Goal: Task Accomplishment & Management: Use online tool/utility

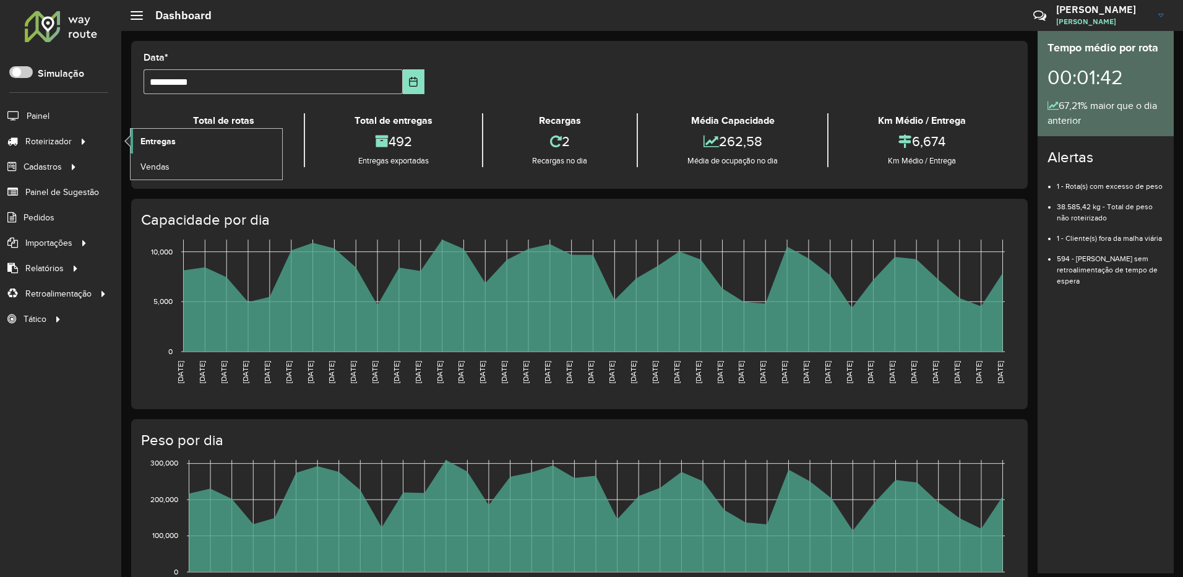
click at [160, 142] on span "Entregas" at bounding box center [157, 141] width 35 height 13
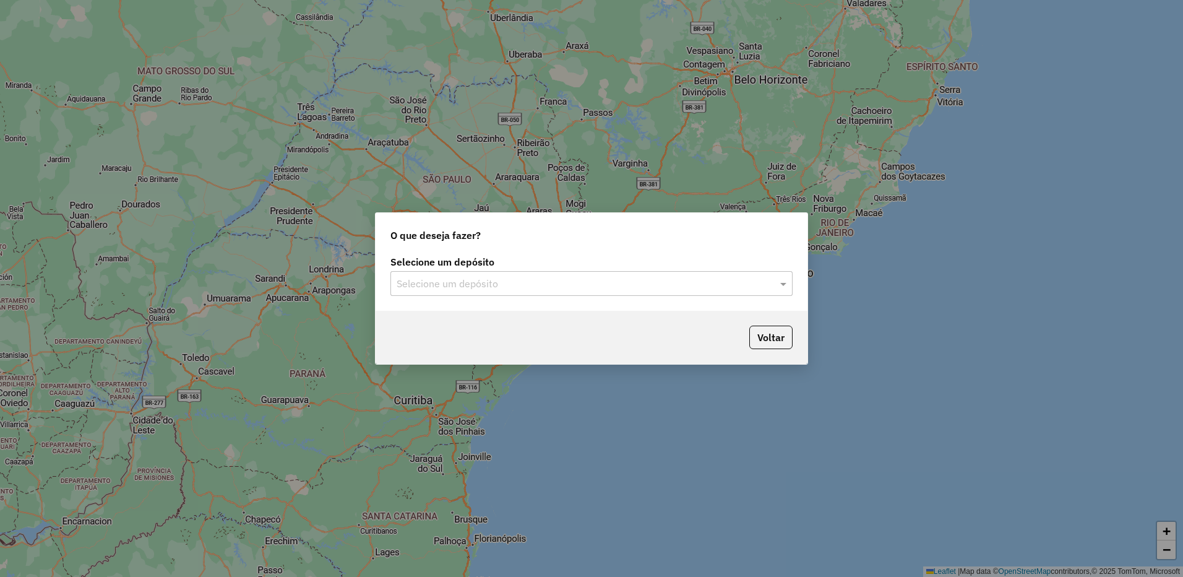
click at [433, 281] on input "text" at bounding box center [579, 284] width 365 height 15
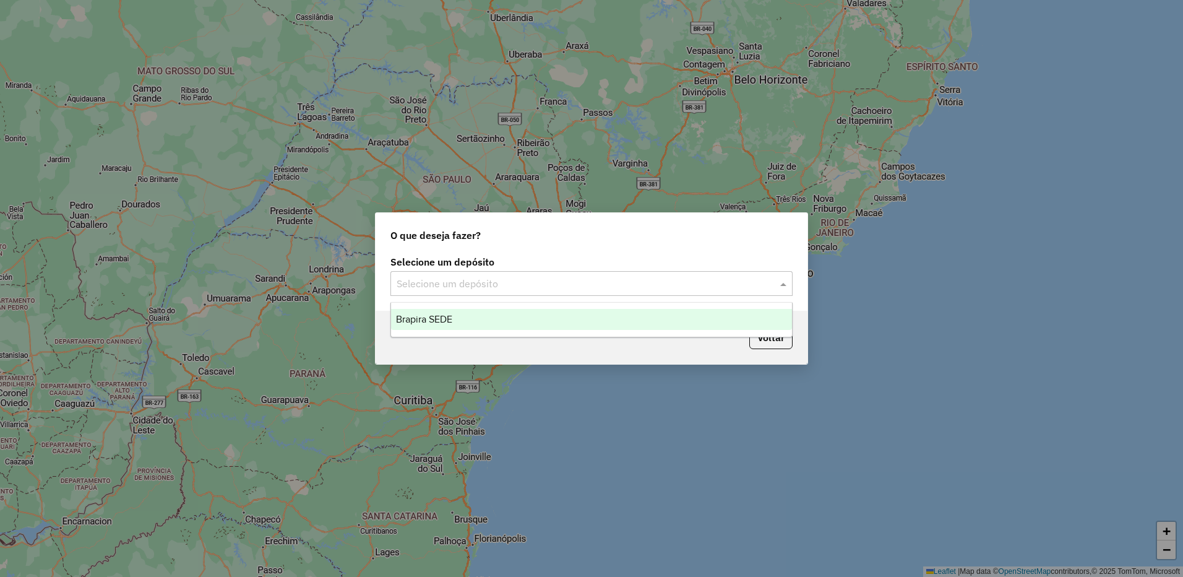
click at [452, 314] on span "Brapira SEDE" at bounding box center [424, 319] width 56 height 11
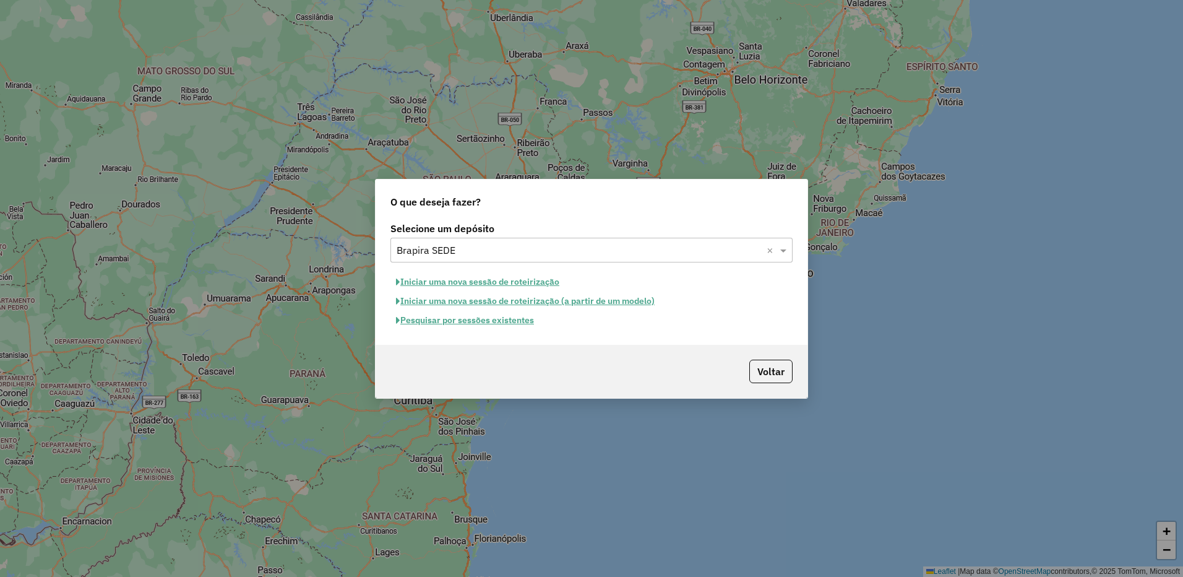
click at [516, 286] on button "Iniciar uma nova sessão de roteirização" at bounding box center [477, 281] width 174 height 19
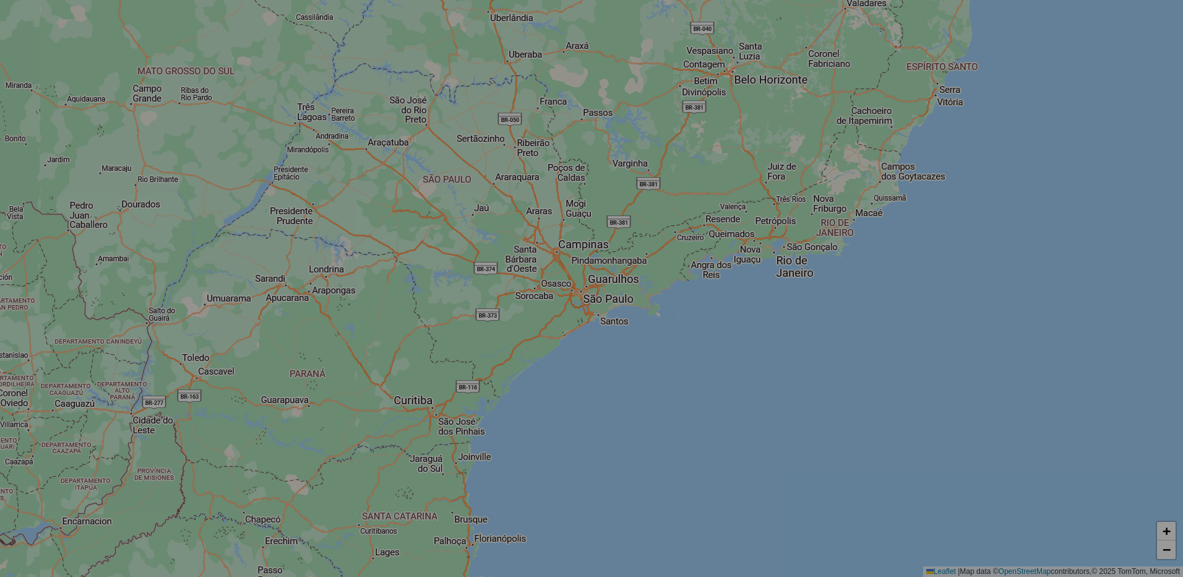
select select "*"
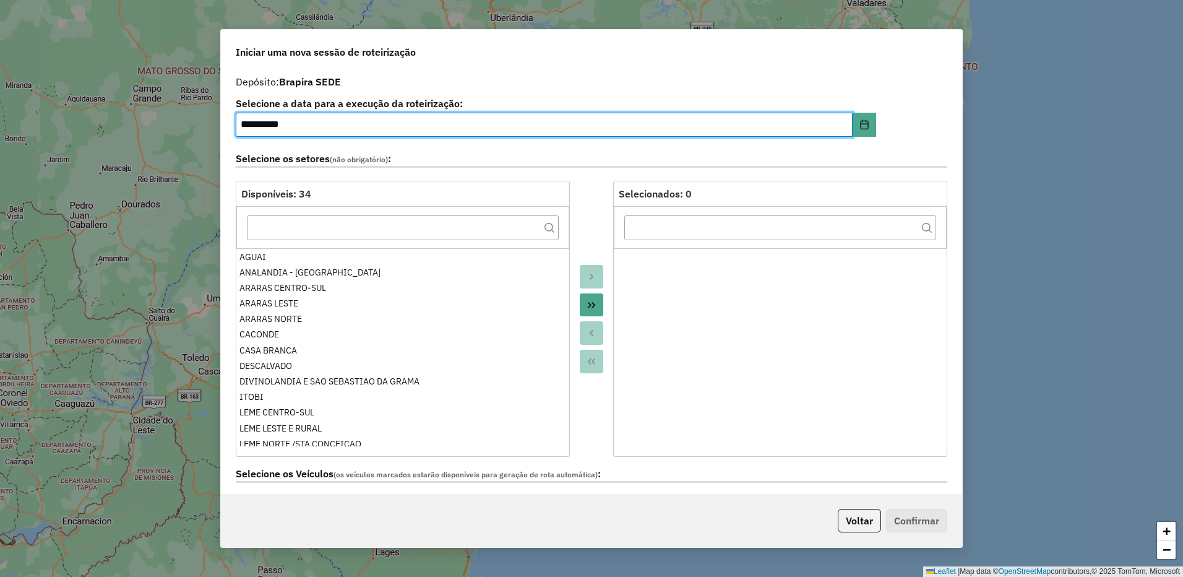
scroll to position [433, 0]
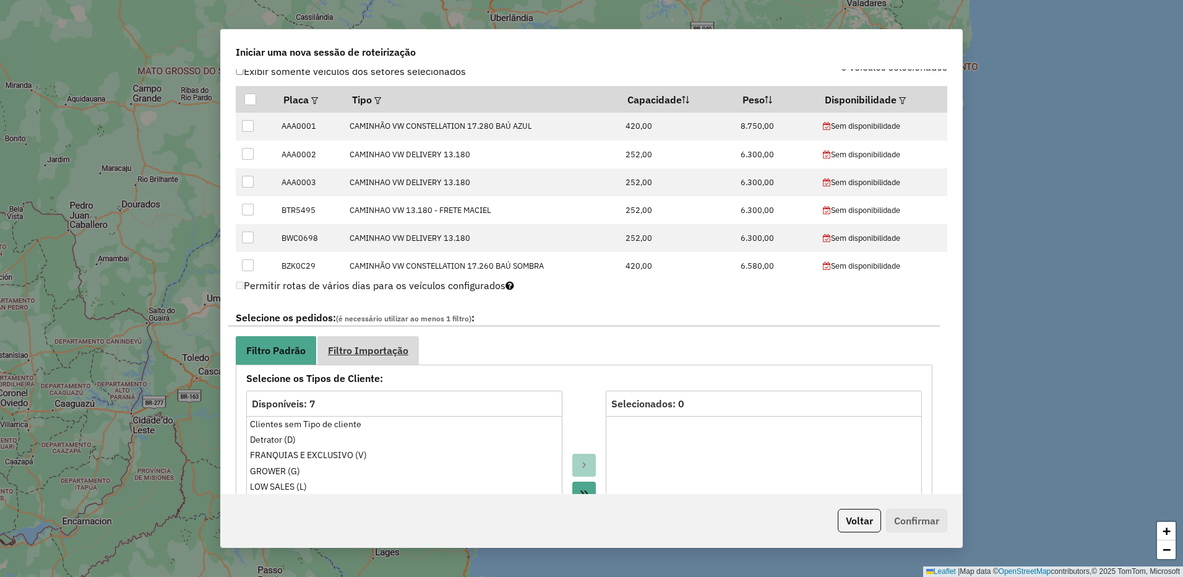
drag, startPoint x: 358, startPoint y: 363, endPoint x: 441, endPoint y: 329, distance: 89.4
click at [358, 363] on link "Filtro Importação" at bounding box center [367, 350] width 101 height 28
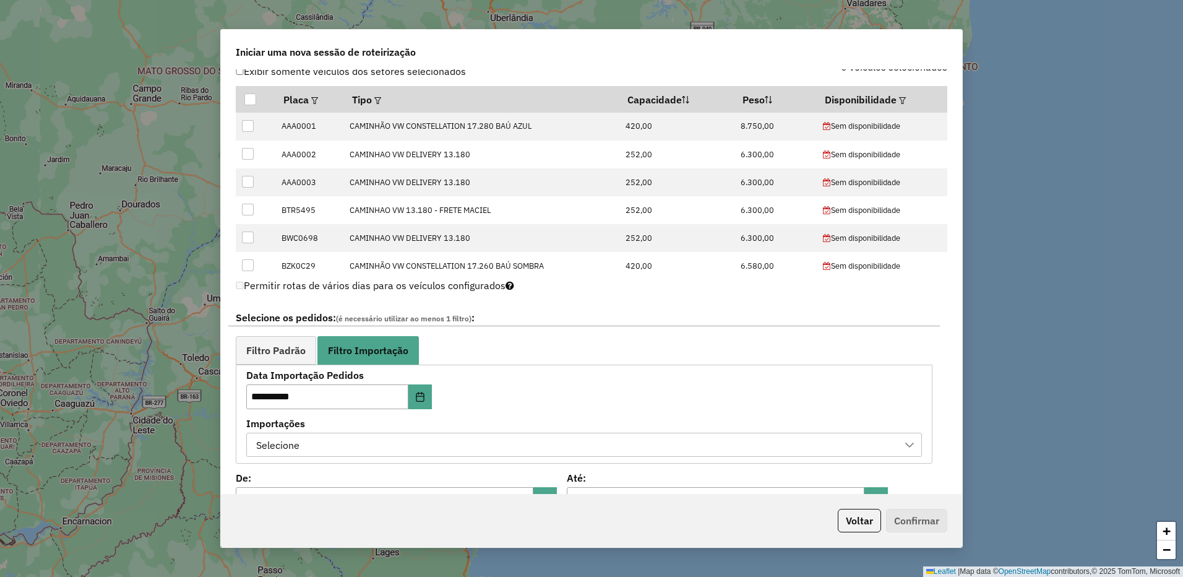
scroll to position [619, 0]
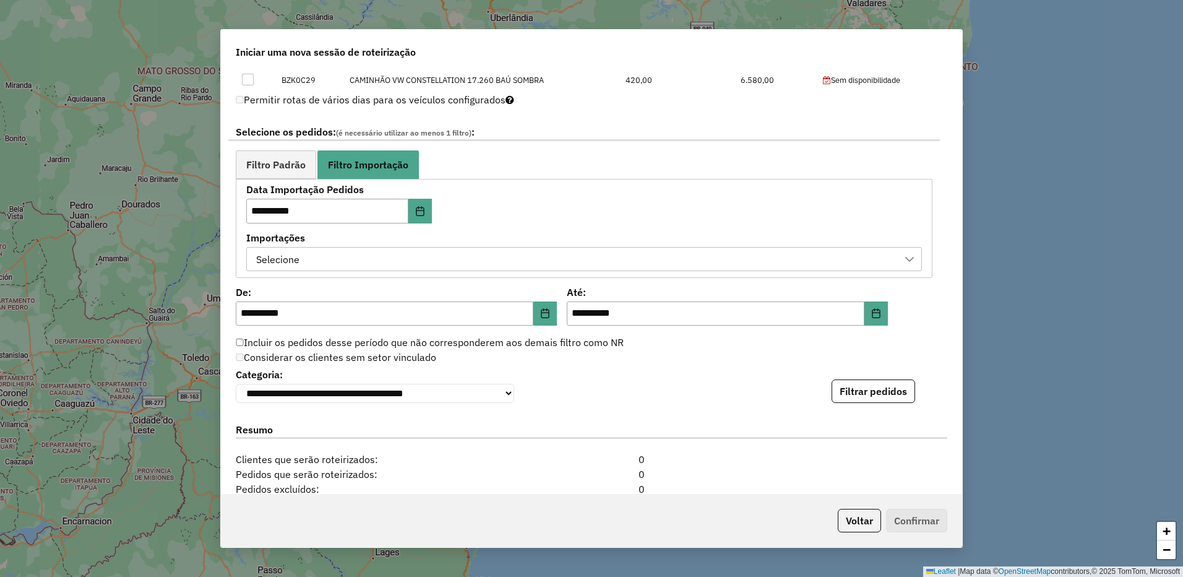
click at [905, 259] on icon at bounding box center [909, 259] width 10 height 10
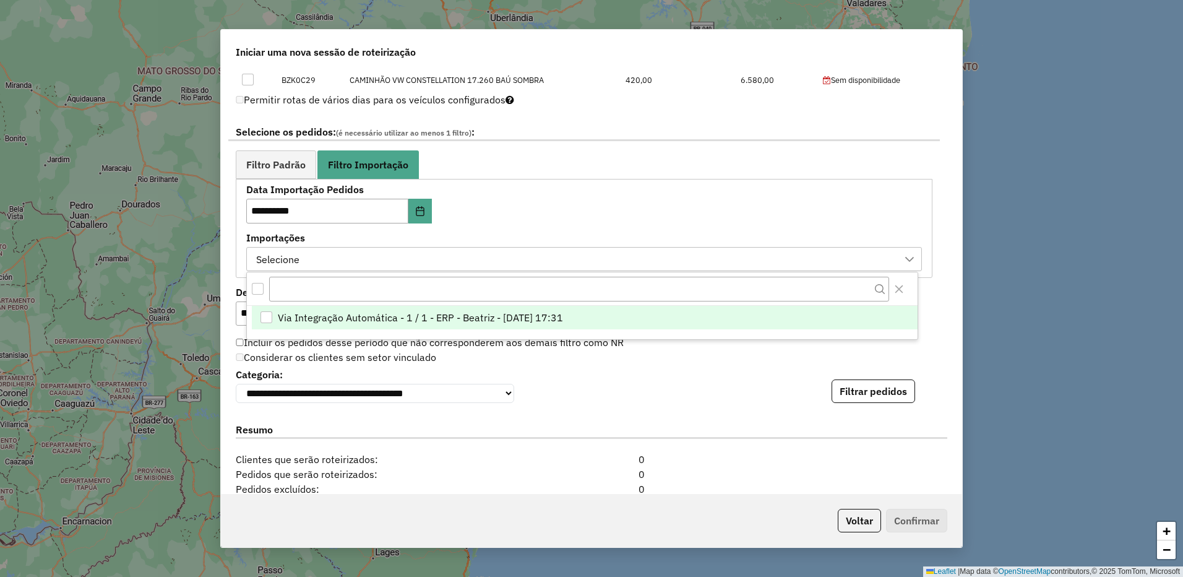
scroll to position [9, 56]
click at [272, 311] on div "Via Integração Automática - 1 / 1 - ERP - Beatriz - 19/08/2025 17:31" at bounding box center [266, 317] width 12 height 12
click at [877, 392] on button "Filtrar pedidos" at bounding box center [873, 391] width 84 height 24
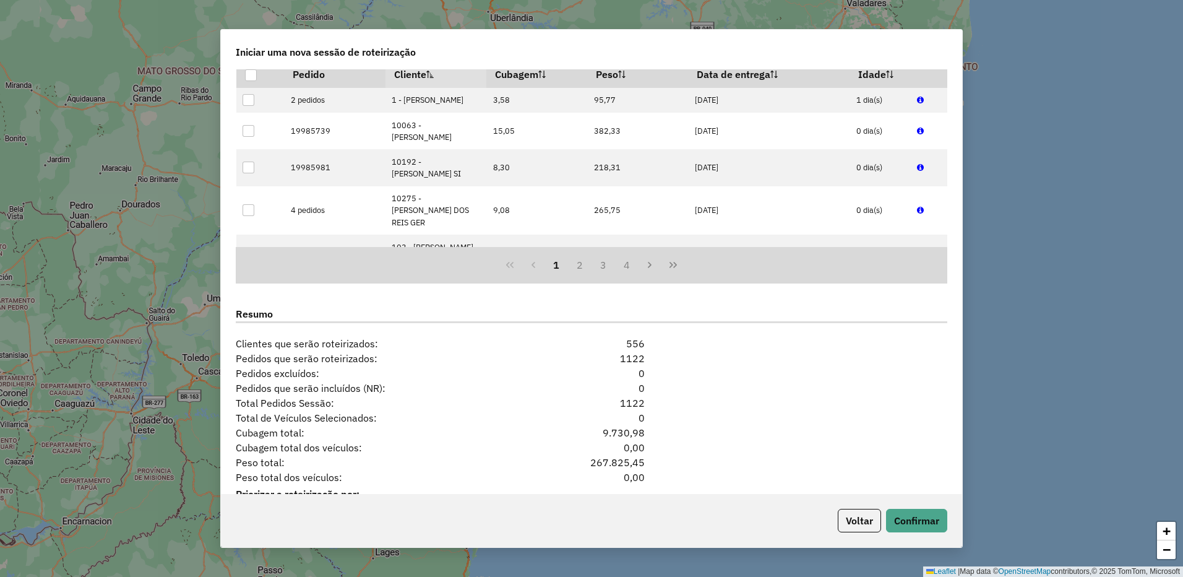
scroll to position [1039, 0]
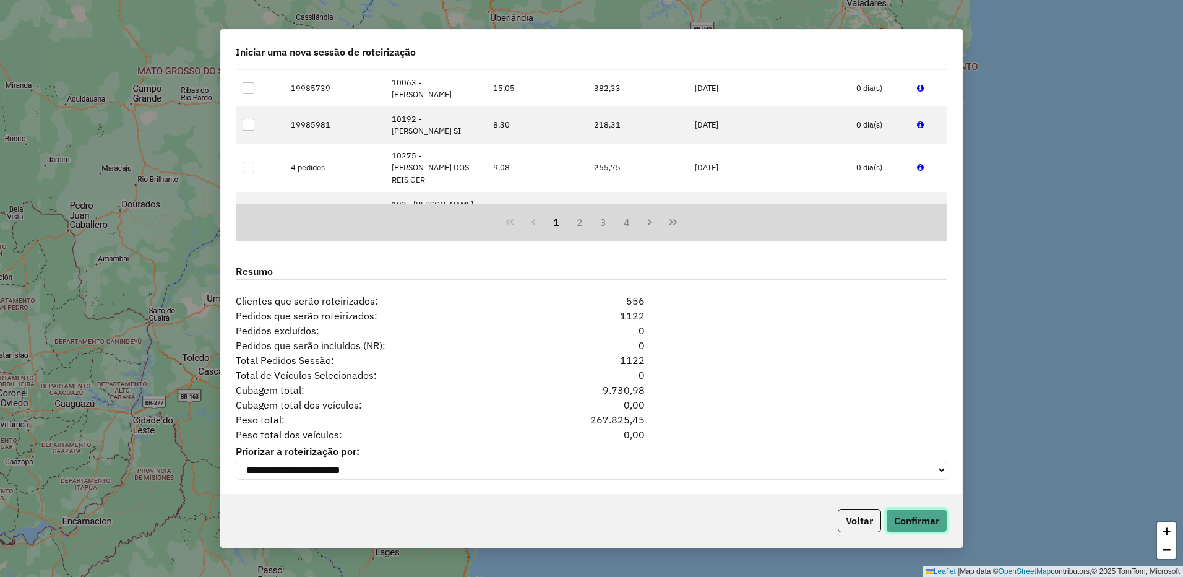
click at [911, 517] on button "Confirmar" at bounding box center [916, 521] width 61 height 24
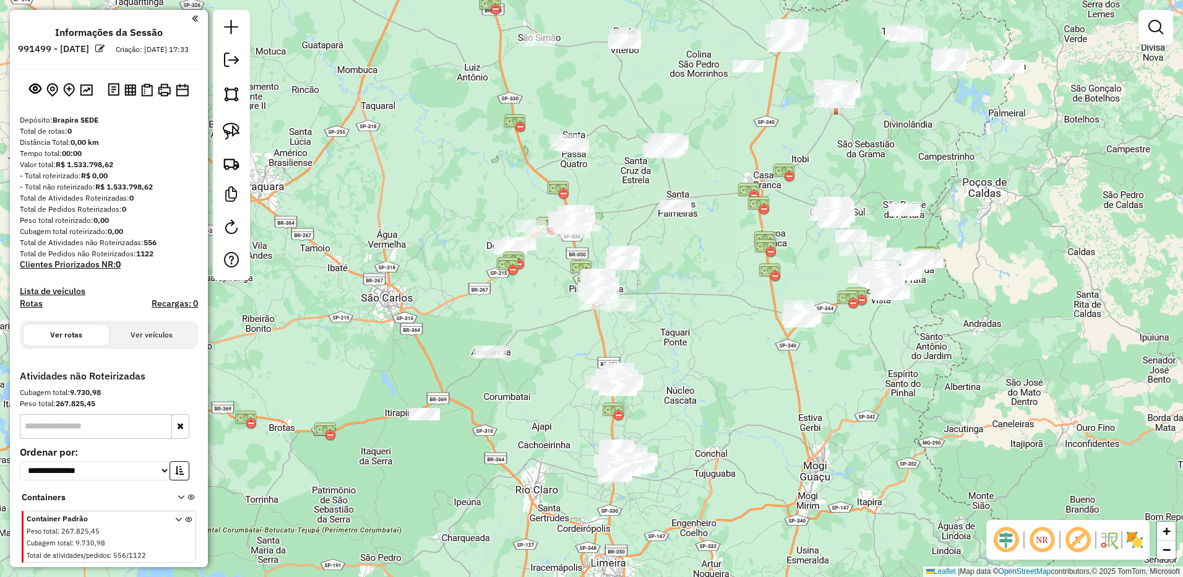
drag, startPoint x: 1011, startPoint y: 551, endPoint x: 1042, endPoint y: 547, distance: 31.1
click at [1011, 551] on em at bounding box center [1006, 540] width 30 height 30
click at [1123, 536] on img at bounding box center [1121, 540] width 6 height 20
click at [1118, 536] on img at bounding box center [1121, 540] width 6 height 20
click at [1116, 539] on img at bounding box center [1109, 540] width 20 height 20
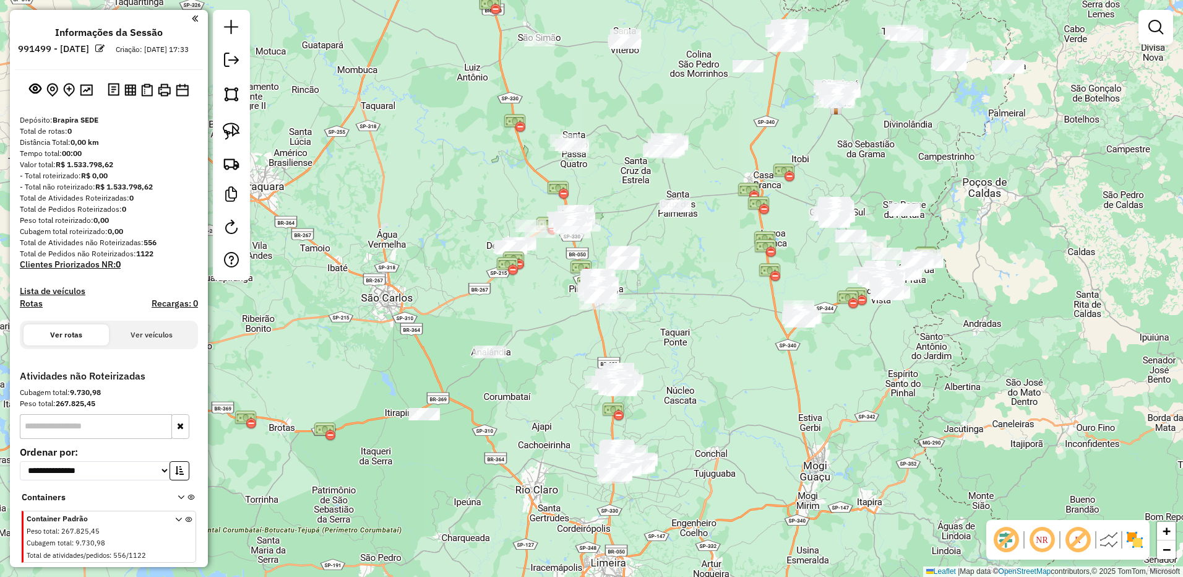
click at [1129, 539] on img at bounding box center [1135, 540] width 20 height 20
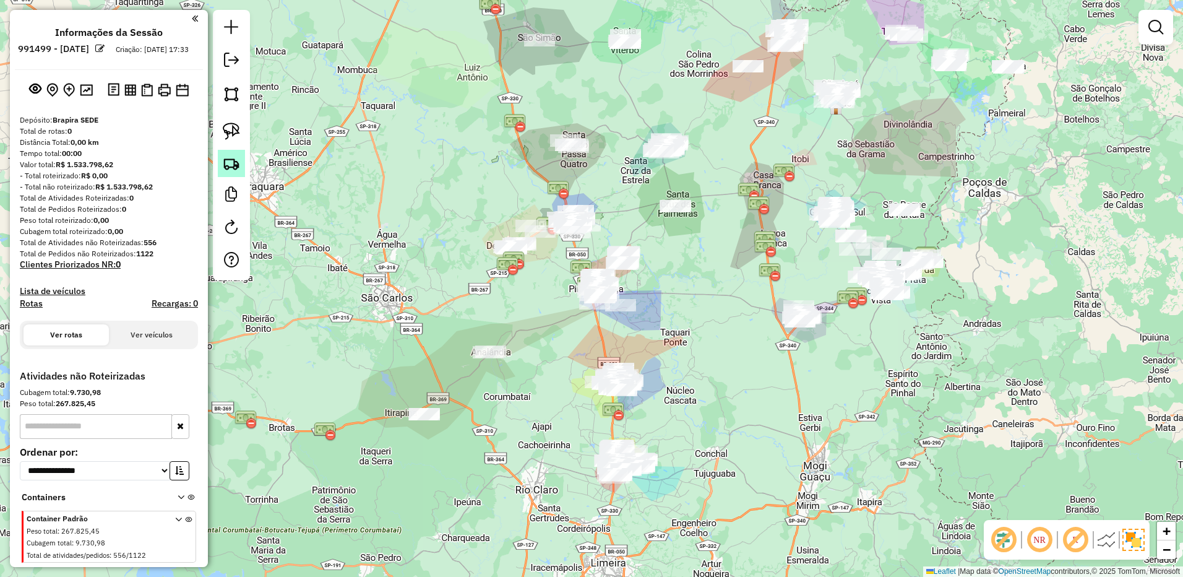
click at [238, 162] on img at bounding box center [231, 163] width 17 height 17
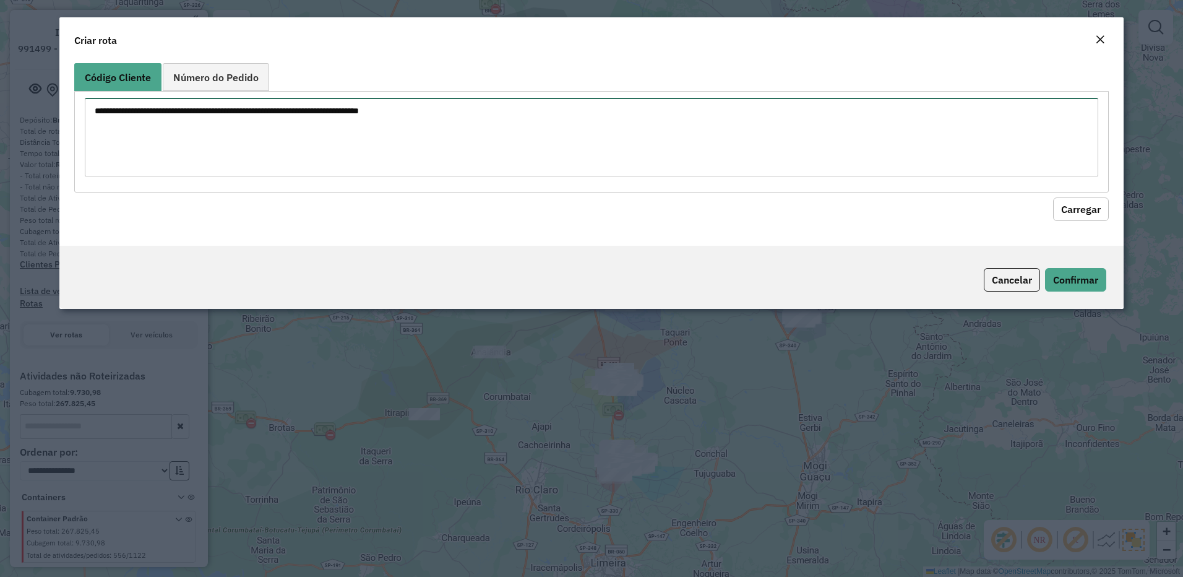
click at [614, 160] on textarea at bounding box center [592, 137] width 1014 height 79
paste textarea "***"
type textarea "***"
paste textarea "***** ***** ***** ***** ***** ***** ***** *****"
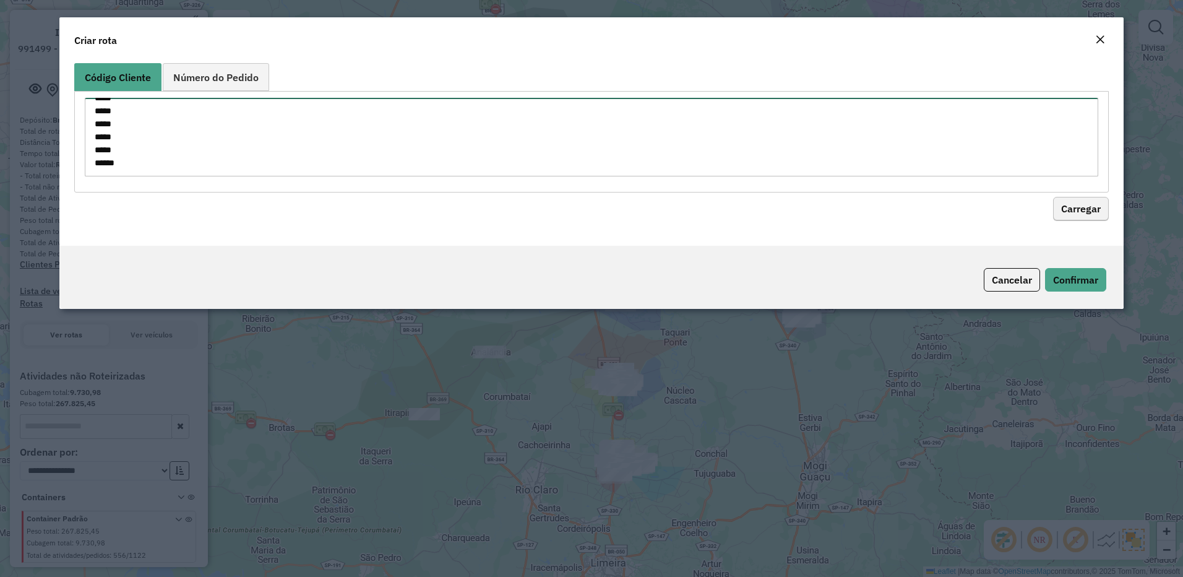
type textarea "***** ***** ***** ***** ***** ***** ***** *****"
click at [1076, 210] on button "Carregar" at bounding box center [1081, 209] width 56 height 24
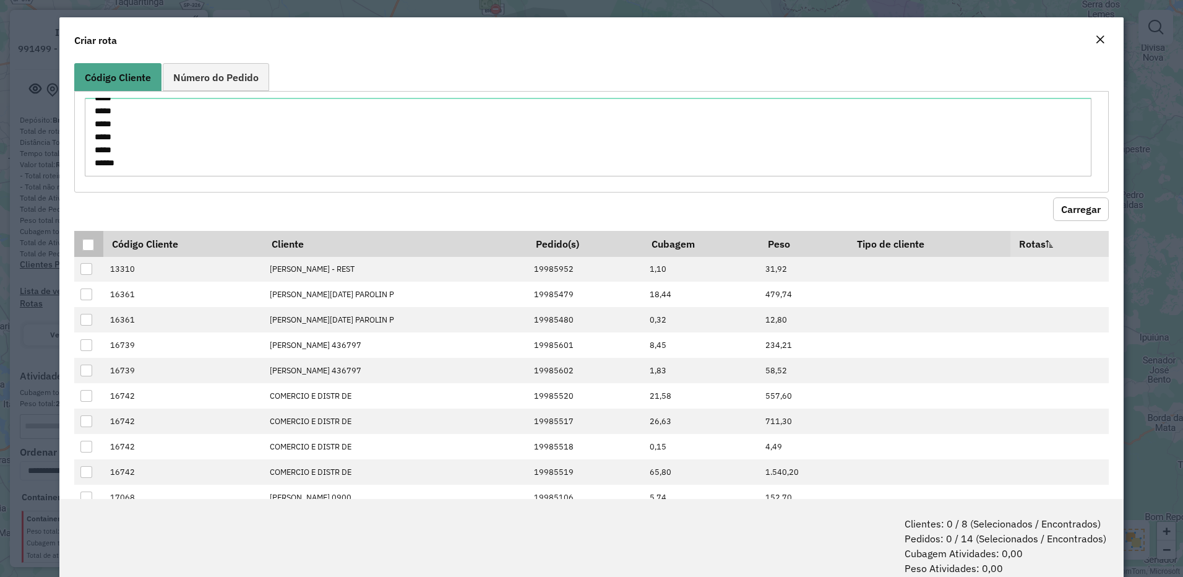
click at [86, 246] on div at bounding box center [88, 245] width 12 height 12
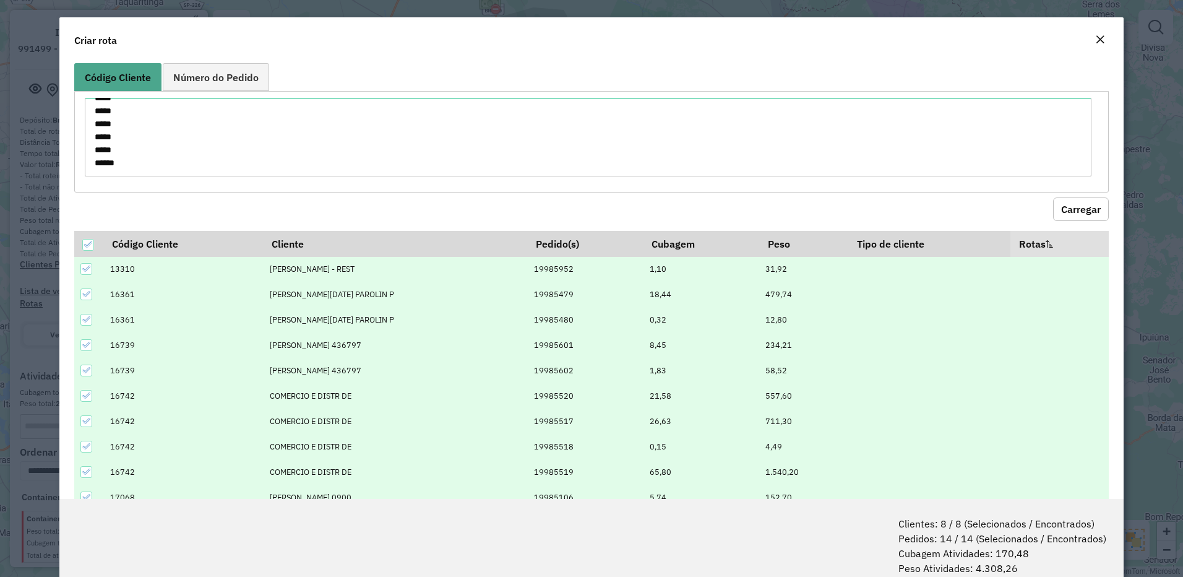
scroll to position [62, 0]
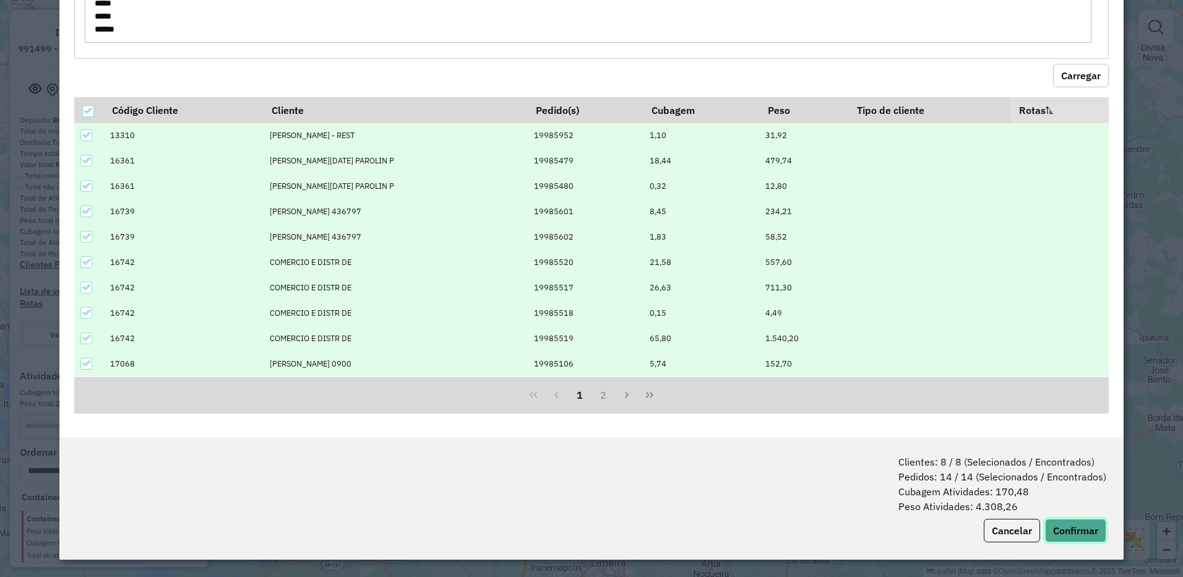
click at [1099, 533] on button "Confirmar" at bounding box center [1075, 530] width 61 height 24
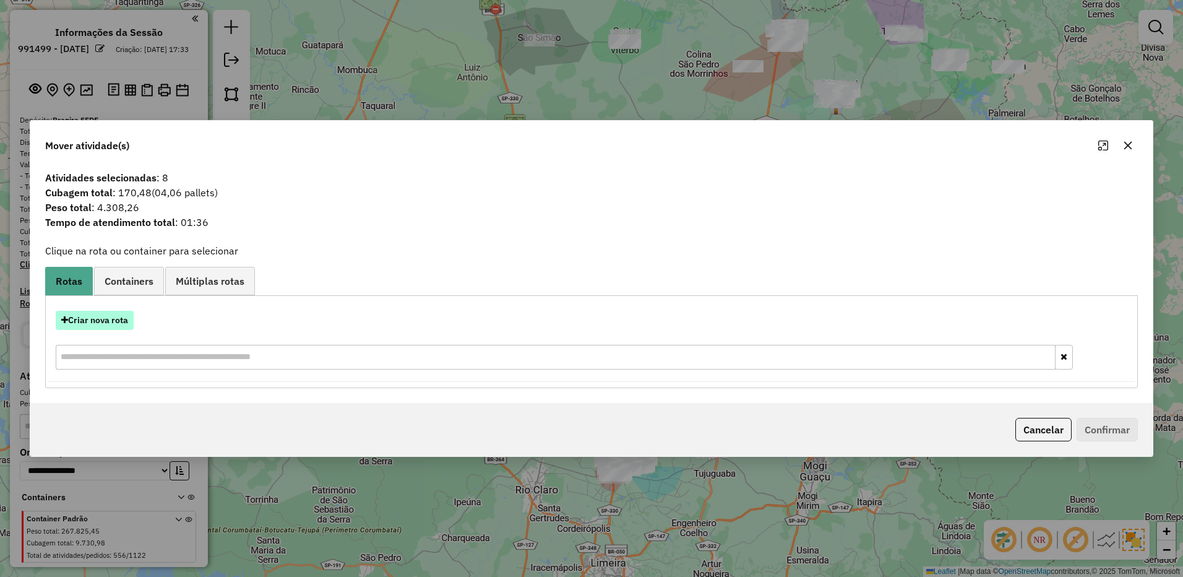
click at [120, 322] on button "Criar nova rota" at bounding box center [95, 320] width 78 height 19
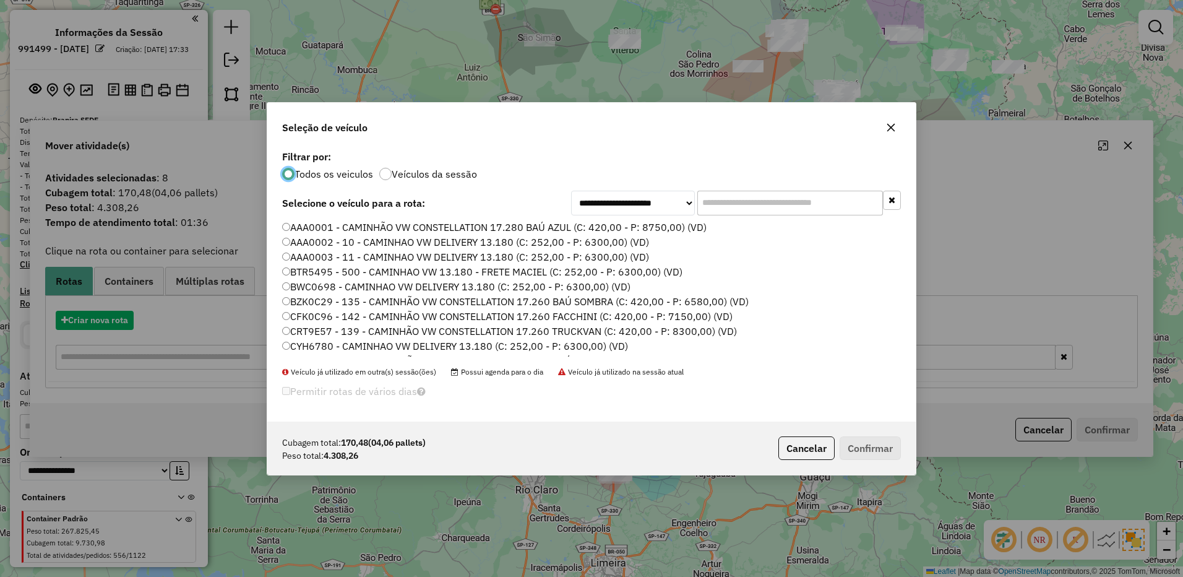
scroll to position [7, 4]
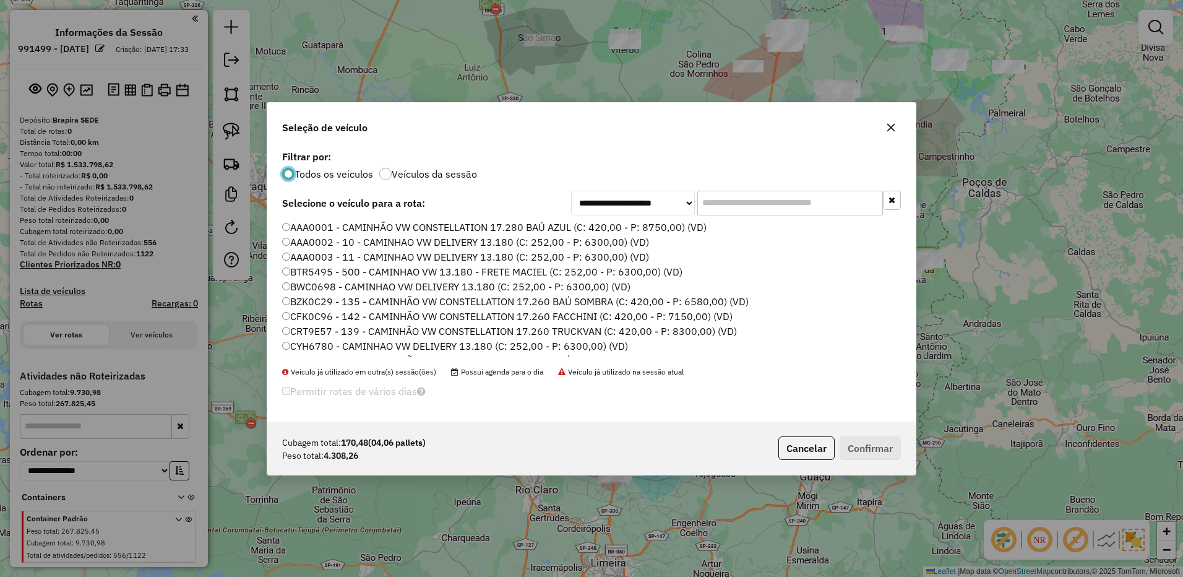
click at [666, 223] on label "AAA0001 - CAMINHÃO VW CONSTELLATION 17.280 BAÚ AZUL (C: 420,00 - P: 8750,00) (V…" at bounding box center [494, 227] width 424 height 15
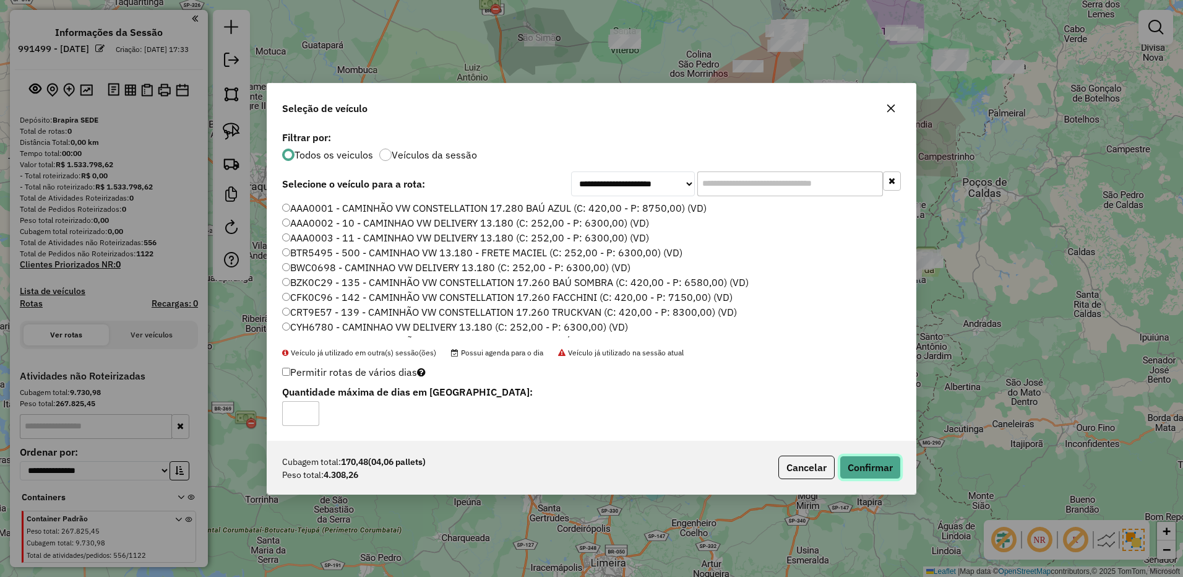
click at [860, 466] on button "Confirmar" at bounding box center [869, 467] width 61 height 24
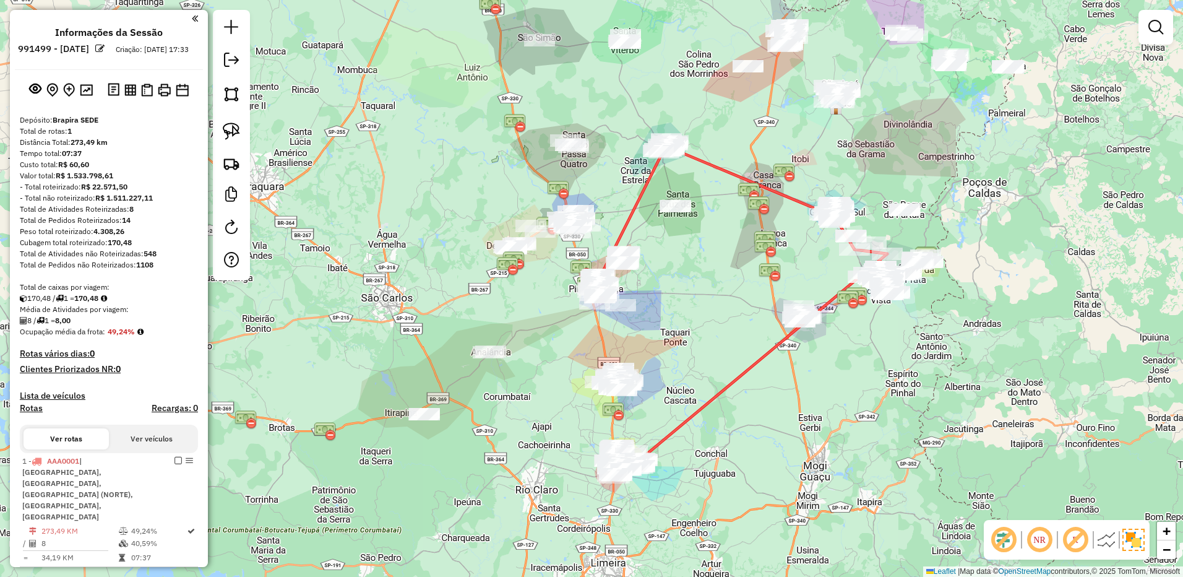
select select "**********"
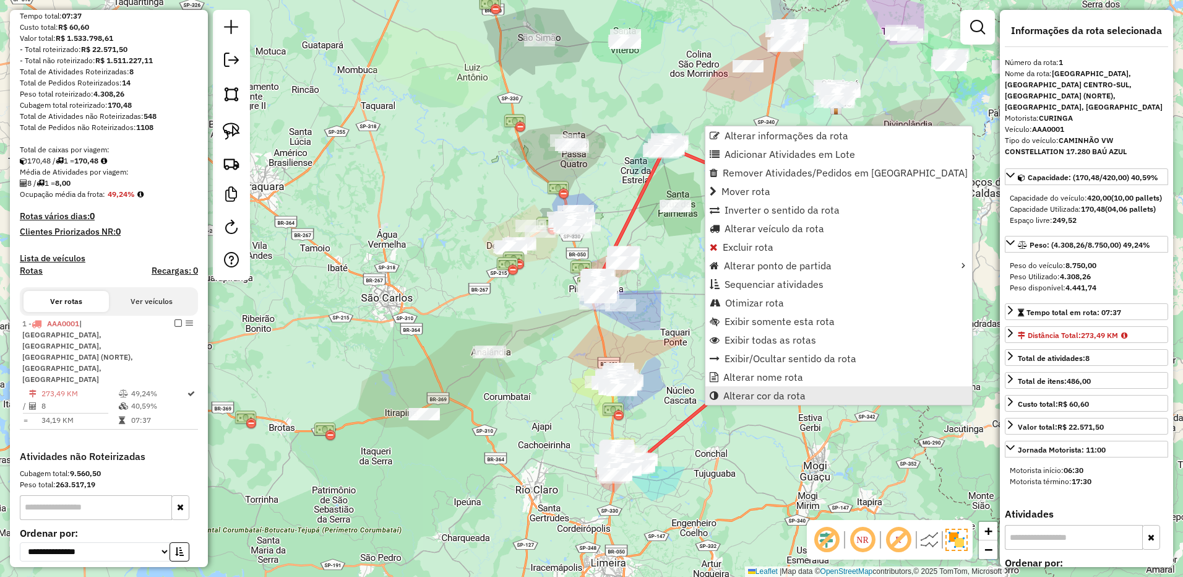
scroll to position [233, 0]
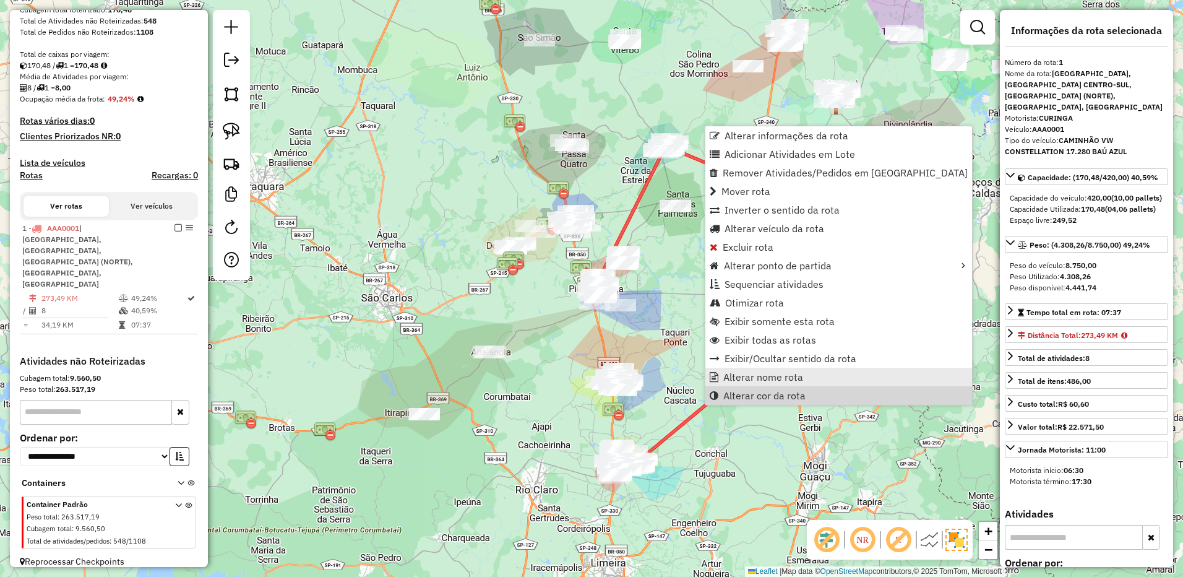
click at [732, 377] on span "Alterar nome rota" at bounding box center [763, 377] width 80 height 10
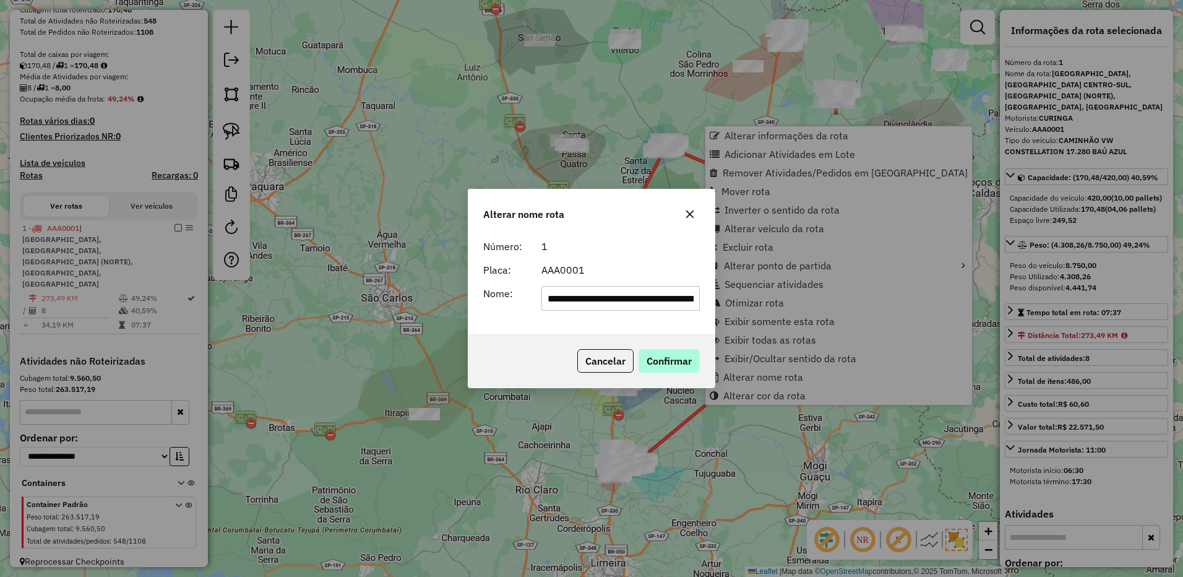
scroll to position [0, 385]
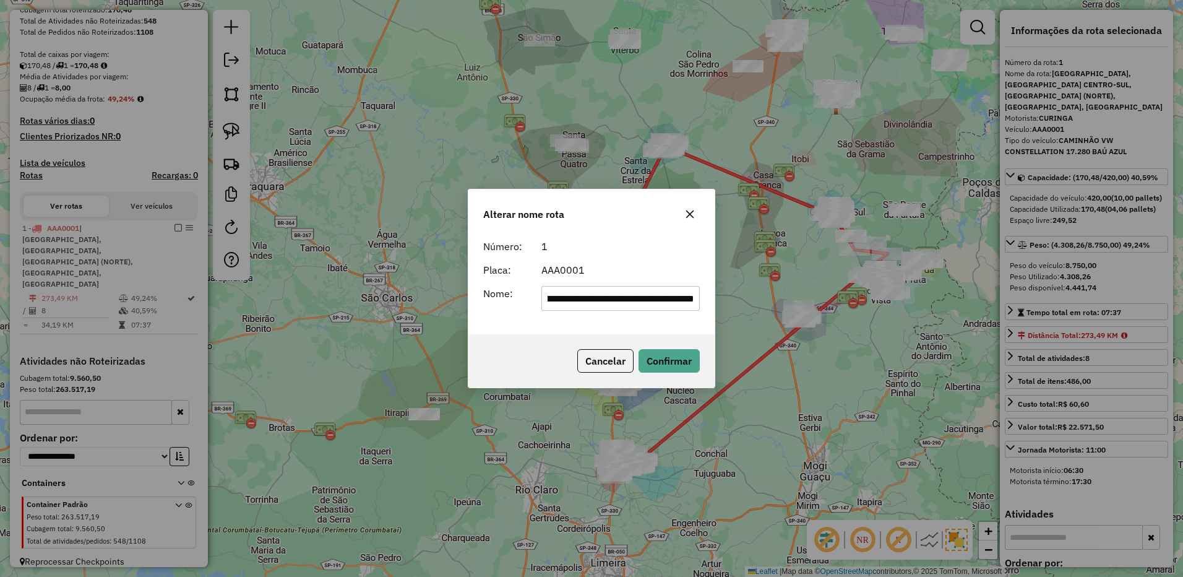
drag, startPoint x: 605, startPoint y: 309, endPoint x: 602, endPoint y: 303, distance: 6.4
click at [605, 308] on input "**********" at bounding box center [620, 298] width 159 height 25
click at [602, 303] on input "**********" at bounding box center [620, 298] width 159 height 25
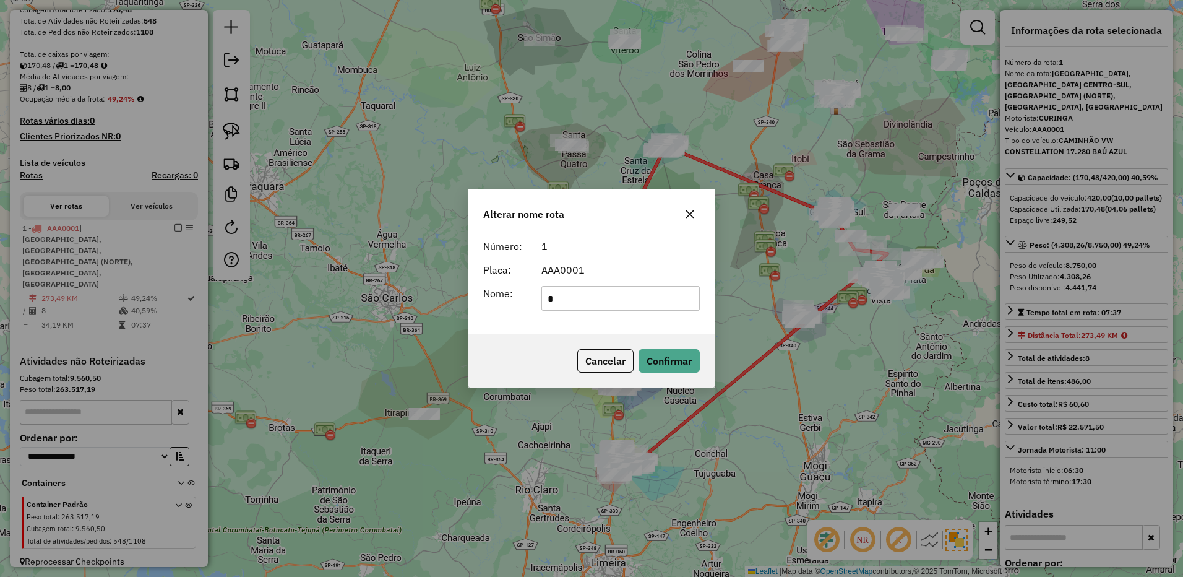
scroll to position [0, 0]
type input "******"
click at [680, 362] on button "Confirmar" at bounding box center [668, 361] width 61 height 24
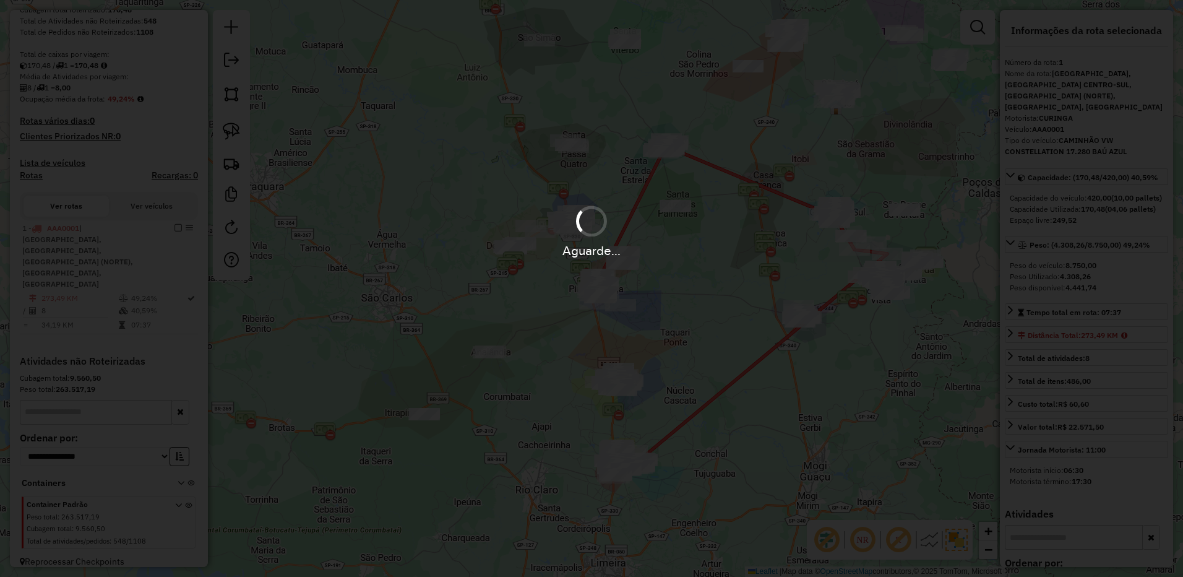
scroll to position [199, 0]
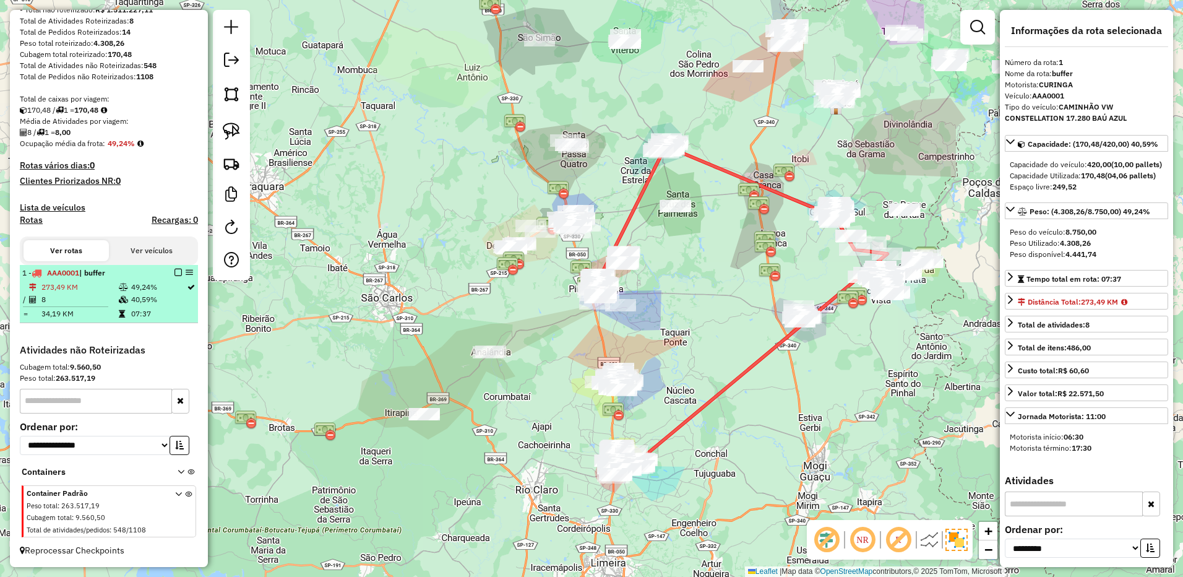
click at [176, 269] on em at bounding box center [177, 271] width 7 height 7
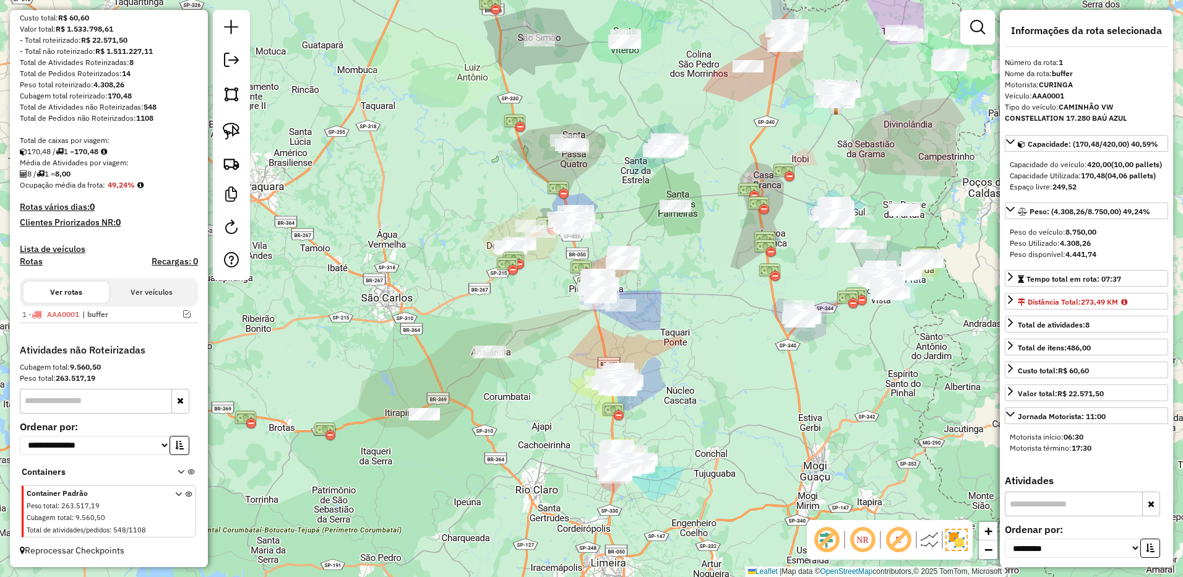
scroll to position [158, 0]
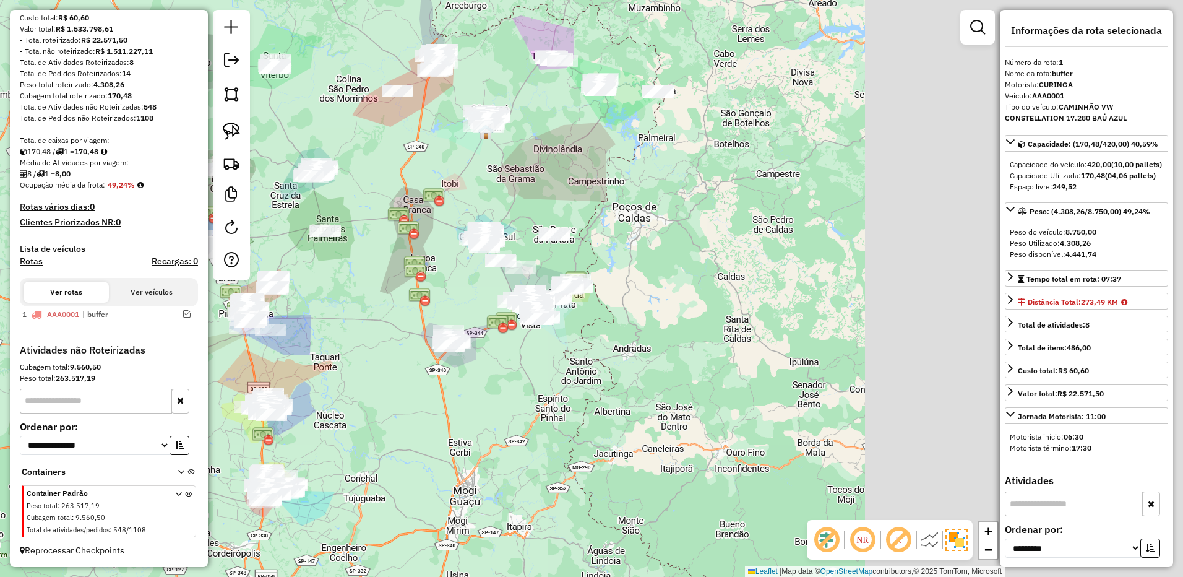
drag, startPoint x: 743, startPoint y: 237, endPoint x: 393, endPoint y: 262, distance: 351.0
click at [393, 262] on div "Janela de atendimento Grade de atendimento Capacidade Transportadoras Veículos …" at bounding box center [591, 288] width 1183 height 577
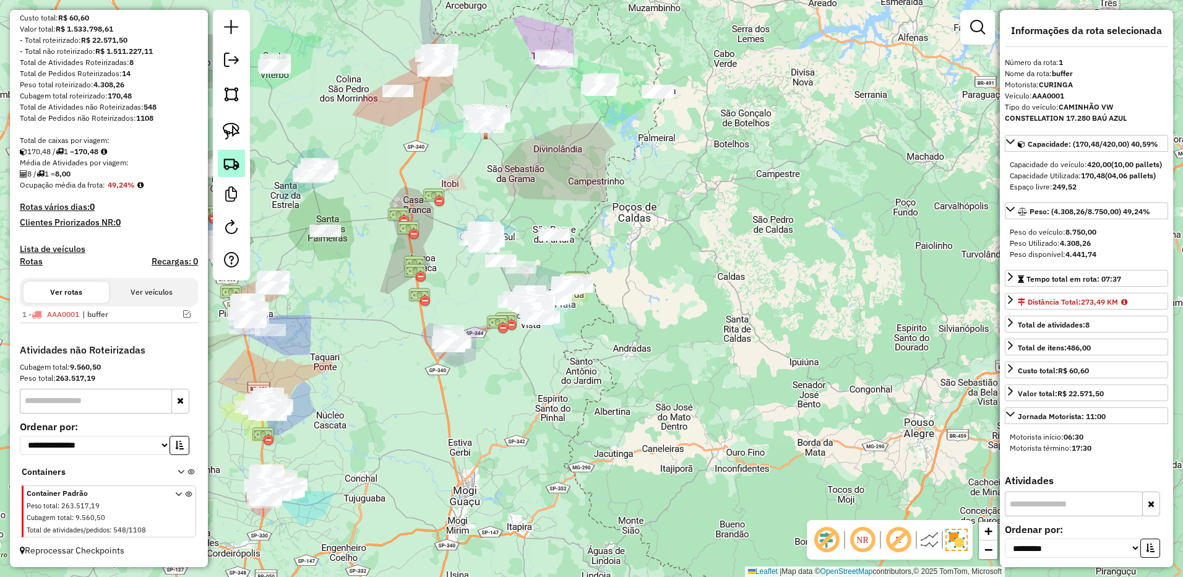
click at [235, 166] on img at bounding box center [231, 163] width 17 height 17
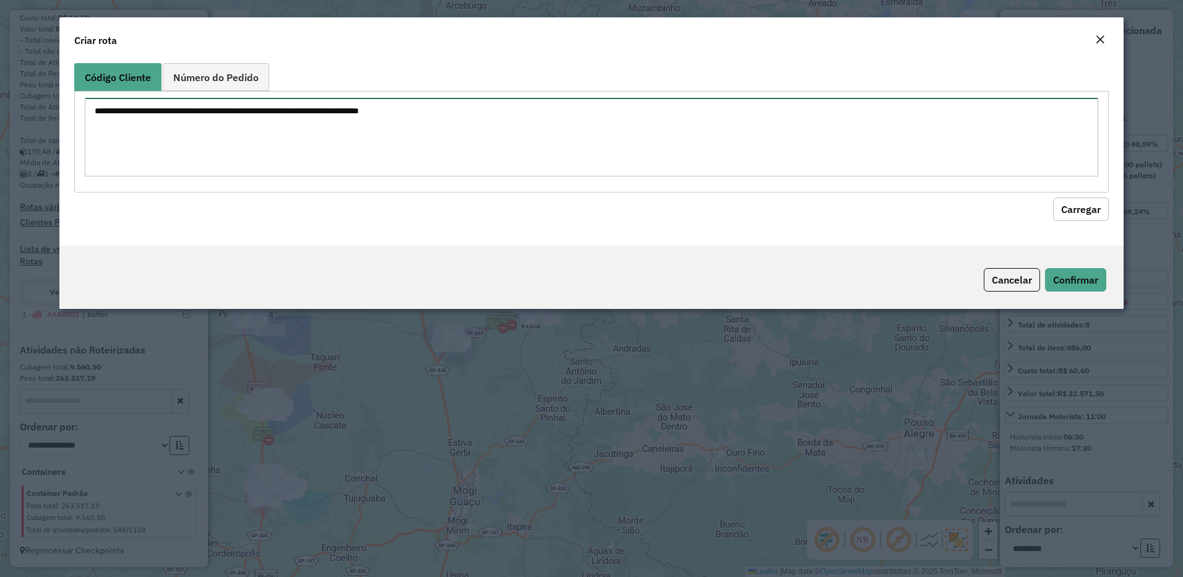
click at [512, 123] on textarea at bounding box center [592, 137] width 1014 height 79
paste textarea "**** **** **** ***** ***** ***** ***** ***** ***** ***** ***** ***** ***** ****…"
type textarea "**** **** **** ***** ***** ***** ***** ***** ***** ***** ***** ***** ***** ****…"
click at [1073, 215] on button "Carregar" at bounding box center [1081, 209] width 56 height 24
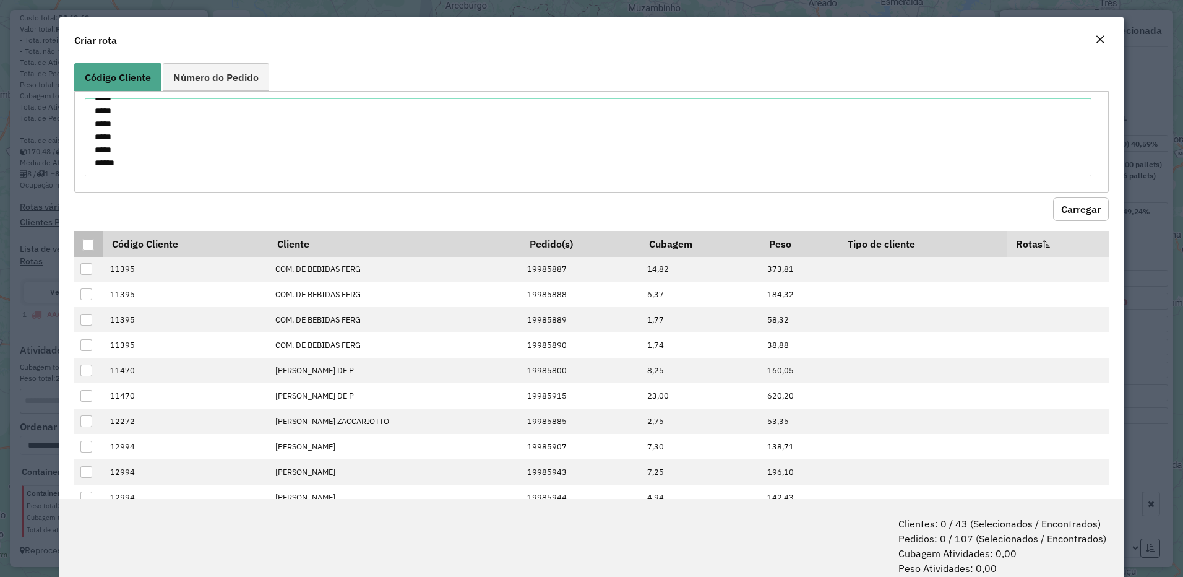
click at [89, 244] on div at bounding box center [88, 245] width 12 height 12
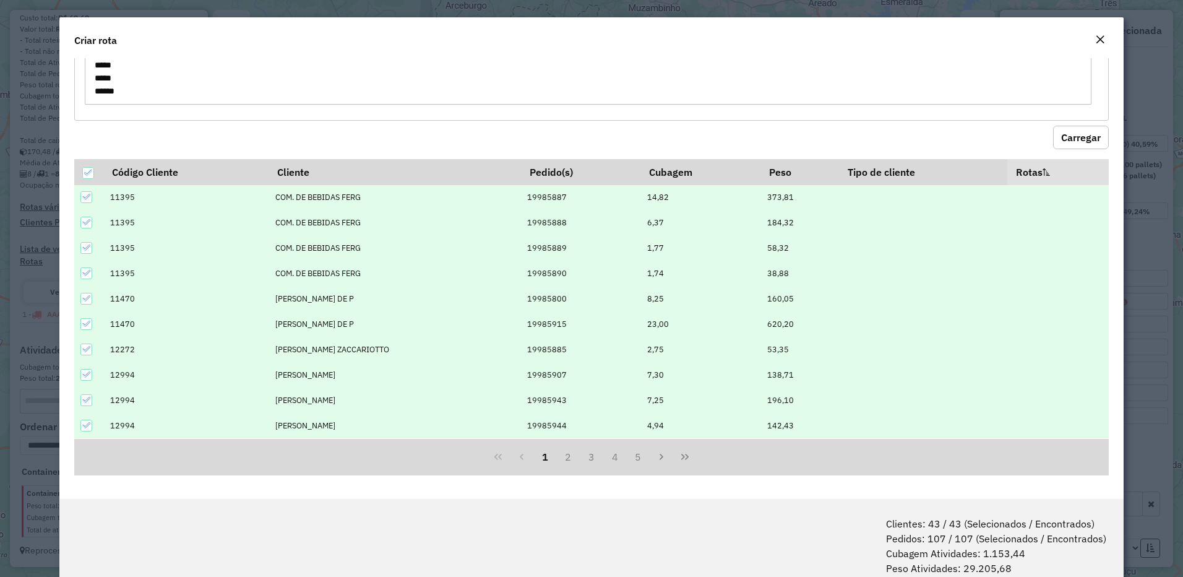
scroll to position [62, 0]
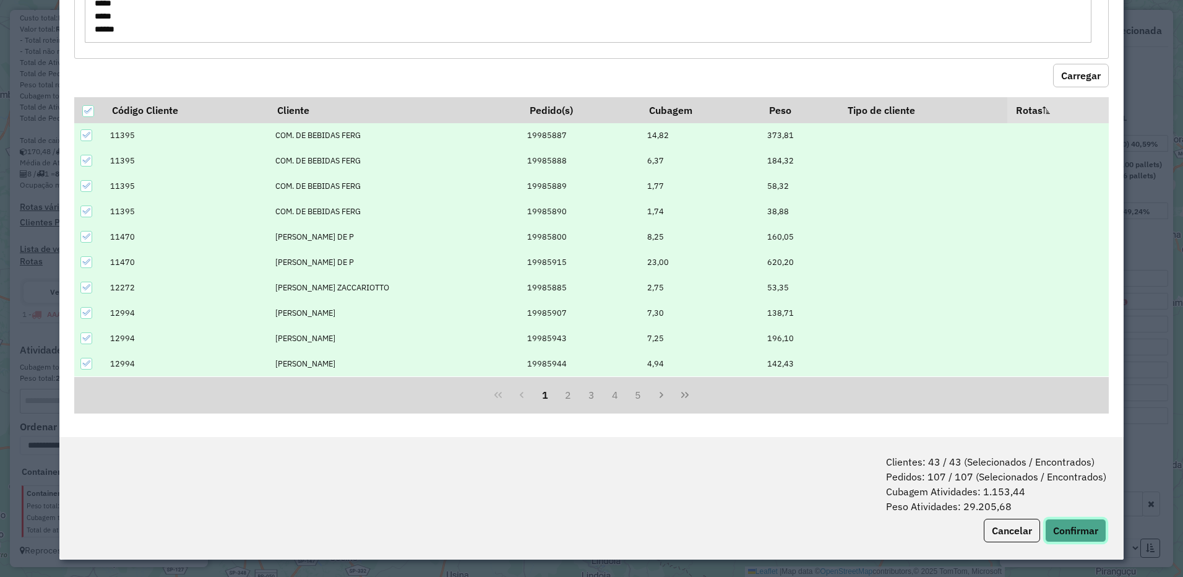
click at [1092, 539] on button "Confirmar" at bounding box center [1075, 530] width 61 height 24
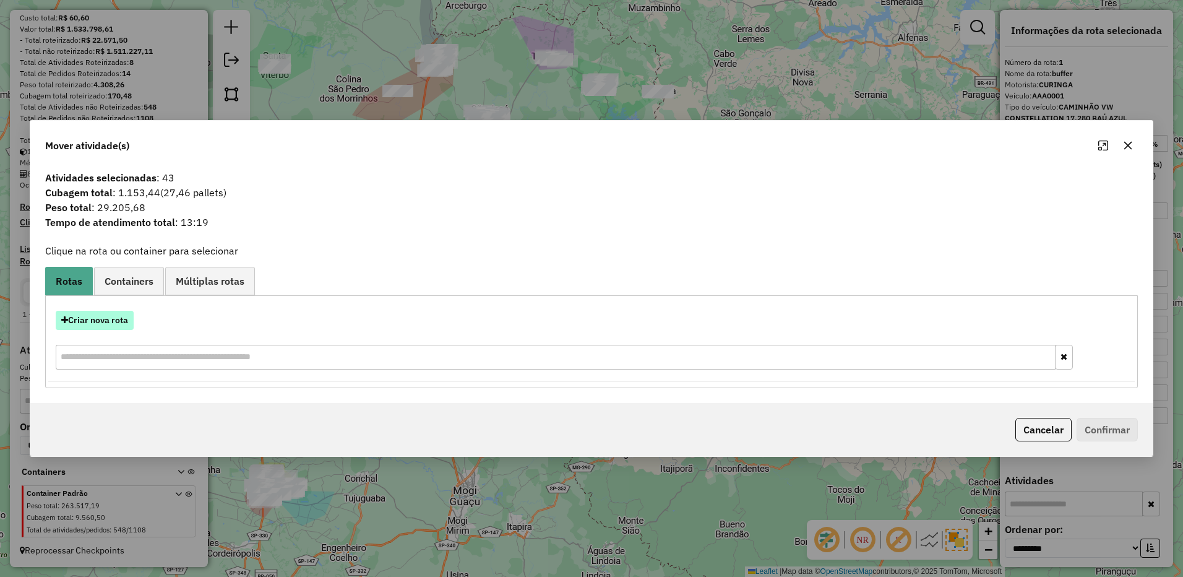
click at [116, 332] on div "Criar nova rota" at bounding box center [591, 341] width 1086 height 80
click at [108, 318] on button "Criar nova rota" at bounding box center [95, 320] width 78 height 19
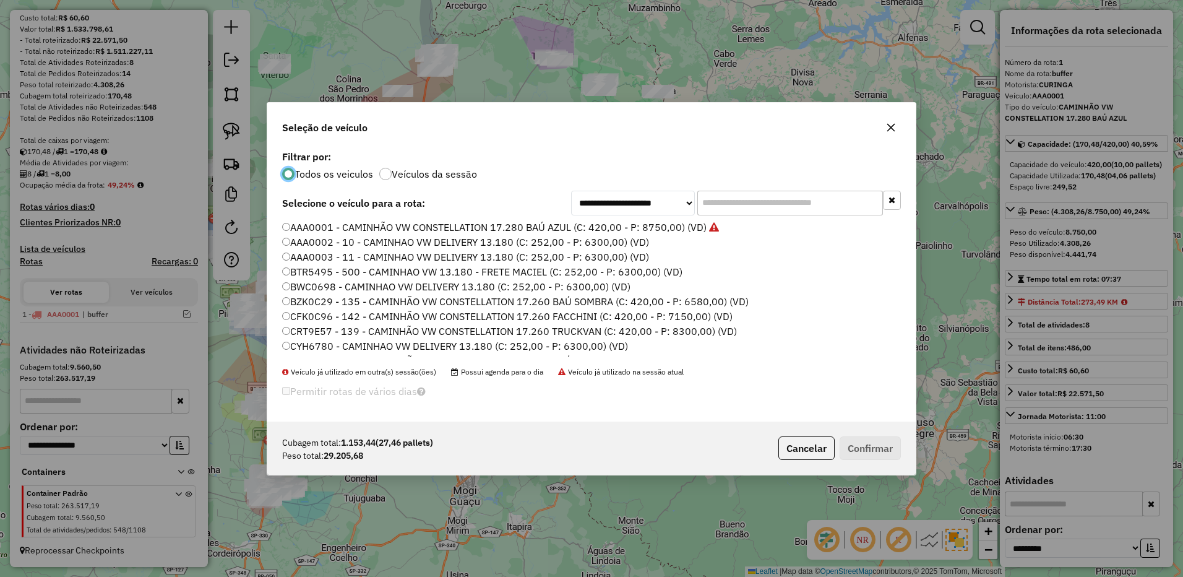
scroll to position [7, 4]
click at [620, 245] on label "AAA0002 - 10 - CAMINHAO VW DELIVERY 13.180 (C: 252,00 - P: 6300,00) (VD)" at bounding box center [465, 241] width 367 height 15
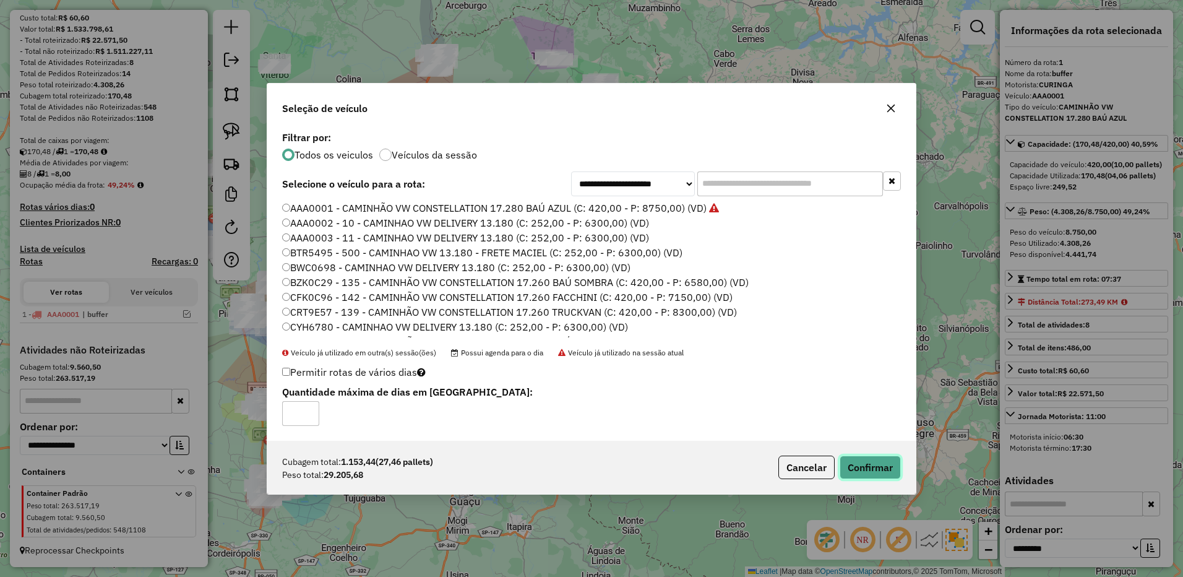
click at [871, 457] on button "Confirmar" at bounding box center [869, 467] width 61 height 24
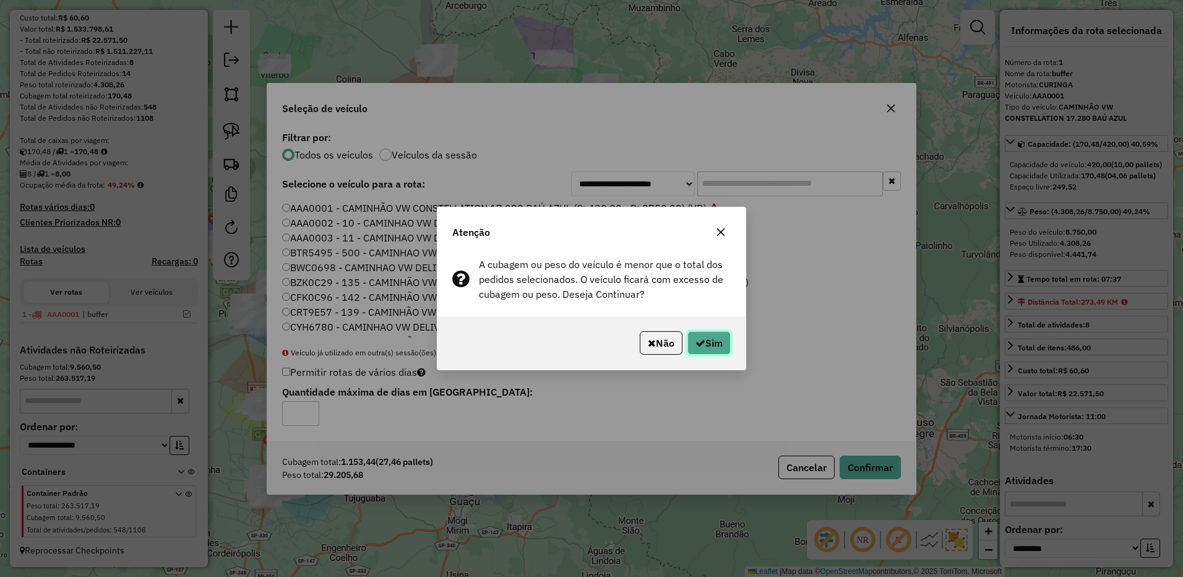
click at [716, 346] on button "Sim" at bounding box center [708, 343] width 43 height 24
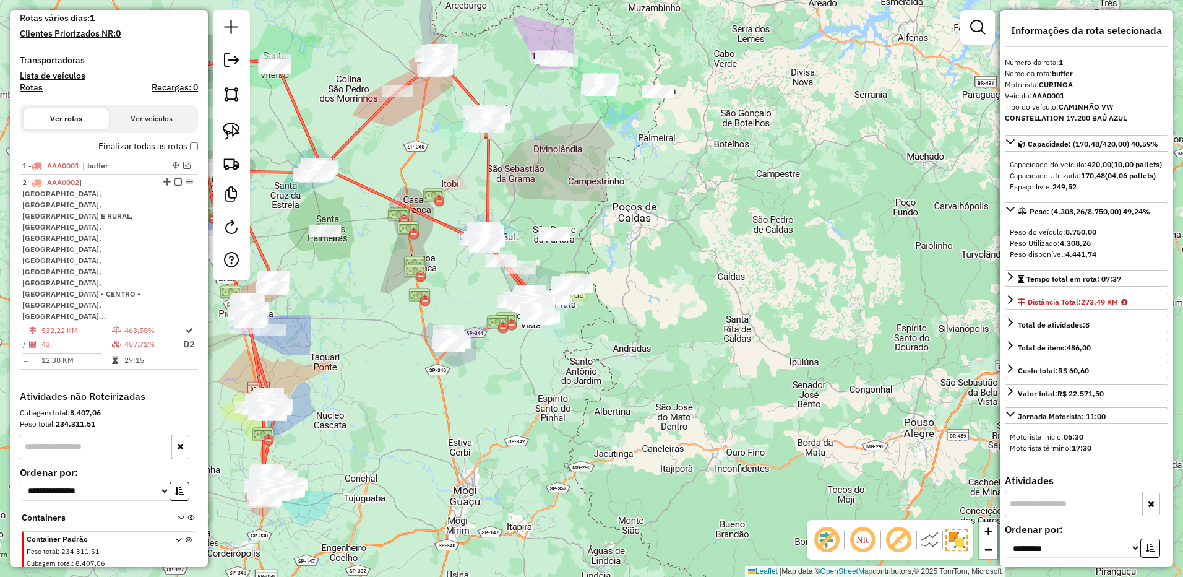
scroll to position [359, 0]
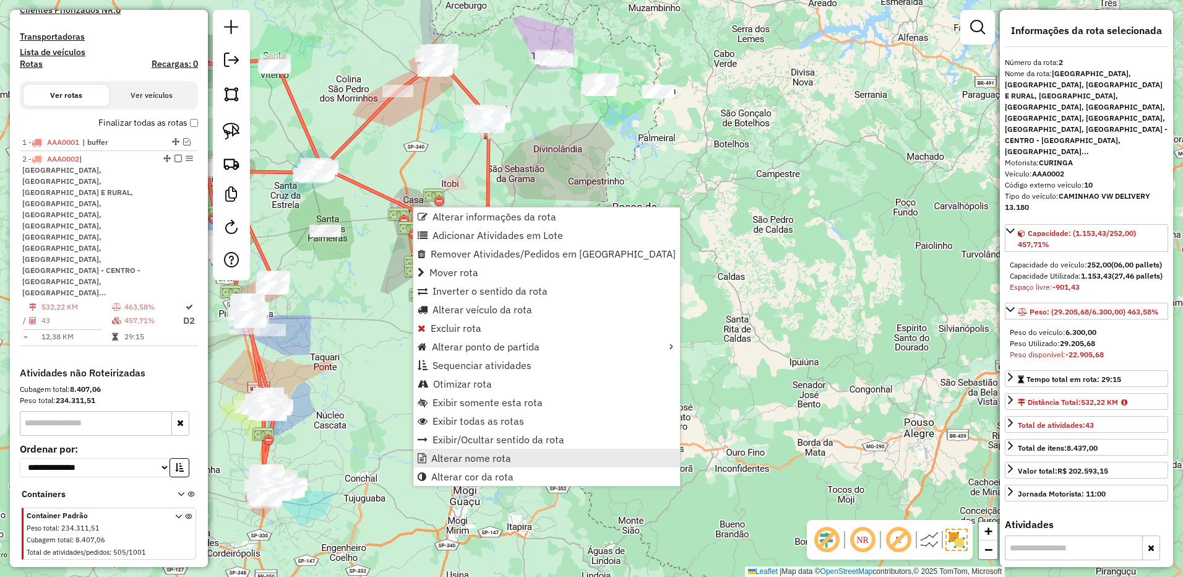
click at [473, 458] on span "Alterar nome rota" at bounding box center [471, 458] width 80 height 10
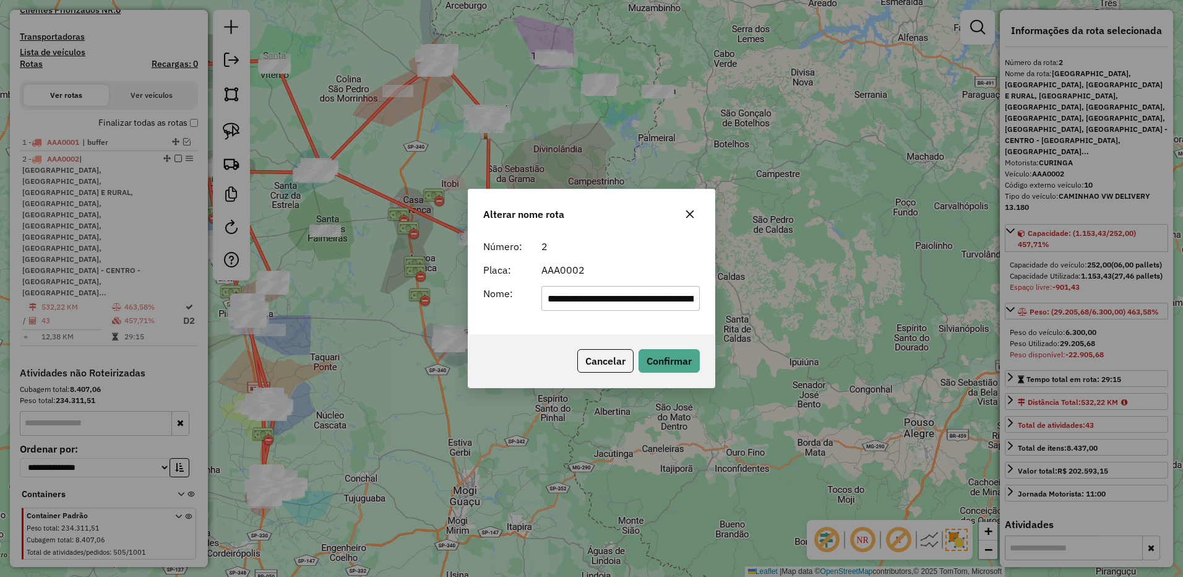
scroll to position [0, 1194]
click at [606, 293] on input "**********" at bounding box center [620, 298] width 159 height 25
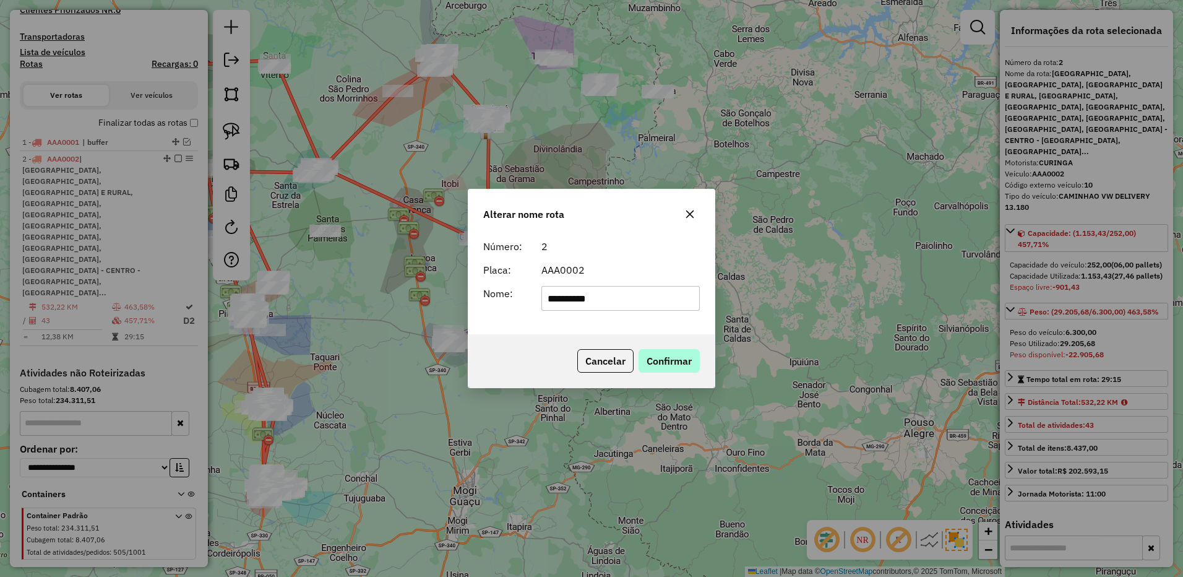
type input "**********"
click at [652, 358] on button "Confirmar" at bounding box center [668, 361] width 61 height 24
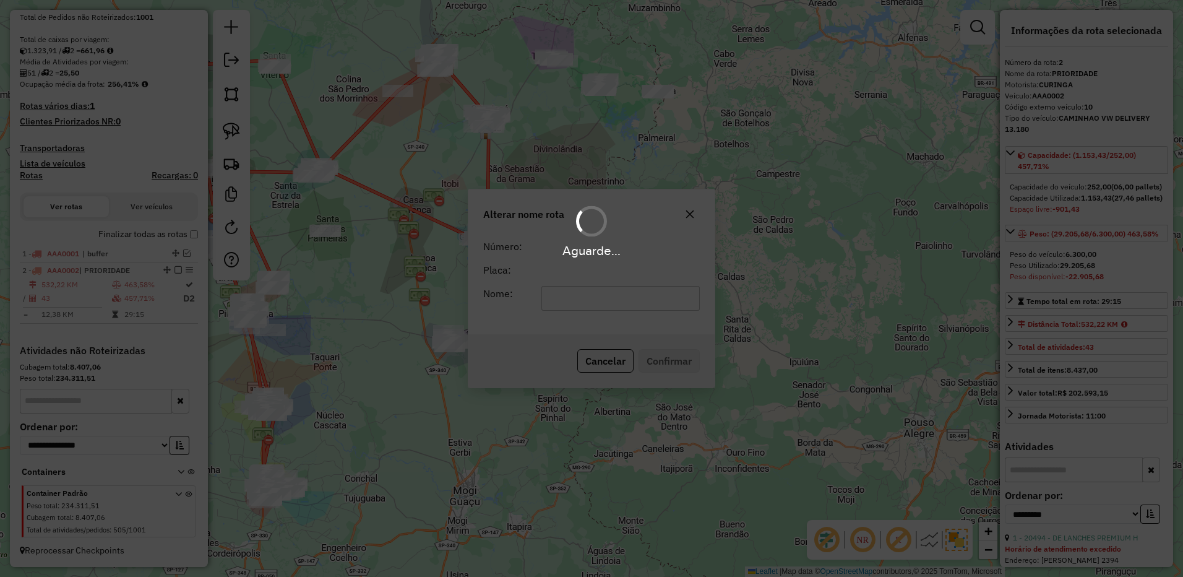
scroll to position [259, 0]
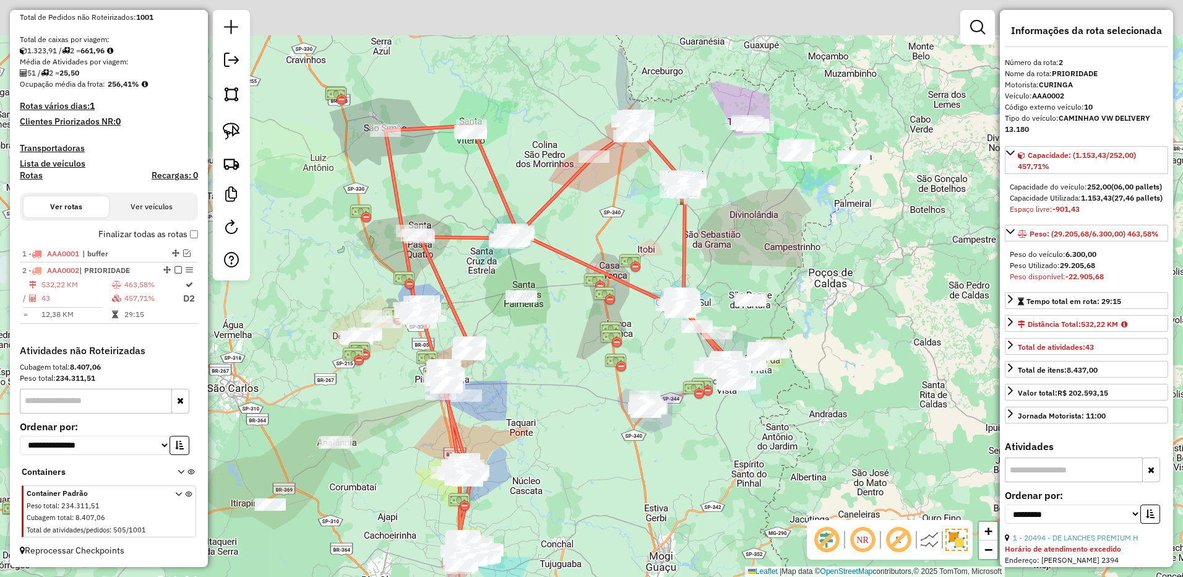
drag, startPoint x: 339, startPoint y: 286, endPoint x: 499, endPoint y: 356, distance: 174.8
click at [509, 374] on div "Janela de atendimento Grade de atendimento Capacidade Transportadoras Veículos …" at bounding box center [591, 288] width 1183 height 577
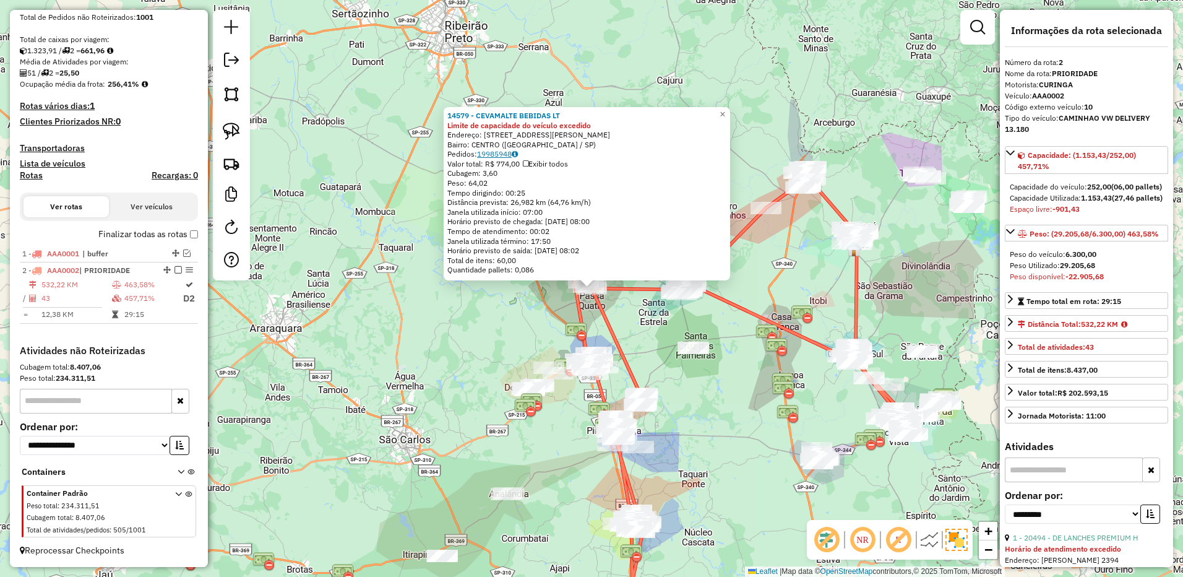
click at [503, 152] on link "19985948" at bounding box center [497, 153] width 41 height 9
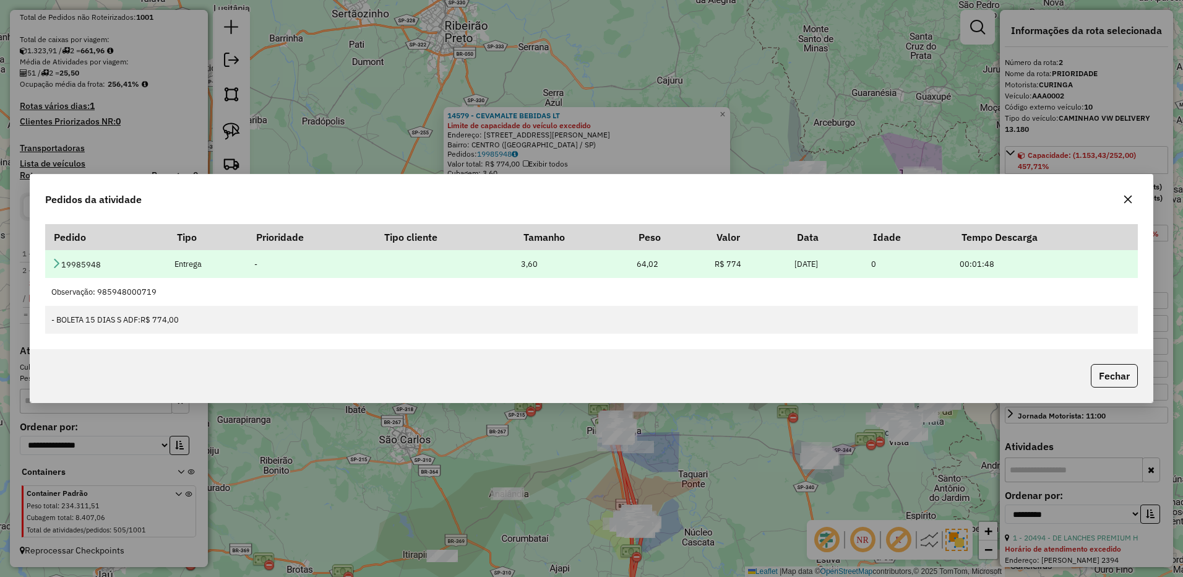
click at [54, 262] on icon at bounding box center [56, 263] width 10 height 10
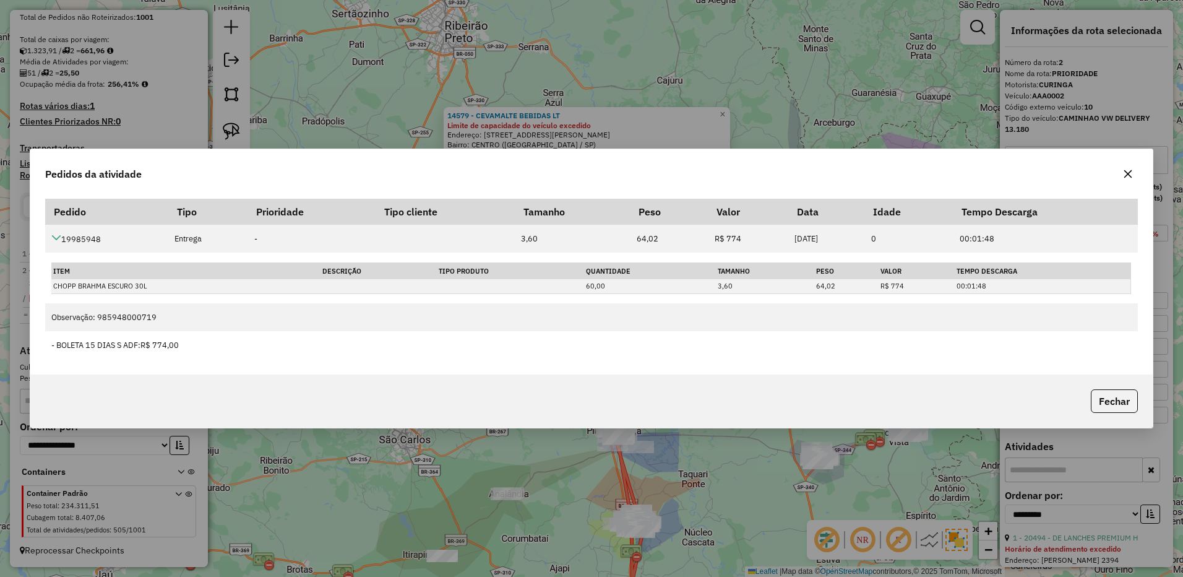
click at [1135, 173] on button "button" at bounding box center [1128, 174] width 20 height 20
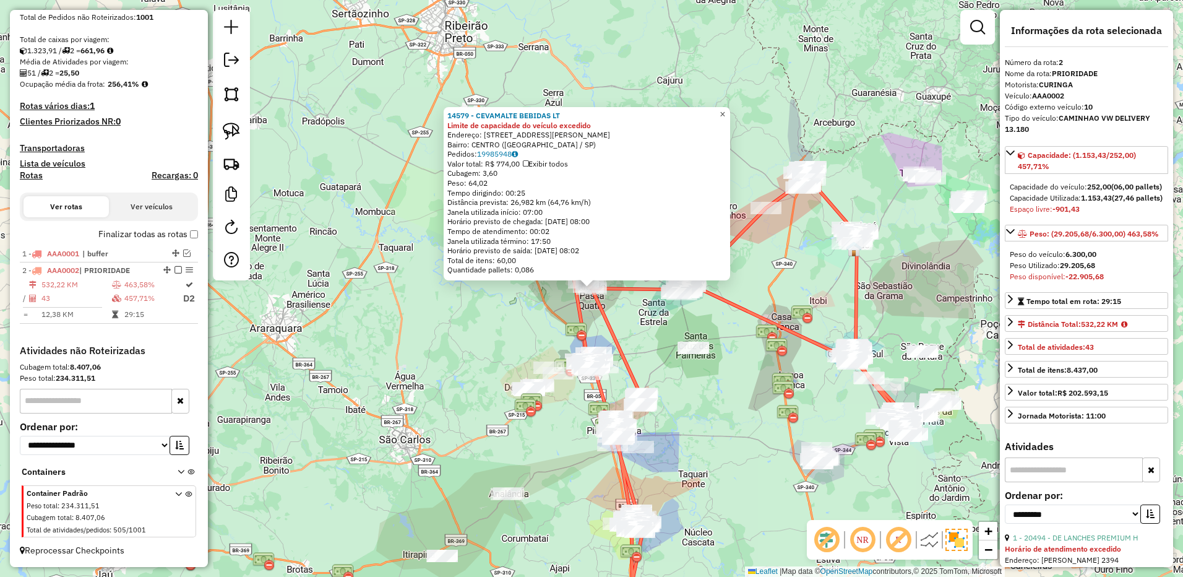
click at [725, 113] on span "×" at bounding box center [722, 114] width 6 height 11
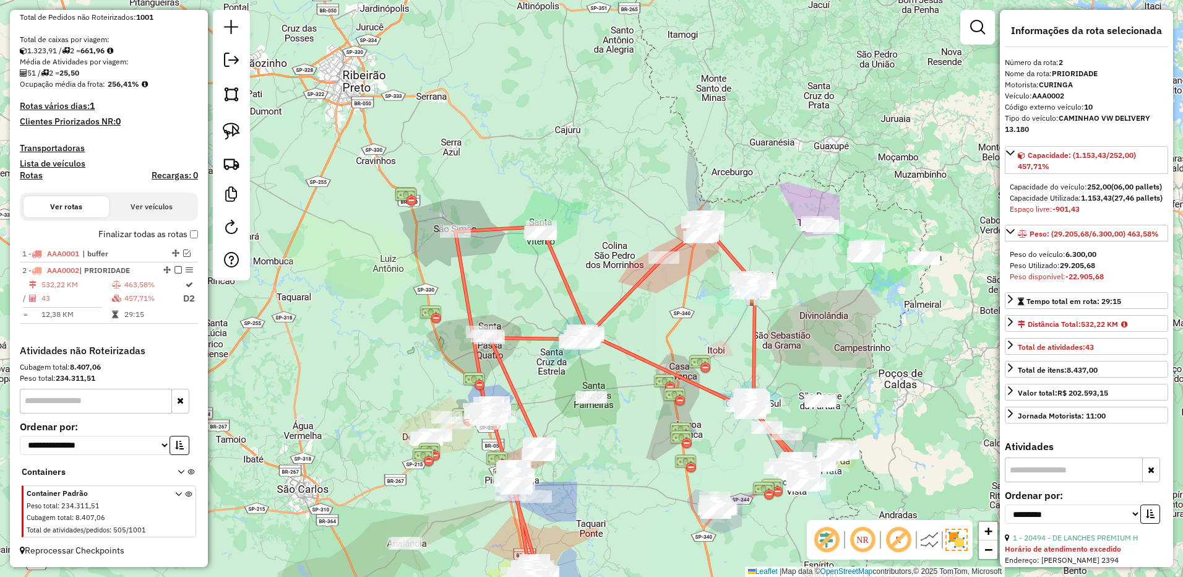
drag, startPoint x: 656, startPoint y: 169, endPoint x: 643, endPoint y: 173, distance: 13.7
click at [652, 171] on div "Janela de atendimento Grade de atendimento Capacidade Transportadoras Veículos …" at bounding box center [591, 288] width 1183 height 577
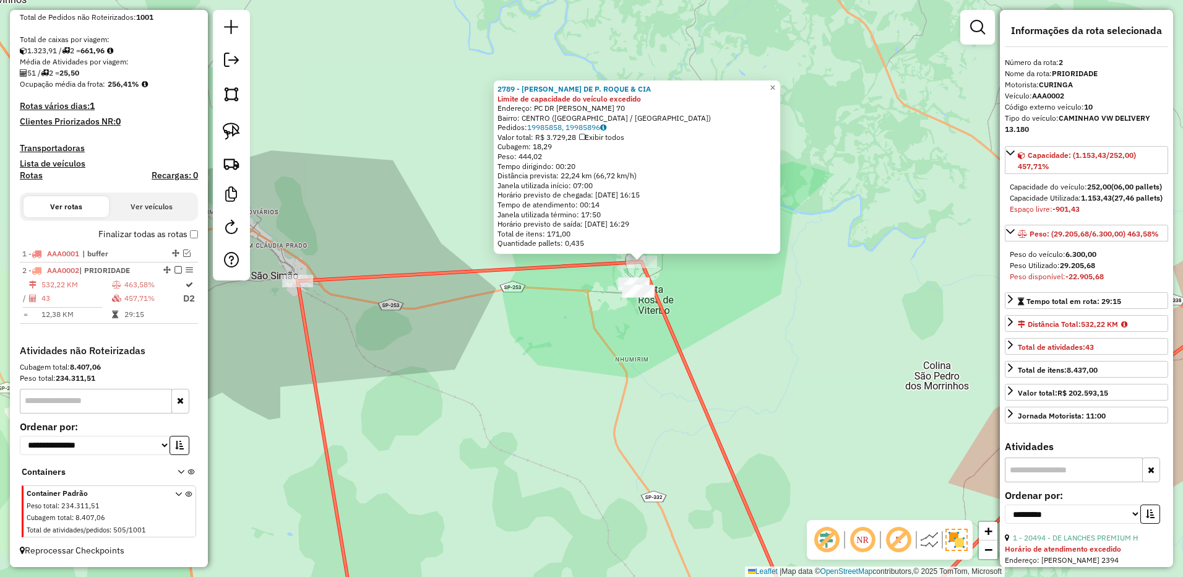
drag, startPoint x: 532, startPoint y: 354, endPoint x: 604, endPoint y: 298, distance: 91.6
click at [604, 298] on div "2789 - J. DE P. ROQUE & CIA Limite de capacidade do veículo excedido Endereço: …" at bounding box center [591, 288] width 1183 height 577
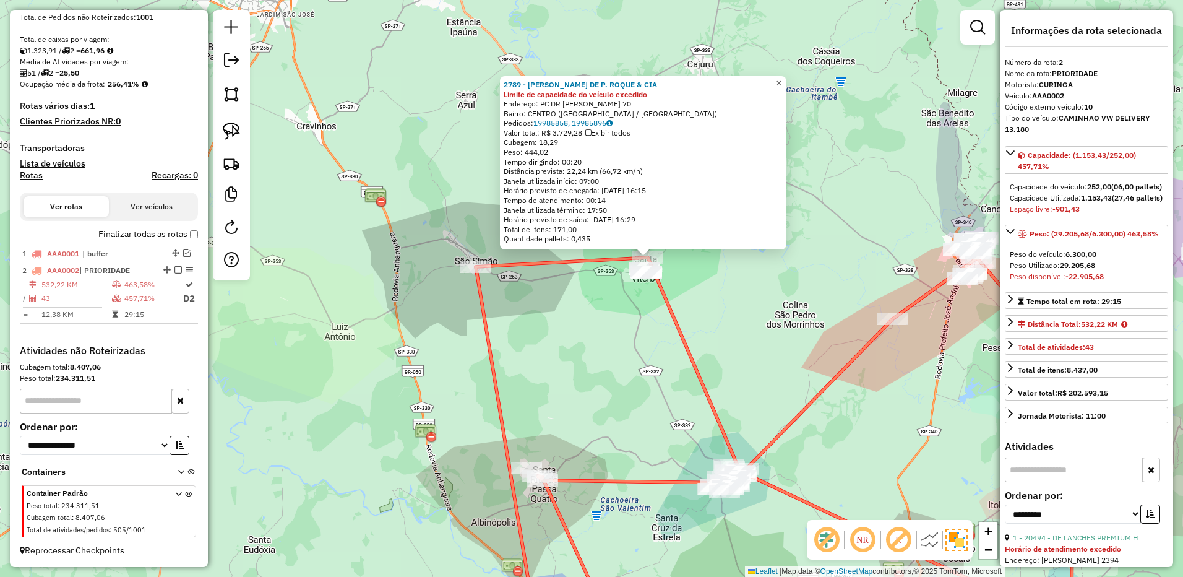
click at [781, 84] on span "×" at bounding box center [779, 83] width 6 height 11
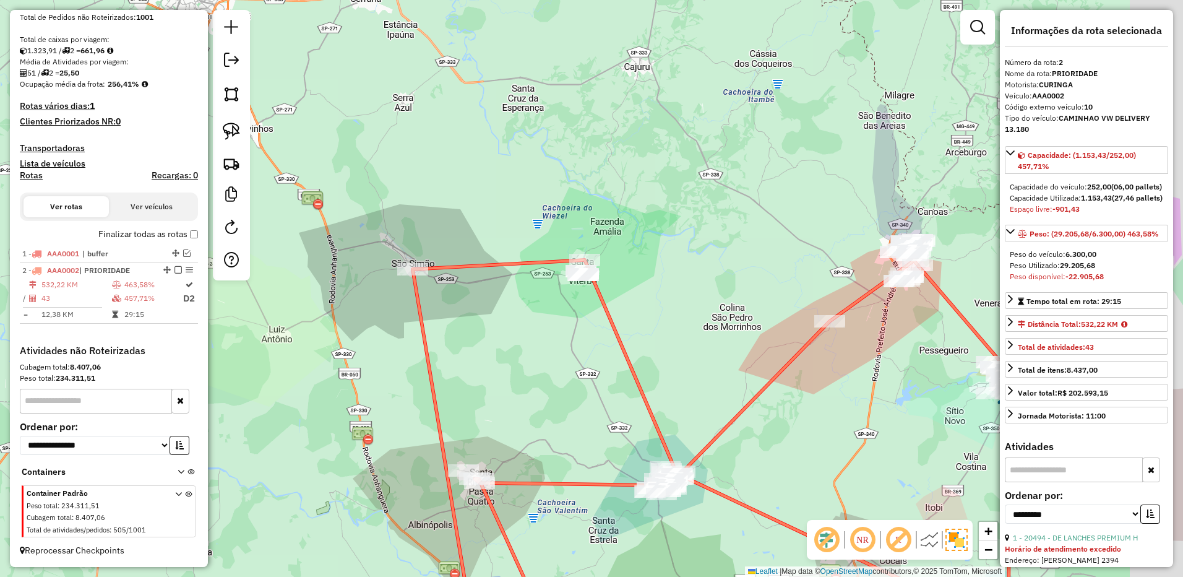
drag, startPoint x: 832, startPoint y: 129, endPoint x: 768, endPoint y: 132, distance: 63.8
click at [768, 132] on div "Janela de atendimento Grade de atendimento Capacidade Transportadoras Veículos …" at bounding box center [591, 288] width 1183 height 577
click at [226, 133] on img at bounding box center [231, 130] width 17 height 17
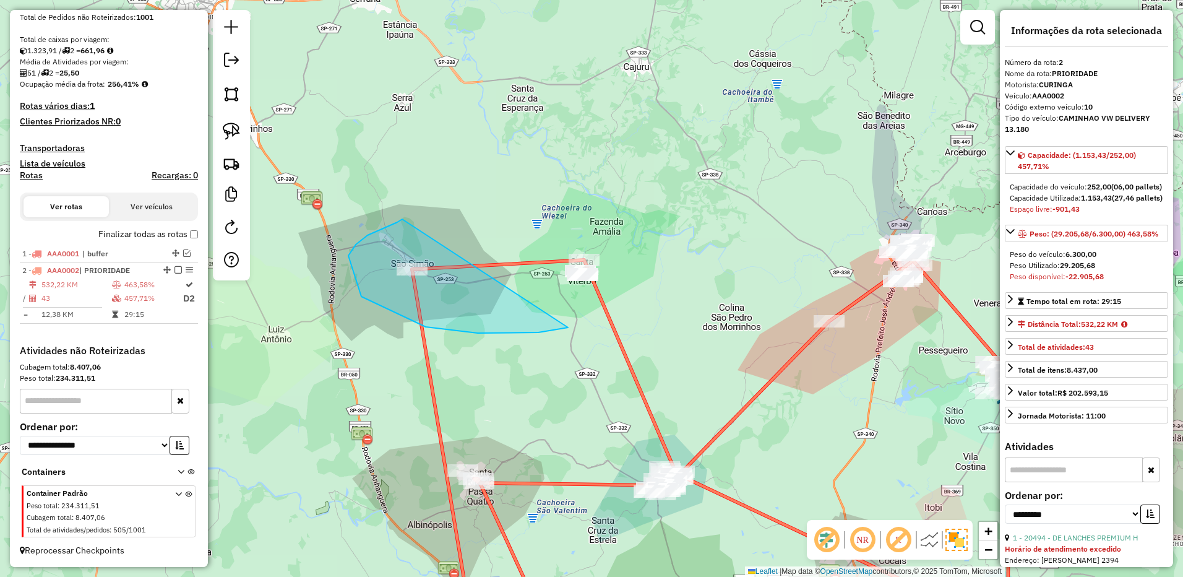
drag, startPoint x: 402, startPoint y: 219, endPoint x: 706, endPoint y: 208, distance: 303.9
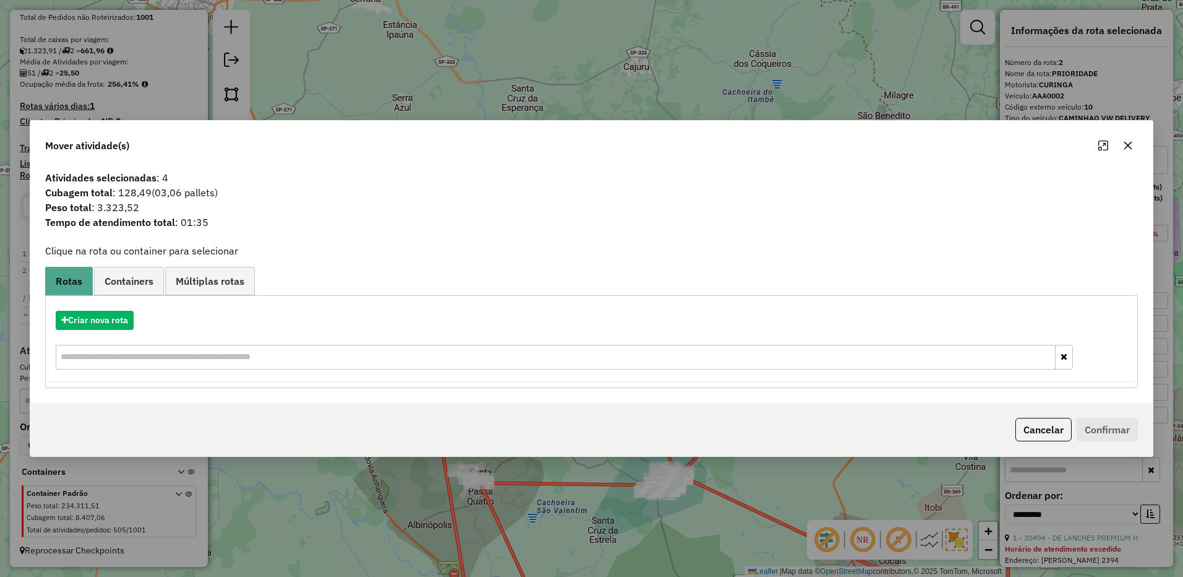
click at [1126, 140] on icon "button" at bounding box center [1128, 145] width 10 height 10
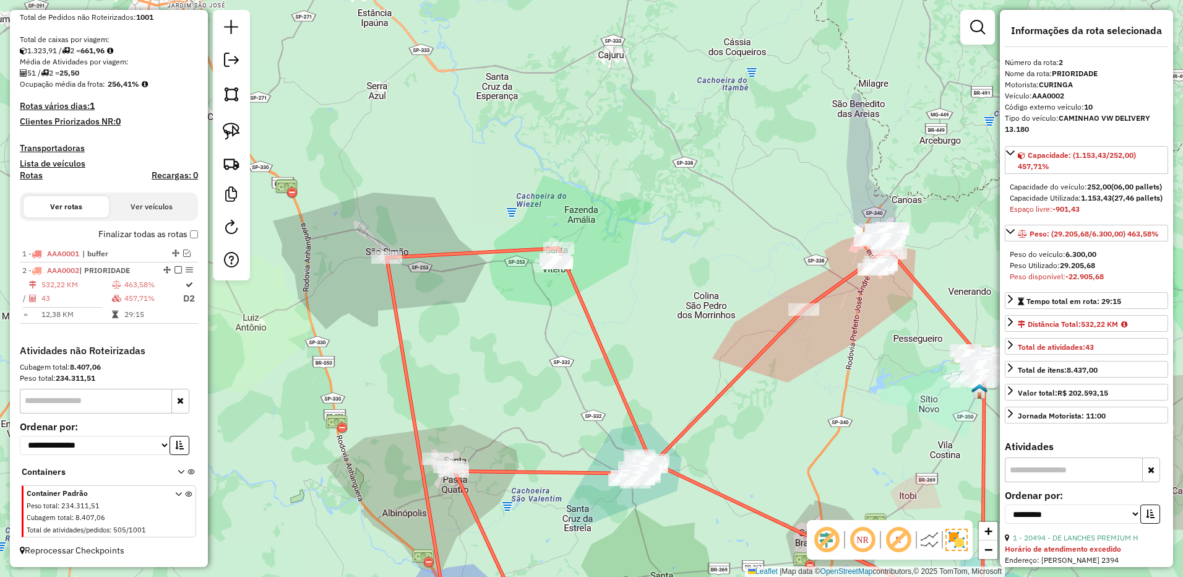
drag, startPoint x: 638, startPoint y: 199, endPoint x: 613, endPoint y: 187, distance: 28.0
click at [613, 187] on div "Janela de atendimento Grade de atendimento Capacidade Transportadoras Veículos …" at bounding box center [591, 288] width 1183 height 577
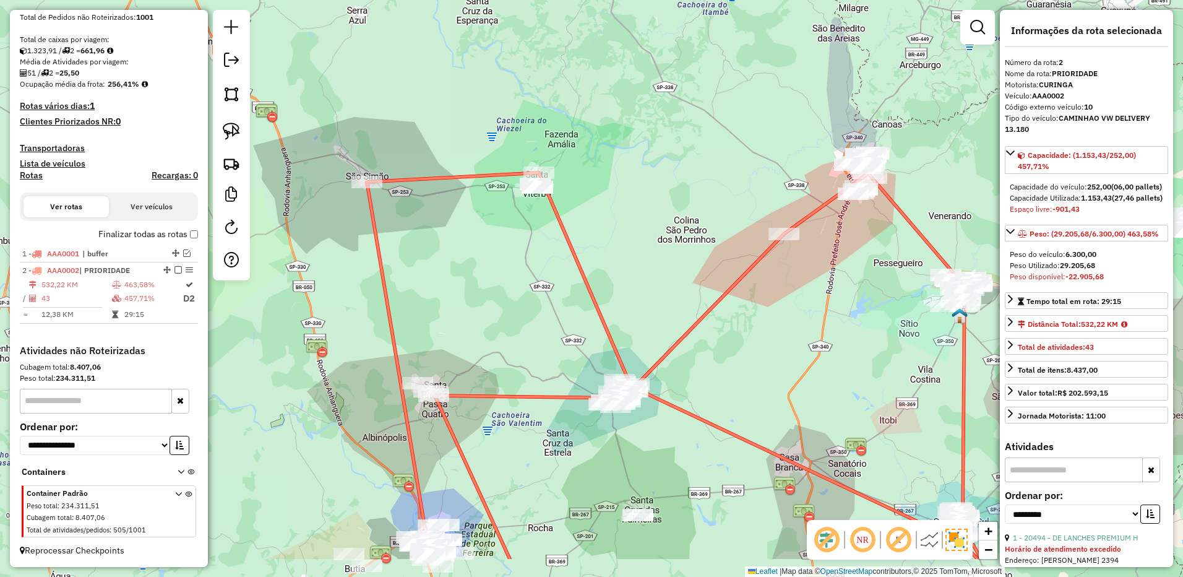
drag, startPoint x: 658, startPoint y: 303, endPoint x: 638, endPoint y: 228, distance: 78.0
click at [638, 228] on div "Janela de atendimento Grade de atendimento Capacidade Transportadoras Veículos …" at bounding box center [591, 288] width 1183 height 577
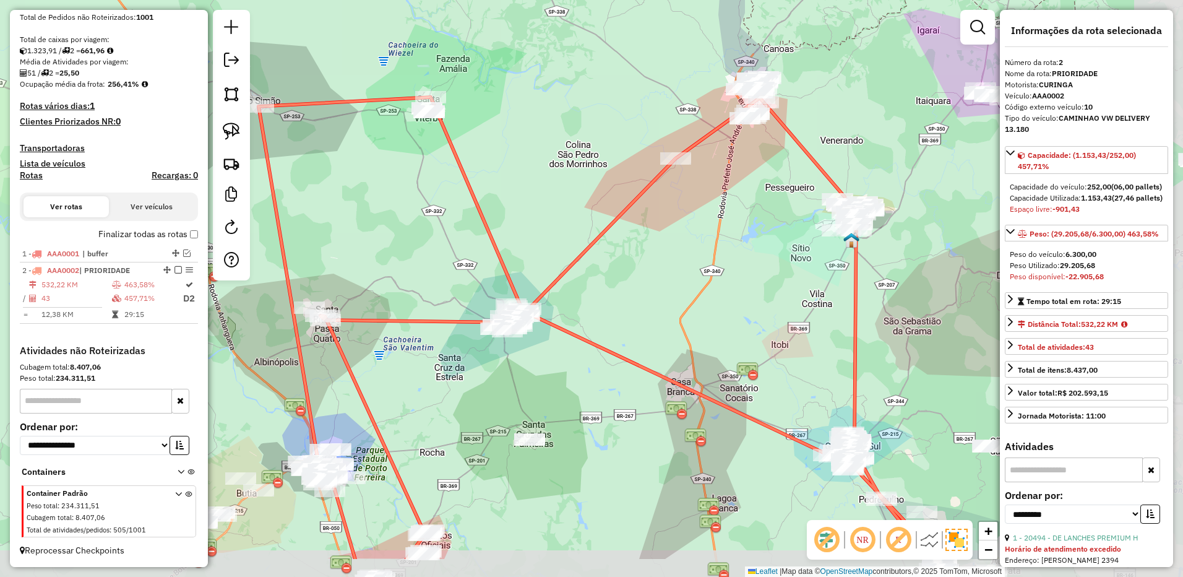
drag, startPoint x: 791, startPoint y: 336, endPoint x: 683, endPoint y: 260, distance: 132.0
click at [683, 260] on div "Janela de atendimento Grade de atendimento Capacidade Transportadoras Veículos …" at bounding box center [591, 288] width 1183 height 577
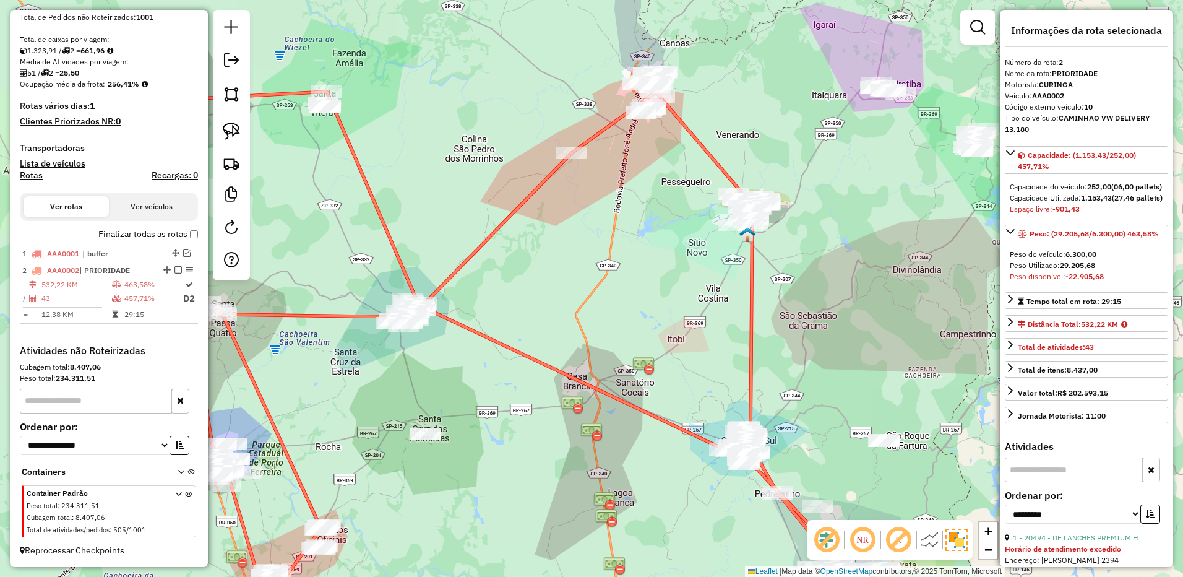
drag, startPoint x: 709, startPoint y: 270, endPoint x: 562, endPoint y: 242, distance: 149.2
click at [563, 242] on div "Janela de atendimento Grade de atendimento Capacidade Transportadoras Veículos …" at bounding box center [591, 288] width 1183 height 577
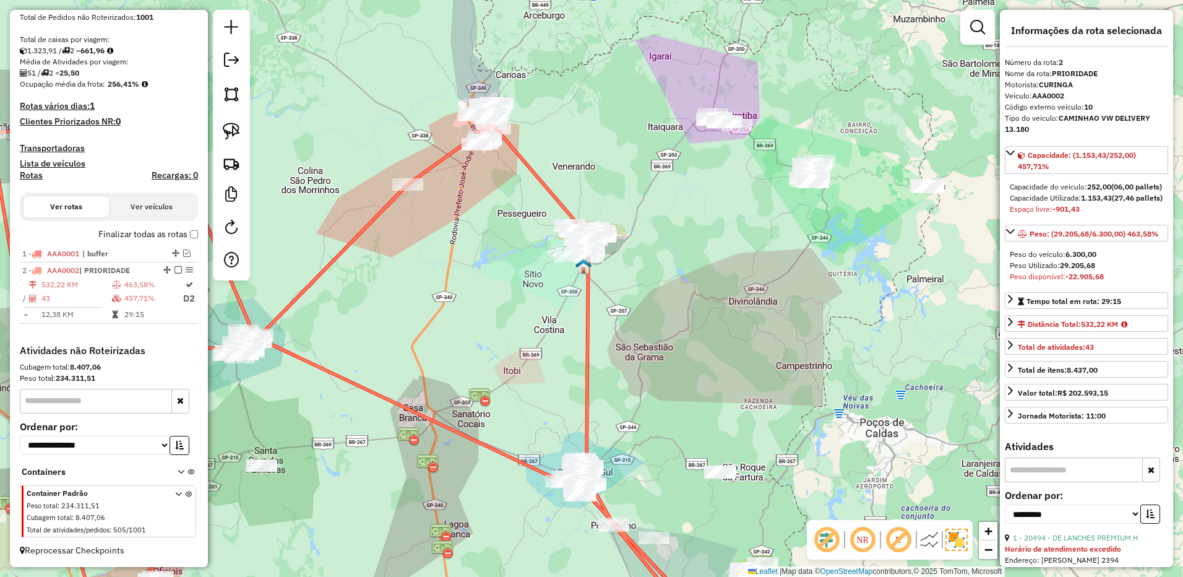
drag, startPoint x: 689, startPoint y: 288, endPoint x: 679, endPoint y: 300, distance: 15.4
click at [679, 300] on div "Janela de atendimento Grade de atendimento Capacidade Transportadoras Veículos …" at bounding box center [591, 288] width 1183 height 577
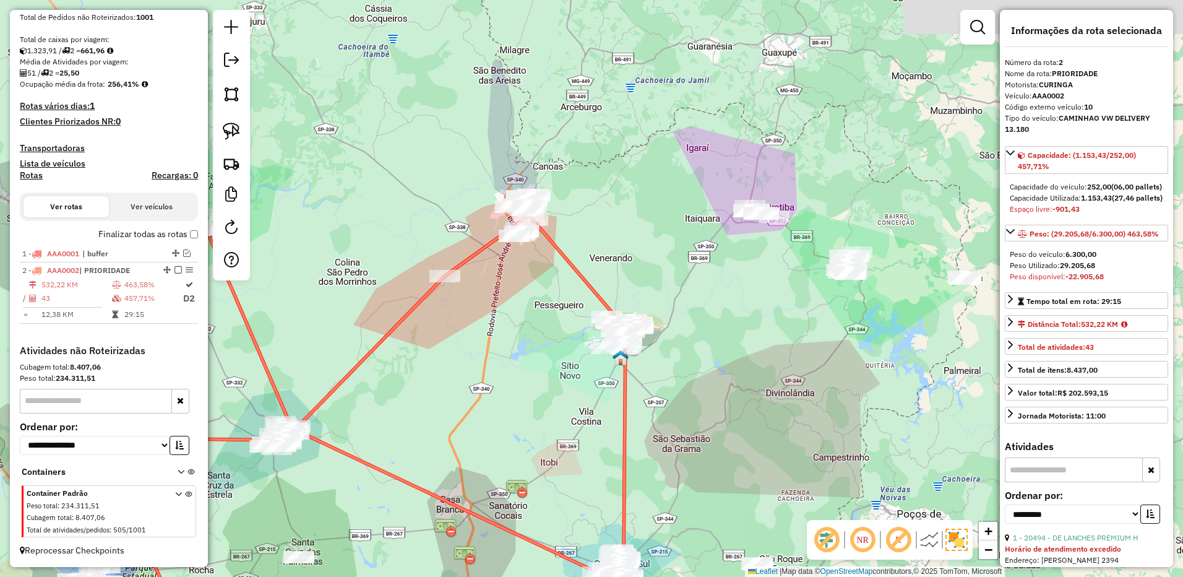
drag, startPoint x: 617, startPoint y: 179, endPoint x: 366, endPoint y: 187, distance: 251.9
click at [648, 255] on div "Janela de atendimento Grade de atendimento Capacidade Transportadoras Veículos …" at bounding box center [591, 288] width 1183 height 577
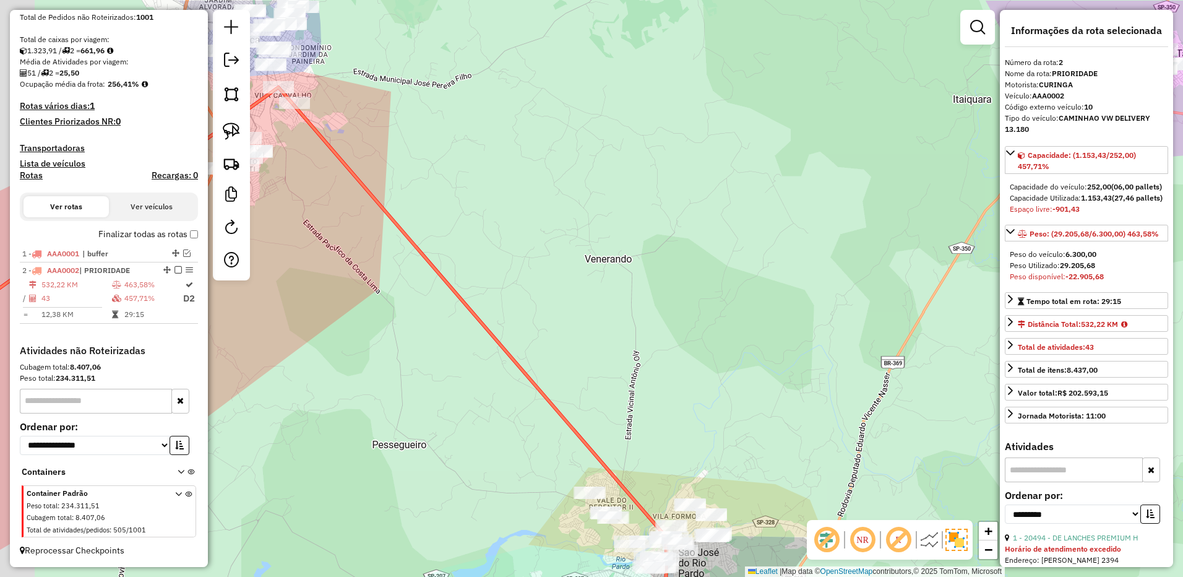
drag, startPoint x: 511, startPoint y: 213, endPoint x: 646, endPoint y: 309, distance: 166.3
click at [645, 310] on div "Janela de atendimento Grade de atendimento Capacidade Transportadoras Veículos …" at bounding box center [591, 288] width 1183 height 577
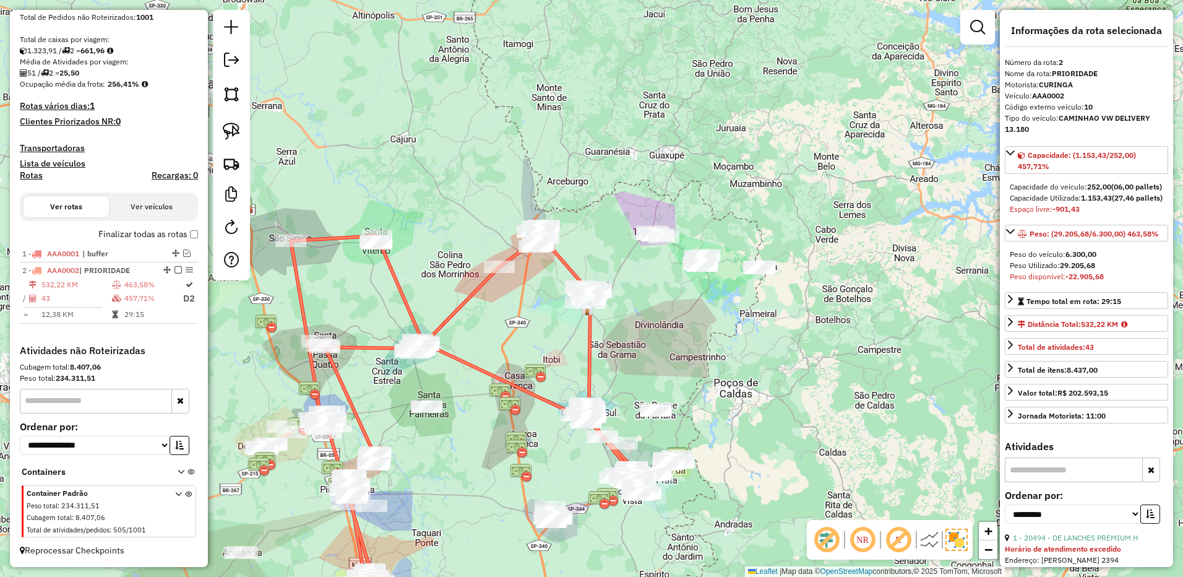
drag, startPoint x: 227, startPoint y: 129, endPoint x: 361, endPoint y: 157, distance: 136.5
click at [227, 129] on img at bounding box center [231, 130] width 17 height 17
drag, startPoint x: 596, startPoint y: 199, endPoint x: 528, endPoint y: 293, distance: 116.1
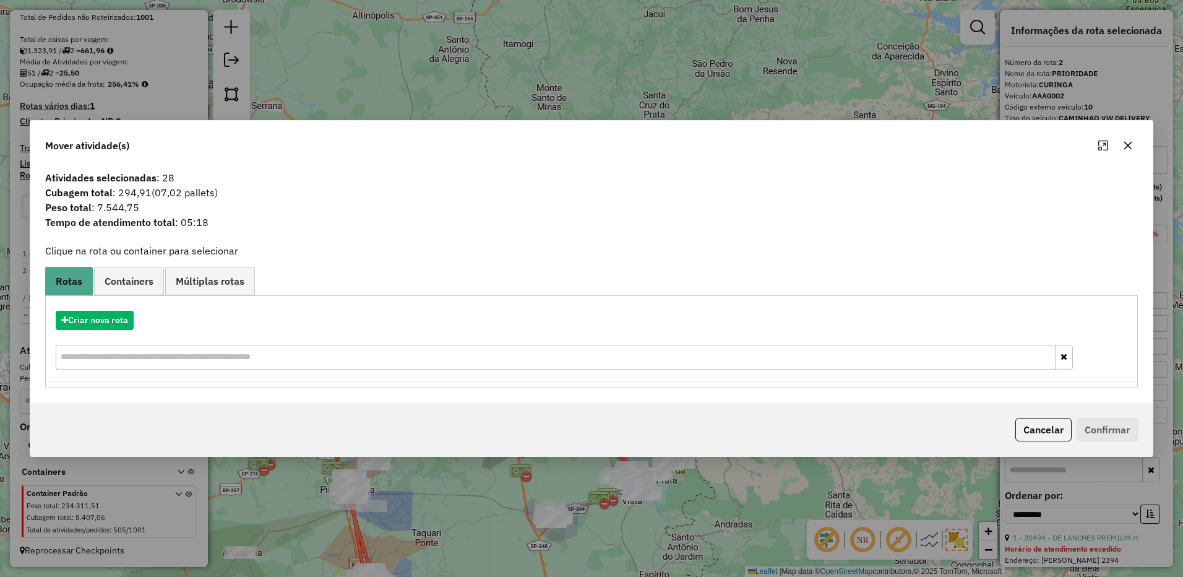
drag, startPoint x: 1123, startPoint y: 148, endPoint x: 785, endPoint y: 188, distance: 340.1
click at [1120, 148] on button "button" at bounding box center [1128, 145] width 20 height 20
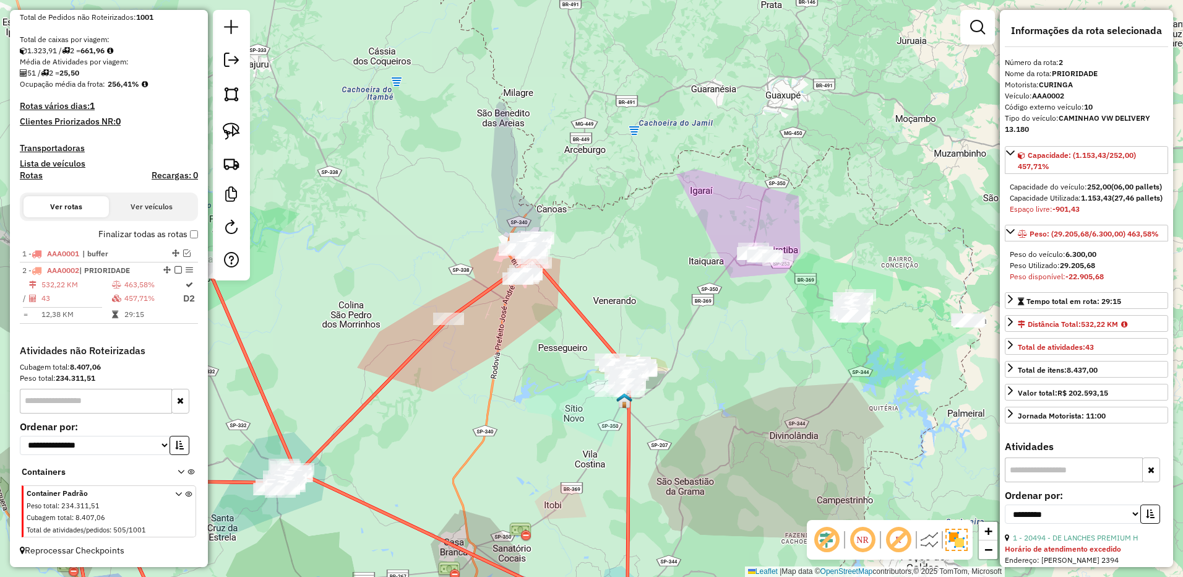
drag, startPoint x: 594, startPoint y: 217, endPoint x: 511, endPoint y: 210, distance: 83.2
click at [593, 217] on div "Janela de atendimento Grade de atendimento Capacidade Transportadoras Veículos …" at bounding box center [591, 288] width 1183 height 577
drag, startPoint x: 219, startPoint y: 131, endPoint x: 307, endPoint y: 155, distance: 90.9
click at [221, 132] on link at bounding box center [231, 131] width 27 height 27
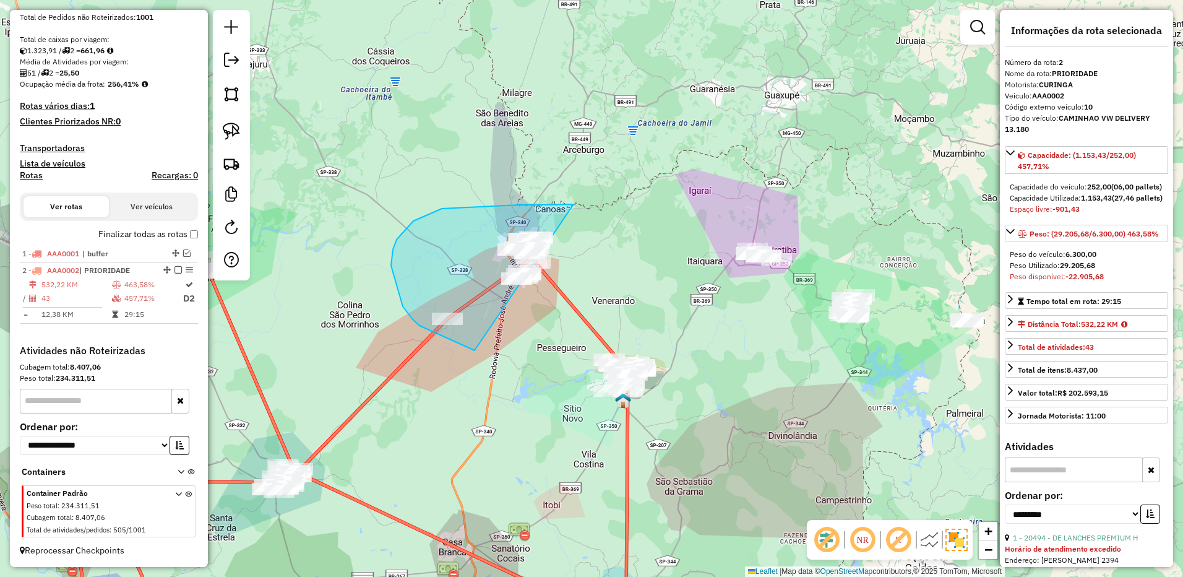
drag, startPoint x: 573, startPoint y: 204, endPoint x: 598, endPoint y: 252, distance: 53.7
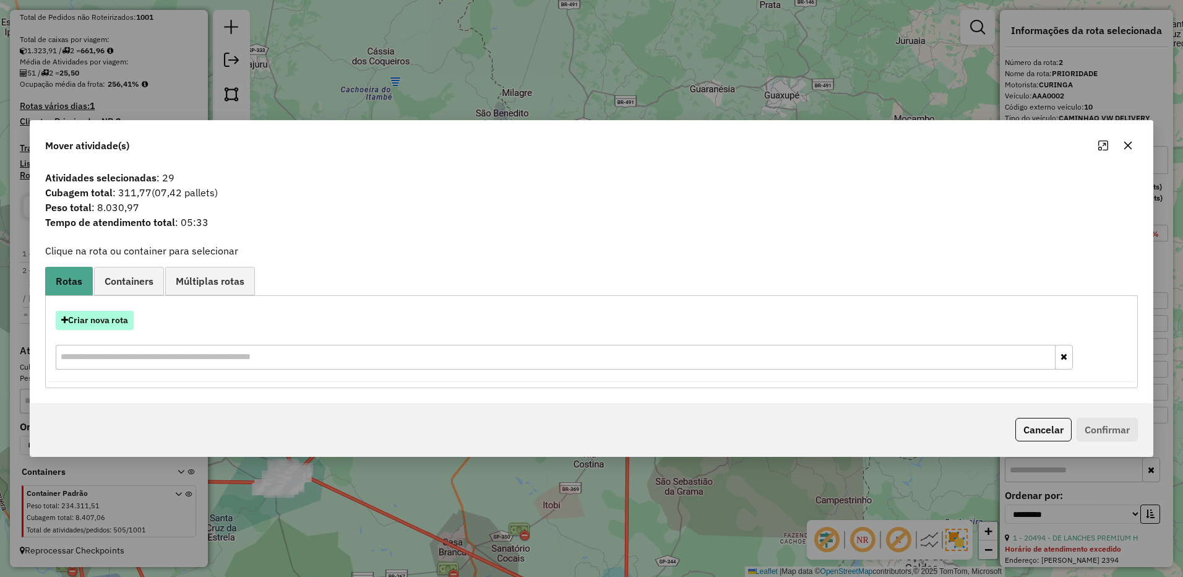
click at [109, 320] on button "Criar nova rota" at bounding box center [95, 320] width 78 height 19
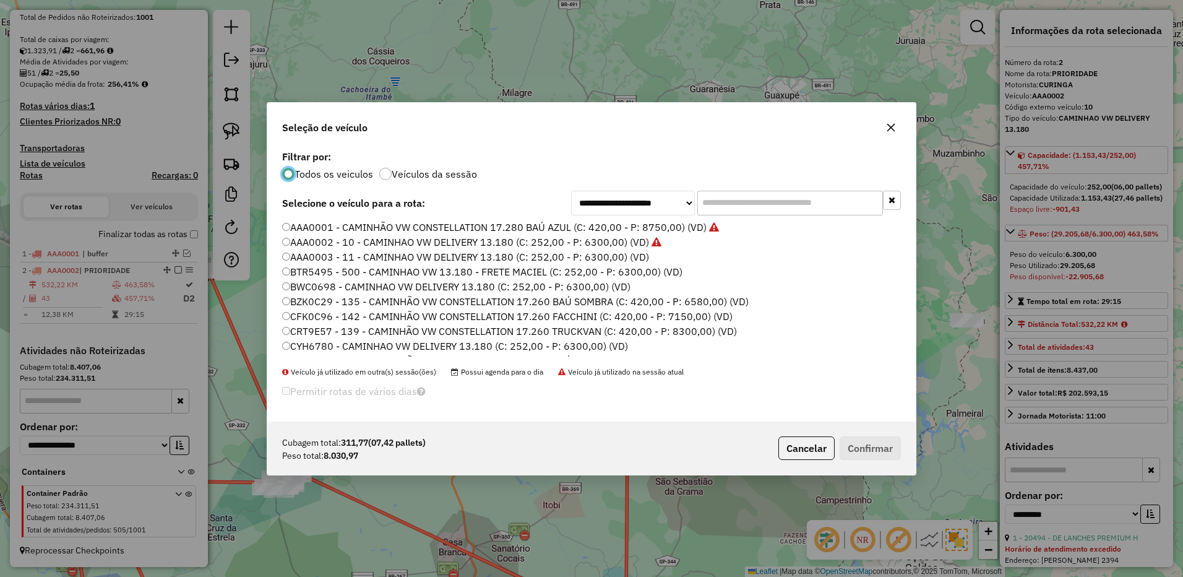
scroll to position [7, 4]
click at [753, 210] on input "text" at bounding box center [790, 203] width 186 height 25
click at [752, 204] on input "text" at bounding box center [790, 203] width 186 height 25
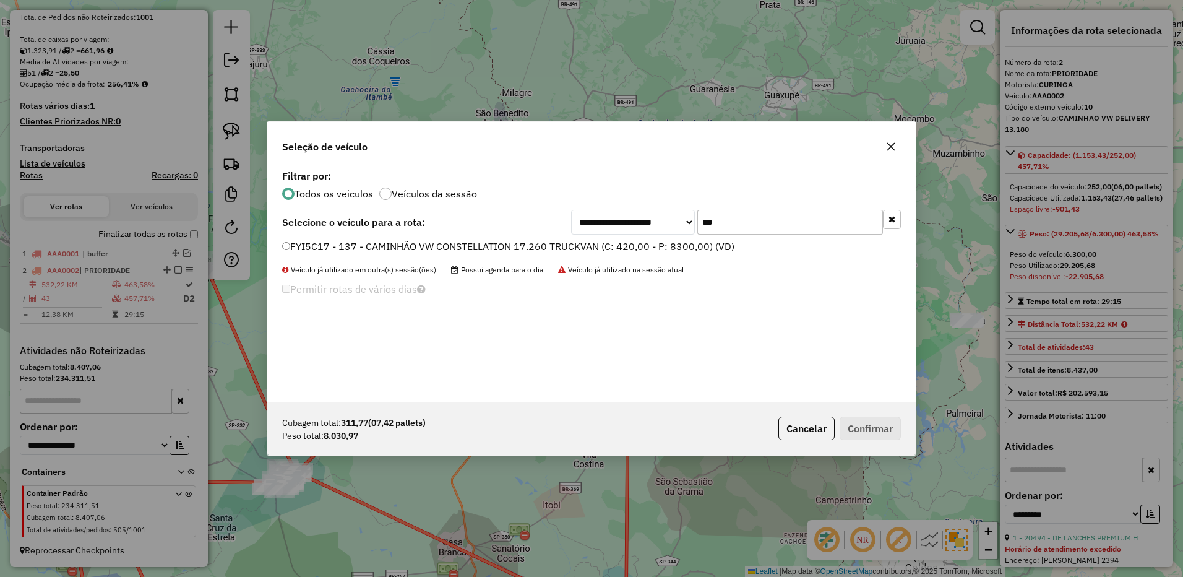
type input "***"
click at [687, 243] on label "FYI5C17 - 137 - CAMINHÃO VW CONSTELLATION 17.260 TRUCKVAN (C: 420,00 - P: 8300,…" at bounding box center [508, 246] width 452 height 15
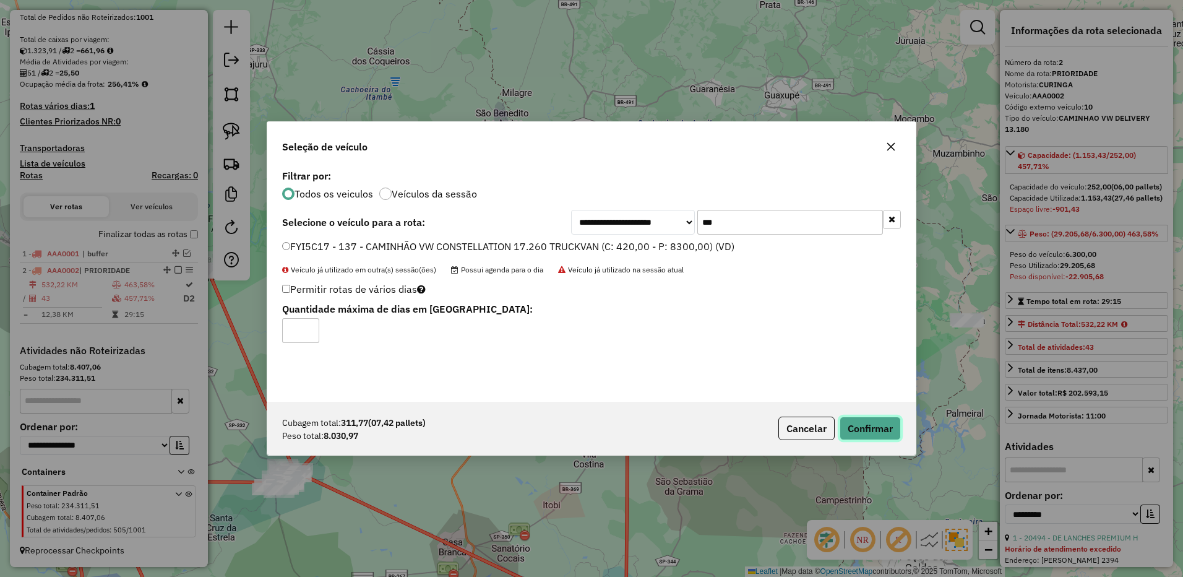
click at [873, 424] on button "Confirmar" at bounding box center [869, 428] width 61 height 24
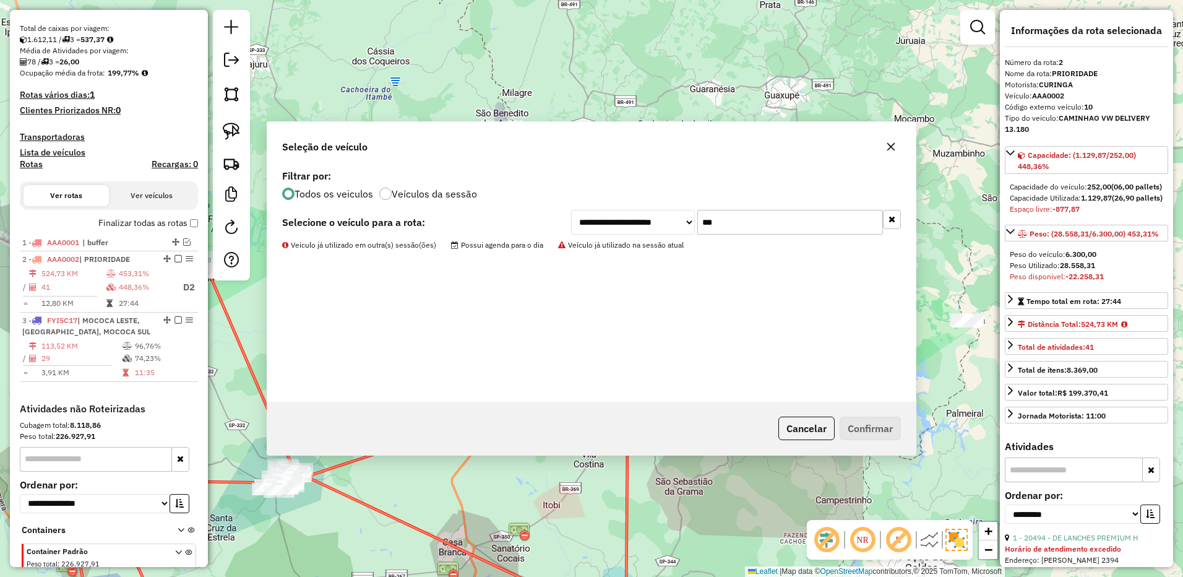
scroll to position [328, 0]
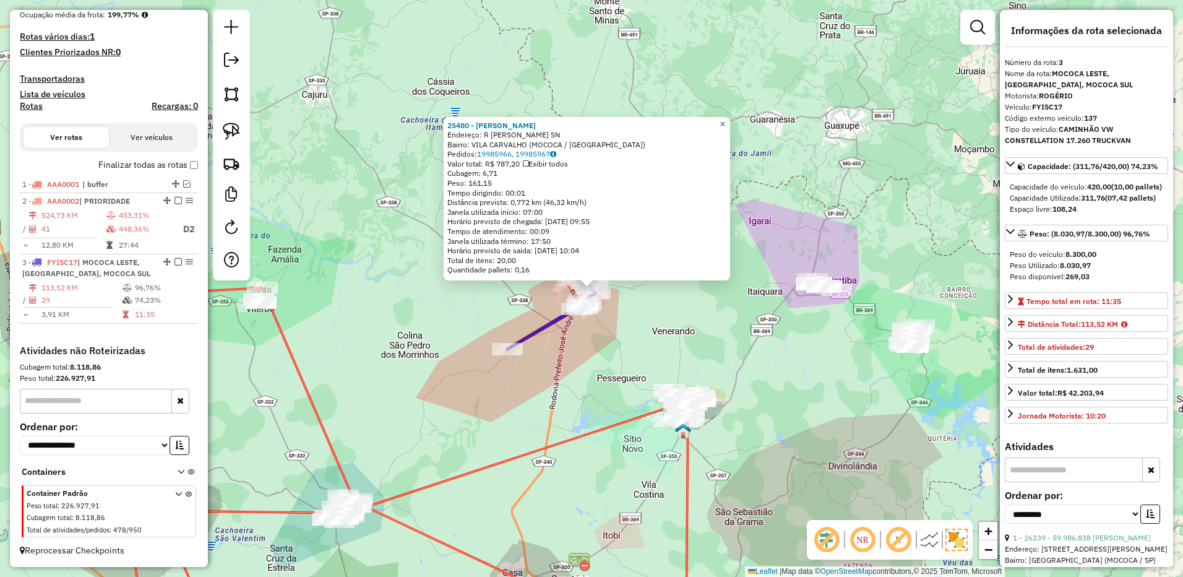
click at [725, 119] on span "×" at bounding box center [722, 124] width 6 height 11
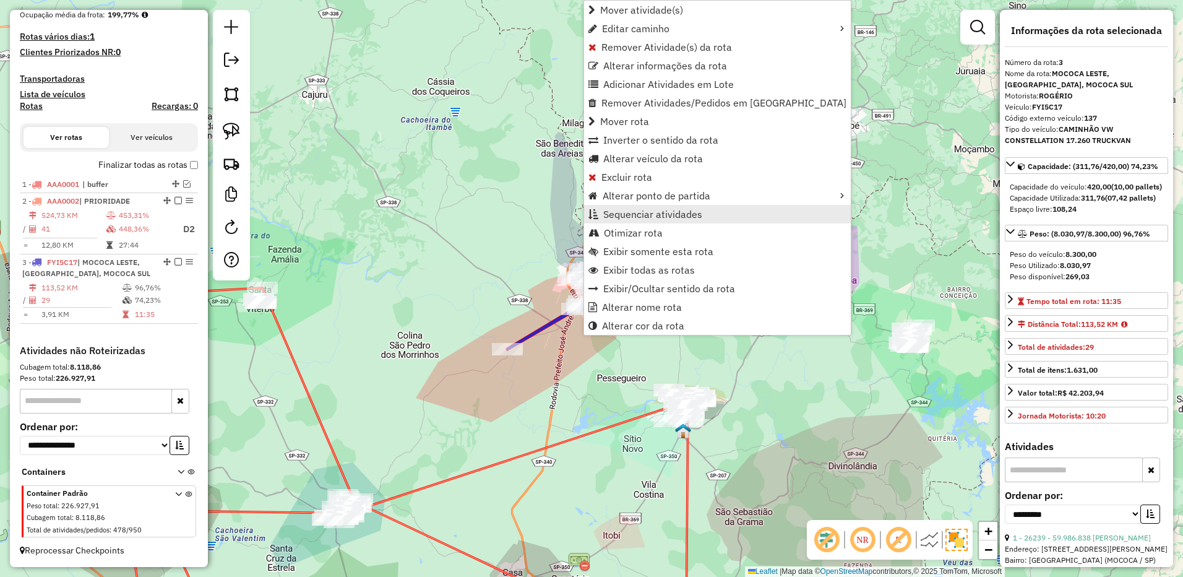
click at [655, 215] on span "Sequenciar atividades" at bounding box center [652, 214] width 99 height 10
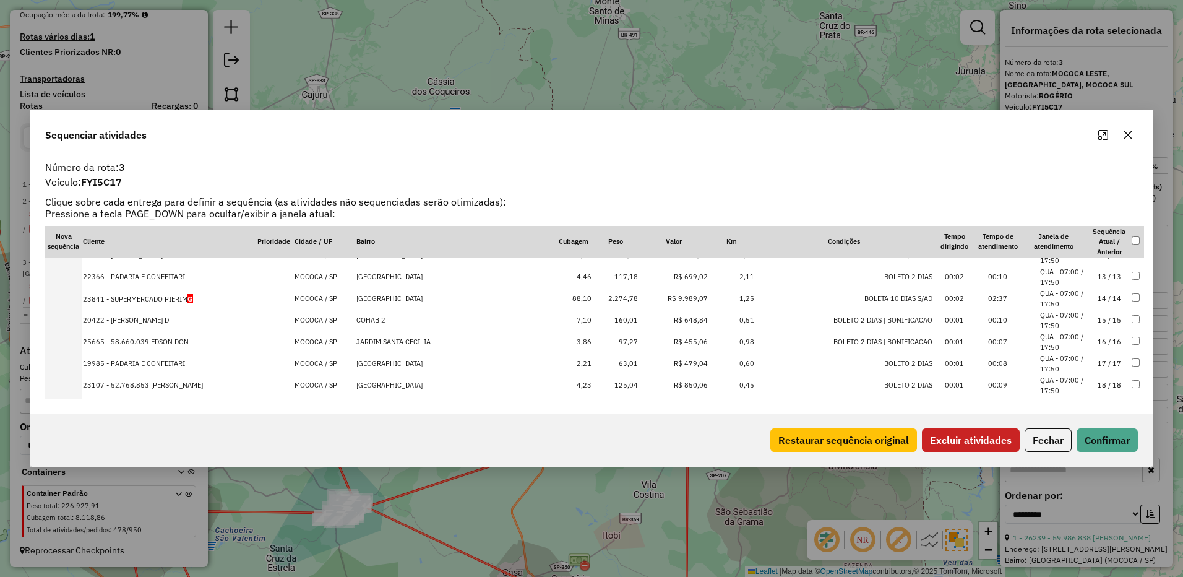
scroll to position [498, 0]
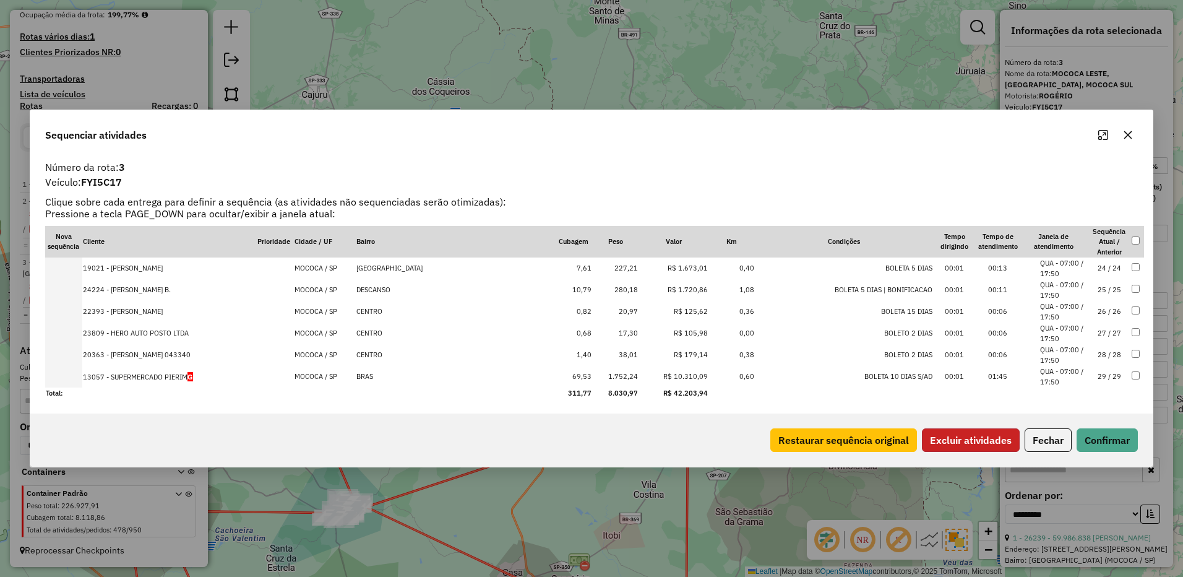
click at [955, 433] on button "Excluir atividades" at bounding box center [971, 440] width 98 height 24
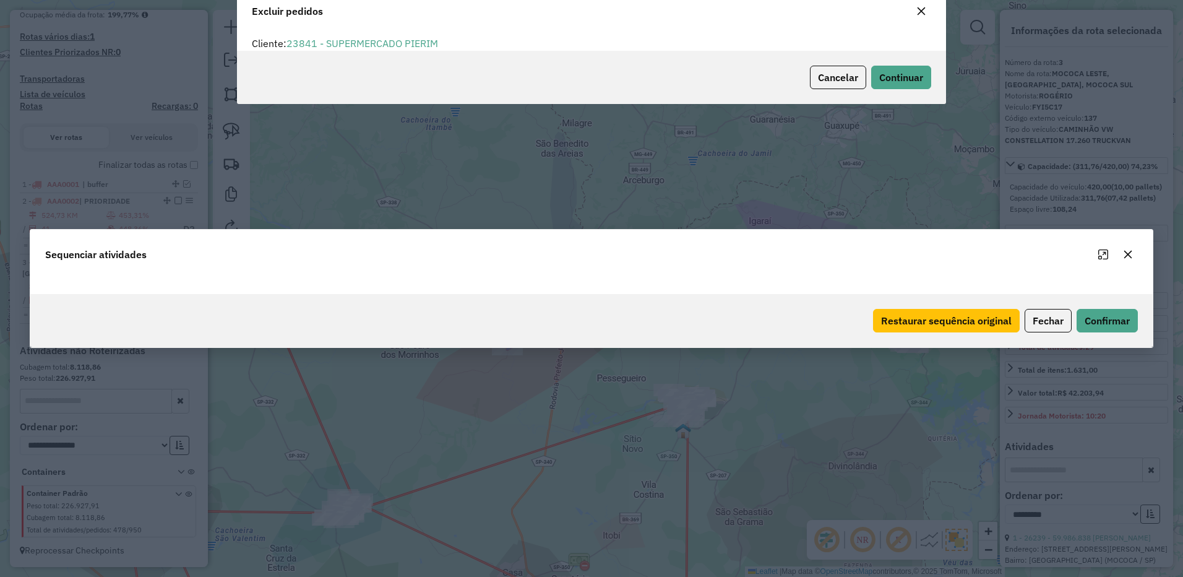
scroll to position [0, 0]
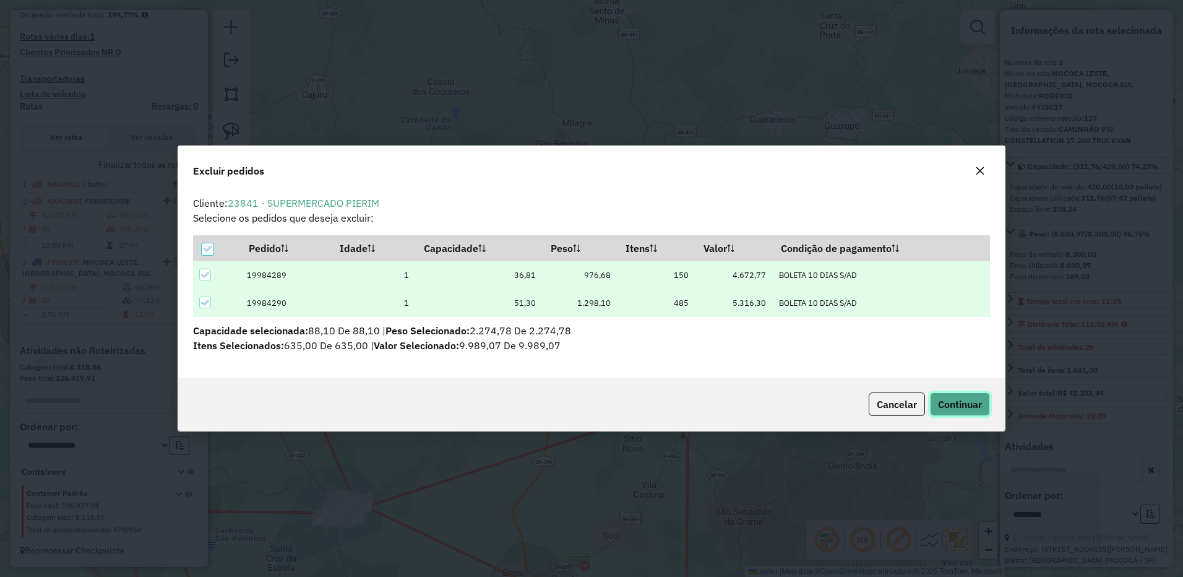
click at [958, 401] on span "Continuar" at bounding box center [960, 404] width 44 height 12
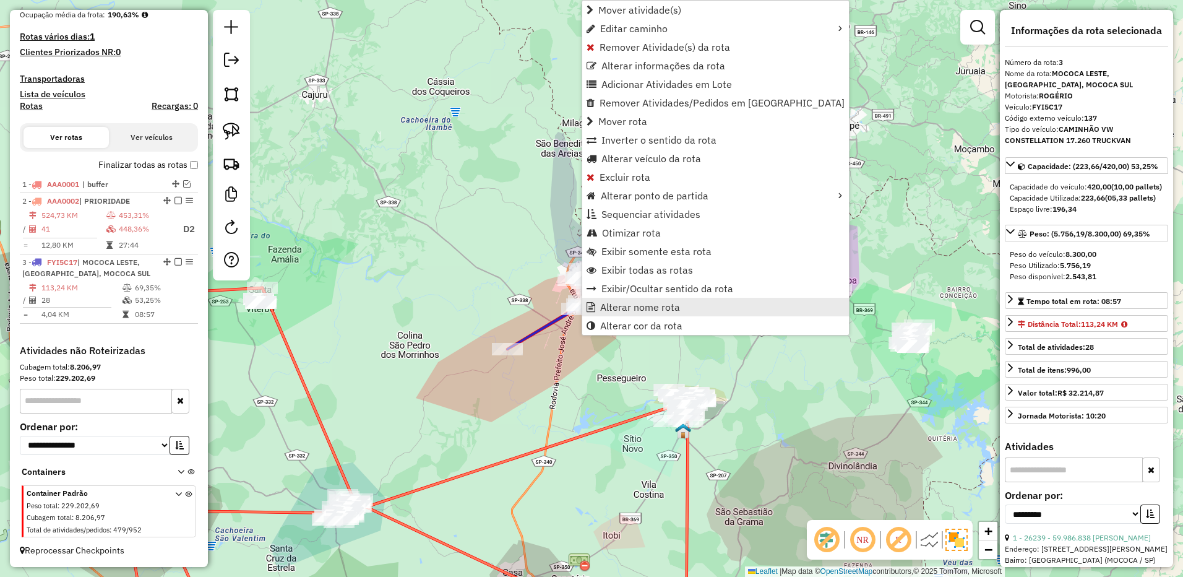
click at [637, 306] on span "Alterar nome rota" at bounding box center [640, 307] width 80 height 10
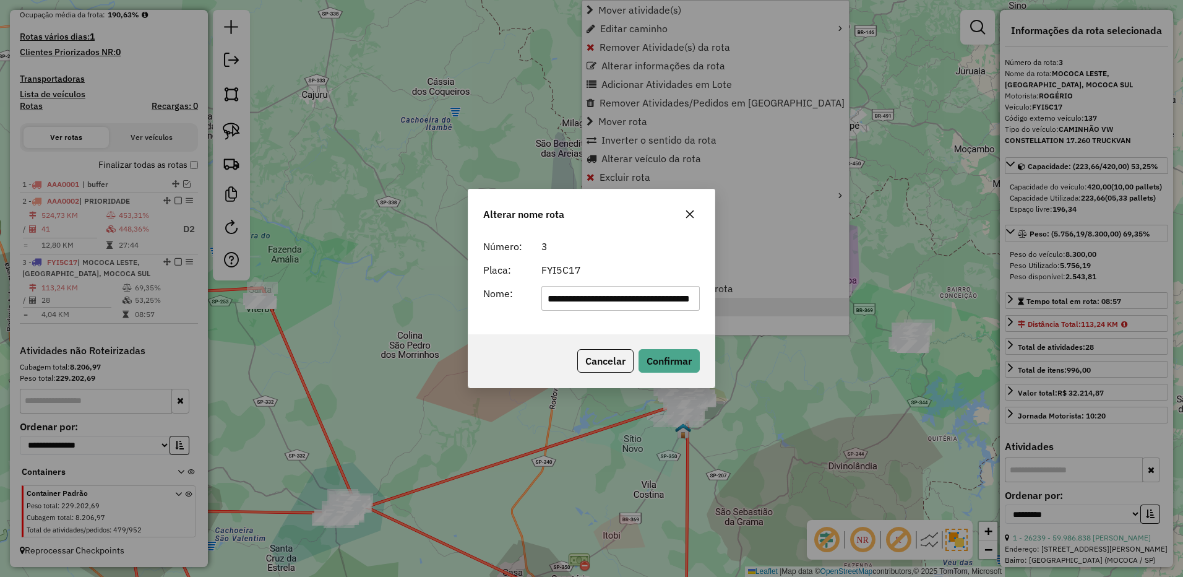
scroll to position [0, 69]
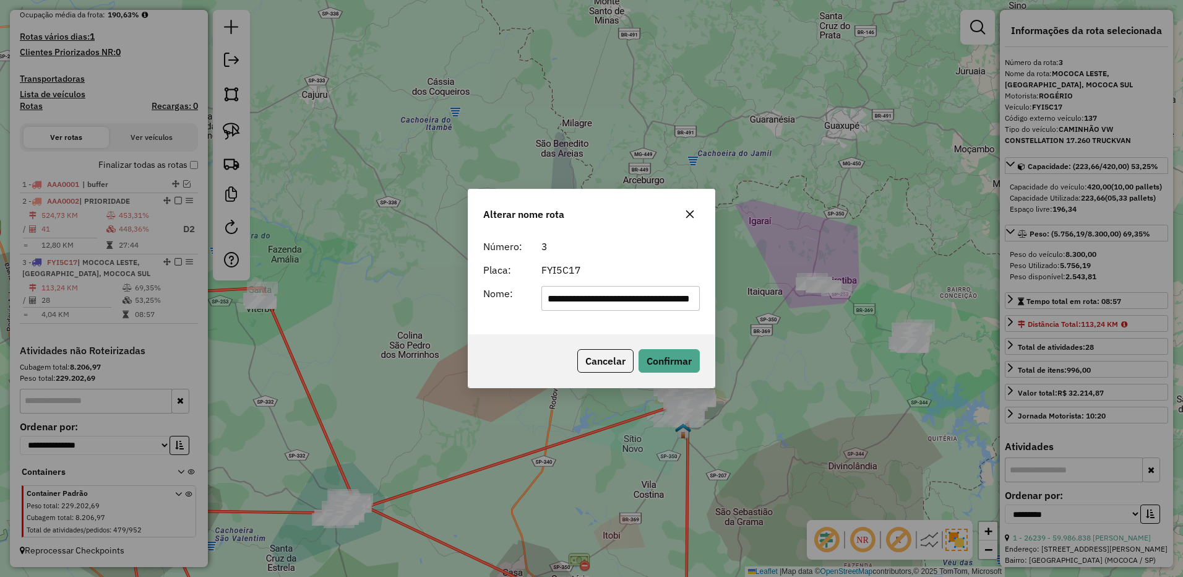
click at [578, 296] on input "**********" at bounding box center [620, 298] width 159 height 25
click at [578, 295] on input "**********" at bounding box center [620, 298] width 159 height 25
type input "**********"
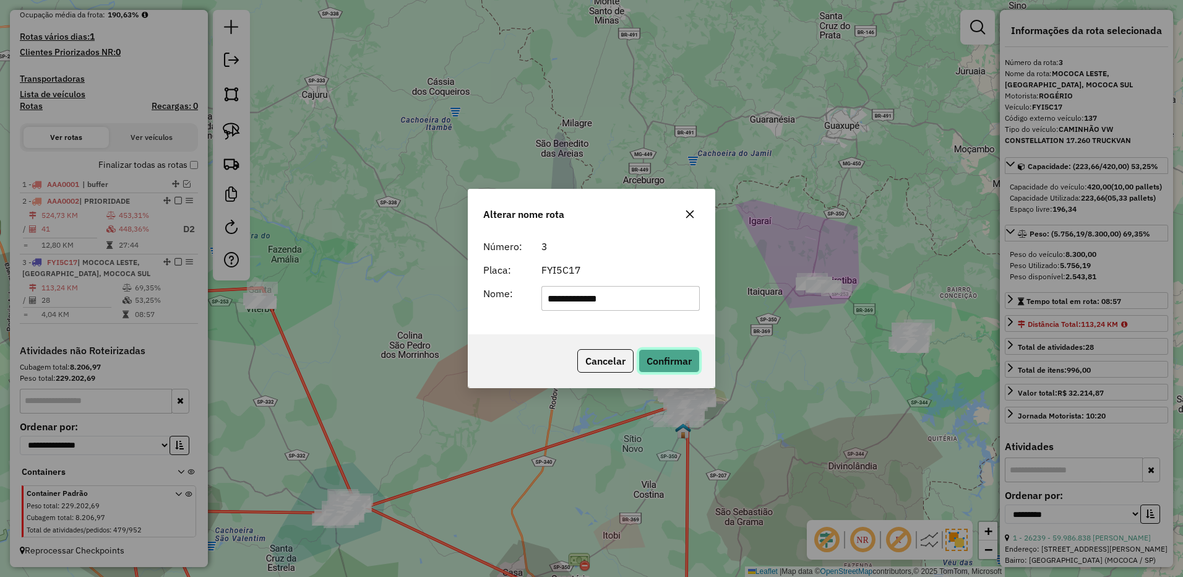
click at [676, 352] on button "Confirmar" at bounding box center [668, 361] width 61 height 24
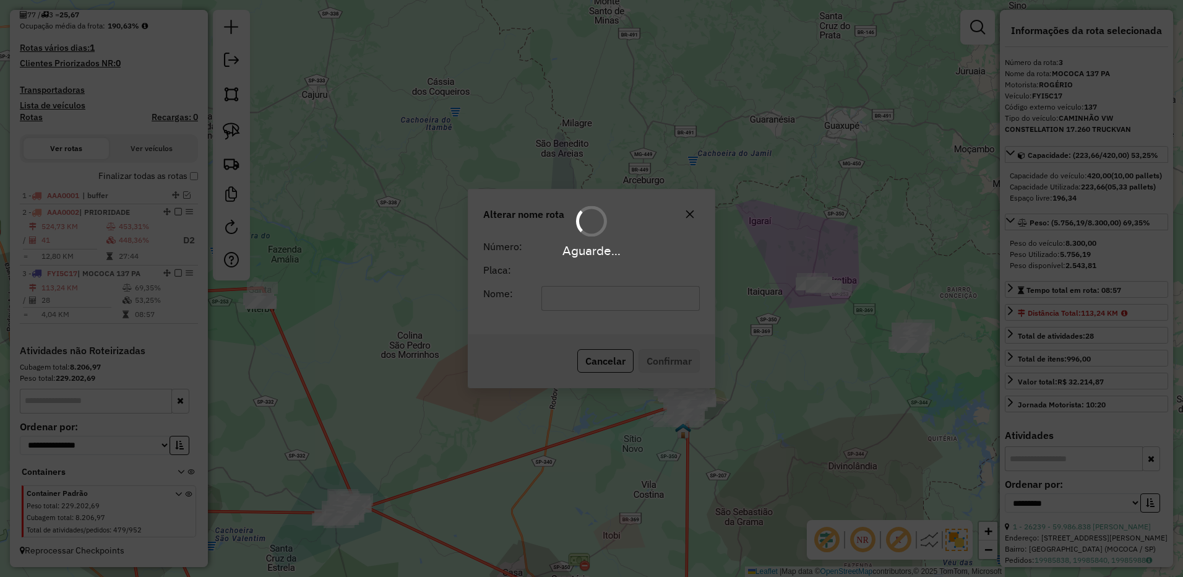
scroll to position [317, 0]
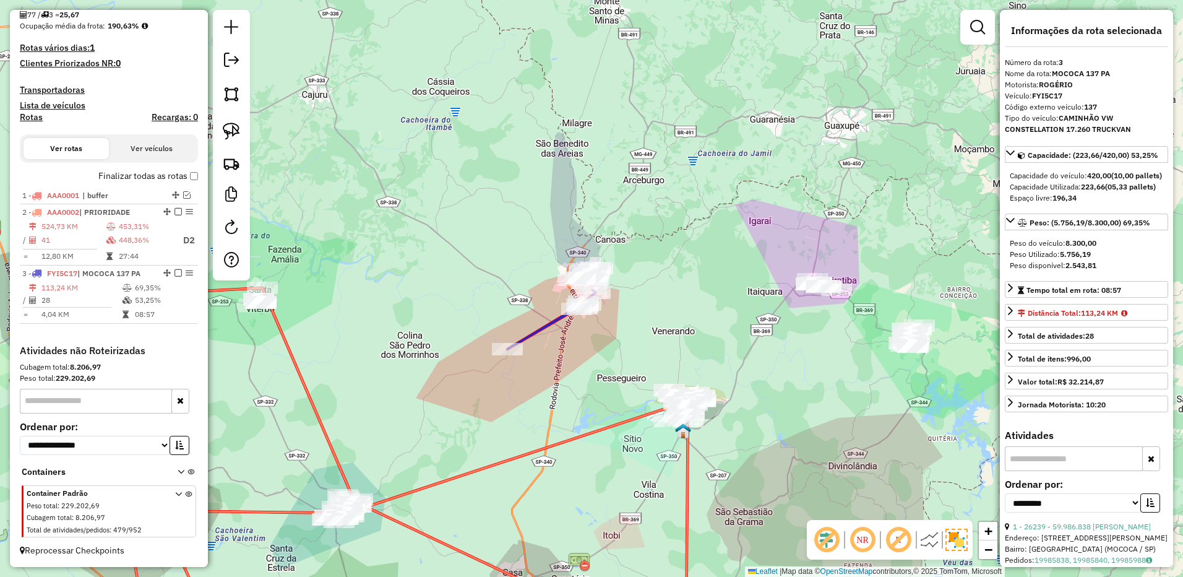
click at [176, 272] on em at bounding box center [177, 272] width 7 height 7
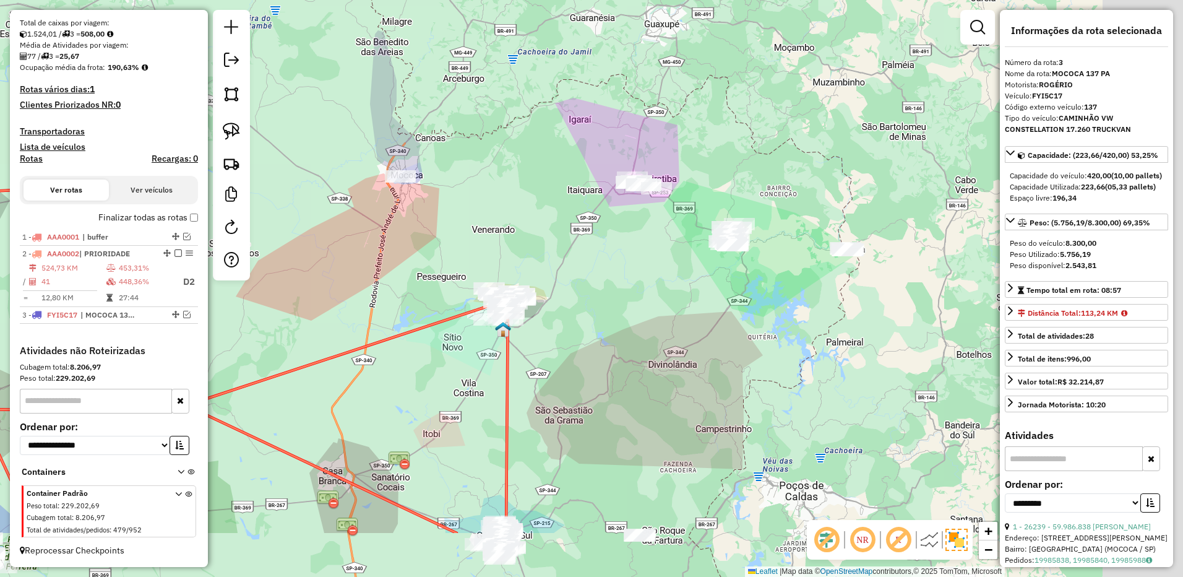
drag, startPoint x: 820, startPoint y: 408, endPoint x: 640, endPoint y: 306, distance: 206.6
click at [640, 306] on div "Janela de atendimento Grade de atendimento Capacidade Transportadoras Veículos …" at bounding box center [591, 288] width 1183 height 577
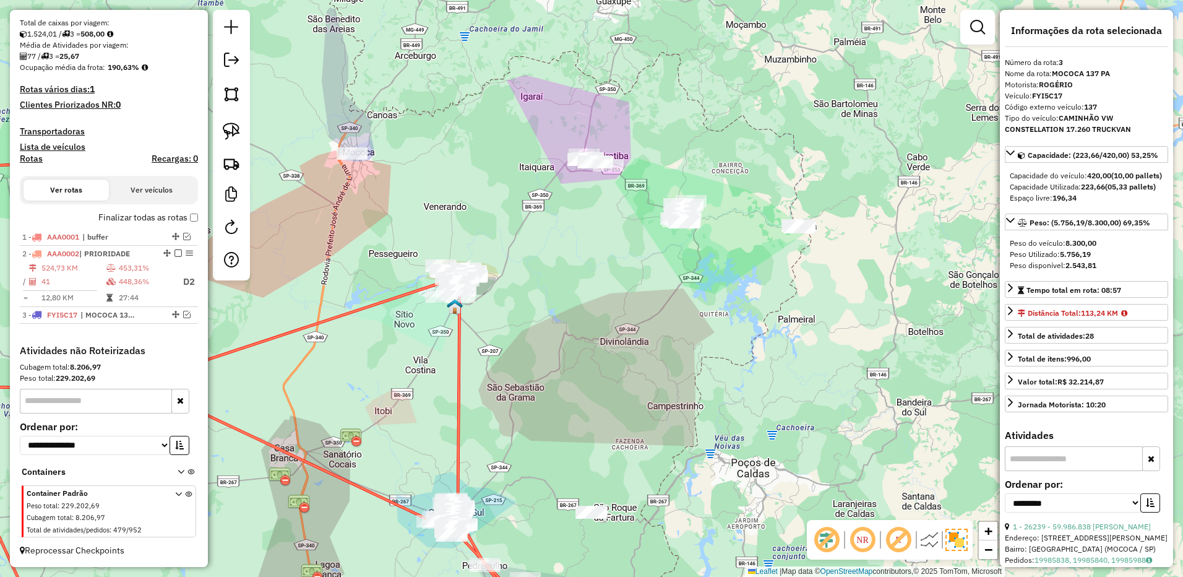
drag, startPoint x: 710, startPoint y: 407, endPoint x: 662, endPoint y: 390, distance: 50.5
click at [662, 390] on div "Janela de atendimento Grade de atendimento Capacidade Transportadoras Veículos …" at bounding box center [591, 288] width 1183 height 577
click at [225, 129] on img at bounding box center [231, 130] width 17 height 17
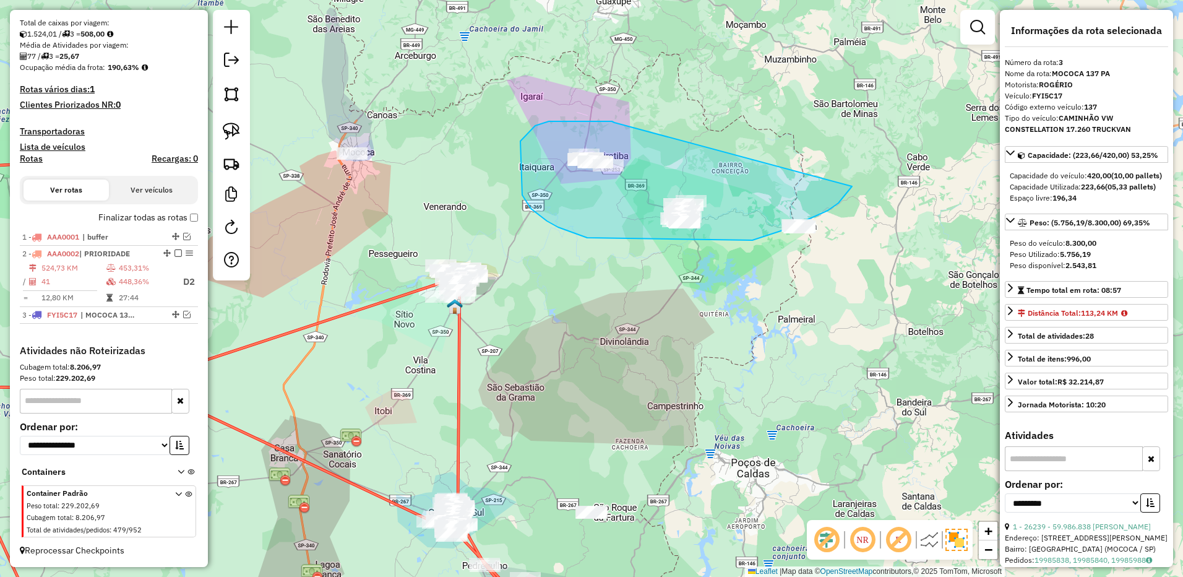
drag, startPoint x: 614, startPoint y: 122, endPoint x: 855, endPoint y: 178, distance: 247.0
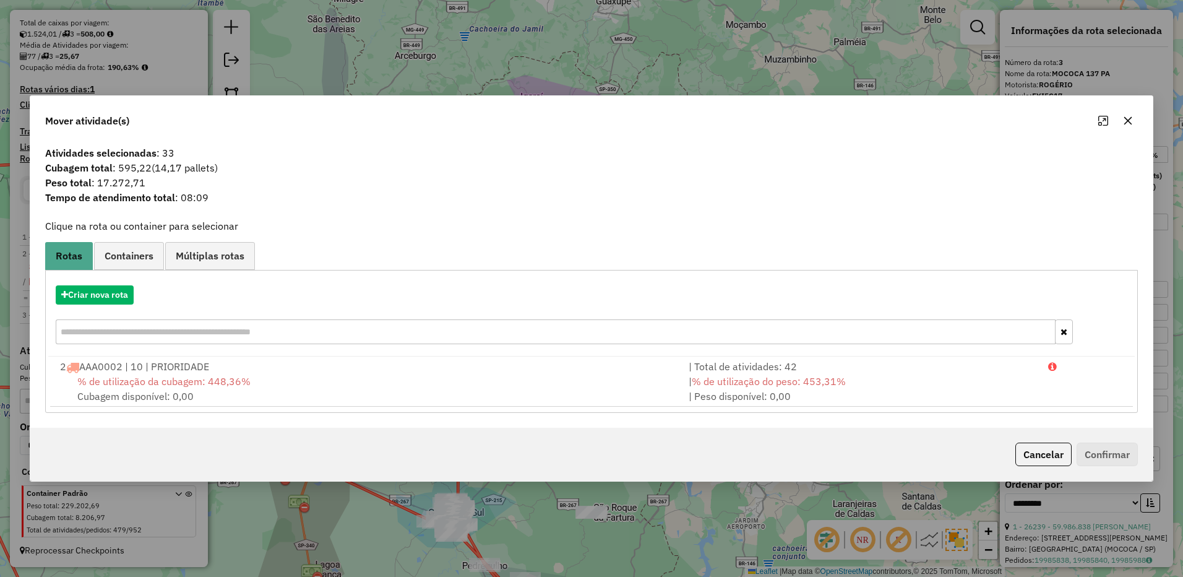
click at [1126, 126] on button "button" at bounding box center [1128, 121] width 20 height 20
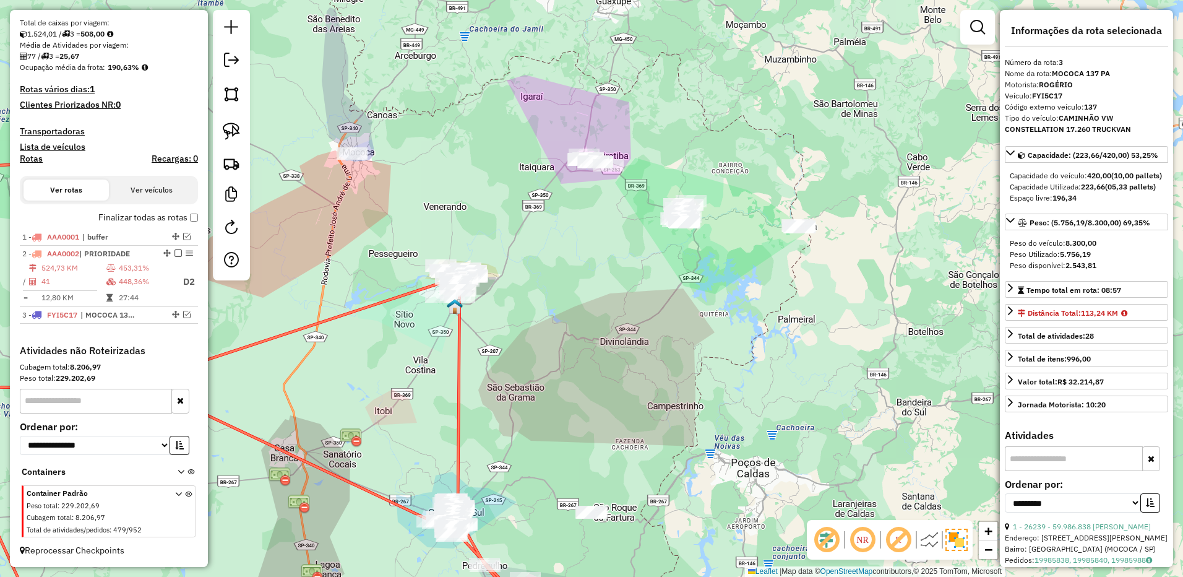
drag, startPoint x: 239, startPoint y: 121, endPoint x: 248, endPoint y: 124, distance: 9.2
click at [239, 122] on link at bounding box center [231, 131] width 27 height 27
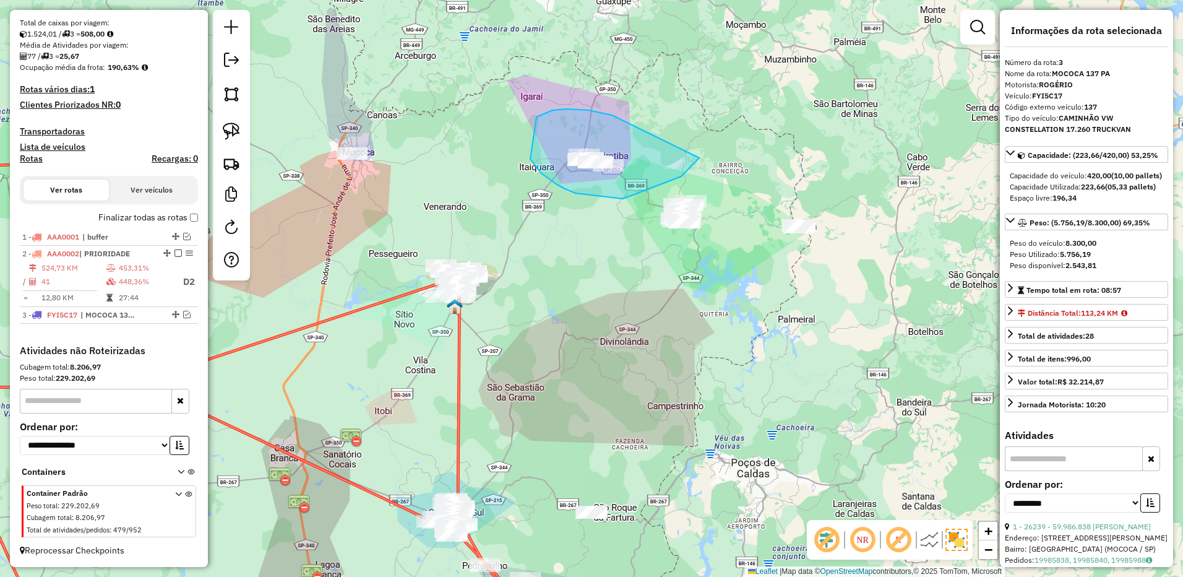
drag, startPoint x: 575, startPoint y: 109, endPoint x: 684, endPoint y: 108, distance: 108.9
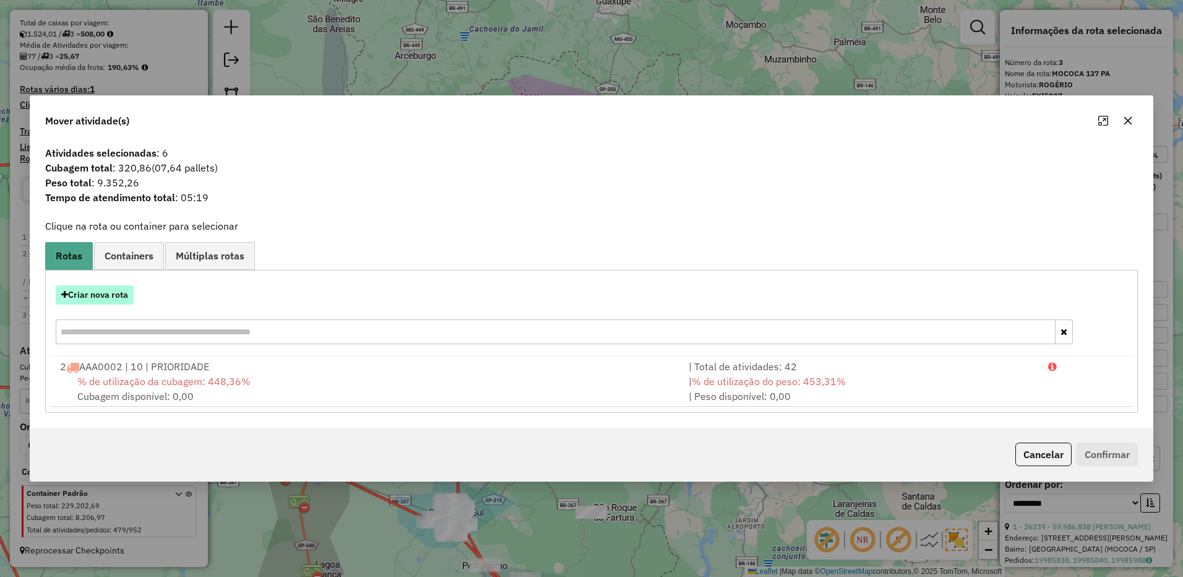
click at [97, 285] on button "Criar nova rota" at bounding box center [95, 294] width 78 height 19
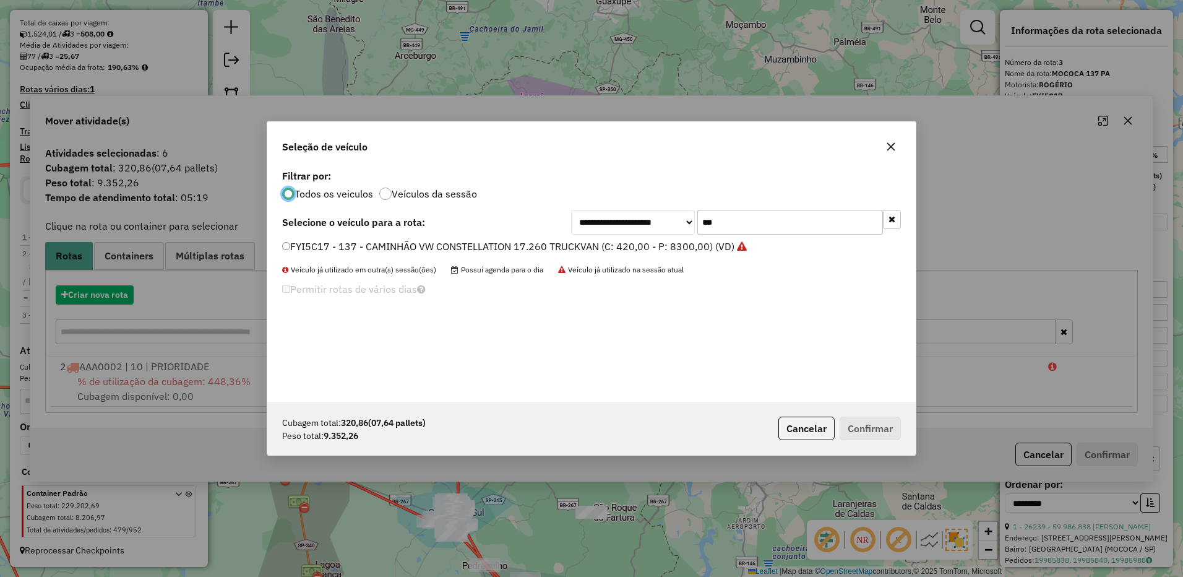
scroll to position [7, 4]
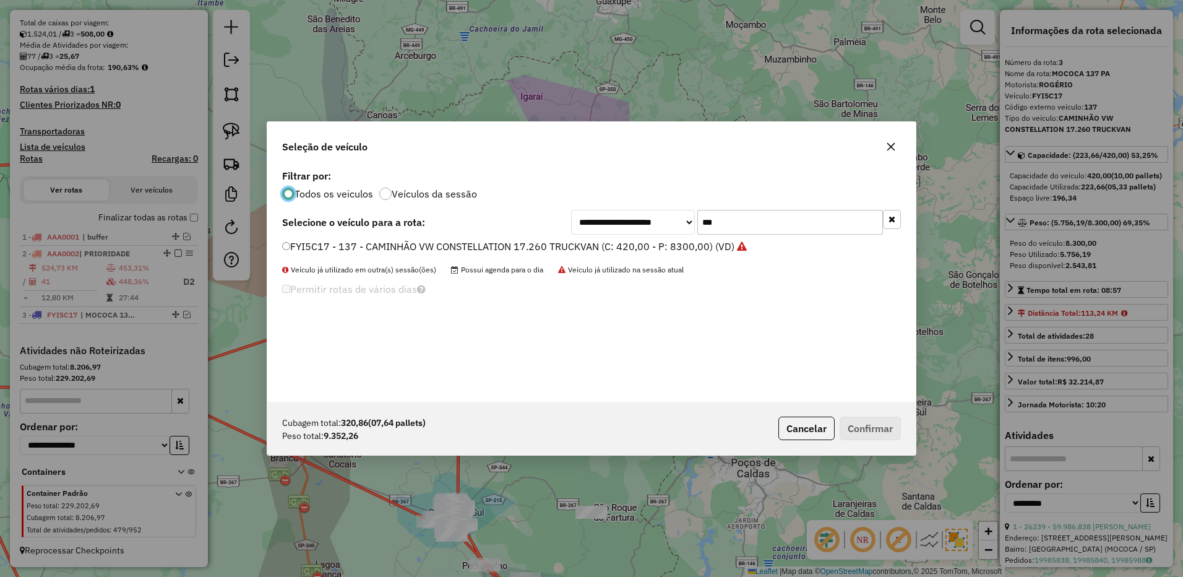
click at [748, 217] on input "***" at bounding box center [790, 222] width 186 height 25
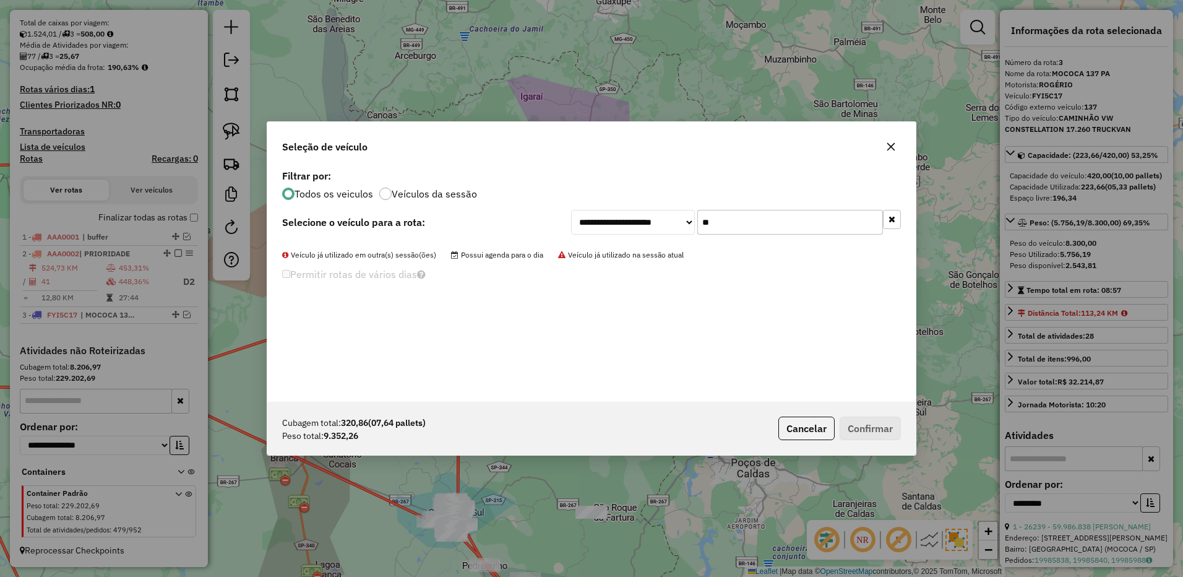
type input "**"
click at [885, 139] on button "button" at bounding box center [891, 147] width 20 height 20
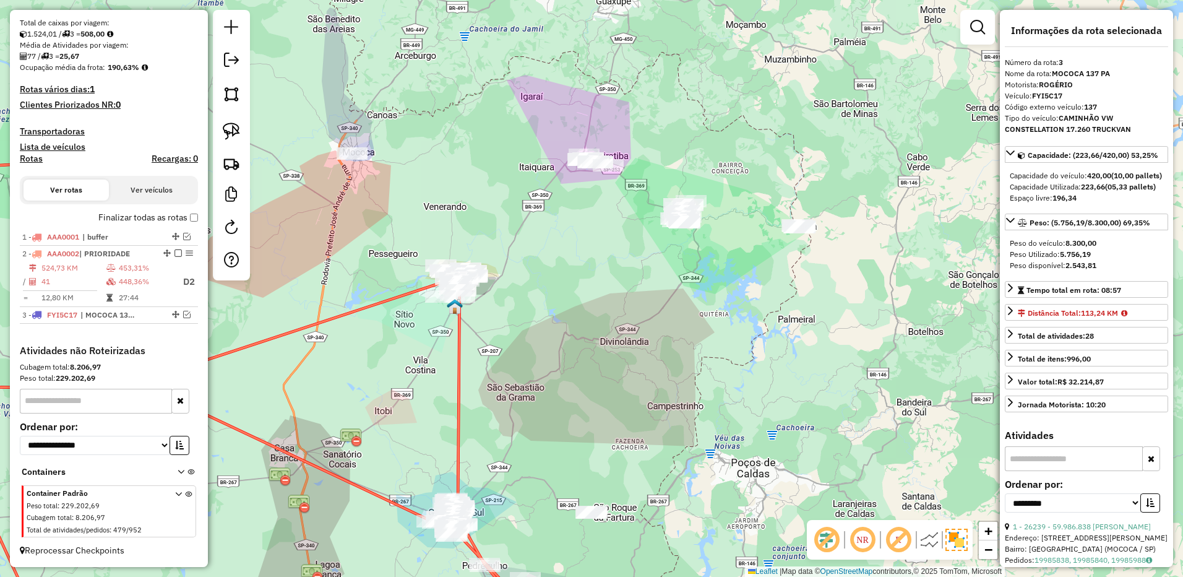
drag, startPoint x: 732, startPoint y: 448, endPoint x: 648, endPoint y: 367, distance: 117.3
click at [862, 208] on div "Janela de atendimento Grade de atendimento Capacidade Transportadoras Veículos …" at bounding box center [591, 288] width 1183 height 577
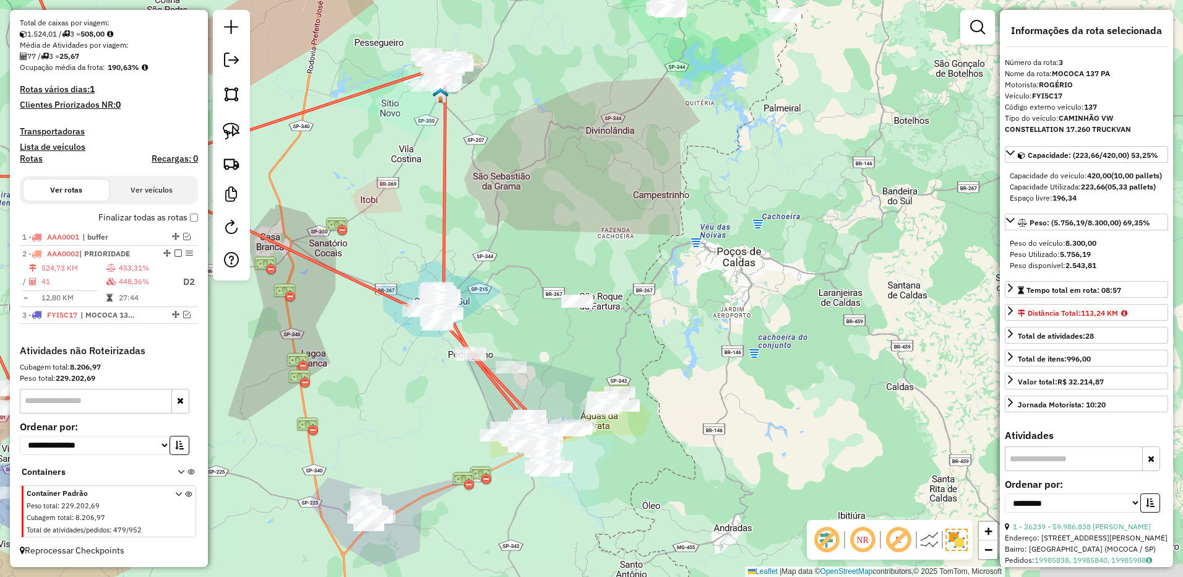
drag, startPoint x: 802, startPoint y: 137, endPoint x: 477, endPoint y: 446, distance: 448.5
click at [477, 446] on div "Janela de atendimento Grade de atendimento Capacidade Transportadoras Veículos …" at bounding box center [591, 288] width 1183 height 577
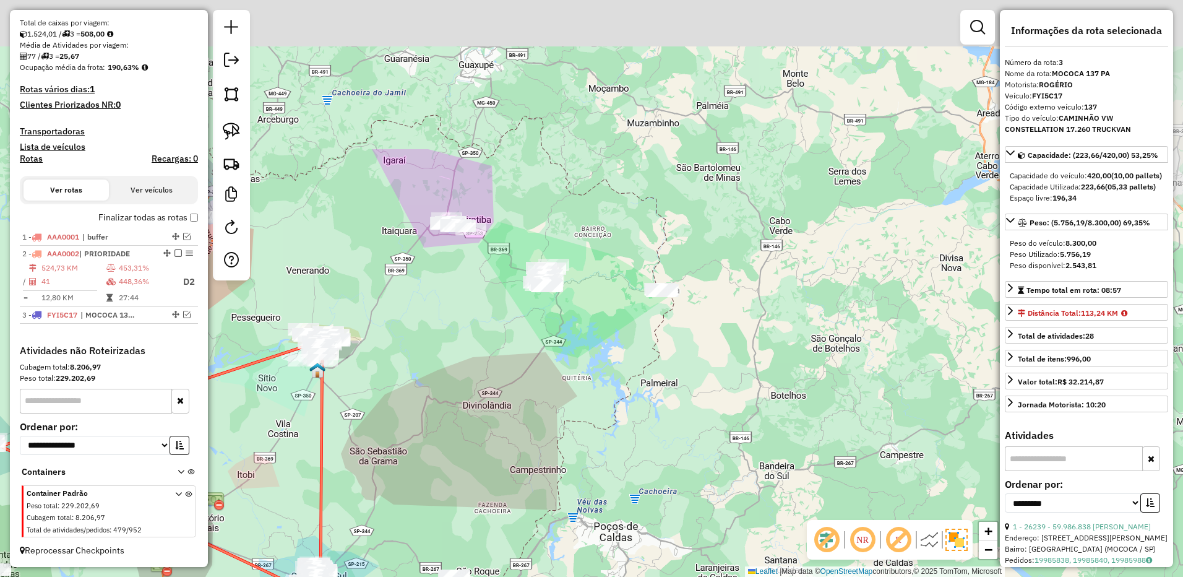
drag, startPoint x: 520, startPoint y: 259, endPoint x: 449, endPoint y: 439, distance: 193.6
click at [449, 439] on div "Janela de atendimento Grade de atendimento Capacidade Transportadoras Veículos …" at bounding box center [591, 288] width 1183 height 577
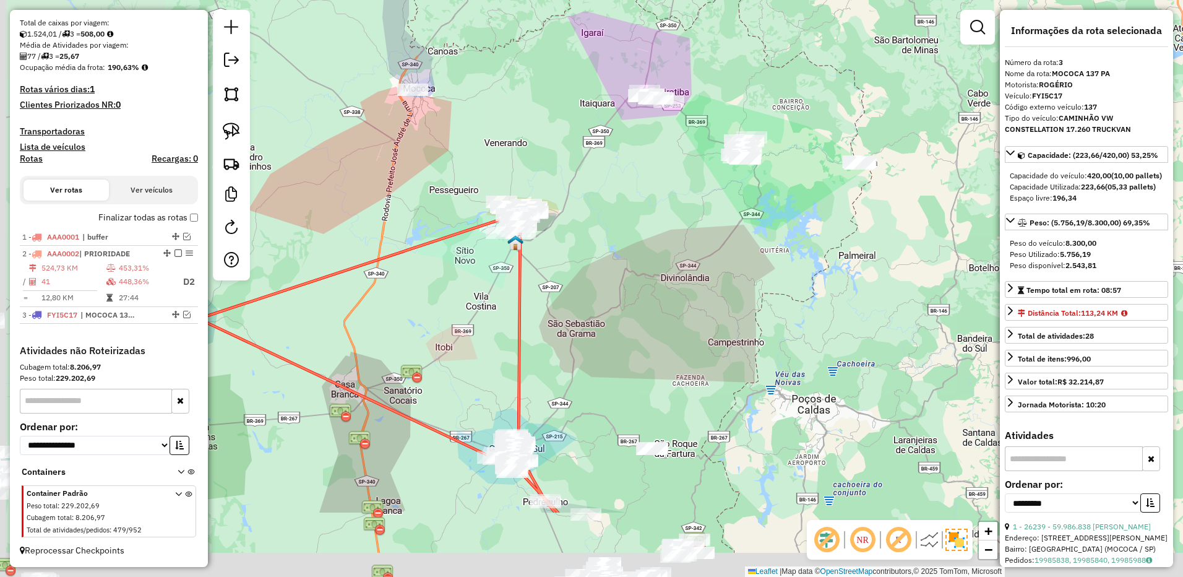
drag, startPoint x: 514, startPoint y: 366, endPoint x: 648, endPoint y: 270, distance: 165.0
click at [648, 270] on div "Janela de atendimento Grade de atendimento Capacidade Transportadoras Veículos …" at bounding box center [591, 288] width 1183 height 577
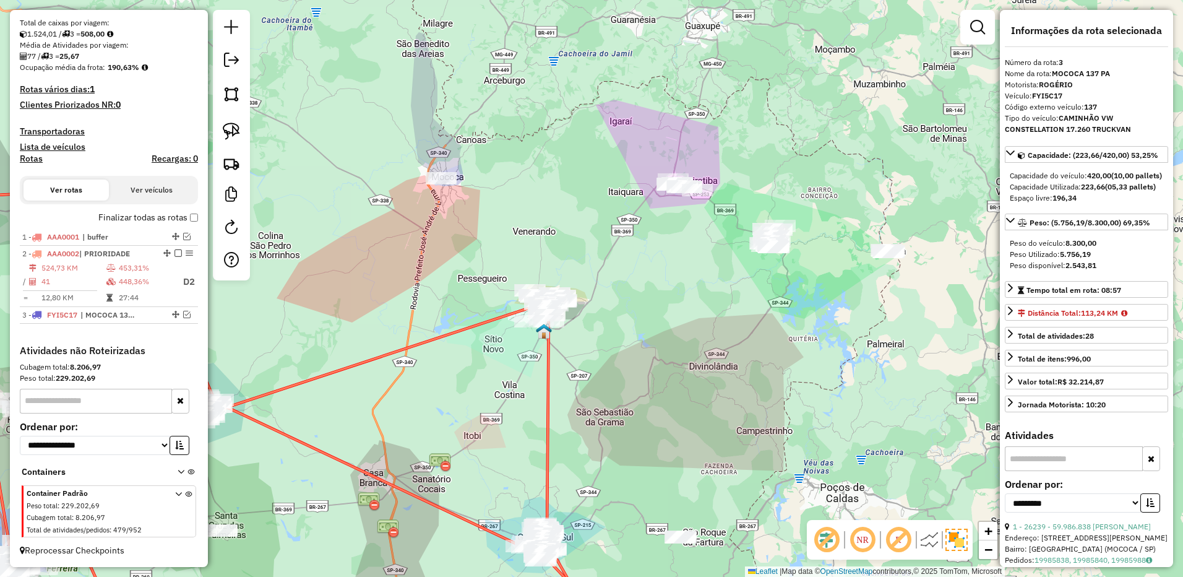
drag, startPoint x: 695, startPoint y: 397, endPoint x: 567, endPoint y: 315, distance: 151.9
click at [618, 387] on div "Janela de atendimento Grade de atendimento Capacidade Transportadoras Veículos …" at bounding box center [591, 288] width 1183 height 577
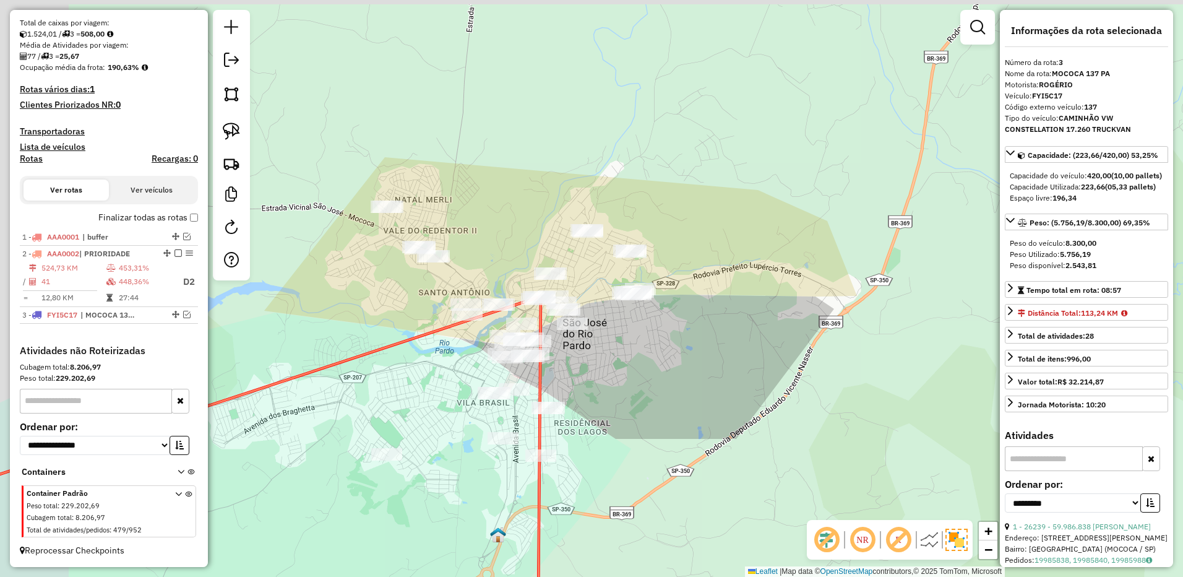
drag, startPoint x: 536, startPoint y: 301, endPoint x: 611, endPoint y: 346, distance: 87.6
click at [625, 347] on div "Janela de atendimento Grade de atendimento Capacidade Transportadoras Veículos …" at bounding box center [591, 288] width 1183 height 577
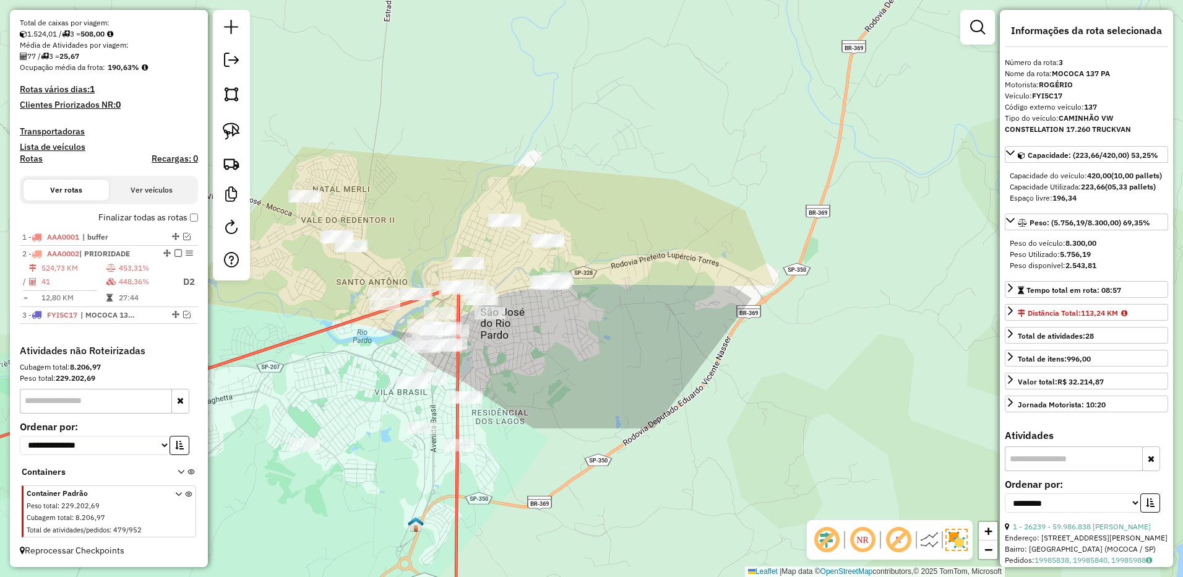
drag, startPoint x: 581, startPoint y: 312, endPoint x: 598, endPoint y: 354, distance: 45.8
click at [598, 354] on div "Janela de atendimento Grade de atendimento Capacidade Transportadoras Veículos …" at bounding box center [591, 288] width 1183 height 577
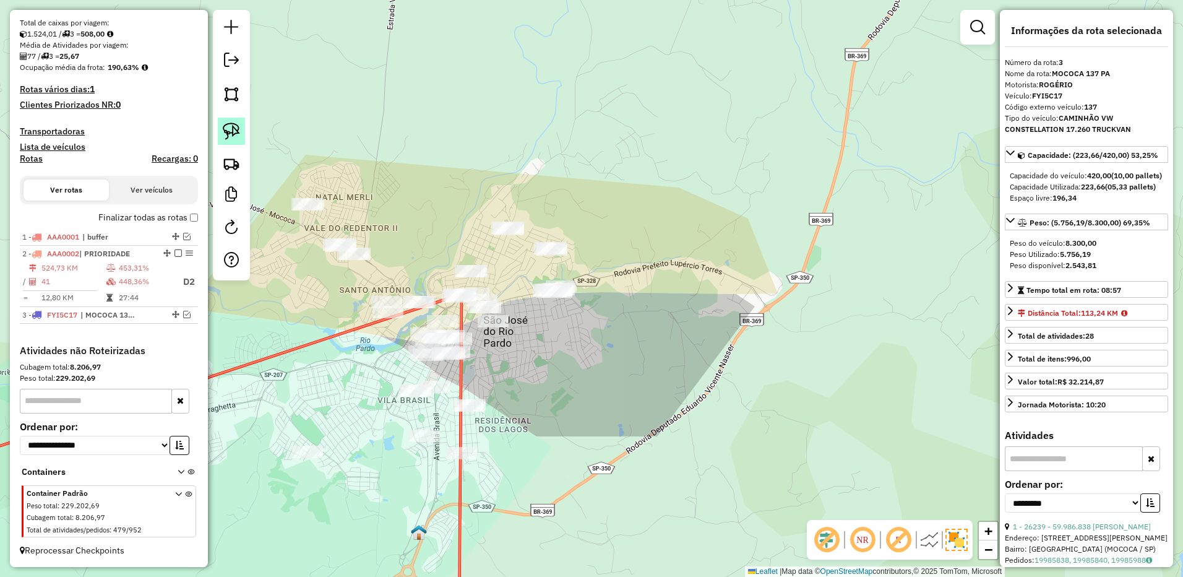
click at [231, 129] on img at bounding box center [231, 130] width 17 height 17
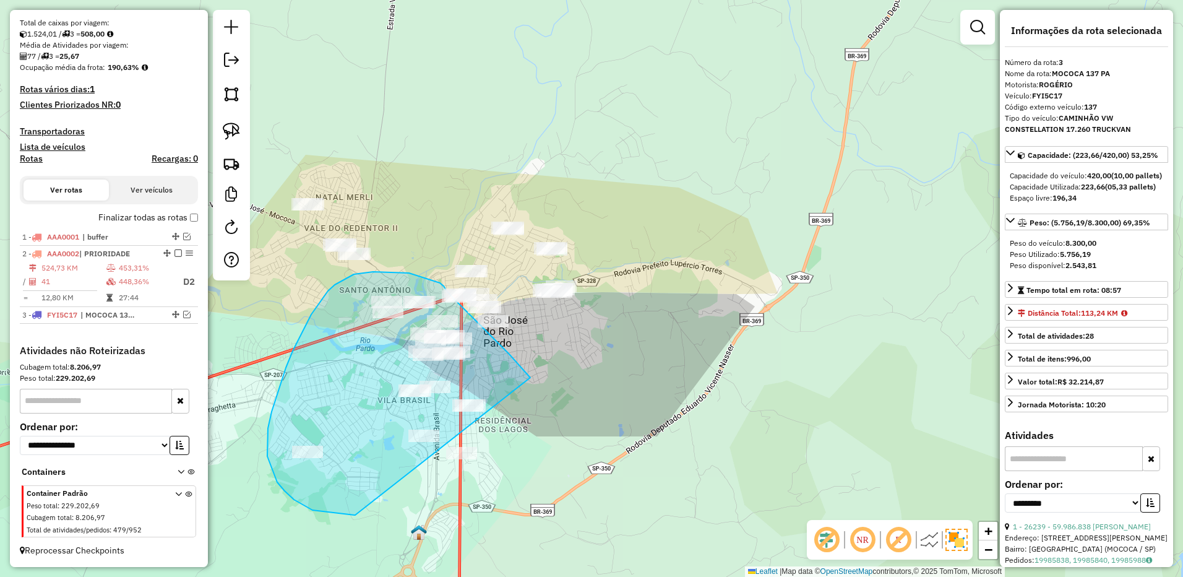
drag, startPoint x: 528, startPoint y: 375, endPoint x: 526, endPoint y: 494, distance: 118.8
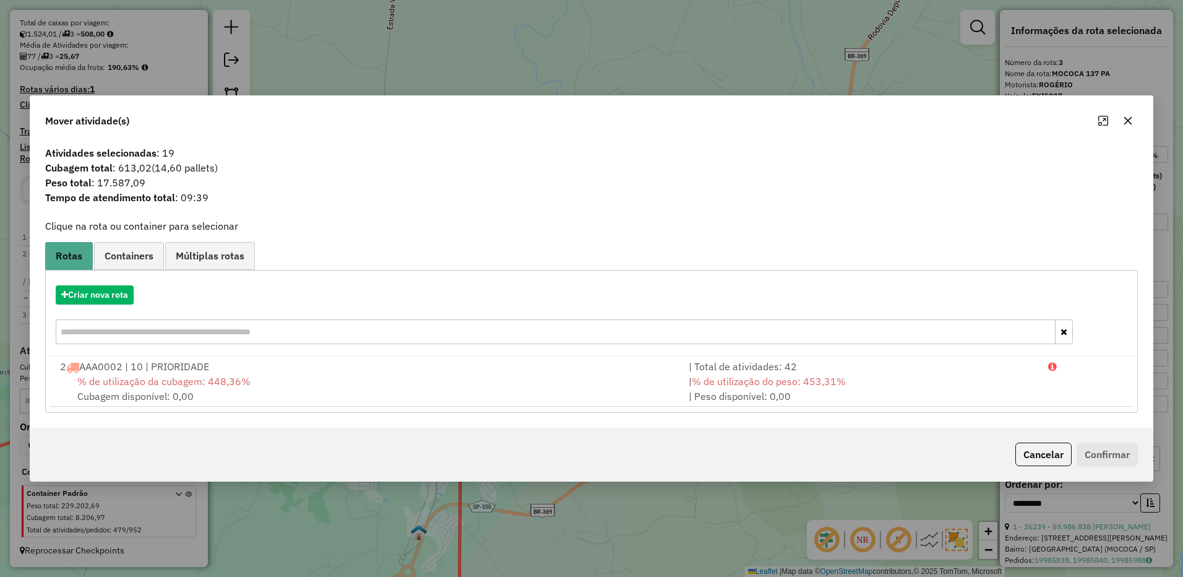
click at [1130, 121] on icon "button" at bounding box center [1128, 121] width 10 height 10
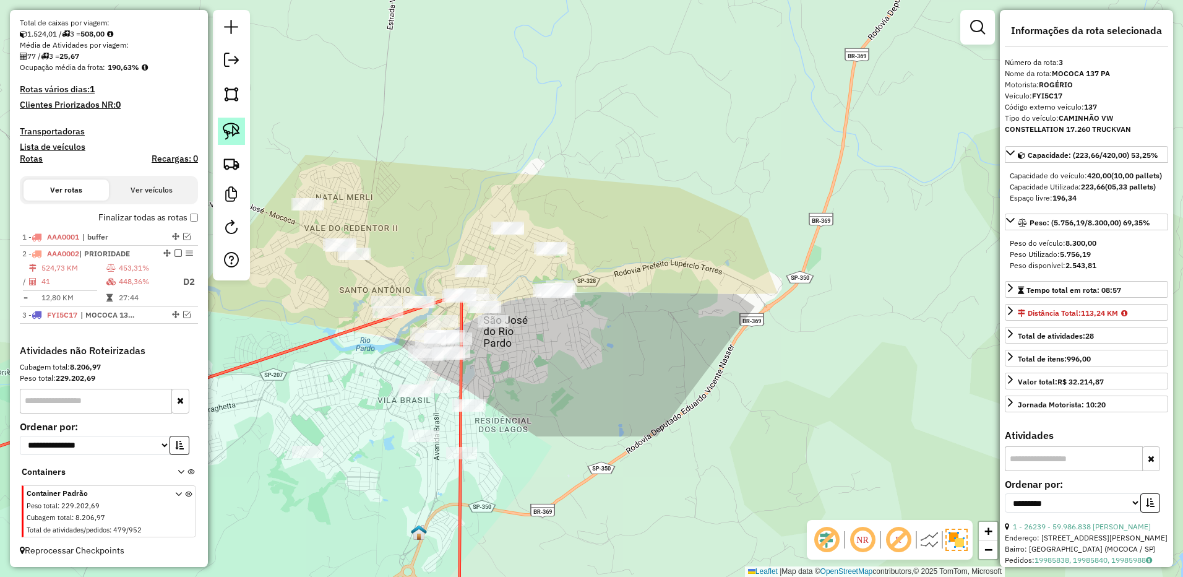
click at [231, 140] on link at bounding box center [231, 131] width 27 height 27
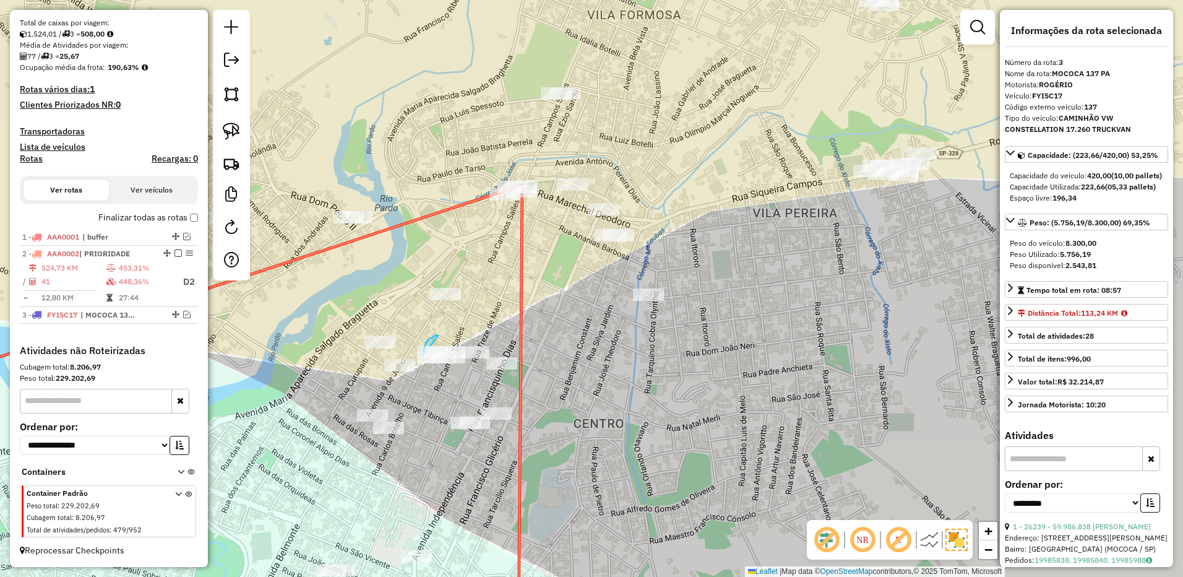
drag, startPoint x: 438, startPoint y: 335, endPoint x: 465, endPoint y: 359, distance: 36.4
click at [465, 359] on div "Janela de atendimento Grade de atendimento Capacidade Transportadoras Veículos …" at bounding box center [591, 288] width 1183 height 577
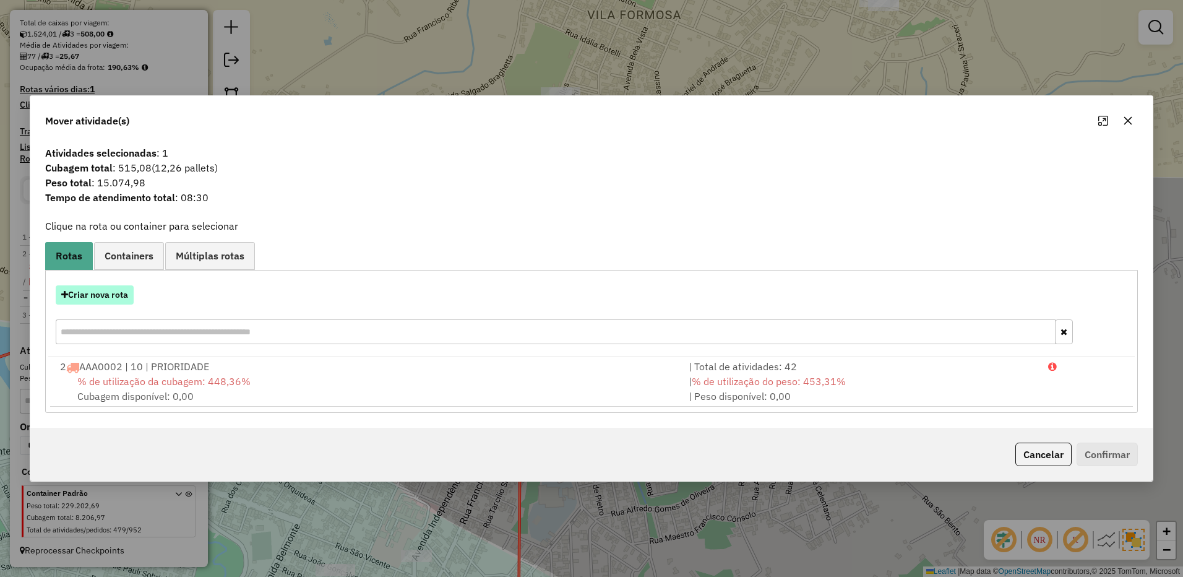
click at [106, 288] on button "Criar nova rota" at bounding box center [95, 294] width 78 height 19
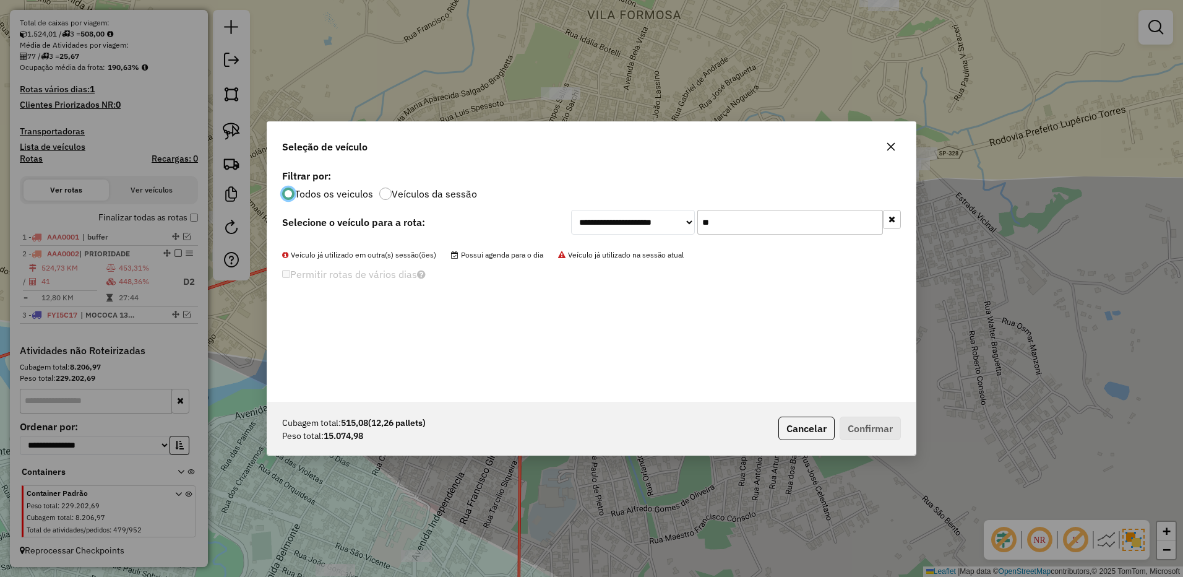
drag, startPoint x: 893, startPoint y: 140, endPoint x: 643, endPoint y: 255, distance: 275.1
click at [890, 142] on button "button" at bounding box center [891, 147] width 20 height 20
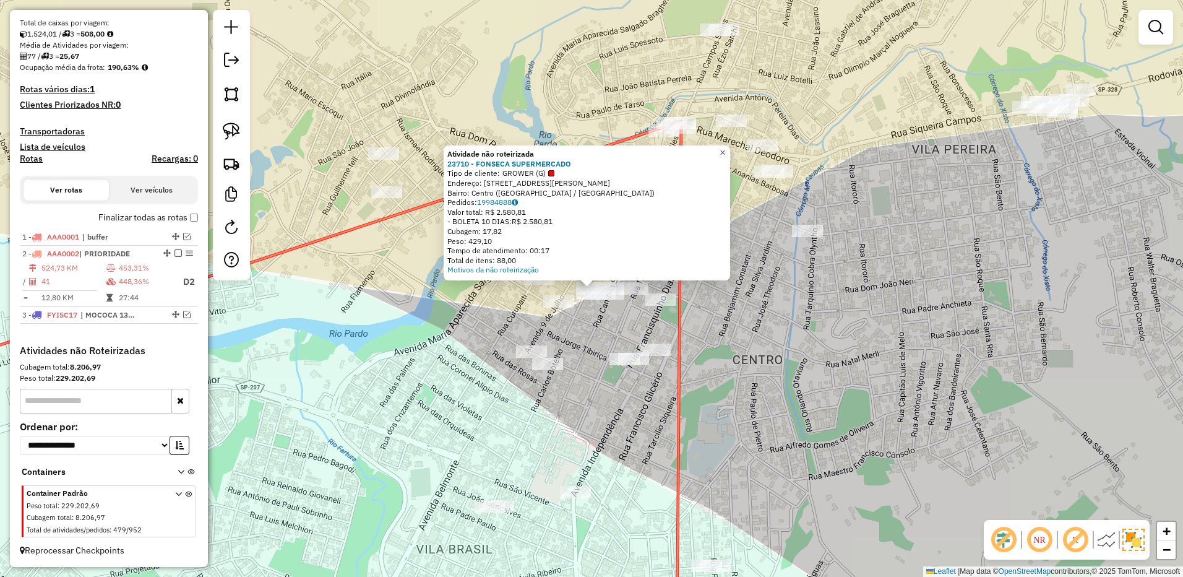
click at [730, 150] on link "×" at bounding box center [722, 152] width 15 height 15
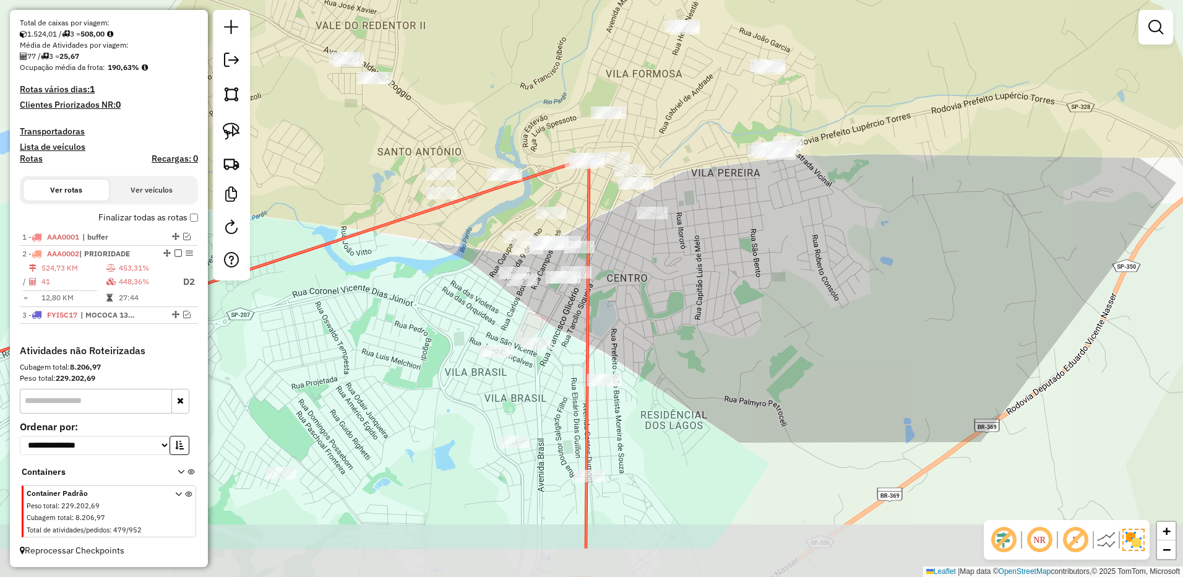
drag, startPoint x: 658, startPoint y: 346, endPoint x: 643, endPoint y: 257, distance: 90.3
click at [643, 257] on div "Janela de atendimento Grade de atendimento Capacidade Transportadoras Veículos …" at bounding box center [591, 288] width 1183 height 577
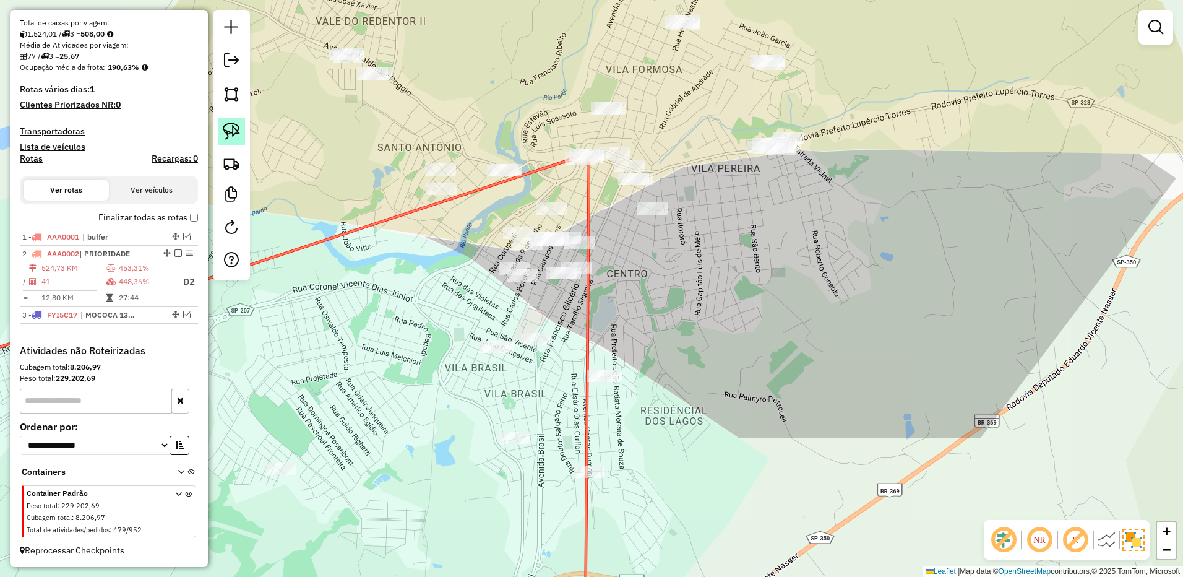
click at [239, 134] on img at bounding box center [231, 130] width 17 height 17
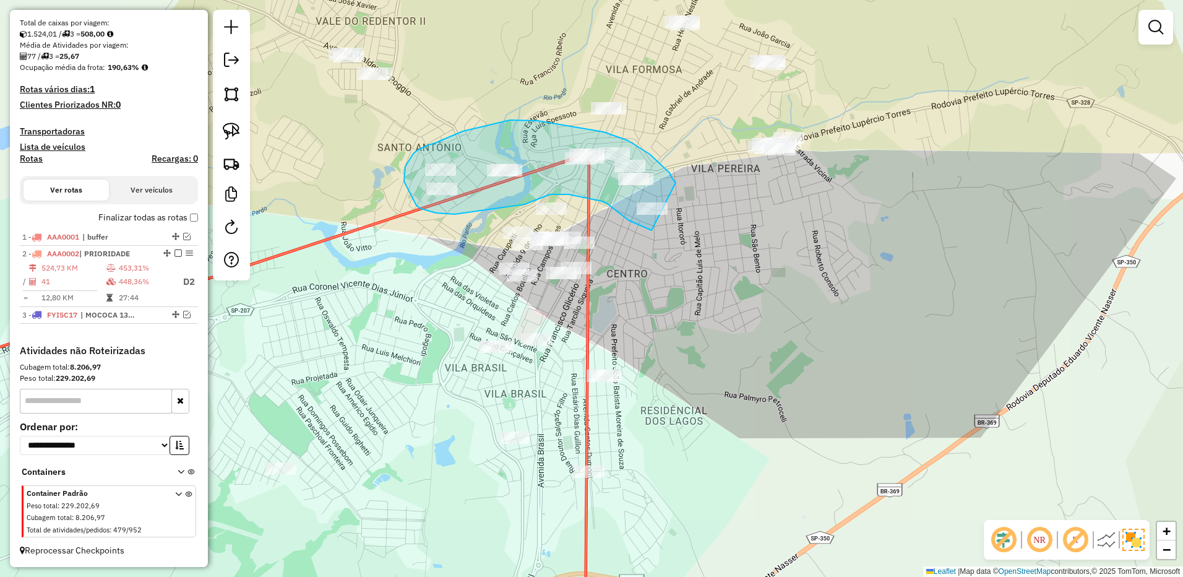
drag, startPoint x: 676, startPoint y: 182, endPoint x: 708, endPoint y: 223, distance: 51.9
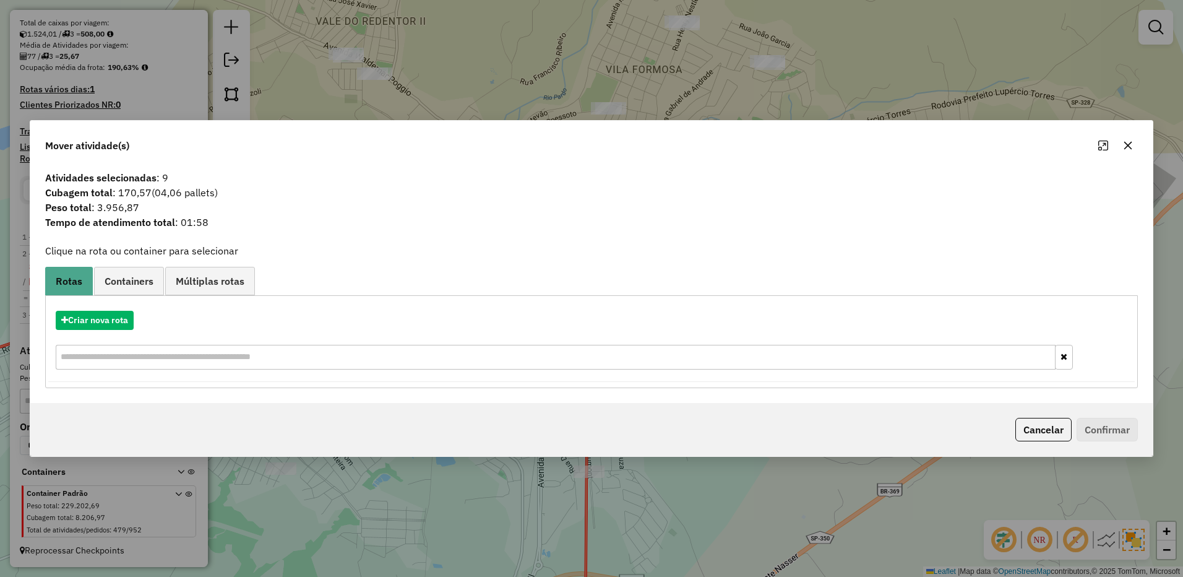
click at [1134, 145] on button "button" at bounding box center [1128, 145] width 20 height 20
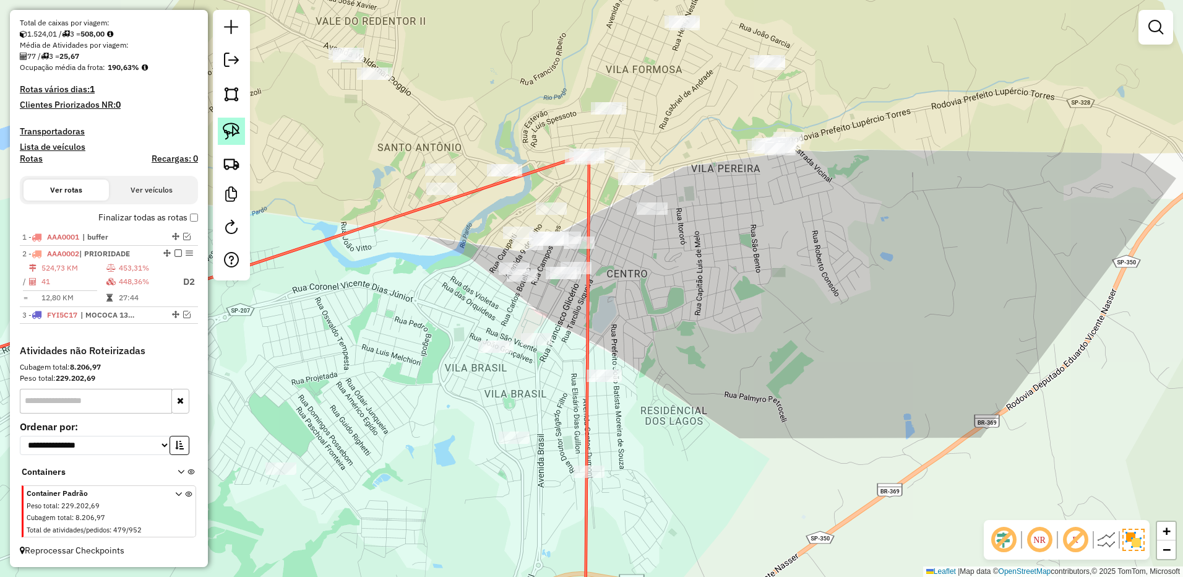
drag, startPoint x: 236, startPoint y: 135, endPoint x: 320, endPoint y: 134, distance: 83.5
click at [236, 134] on img at bounding box center [231, 130] width 17 height 17
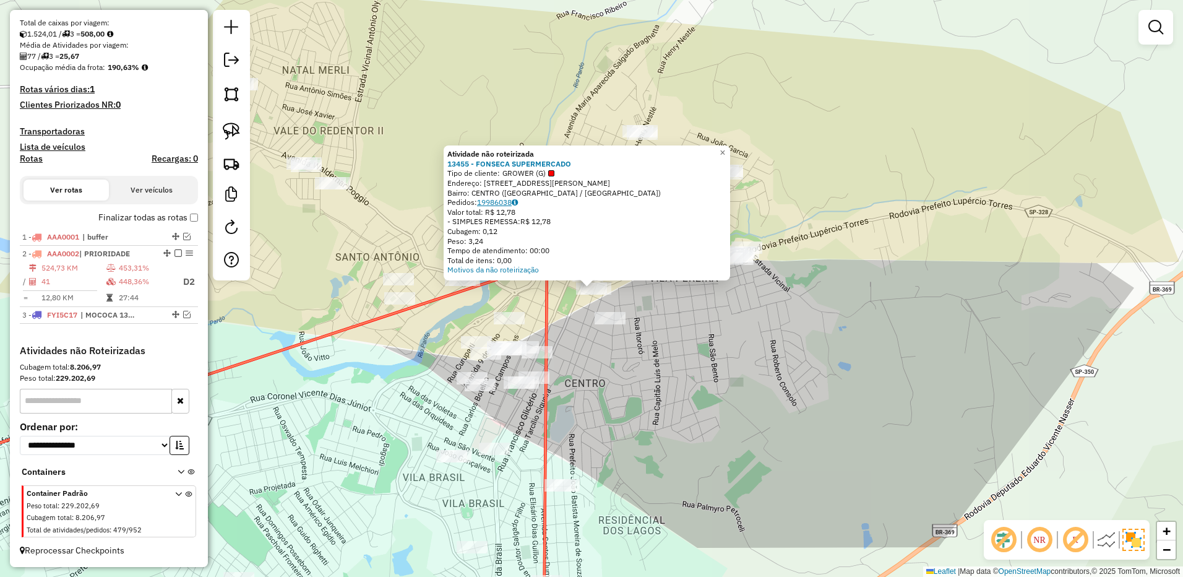
click at [500, 204] on link "19986038" at bounding box center [497, 201] width 41 height 9
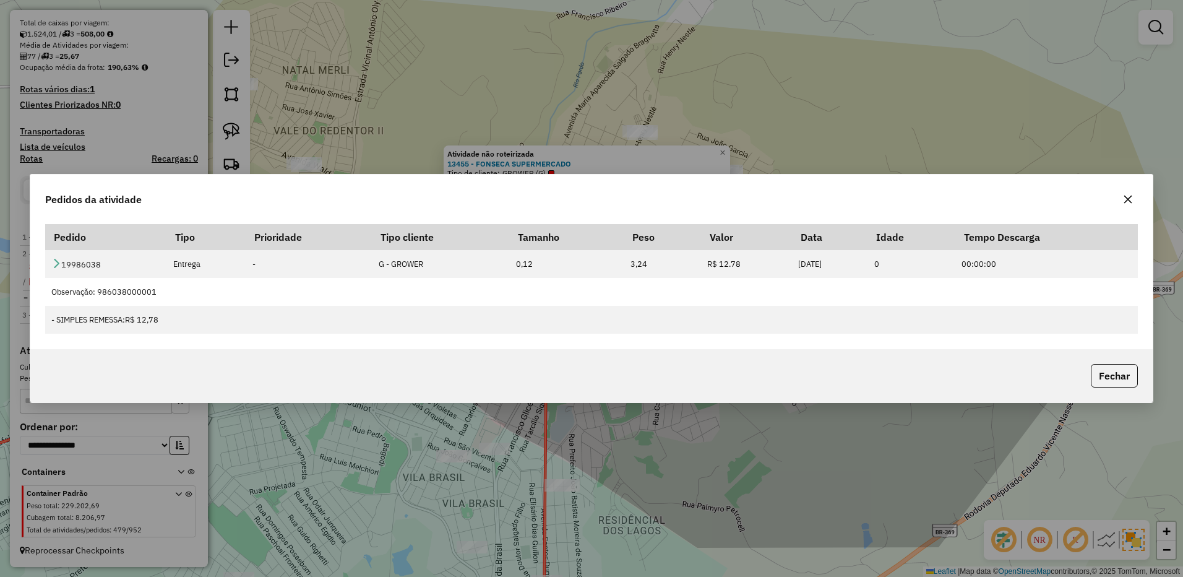
click at [1122, 197] on button "button" at bounding box center [1128, 199] width 20 height 20
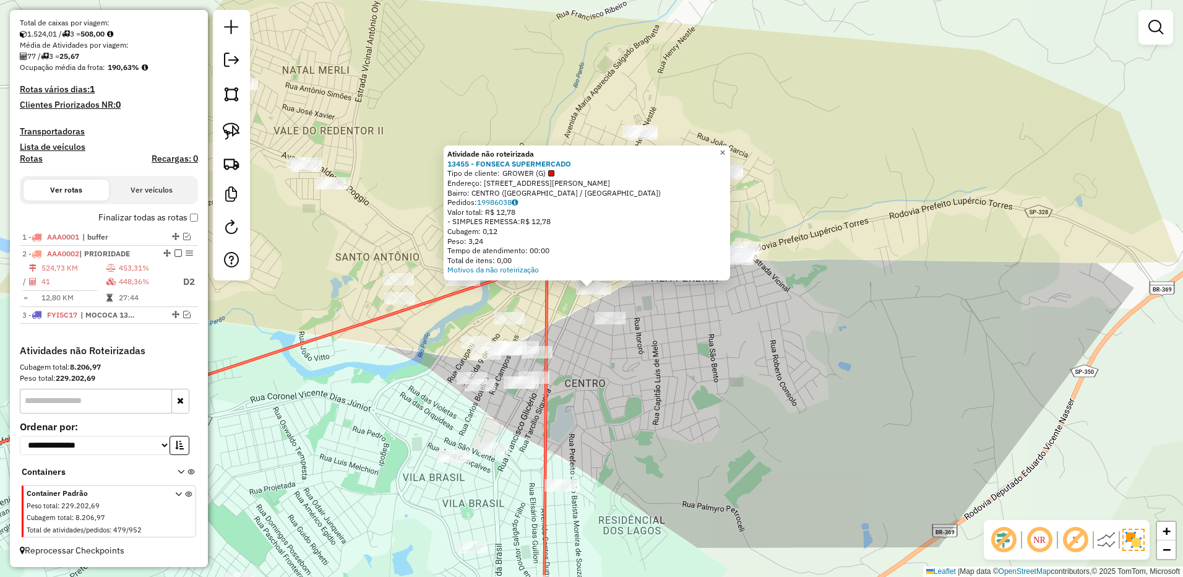
click at [725, 147] on span "×" at bounding box center [722, 152] width 6 height 11
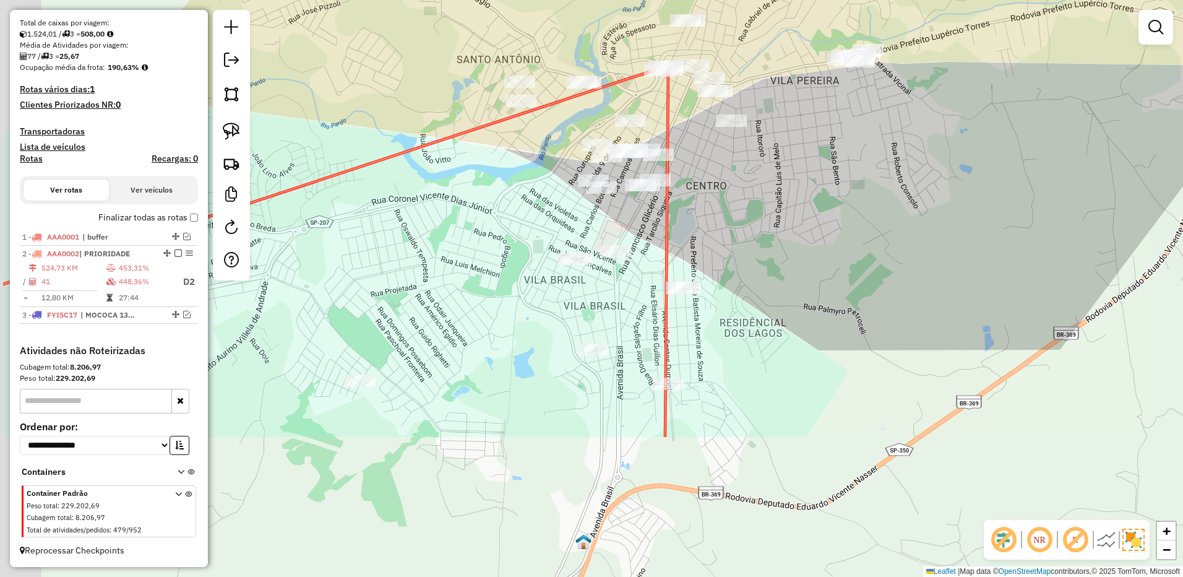
drag, startPoint x: 688, startPoint y: 365, endPoint x: 784, endPoint y: 189, distance: 201.0
click at [784, 189] on div "Janela de atendimento Grade de atendimento Capacidade Transportadoras Veículos …" at bounding box center [591, 288] width 1183 height 577
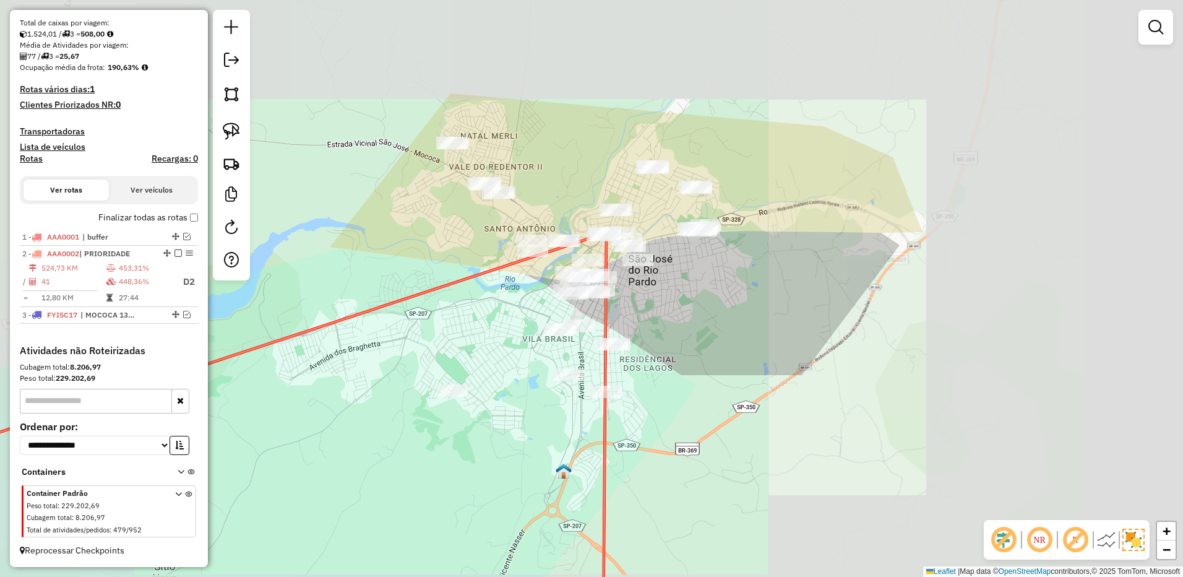
drag, startPoint x: 793, startPoint y: 291, endPoint x: 719, endPoint y: 335, distance: 86.0
click at [719, 335] on div "Janela de atendimento Grade de atendimento Capacidade Transportadoras Veículos …" at bounding box center [591, 288] width 1183 height 577
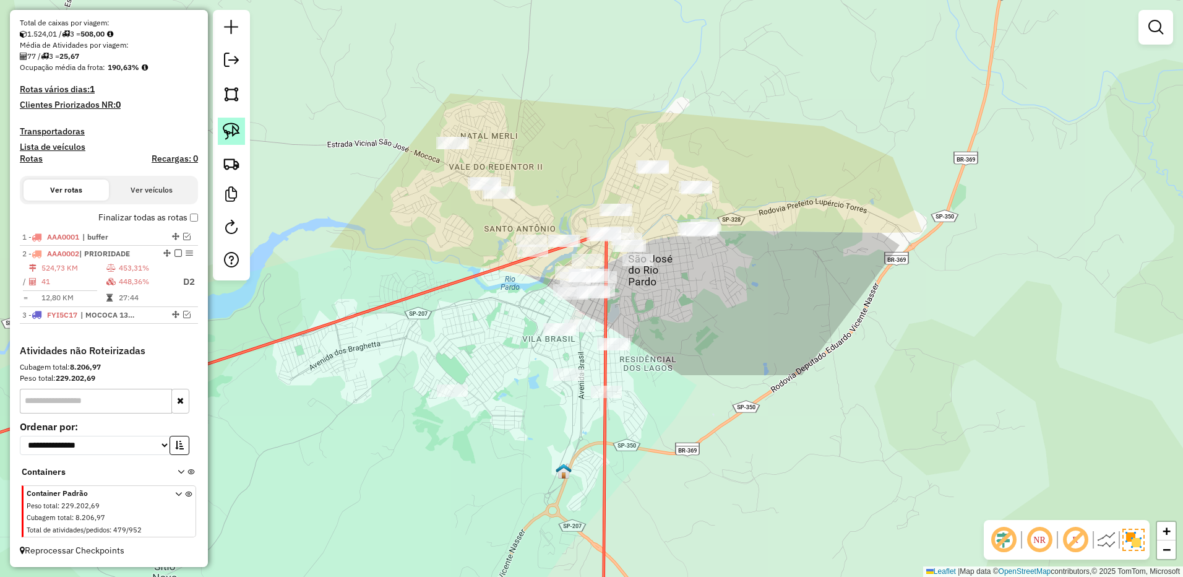
click at [242, 135] on link at bounding box center [231, 131] width 27 height 27
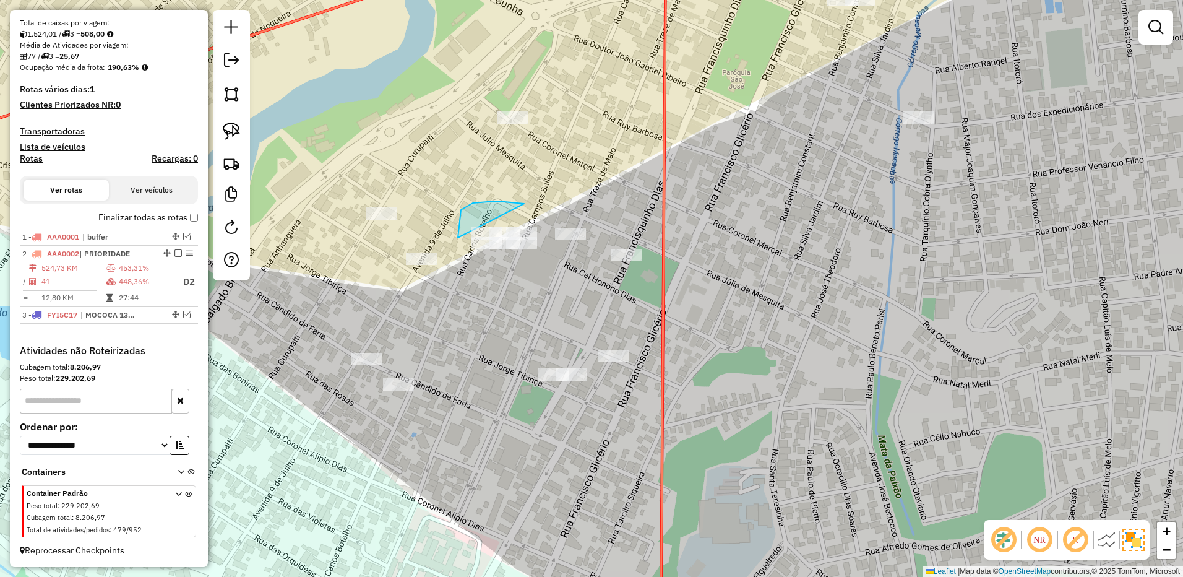
drag, startPoint x: 461, startPoint y: 210, endPoint x: 550, endPoint y: 262, distance: 103.4
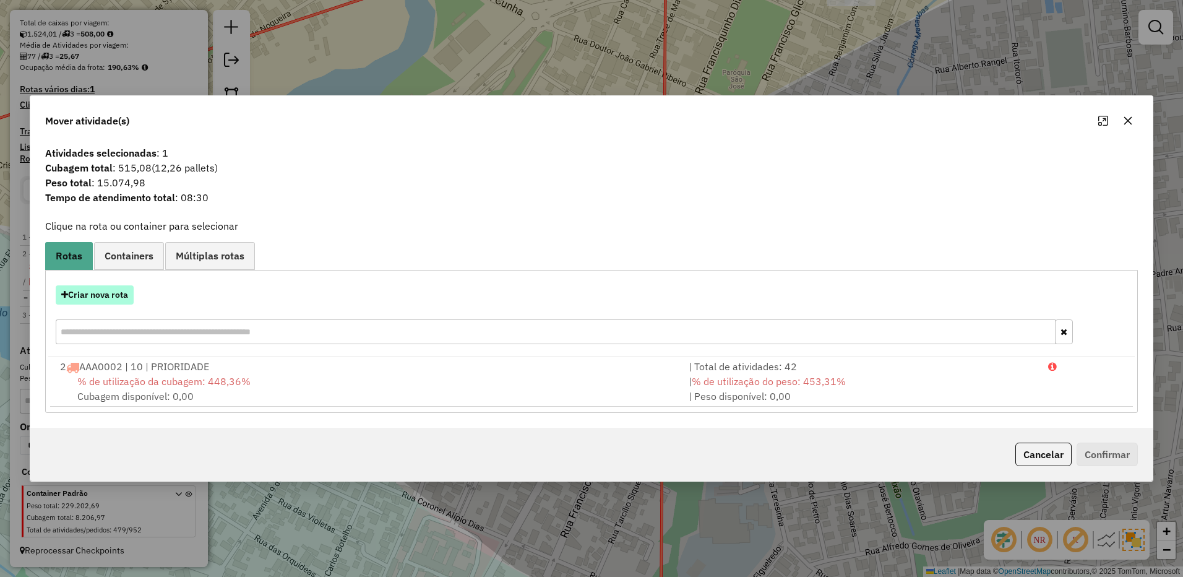
click at [115, 299] on button "Criar nova rota" at bounding box center [95, 294] width 78 height 19
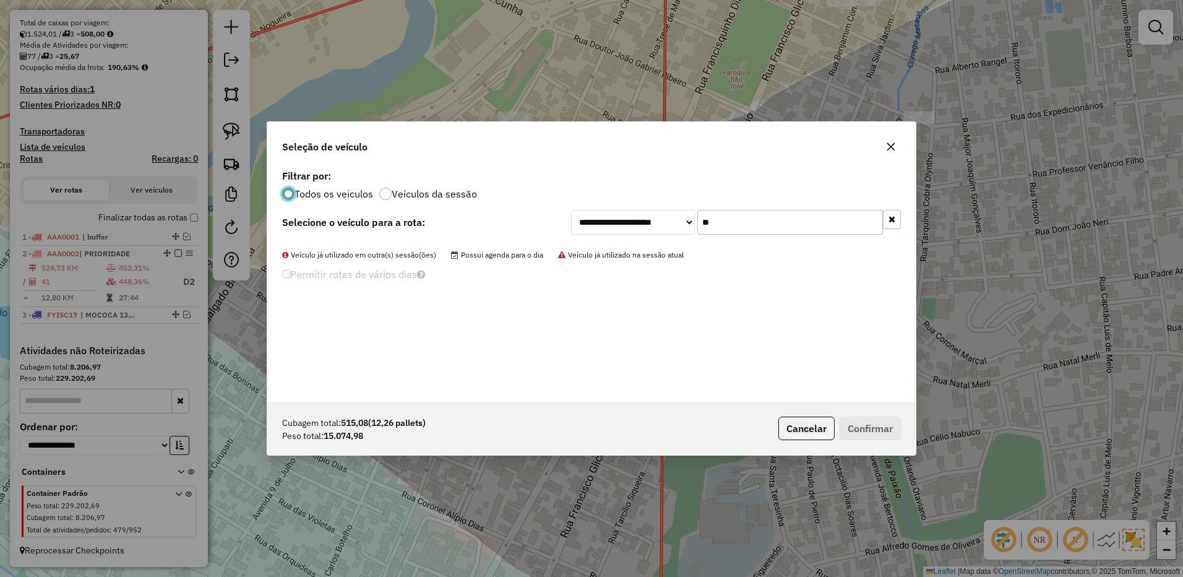
click at [893, 216] on icon "button" at bounding box center [891, 219] width 7 height 9
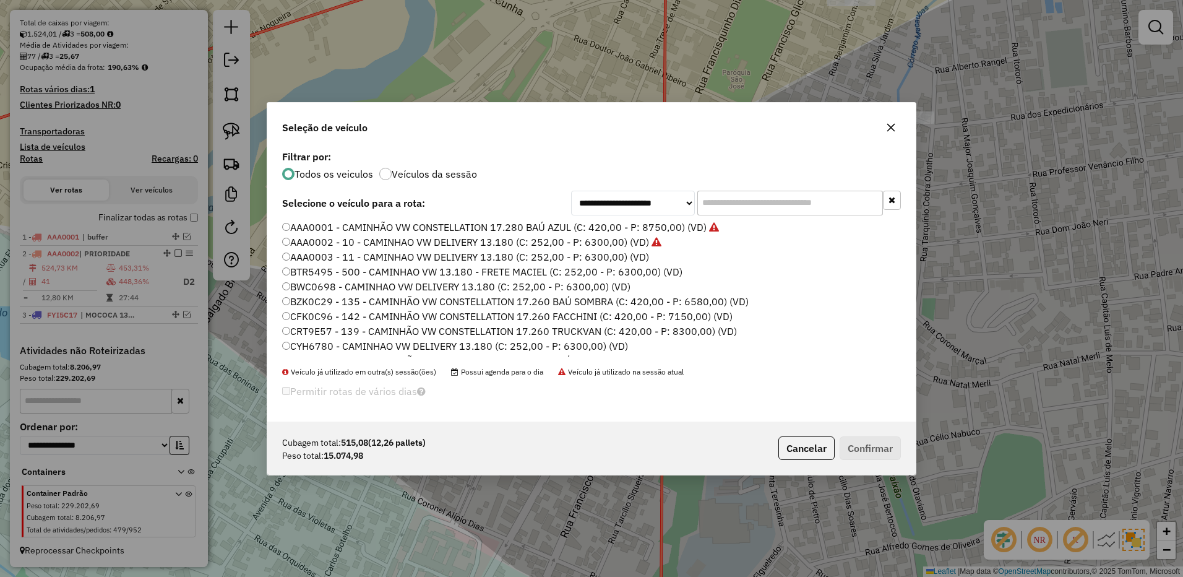
click at [632, 257] on label "AAA0003 - 11 - CAMINHAO VW DELIVERY 13.180 (C: 252,00 - P: 6300,00) (VD)" at bounding box center [465, 256] width 367 height 15
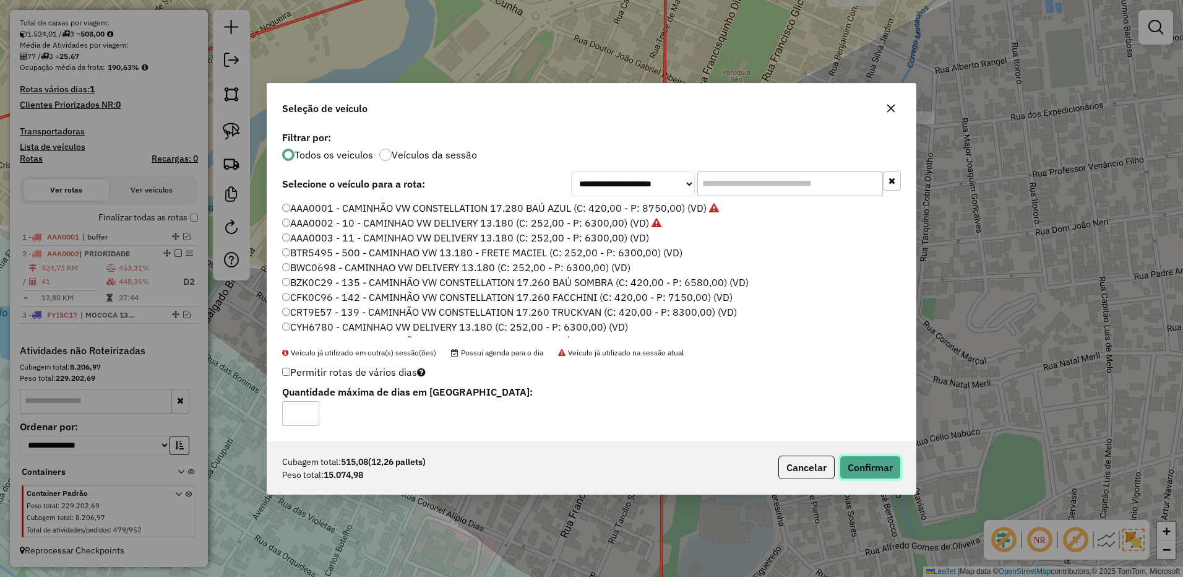
click at [885, 465] on button "Confirmar" at bounding box center [869, 467] width 61 height 24
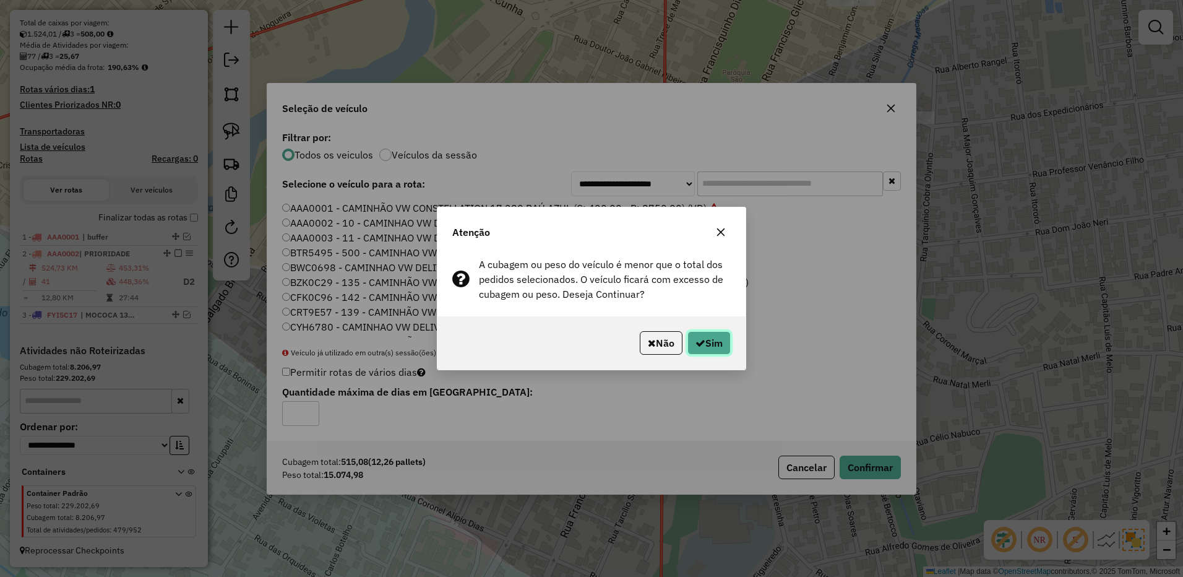
click at [715, 337] on button "Sim" at bounding box center [708, 343] width 43 height 24
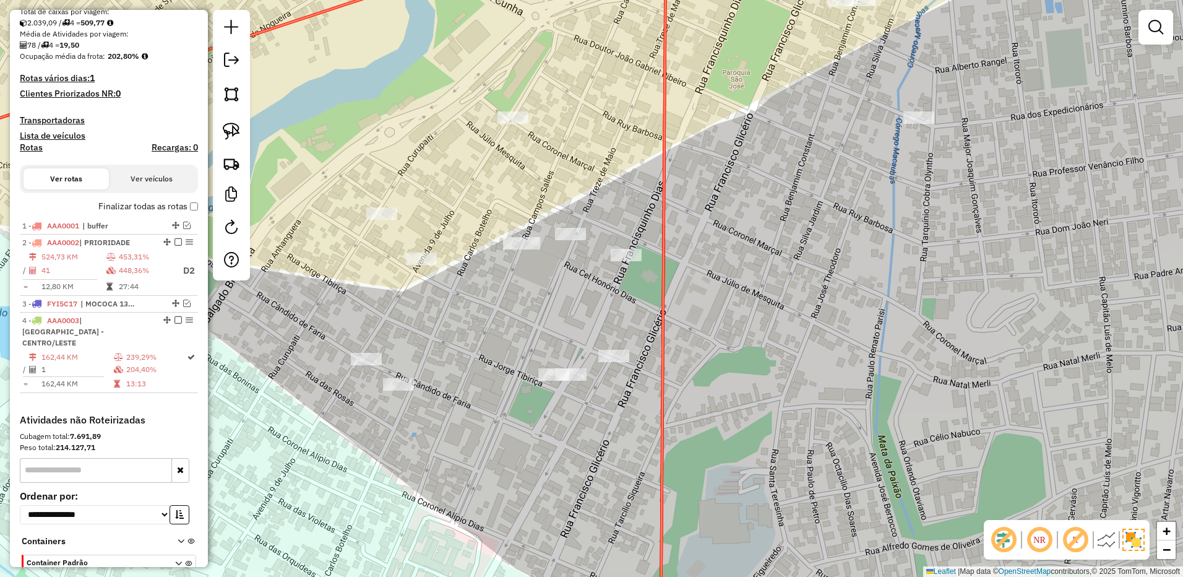
scroll to position [345, 0]
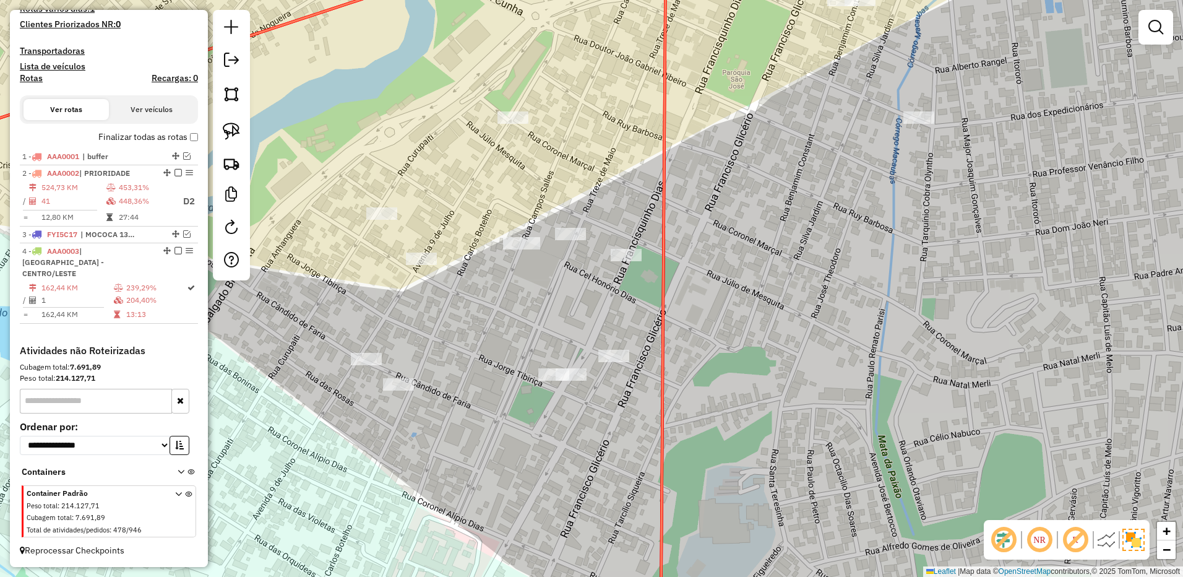
drag, startPoint x: 176, startPoint y: 263, endPoint x: 313, endPoint y: 239, distance: 138.8
click at [178, 254] on em at bounding box center [177, 250] width 7 height 7
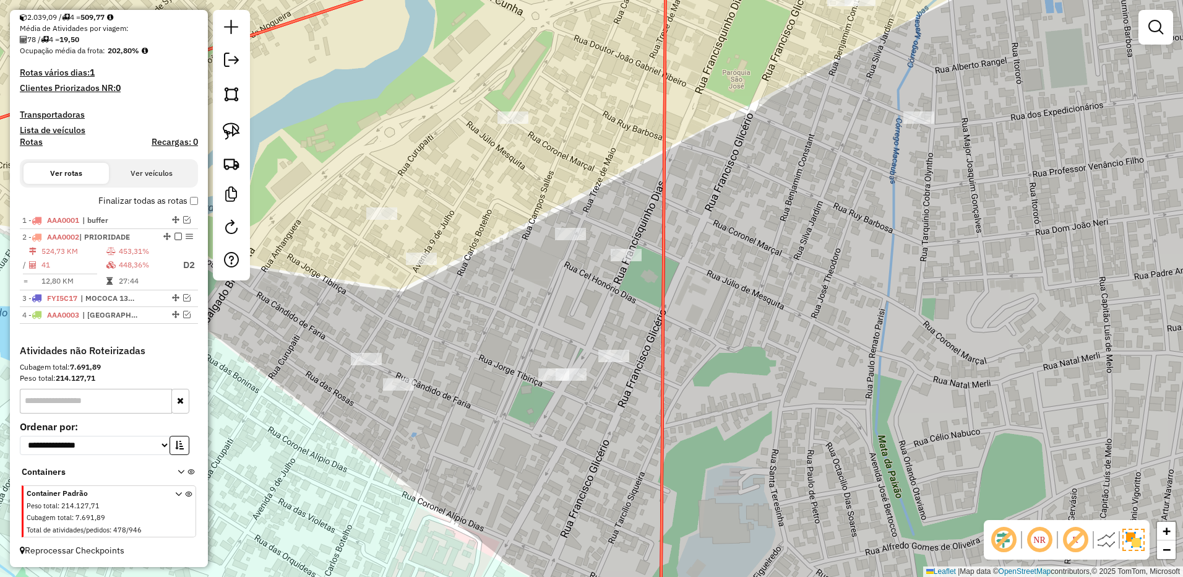
scroll to position [292, 0]
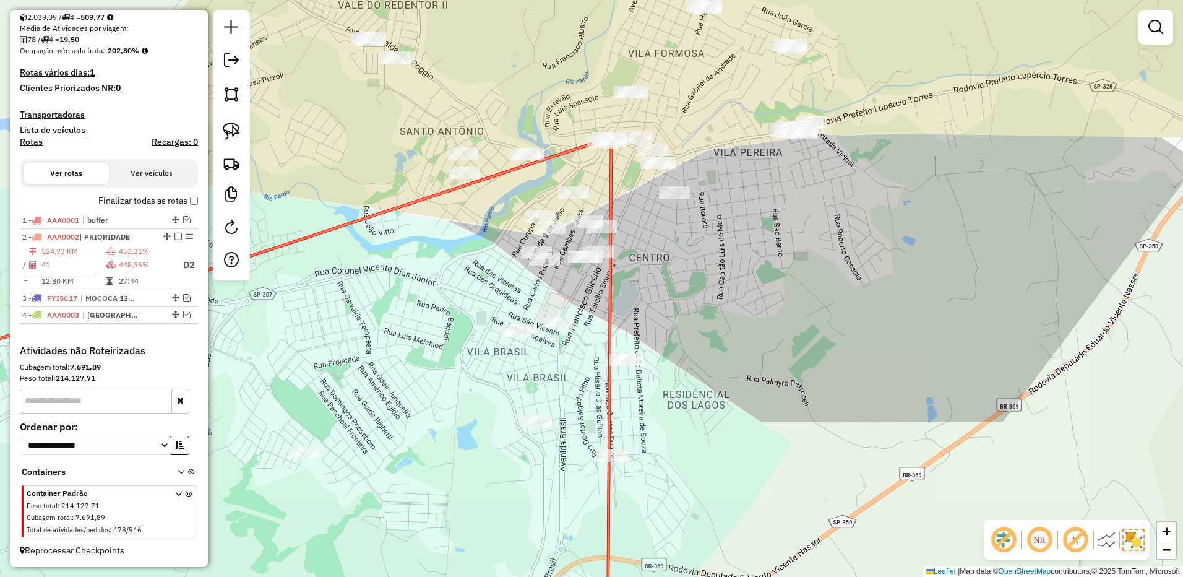
drag, startPoint x: 671, startPoint y: 260, endPoint x: 656, endPoint y: 262, distance: 15.7
click at [656, 263] on div "Janela de atendimento Grade de atendimento Capacidade Transportadoras Veículos …" at bounding box center [591, 288] width 1183 height 577
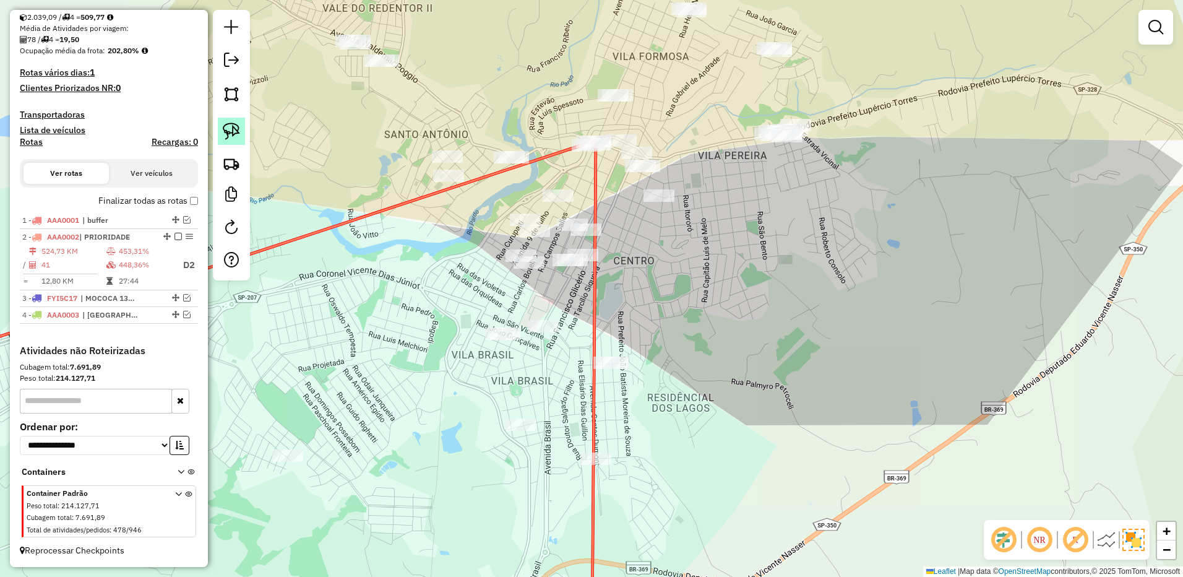
click at [238, 127] on img at bounding box center [231, 130] width 17 height 17
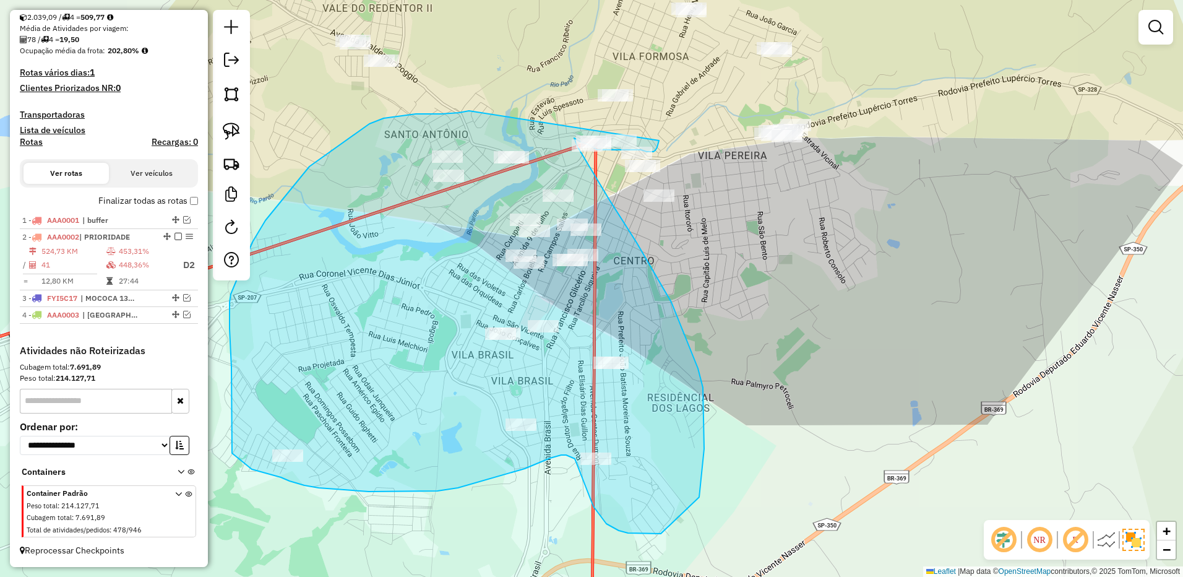
drag, startPoint x: 375, startPoint y: 122, endPoint x: 658, endPoint y: 116, distance: 283.4
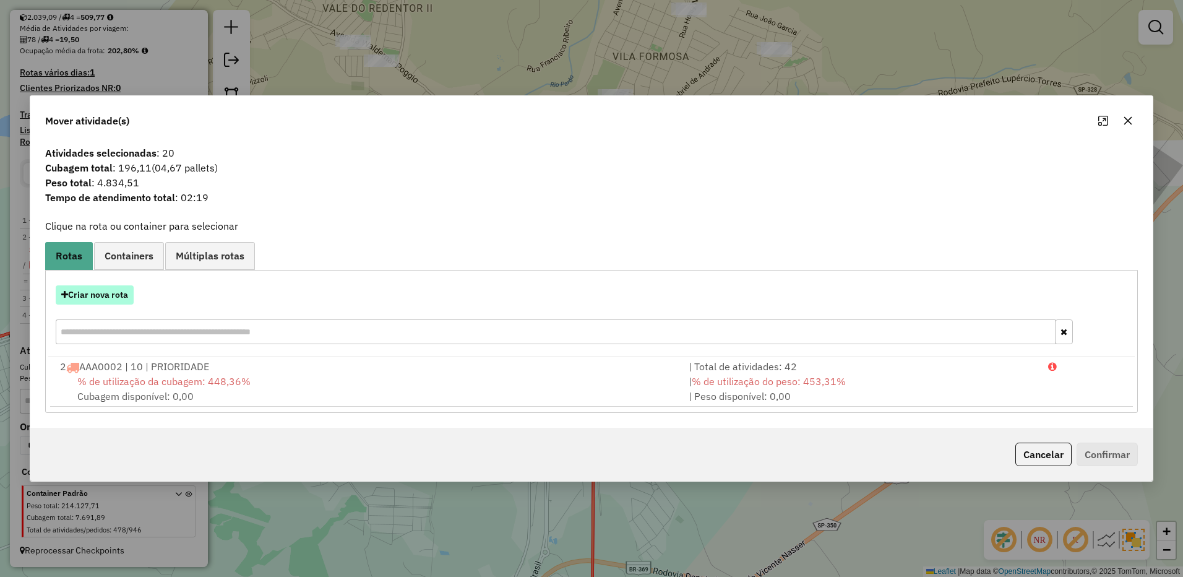
click at [113, 294] on button "Criar nova rota" at bounding box center [95, 294] width 78 height 19
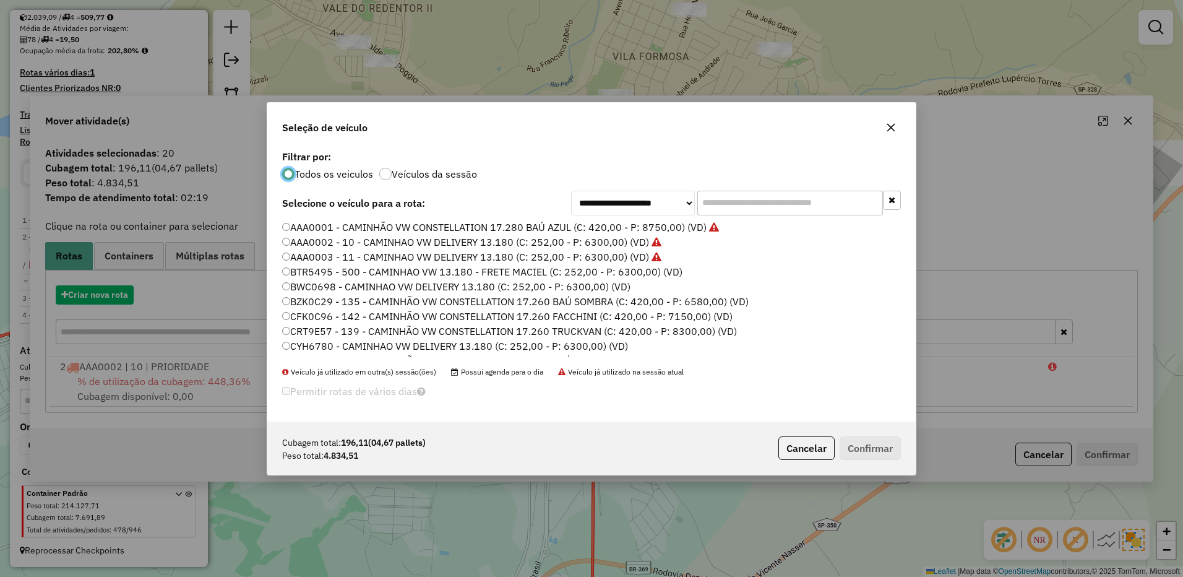
scroll to position [7, 4]
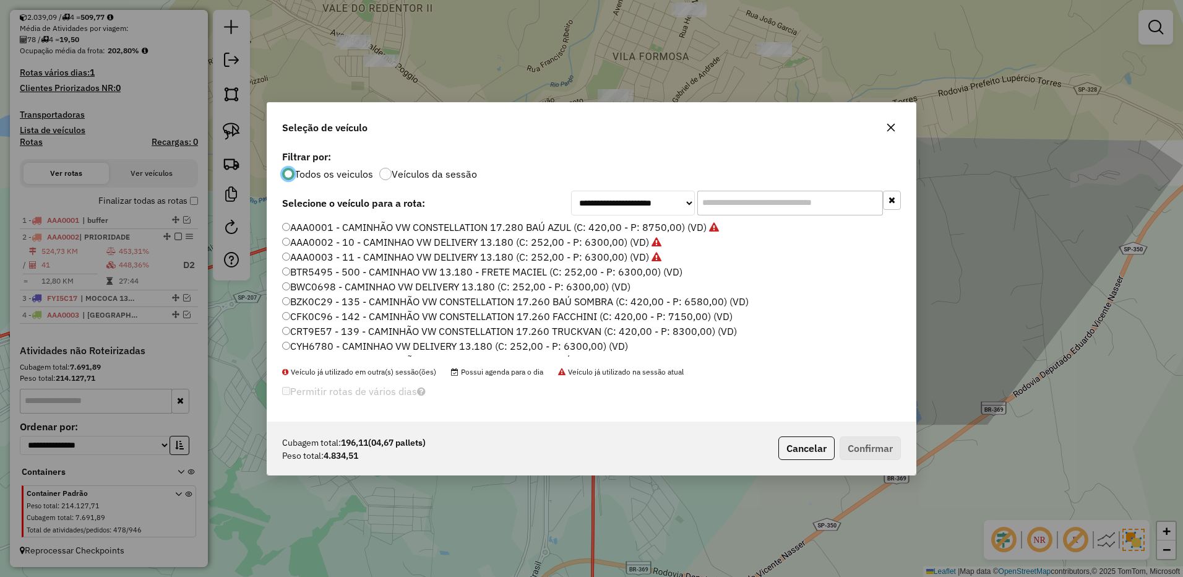
click at [764, 191] on input "text" at bounding box center [790, 203] width 186 height 25
click at [760, 203] on input "text" at bounding box center [790, 203] width 186 height 25
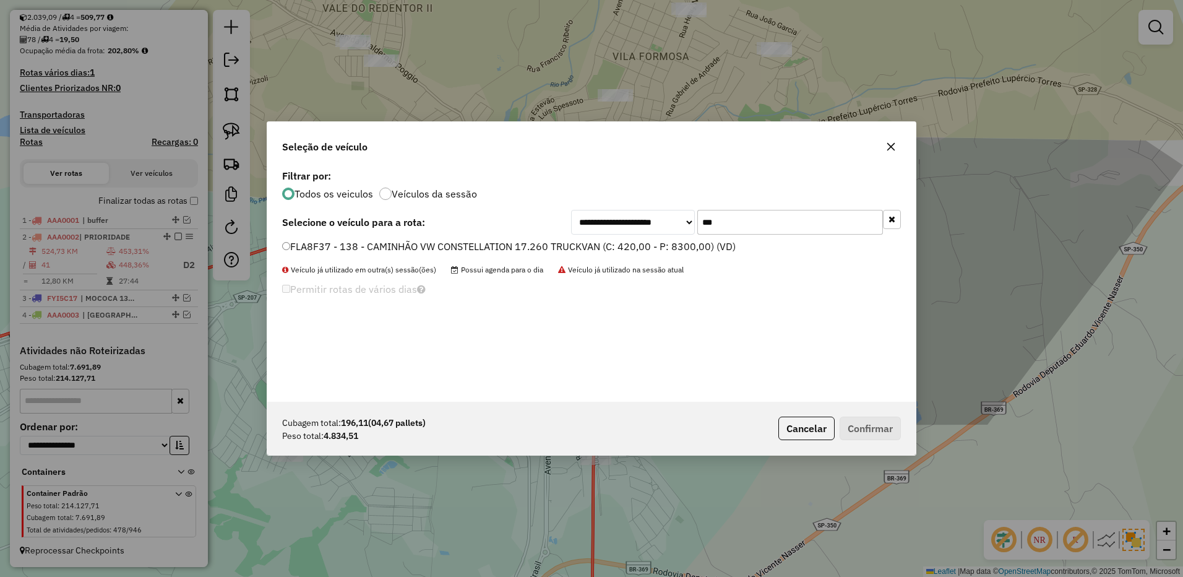
type input "***"
click at [708, 247] on label "FLA8F37 - 138 - CAMINHÃO VW CONSTELLATION 17.260 TRUCKVAN (C: 420,00 - P: 8300,…" at bounding box center [508, 246] width 453 height 15
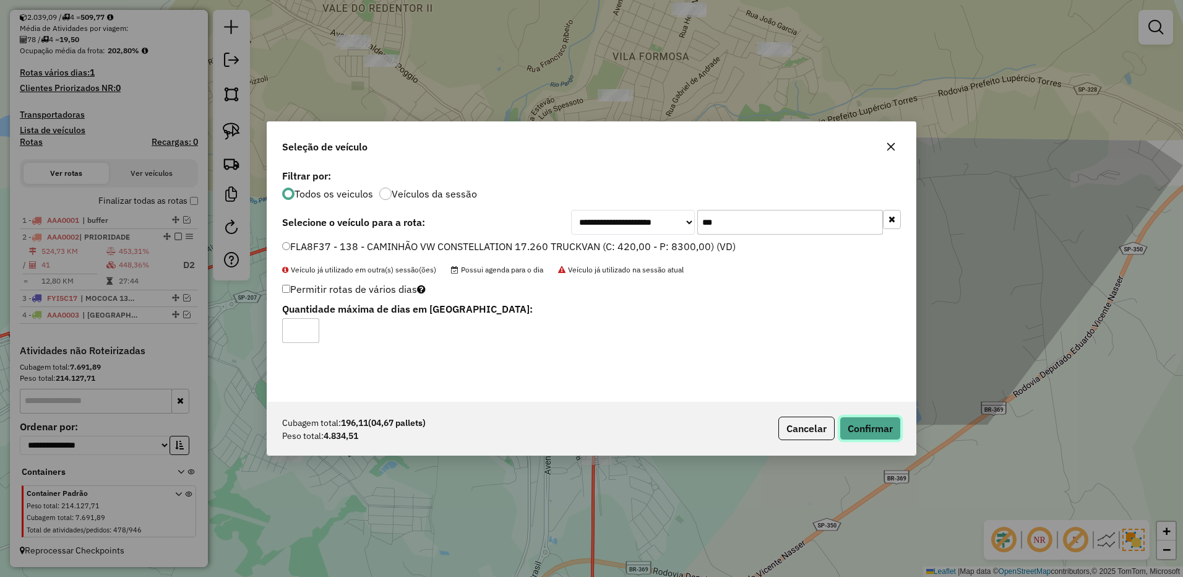
click at [894, 426] on button "Confirmar" at bounding box center [869, 428] width 61 height 24
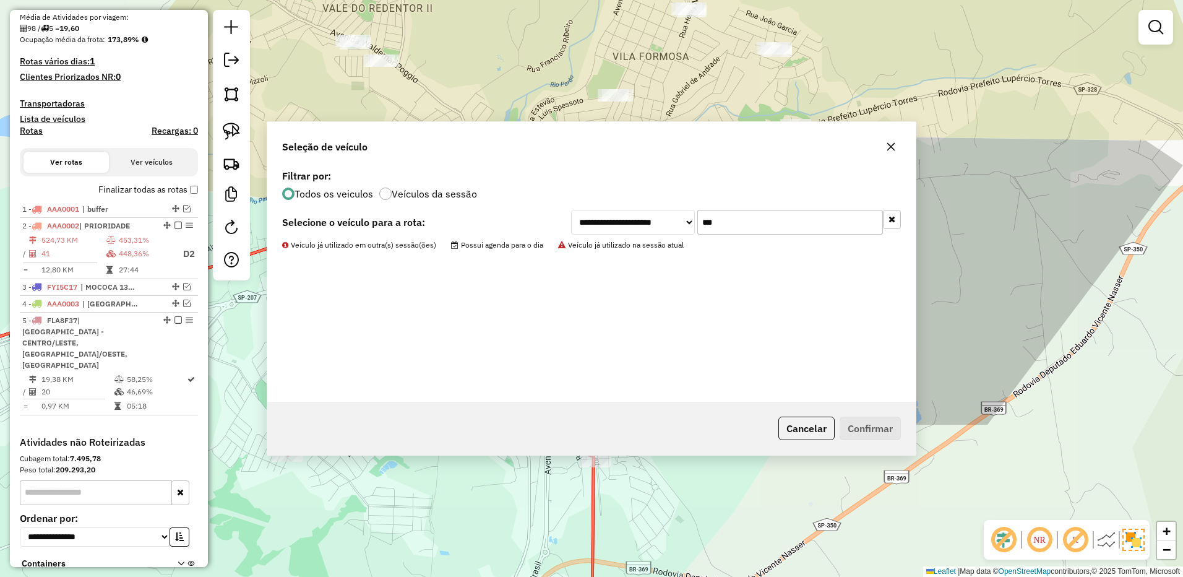
scroll to position [359, 0]
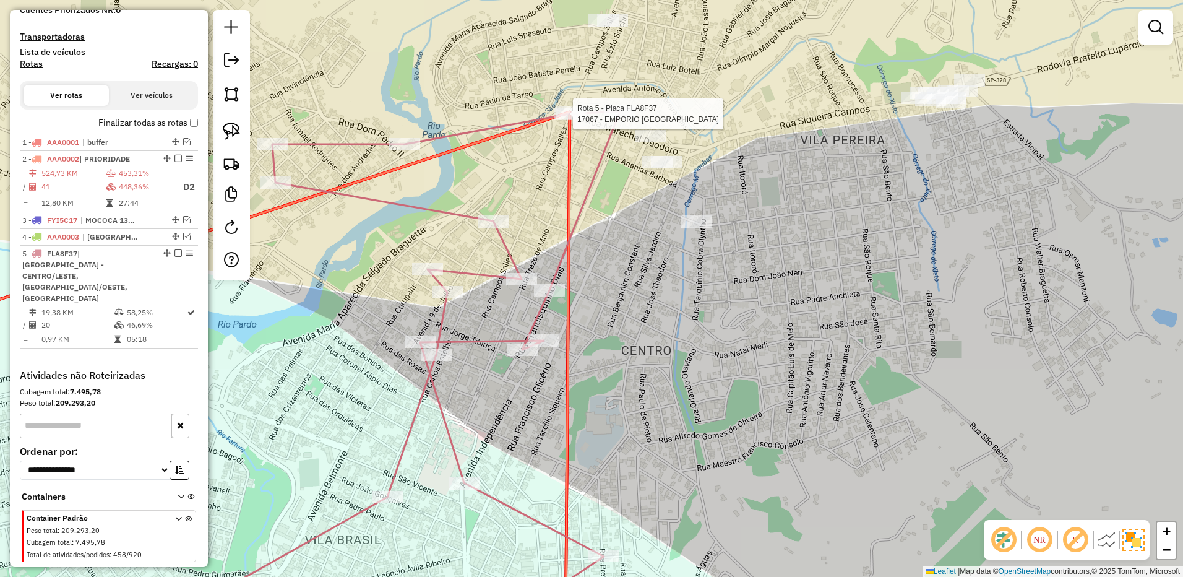
click at [119, 77] on div at bounding box center [119, 77] width 0 height 0
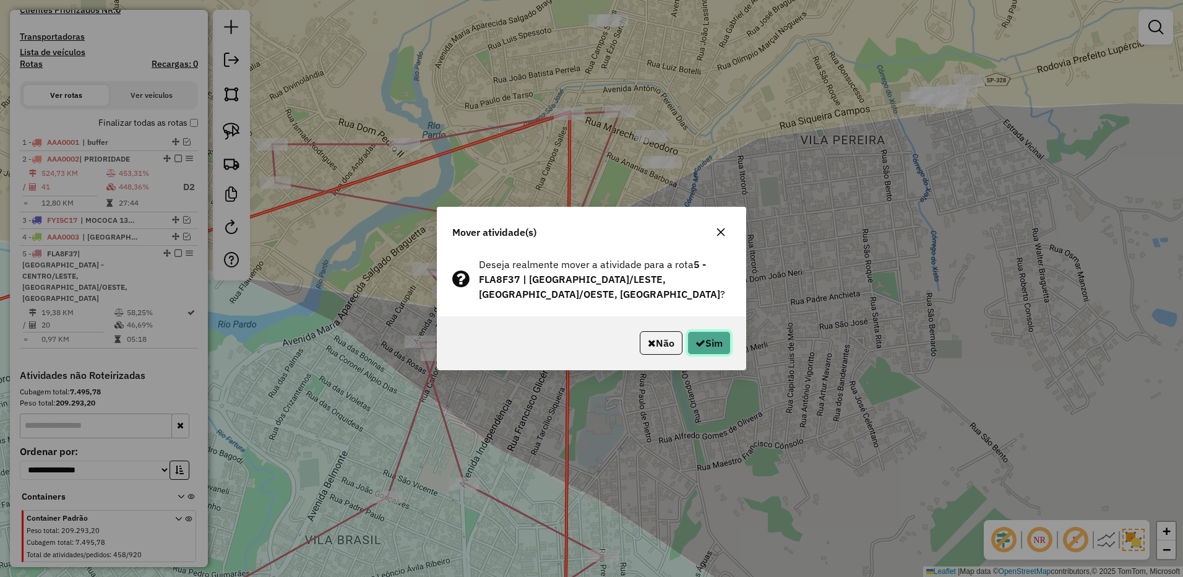
click at [712, 351] on button "Sim" at bounding box center [708, 343] width 43 height 24
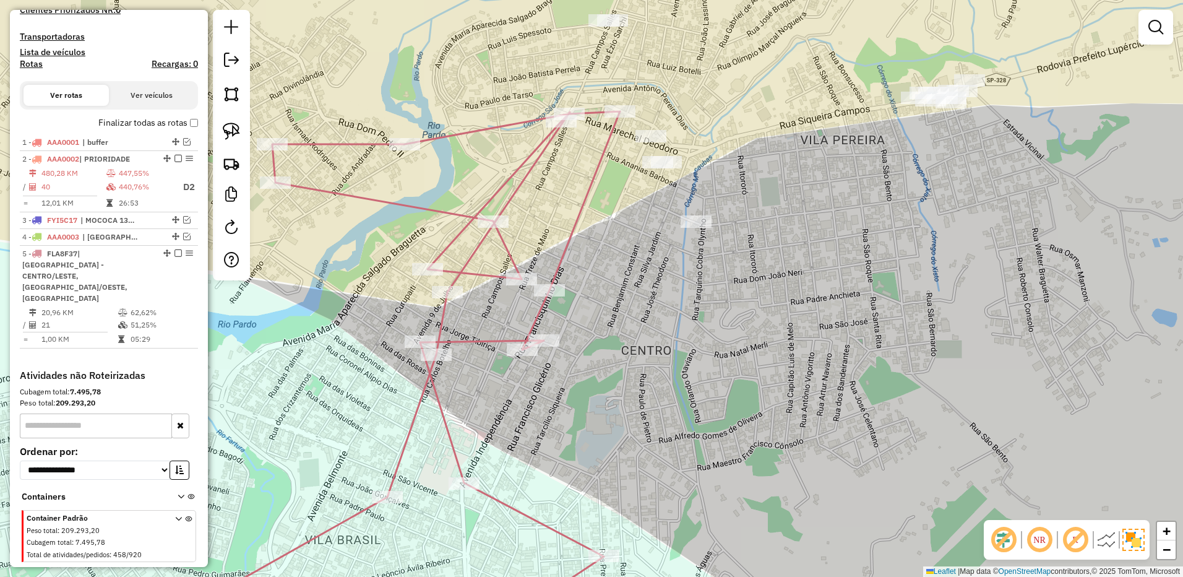
drag, startPoint x: 230, startPoint y: 134, endPoint x: 460, endPoint y: 137, distance: 229.5
click at [230, 134] on img at bounding box center [231, 130] width 17 height 17
click at [640, 136] on div "Janela de atendimento Grade de atendimento Capacidade Transportadoras Veículos …" at bounding box center [591, 288] width 1183 height 577
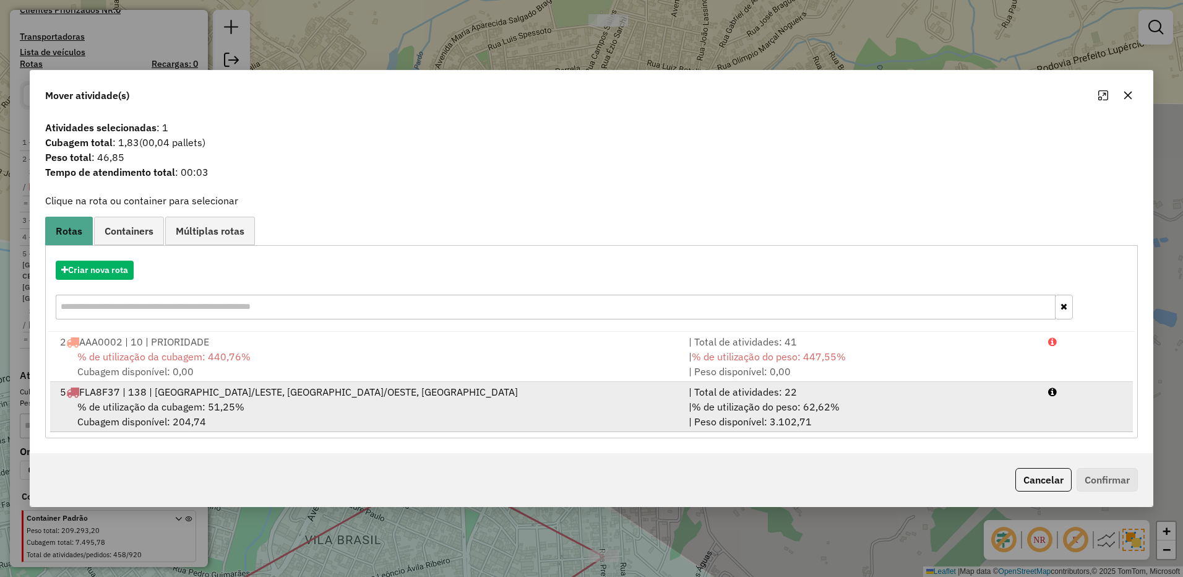
click at [975, 412] on div "| % de utilização do peso: 62,62% | Peso disponível: 3.102,71" at bounding box center [860, 414] width 359 height 30
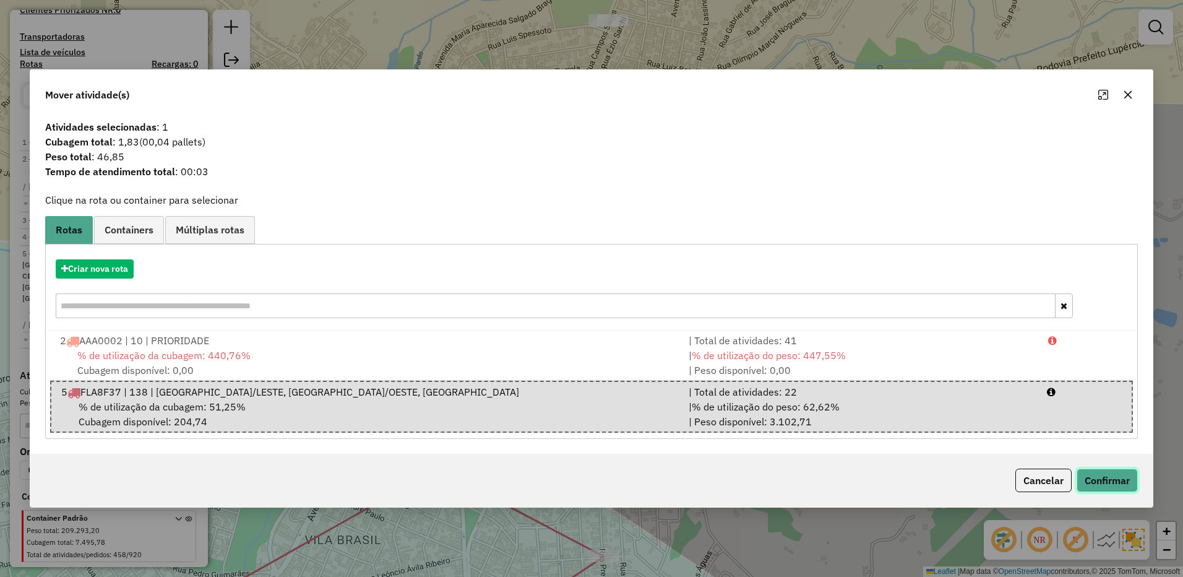
click at [1097, 486] on button "Confirmar" at bounding box center [1106, 480] width 61 height 24
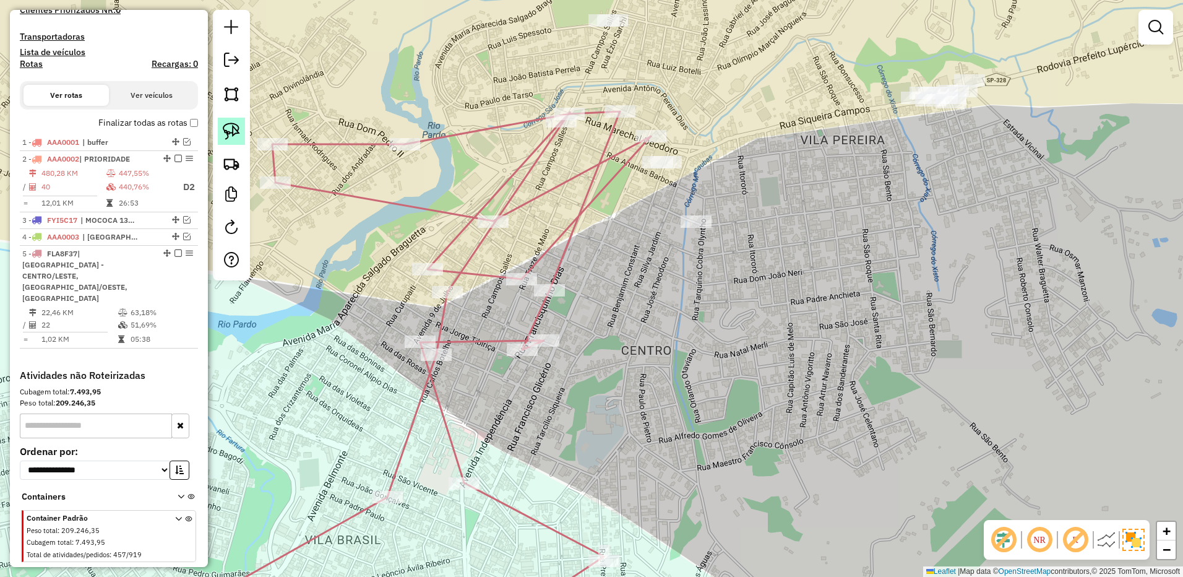
click at [238, 125] on img at bounding box center [231, 130] width 17 height 17
drag, startPoint x: 724, startPoint y: 203, endPoint x: 764, endPoint y: 229, distance: 47.9
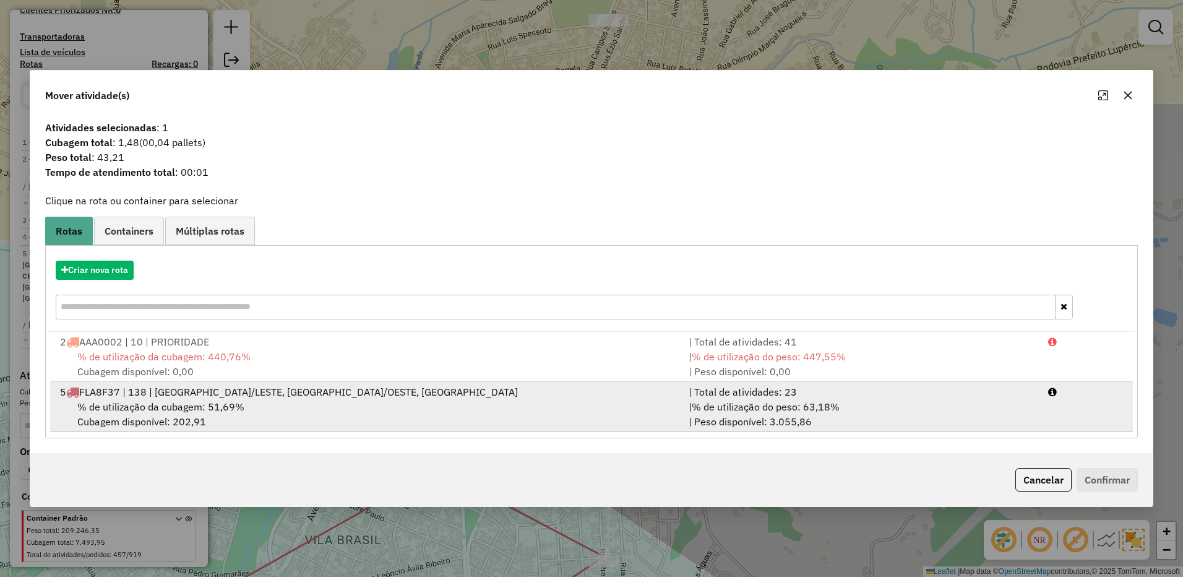
click at [946, 421] on div "| % de utilização do peso: 63,18% | Peso disponível: 3.055,86" at bounding box center [860, 414] width 359 height 30
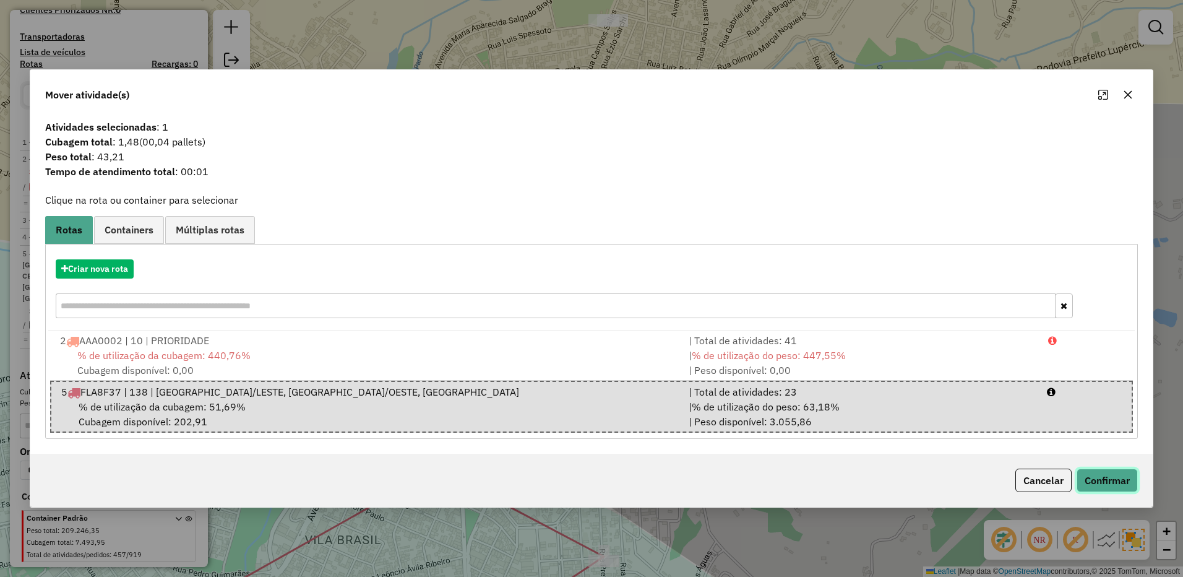
click at [1115, 478] on button "Confirmar" at bounding box center [1106, 480] width 61 height 24
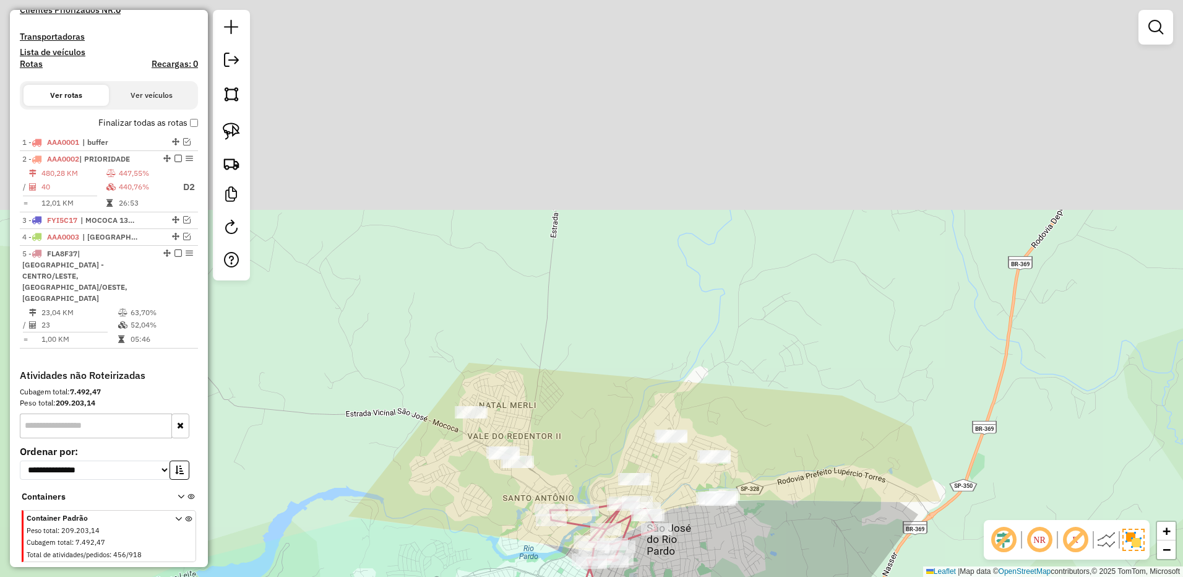
drag, startPoint x: 590, startPoint y: 139, endPoint x: 593, endPoint y: 436, distance: 297.0
click at [611, 459] on div "Janela de atendimento Grade de atendimento Capacidade Transportadoras Veículos …" at bounding box center [591, 288] width 1183 height 577
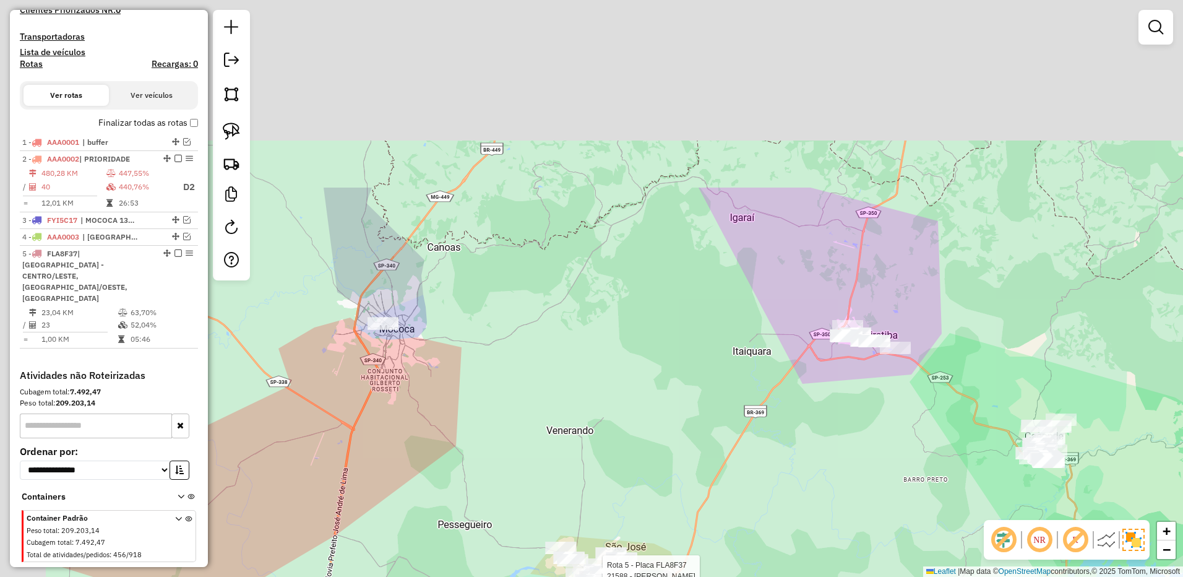
drag, startPoint x: 542, startPoint y: 270, endPoint x: 563, endPoint y: 414, distance: 145.1
click at [571, 418] on div "Rota 5 - Placa FLA8F37 21588 - MARCO ANTONIO VILELA Janela de atendimento Grade…" at bounding box center [591, 288] width 1183 height 577
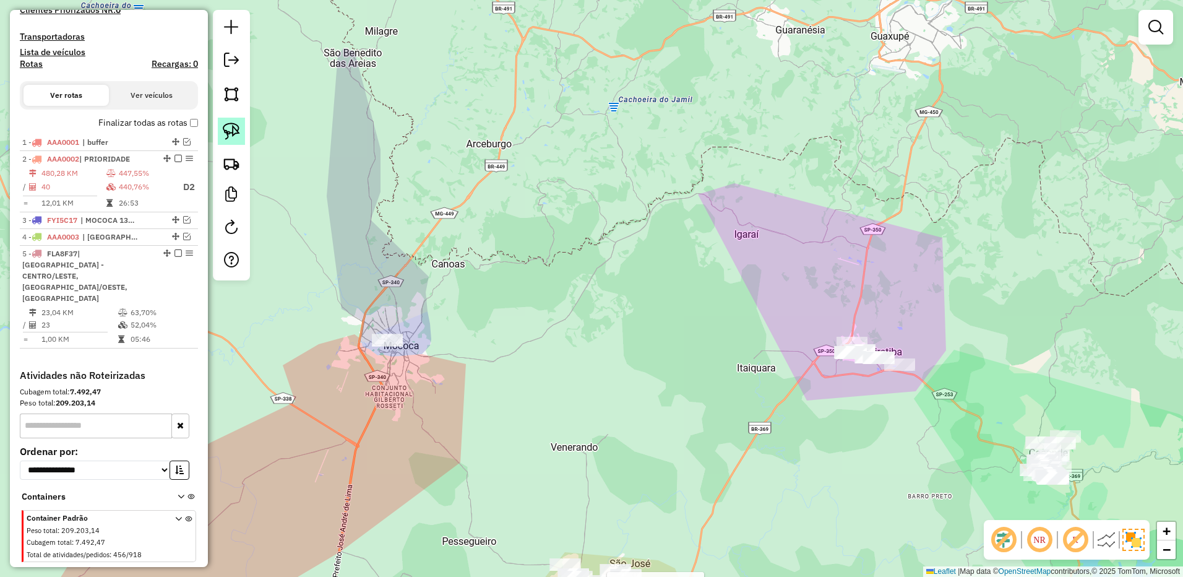
click at [229, 132] on img at bounding box center [231, 130] width 17 height 17
drag, startPoint x: 401, startPoint y: 298, endPoint x: 476, endPoint y: 346, distance: 88.7
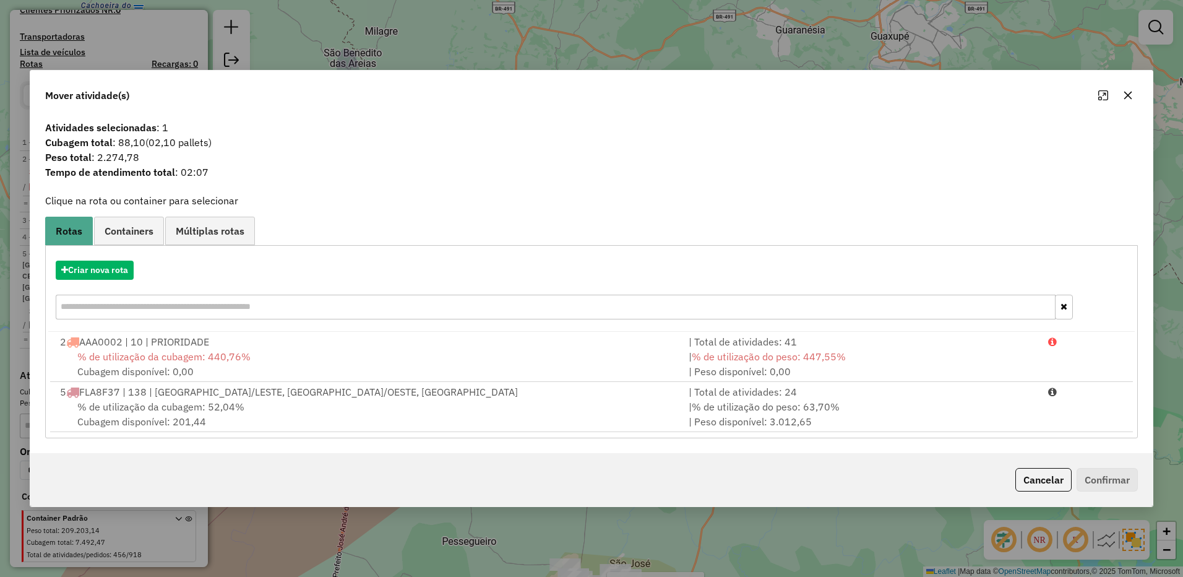
drag, startPoint x: 888, startPoint y: 407, endPoint x: 1015, endPoint y: 442, distance: 131.5
click at [888, 406] on div "| % de utilização do peso: 63,70% | Peso disponível: 3.012,65" at bounding box center [860, 414] width 359 height 30
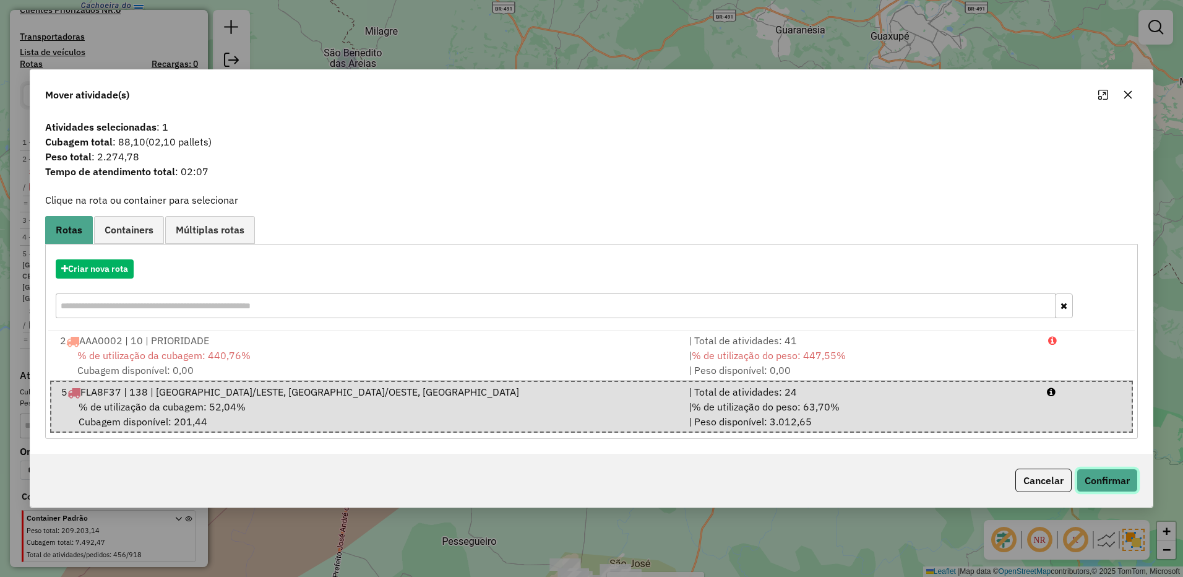
drag, startPoint x: 1125, startPoint y: 486, endPoint x: 1091, endPoint y: 474, distance: 36.4
click at [1123, 486] on button "Confirmar" at bounding box center [1106, 480] width 61 height 24
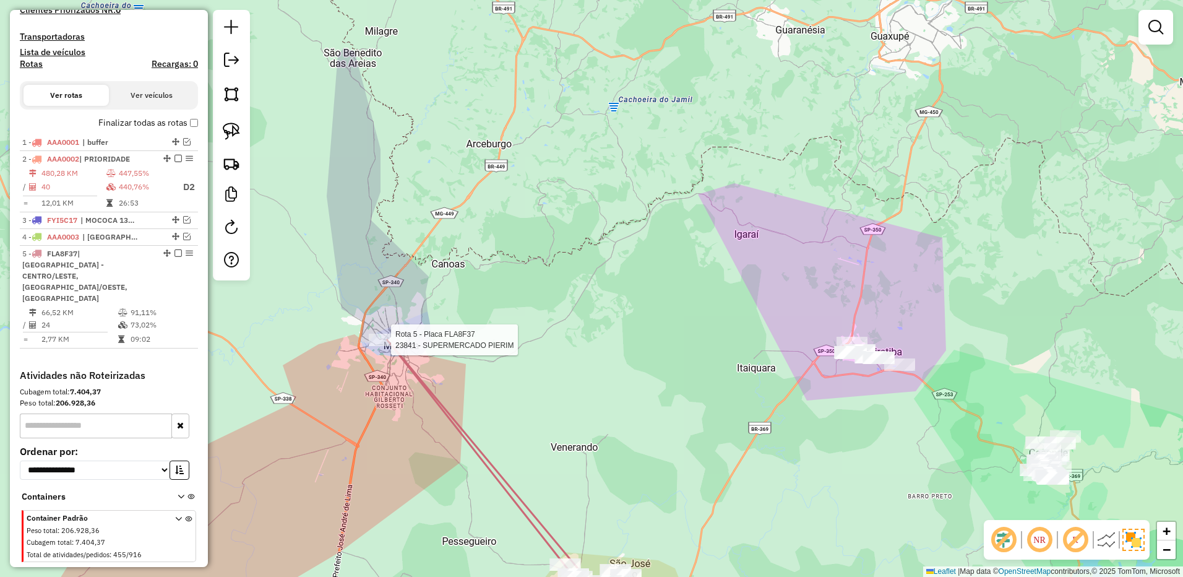
select select "**********"
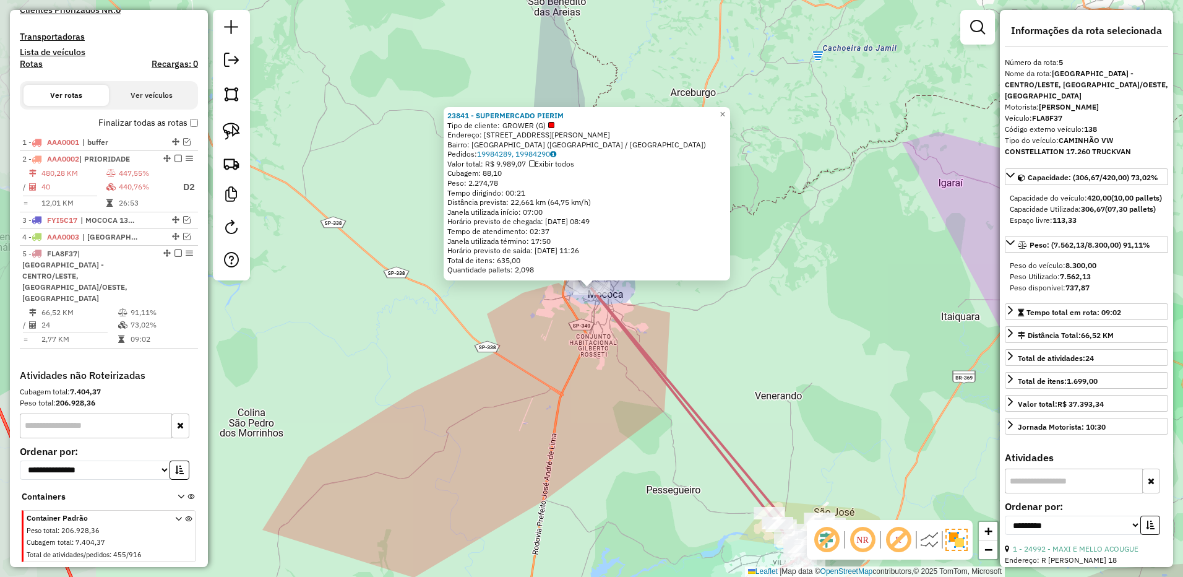
scroll to position [384, 0]
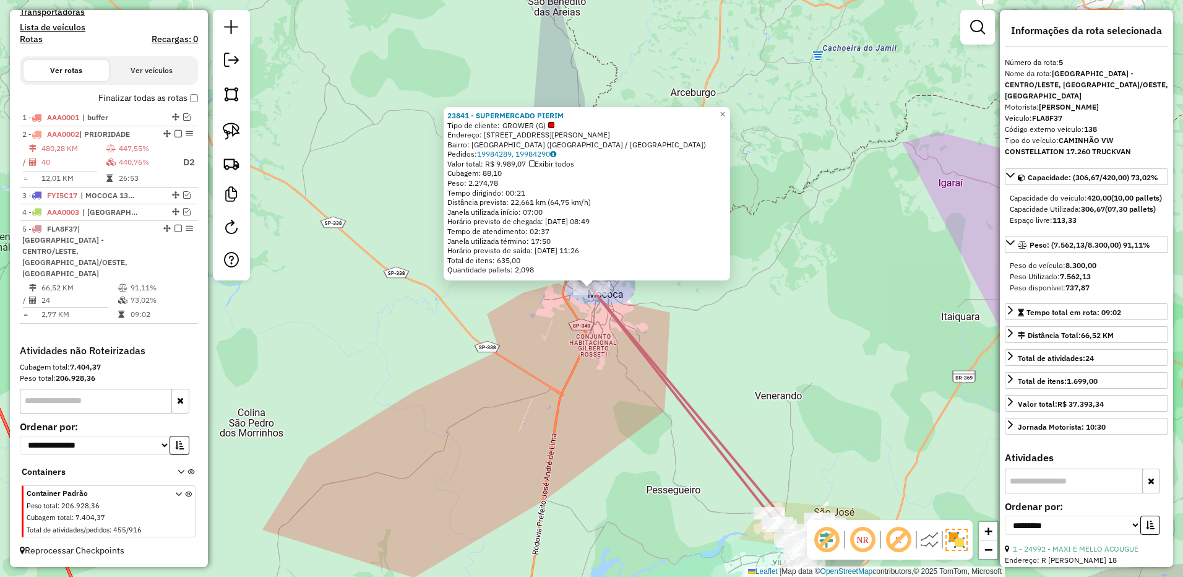
click at [583, 145] on div "23841 - SUPERMERCADO PIERIM Tipo de cliente: GROWER (G) Endereço: R CAPITAO MIG…" at bounding box center [591, 288] width 1183 height 577
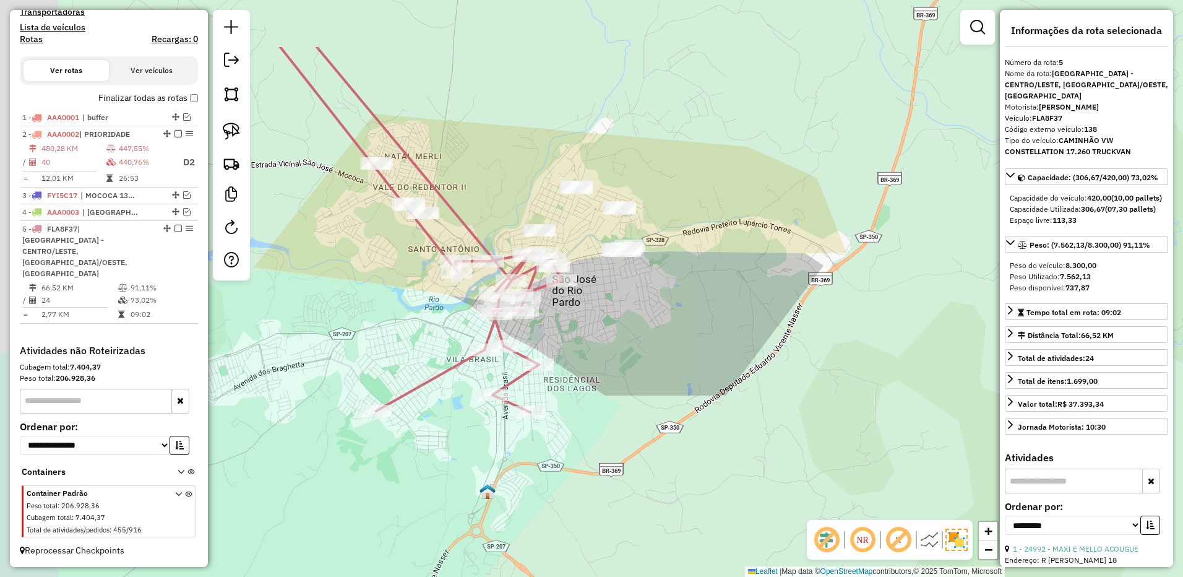
drag, startPoint x: 517, startPoint y: 236, endPoint x: 603, endPoint y: 337, distance: 132.9
click at [611, 341] on div "23841 - SUPERMERCADO PIERIM Tipo de cliente: GROWER (G) Endereço: R CAPITAO MIG…" at bounding box center [591, 288] width 1183 height 577
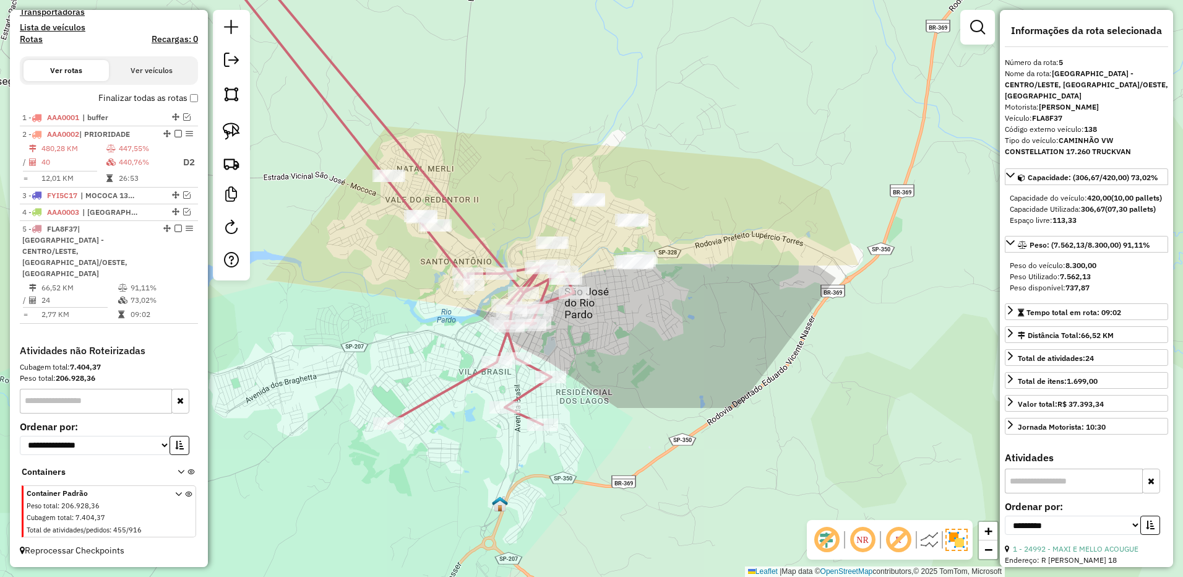
drag, startPoint x: 466, startPoint y: 194, endPoint x: 549, endPoint y: 319, distance: 150.0
click at [547, 317] on div "23841 - SUPERMERCADO PIERIM Tipo de cliente: GROWER (G) Endereço: R CAPITAO MIG…" at bounding box center [591, 288] width 1183 height 577
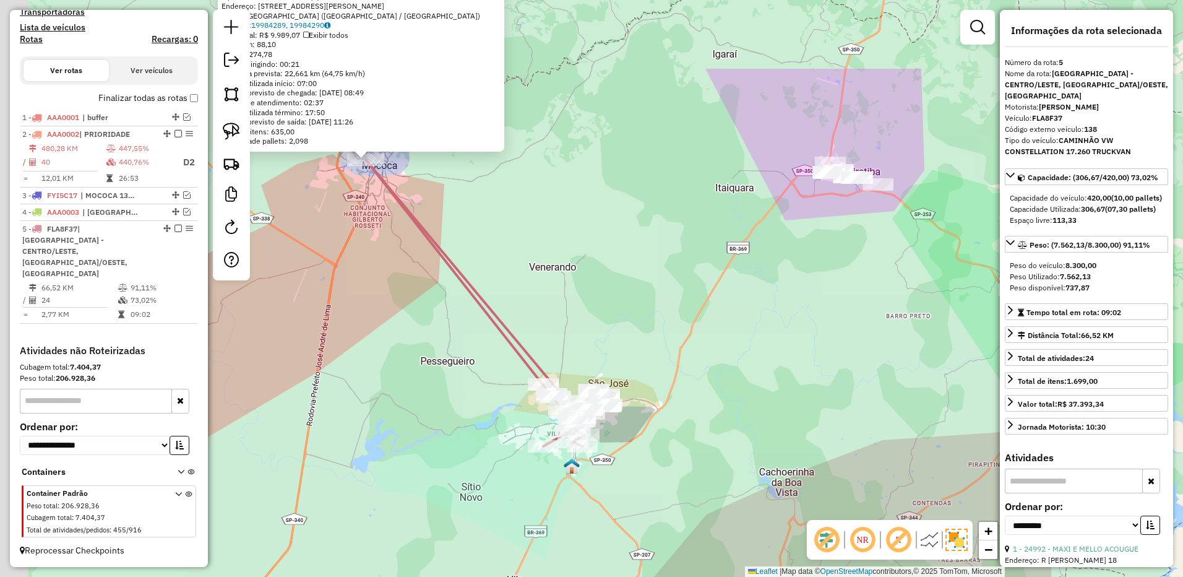
drag, startPoint x: 535, startPoint y: 308, endPoint x: 379, endPoint y: 179, distance: 202.1
click at [536, 309] on div "23841 - SUPERMERCADO PIERIM Tipo de cliente: GROWER (G) Endereço: R CAPITAO MIG…" at bounding box center [591, 288] width 1183 height 577
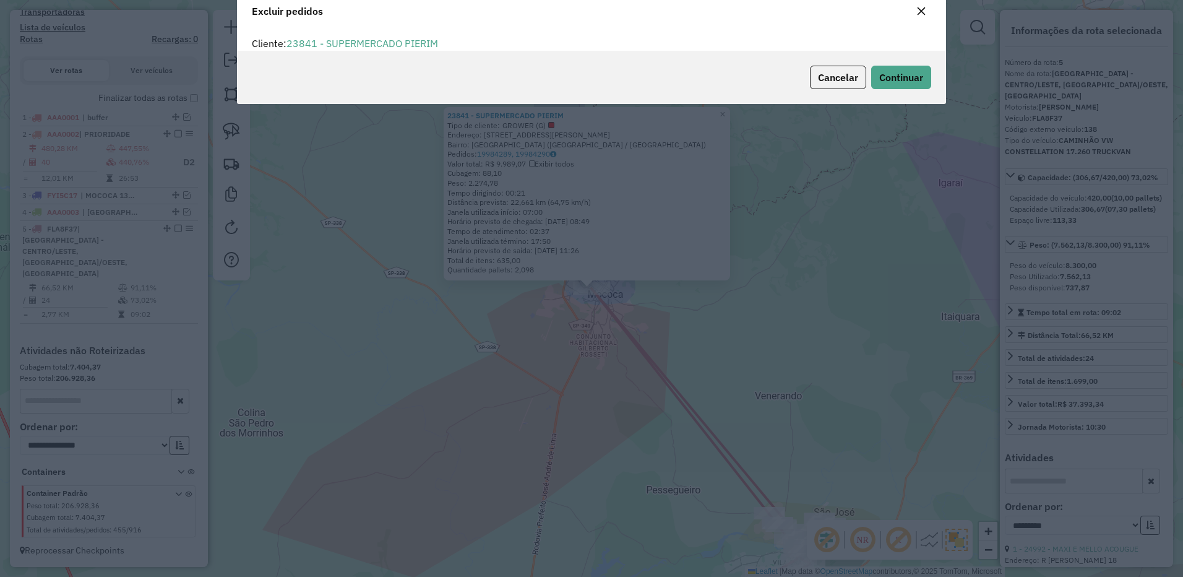
scroll to position [0, 0]
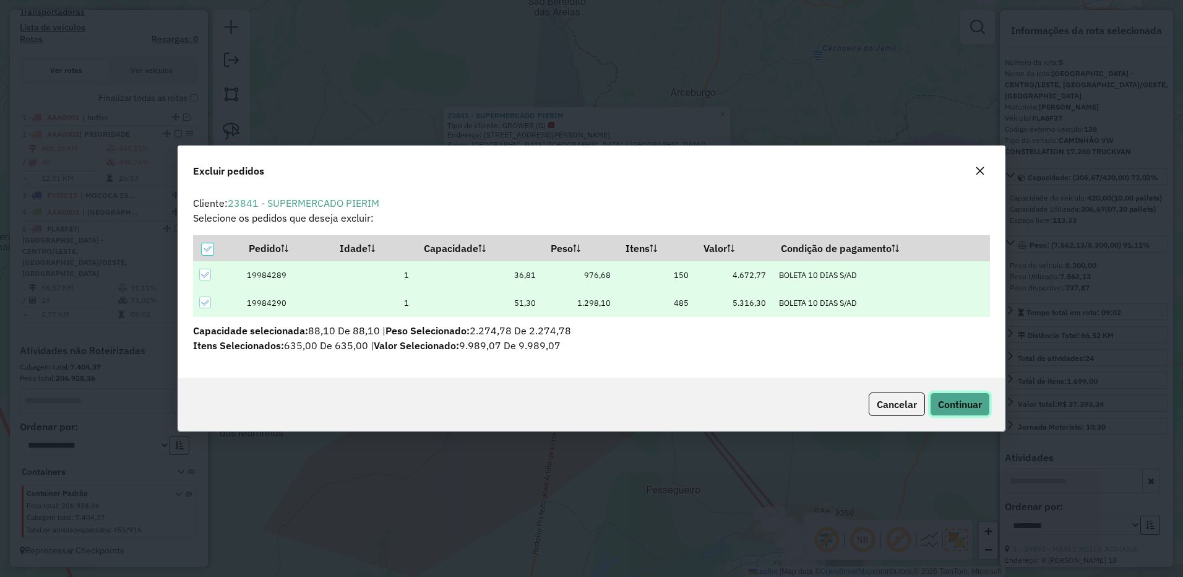
click at [974, 395] on button "Continuar" at bounding box center [960, 404] width 60 height 24
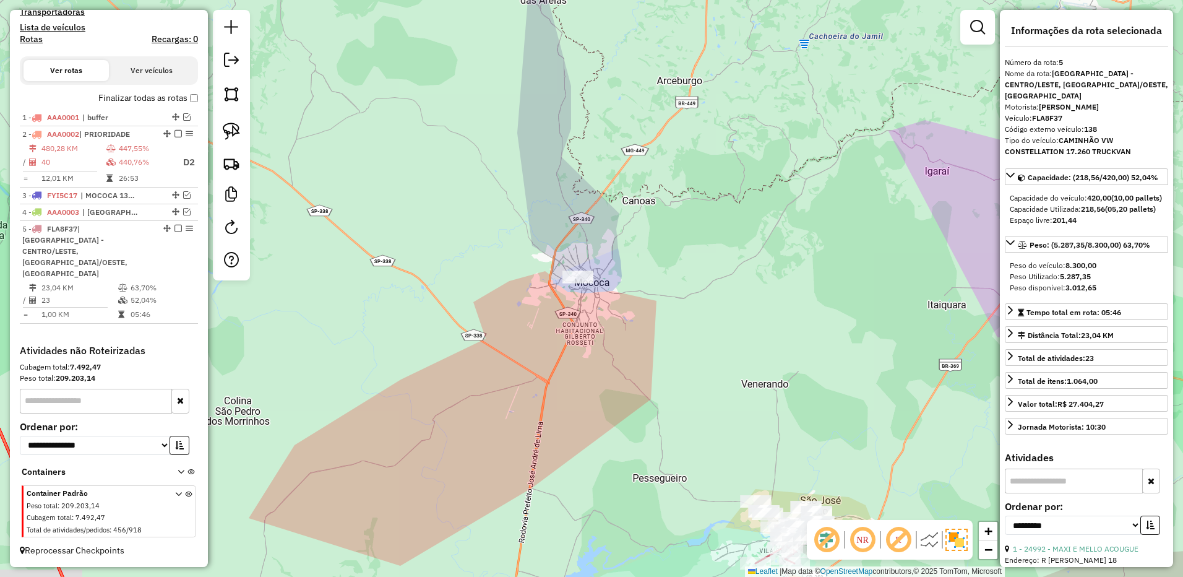
drag, startPoint x: 851, startPoint y: 377, endPoint x: 603, endPoint y: 97, distance: 374.3
click at [603, 97] on div "Janela de atendimento Grade de atendimento Capacidade Transportadoras Veículos …" at bounding box center [591, 288] width 1183 height 577
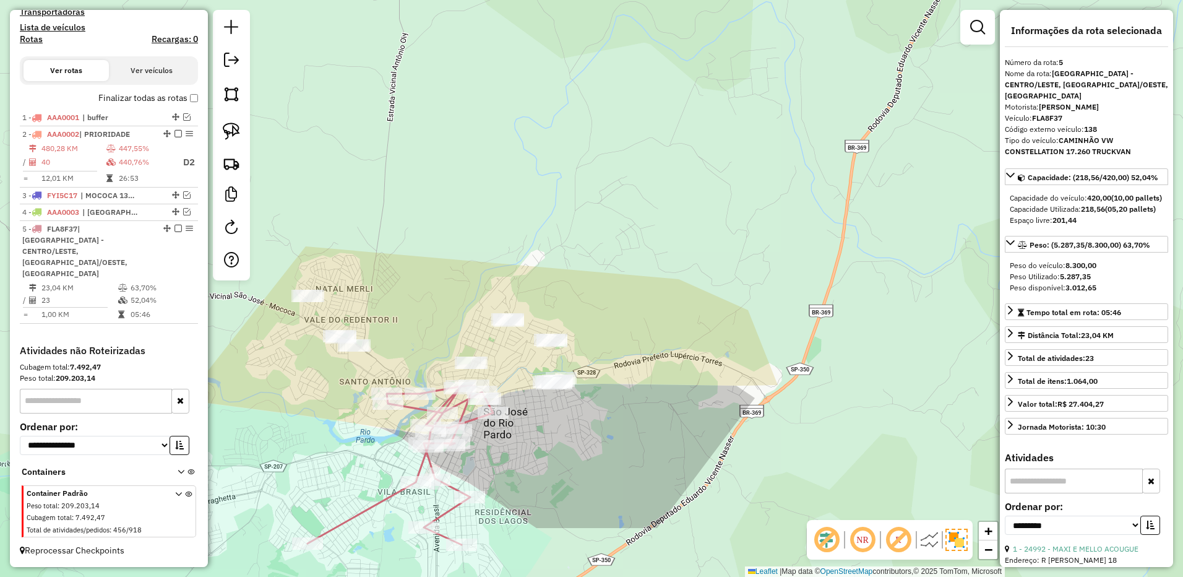
drag, startPoint x: 369, startPoint y: 275, endPoint x: 411, endPoint y: 236, distance: 56.9
click at [411, 236] on div "Janela de atendimento Grade de atendimento Capacidade Transportadoras Veículos …" at bounding box center [591, 288] width 1183 height 577
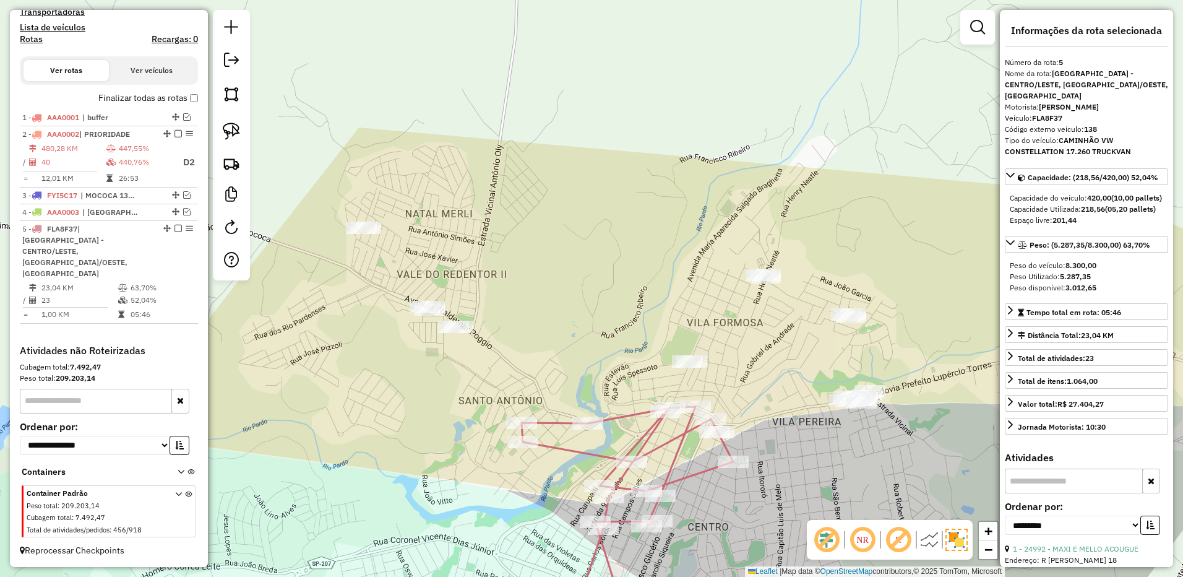
drag, startPoint x: 595, startPoint y: 271, endPoint x: 595, endPoint y: 255, distance: 15.5
click at [595, 255] on div "Janela de atendimento Grade de atendimento Capacidade Transportadoras Veículos …" at bounding box center [591, 288] width 1183 height 577
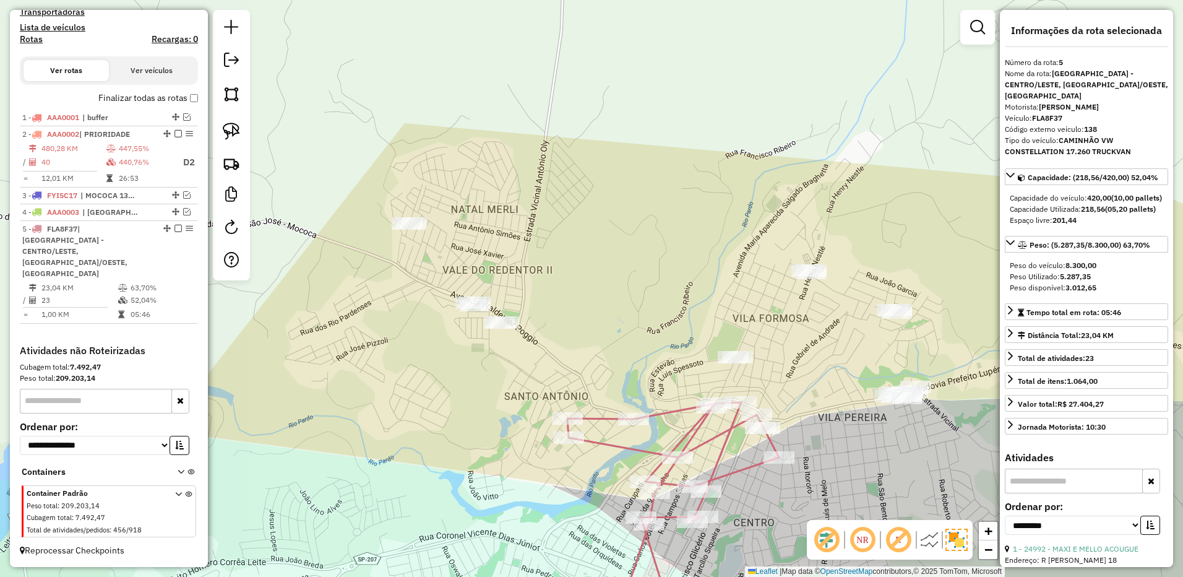
drag, startPoint x: 457, startPoint y: 215, endPoint x: 502, endPoint y: 214, distance: 45.8
click at [502, 214] on div "Janela de atendimento Grade de atendimento Capacidade Transportadoras Veículos …" at bounding box center [591, 288] width 1183 height 577
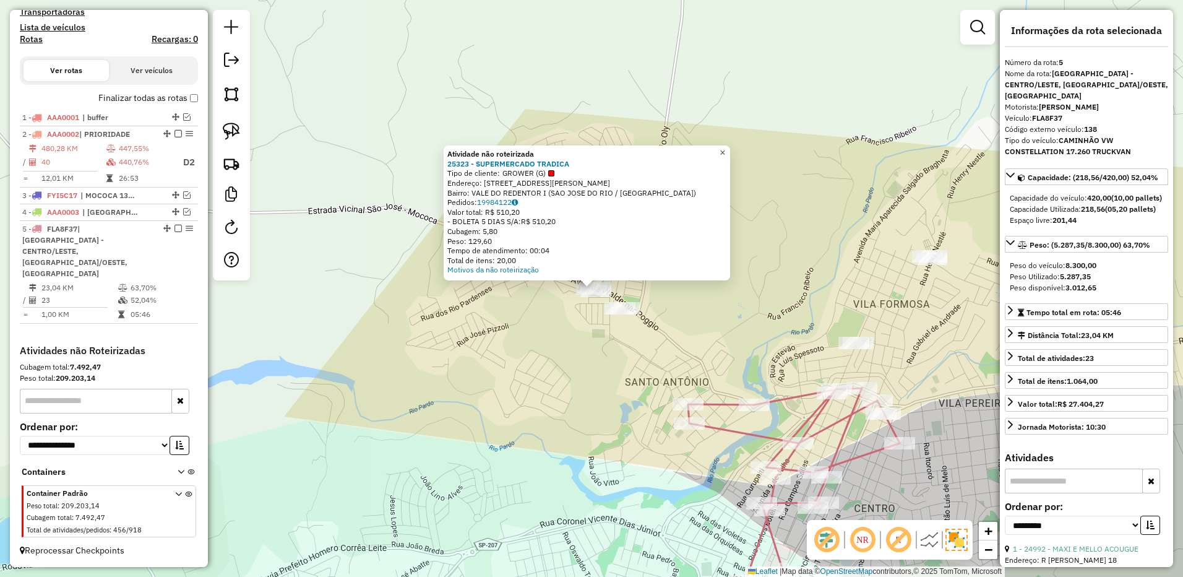
click at [725, 147] on span "×" at bounding box center [722, 152] width 6 height 11
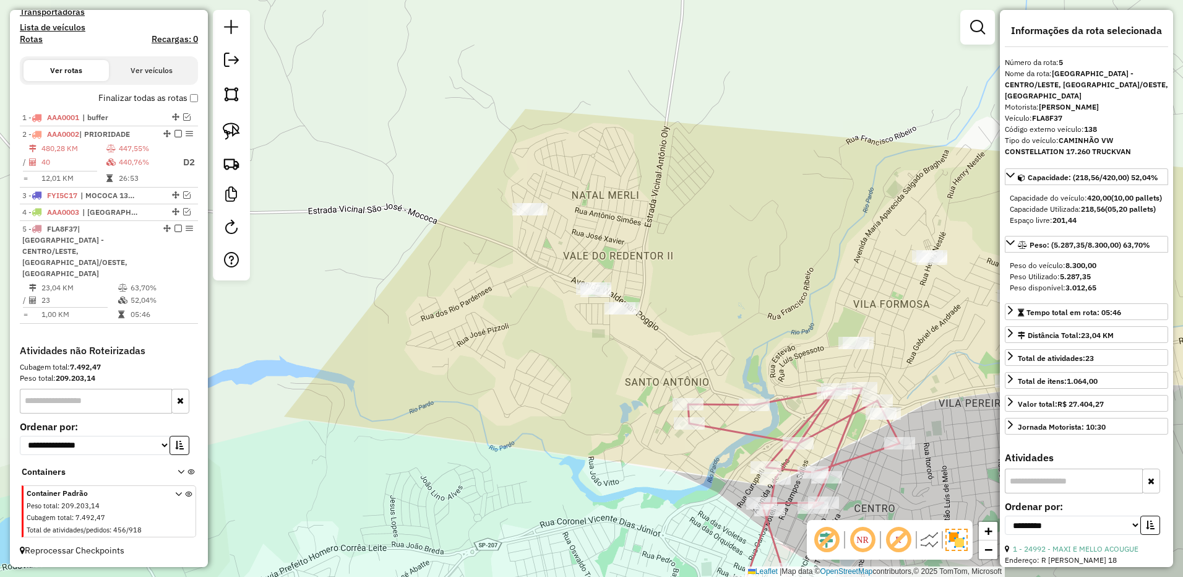
click at [248, 132] on div at bounding box center [231, 145] width 37 height 270
click at [241, 142] on link at bounding box center [231, 131] width 27 height 27
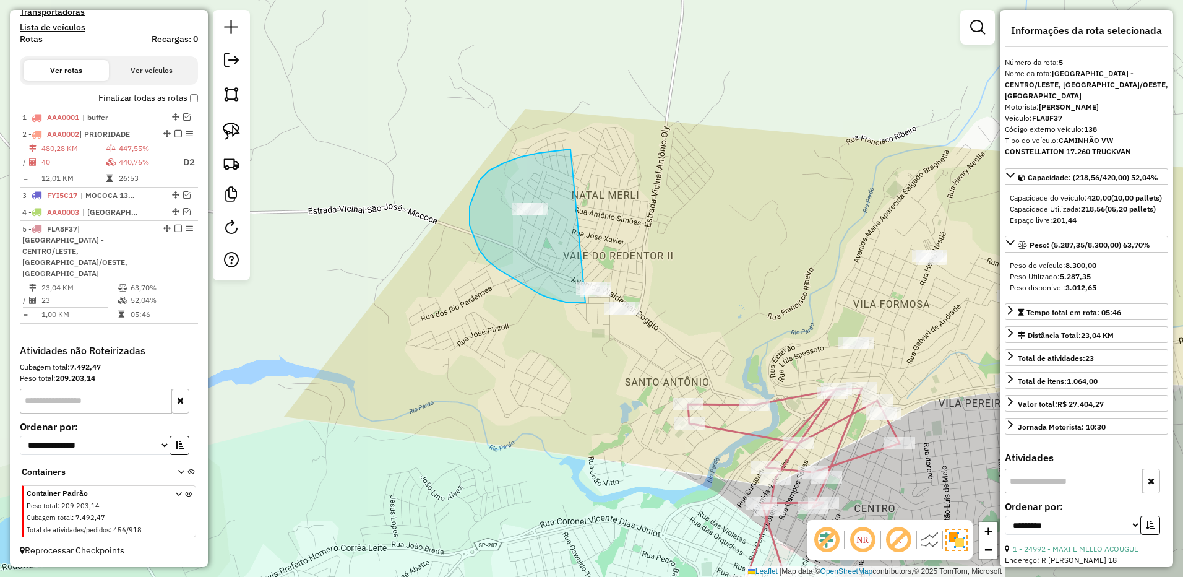
drag, startPoint x: 569, startPoint y: 150, endPoint x: 635, endPoint y: 286, distance: 151.6
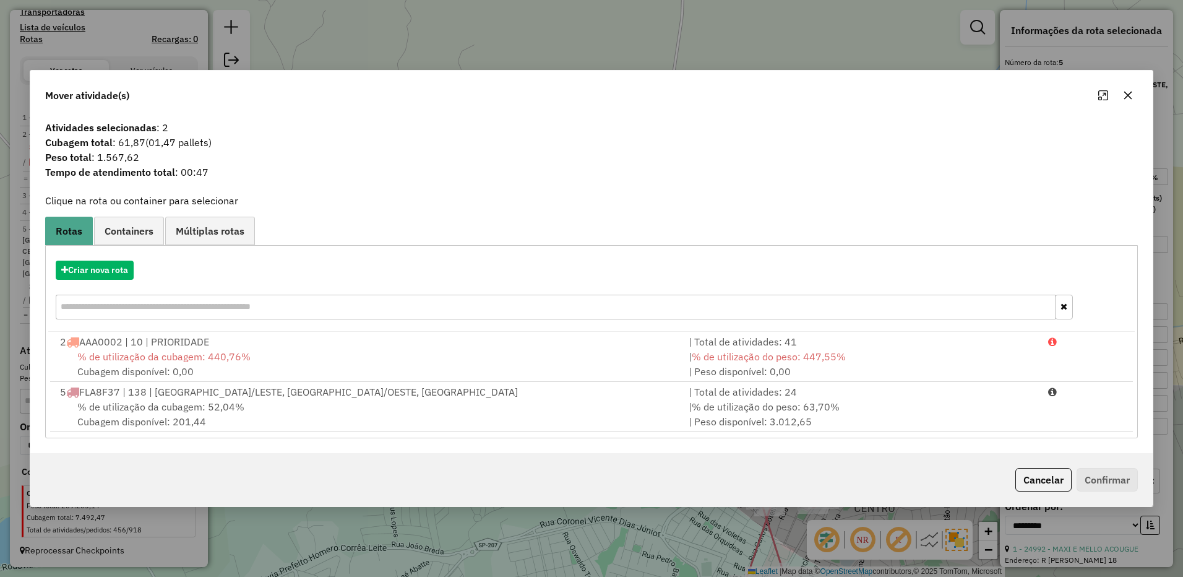
drag, startPoint x: 929, startPoint y: 417, endPoint x: 1075, endPoint y: 445, distance: 149.3
click at [930, 417] on div "| % de utilização do peso: 63,70% | Peso disponível: 3.012,65" at bounding box center [860, 414] width 359 height 30
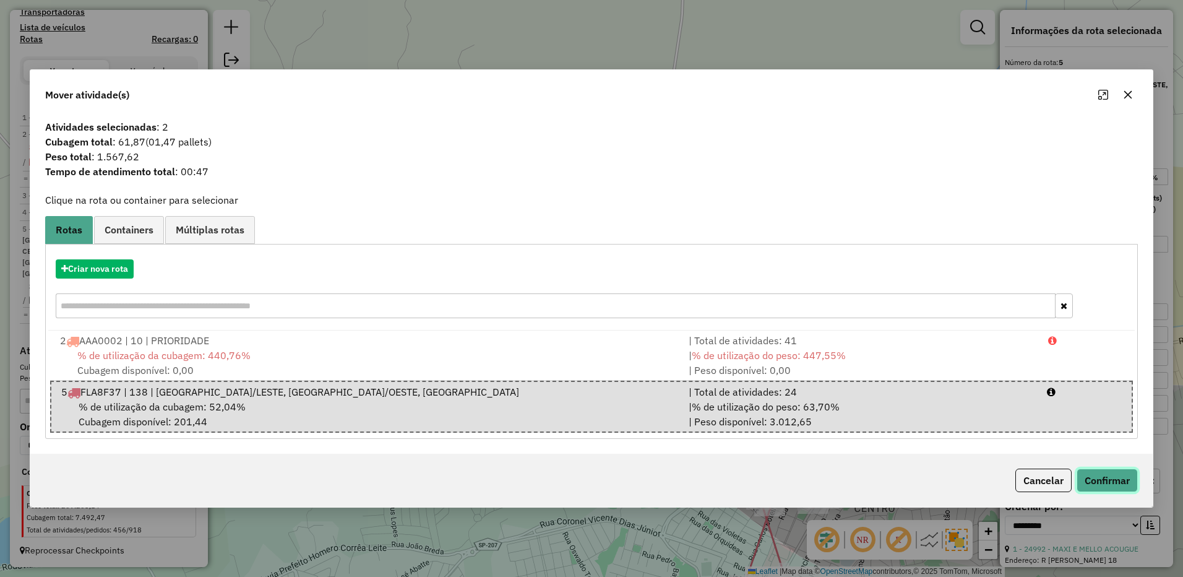
drag, startPoint x: 1108, startPoint y: 478, endPoint x: 839, endPoint y: 371, distance: 289.3
click at [1107, 478] on button "Confirmar" at bounding box center [1106, 480] width 61 height 24
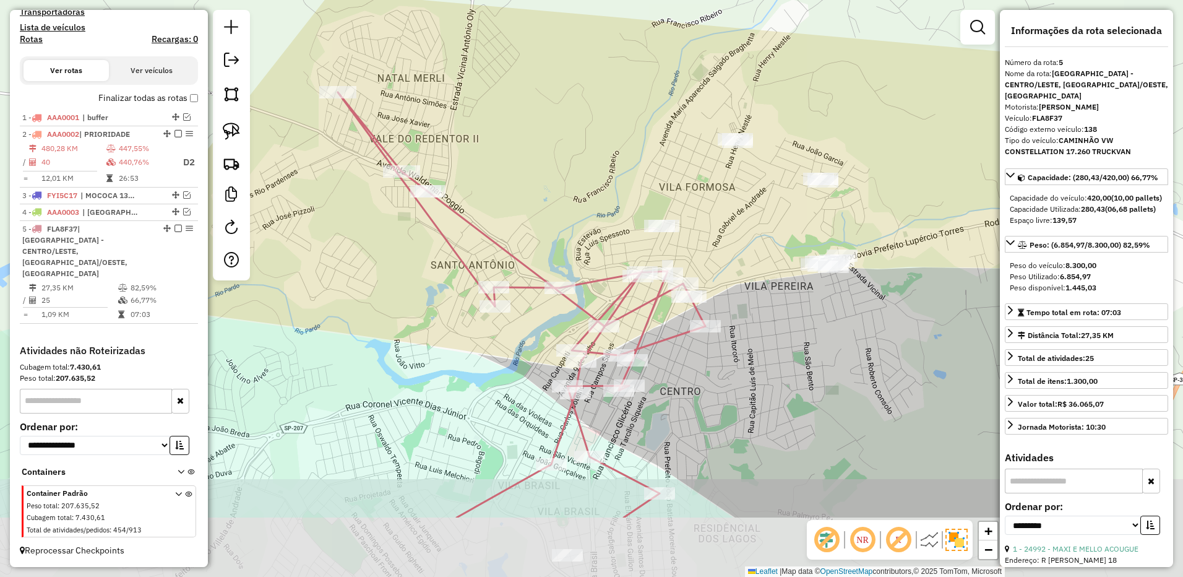
drag, startPoint x: 755, startPoint y: 327, endPoint x: 561, endPoint y: 210, distance: 226.7
click at [561, 210] on div "Janela de atendimento Grade de atendimento Capacidade Transportadoras Veículos …" at bounding box center [591, 288] width 1183 height 577
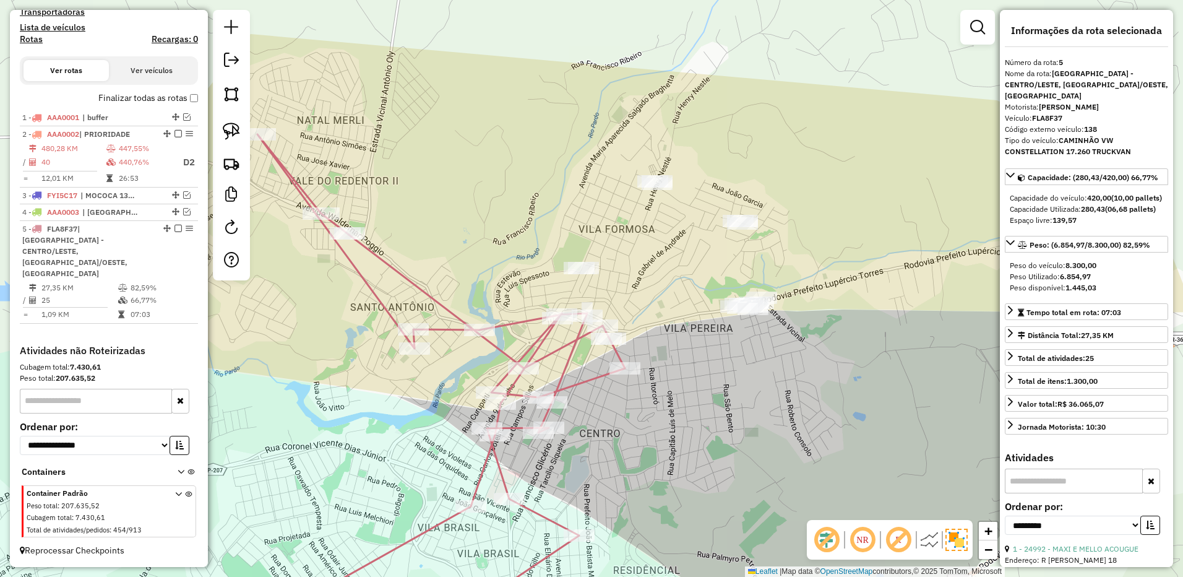
drag, startPoint x: 784, startPoint y: 356, endPoint x: 709, endPoint y: 396, distance: 85.2
click at [709, 396] on div "Janela de atendimento Grade de atendimento Capacidade Transportadoras Veículos …" at bounding box center [591, 288] width 1183 height 577
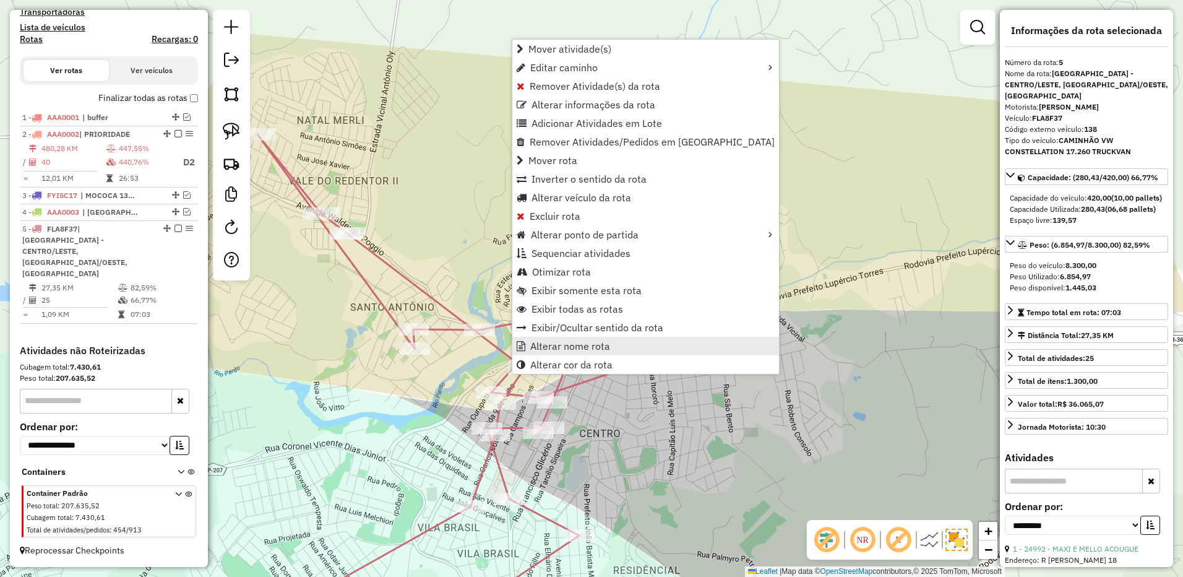
click at [591, 339] on link "Alterar nome rota" at bounding box center [645, 346] width 267 height 19
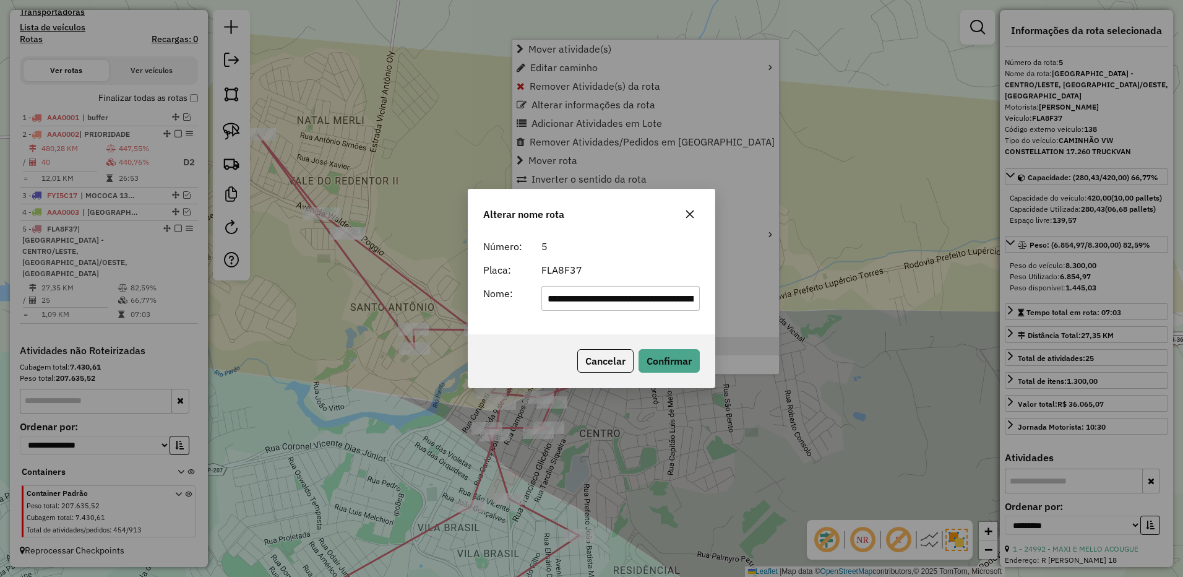
scroll to position [0, 405]
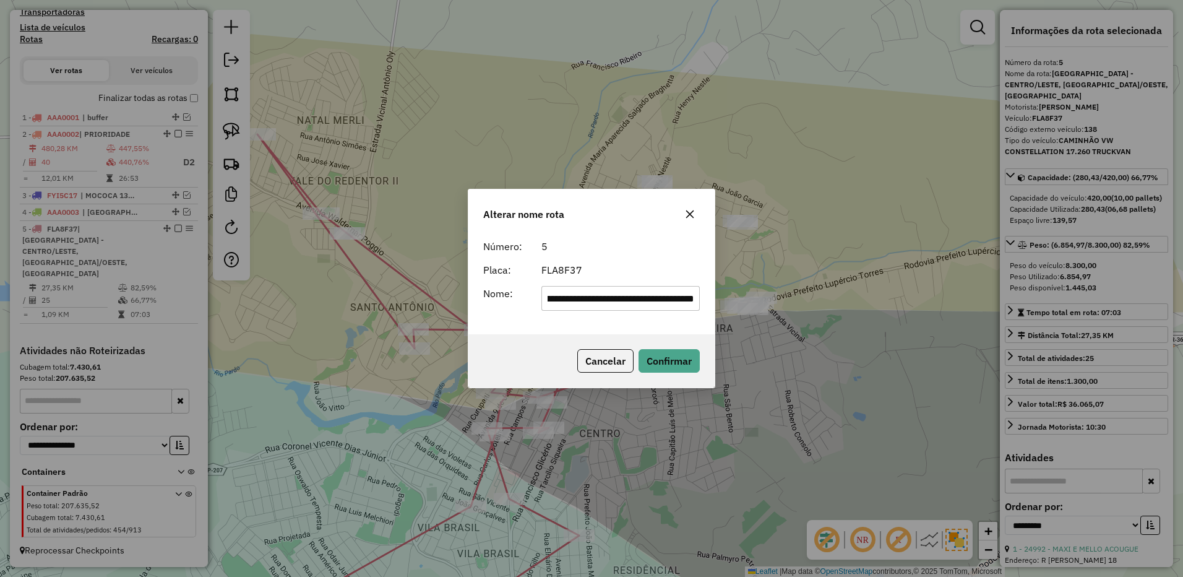
click at [600, 302] on input "**********" at bounding box center [620, 298] width 159 height 25
click at [603, 301] on input "**********" at bounding box center [620, 298] width 159 height 25
type input "**********"
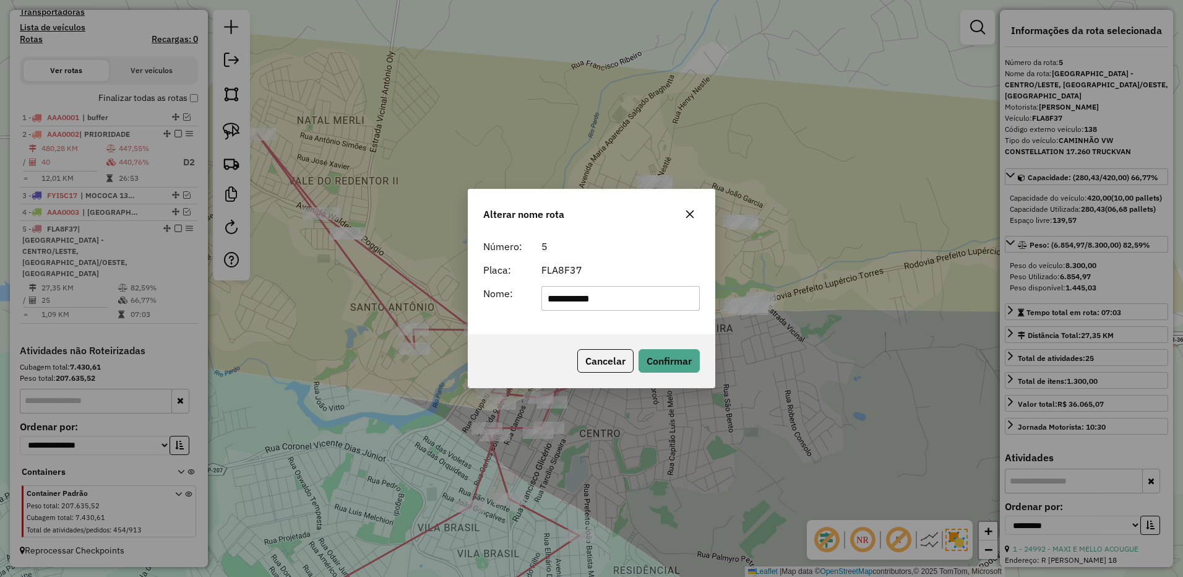
click at [656, 345] on div "Cancelar Confirmar" at bounding box center [591, 360] width 246 height 53
click at [661, 351] on button "Confirmar" at bounding box center [668, 361] width 61 height 24
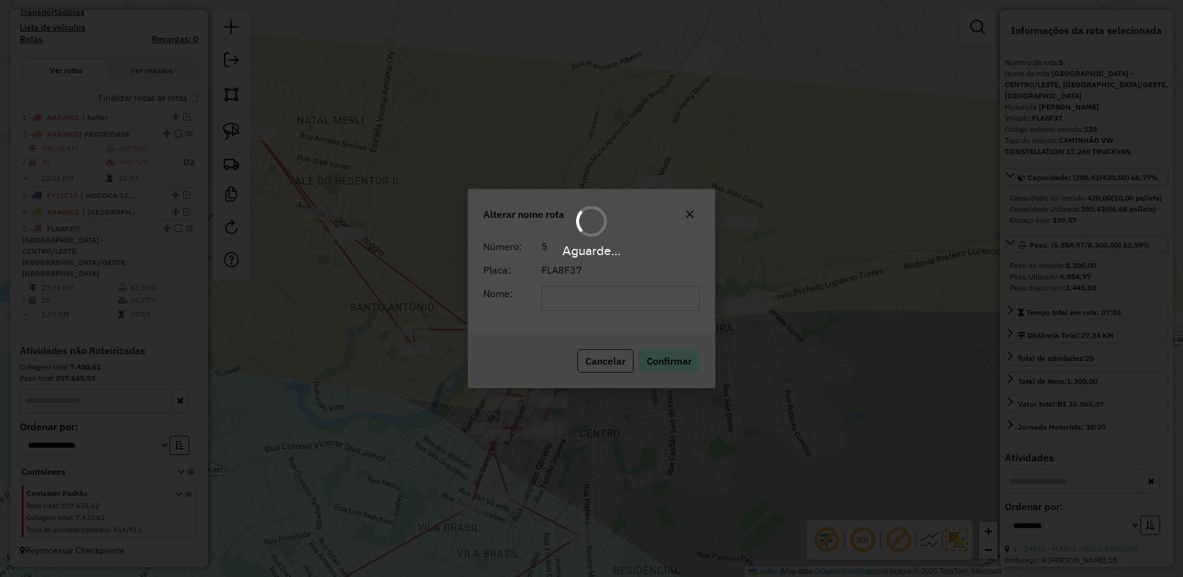
scroll to position [350, 0]
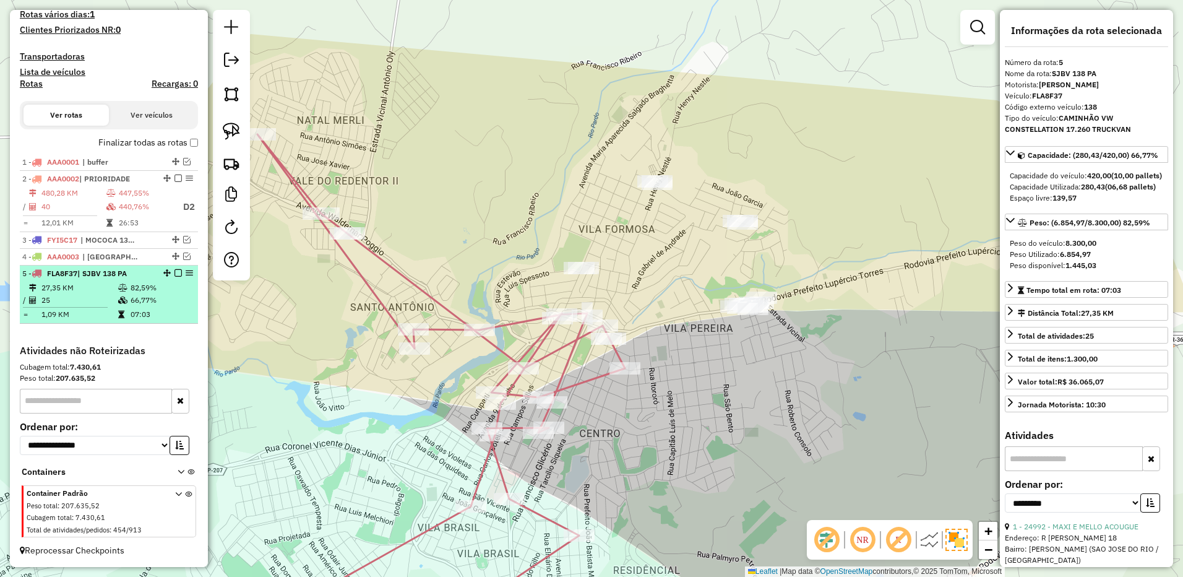
click at [176, 273] on em at bounding box center [177, 272] width 7 height 7
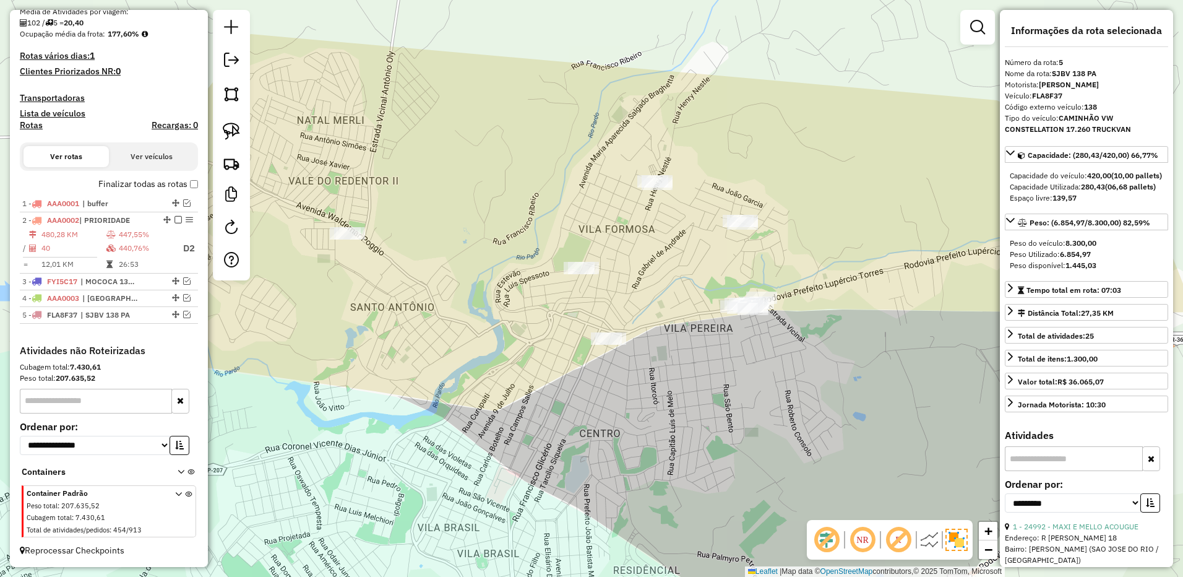
scroll to position [309, 0]
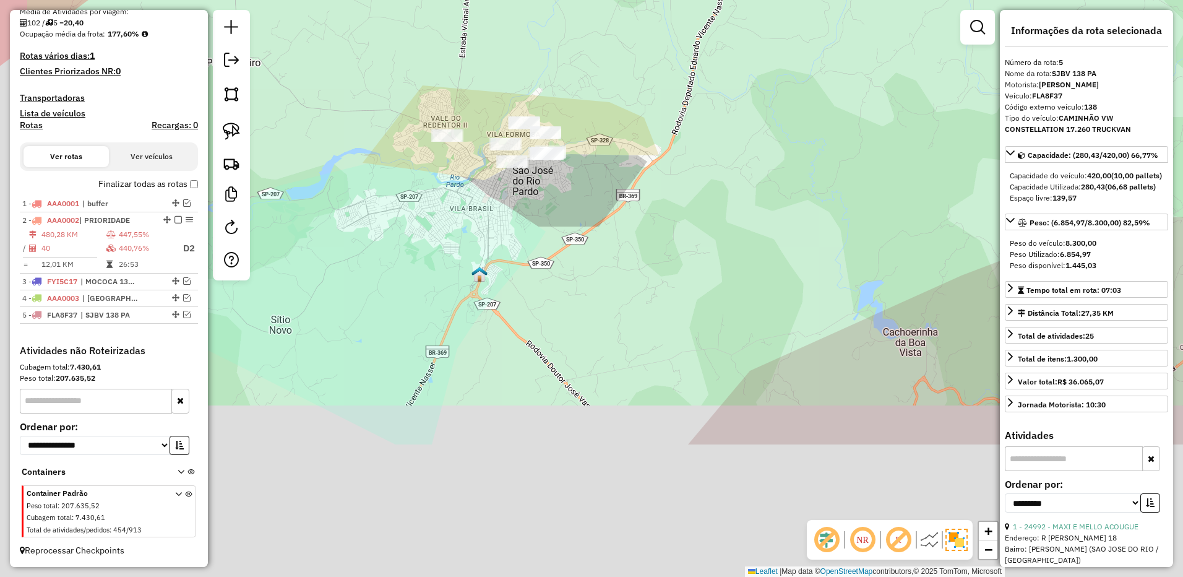
drag, startPoint x: 674, startPoint y: 301, endPoint x: 715, endPoint y: 209, distance: 100.5
click at [738, 151] on div "Janela de atendimento Grade de atendimento Capacidade Transportadoras Veículos …" at bounding box center [591, 288] width 1183 height 577
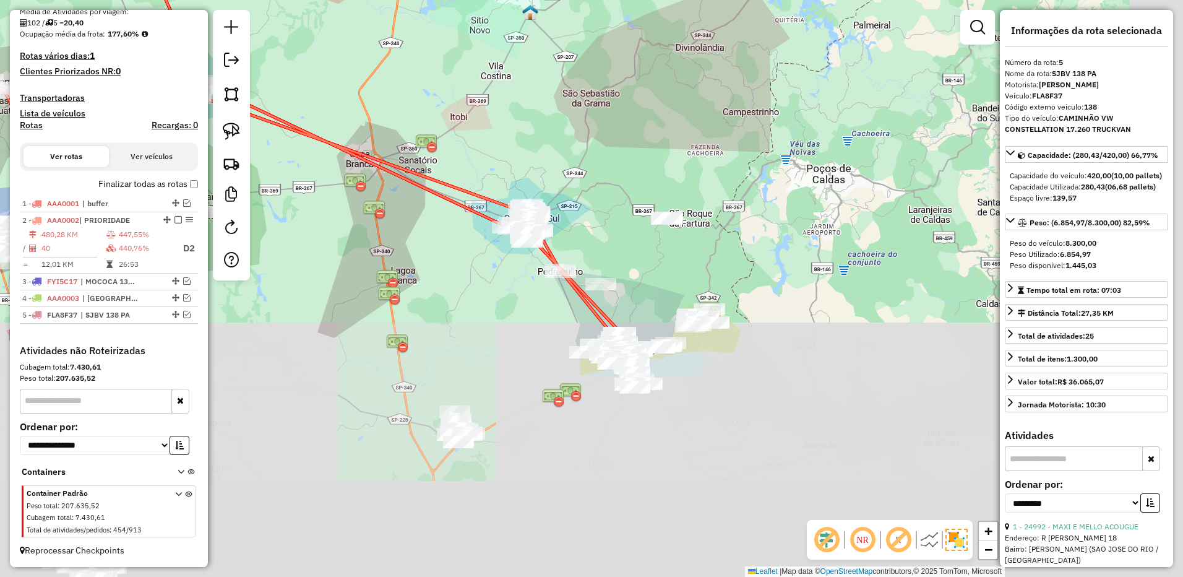
drag, startPoint x: 689, startPoint y: 411, endPoint x: 572, endPoint y: 191, distance: 249.0
click at [573, 124] on div "Janela de atendimento Grade de atendimento Capacidade Transportadoras Veículos …" at bounding box center [591, 288] width 1183 height 577
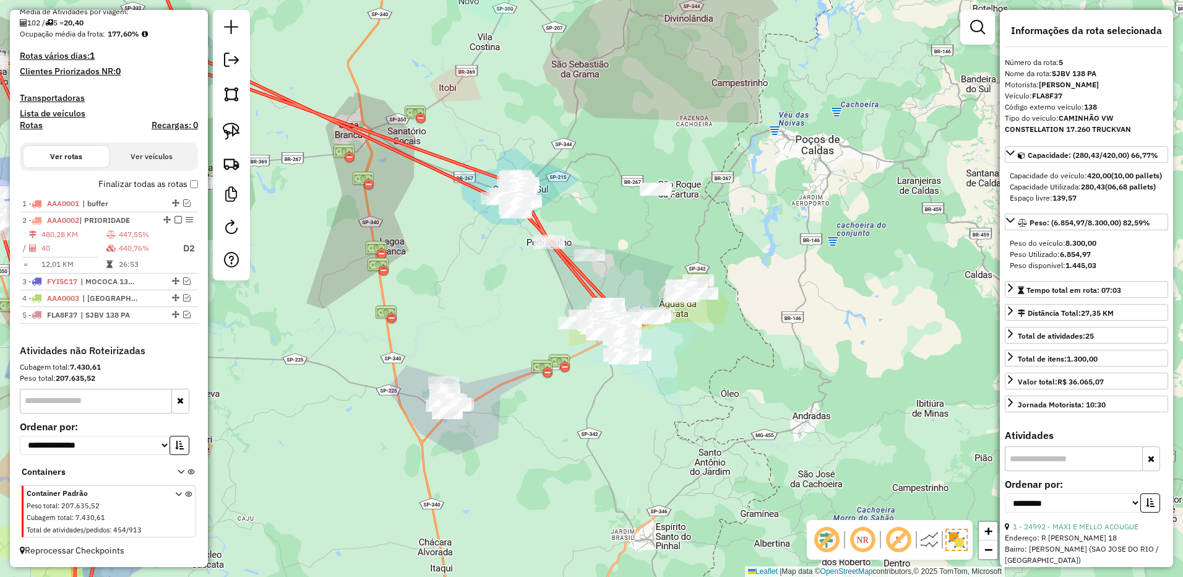
drag, startPoint x: 238, startPoint y: 134, endPoint x: 254, endPoint y: 150, distance: 22.8
click at [238, 134] on img at bounding box center [231, 130] width 17 height 17
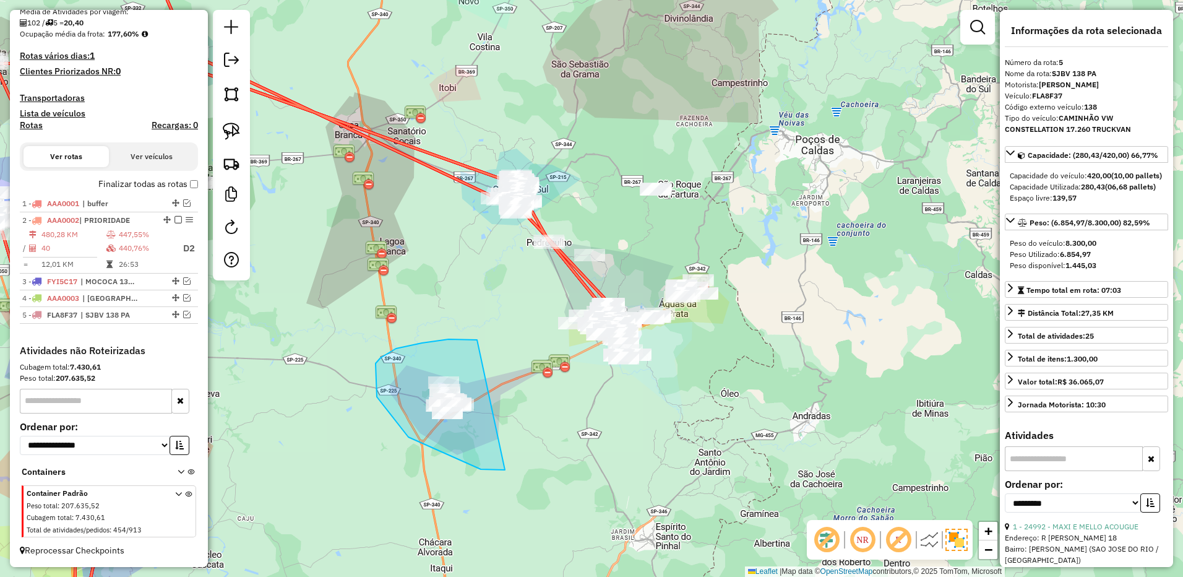
drag, startPoint x: 396, startPoint y: 348, endPoint x: 558, endPoint y: 425, distance: 179.3
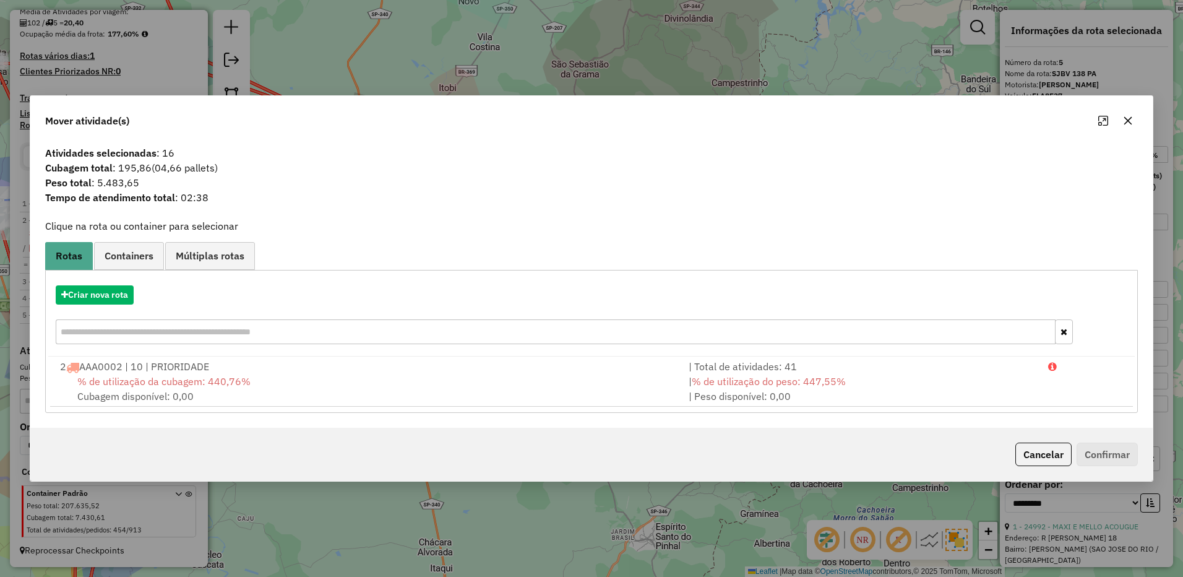
click at [1122, 118] on button "button" at bounding box center [1128, 121] width 20 height 20
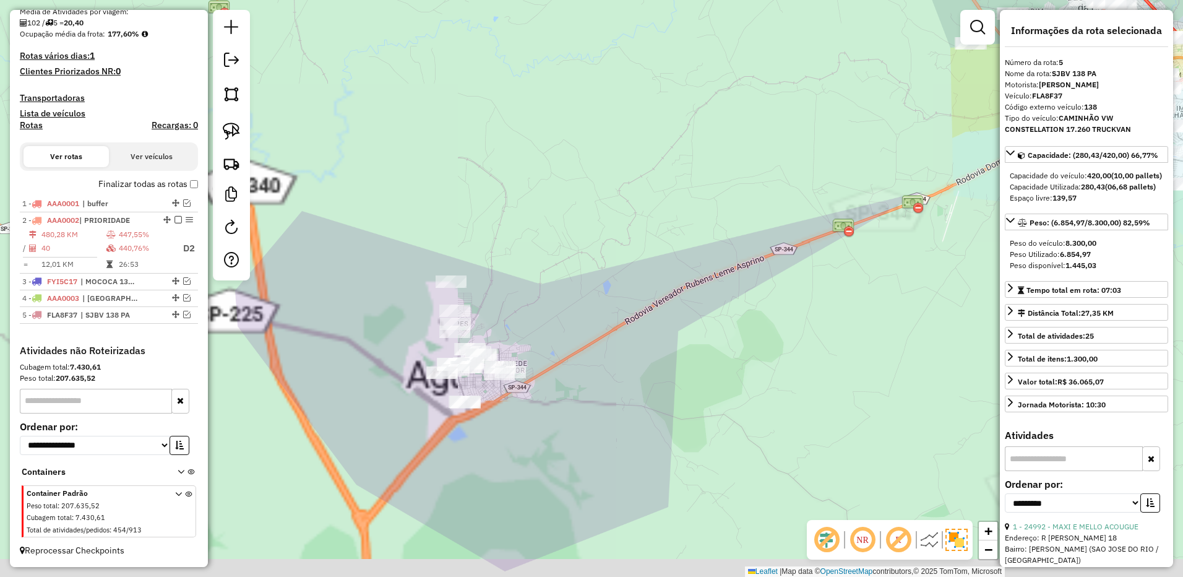
click at [621, 397] on div "Janela de atendimento Grade de atendimento Capacidade Transportadoras Veículos …" at bounding box center [591, 288] width 1183 height 577
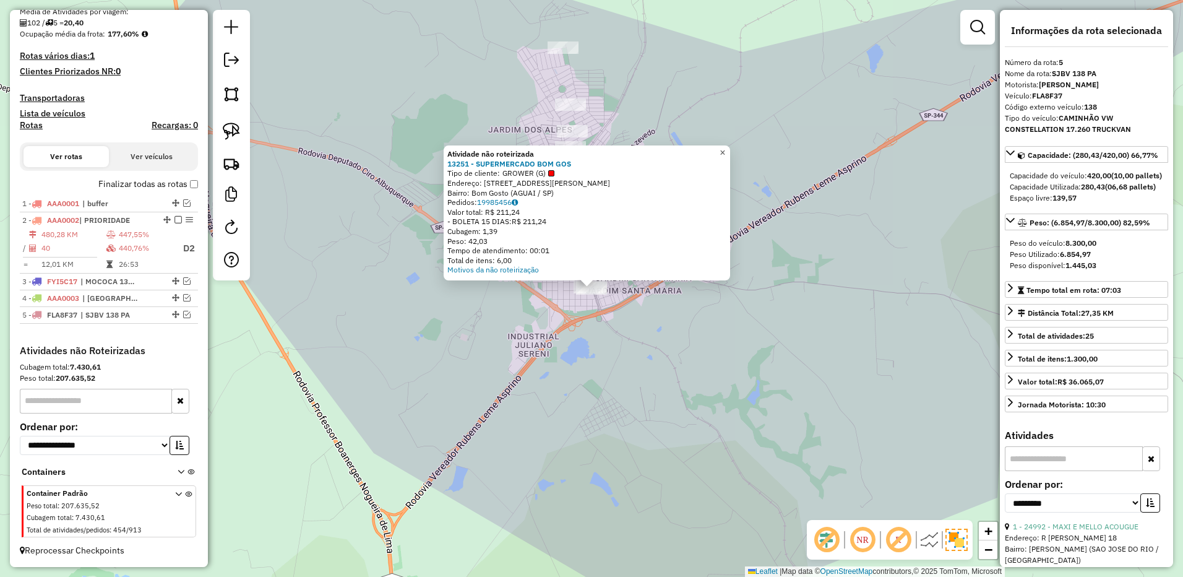
drag, startPoint x: 738, startPoint y: 152, endPoint x: 805, endPoint y: 206, distance: 86.3
click at [730, 152] on link "×" at bounding box center [722, 152] width 15 height 15
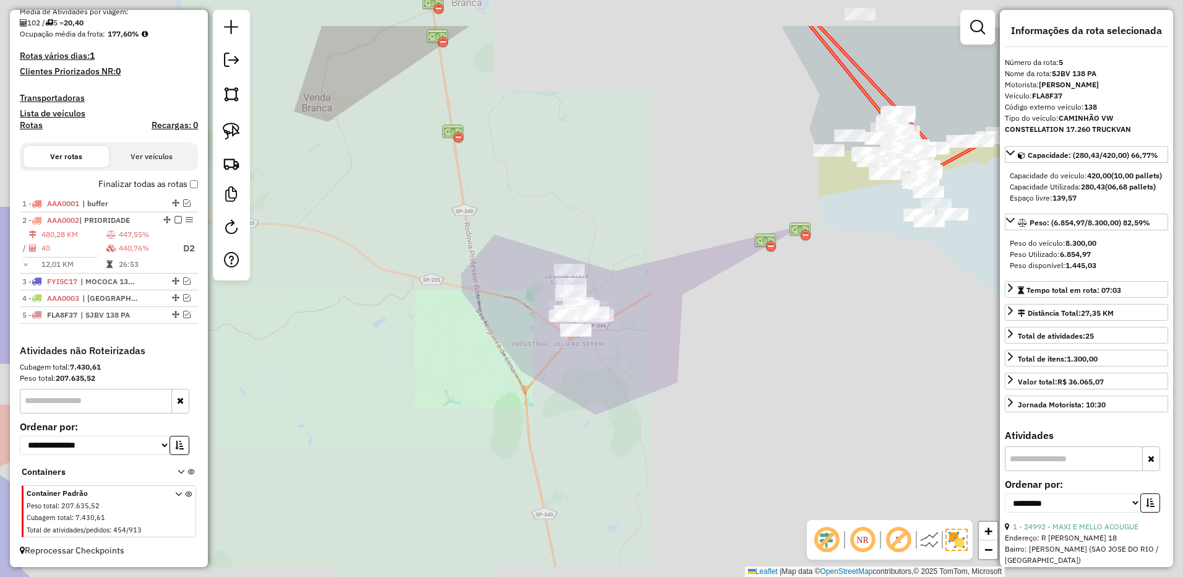
drag, startPoint x: 654, startPoint y: 303, endPoint x: 644, endPoint y: 305, distance: 10.8
click at [644, 305] on div "Janela de atendimento Grade de atendimento Capacidade Transportadoras Veículos …" at bounding box center [591, 288] width 1183 height 577
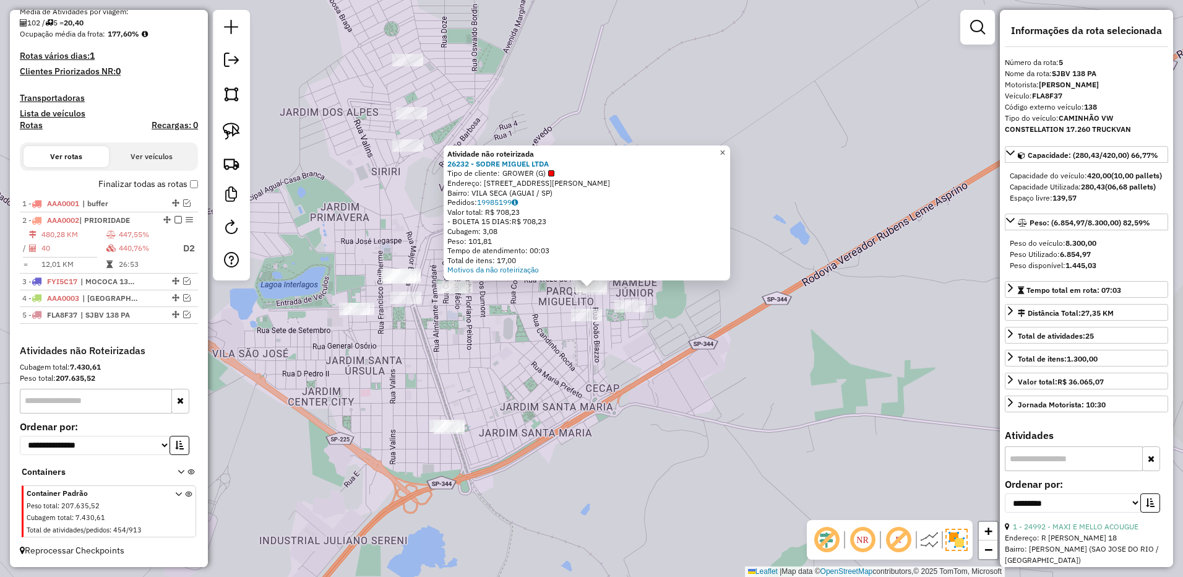
click at [727, 148] on link "×" at bounding box center [722, 152] width 15 height 15
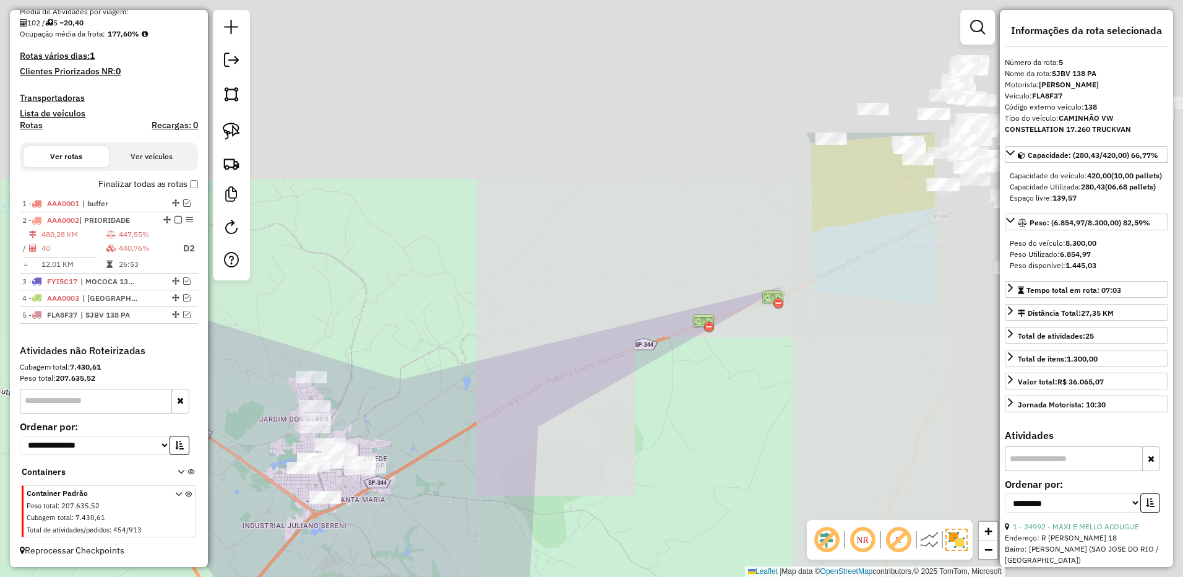
drag, startPoint x: 713, startPoint y: 265, endPoint x: 433, endPoint y: 379, distance: 302.5
click at [424, 421] on div "Janela de atendimento Grade de atendimento Capacidade Transportadoras Veículos …" at bounding box center [591, 288] width 1183 height 577
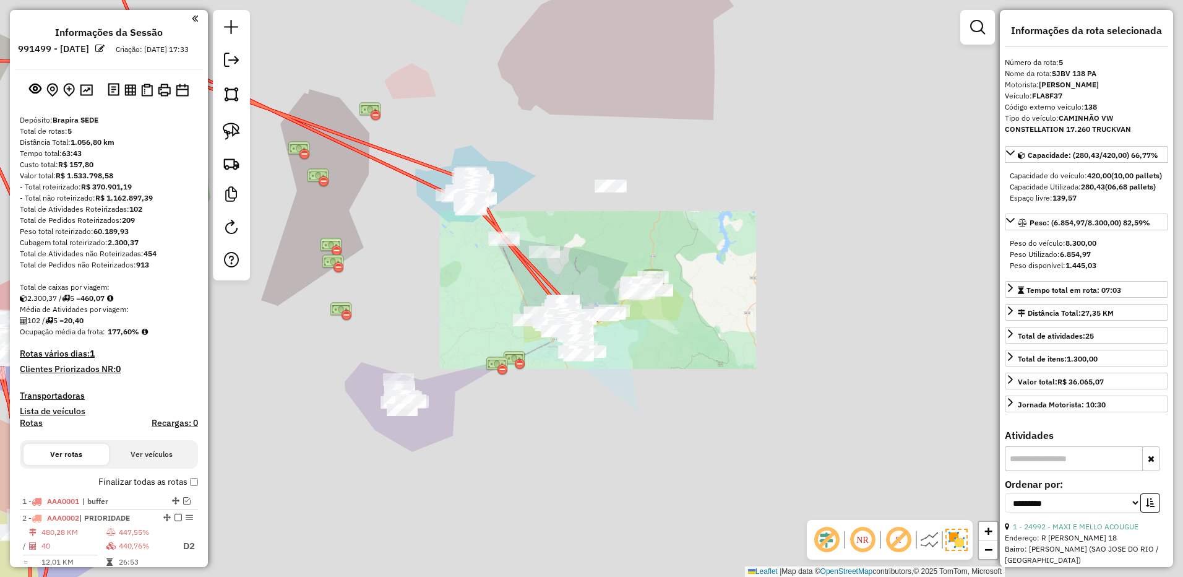
select select "**********"
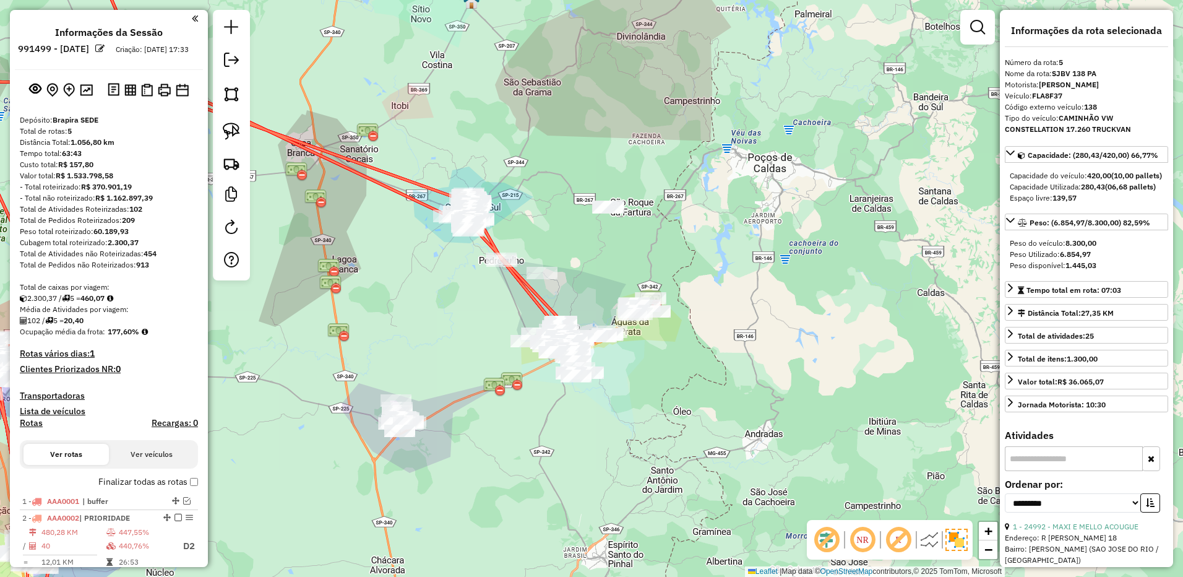
scroll to position [309, 0]
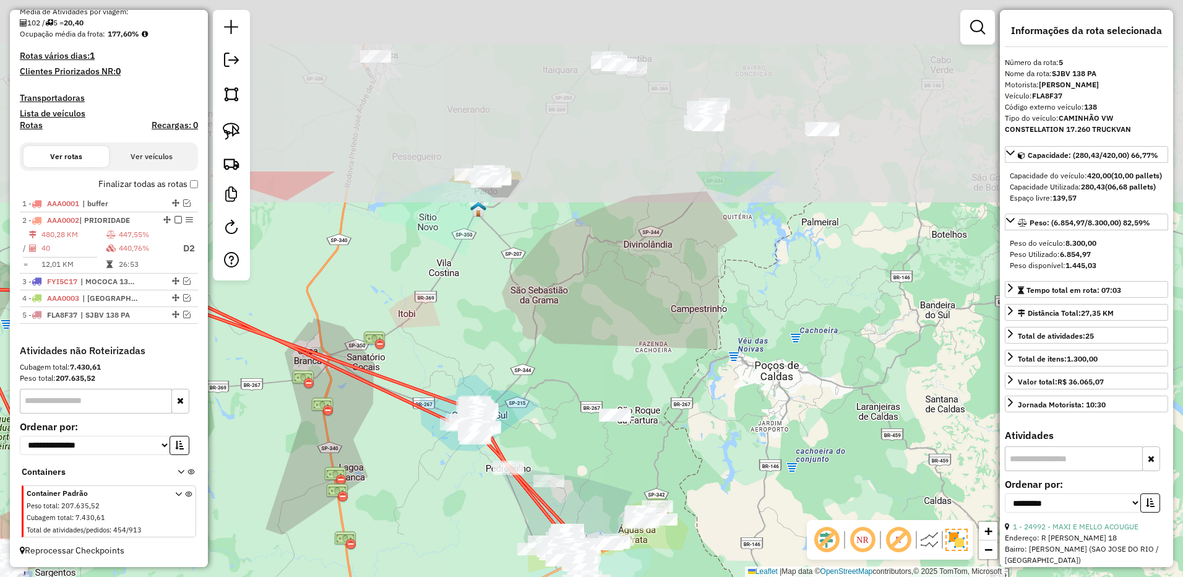
drag, startPoint x: 623, startPoint y: 221, endPoint x: 631, endPoint y: 384, distance: 162.9
click at [633, 441] on div "Janela de atendimento Grade de atendimento Capacidade Transportadoras Veículos …" at bounding box center [591, 288] width 1183 height 577
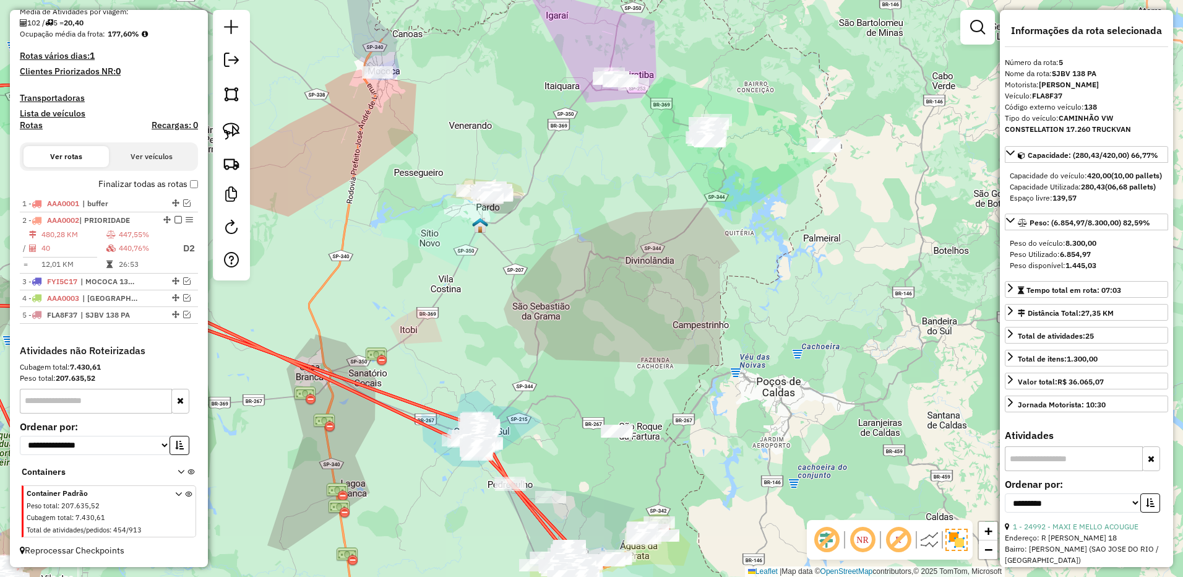
drag, startPoint x: 599, startPoint y: 212, endPoint x: 581, endPoint y: 321, distance: 111.0
click at [580, 321] on div "Janela de atendimento Grade de atendimento Capacidade Transportadoras Veículos …" at bounding box center [591, 288] width 1183 height 577
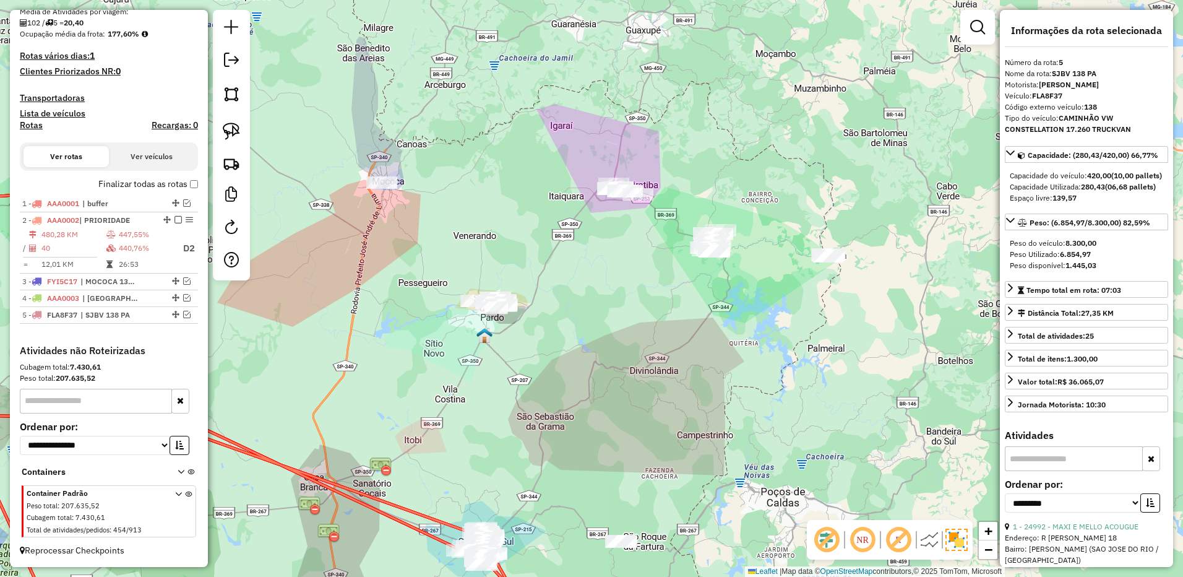
click at [537, 253] on div "Janela de atendimento Grade de atendimento Capacidade Transportadoras Veículos …" at bounding box center [591, 288] width 1183 height 577
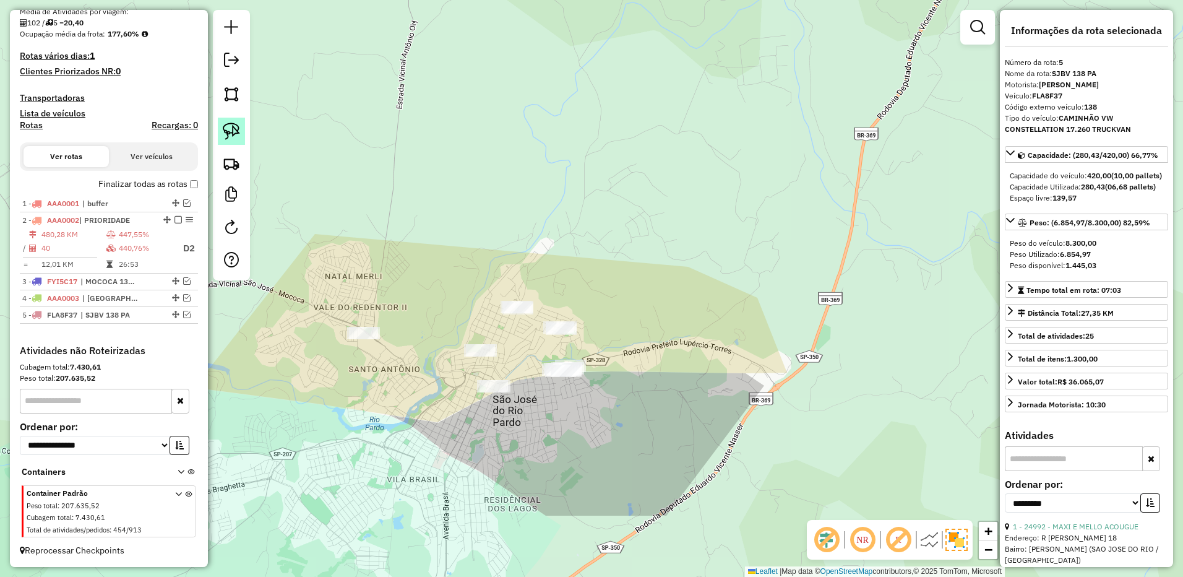
click at [235, 128] on img at bounding box center [231, 130] width 17 height 17
drag, startPoint x: 390, startPoint y: 288, endPoint x: 453, endPoint y: 346, distance: 85.4
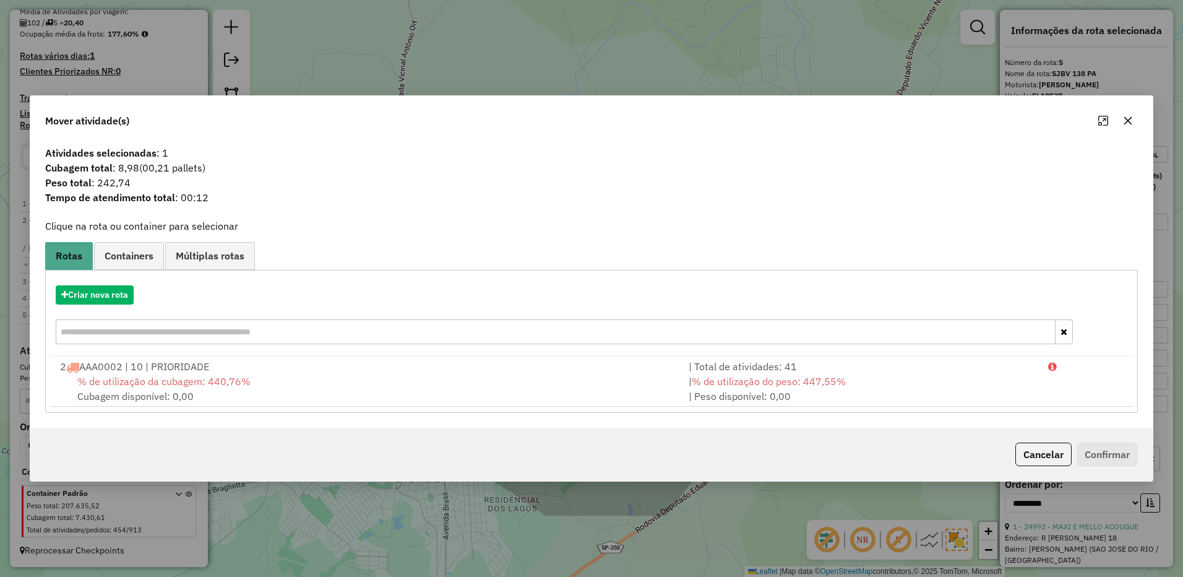
drag, startPoint x: 1128, startPoint y: 120, endPoint x: 1066, endPoint y: 132, distance: 63.1
click at [1128, 120] on icon "button" at bounding box center [1128, 120] width 8 height 8
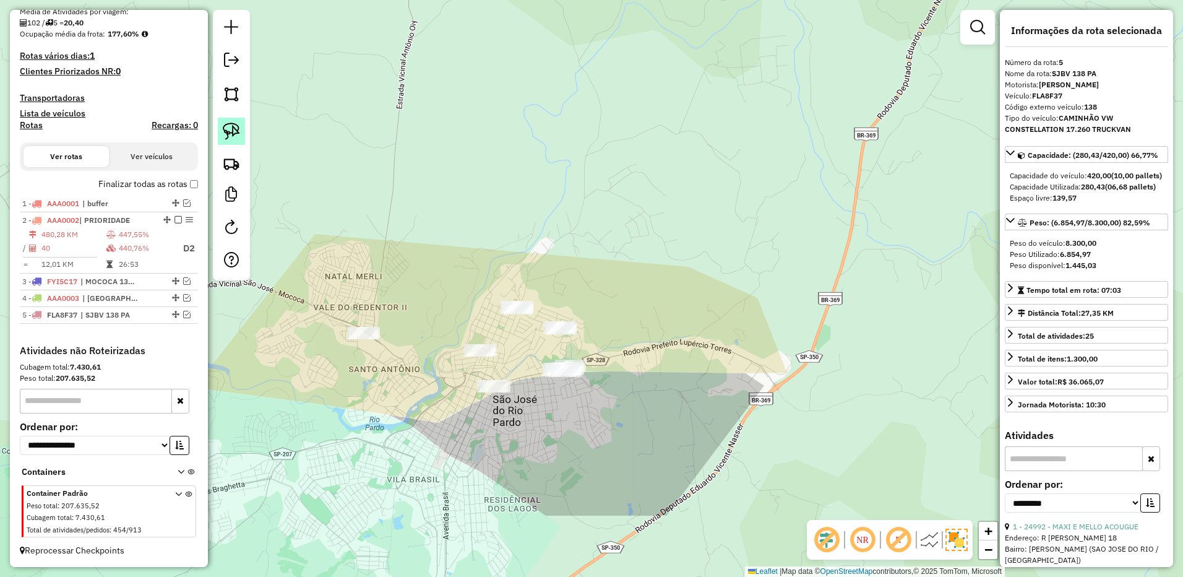
click at [231, 128] on img at bounding box center [231, 130] width 17 height 17
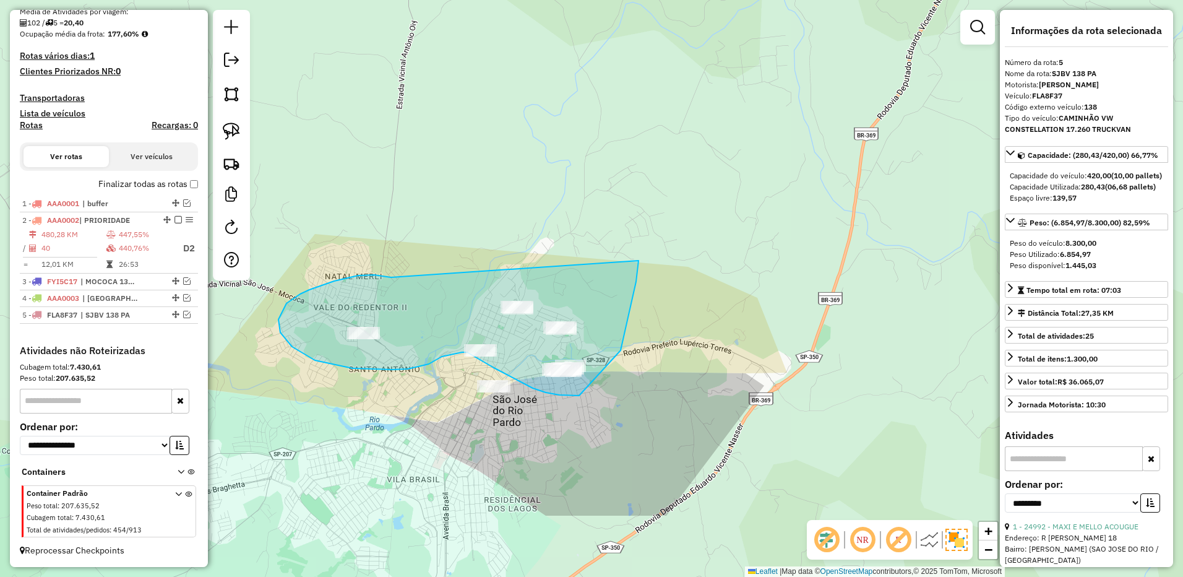
drag, startPoint x: 358, startPoint y: 275, endPoint x: 640, endPoint y: 249, distance: 283.3
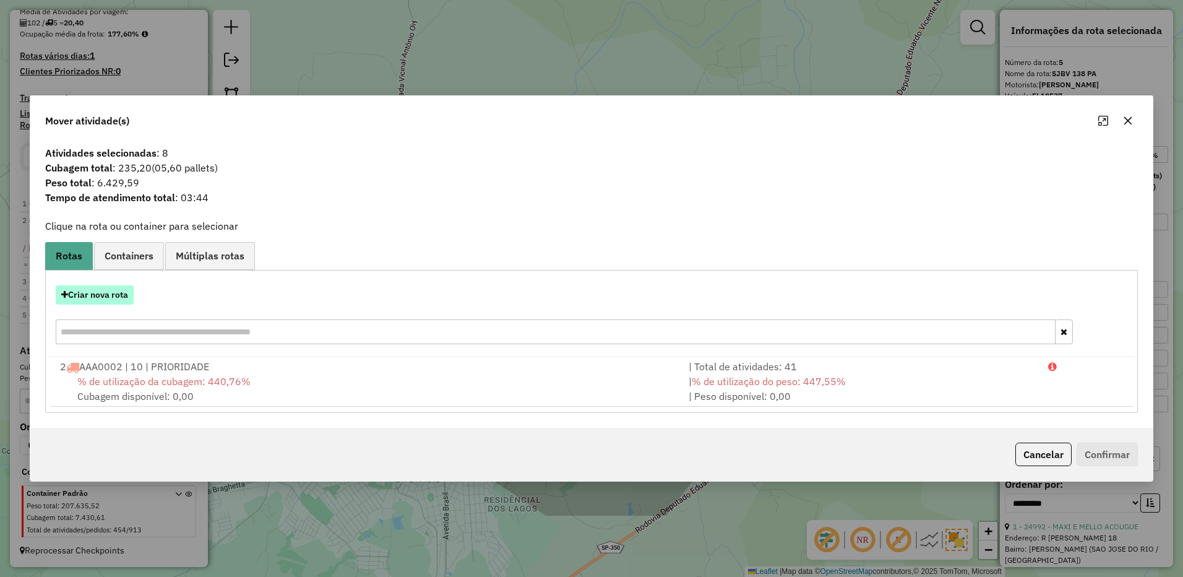
click at [91, 290] on button "Criar nova rota" at bounding box center [95, 294] width 78 height 19
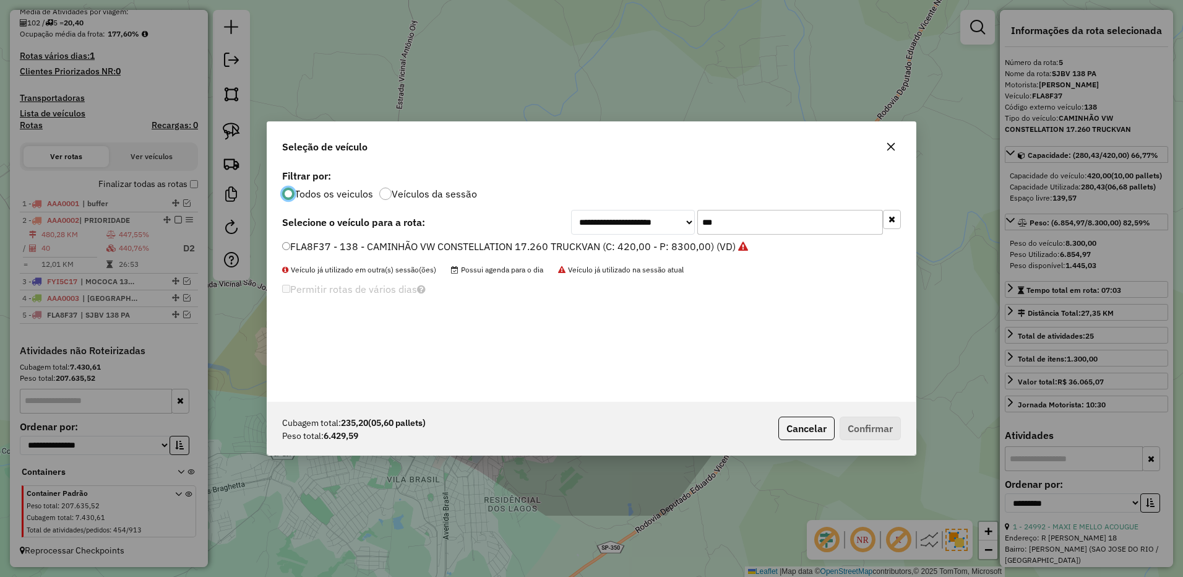
scroll to position [7, 4]
click at [885, 142] on button "button" at bounding box center [891, 147] width 20 height 20
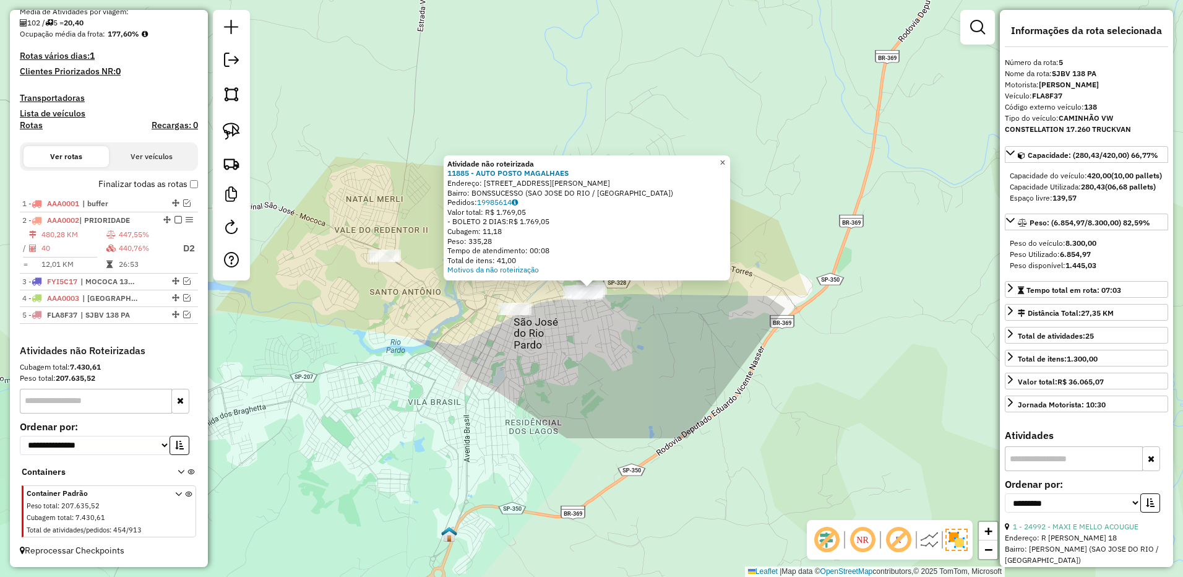
drag, startPoint x: 729, startPoint y: 158, endPoint x: 337, endPoint y: 173, distance: 391.8
click at [725, 158] on span "×" at bounding box center [722, 162] width 6 height 11
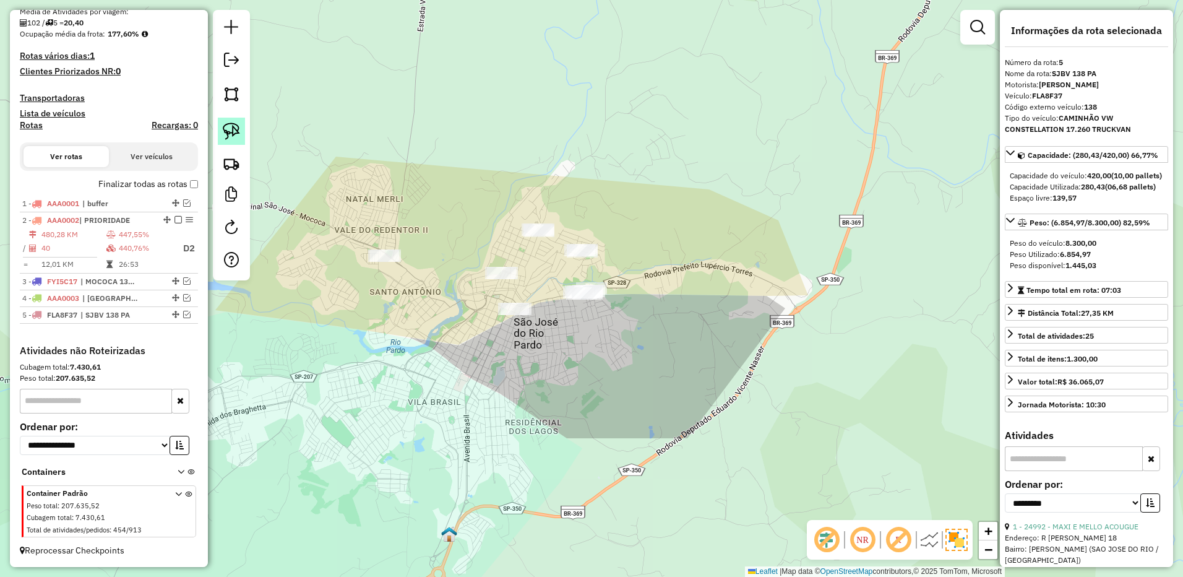
drag, startPoint x: 238, startPoint y: 126, endPoint x: 288, endPoint y: 170, distance: 67.1
click at [238, 127] on img at bounding box center [231, 130] width 17 height 17
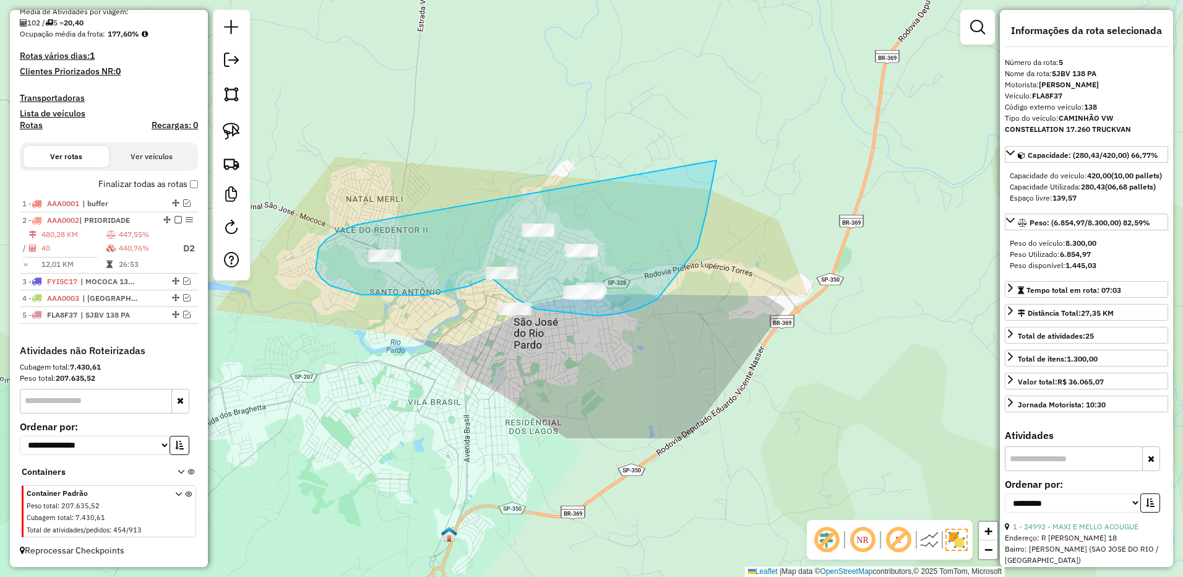
drag, startPoint x: 340, startPoint y: 231, endPoint x: 718, endPoint y: 126, distance: 392.2
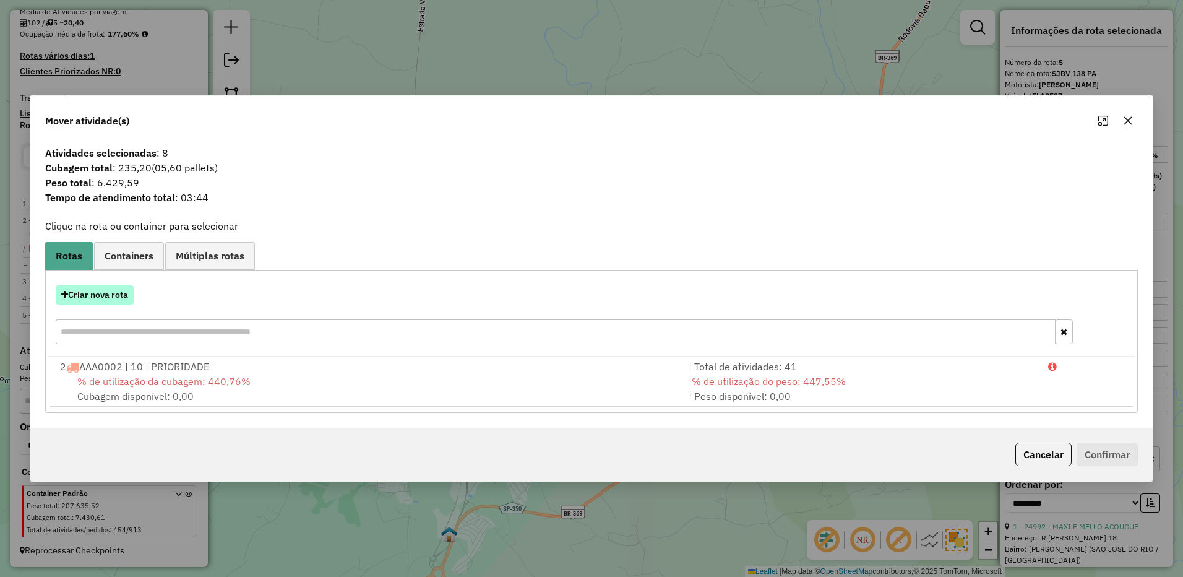
click at [121, 291] on button "Criar nova rota" at bounding box center [95, 294] width 78 height 19
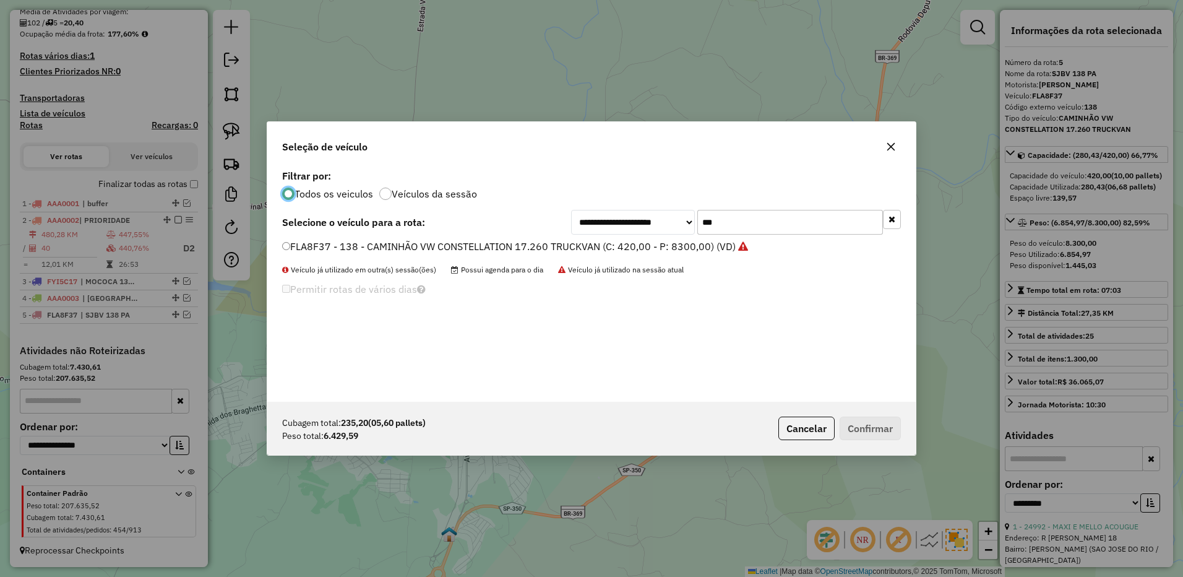
click at [770, 220] on input "***" at bounding box center [790, 222] width 186 height 25
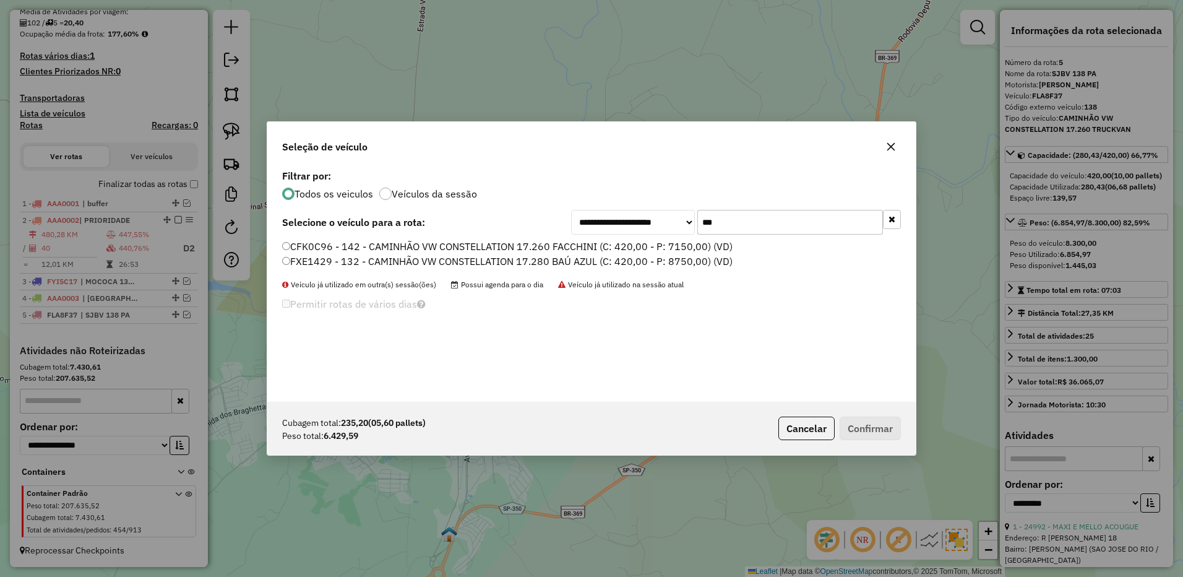
type input "***"
click at [679, 245] on label "CFK0C96 - 142 - CAMINHÃO VW CONSTELLATION 17.260 FACCHINI (C: 420,00 - P: 7150,…" at bounding box center [507, 246] width 450 height 15
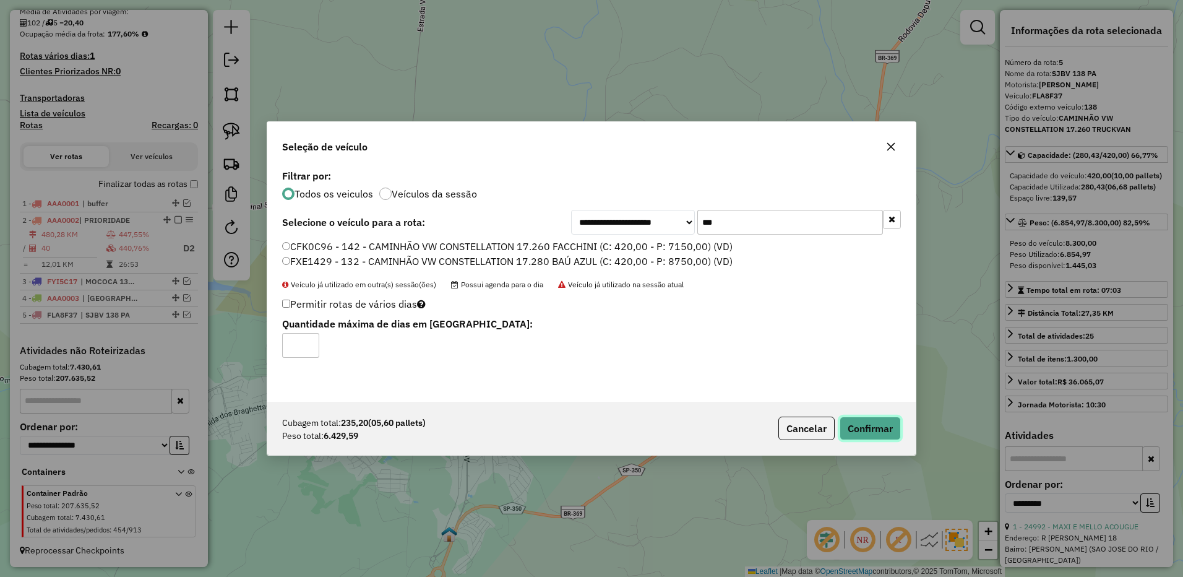
click at [876, 427] on button "Confirmar" at bounding box center [869, 428] width 61 height 24
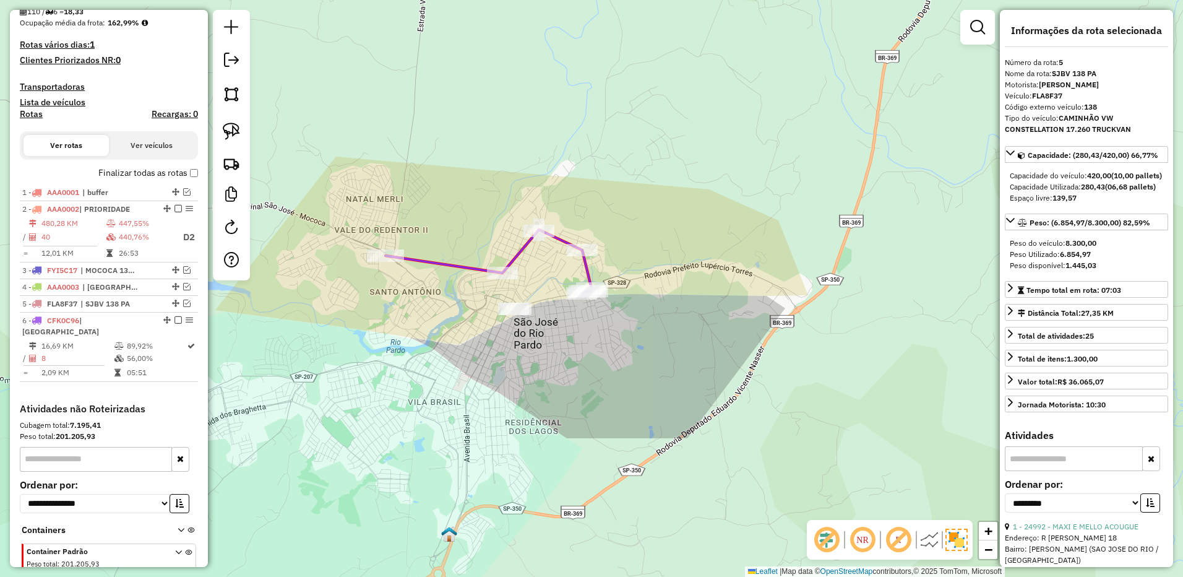
scroll to position [378, 0]
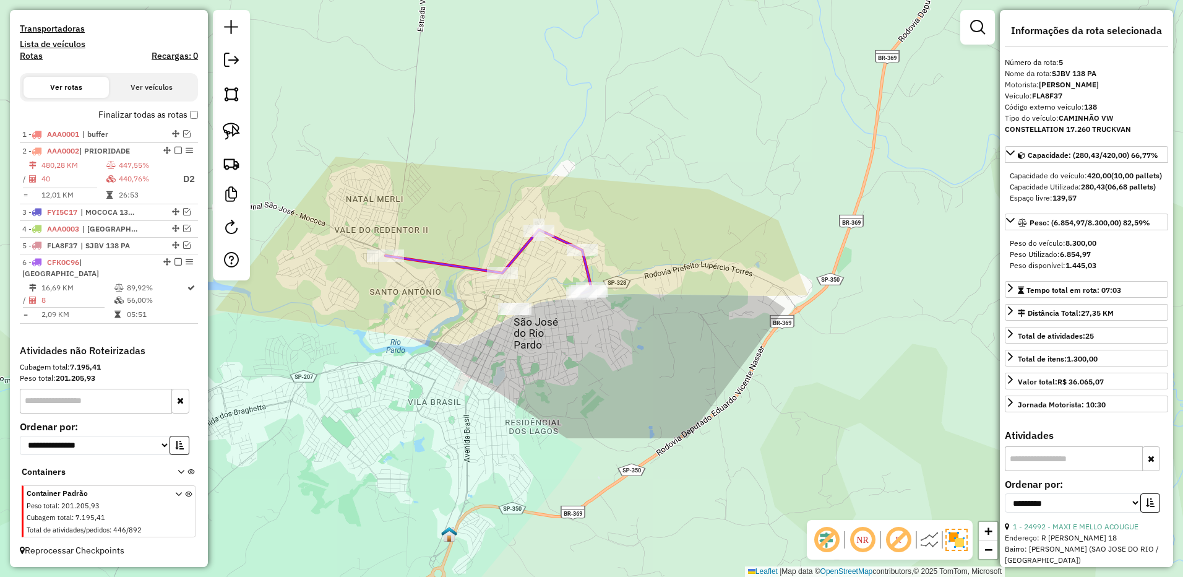
drag, startPoint x: 600, startPoint y: 304, endPoint x: 592, endPoint y: 298, distance: 10.1
click at [598, 301] on div "Janela de atendimento Grade de atendimento Capacidade Transportadoras Veículos …" at bounding box center [591, 288] width 1183 height 577
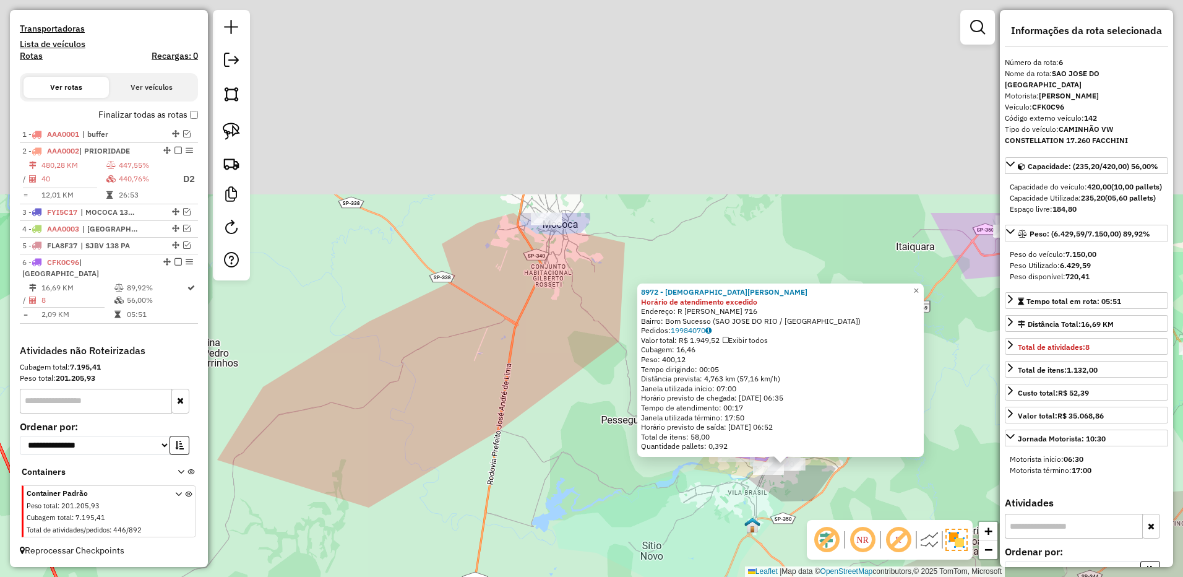
drag, startPoint x: 447, startPoint y: 179, endPoint x: 493, endPoint y: 410, distance: 235.4
click at [486, 421] on div "8972 - CRISTIANE EDUARDO DA Horário de atendimento excedido Endereço: R SIQUEIR…" at bounding box center [591, 288] width 1183 height 577
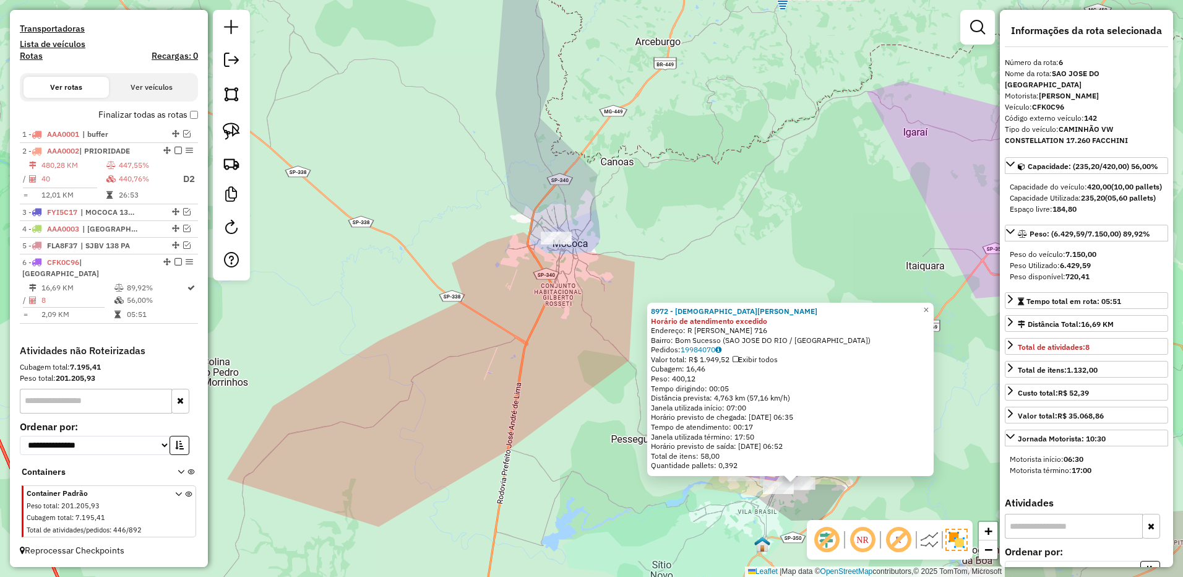
drag, startPoint x: 237, startPoint y: 134, endPoint x: 354, endPoint y: 167, distance: 121.4
click at [237, 134] on img at bounding box center [231, 130] width 17 height 17
drag, startPoint x: 551, startPoint y: 194, endPoint x: 638, endPoint y: 263, distance: 110.5
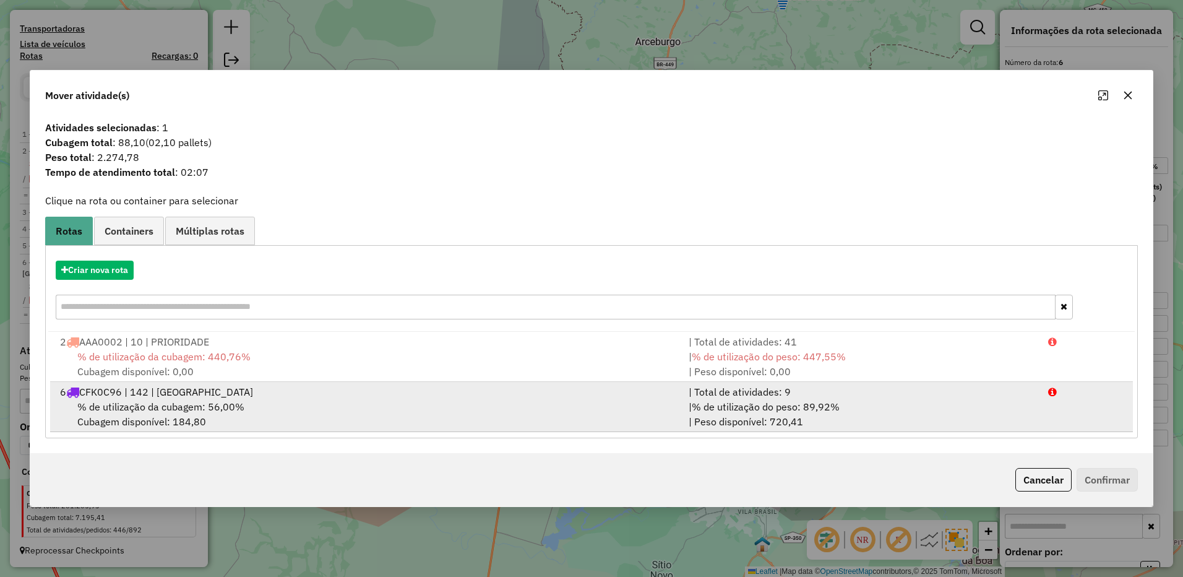
click at [935, 400] on div "| % de utilização do peso: 89,92% | Peso disponível: 720,41" at bounding box center [860, 414] width 359 height 30
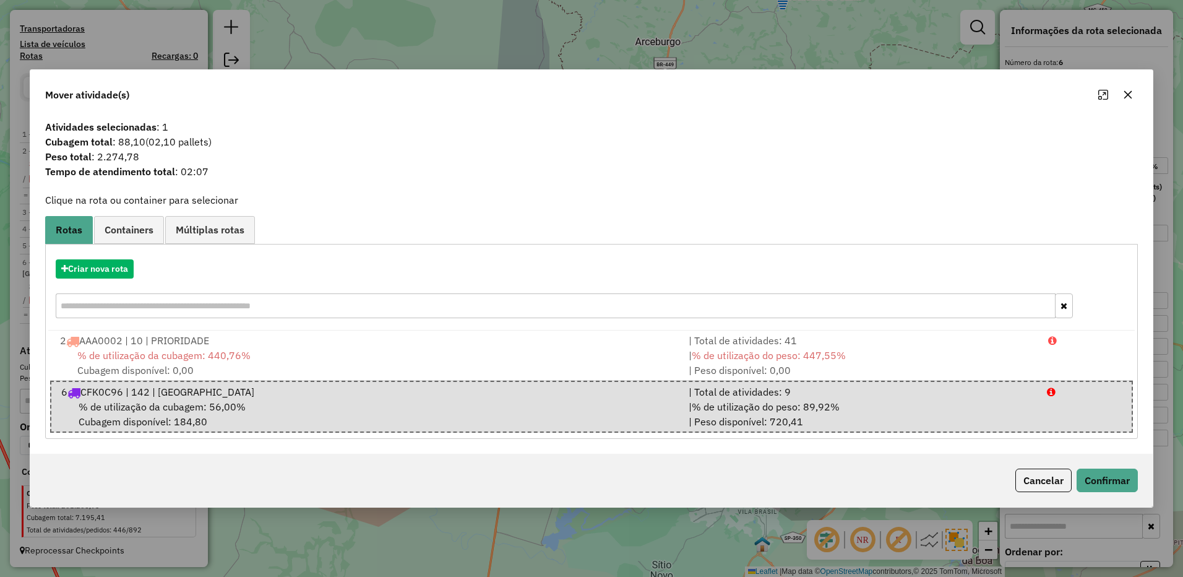
drag, startPoint x: 1128, startPoint y: 93, endPoint x: 960, endPoint y: 229, distance: 216.4
click at [1128, 92] on icon "button" at bounding box center [1128, 95] width 10 height 10
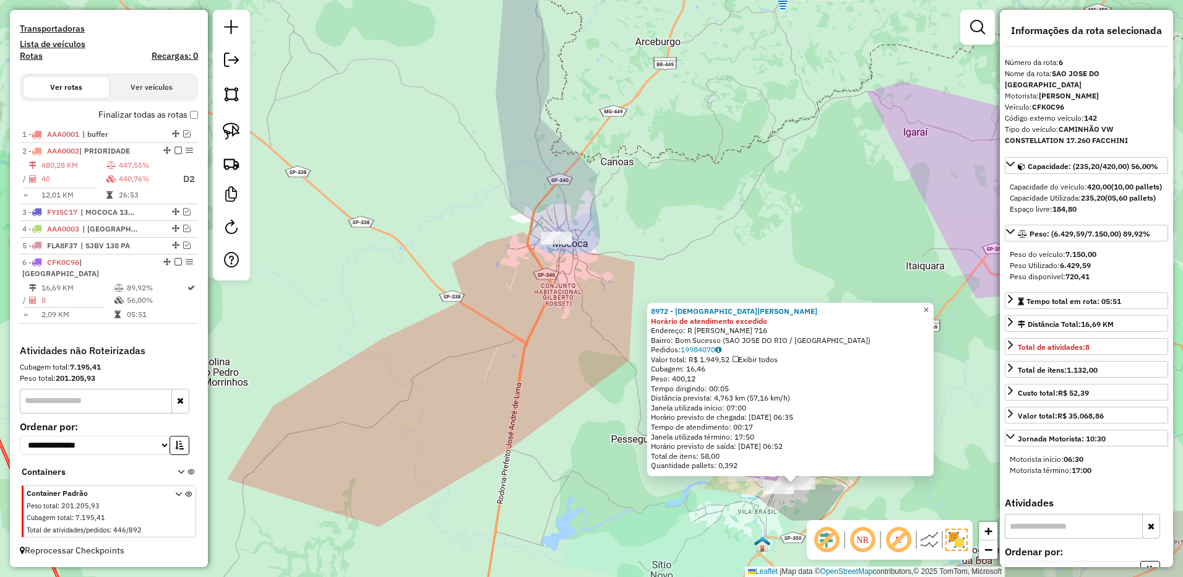
click at [929, 304] on span "×" at bounding box center [926, 309] width 6 height 11
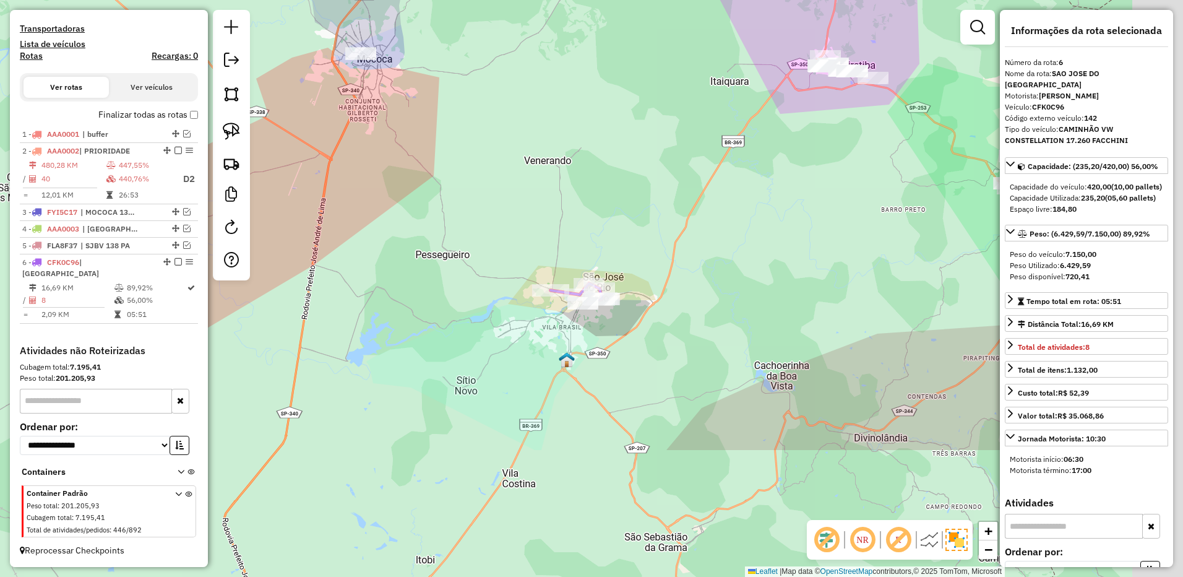
drag, startPoint x: 958, startPoint y: 411, endPoint x: 731, endPoint y: 257, distance: 274.4
click at [763, 226] on div "Janela de atendimento Grade de atendimento Capacidade Transportadoras Veículos …" at bounding box center [591, 288] width 1183 height 577
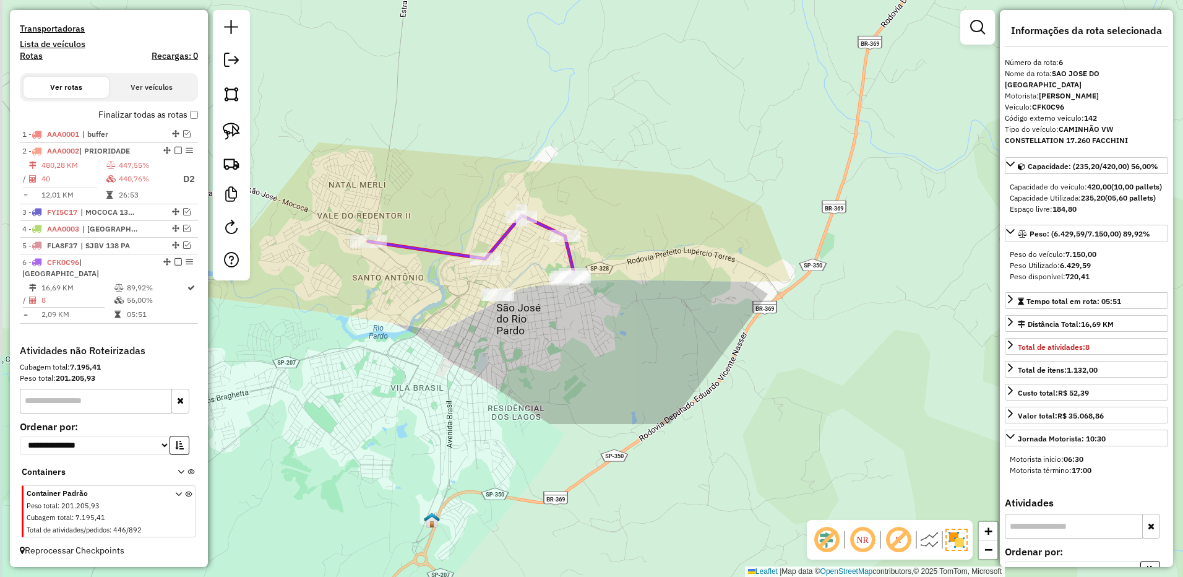
drag, startPoint x: 597, startPoint y: 335, endPoint x: 603, endPoint y: 353, distance: 19.0
click at [603, 353] on div "Janela de atendimento Grade de atendimento Capacidade Transportadoras Veículos …" at bounding box center [591, 288] width 1183 height 577
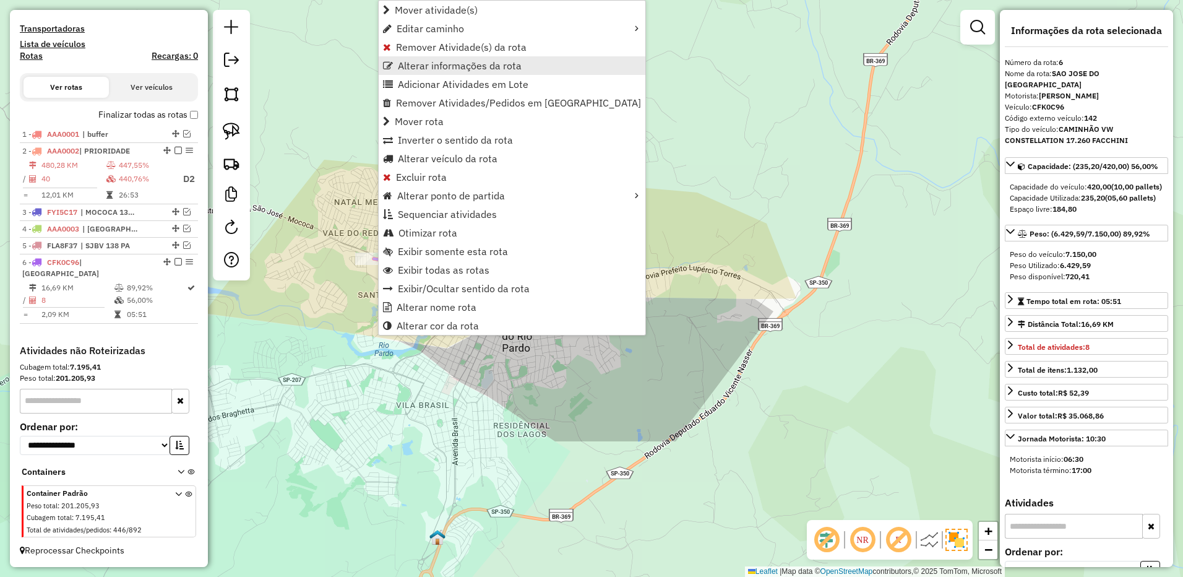
click at [462, 68] on span "Alterar informações da rota" at bounding box center [460, 66] width 124 height 10
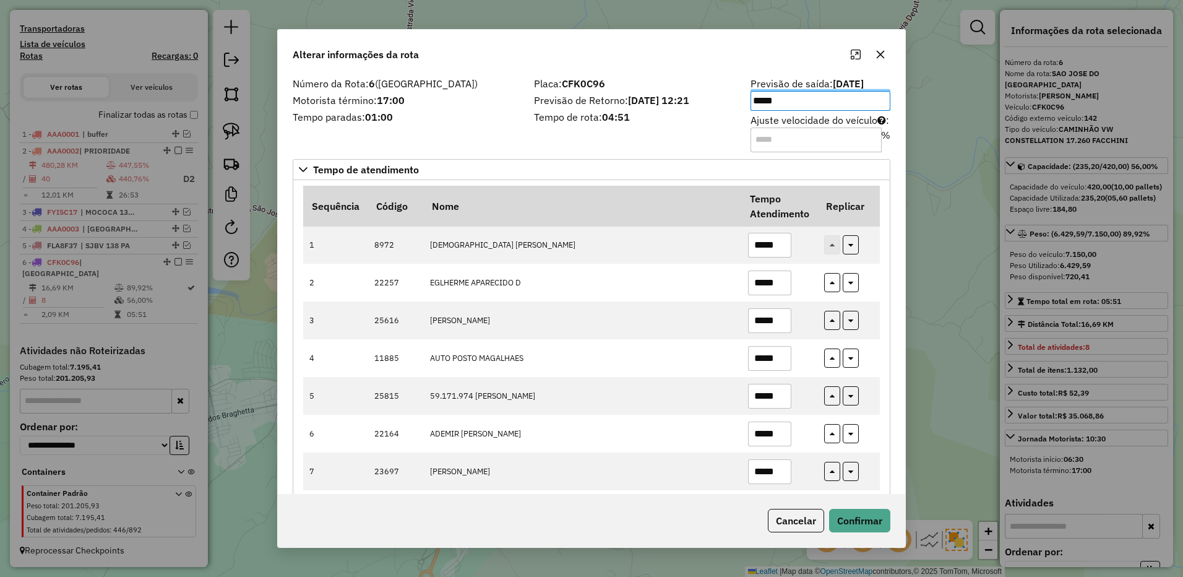
click at [884, 45] on button "button" at bounding box center [880, 55] width 20 height 20
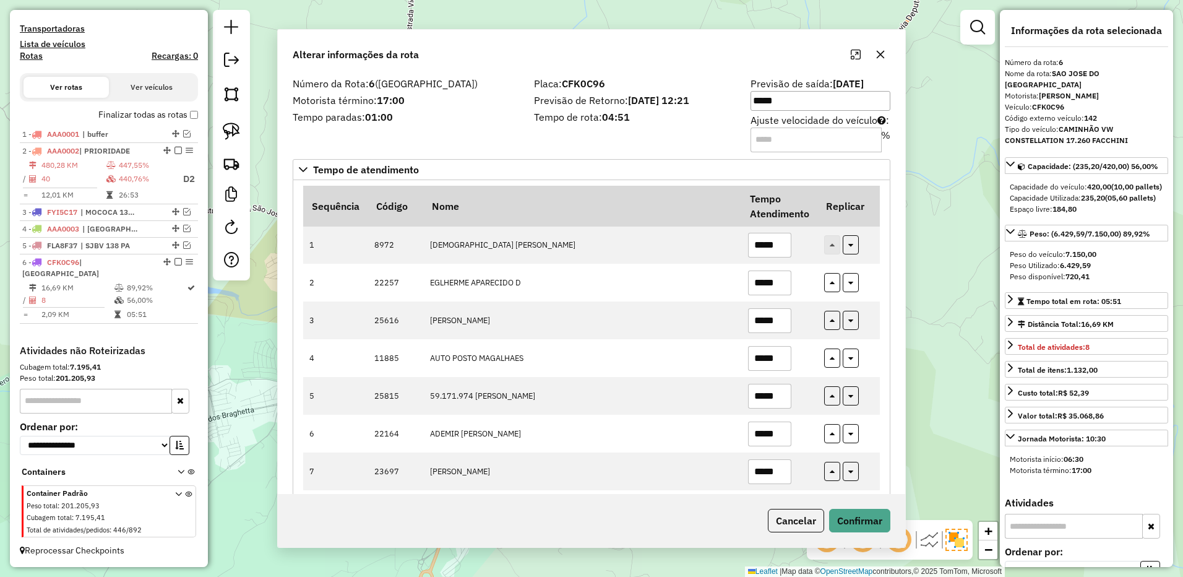
click at [877, 52] on div "Janela de atendimento Grade de atendimento Capacidade Transportadoras Veículos …" at bounding box center [591, 288] width 1183 height 577
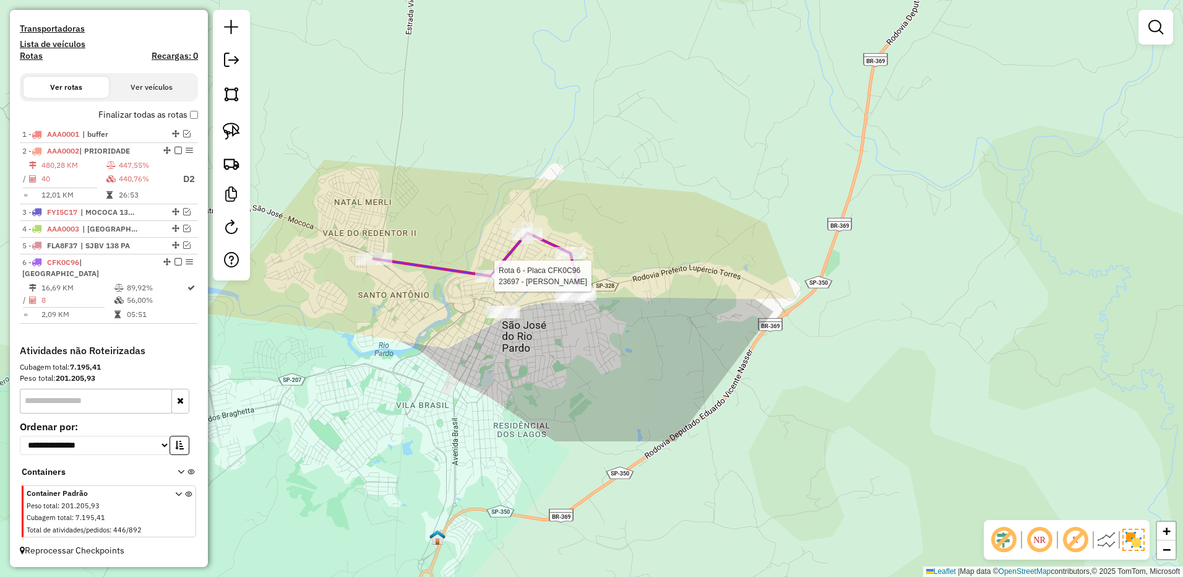
select select "**********"
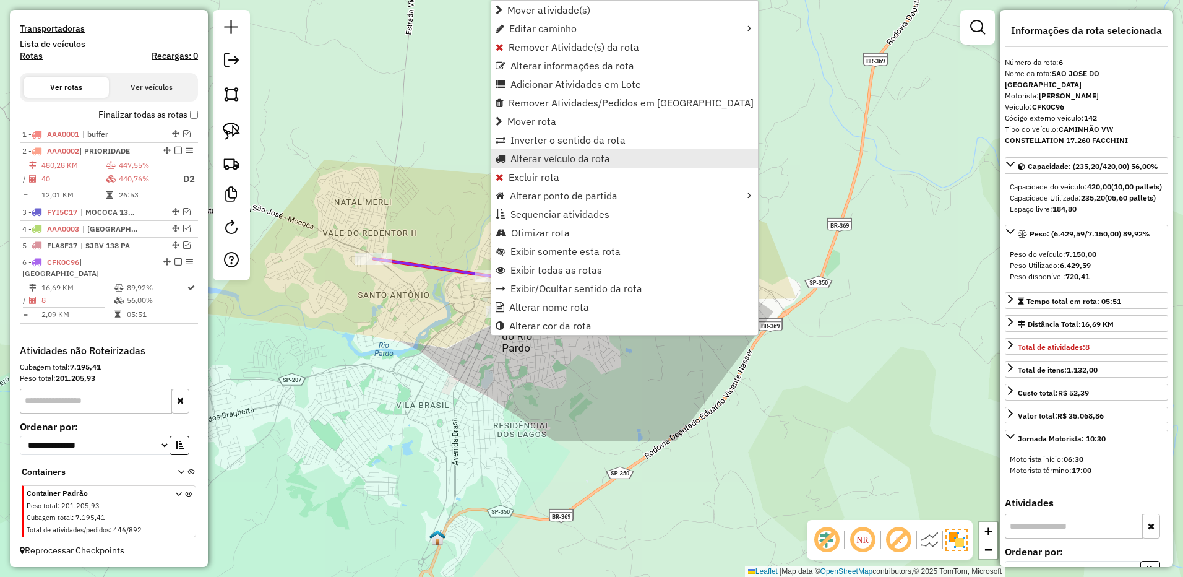
click at [586, 156] on span "Alterar veículo da rota" at bounding box center [560, 158] width 100 height 10
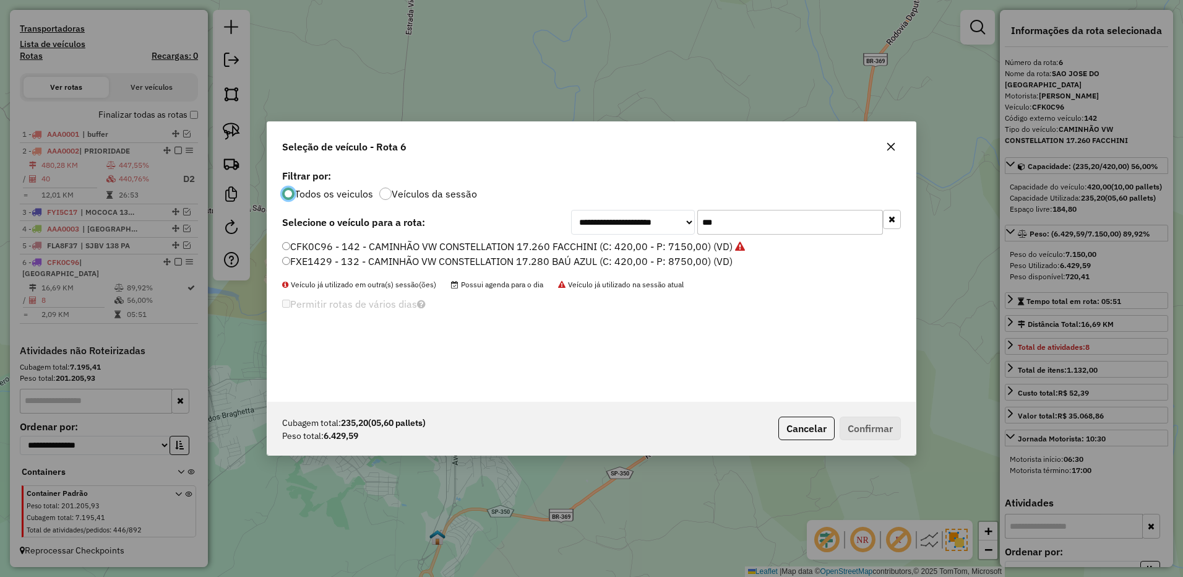
scroll to position [7, 4]
click at [763, 222] on input "***" at bounding box center [790, 222] width 186 height 25
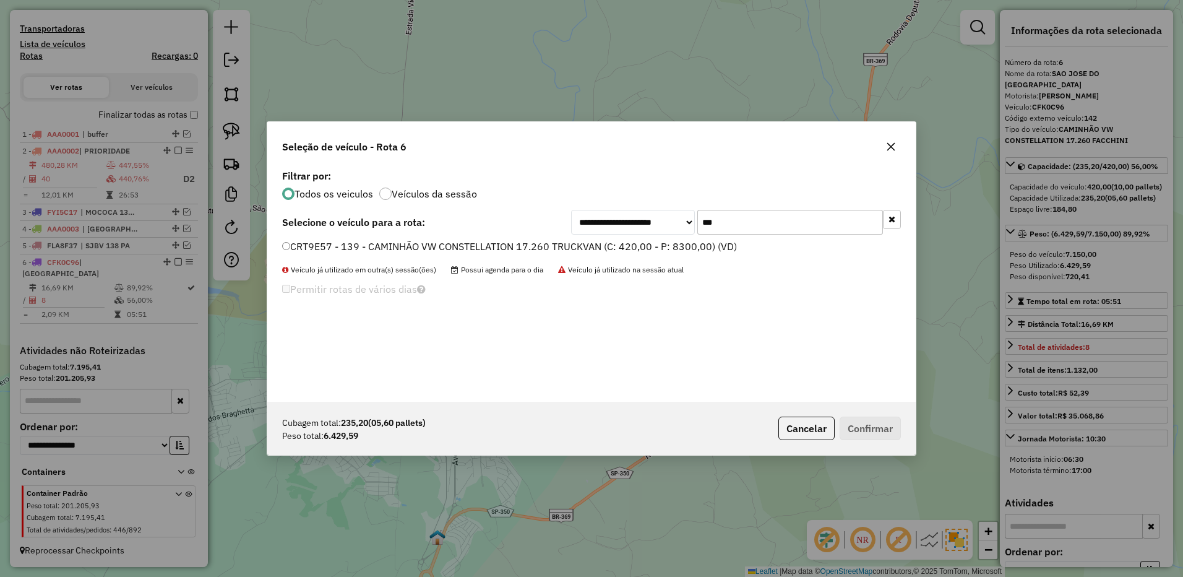
type input "***"
click at [725, 247] on label "CRT9E57 - 139 - CAMINHÃO VW CONSTELLATION 17.260 TRUCKVAN (C: 420,00 - P: 8300,…" at bounding box center [509, 246] width 455 height 15
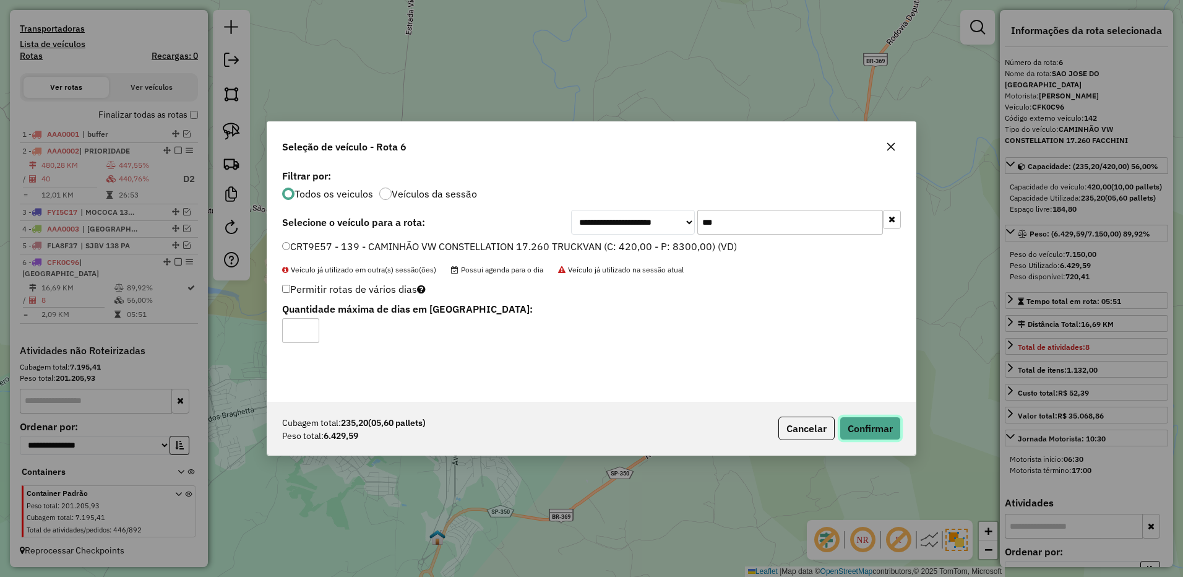
click at [859, 420] on button "Confirmar" at bounding box center [869, 428] width 61 height 24
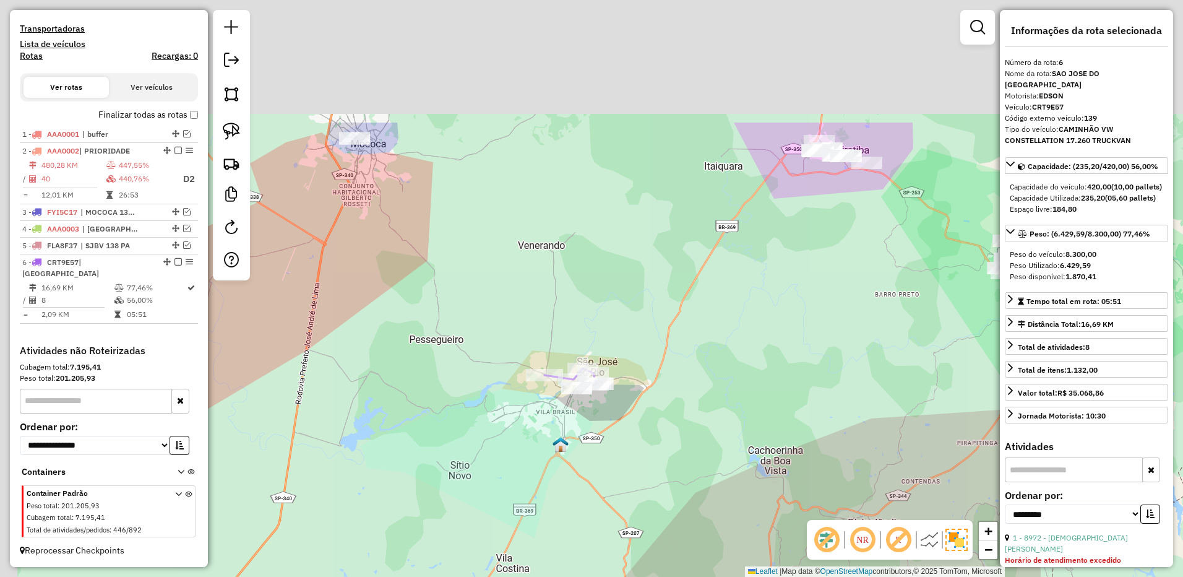
drag, startPoint x: 464, startPoint y: 102, endPoint x: 516, endPoint y: 324, distance: 228.1
click at [524, 328] on div "Janela de atendimento Grade de atendimento Capacidade Transportadoras Veículos …" at bounding box center [591, 288] width 1183 height 577
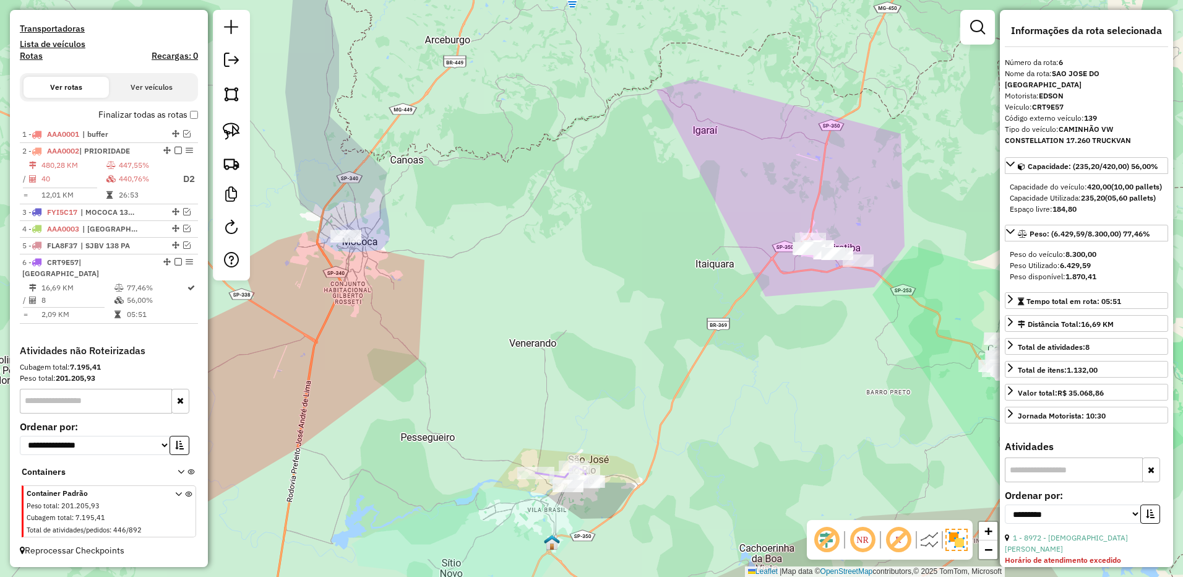
drag, startPoint x: 413, startPoint y: 167, endPoint x: 403, endPoint y: 191, distance: 25.5
click at [434, 192] on div "Janela de atendimento Grade de atendimento Capacidade Transportadoras Veículos …" at bounding box center [591, 288] width 1183 height 577
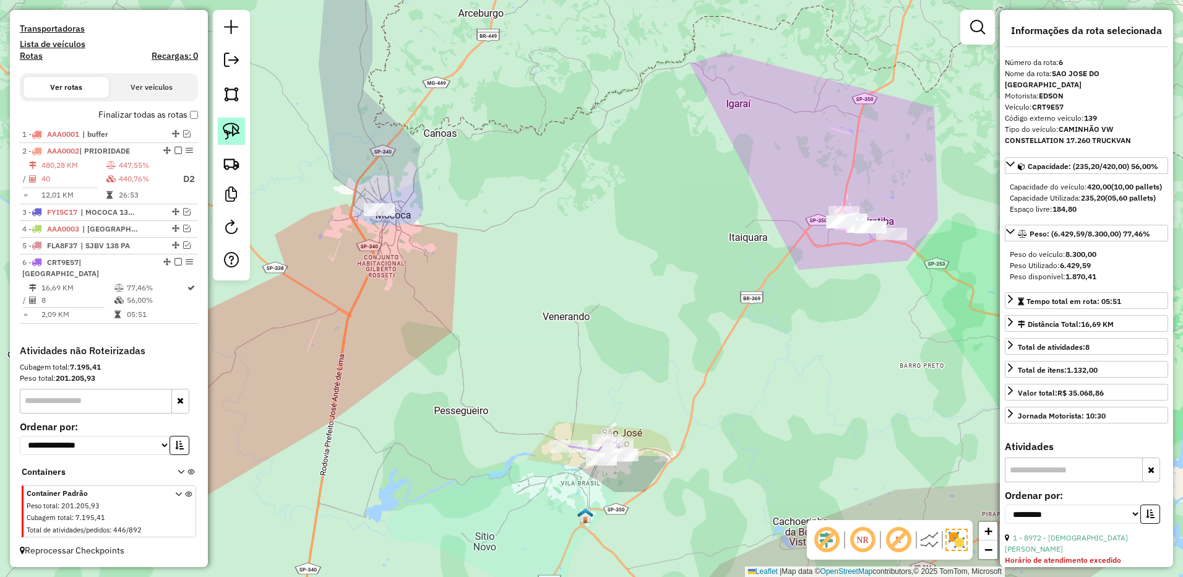
click at [237, 130] on img at bounding box center [231, 130] width 17 height 17
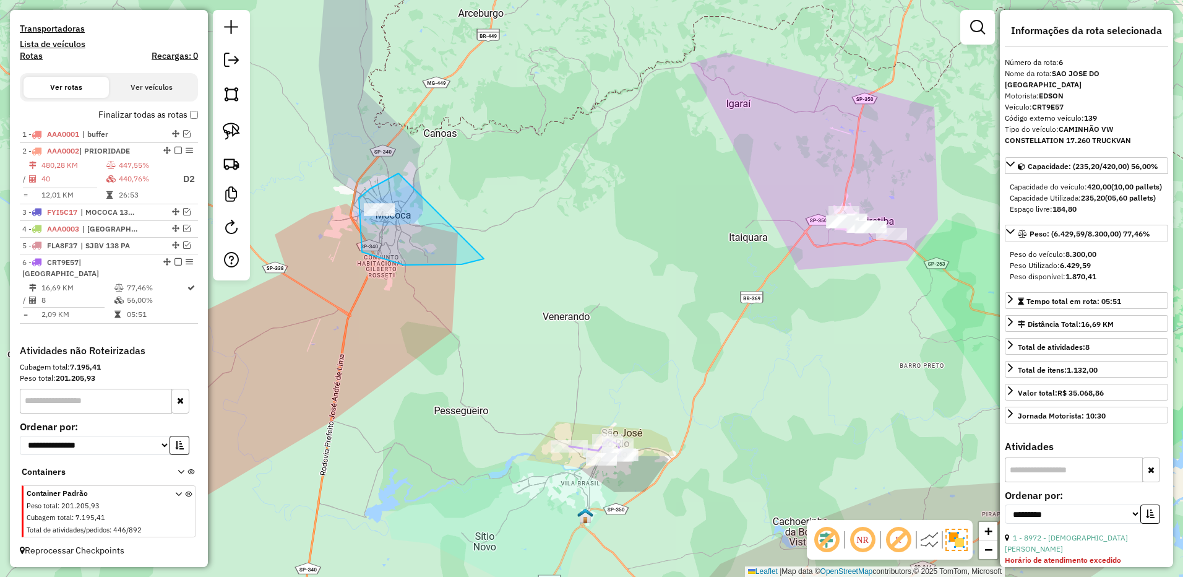
drag, startPoint x: 398, startPoint y: 173, endPoint x: 510, endPoint y: 239, distance: 129.5
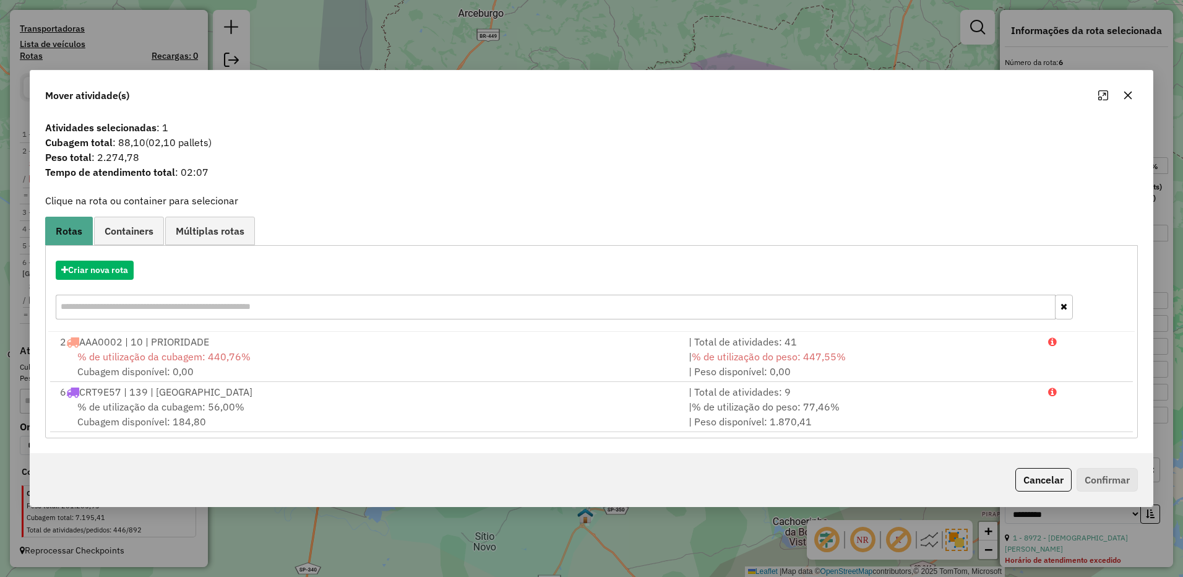
click at [1123, 88] on button "button" at bounding box center [1128, 95] width 20 height 20
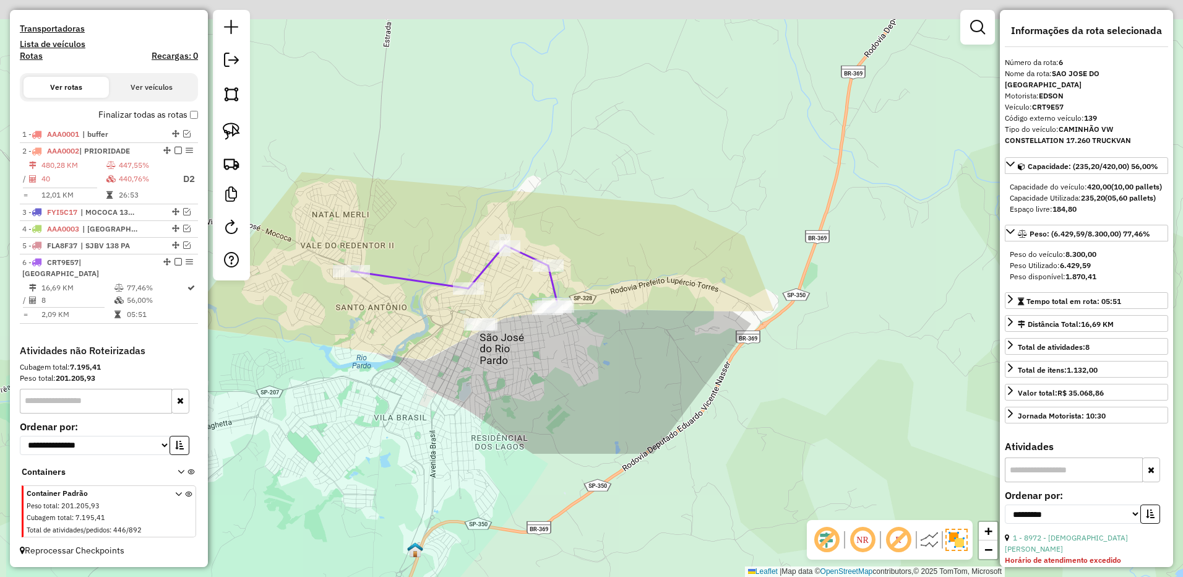
drag, startPoint x: 625, startPoint y: 438, endPoint x: 616, endPoint y: 438, distance: 9.9
click at [664, 465] on div "Janela de atendimento Grade de atendimento Capacidade Transportadoras Veículos …" at bounding box center [591, 288] width 1183 height 577
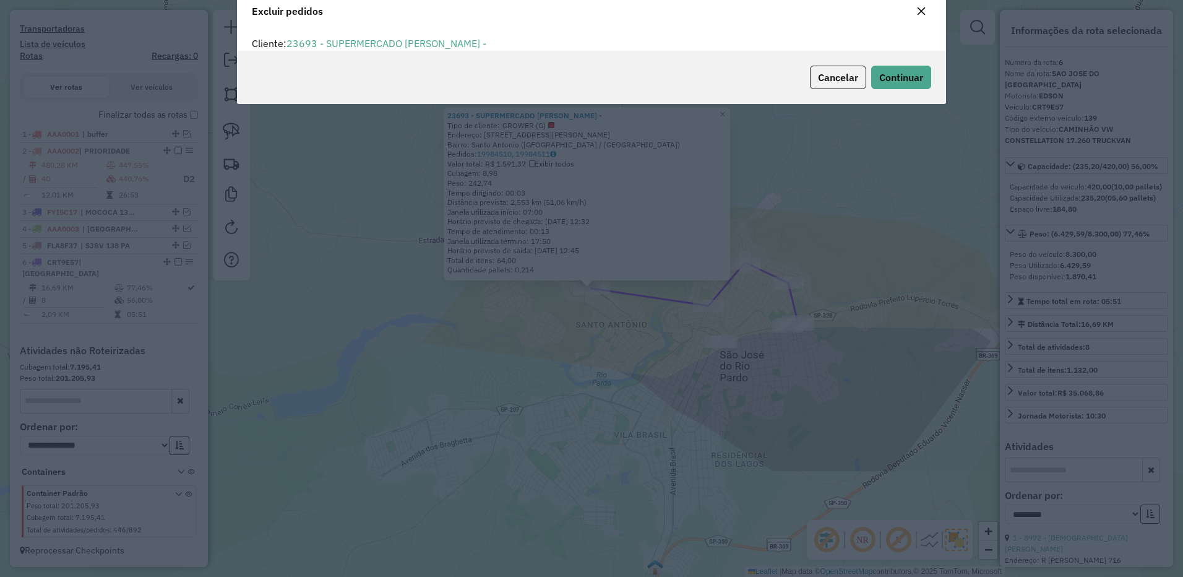
scroll to position [0, 0]
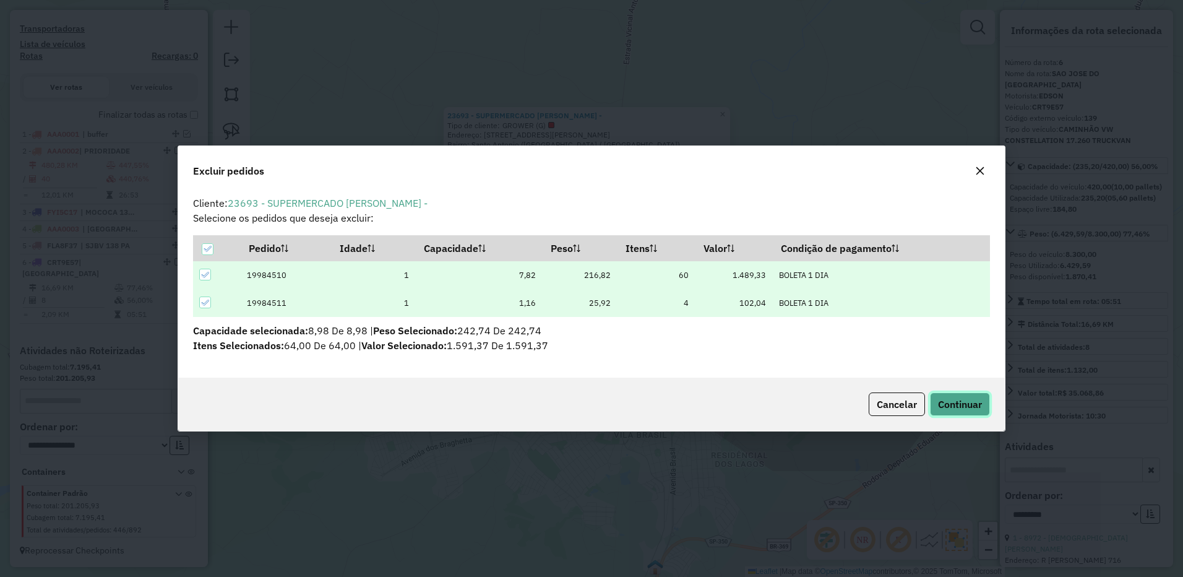
click at [959, 403] on span "Continuar" at bounding box center [960, 404] width 44 height 12
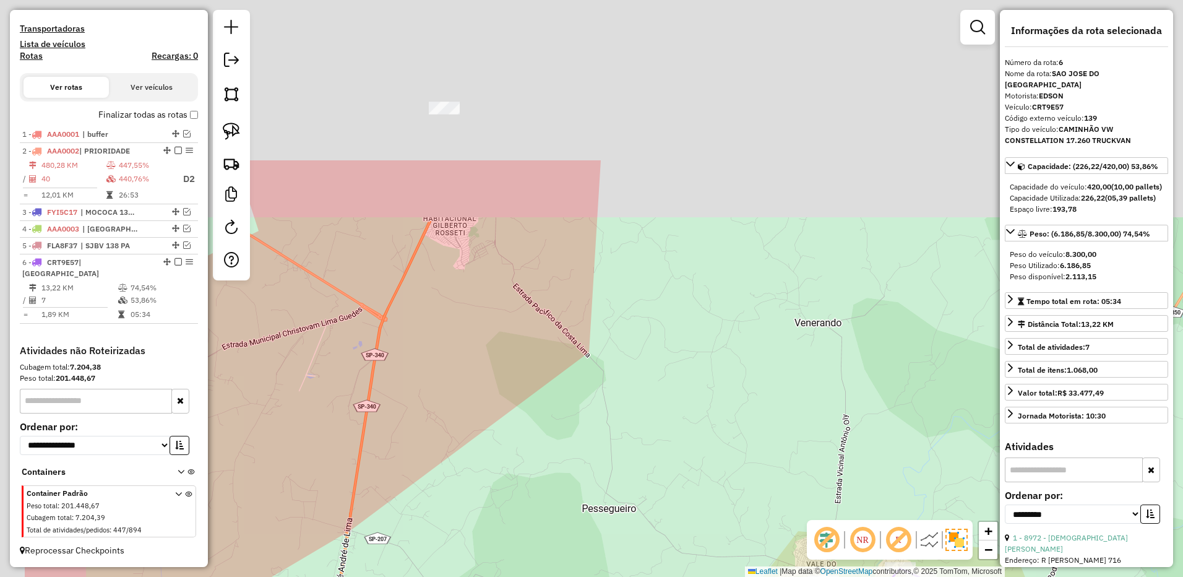
click at [709, 405] on div "Janela de atendimento Grade de atendimento Capacidade Transportadoras Veículos …" at bounding box center [591, 288] width 1183 height 577
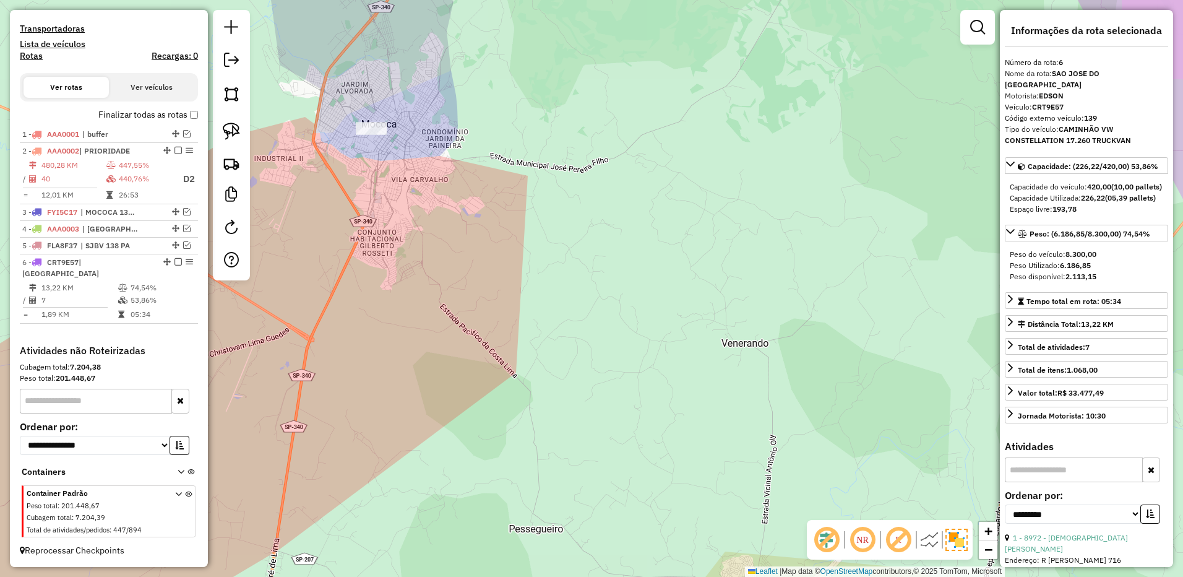
drag, startPoint x: 502, startPoint y: 95, endPoint x: 281, endPoint y: 115, distance: 221.2
click at [429, 114] on div "Janela de atendimento Grade de atendimento Capacidade Transportadoras Veículos …" at bounding box center [591, 288] width 1183 height 577
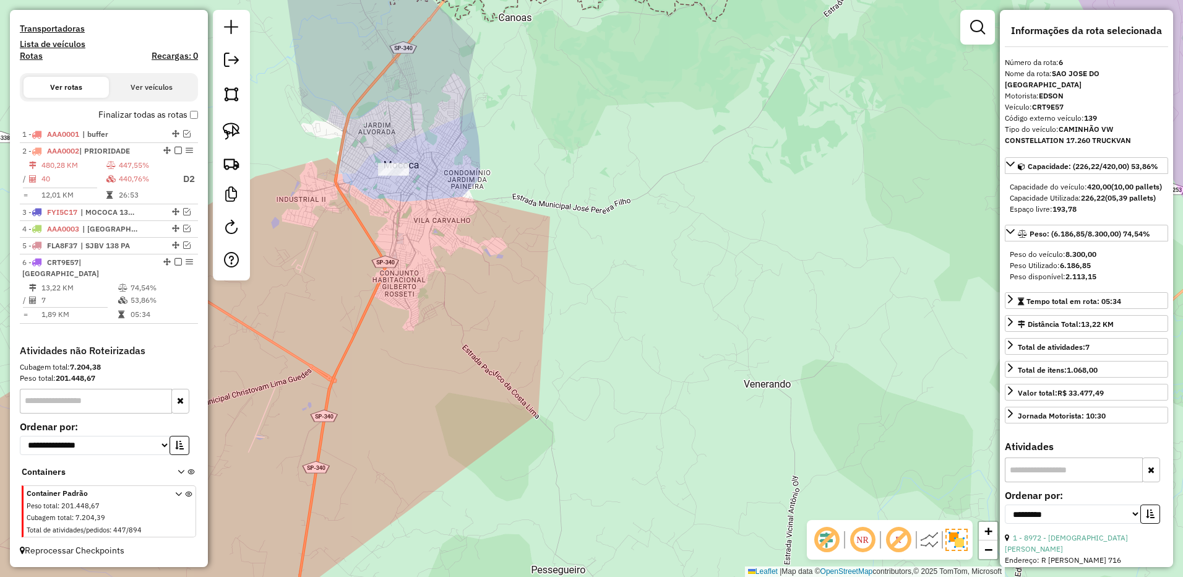
drag, startPoint x: 455, startPoint y: 92, endPoint x: 349, endPoint y: 128, distance: 112.3
click at [477, 128] on div "Janela de atendimento Grade de atendimento Capacidade Transportadoras Veículos …" at bounding box center [591, 288] width 1183 height 577
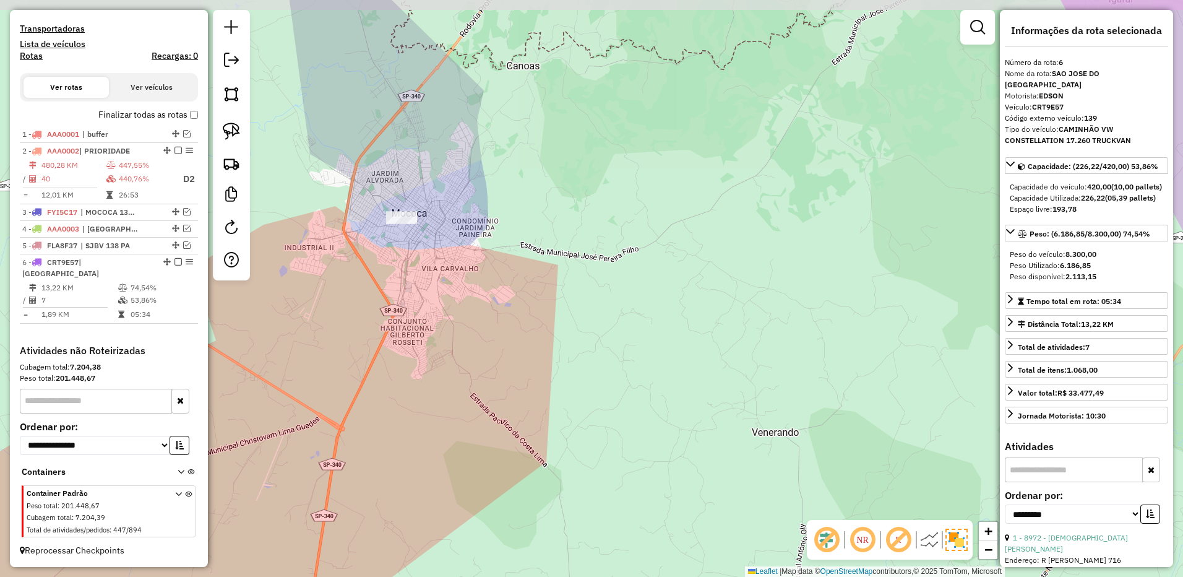
drag, startPoint x: 402, startPoint y: 131, endPoint x: 387, endPoint y: 148, distance: 22.8
click at [427, 148] on div "Janela de atendimento Grade de atendimento Capacidade Transportadoras Veículos …" at bounding box center [591, 288] width 1183 height 577
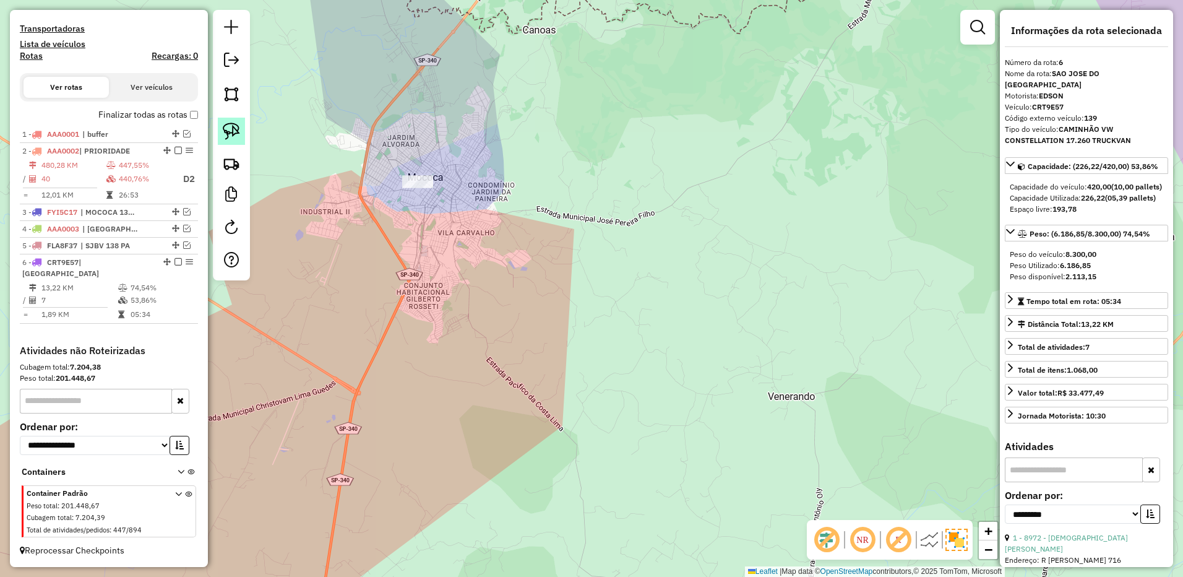
click at [230, 127] on img at bounding box center [231, 130] width 17 height 17
drag, startPoint x: 426, startPoint y: 154, endPoint x: 496, endPoint y: 187, distance: 76.7
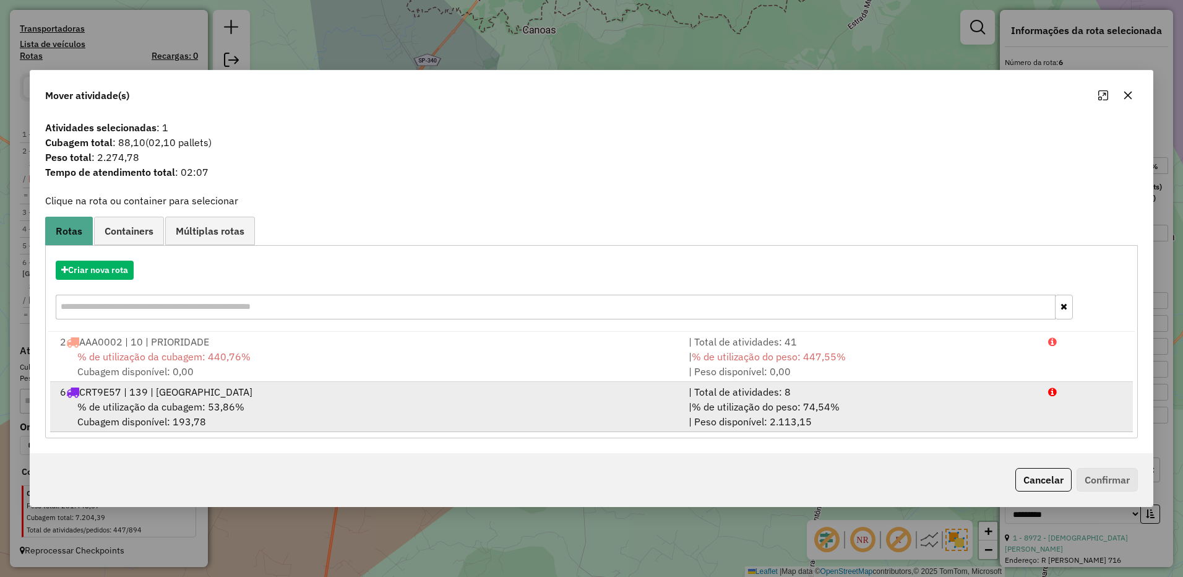
click at [927, 426] on div "| % de utilização do peso: 74,54% | Peso disponível: 2.113,15" at bounding box center [860, 414] width 359 height 30
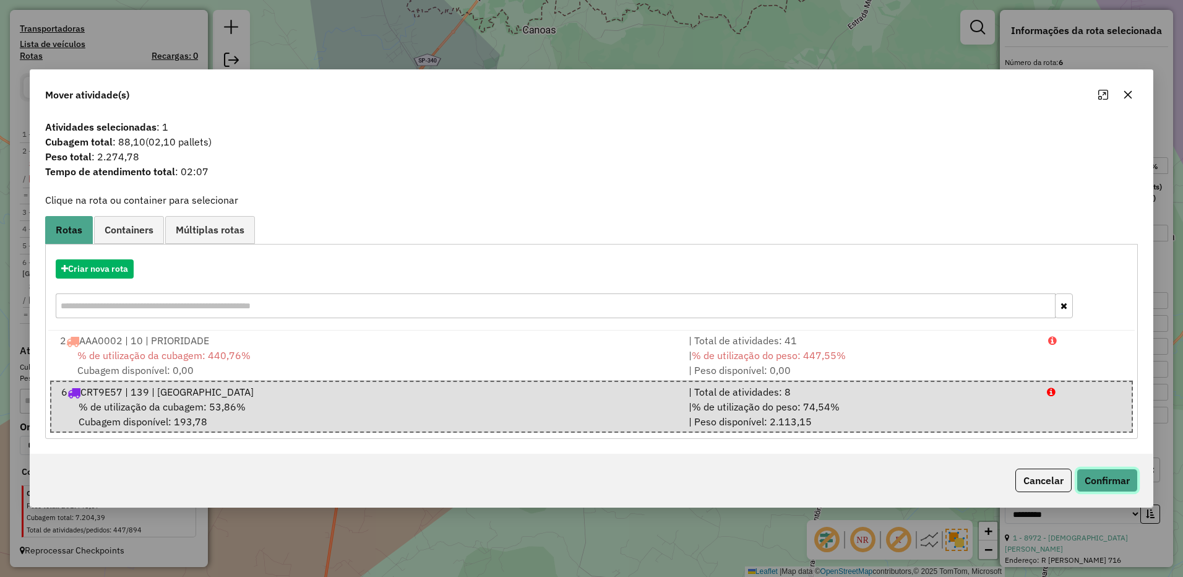
click at [1086, 476] on button "Confirmar" at bounding box center [1106, 480] width 61 height 24
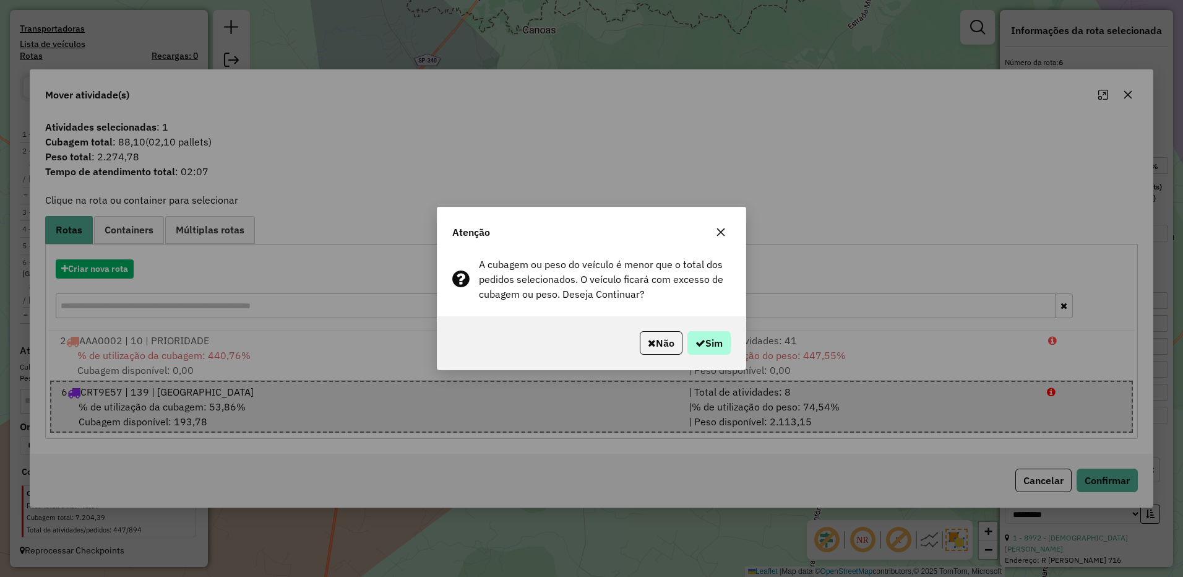
click at [722, 330] on div "Não Sim" at bounding box center [591, 342] width 308 height 53
click at [717, 341] on button "Sim" at bounding box center [708, 343] width 43 height 24
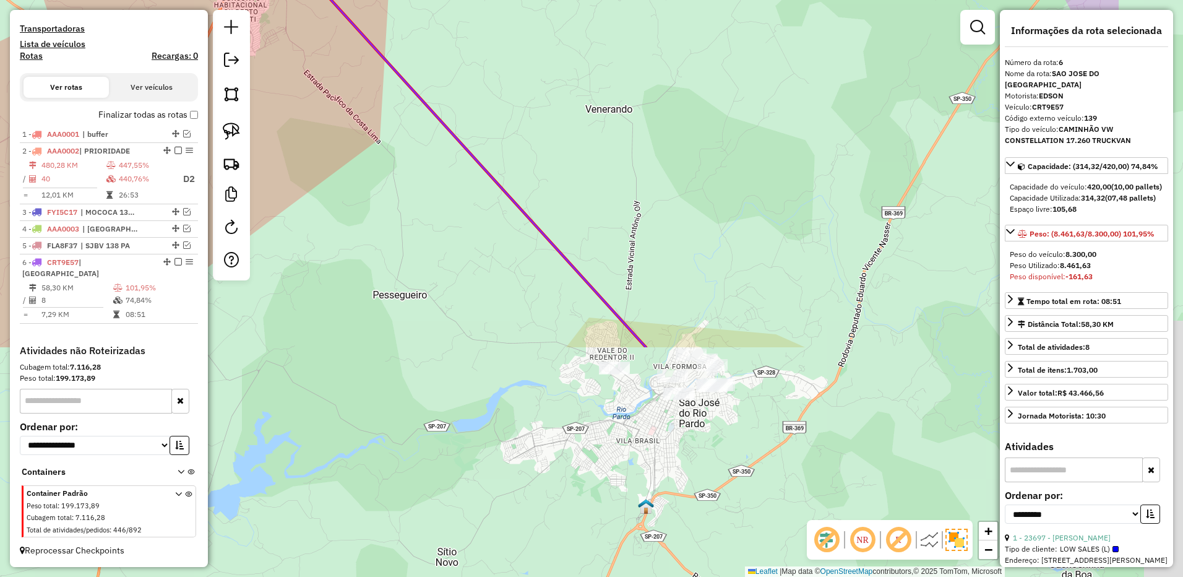
drag, startPoint x: 865, startPoint y: 455, endPoint x: 669, endPoint y: 178, distance: 339.5
click at [679, 161] on div "Janela de atendimento Grade de atendimento Capacidade Transportadoras Veículos …" at bounding box center [591, 288] width 1183 height 577
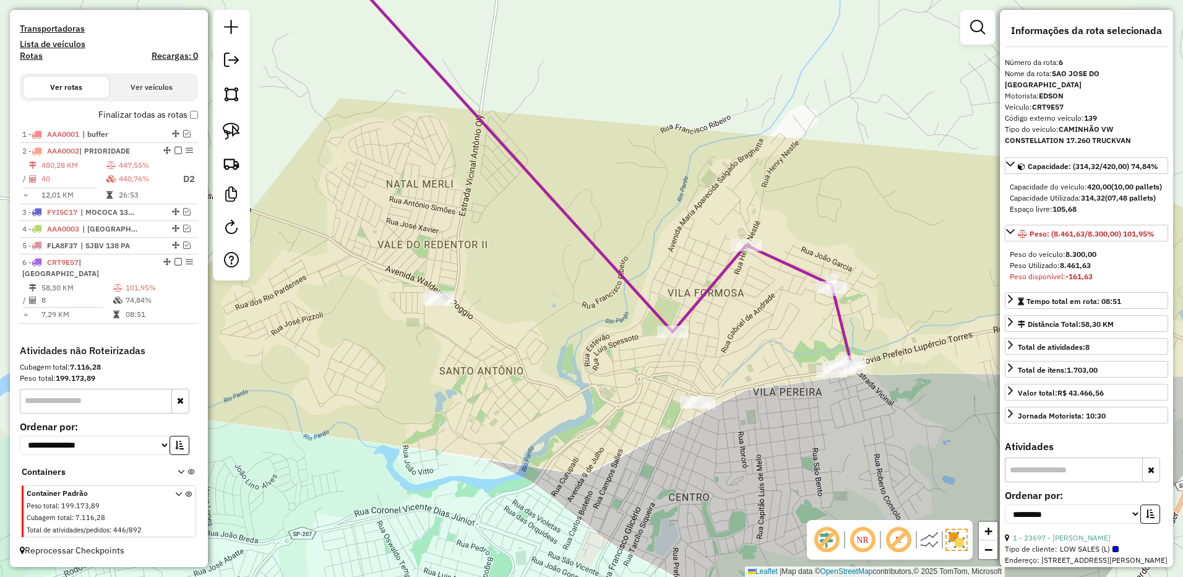
click at [727, 242] on div "Janela de atendimento Grade de atendimento Capacidade Transportadoras Veículos …" at bounding box center [591, 288] width 1183 height 577
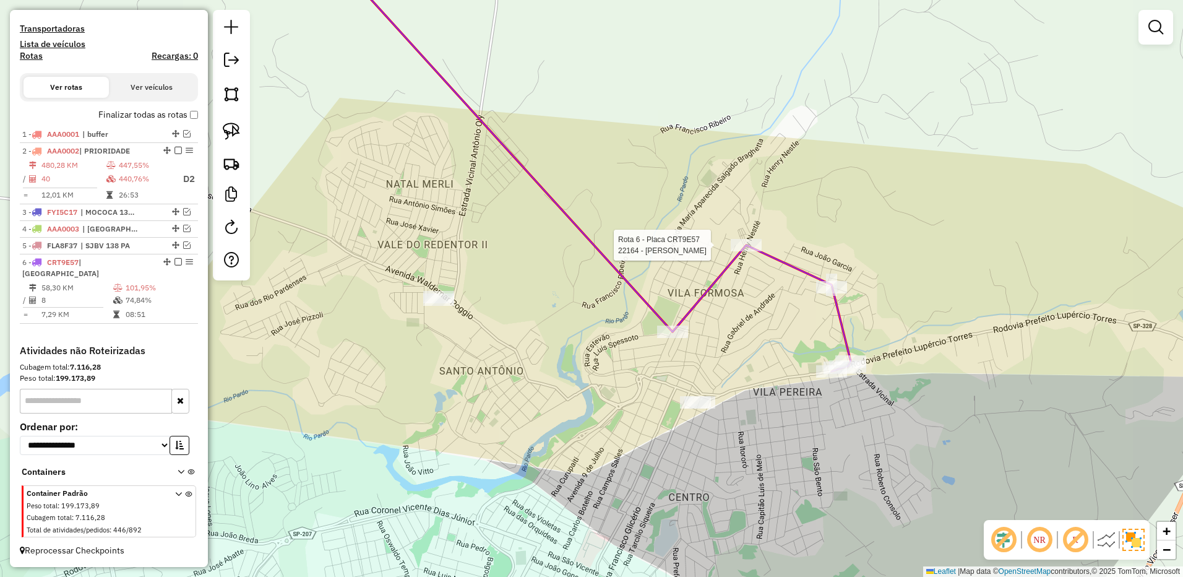
select select "**********"
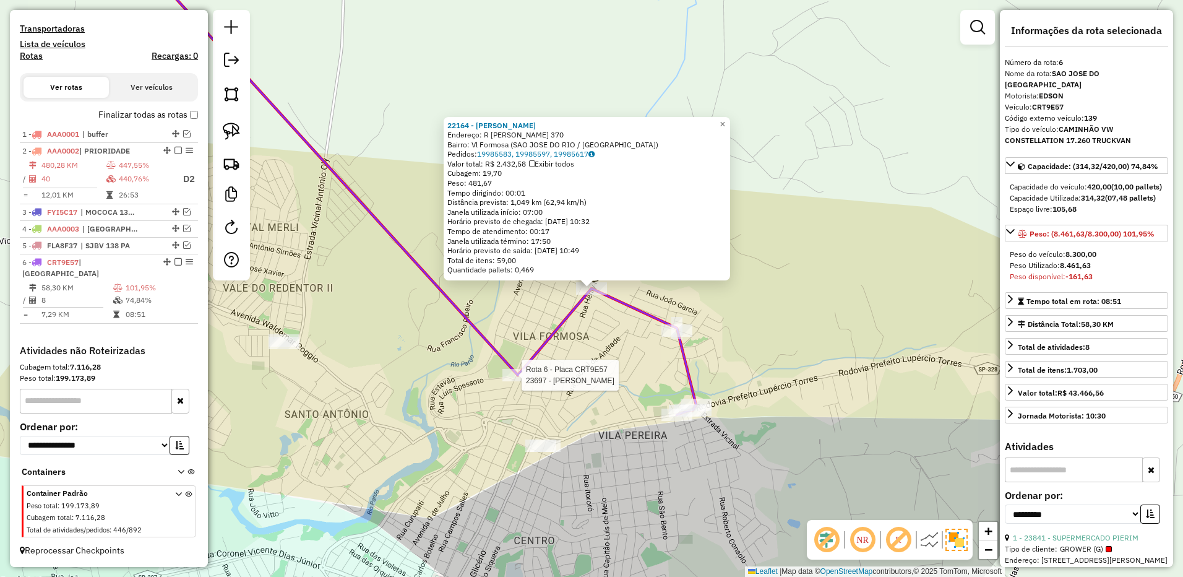
click at [509, 381] on div at bounding box center [517, 375] width 31 height 12
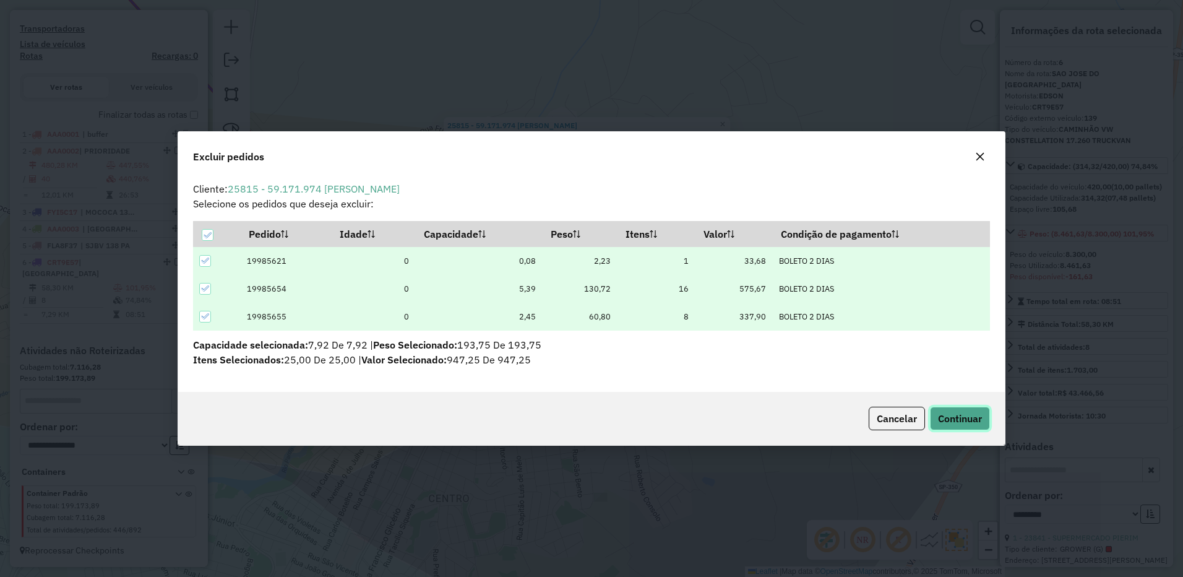
click at [961, 406] on button "Continuar" at bounding box center [960, 418] width 60 height 24
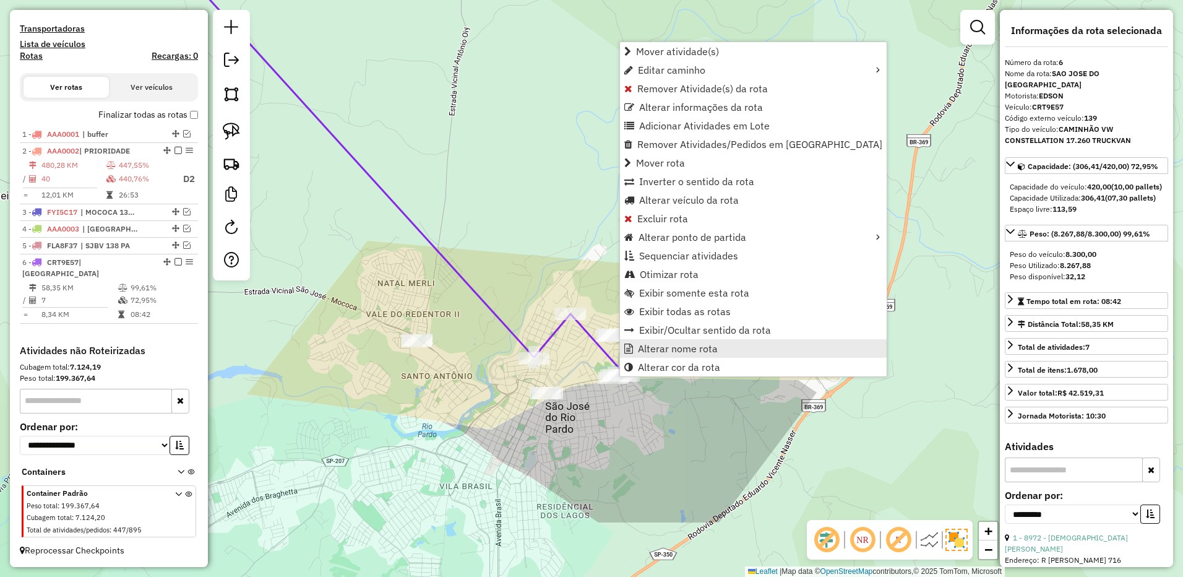
click at [638, 349] on span "Alterar nome rota" at bounding box center [678, 348] width 80 height 10
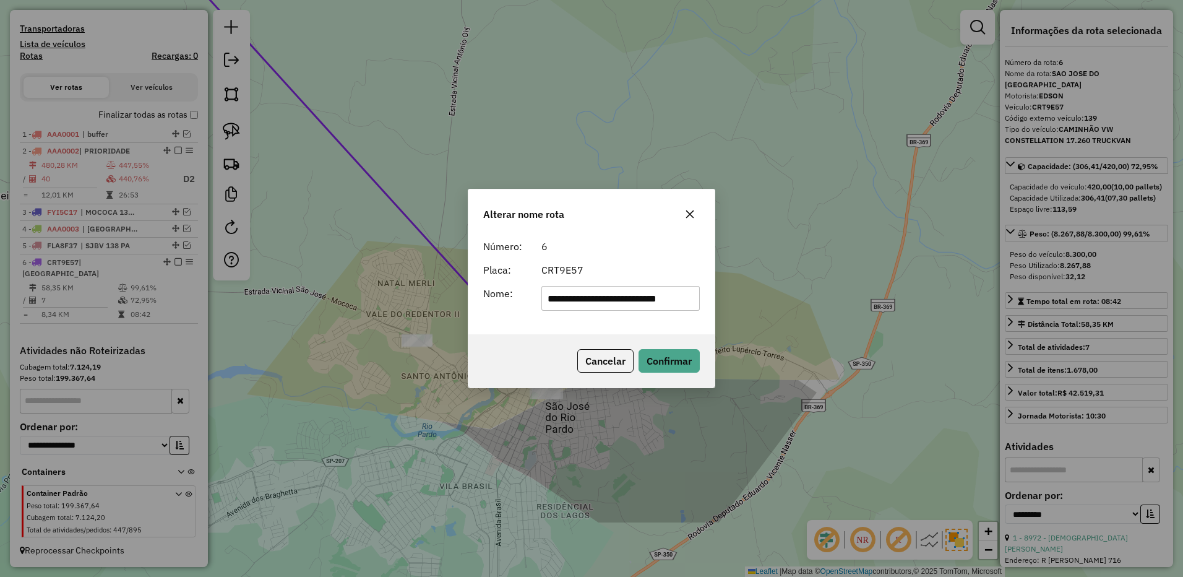
scroll to position [0, 8]
click at [609, 297] on input "**********" at bounding box center [620, 298] width 159 height 25
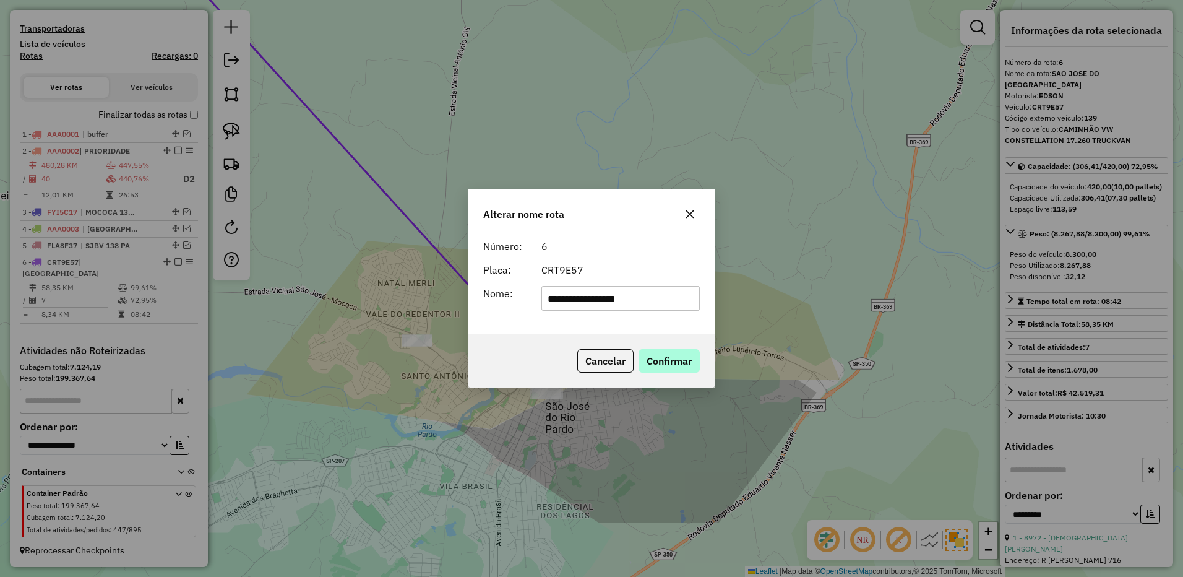
type input "**********"
click at [683, 361] on button "Confirmar" at bounding box center [668, 361] width 61 height 24
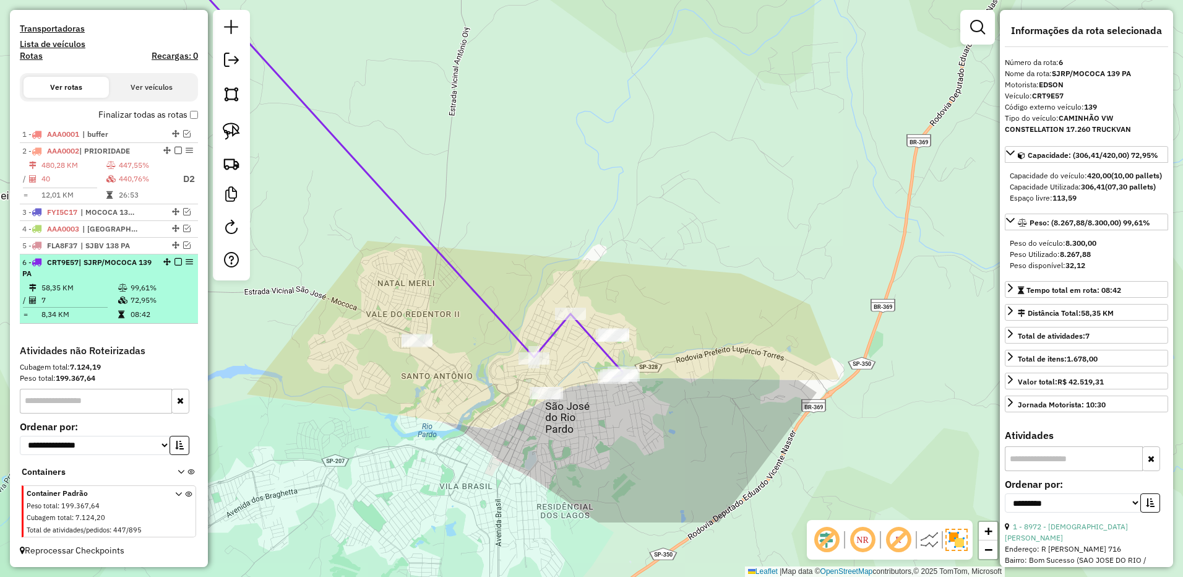
click at [177, 263] on em at bounding box center [177, 261] width 7 height 7
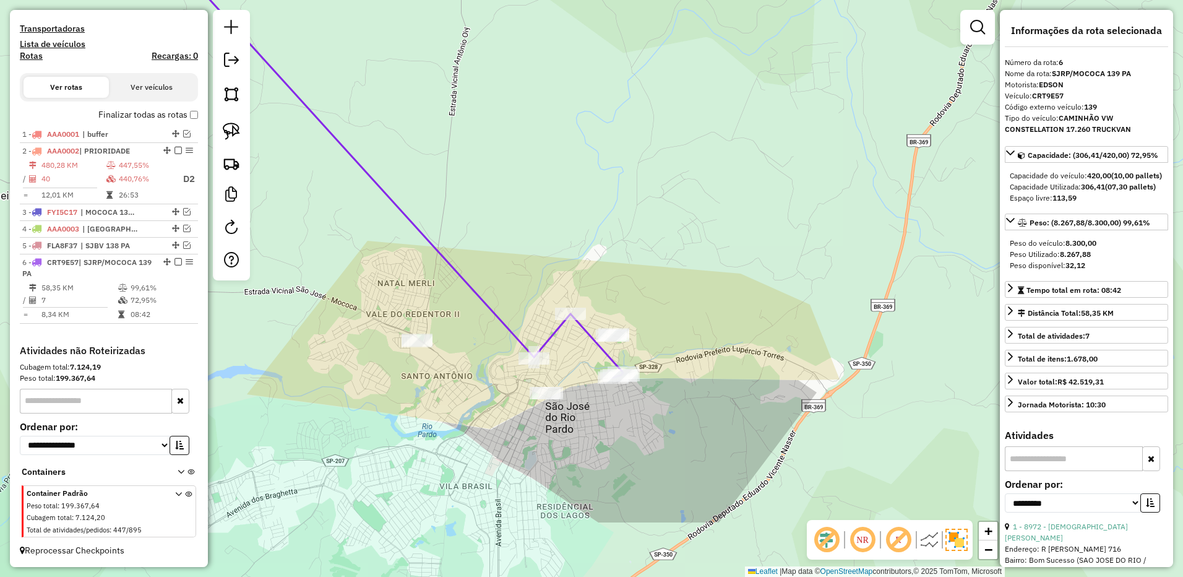
scroll to position [325, 0]
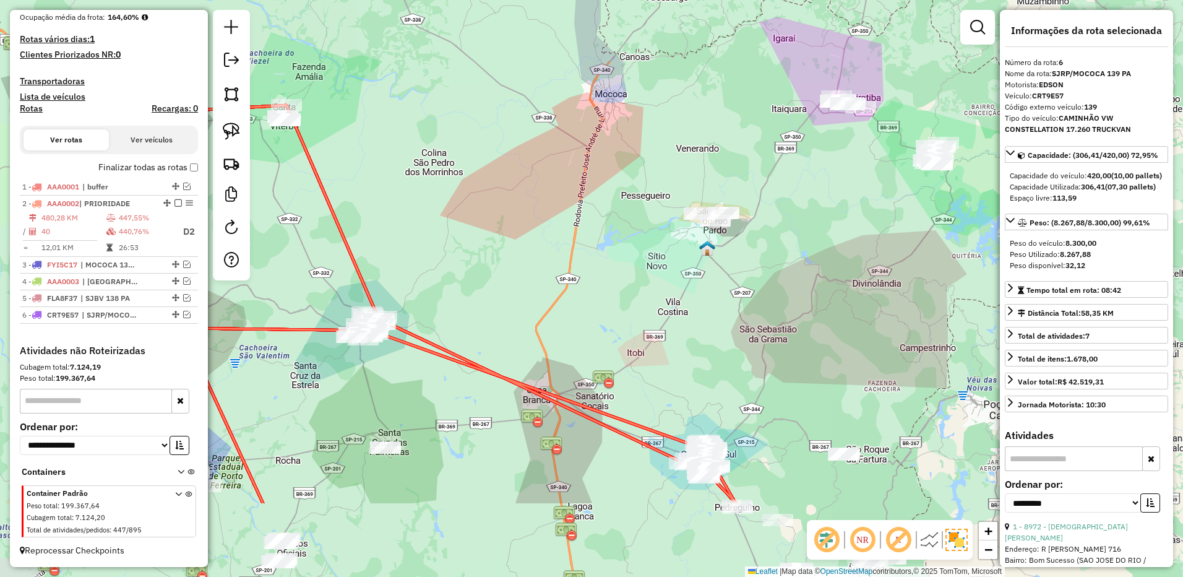
drag, startPoint x: 895, startPoint y: 426, endPoint x: 902, endPoint y: 294, distance: 132.6
click at [904, 299] on div "Janela de atendimento Grade de atendimento Capacidade Transportadoras Veículos …" at bounding box center [591, 288] width 1183 height 577
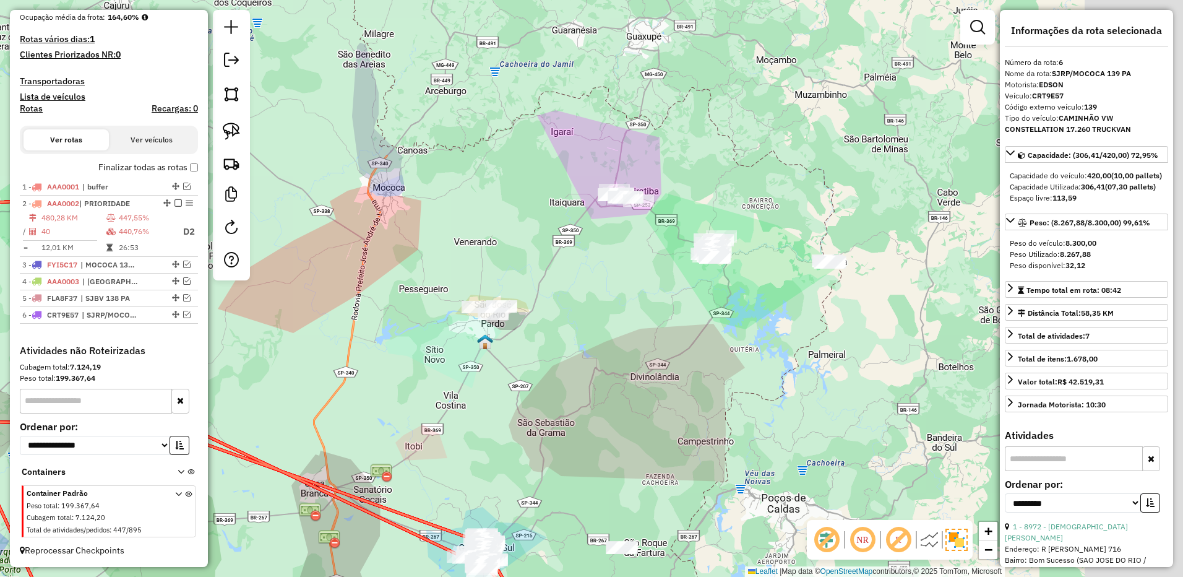
drag, startPoint x: 501, startPoint y: 235, endPoint x: 279, endPoint y: 324, distance: 239.3
click at [279, 324] on div "Janela de atendimento Grade de atendimento Capacidade Transportadoras Veículos …" at bounding box center [591, 288] width 1183 height 577
drag, startPoint x: 322, startPoint y: 374, endPoint x: 299, endPoint y: 264, distance: 112.3
click at [324, 371] on div "Janela de atendimento Grade de atendimento Capacidade Transportadoras Veículos …" at bounding box center [591, 288] width 1183 height 577
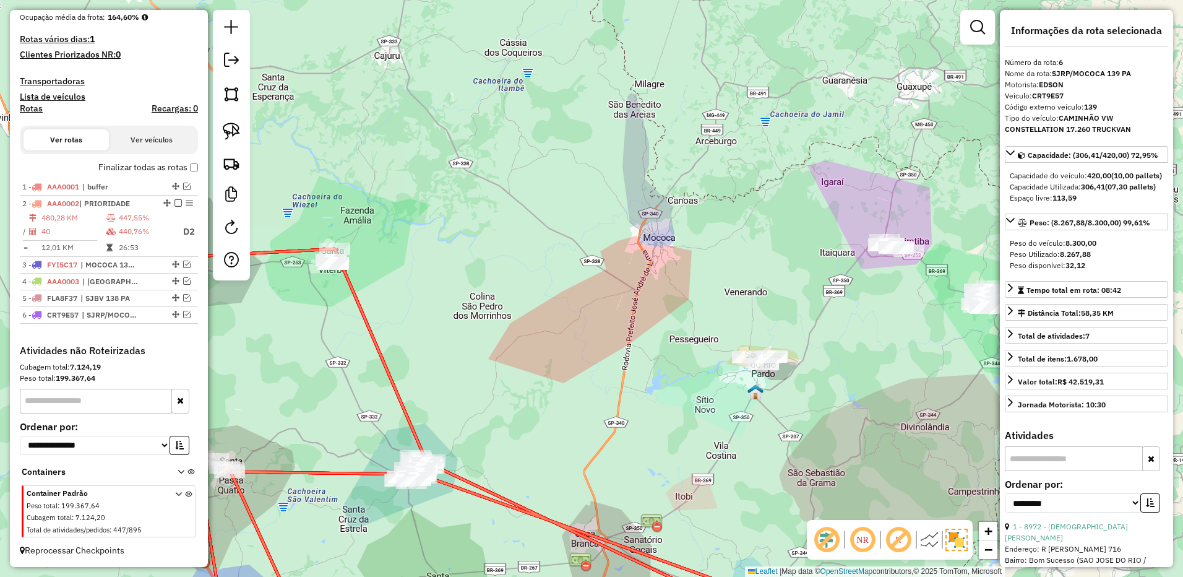
drag, startPoint x: 338, startPoint y: 264, endPoint x: 852, endPoint y: 328, distance: 518.6
click at [865, 328] on div "Janela de atendimento Grade de atendimento Capacidade Transportadoras Veículos …" at bounding box center [591, 288] width 1183 height 577
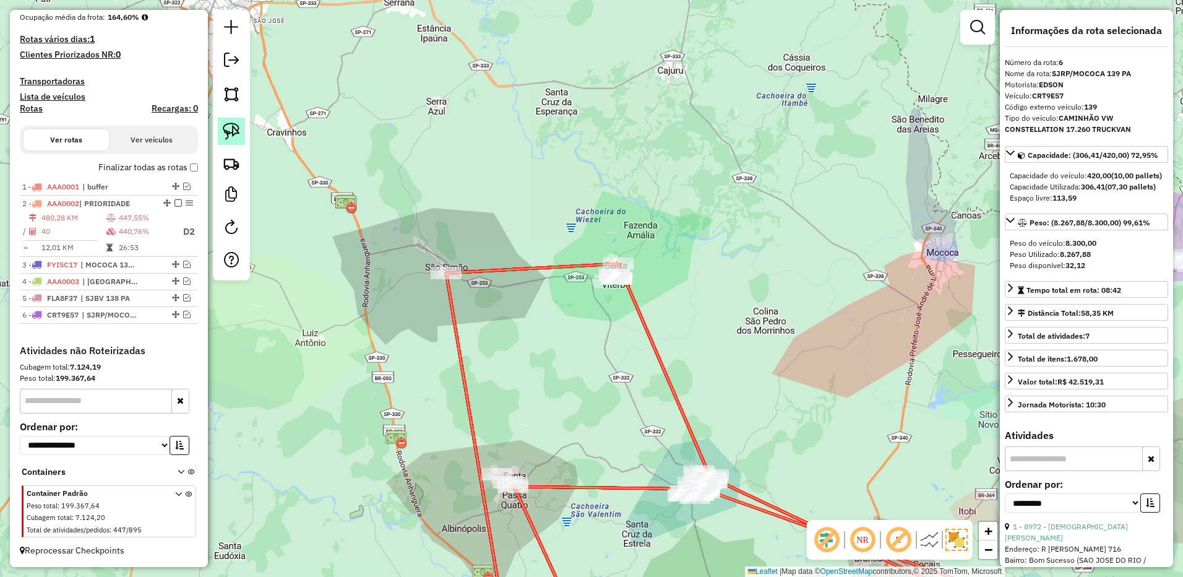
drag, startPoint x: 239, startPoint y: 134, endPoint x: 327, endPoint y: 170, distance: 94.9
click at [239, 134] on img at bounding box center [231, 130] width 17 height 17
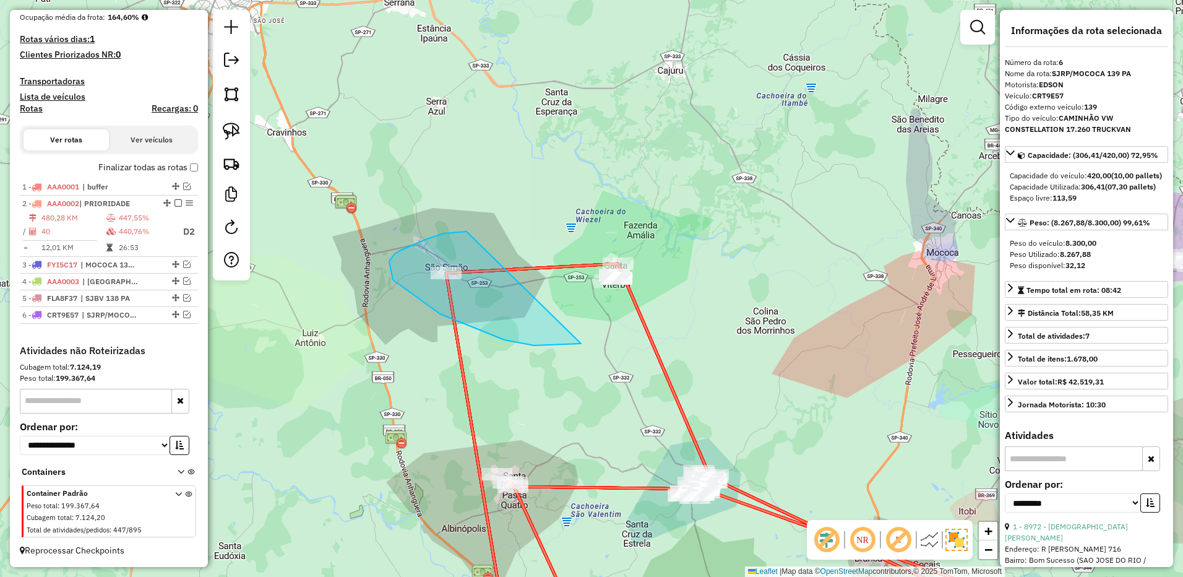
drag, startPoint x: 465, startPoint y: 231, endPoint x: 768, endPoint y: 233, distance: 303.1
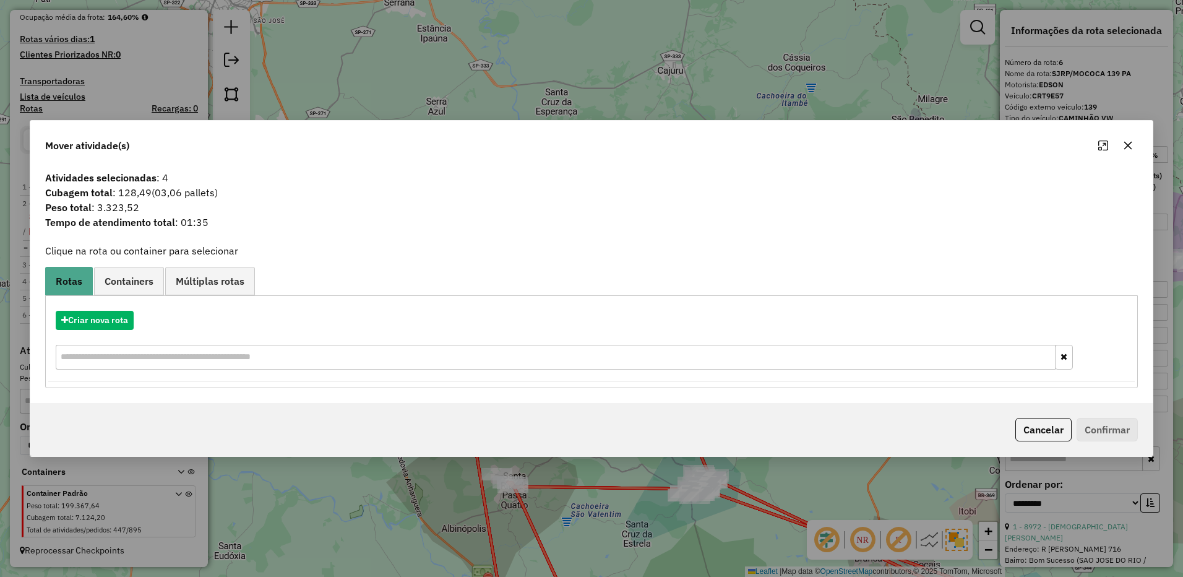
click at [1120, 145] on button "button" at bounding box center [1128, 145] width 20 height 20
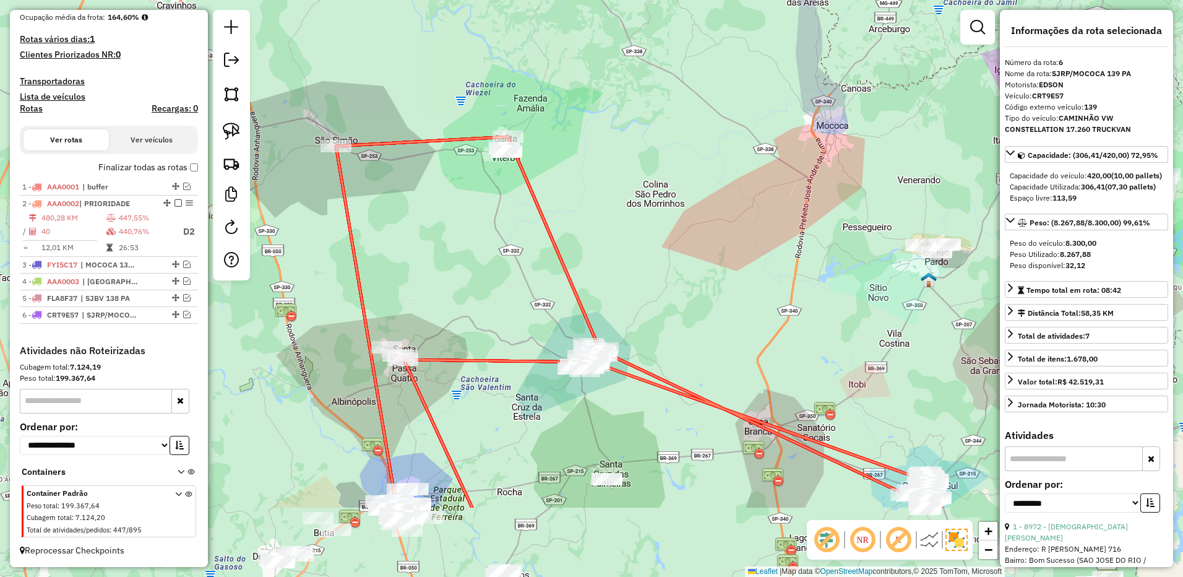
drag, startPoint x: 918, startPoint y: 403, endPoint x: 604, endPoint y: 127, distance: 418.2
click at [557, 51] on div "Janela de atendimento Grade de atendimento Capacidade Transportadoras Veículos …" at bounding box center [591, 288] width 1183 height 577
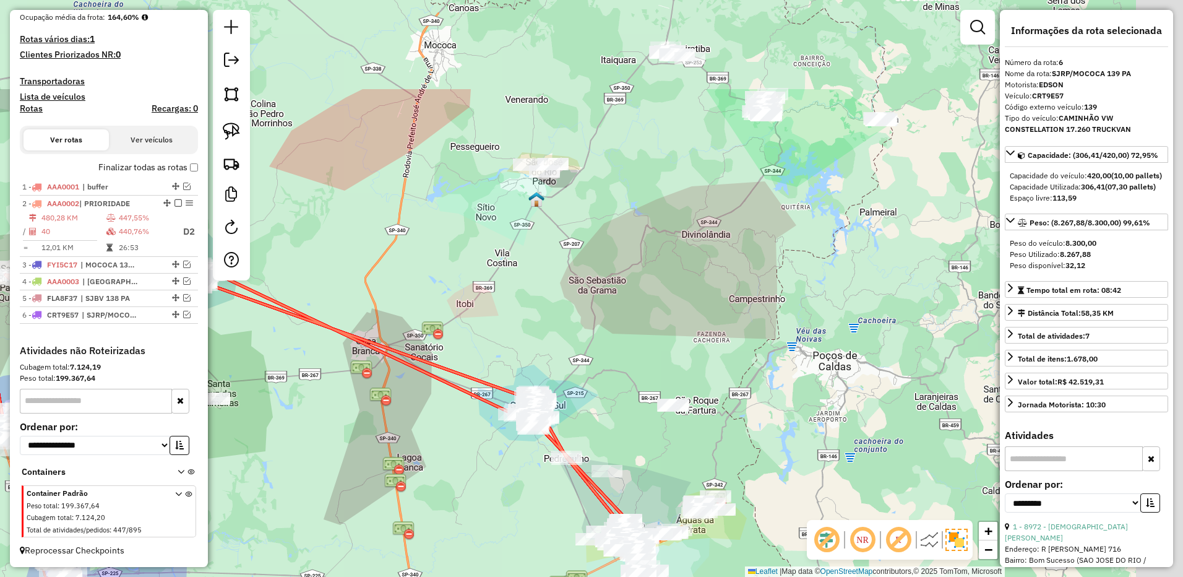
drag, startPoint x: 836, startPoint y: 201, endPoint x: 708, endPoint y: 351, distance: 196.6
click at [719, 377] on div "Janela de atendimento Grade de atendimento Capacidade Transportadoras Veículos …" at bounding box center [591, 288] width 1183 height 577
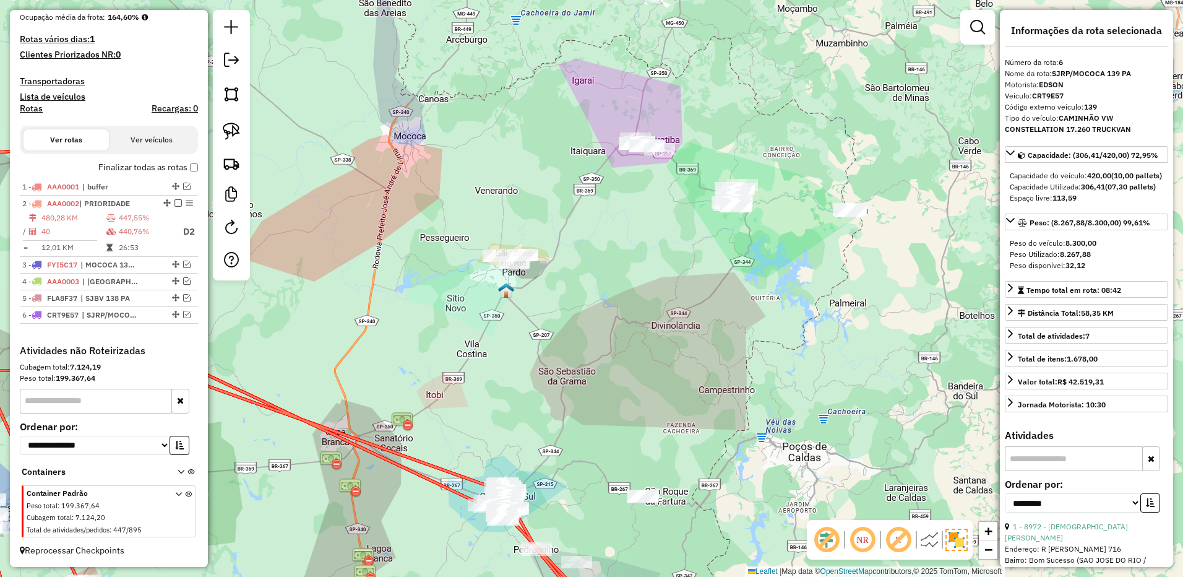
drag, startPoint x: 646, startPoint y: 290, endPoint x: 626, endPoint y: 341, distance: 55.3
click at [626, 341] on div "Janela de atendimento Grade de atendimento Capacidade Transportadoras Veículos …" at bounding box center [591, 288] width 1183 height 577
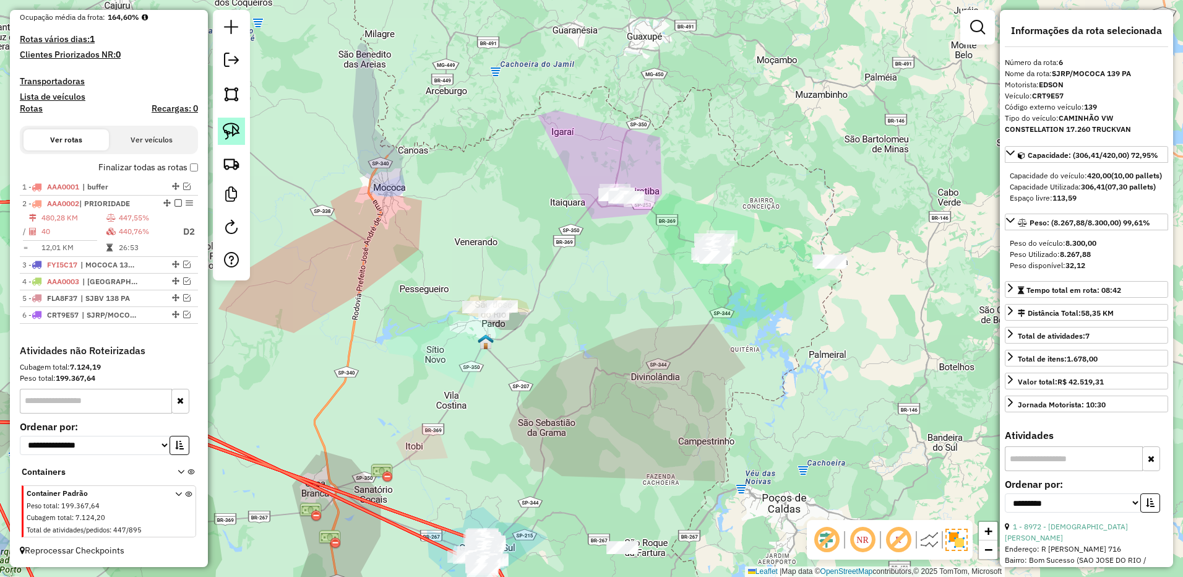
click at [218, 120] on link at bounding box center [231, 131] width 27 height 27
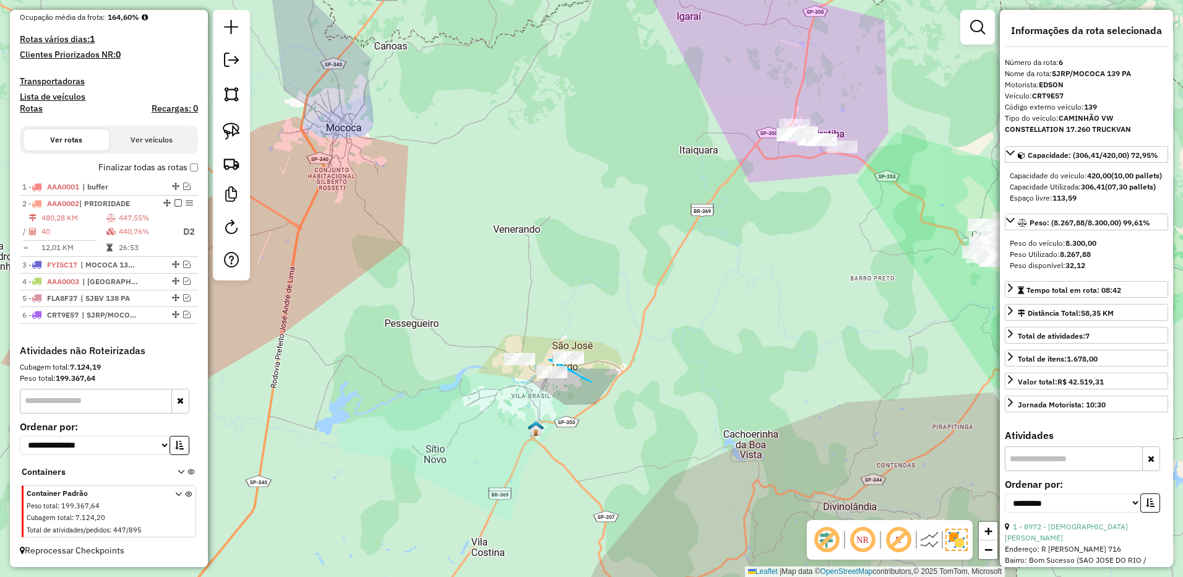
drag, startPoint x: 575, startPoint y: 372, endPoint x: 547, endPoint y: 359, distance: 30.2
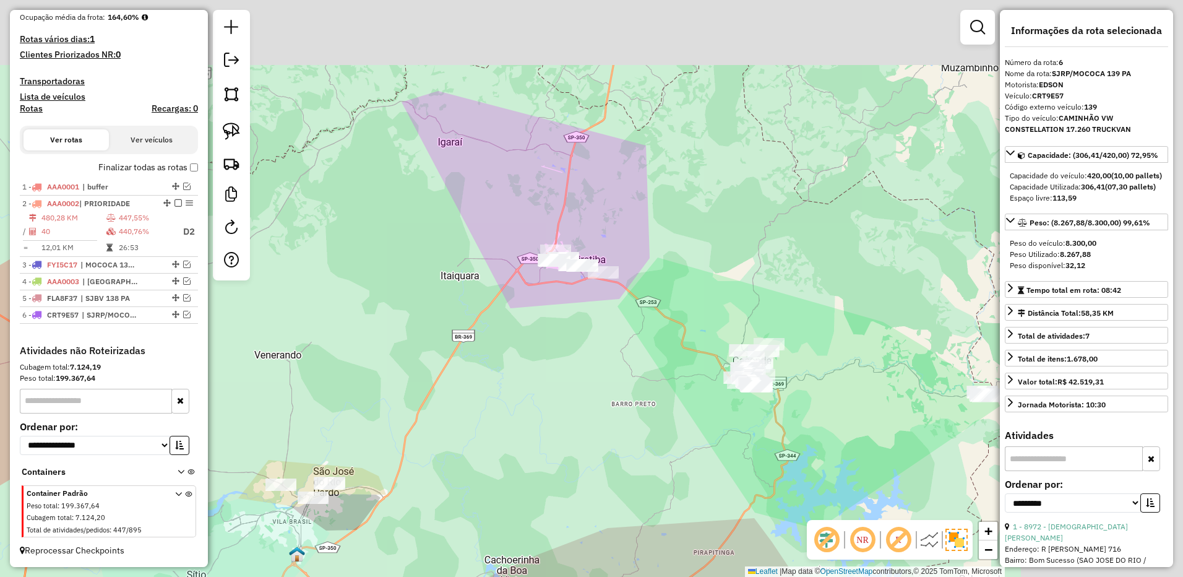
drag, startPoint x: 697, startPoint y: 315, endPoint x: 561, endPoint y: 379, distance: 150.5
click at [561, 379] on div "Janela de atendimento Grade de atendimento Capacidade Transportadoras Veículos …" at bounding box center [591, 288] width 1183 height 577
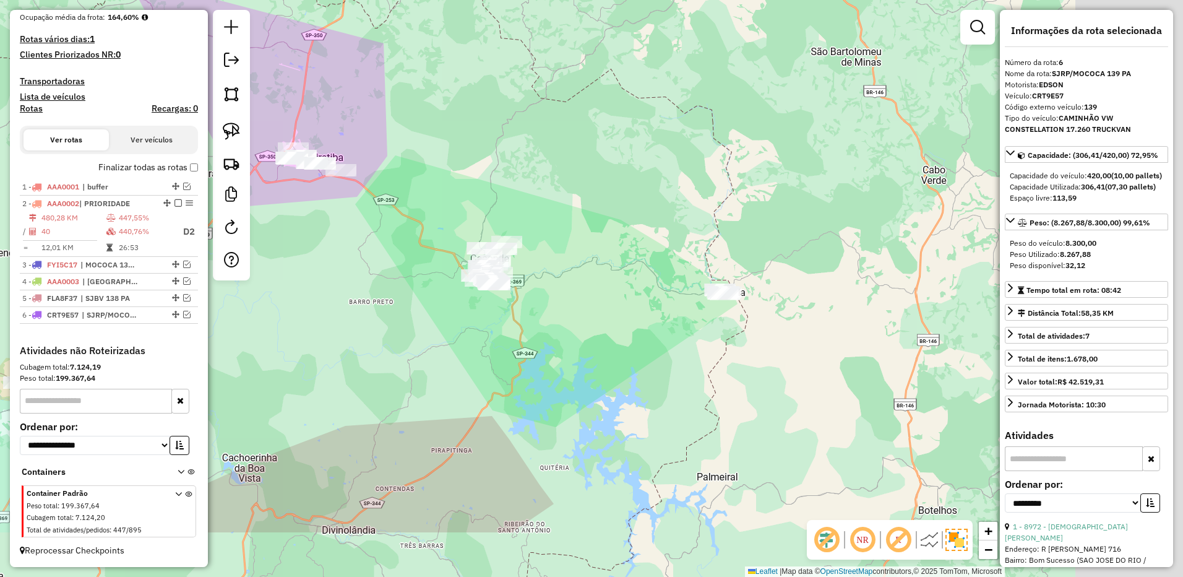
click at [380, 242] on div "Janela de atendimento Grade de atendimento Capacidade Transportadoras Veículos …" at bounding box center [591, 288] width 1183 height 577
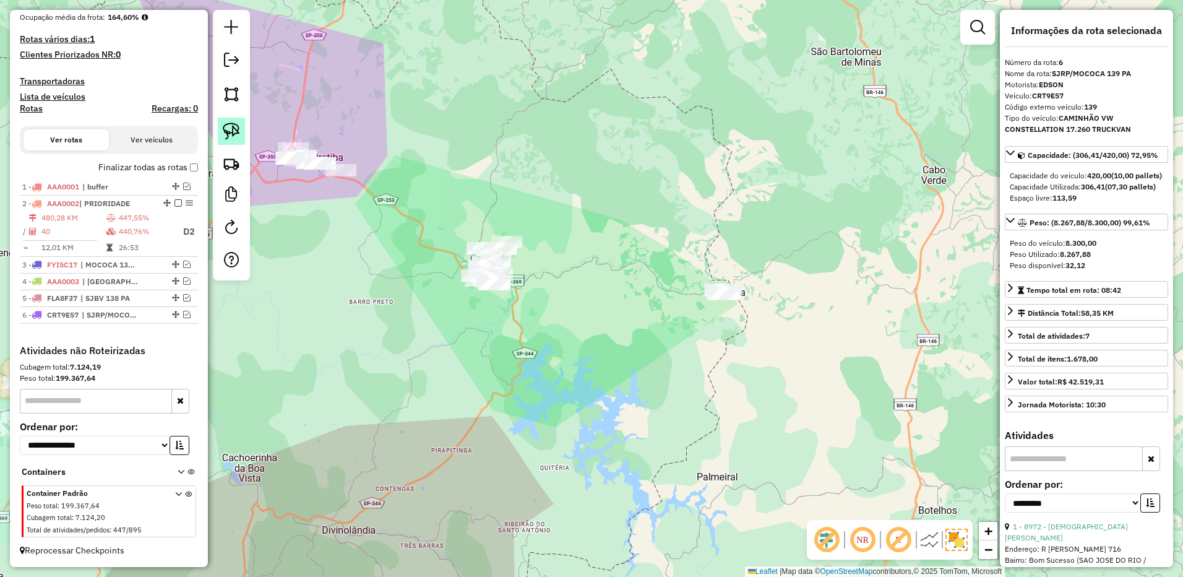
click at [229, 121] on link at bounding box center [231, 131] width 27 height 27
drag, startPoint x: 319, startPoint y: 215, endPoint x: 455, endPoint y: 326, distance: 175.4
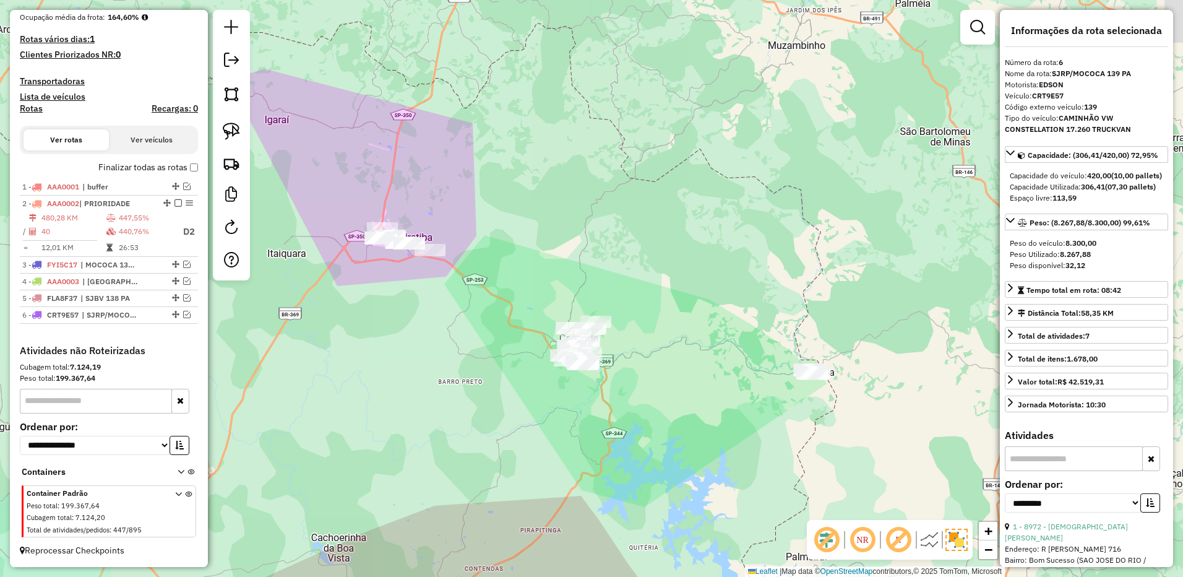
drag, startPoint x: 397, startPoint y: 285, endPoint x: 358, endPoint y: 265, distance: 44.3
click at [401, 288] on div "Janela de atendimento Grade de atendimento Capacidade Transportadoras Veículos …" at bounding box center [591, 288] width 1183 height 577
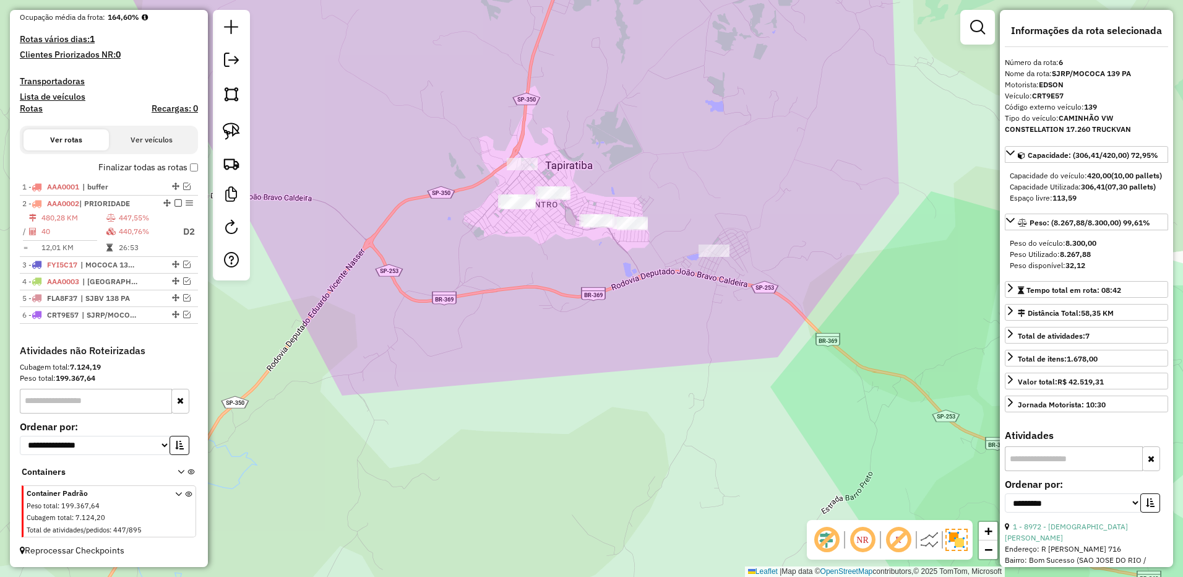
drag, startPoint x: 230, startPoint y: 133, endPoint x: 293, endPoint y: 136, distance: 63.2
click at [230, 132] on img at bounding box center [231, 130] width 17 height 17
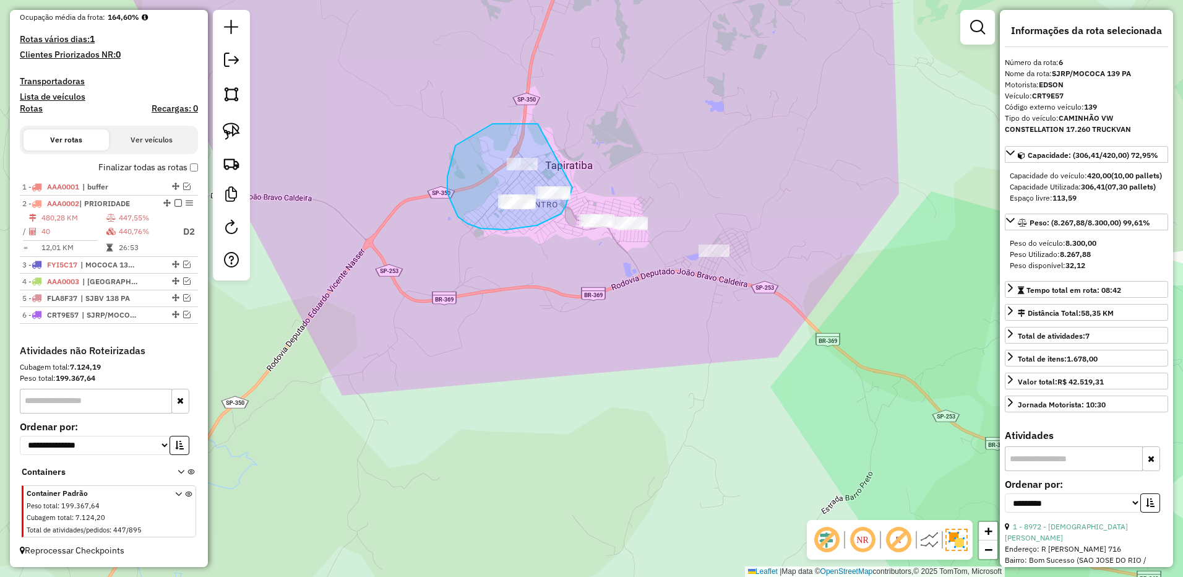
drag, startPoint x: 538, startPoint y: 124, endPoint x: 582, endPoint y: 158, distance: 56.0
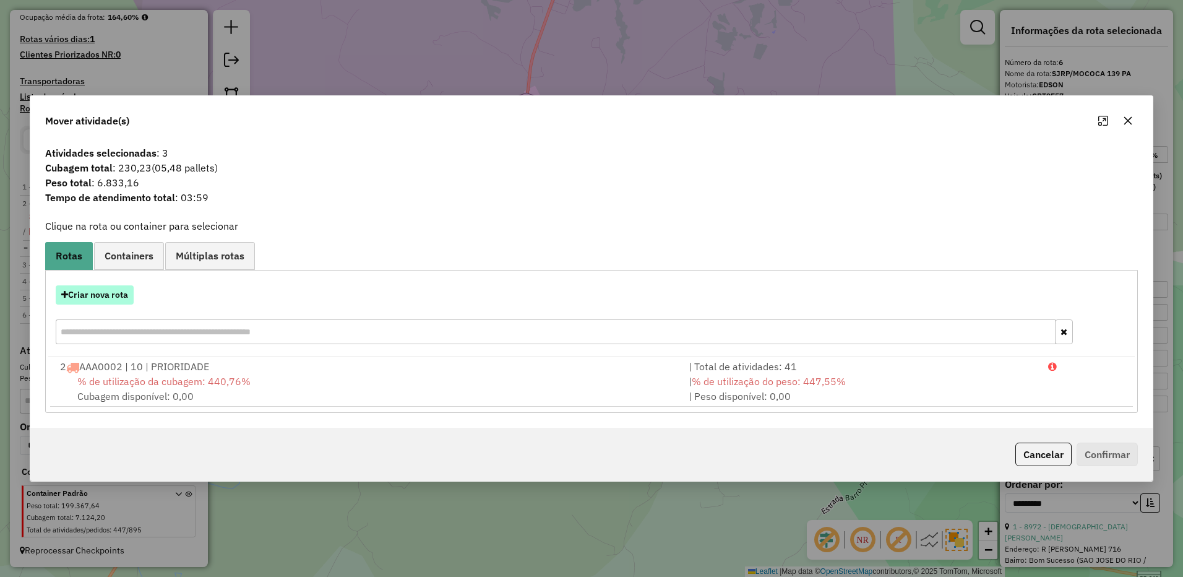
click at [101, 291] on button "Criar nova rota" at bounding box center [95, 294] width 78 height 19
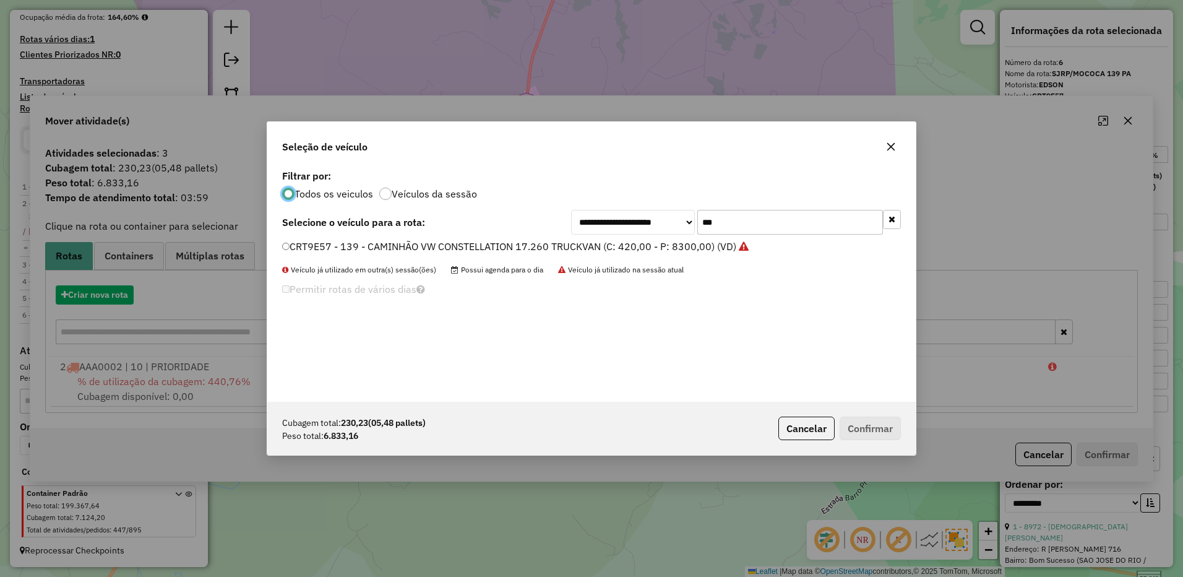
scroll to position [7, 4]
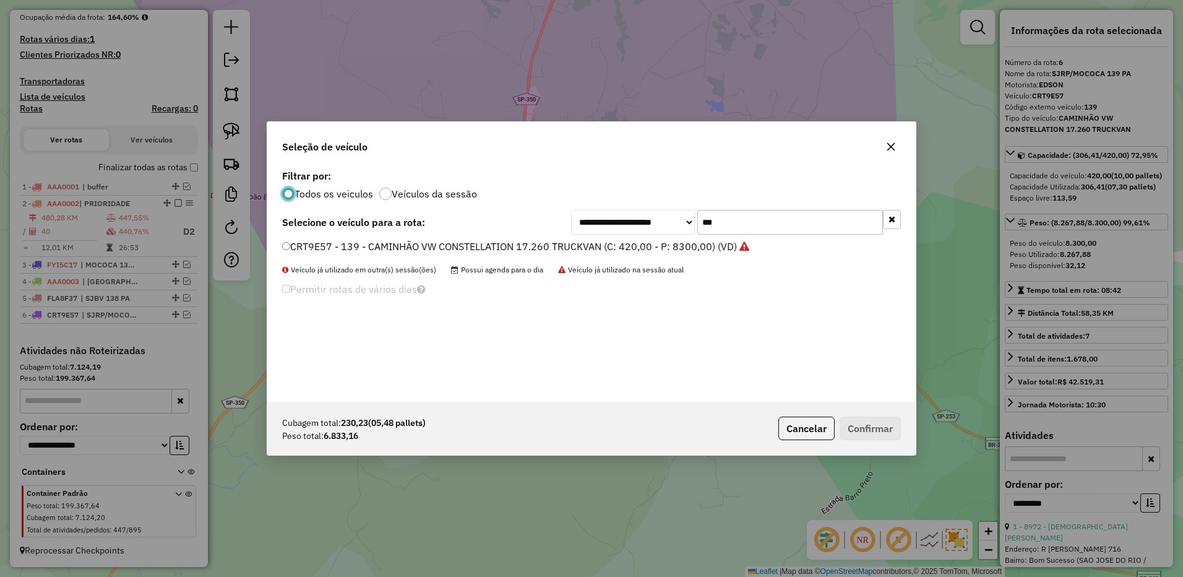
click at [743, 220] on input "***" at bounding box center [790, 222] width 186 height 25
click at [743, 222] on input "***" at bounding box center [790, 222] width 186 height 25
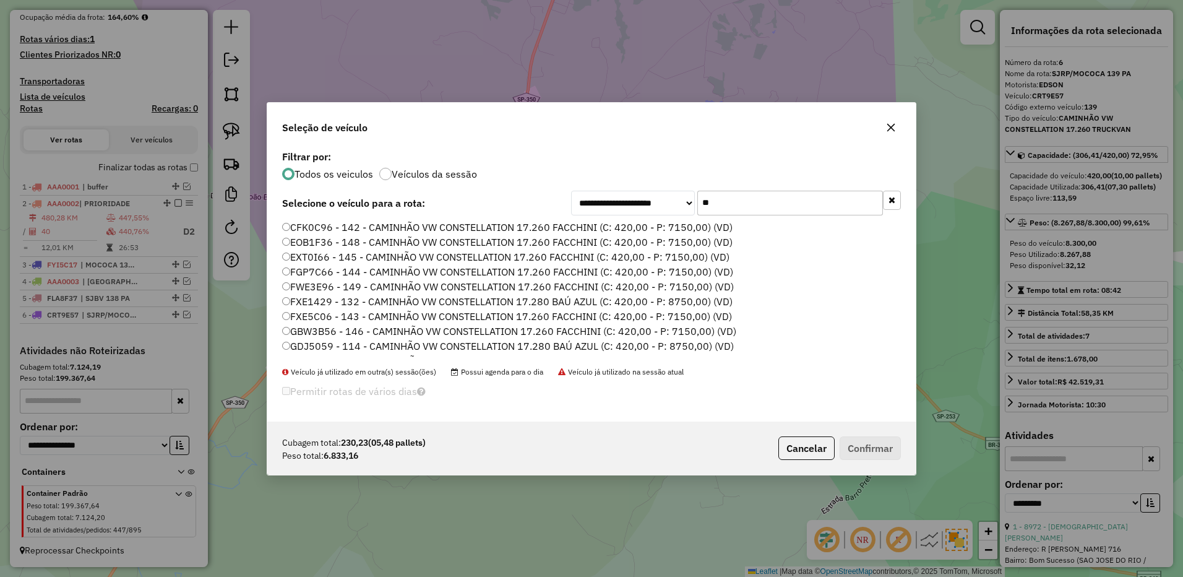
type input "*"
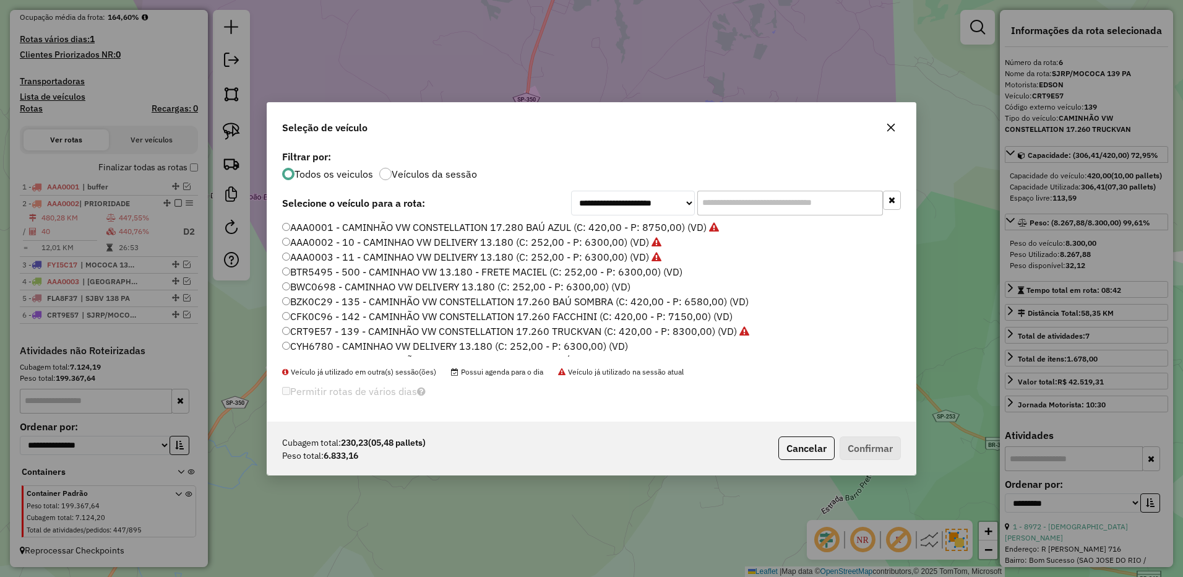
click at [883, 128] on button "button" at bounding box center [891, 128] width 20 height 20
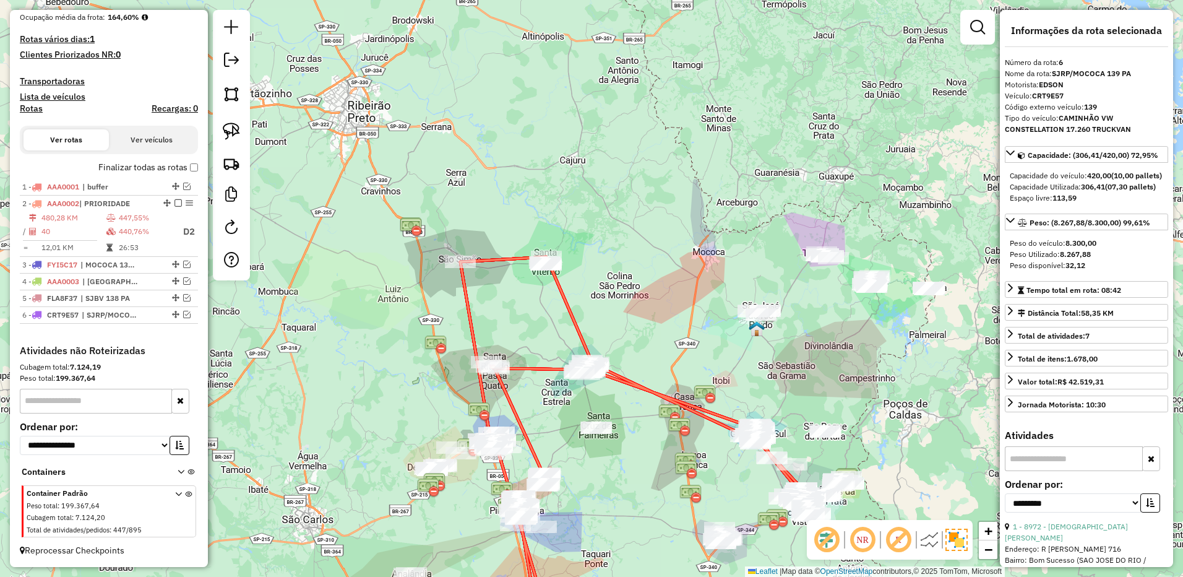
drag, startPoint x: 812, startPoint y: 341, endPoint x: 739, endPoint y: 360, distance: 75.5
click at [736, 368] on div "Janela de atendimento Grade de atendimento Capacidade Transportadoras Veículos …" at bounding box center [591, 288] width 1183 height 577
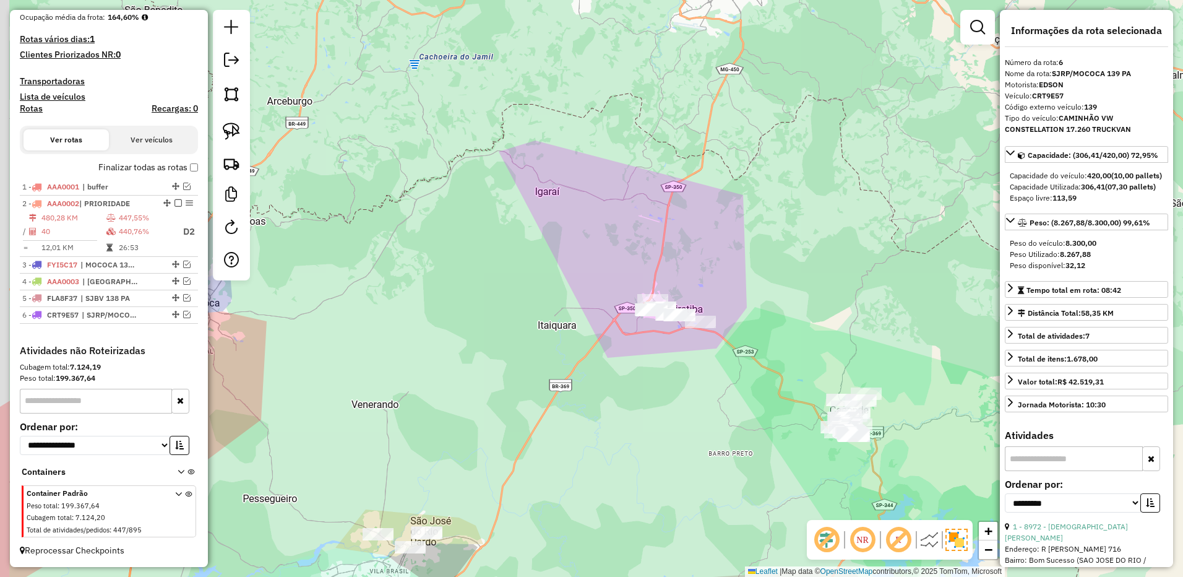
drag, startPoint x: 689, startPoint y: 355, endPoint x: 690, endPoint y: 361, distance: 6.2
click at [693, 366] on div "Janela de atendimento Grade de atendimento Capacidade Transportadoras Veículos …" at bounding box center [591, 288] width 1183 height 577
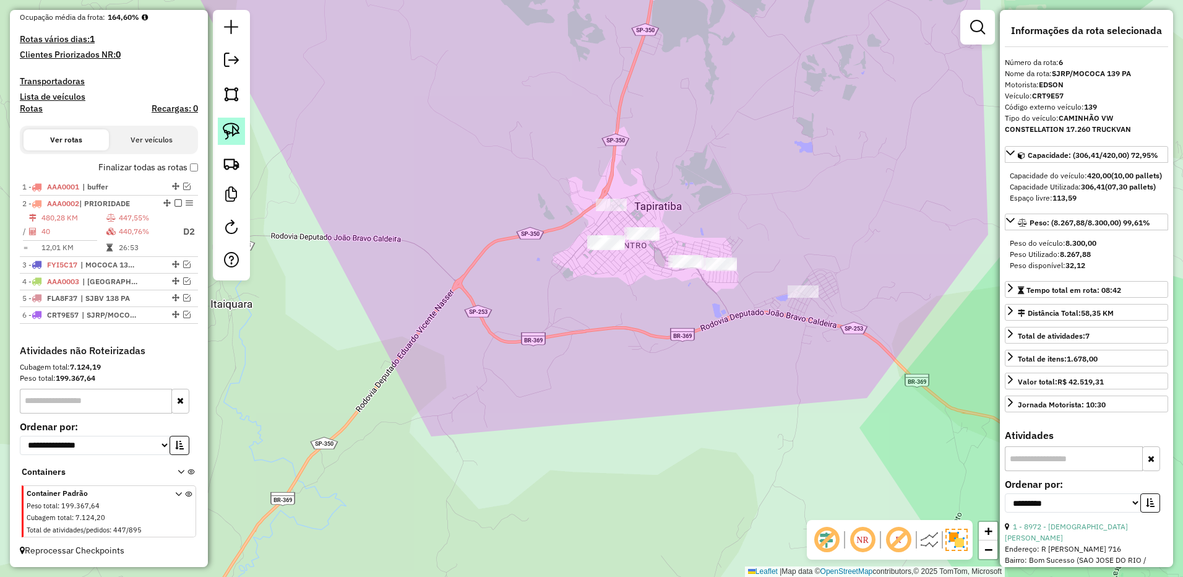
click at [239, 140] on link at bounding box center [231, 131] width 27 height 27
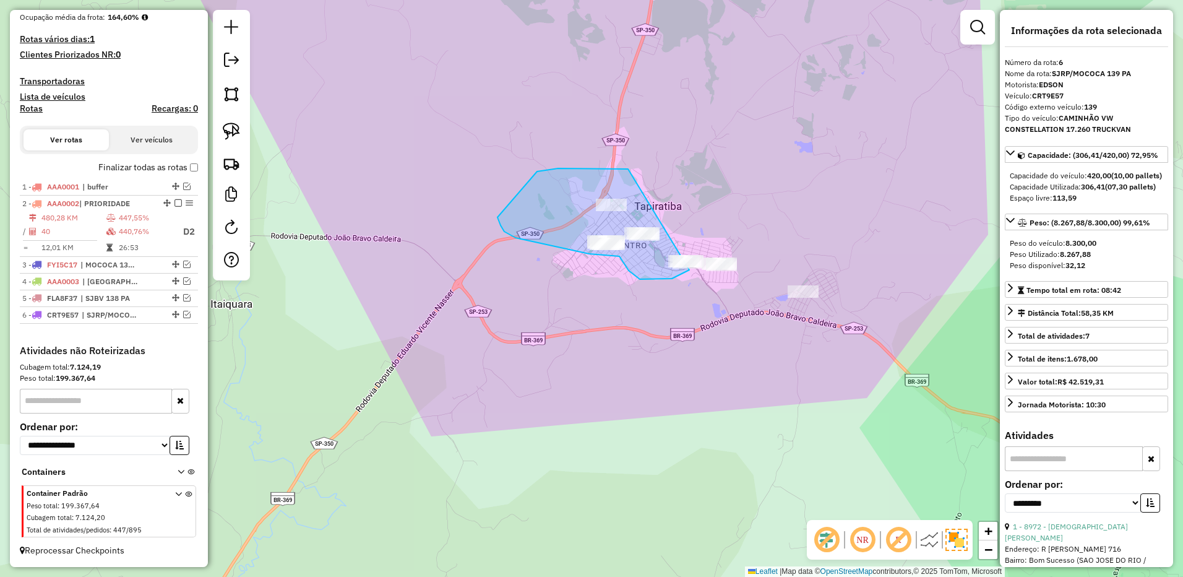
drag, startPoint x: 612, startPoint y: 168, endPoint x: 707, endPoint y: 240, distance: 119.3
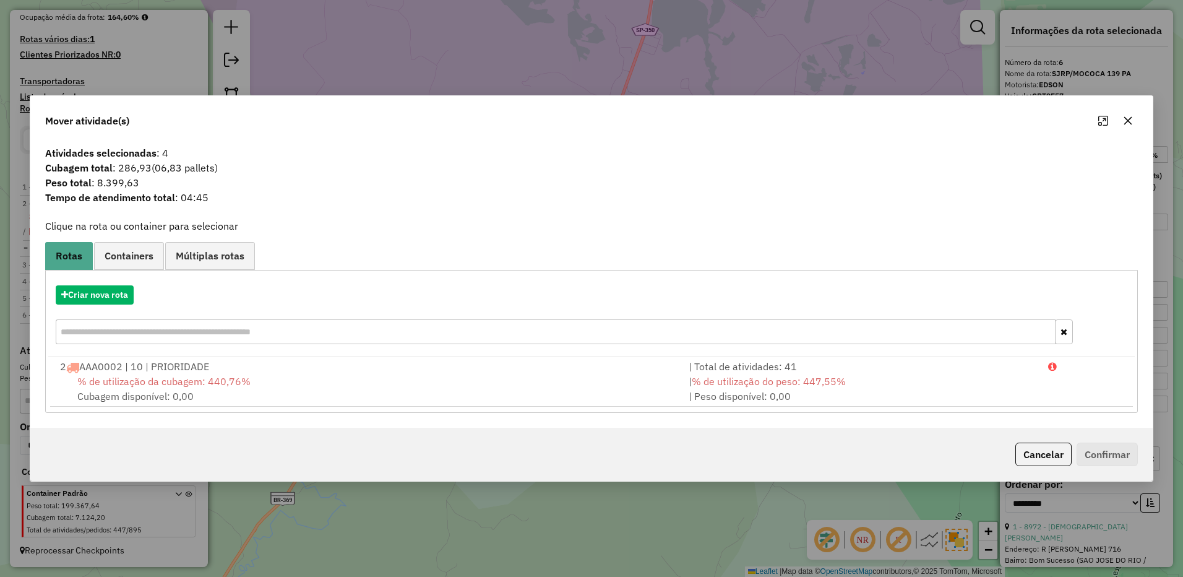
click at [139, 294] on div "Criar nova rota" at bounding box center [591, 294] width 1086 height 19
click at [113, 294] on button "Criar nova rota" at bounding box center [95, 294] width 78 height 19
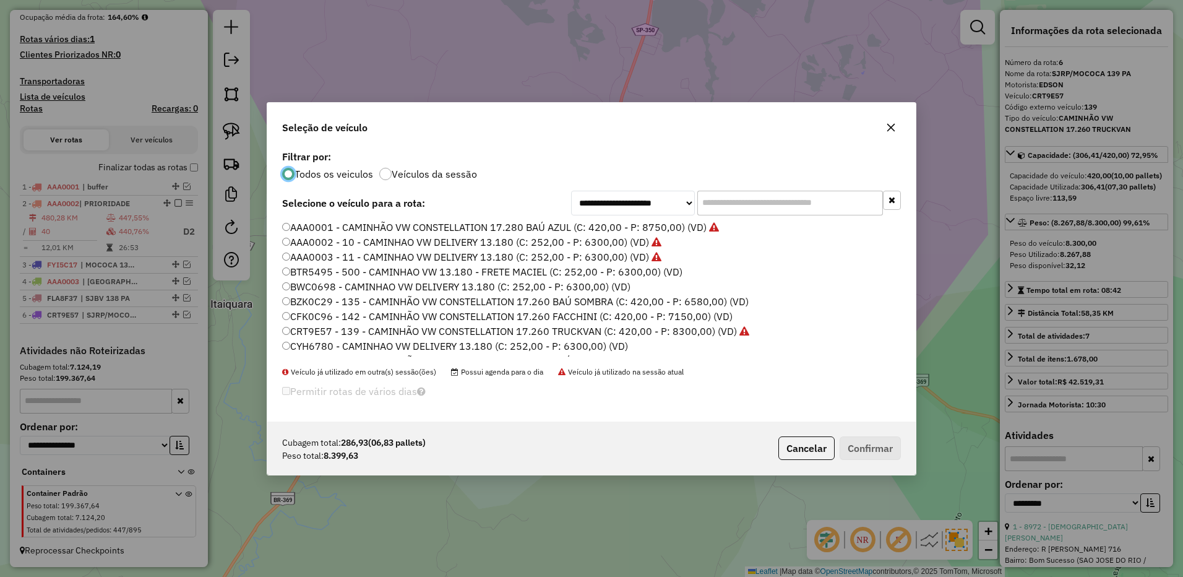
click at [763, 201] on input "text" at bounding box center [790, 203] width 186 height 25
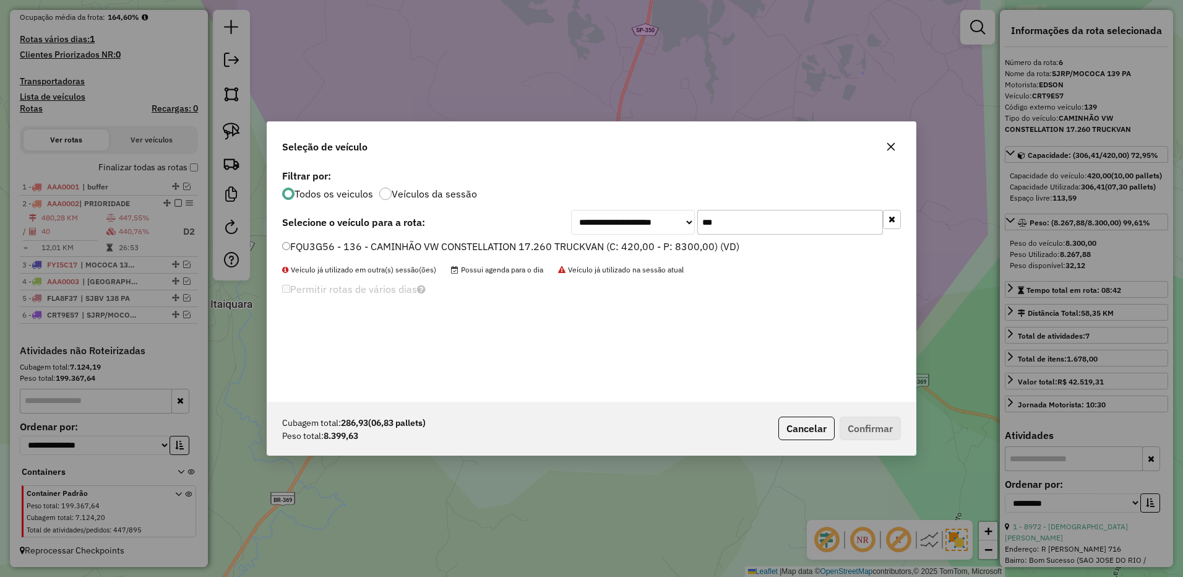
type input "***"
click at [698, 241] on label "FQU3G56 - 136 - CAMINHÃO VW CONSTELLATION 17.260 TRUCKVAN (C: 420,00 - P: 8300,…" at bounding box center [510, 246] width 457 height 15
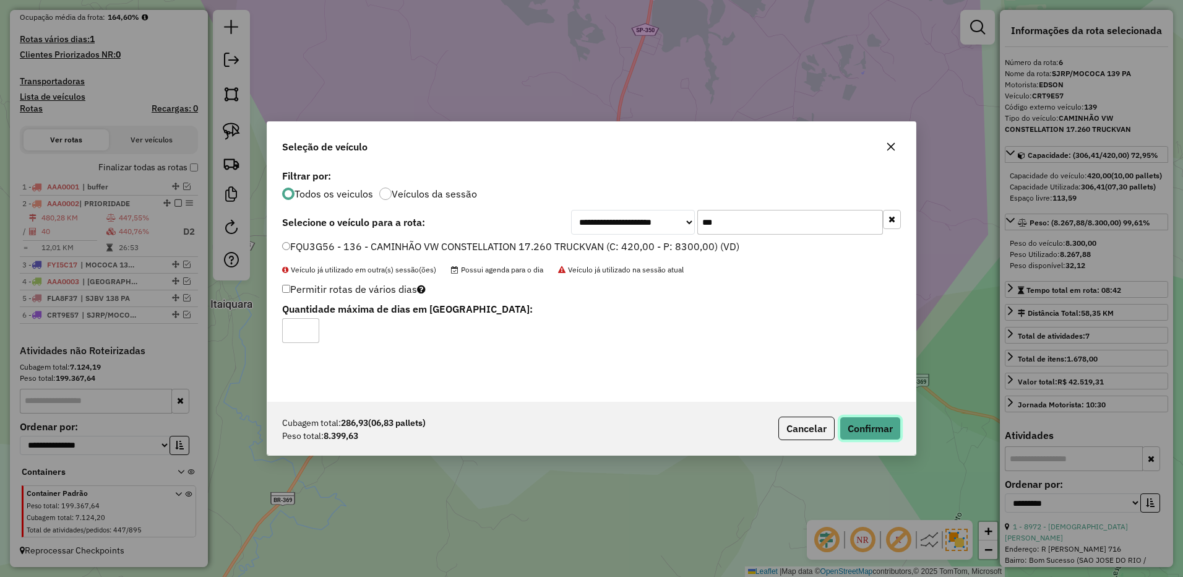
click at [880, 436] on button "Confirmar" at bounding box center [869, 428] width 61 height 24
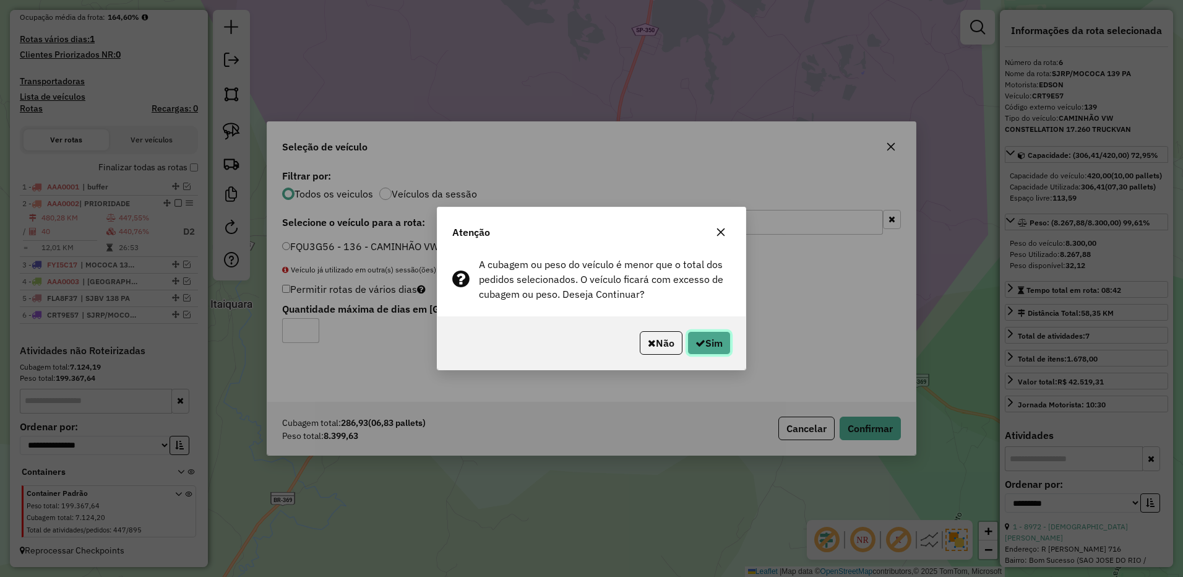
click at [715, 341] on button "Sim" at bounding box center [708, 343] width 43 height 24
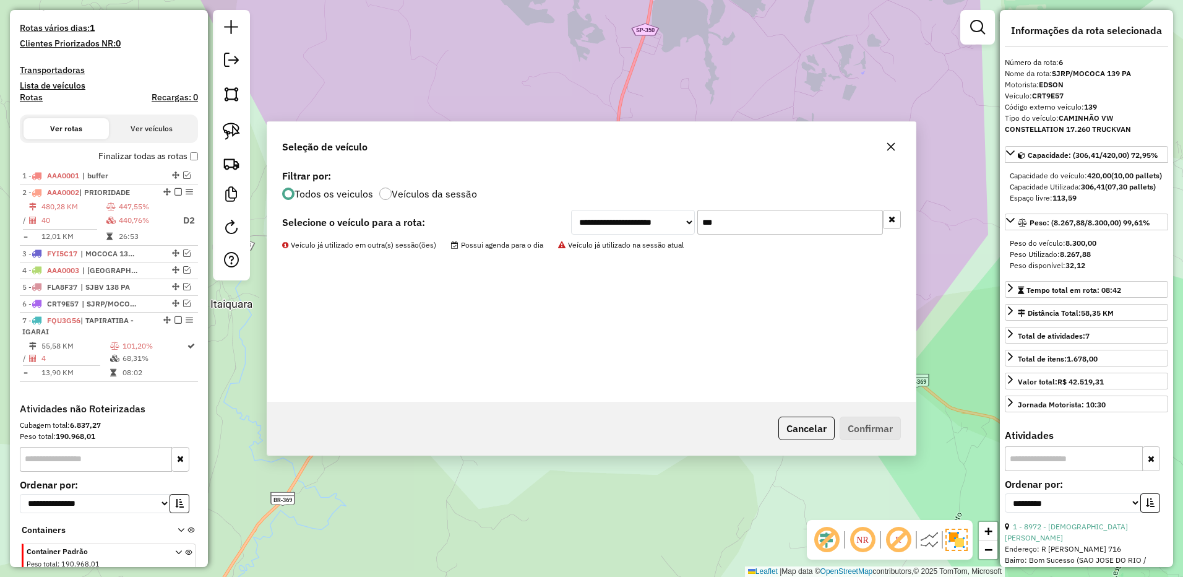
scroll to position [395, 0]
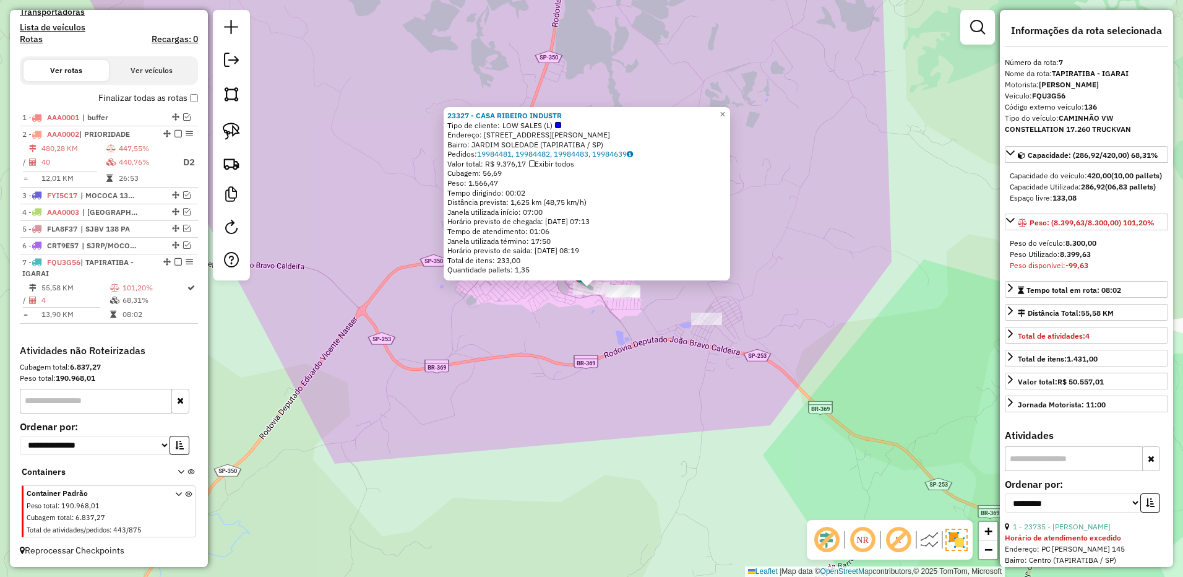
click at [815, 248] on div "23327 - CASA RIBEIRO INDUSTR Tipo de cliente: LOW SALES (L) Endereço: R RUA SER…" at bounding box center [591, 288] width 1183 height 577
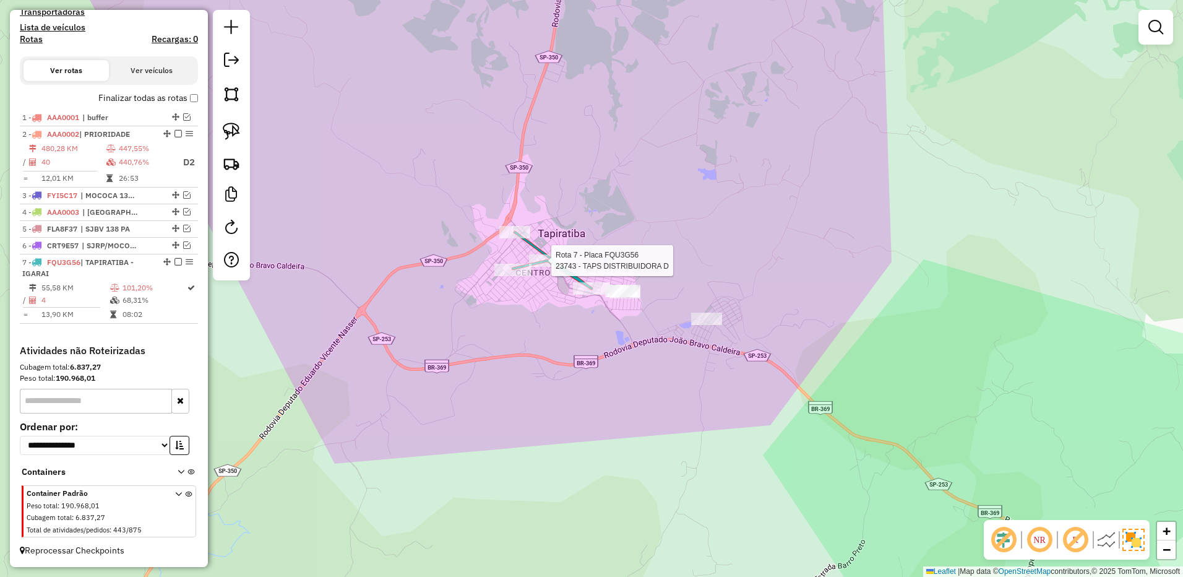
select select "**********"
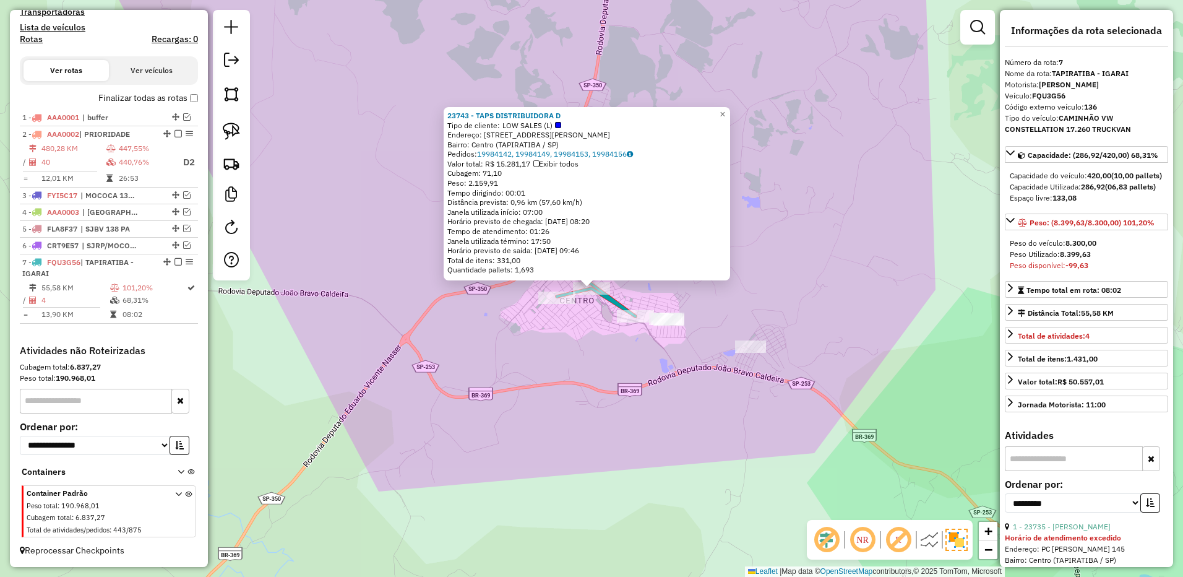
click at [777, 292] on div "23743 - TAPS DISTRIBUIDORA D Tipo de cliente: LOW SALES (L) Endereço: R ERNESTO…" at bounding box center [591, 288] width 1183 height 577
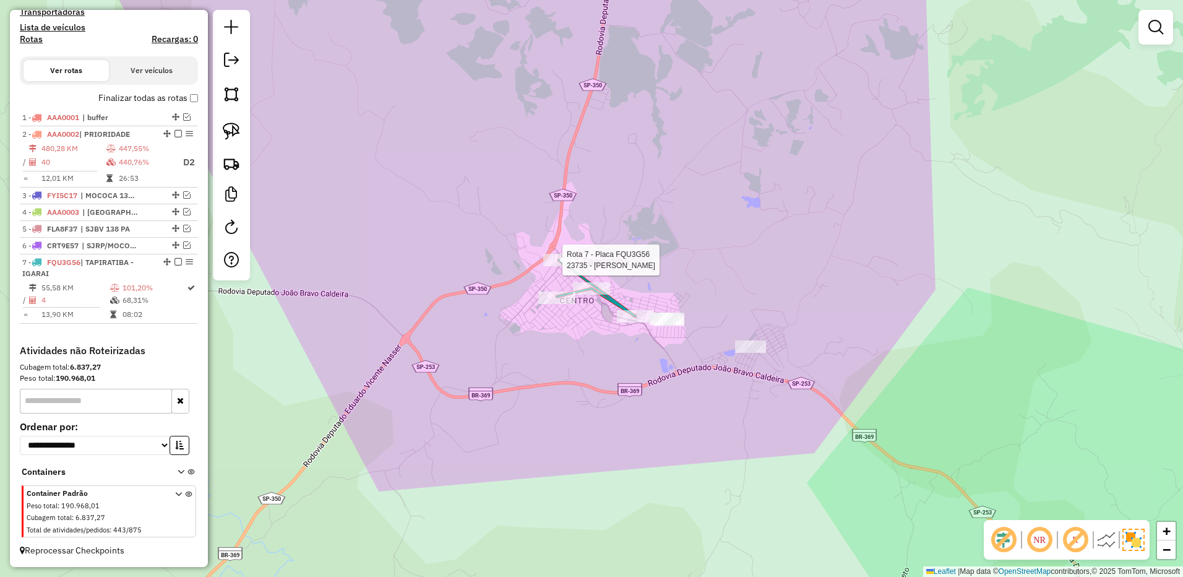
select select "**********"
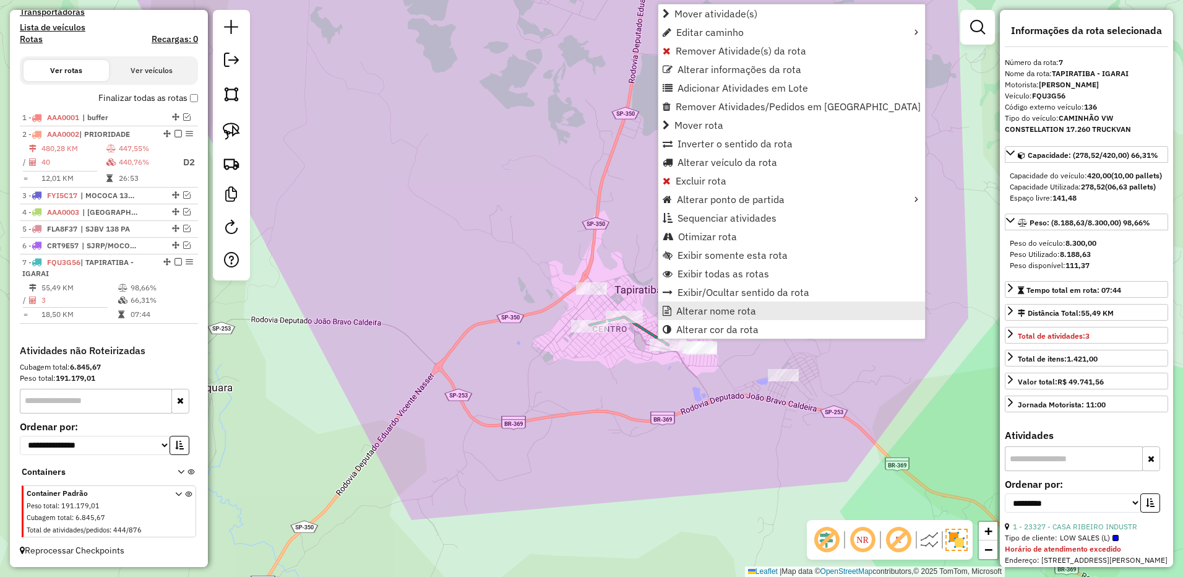
click at [702, 307] on span "Alterar nome rota" at bounding box center [716, 311] width 80 height 10
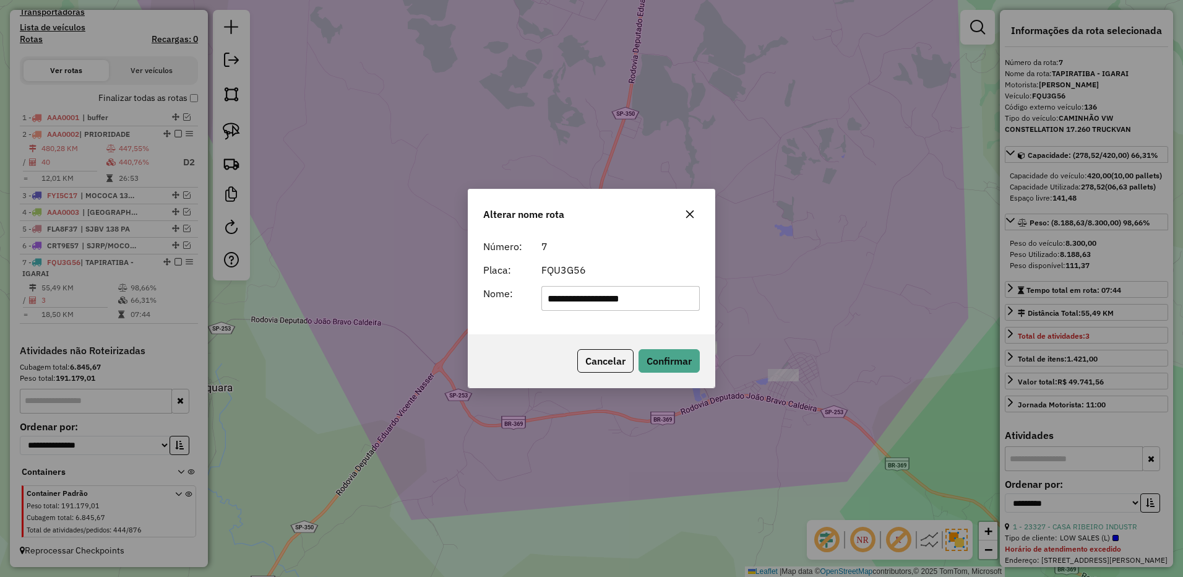
drag, startPoint x: 603, startPoint y: 298, endPoint x: 758, endPoint y: 297, distance: 155.3
click at [759, 297] on div "**********" at bounding box center [591, 288] width 1183 height 577
type input "**********"
click at [681, 356] on button "Confirmar" at bounding box center [668, 361] width 61 height 24
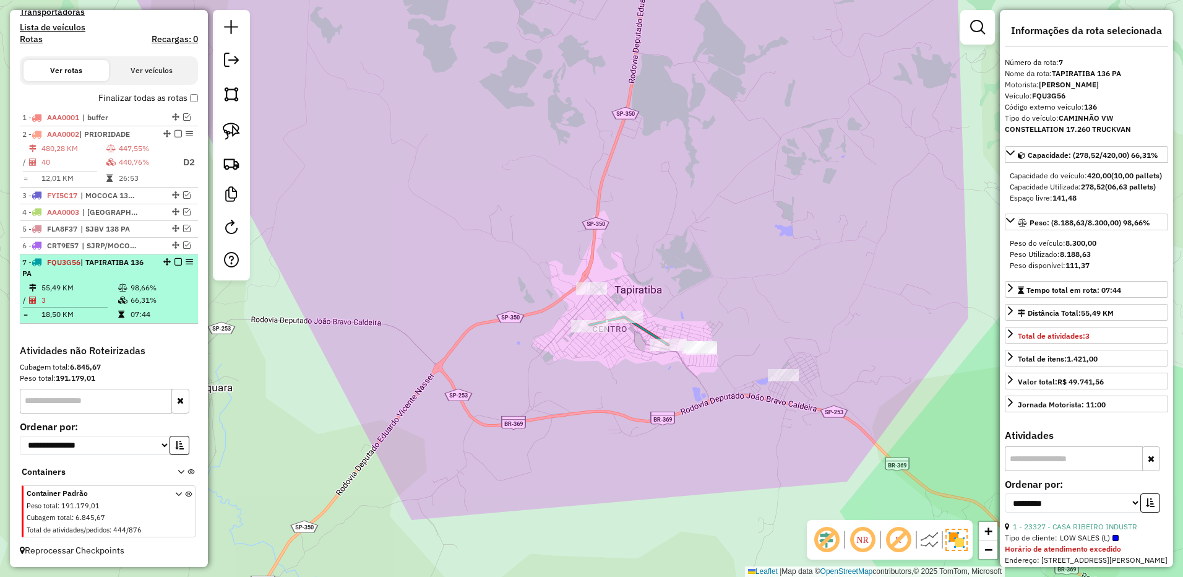
click at [176, 260] on em at bounding box center [177, 261] width 7 height 7
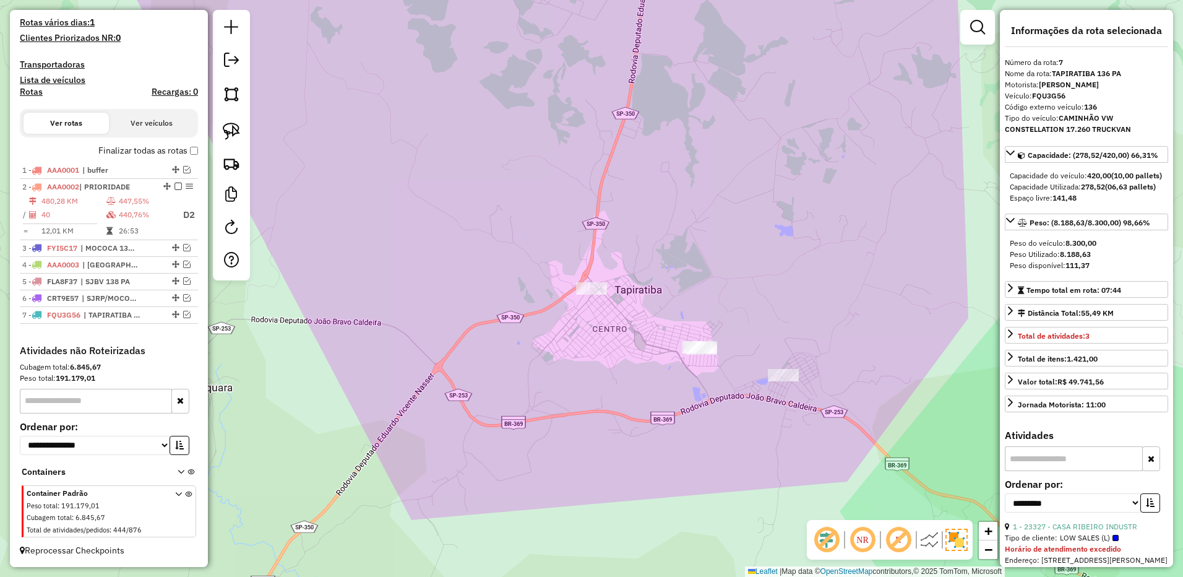
scroll to position [342, 0]
drag, startPoint x: 158, startPoint y: 264, endPoint x: 167, endPoint y: 264, distance: 9.3
click at [158, 264] on div at bounding box center [174, 263] width 37 height 7
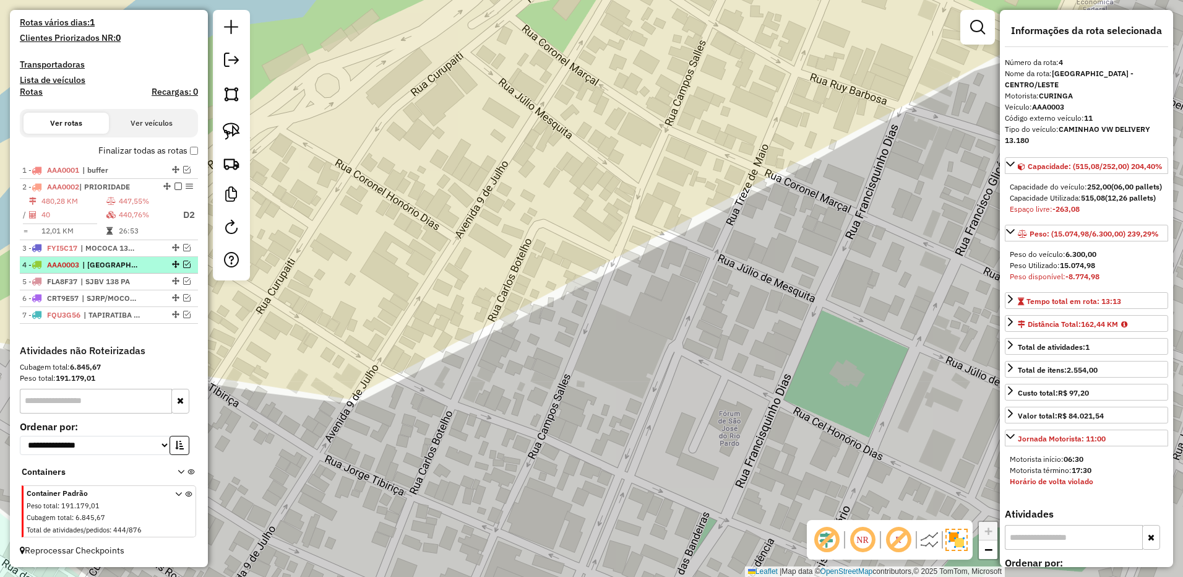
click at [184, 264] on em at bounding box center [186, 263] width 7 height 7
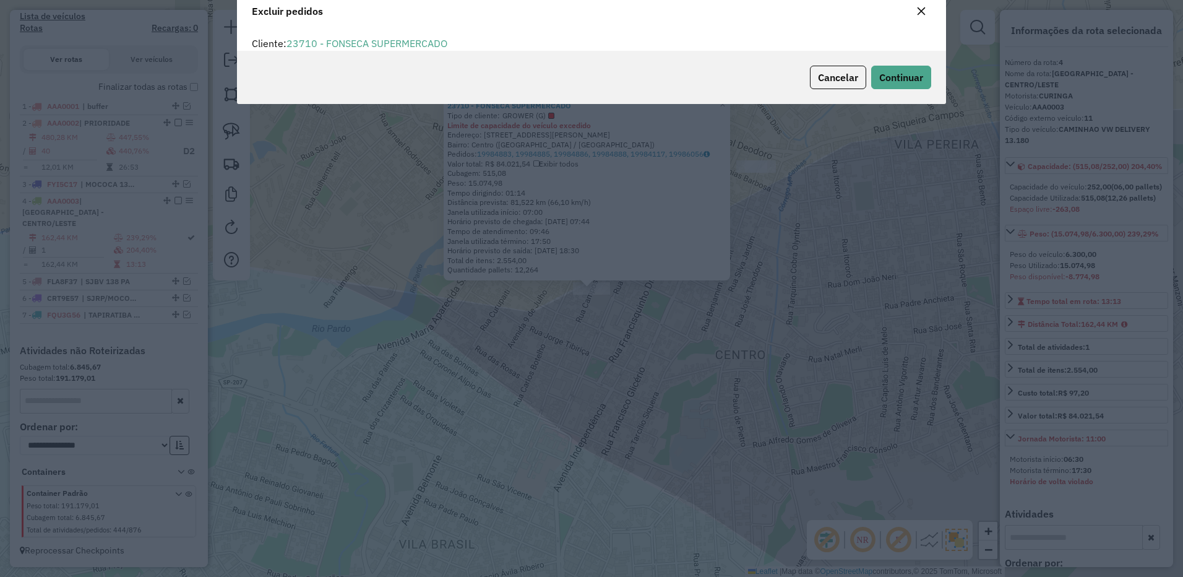
scroll to position [7, 4]
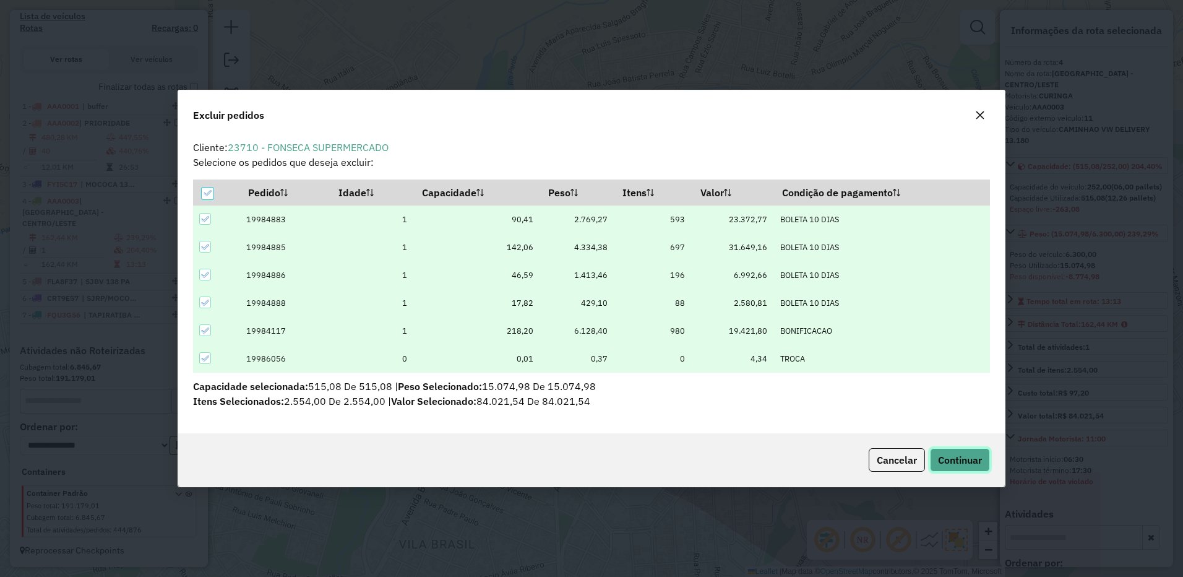
click at [950, 458] on span "Continuar" at bounding box center [960, 459] width 44 height 12
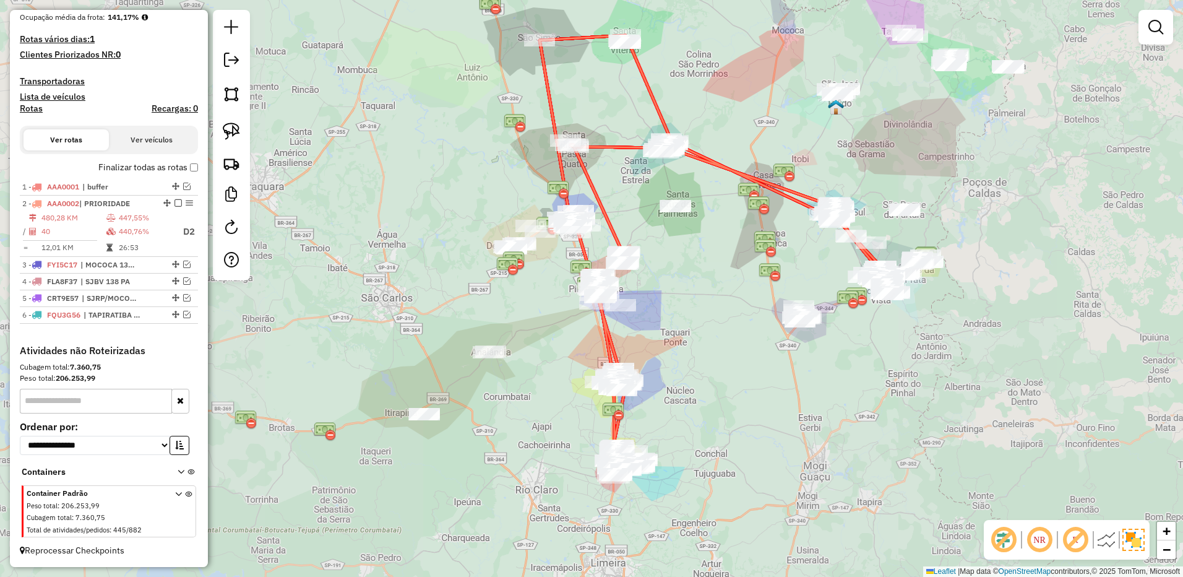
scroll to position [325, 0]
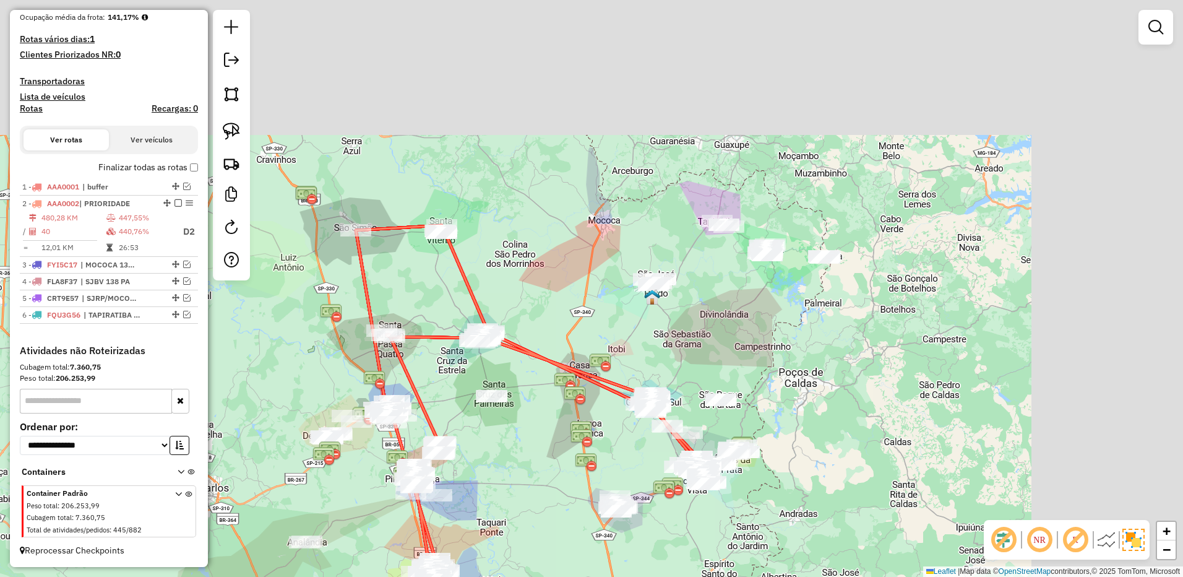
drag, startPoint x: 887, startPoint y: 187, endPoint x: 722, endPoint y: 375, distance: 250.3
click at [722, 375] on div "Janela de atendimento Grade de atendimento Capacidade Transportadoras Veículos …" at bounding box center [591, 288] width 1183 height 577
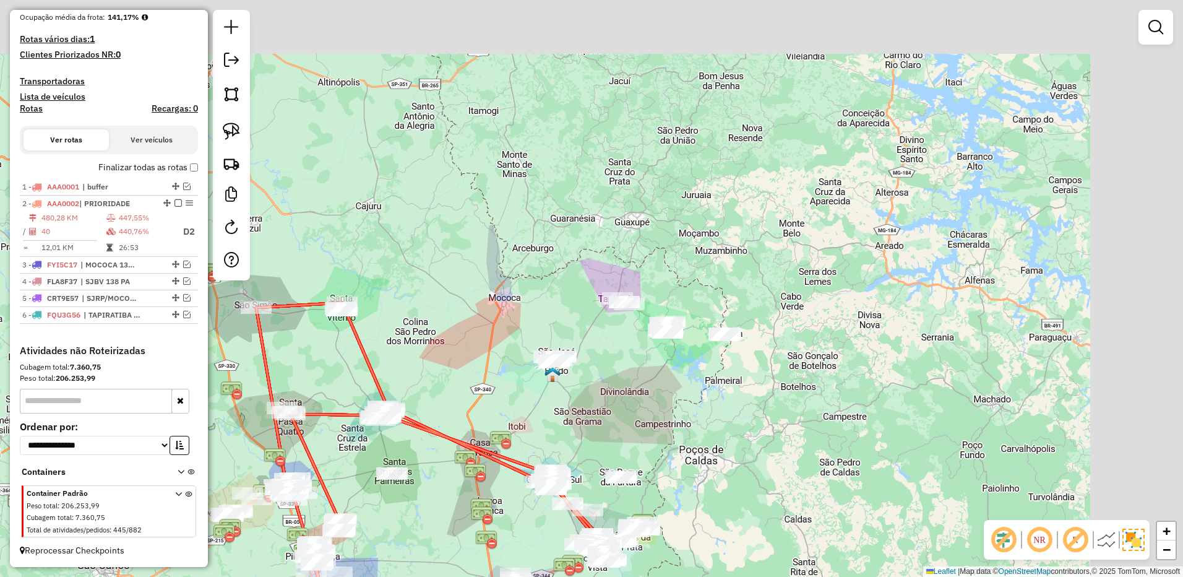
drag, startPoint x: 744, startPoint y: 375, endPoint x: 674, endPoint y: 364, distance: 70.9
click at [740, 379] on div "Janela de atendimento Grade de atendimento Capacidade Transportadoras Veículos …" at bounding box center [591, 288] width 1183 height 577
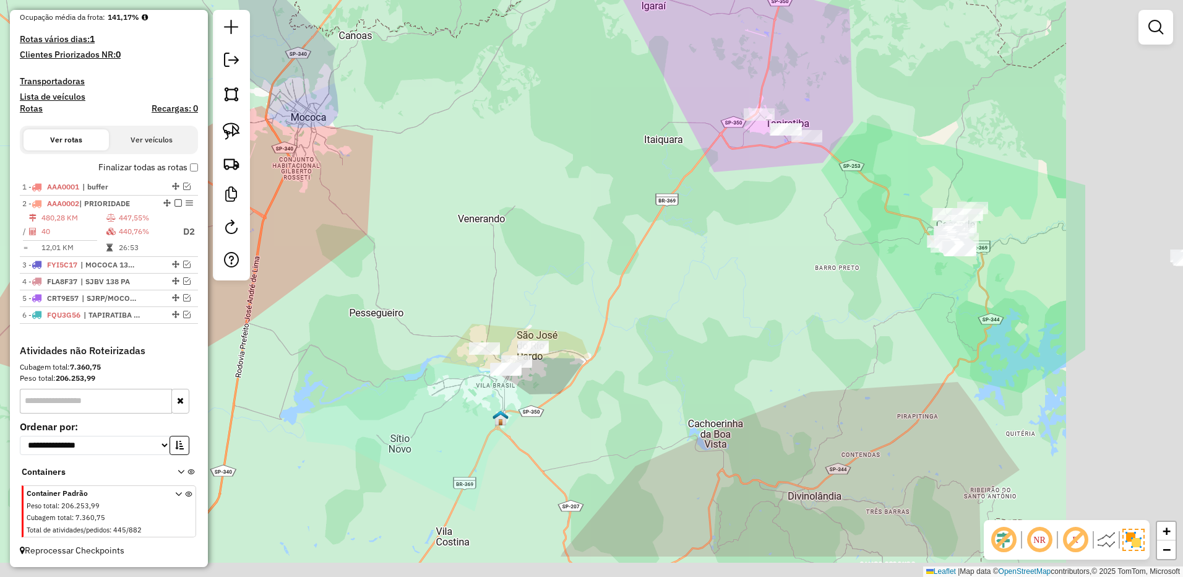
drag, startPoint x: 890, startPoint y: 434, endPoint x: 674, endPoint y: 356, distance: 229.5
click at [674, 356] on div "Janela de atendimento Grade de atendimento Capacidade Transportadoras Veículos …" at bounding box center [591, 288] width 1183 height 577
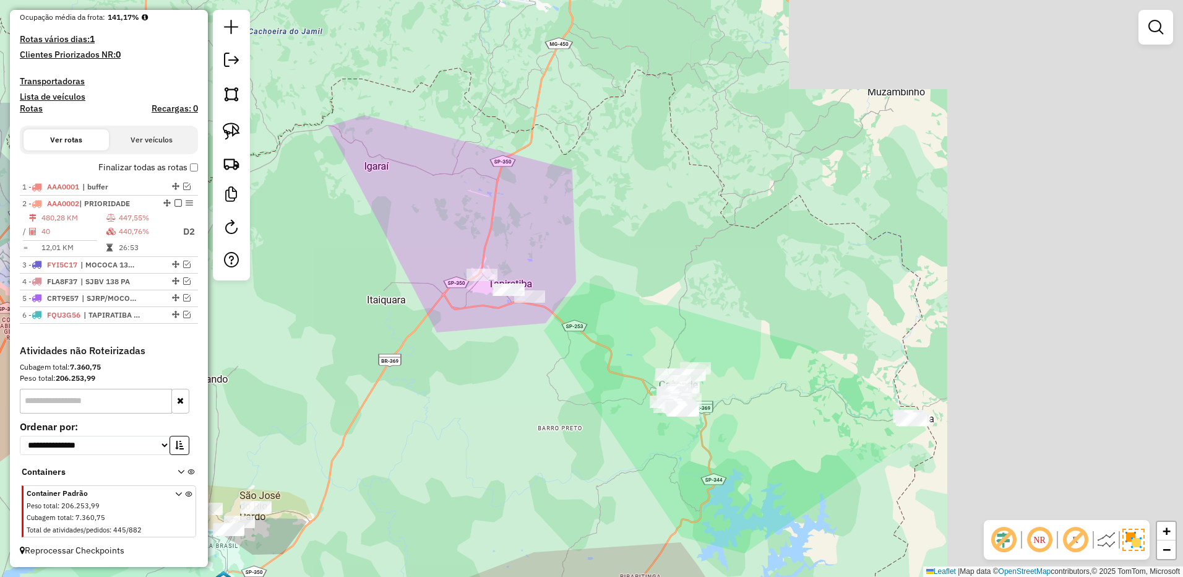
drag, startPoint x: 922, startPoint y: 343, endPoint x: 643, endPoint y: 504, distance: 322.0
click at [643, 506] on div "Janela de atendimento Grade de atendimento Capacidade Transportadoras Veículos …" at bounding box center [591, 288] width 1183 height 577
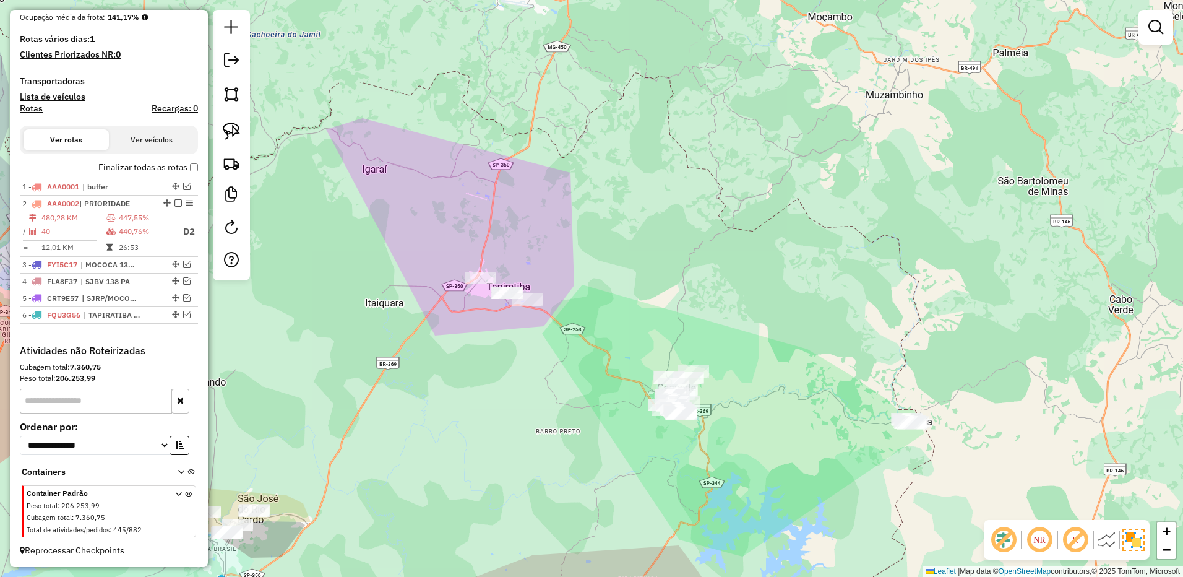
drag, startPoint x: 557, startPoint y: 323, endPoint x: 573, endPoint y: 299, distance: 29.0
click at [573, 299] on div "Janela de atendimento Grade de atendimento Capacidade Transportadoras Veículos …" at bounding box center [591, 288] width 1183 height 577
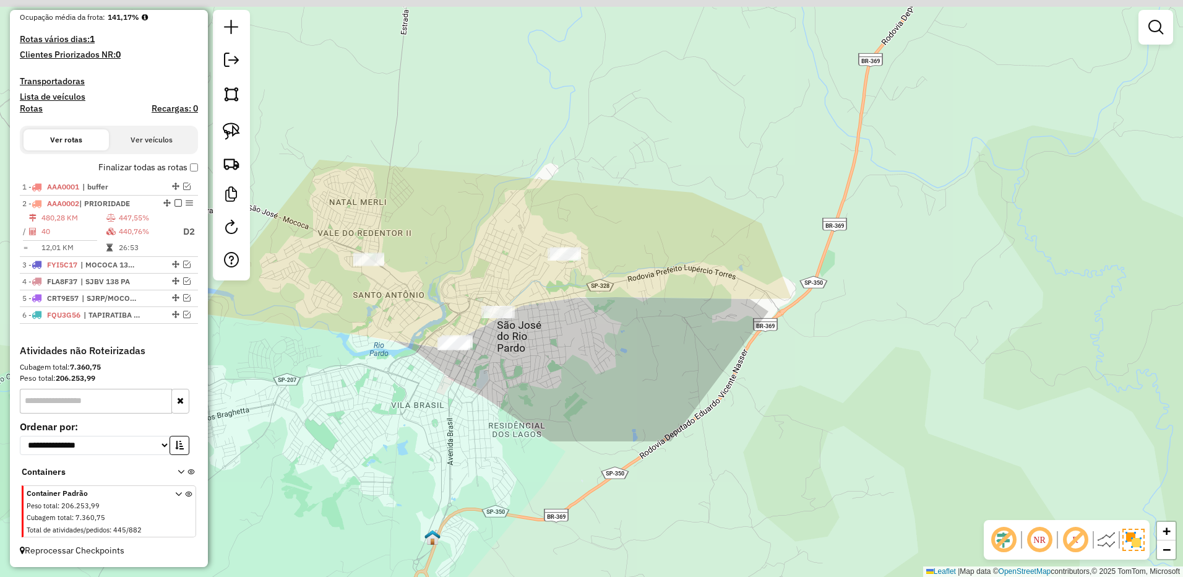
drag, startPoint x: 554, startPoint y: 411, endPoint x: 552, endPoint y: 419, distance: 7.7
click at [554, 422] on div "Janela de atendimento Grade de atendimento Capacidade Transportadoras Veículos …" at bounding box center [591, 288] width 1183 height 577
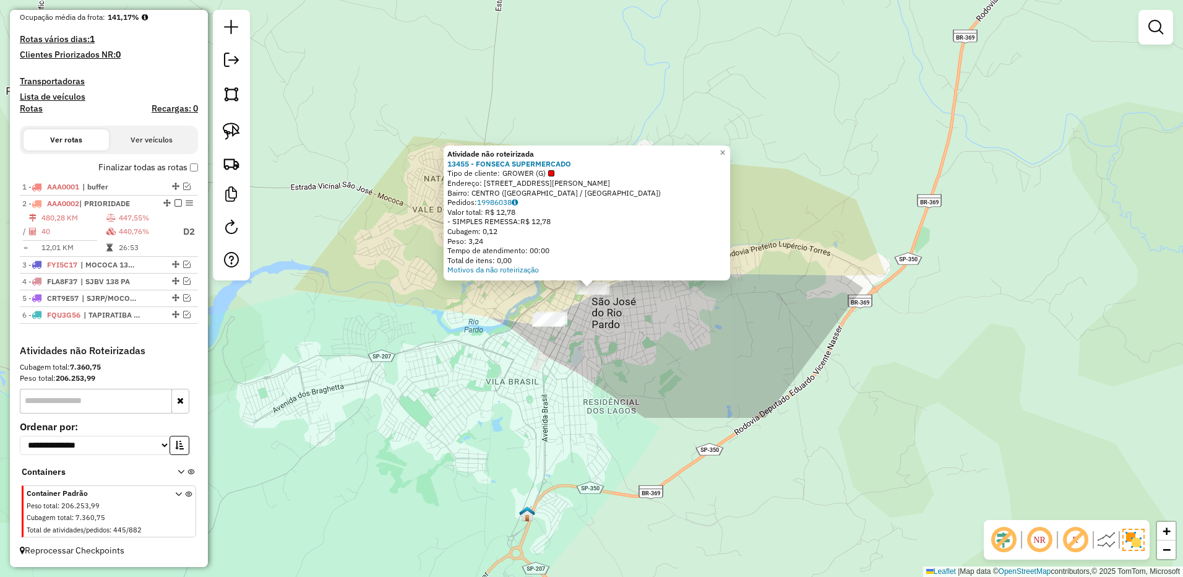
click at [646, 374] on div "Atividade não roteirizada 13455 - FONSECA SUPERMERCADO Tipo de cliente: GROWER …" at bounding box center [591, 288] width 1183 height 577
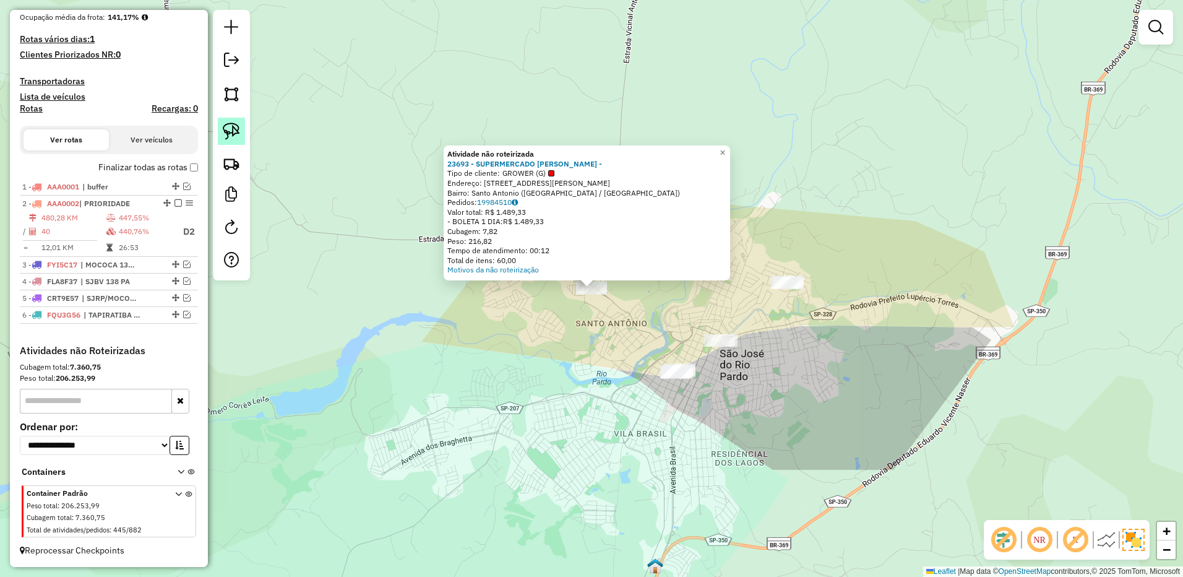
click at [227, 127] on img at bounding box center [231, 130] width 17 height 17
drag, startPoint x: 571, startPoint y: 325, endPoint x: 556, endPoint y: 240, distance: 86.1
click at [555, 242] on div "Atividade não roteirizada 23693 - SUPERMERCADO GOMES - Tipo de cliente: GROWER …" at bounding box center [591, 288] width 1183 height 577
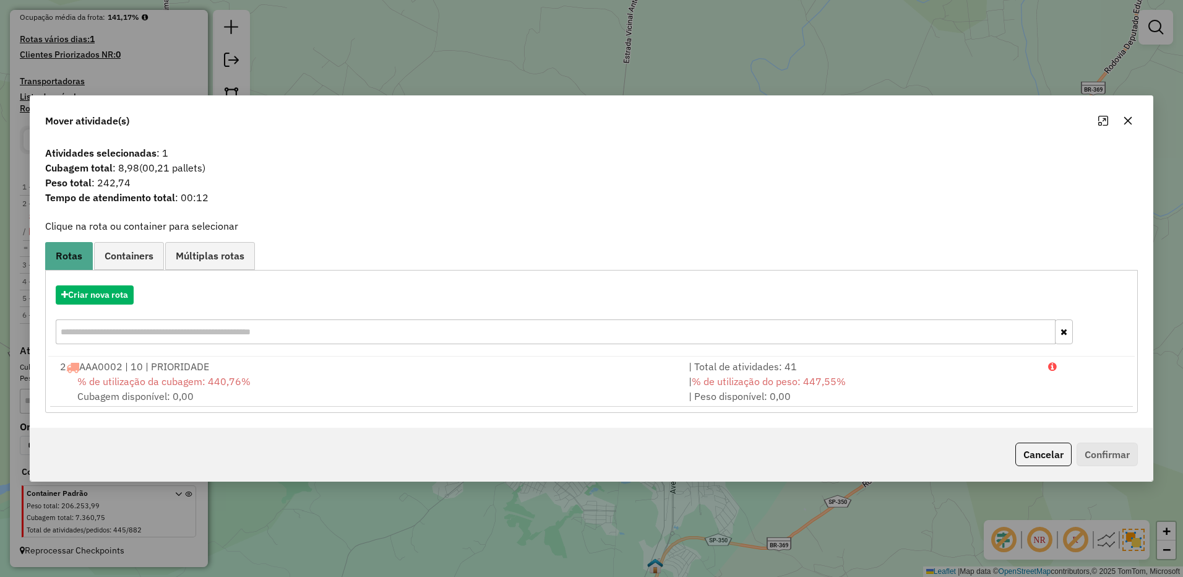
drag, startPoint x: 1123, startPoint y: 121, endPoint x: 531, endPoint y: 150, distance: 592.1
click at [1122, 121] on button "button" at bounding box center [1128, 121] width 20 height 20
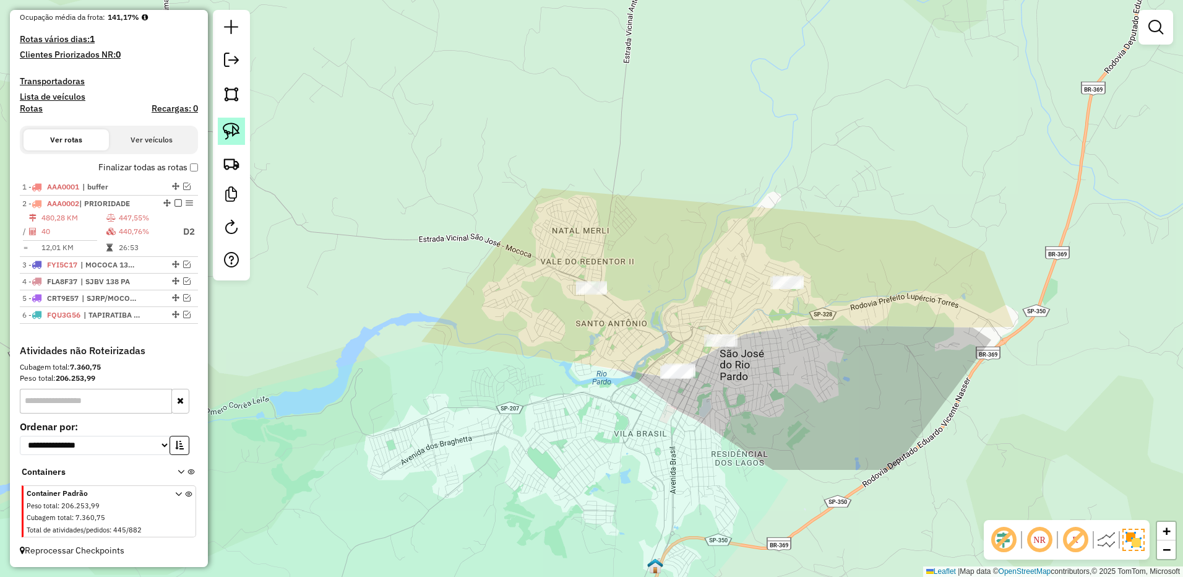
click at [239, 125] on img at bounding box center [231, 130] width 17 height 17
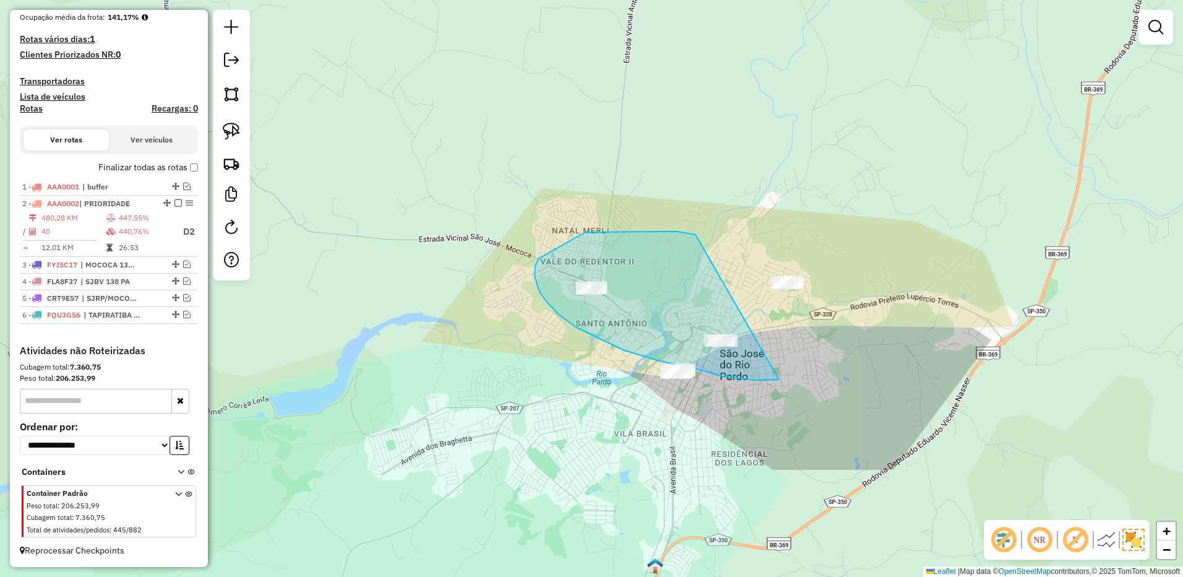
drag, startPoint x: 658, startPoint y: 231, endPoint x: 872, endPoint y: 217, distance: 214.6
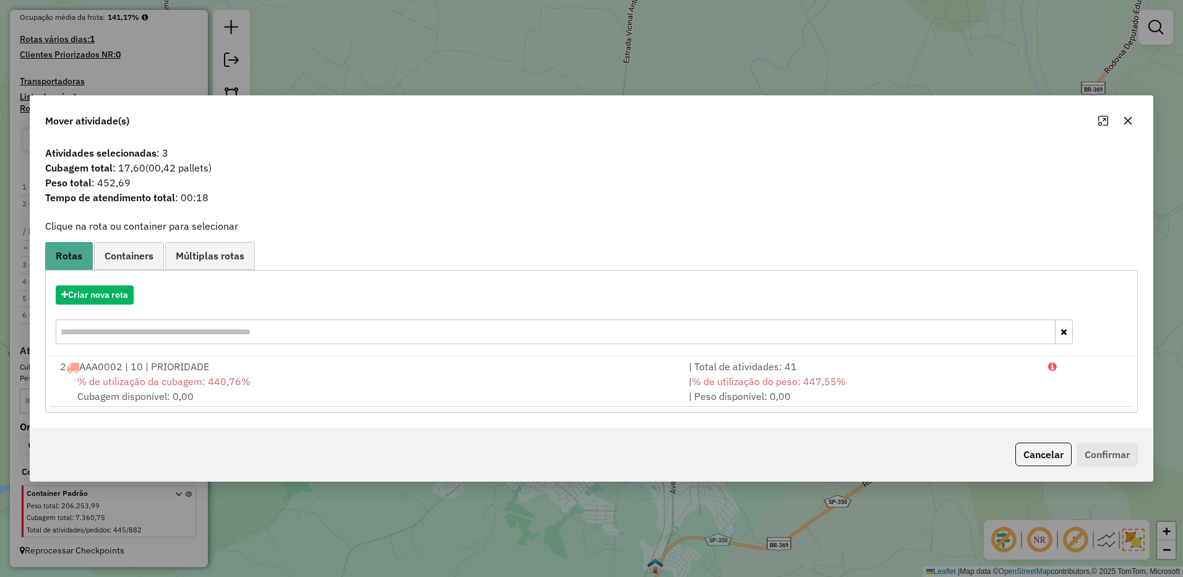
click at [1123, 114] on button "button" at bounding box center [1128, 121] width 20 height 20
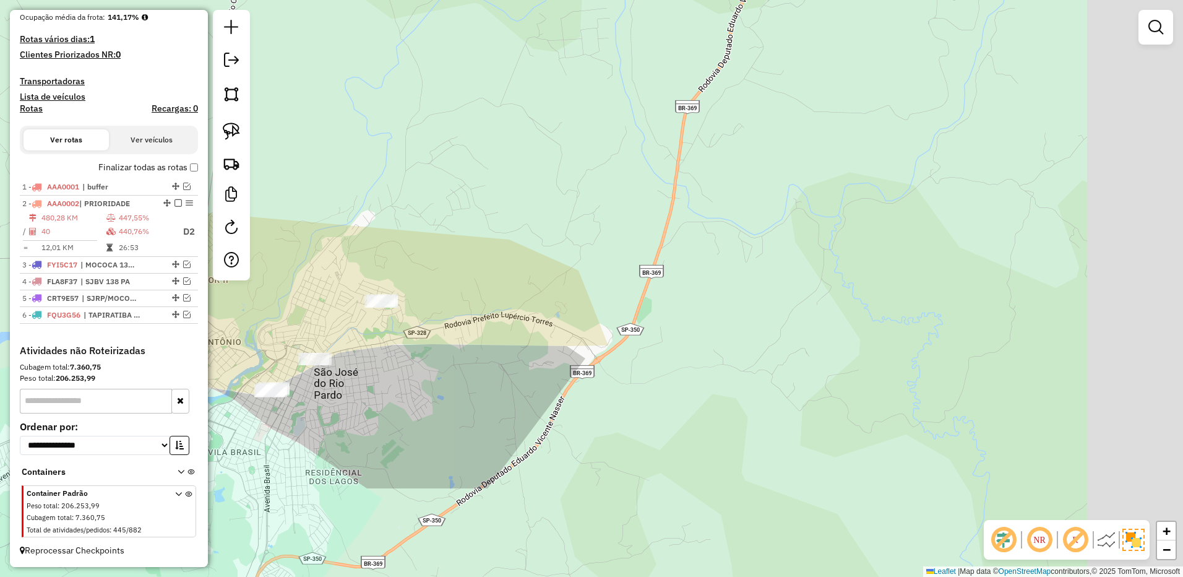
drag, startPoint x: 1036, startPoint y: 228, endPoint x: 493, endPoint y: 252, distance: 543.1
click at [489, 257] on div "Janela de atendimento Grade de atendimento Capacidade Transportadoras Veículos …" at bounding box center [591, 288] width 1183 height 577
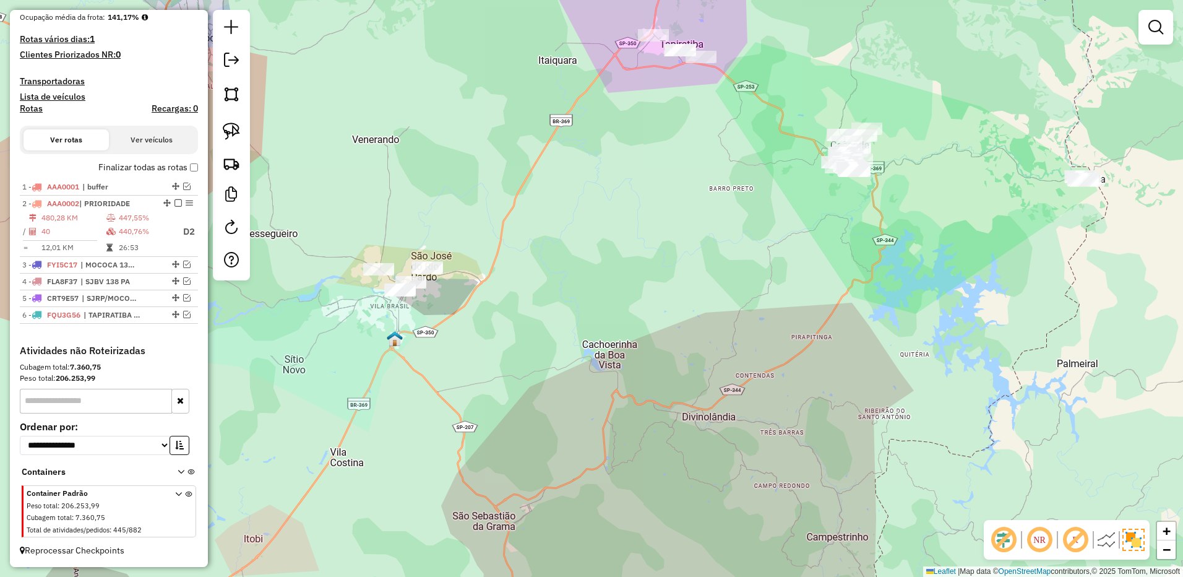
drag, startPoint x: 700, startPoint y: 217, endPoint x: 579, endPoint y: 429, distance: 244.6
click at [569, 432] on div "Janela de atendimento Grade de atendimento Capacidade Transportadoras Veículos …" at bounding box center [591, 288] width 1183 height 577
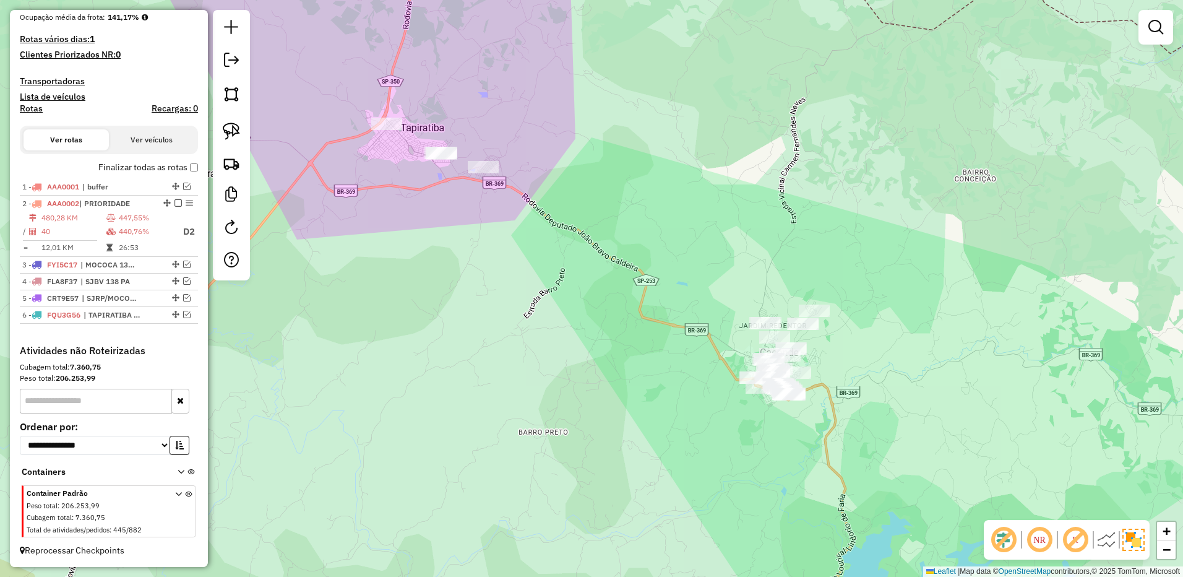
drag, startPoint x: 451, startPoint y: 254, endPoint x: 520, endPoint y: 329, distance: 101.6
click at [531, 337] on div "Janela de atendimento Grade de atendimento Capacidade Transportadoras Veículos …" at bounding box center [591, 288] width 1183 height 577
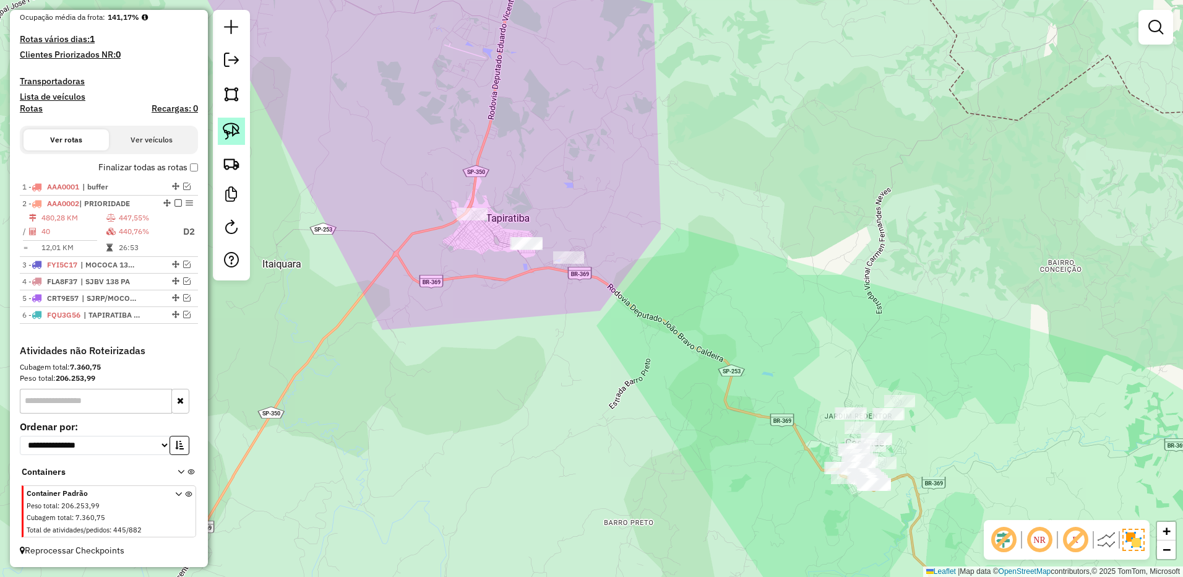
drag, startPoint x: 220, startPoint y: 126, endPoint x: 246, endPoint y: 134, distance: 27.6
click at [221, 126] on link at bounding box center [231, 131] width 27 height 27
drag, startPoint x: 461, startPoint y: 154, endPoint x: 703, endPoint y: 236, distance: 254.7
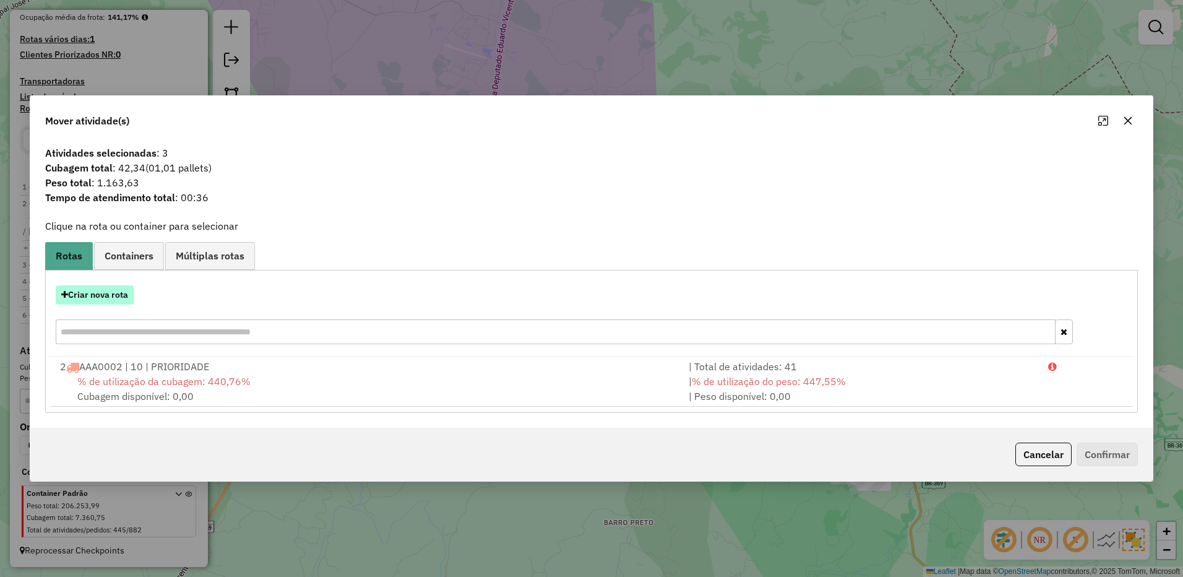
click at [118, 293] on button "Criar nova rota" at bounding box center [95, 294] width 78 height 19
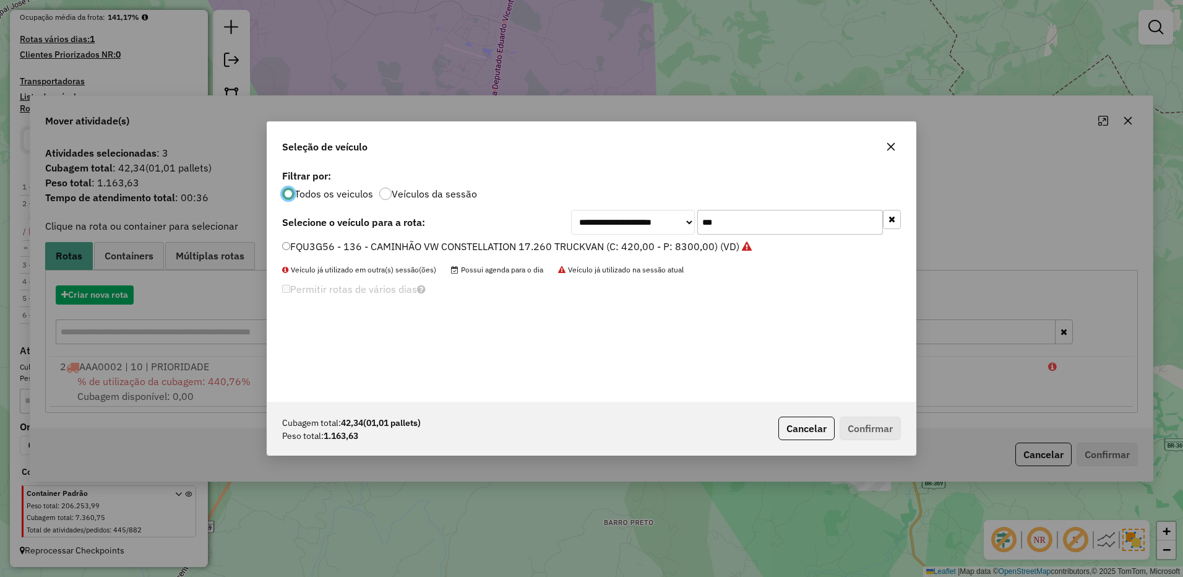
scroll to position [7, 4]
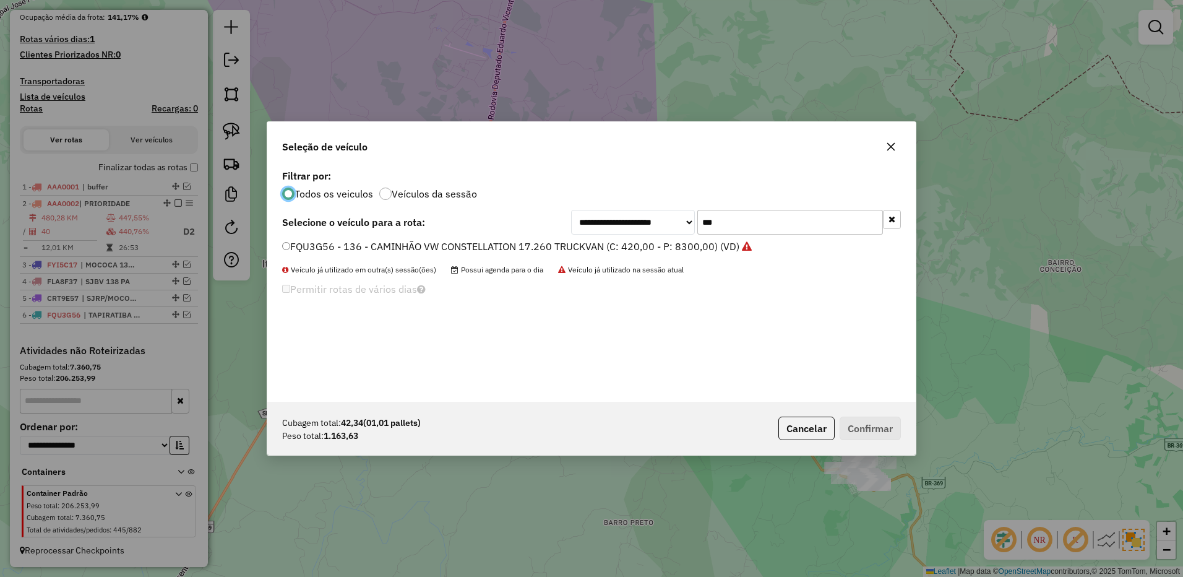
click at [747, 213] on input "***" at bounding box center [790, 222] width 186 height 25
click at [747, 220] on input "***" at bounding box center [790, 222] width 186 height 25
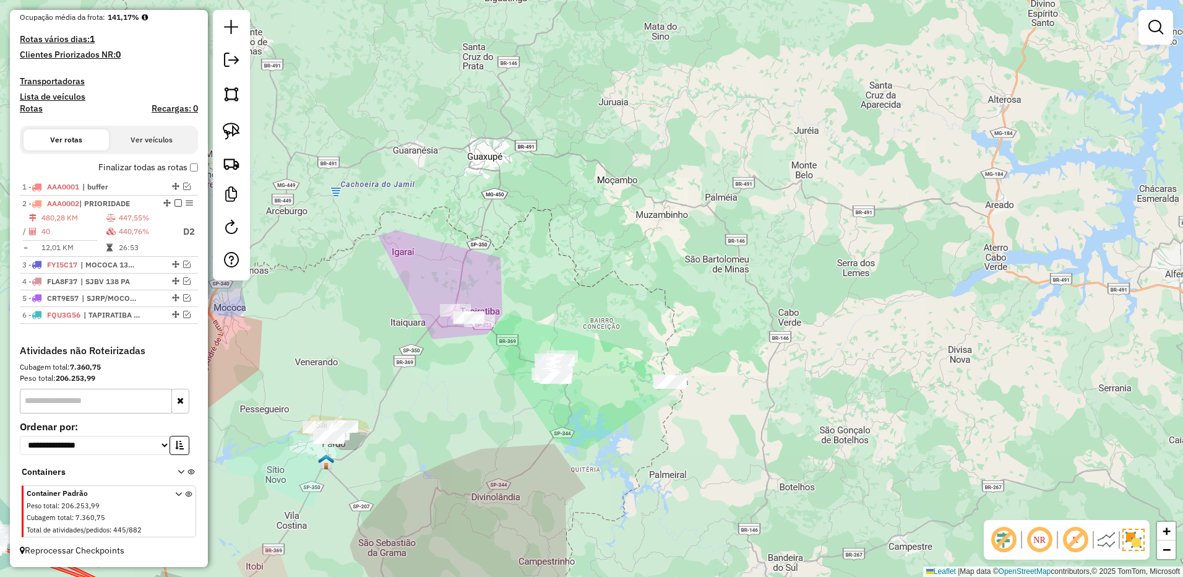
drag, startPoint x: 521, startPoint y: 271, endPoint x: 572, endPoint y: 139, distance: 142.0
click at [573, 137] on div "Janela de atendimento Grade de atendimento Capacidade Transportadoras Veículos …" at bounding box center [591, 288] width 1183 height 577
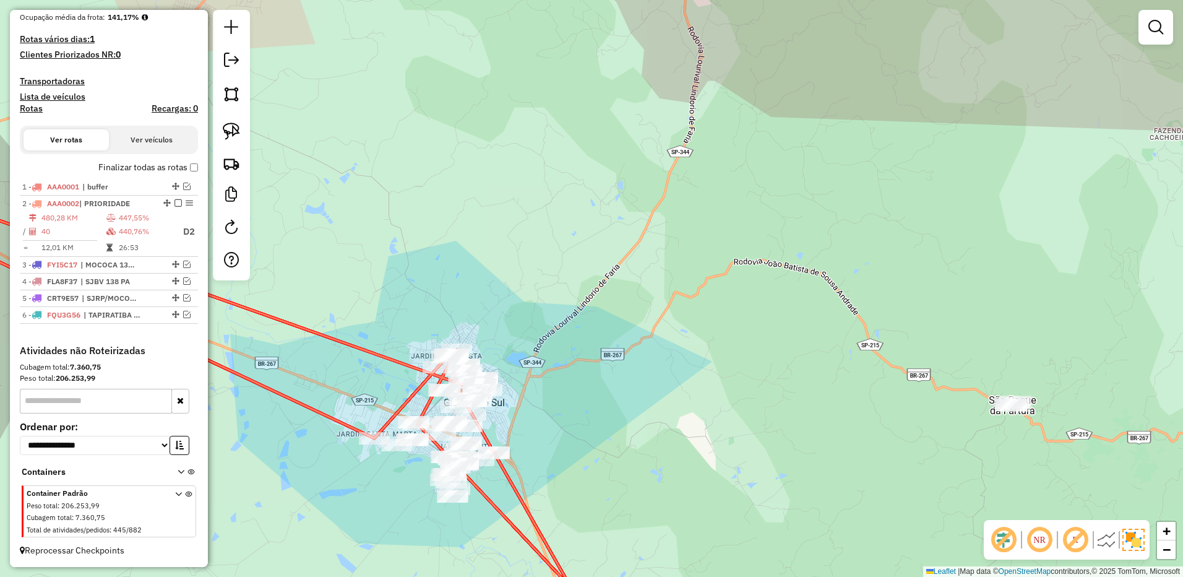
click at [553, 314] on div "Janela de atendimento Grade de atendimento Capacidade Transportadoras Veículos …" at bounding box center [591, 288] width 1183 height 577
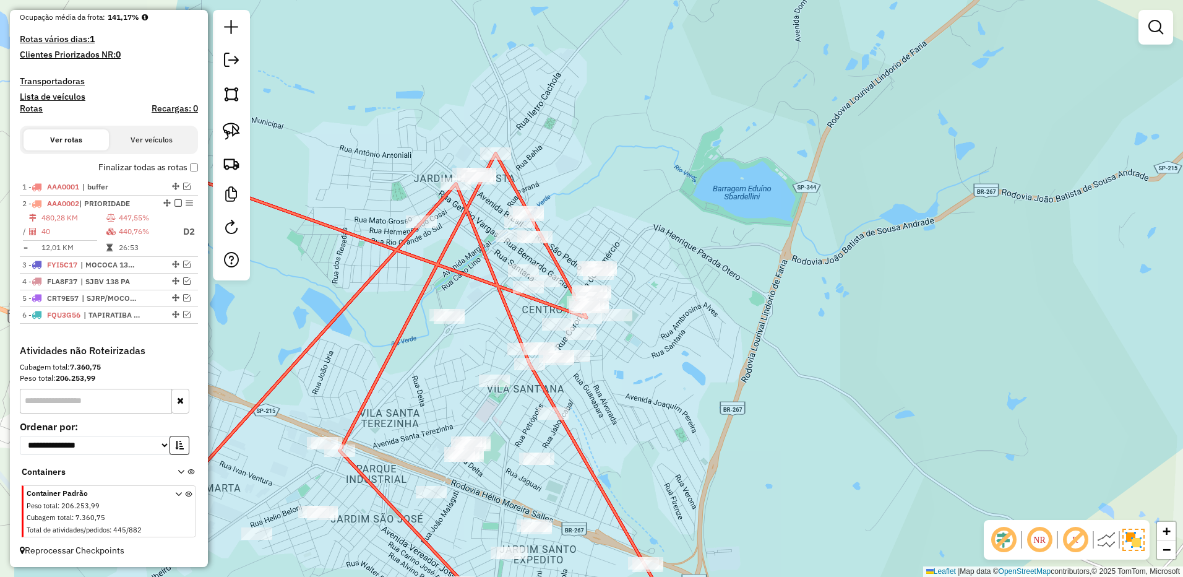
drag, startPoint x: 660, startPoint y: 285, endPoint x: 644, endPoint y: 281, distance: 16.5
click at [671, 283] on div "Janela de atendimento Grade de atendimento Capacidade Transportadoras Veículos …" at bounding box center [591, 288] width 1183 height 577
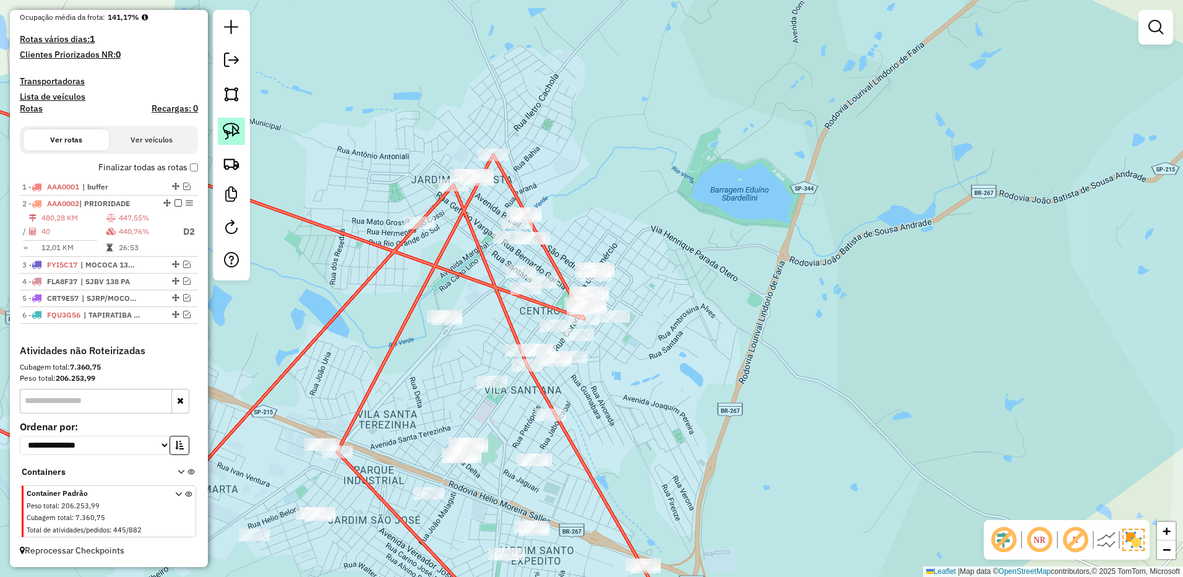
click at [238, 124] on img at bounding box center [231, 130] width 17 height 17
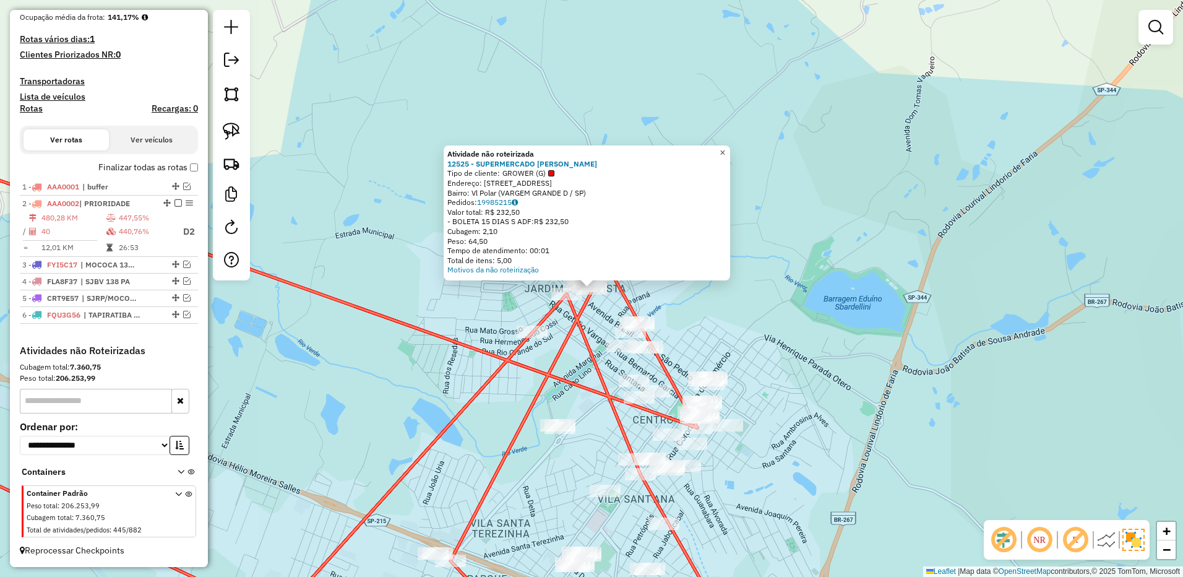
drag, startPoint x: 731, startPoint y: 148, endPoint x: 572, endPoint y: 150, distance: 158.4
click at [725, 149] on span "×" at bounding box center [722, 152] width 6 height 11
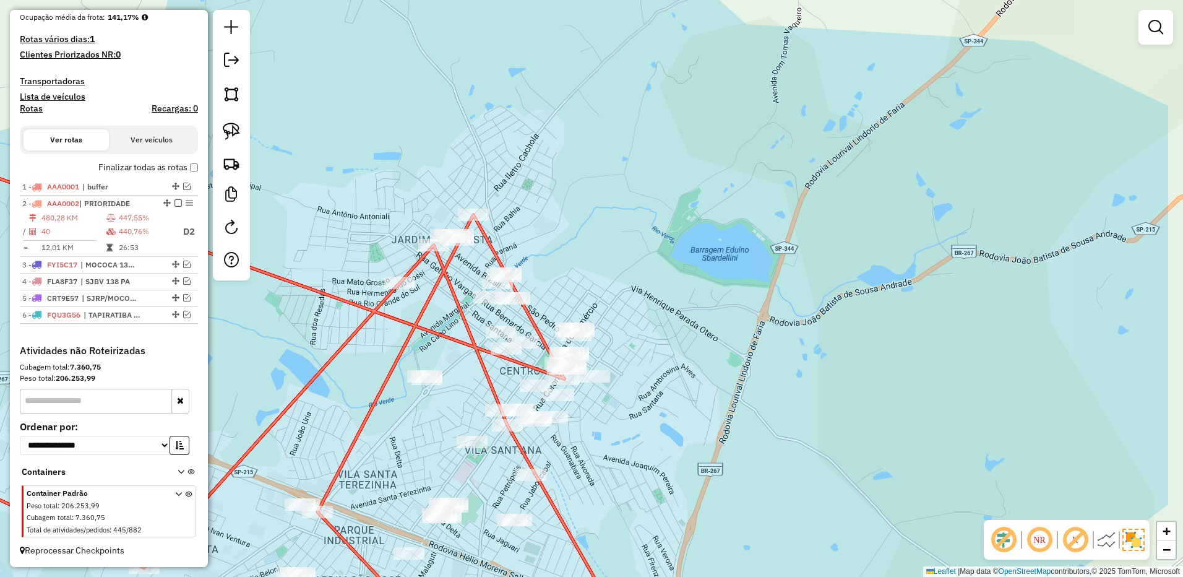
drag, startPoint x: 647, startPoint y: 212, endPoint x: 514, endPoint y: 163, distance: 141.7
click at [514, 163] on div "Janela de atendimento Grade de atendimento Capacidade Transportadoras Veículos …" at bounding box center [591, 288] width 1183 height 577
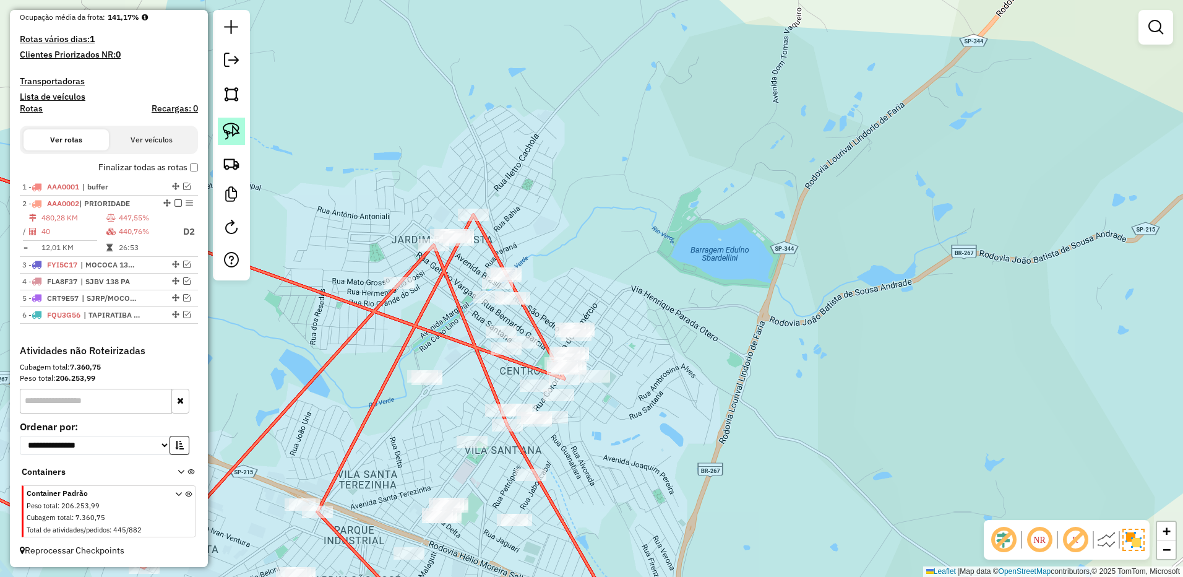
click at [235, 131] on img at bounding box center [231, 130] width 17 height 17
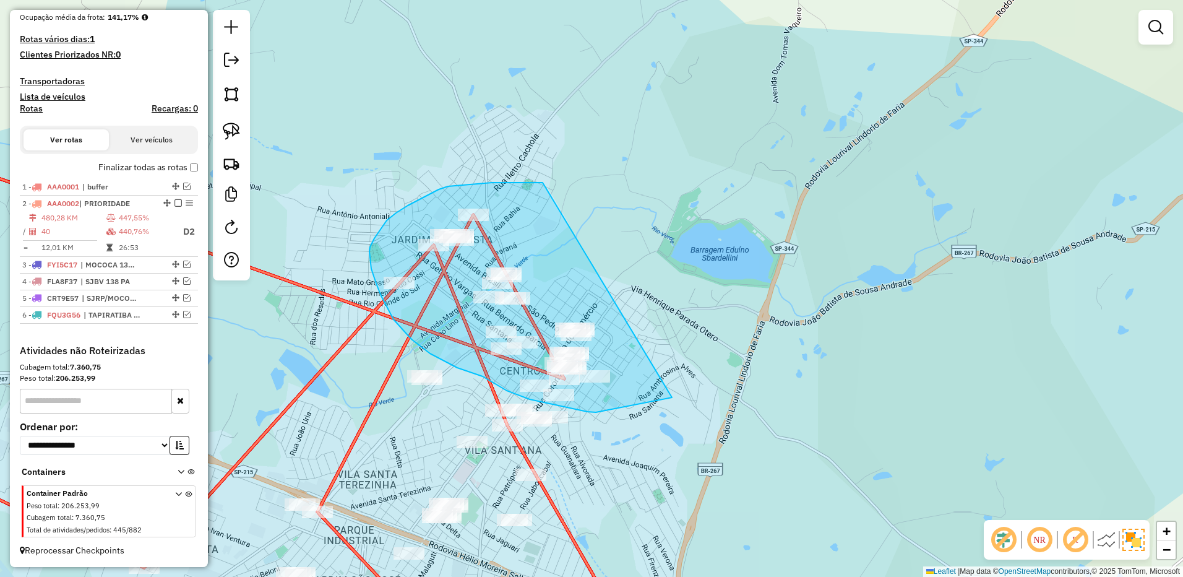
drag, startPoint x: 543, startPoint y: 182, endPoint x: 687, endPoint y: 330, distance: 206.5
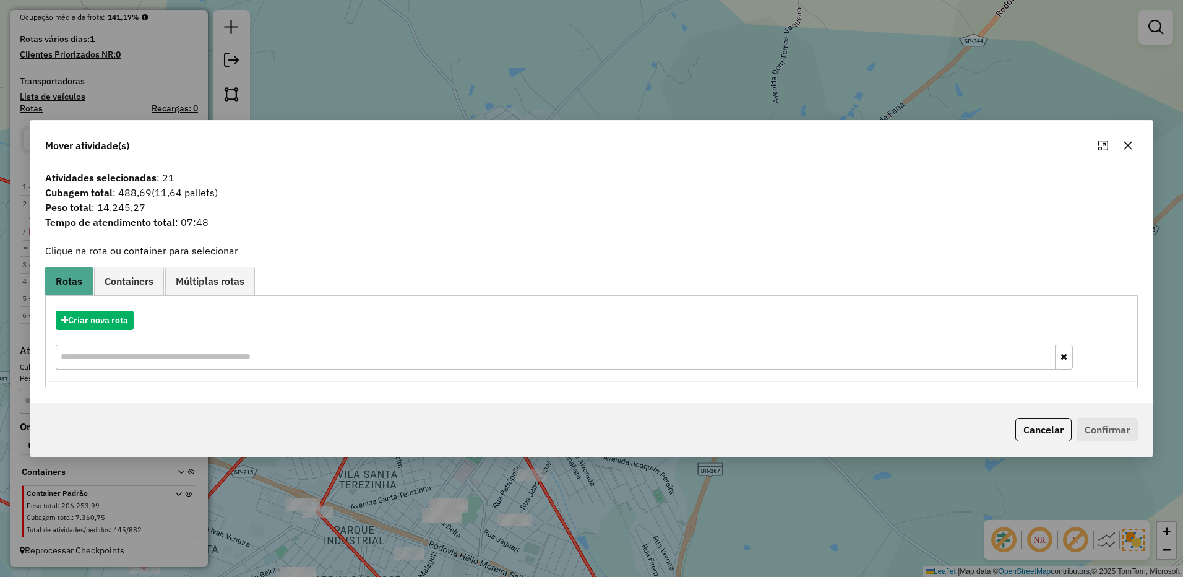
click at [1128, 148] on icon "button" at bounding box center [1128, 145] width 10 height 10
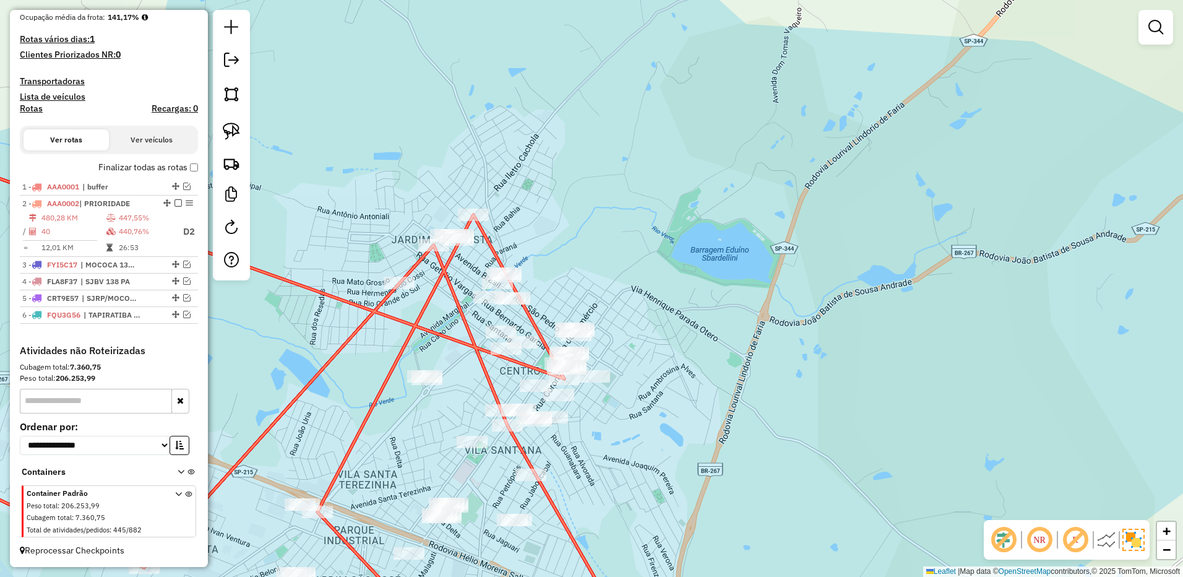
drag, startPoint x: 234, startPoint y: 140, endPoint x: 256, endPoint y: 154, distance: 25.9
click at [235, 141] on link at bounding box center [231, 131] width 27 height 27
drag, startPoint x: 620, startPoint y: 319, endPoint x: 682, endPoint y: 359, distance: 74.6
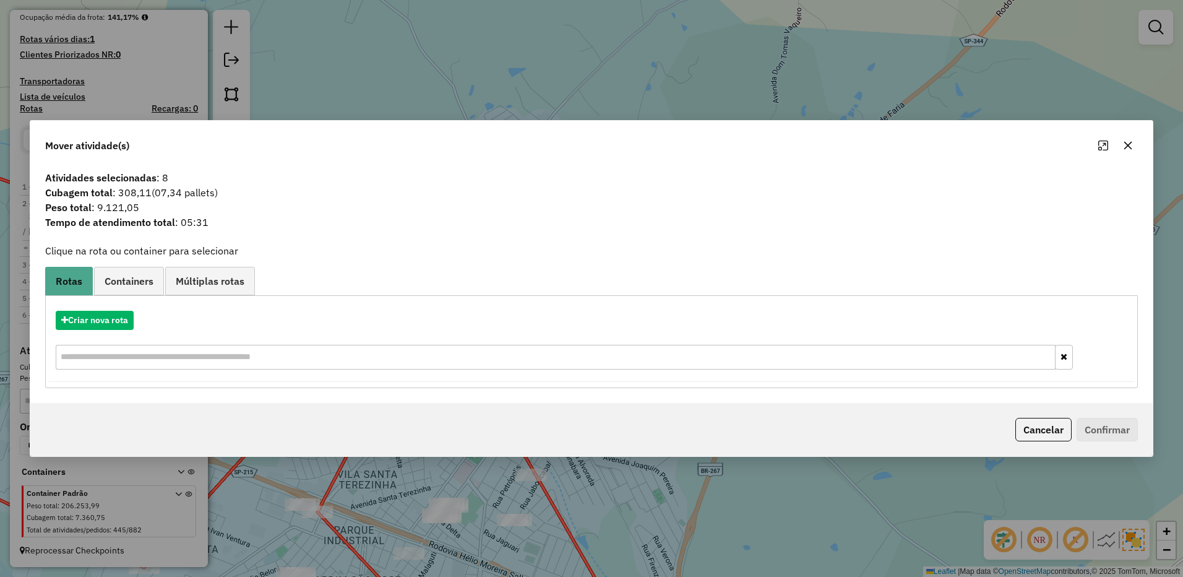
click at [1122, 146] on button "button" at bounding box center [1128, 145] width 20 height 20
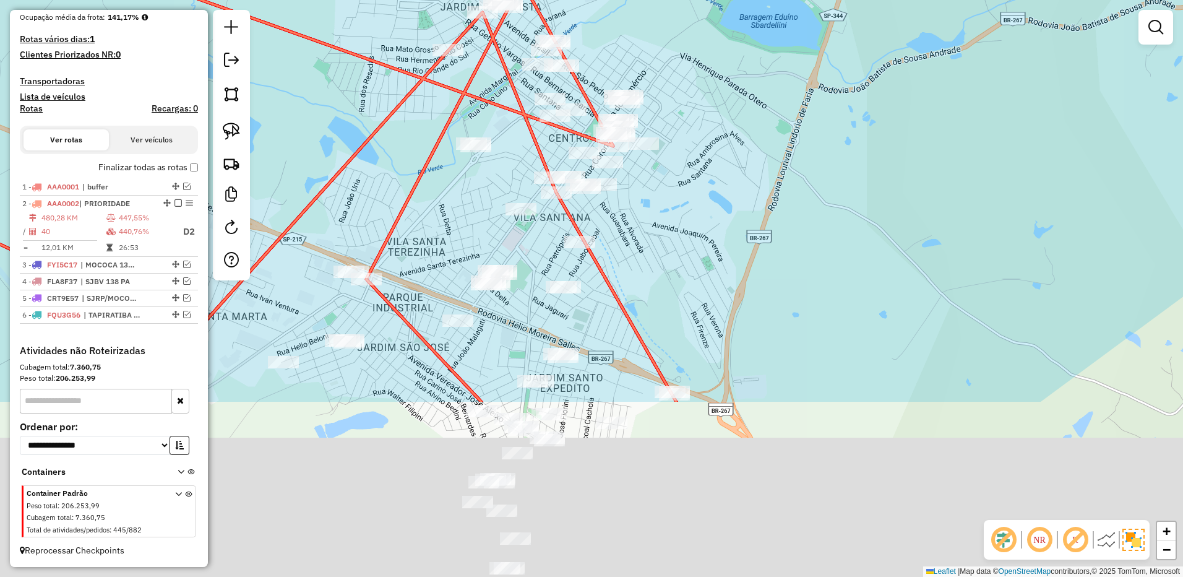
drag, startPoint x: 881, startPoint y: 388, endPoint x: 923, endPoint y: 186, distance: 206.0
click at [924, 186] on div "Janela de atendimento Grade de atendimento Capacidade Transportadoras Veículos …" at bounding box center [591, 288] width 1183 height 577
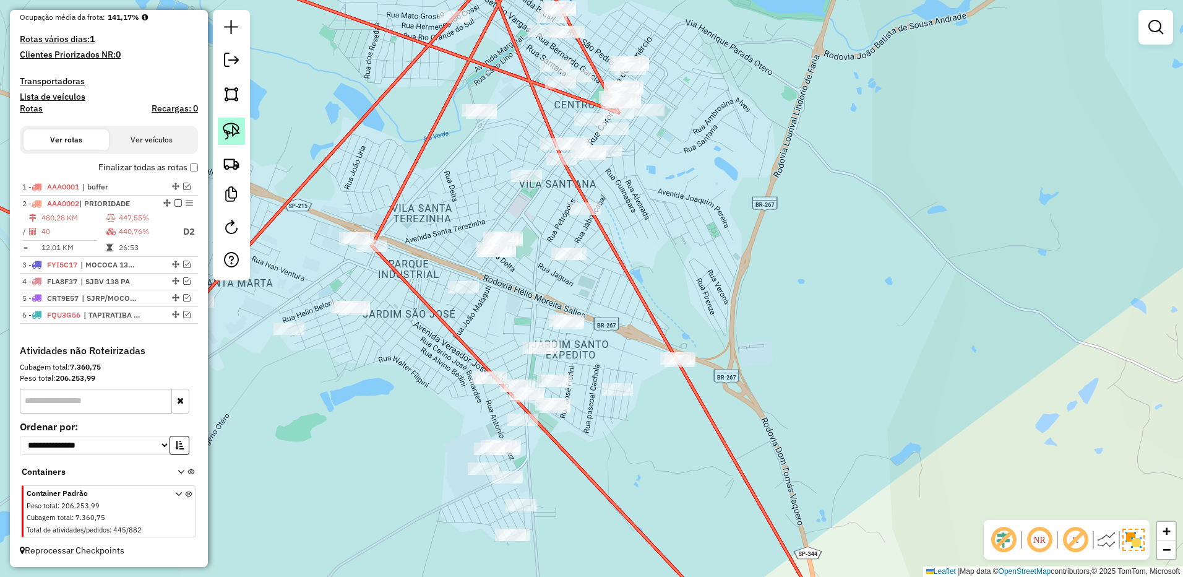
click at [231, 127] on img at bounding box center [231, 130] width 17 height 17
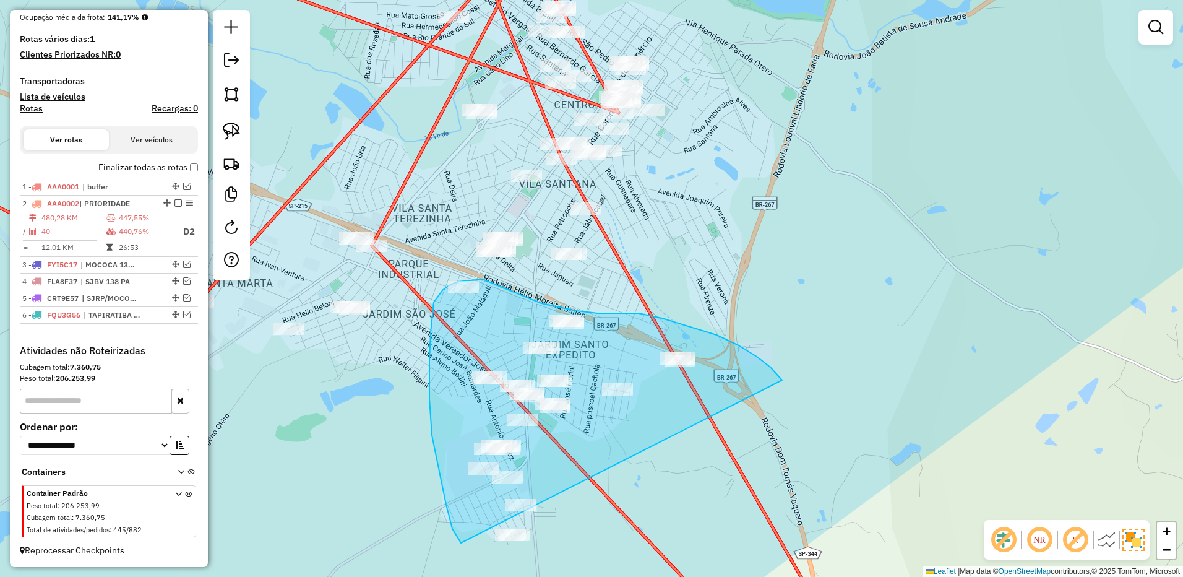
drag, startPoint x: 782, startPoint y: 380, endPoint x: 541, endPoint y: 574, distance: 309.7
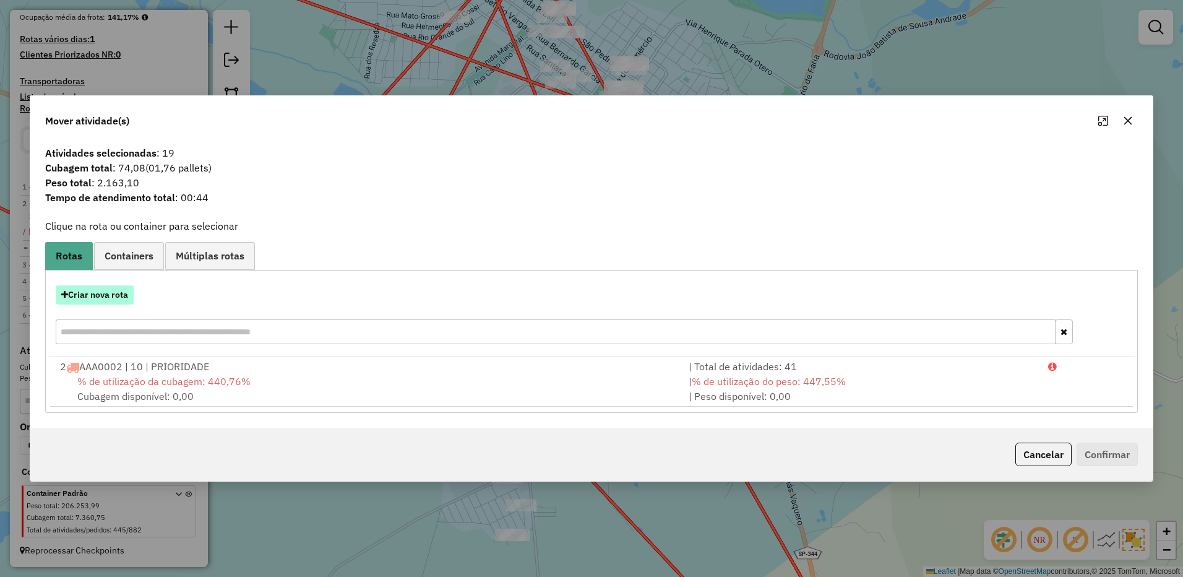
click at [94, 298] on button "Criar nova rota" at bounding box center [95, 294] width 78 height 19
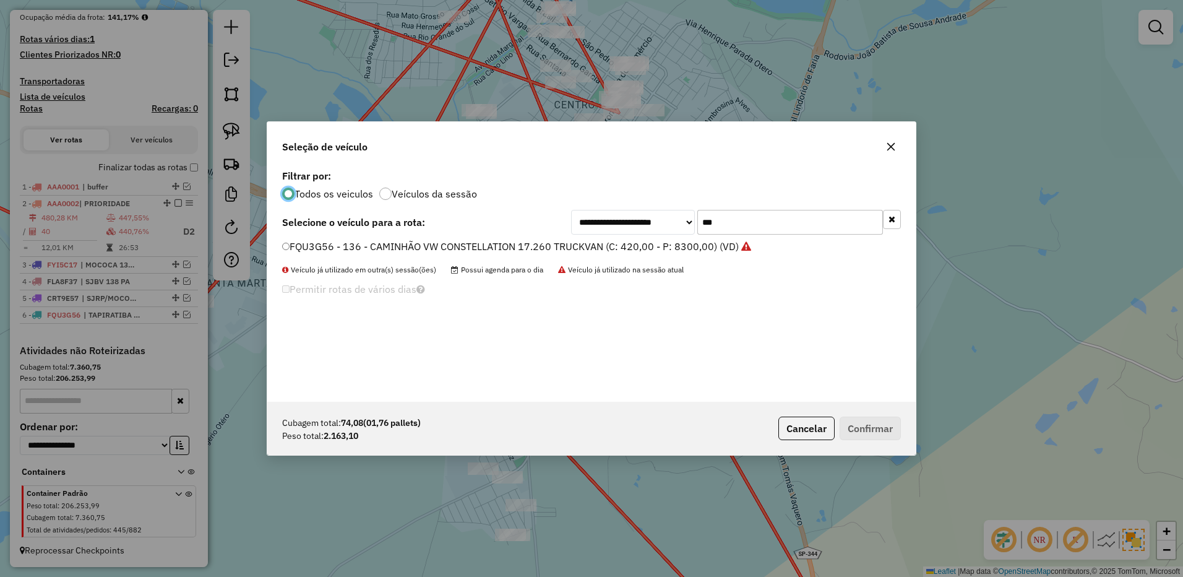
click at [745, 218] on input "***" at bounding box center [790, 222] width 186 height 25
type input "***"
click at [675, 258] on div "GFN2A87 - 140 - CAMINHÃO VW CONSTELLATION 17.260 TRUCKVAN (C: 420,00 - P: 8300,…" at bounding box center [591, 251] width 633 height 25
click at [684, 247] on label "GFN2A87 - 140 - CAMINHÃO VW CONSTELLATION 17.260 TRUCKVAN (C: 420,00 - P: 8300,…" at bounding box center [510, 246] width 457 height 15
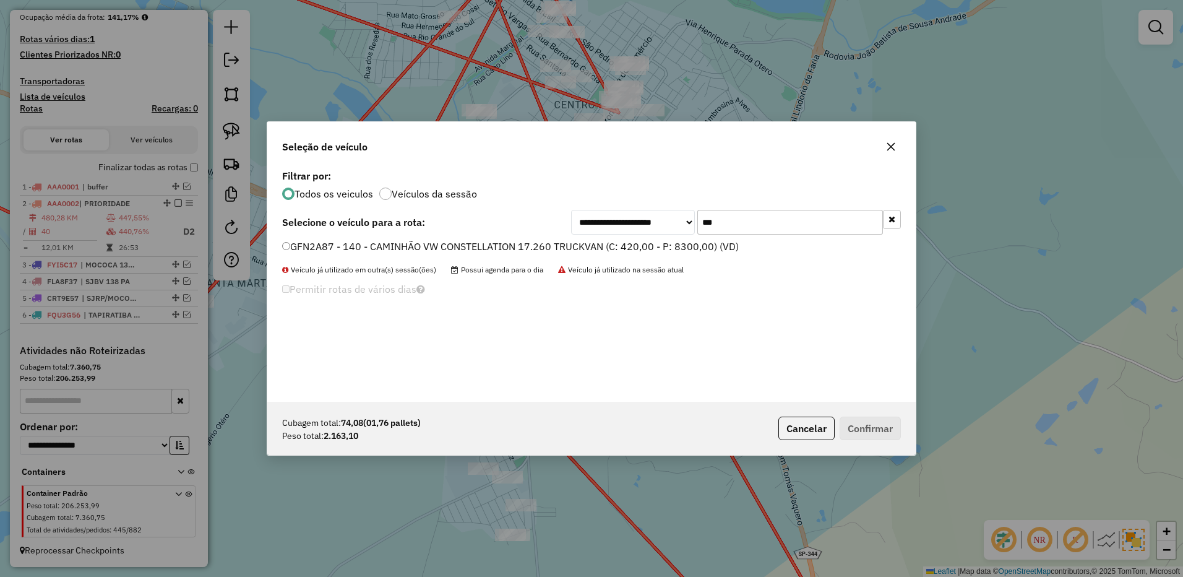
click at [716, 245] on label "GFN2A87 - 140 - CAMINHÃO VW CONSTELLATION 17.260 TRUCKVAN (C: 420,00 - P: 8300,…" at bounding box center [510, 246] width 457 height 15
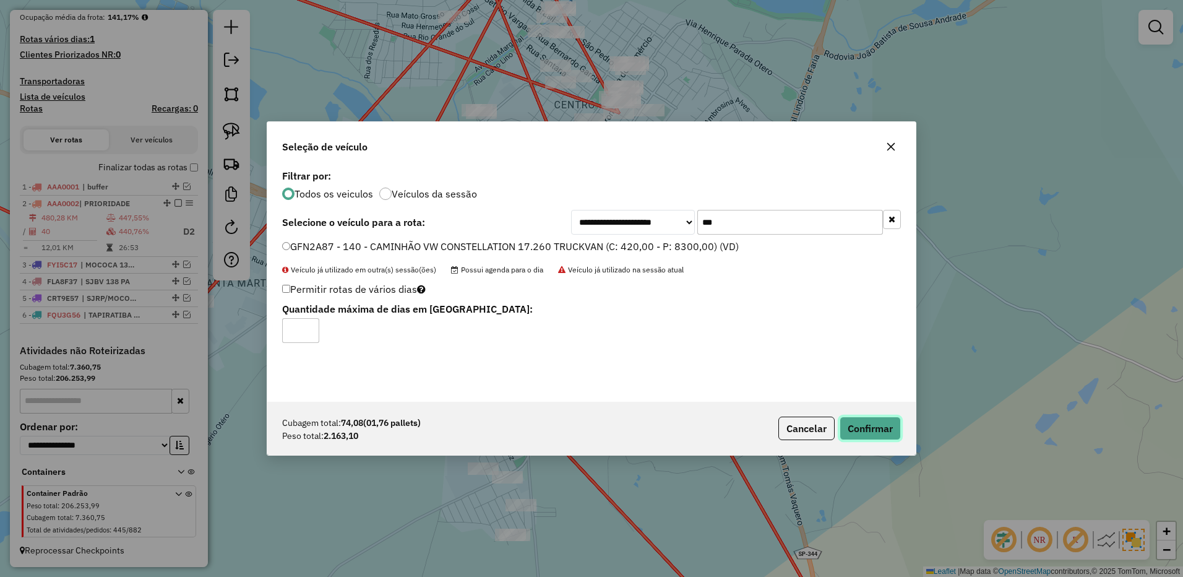
click at [856, 416] on button "Confirmar" at bounding box center [869, 428] width 61 height 24
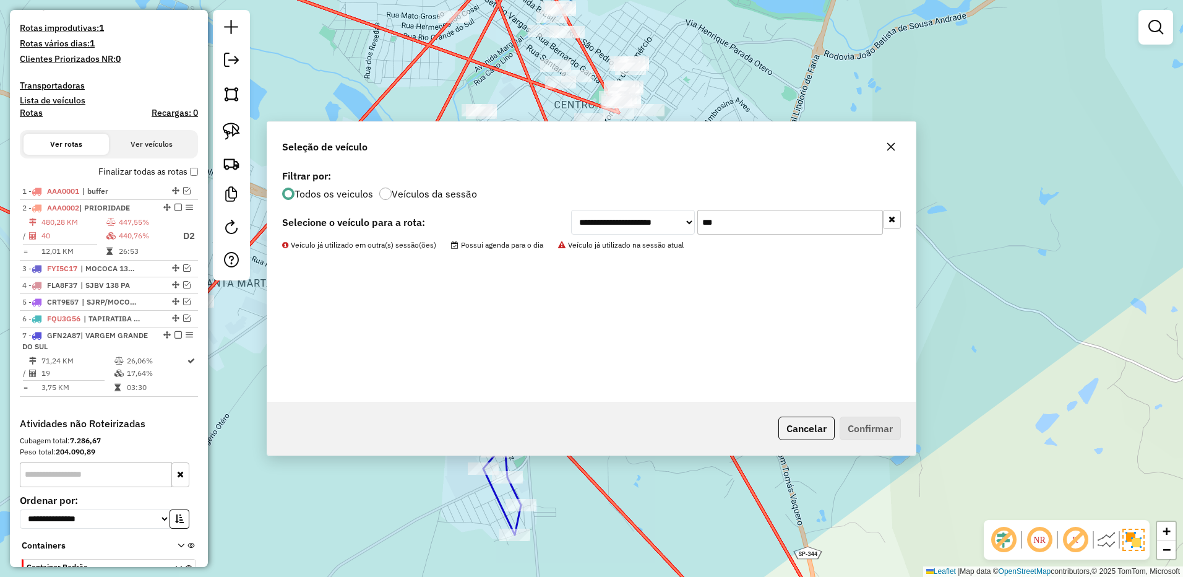
scroll to position [410, 0]
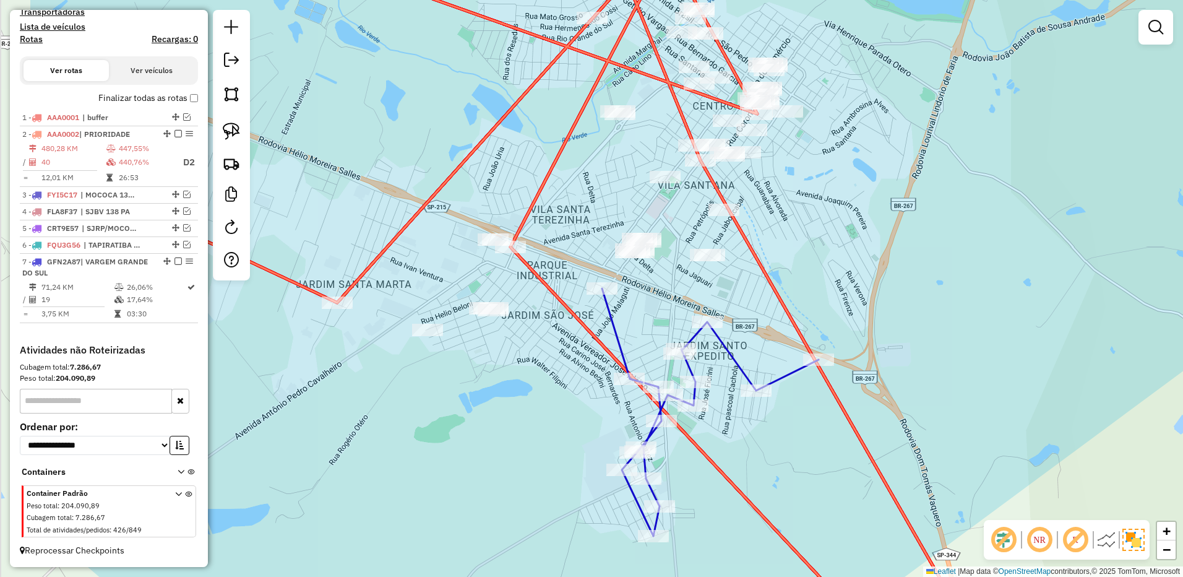
drag, startPoint x: 442, startPoint y: 372, endPoint x: 401, endPoint y: 293, distance: 89.1
click at [518, 371] on div "Janela de atendimento Grade de atendimento Capacidade Transportadoras Veículos …" at bounding box center [591, 288] width 1183 height 577
click at [231, 127] on img at bounding box center [231, 130] width 17 height 17
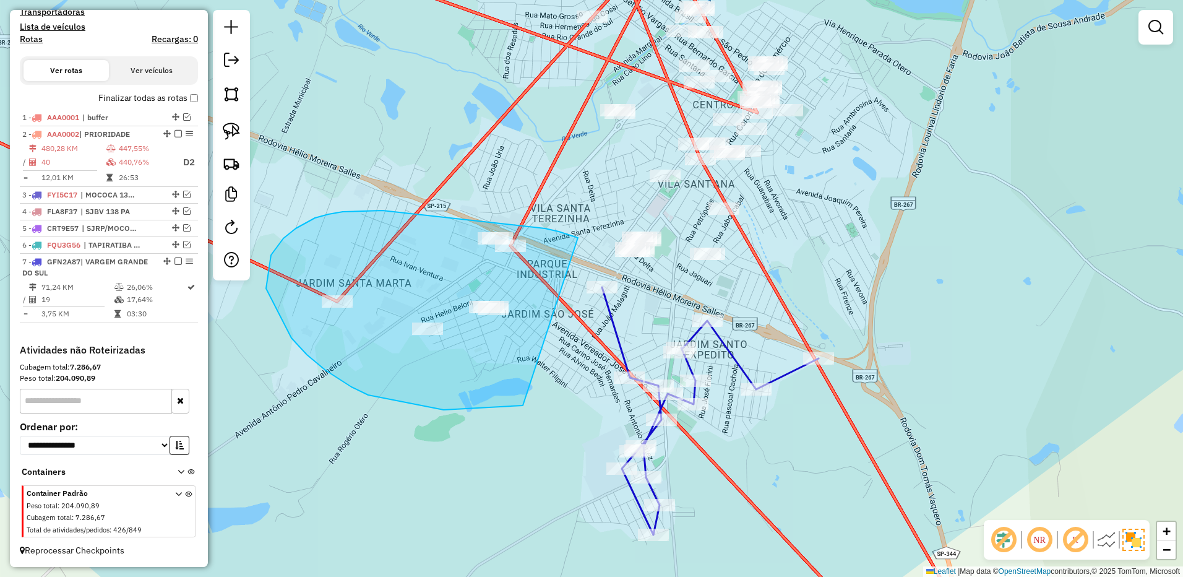
drag, startPoint x: 572, startPoint y: 236, endPoint x: 582, endPoint y: 363, distance: 127.9
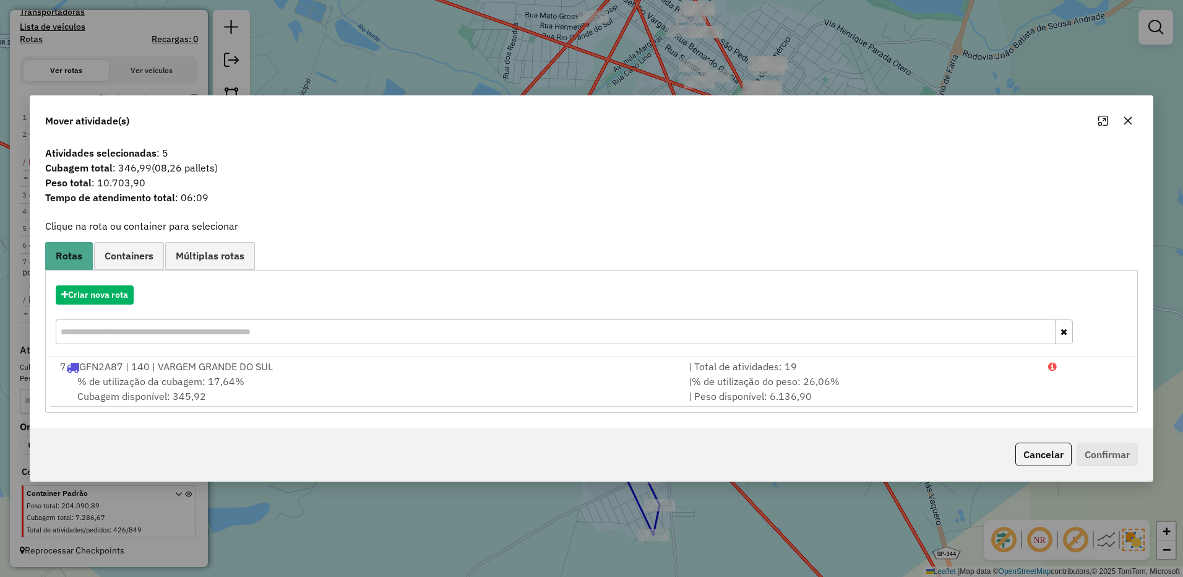
drag, startPoint x: 1128, startPoint y: 123, endPoint x: 461, endPoint y: 123, distance: 666.9
click at [1125, 123] on icon "button" at bounding box center [1128, 121] width 10 height 10
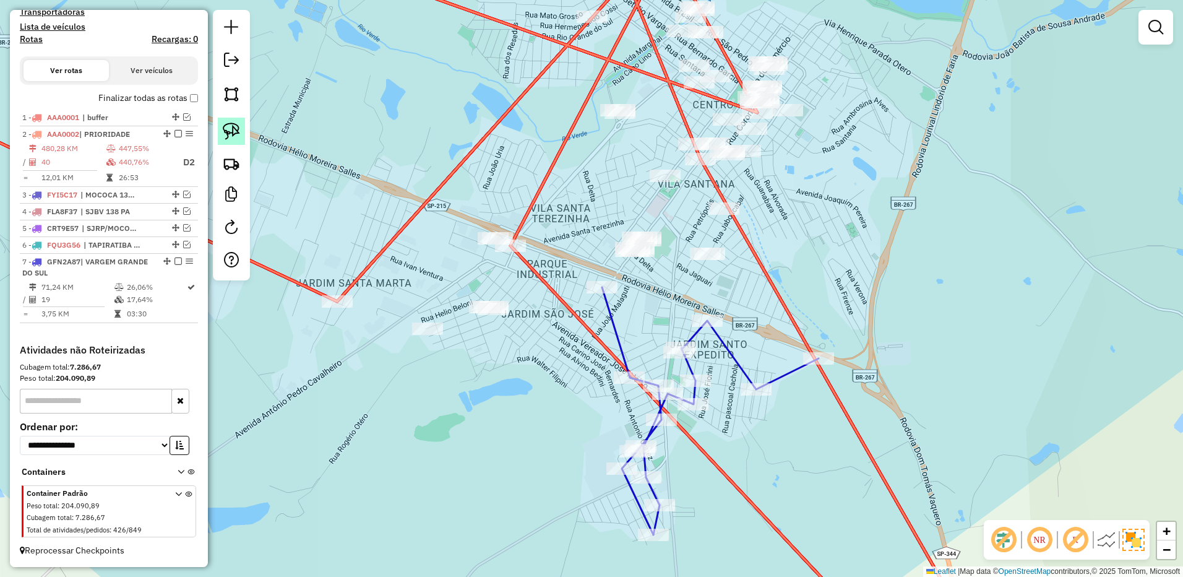
drag, startPoint x: 236, startPoint y: 133, endPoint x: 458, endPoint y: 230, distance: 242.1
click at [236, 132] on img at bounding box center [231, 130] width 17 height 17
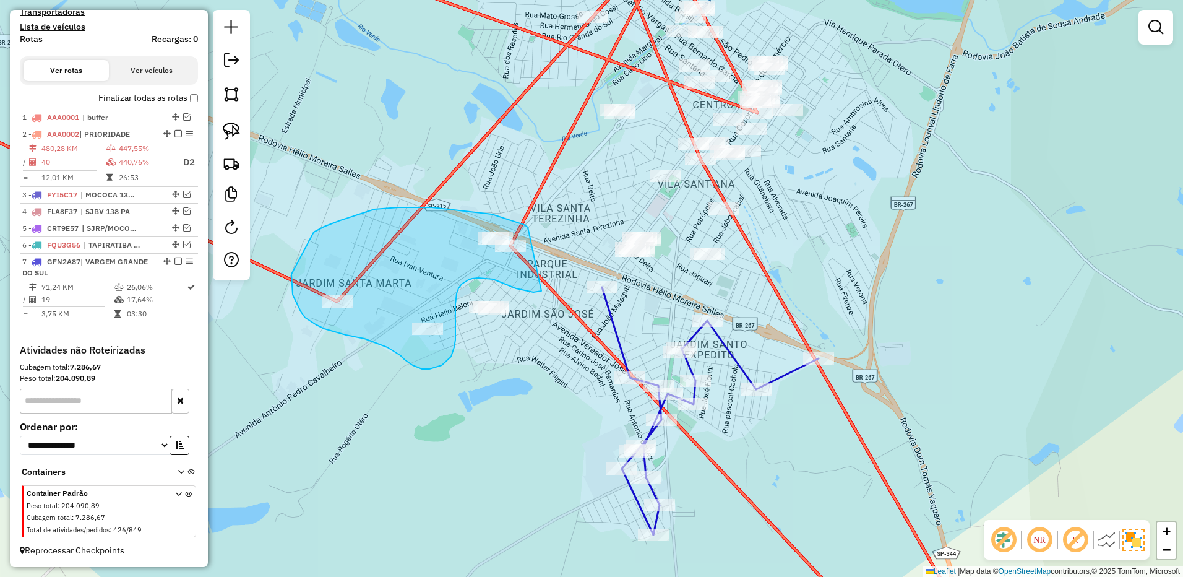
drag, startPoint x: 528, startPoint y: 227, endPoint x: 577, endPoint y: 237, distance: 49.9
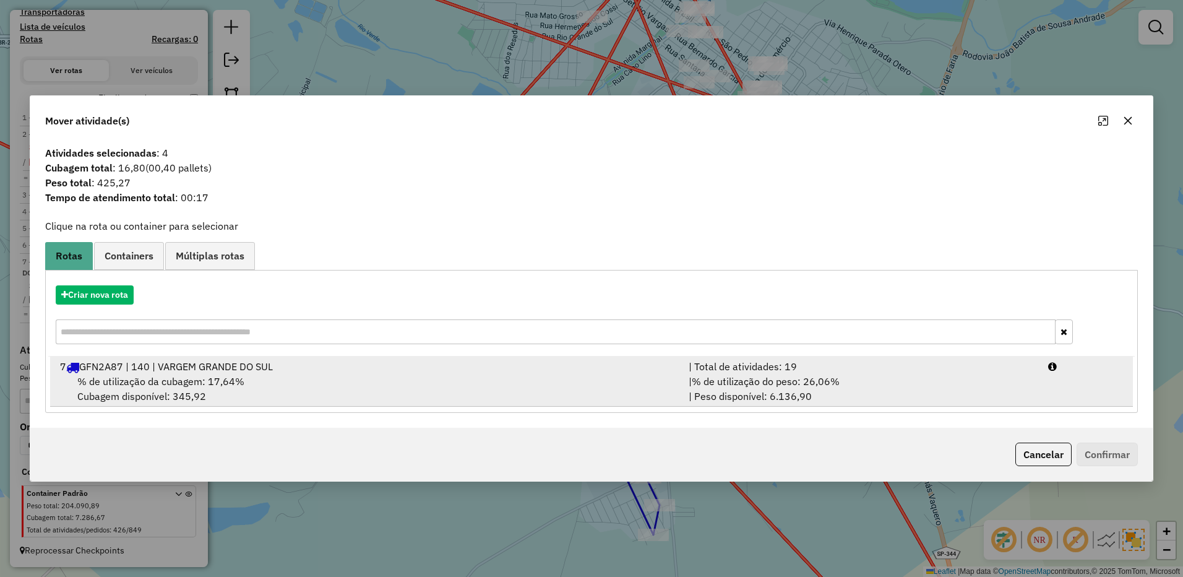
click at [837, 391] on div "| % de utilização do peso: 26,06% | Peso disponível: 6.136,90" at bounding box center [860, 389] width 359 height 30
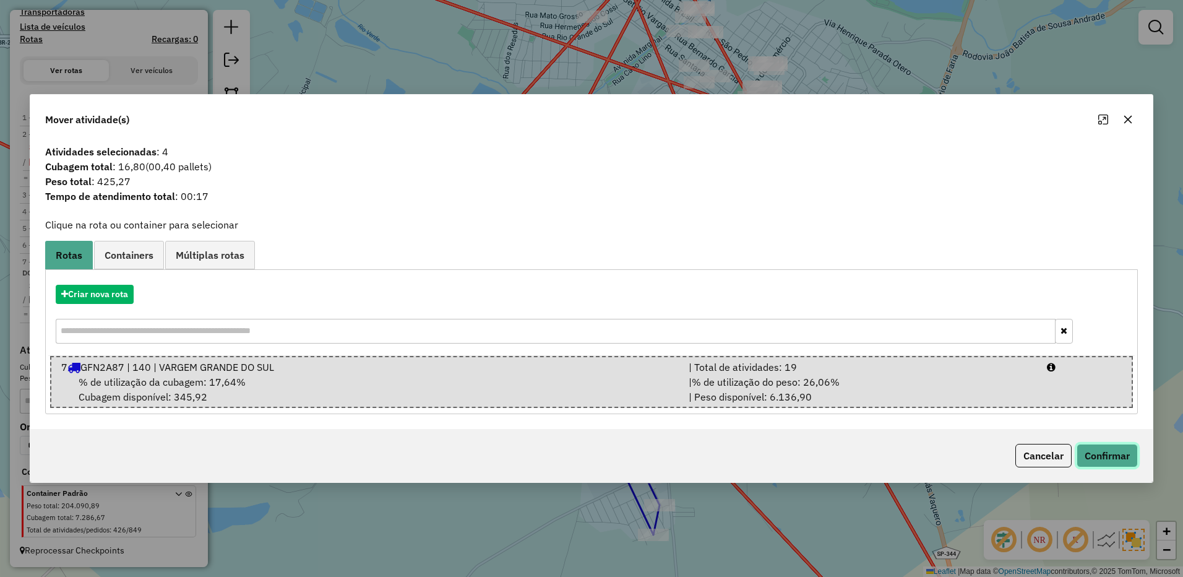
click at [1100, 457] on button "Confirmar" at bounding box center [1106, 456] width 61 height 24
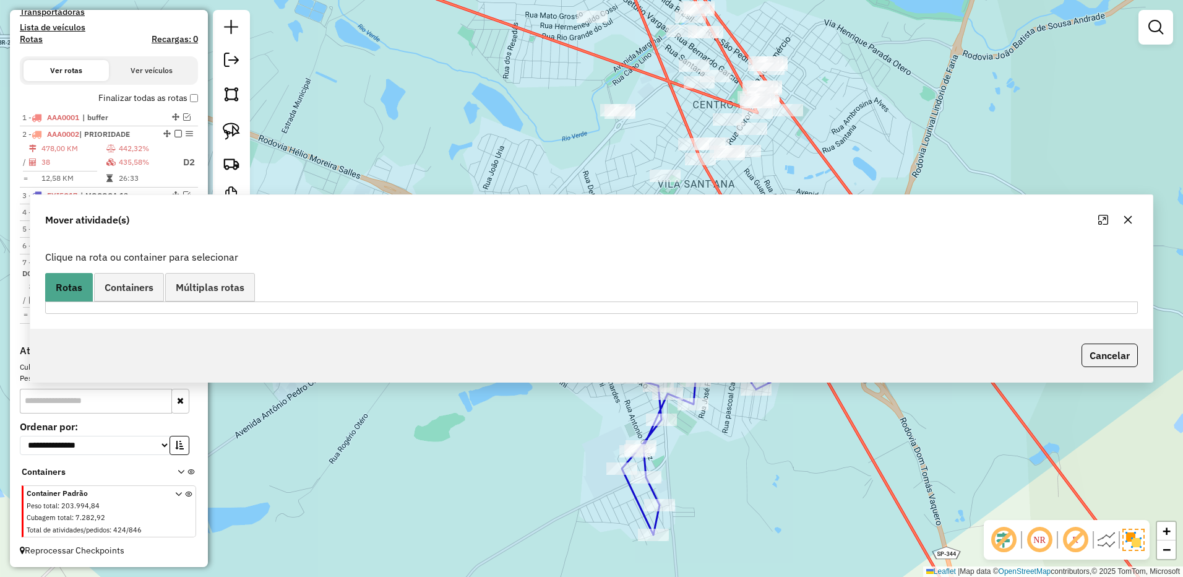
scroll to position [395, 0]
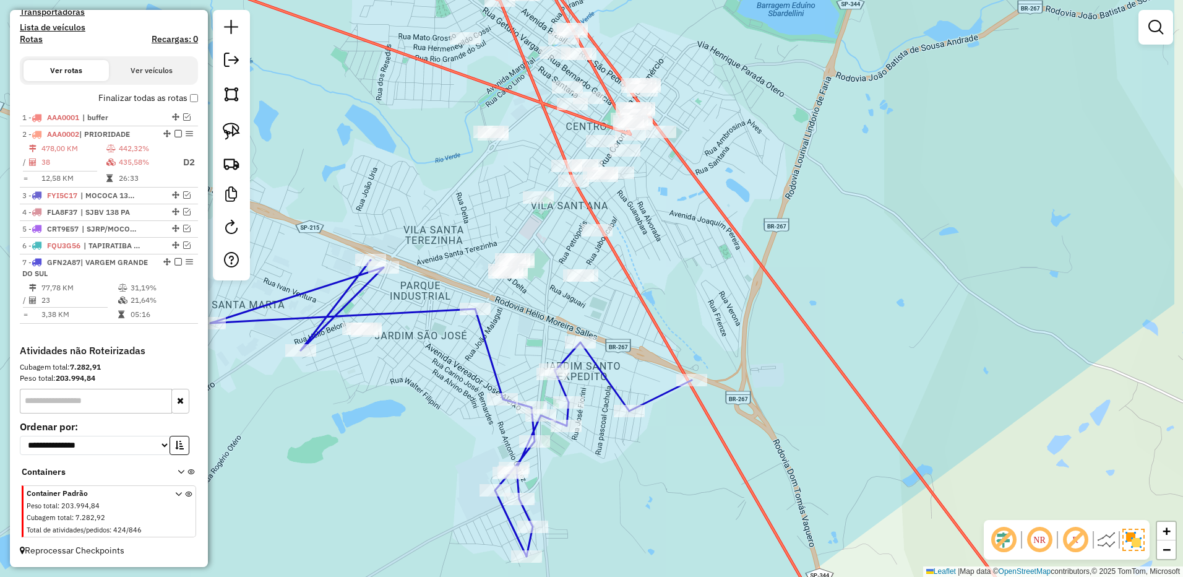
drag, startPoint x: 800, startPoint y: 328, endPoint x: 706, endPoint y: 341, distance: 95.5
click at [706, 341] on div "Janela de atendimento Grade de atendimento Capacidade Transportadoras Veículos …" at bounding box center [591, 288] width 1183 height 577
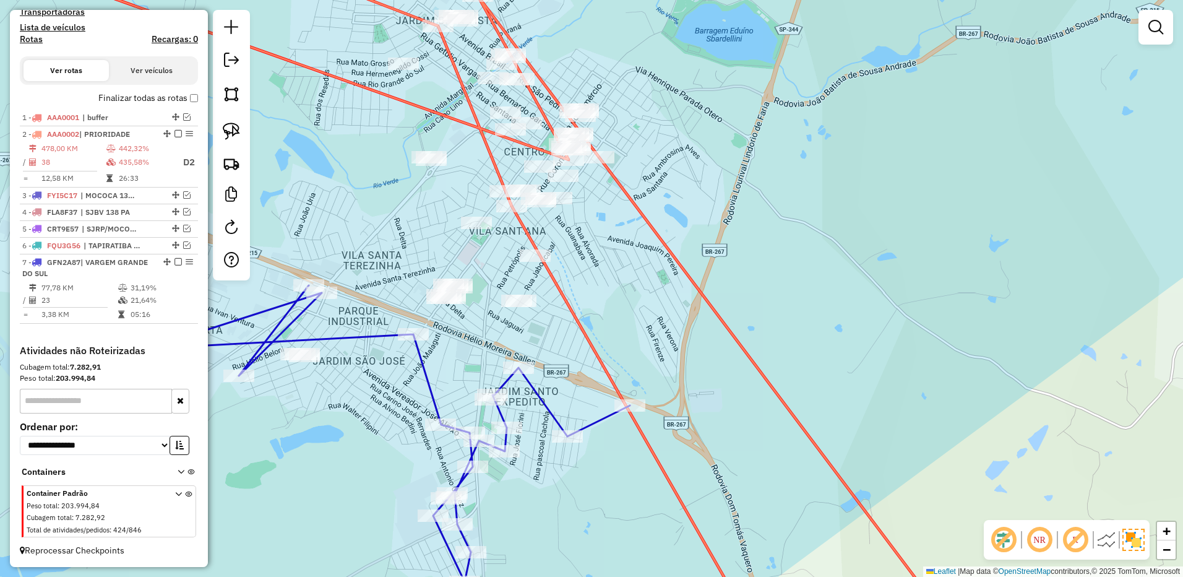
drag, startPoint x: 648, startPoint y: 264, endPoint x: 640, endPoint y: 259, distance: 9.4
click at [646, 264] on div "Janela de atendimento Grade de atendimento Capacidade Transportadoras Veículos …" at bounding box center [591, 288] width 1183 height 577
click at [244, 124] on link at bounding box center [231, 131] width 27 height 27
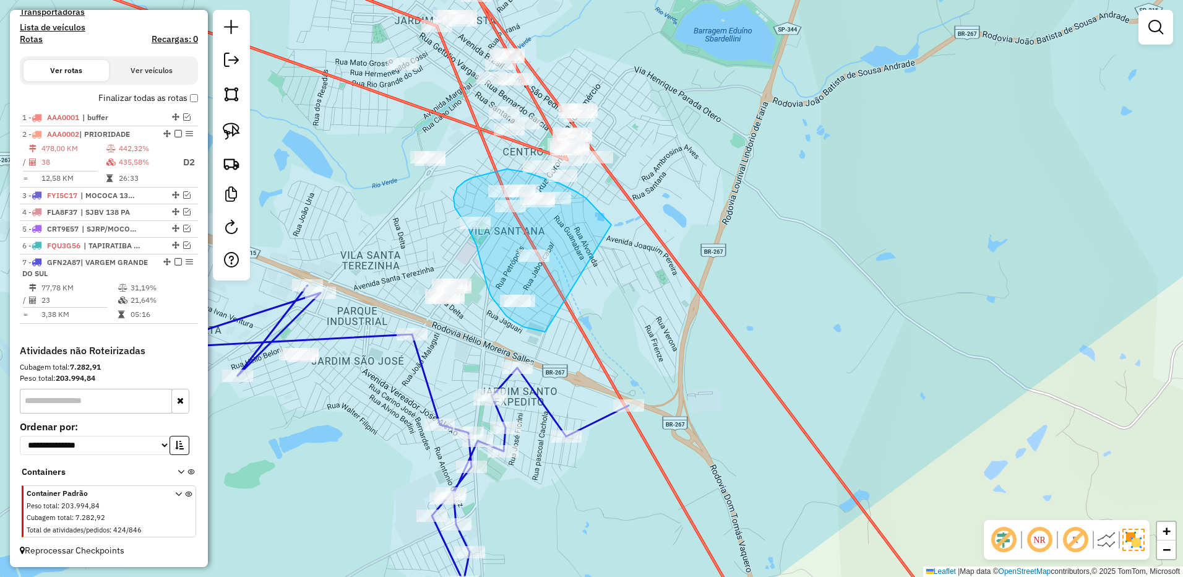
drag, startPoint x: 601, startPoint y: 213, endPoint x: 585, endPoint y: 322, distance: 110.1
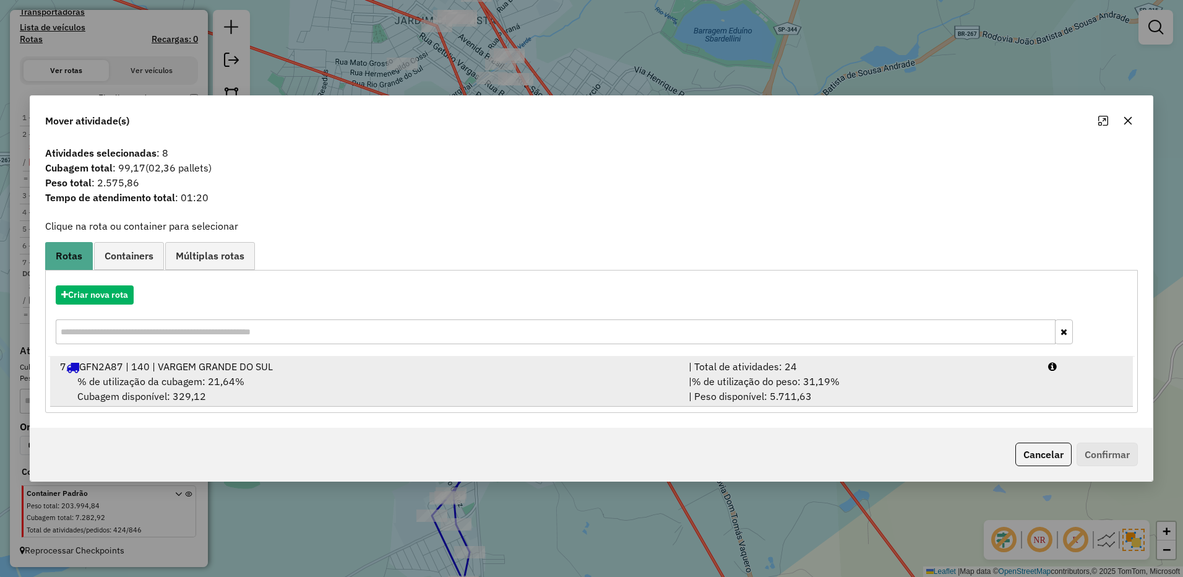
click at [876, 386] on div "| % de utilização do peso: 31,19% | Peso disponível: 5.711,63" at bounding box center [860, 389] width 359 height 30
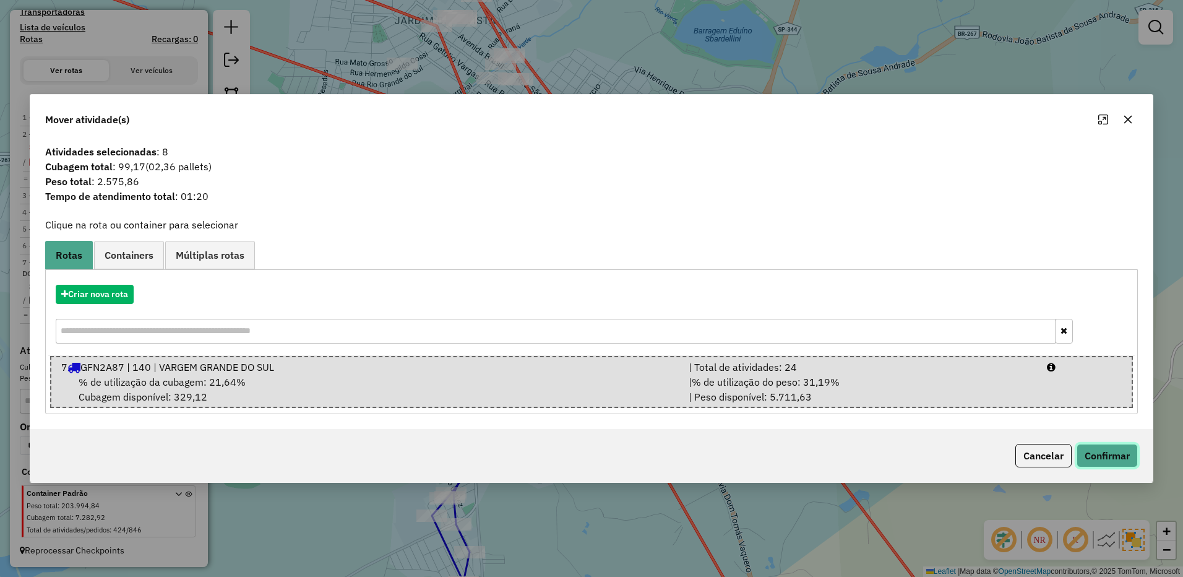
click at [1097, 455] on button "Confirmar" at bounding box center [1106, 456] width 61 height 24
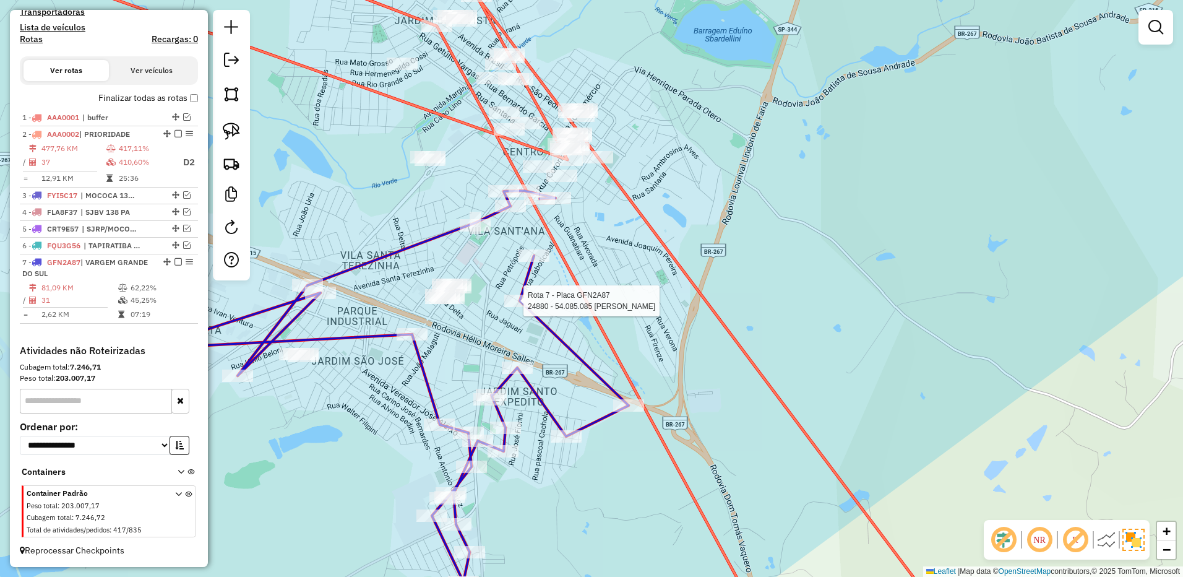
select select "**********"
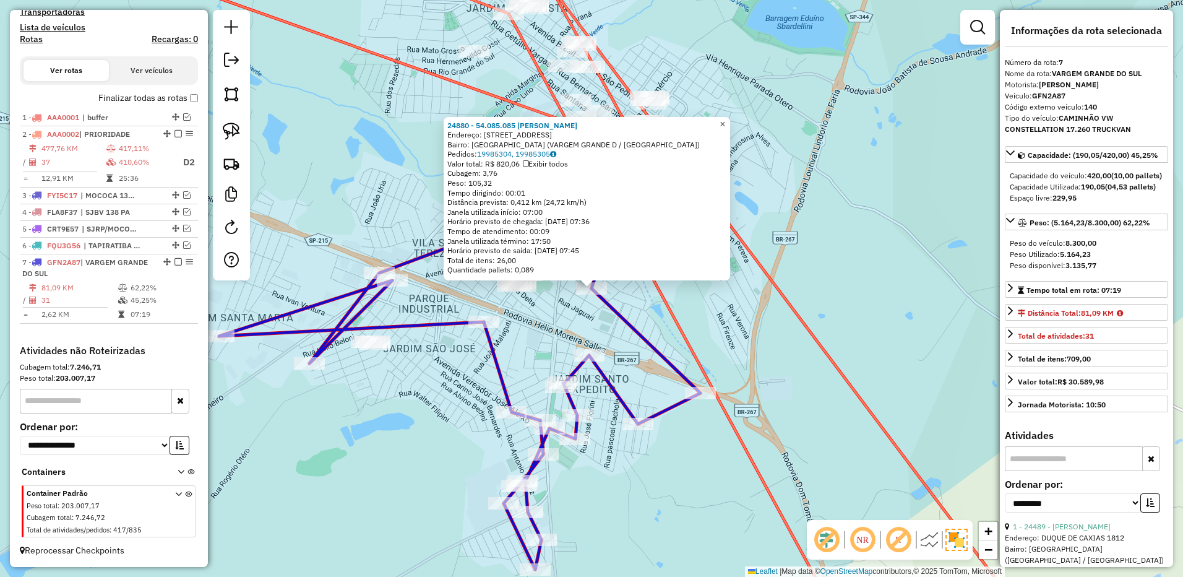
click at [725, 121] on span "×" at bounding box center [722, 124] width 6 height 11
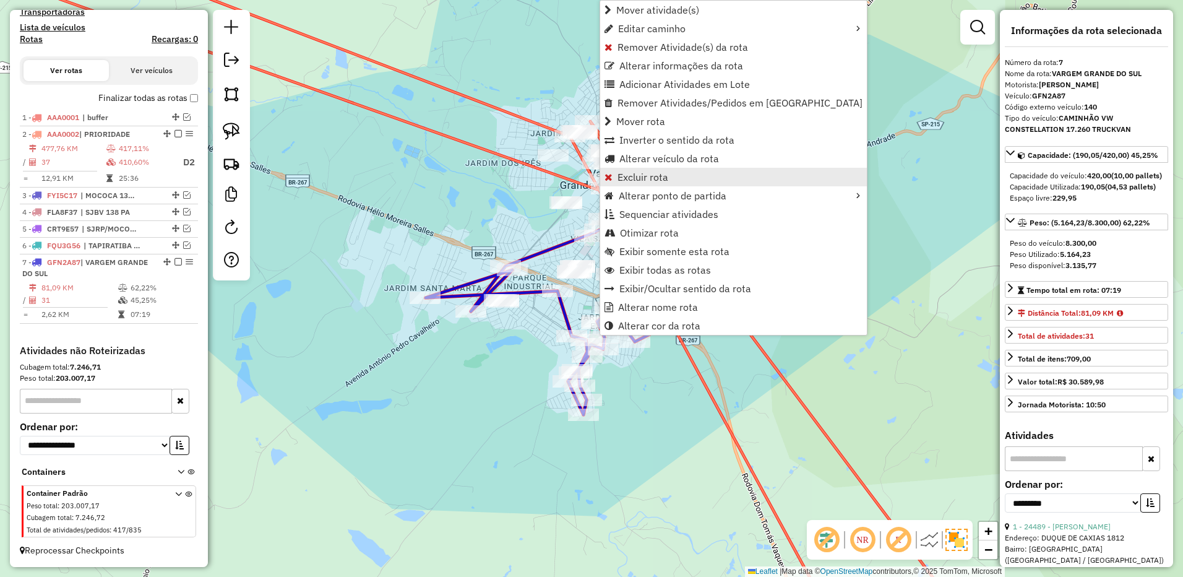
click at [659, 172] on span "Excluir rota" at bounding box center [642, 177] width 51 height 10
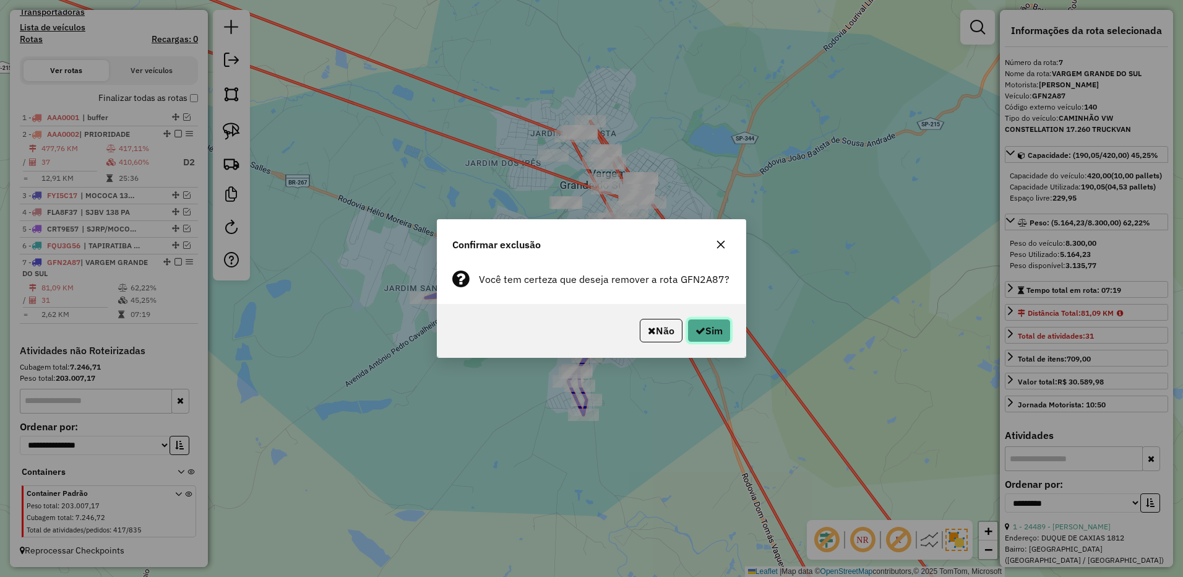
click at [697, 333] on icon "button" at bounding box center [700, 330] width 10 height 10
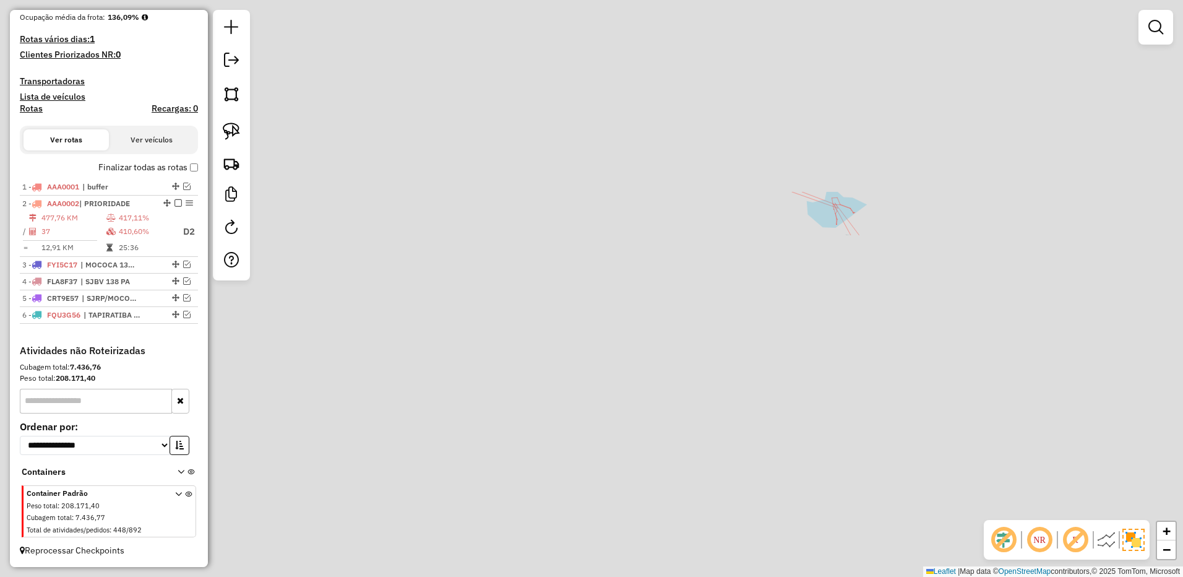
scroll to position [325, 0]
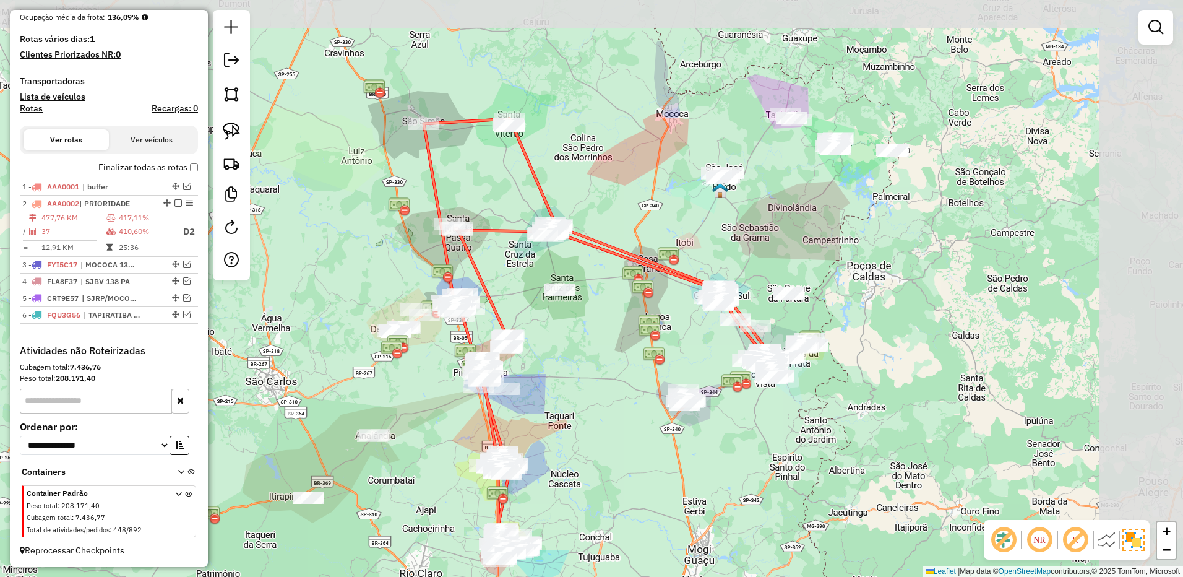
drag, startPoint x: 744, startPoint y: 251, endPoint x: 629, endPoint y: 335, distance: 142.5
click at [629, 335] on div "Janela de atendimento Grade de atendimento Capacidade Transportadoras Veículos …" at bounding box center [591, 288] width 1183 height 577
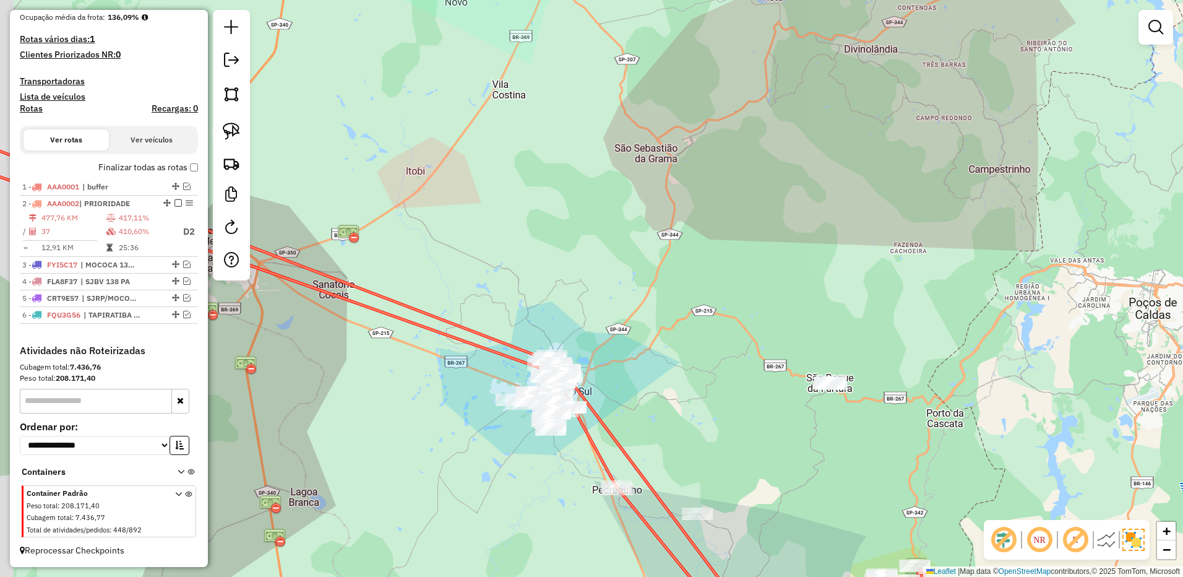
drag, startPoint x: 687, startPoint y: 367, endPoint x: 645, endPoint y: 343, distance: 48.0
click at [701, 343] on div "Janela de atendimento Grade de atendimento Capacidade Transportadoras Veículos …" at bounding box center [591, 288] width 1183 height 577
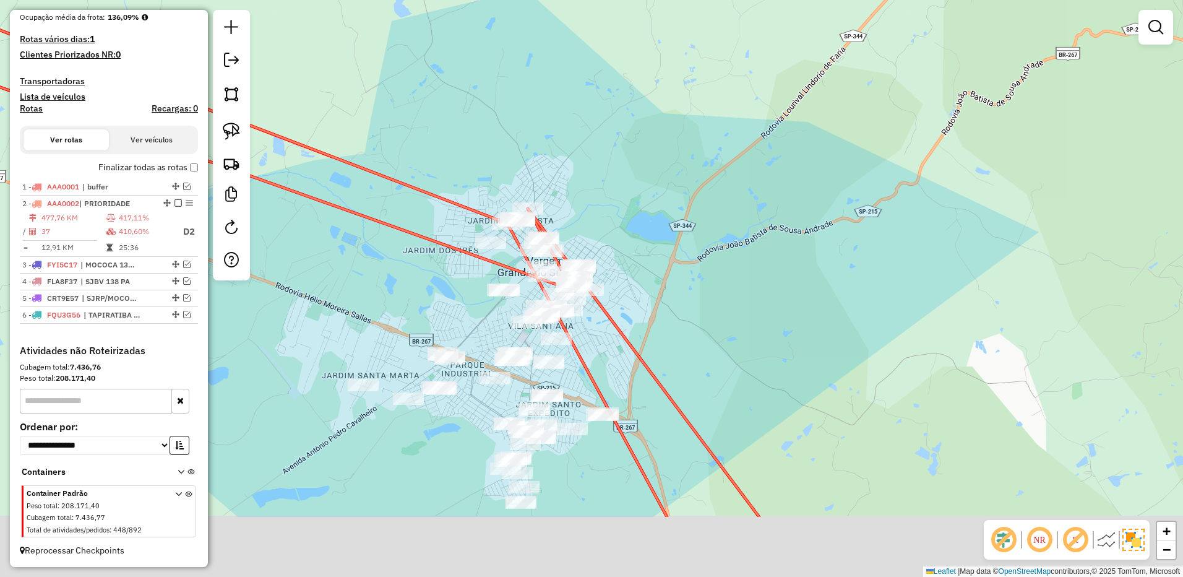
click at [724, 260] on div "Janela de atendimento Grade de atendimento Capacidade Transportadoras Veículos …" at bounding box center [591, 288] width 1183 height 577
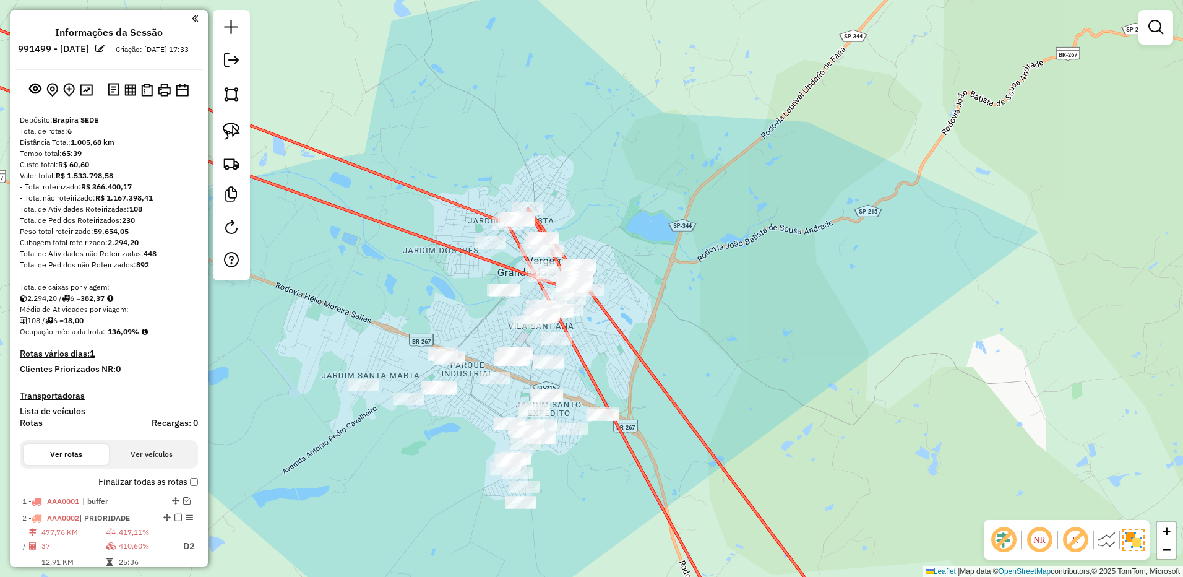
scroll to position [325, 0]
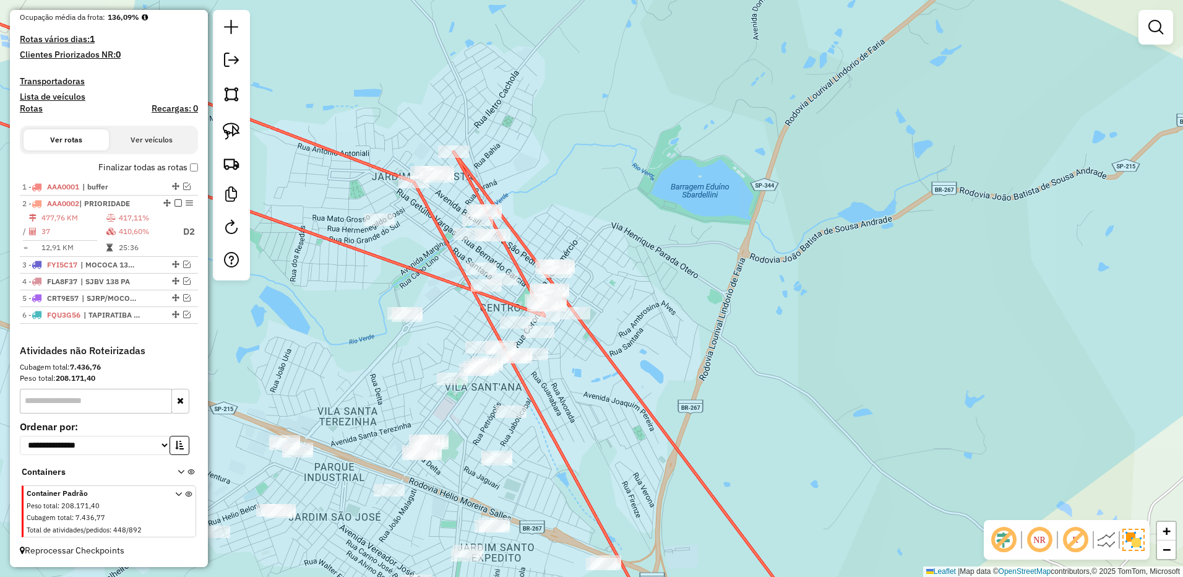
drag, startPoint x: 597, startPoint y: 275, endPoint x: 622, endPoint y: 211, distance: 68.4
click at [622, 211] on div "Janela de atendimento Grade de atendimento Capacidade Transportadoras Veículos …" at bounding box center [591, 288] width 1183 height 577
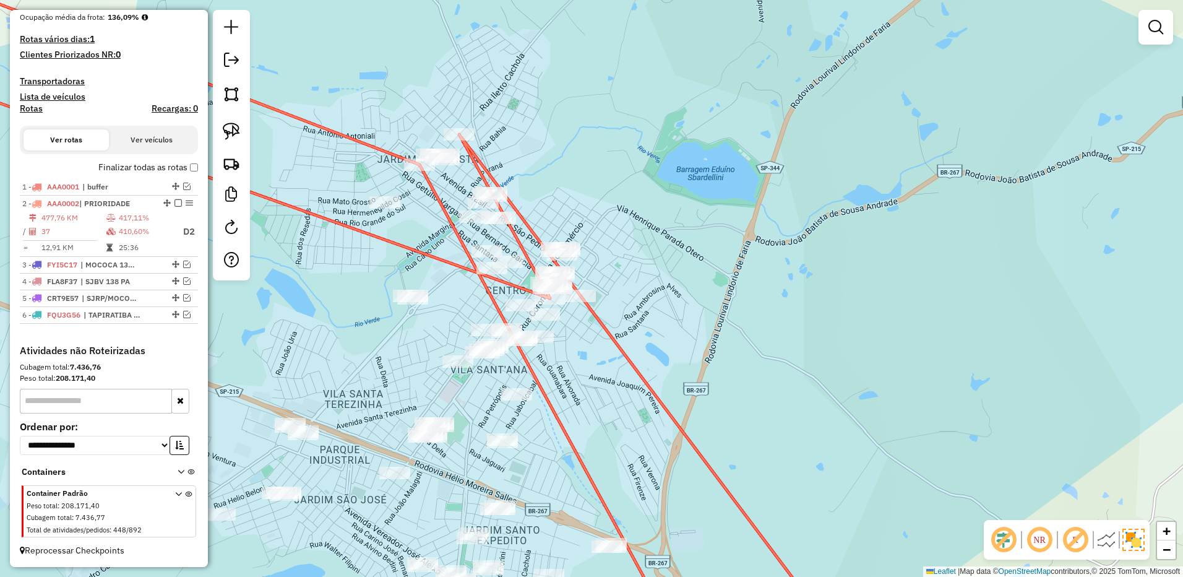
drag, startPoint x: 234, startPoint y: 139, endPoint x: 292, endPoint y: 147, distance: 58.0
click at [234, 139] on img at bounding box center [231, 130] width 17 height 17
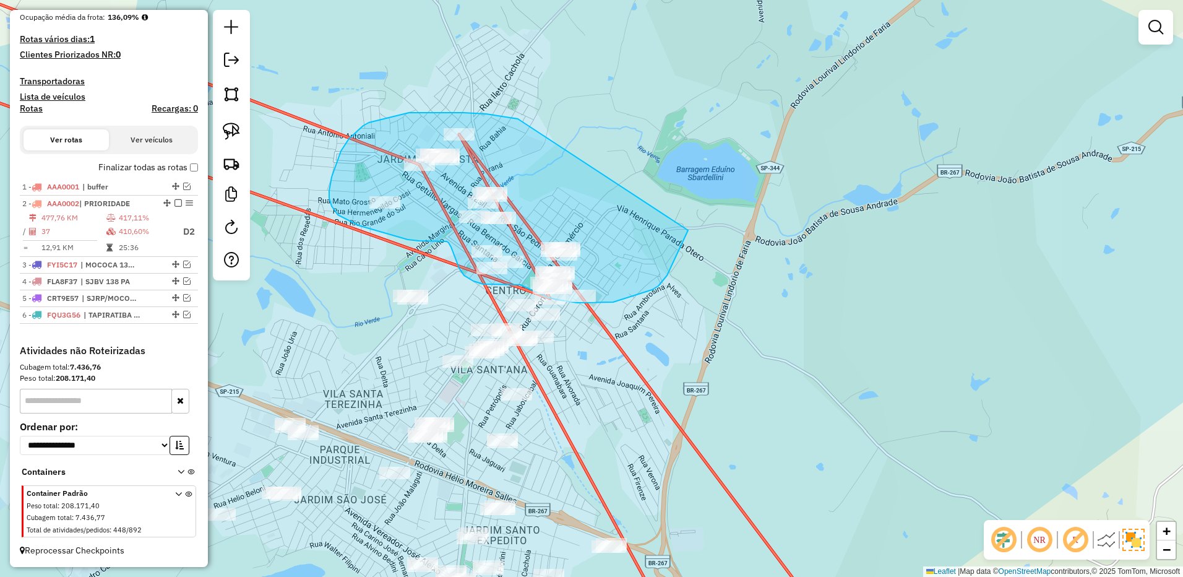
drag, startPoint x: 486, startPoint y: 114, endPoint x: 699, endPoint y: 212, distance: 234.4
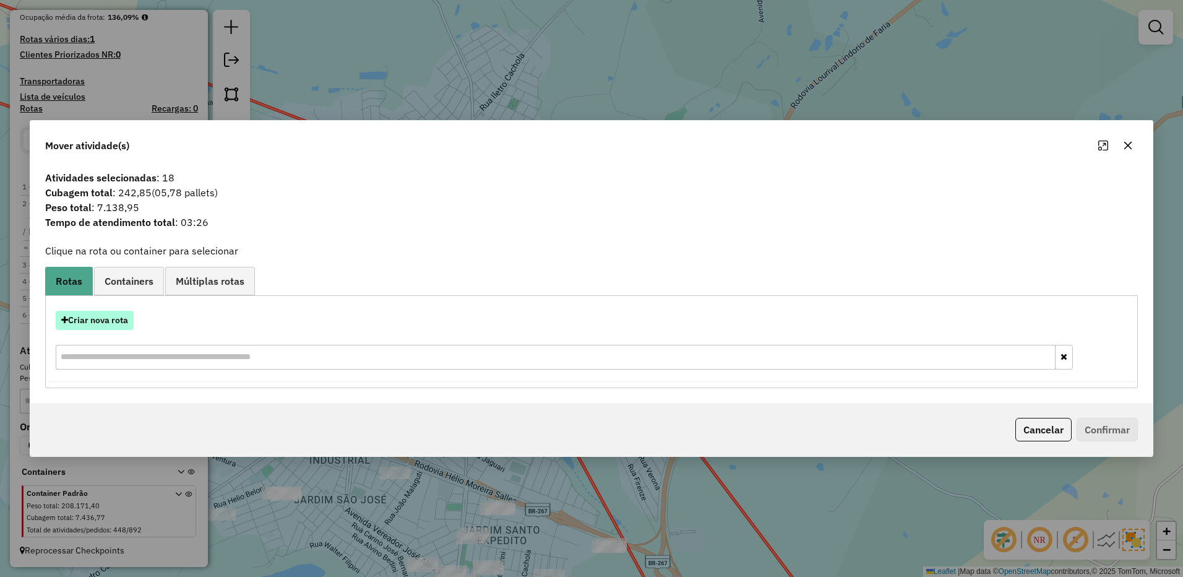
click at [103, 323] on button "Criar nova rota" at bounding box center [95, 320] width 78 height 19
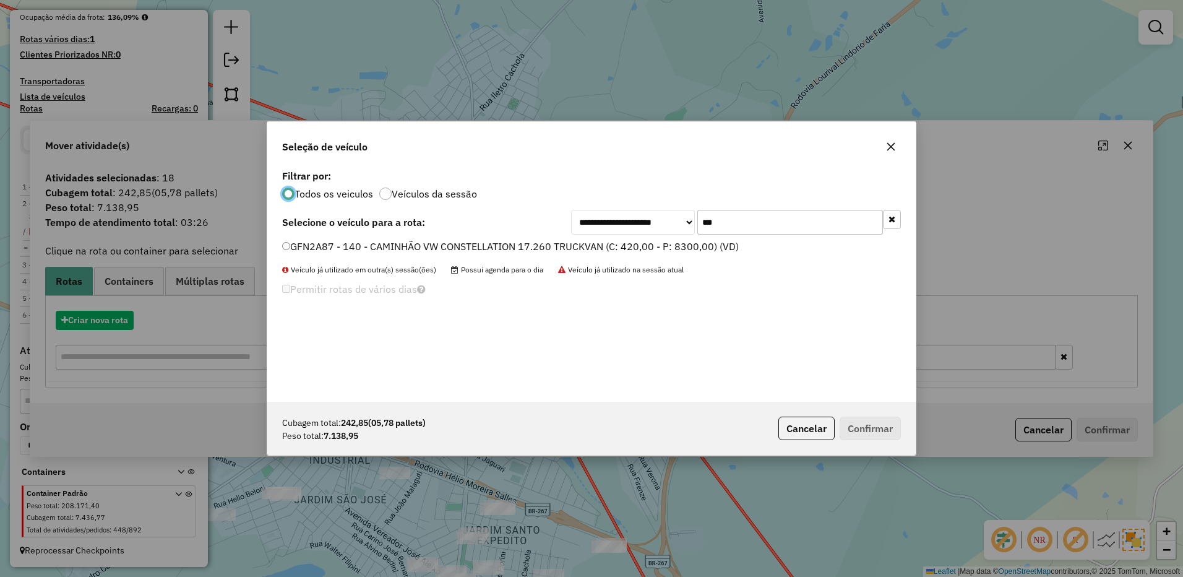
scroll to position [7, 4]
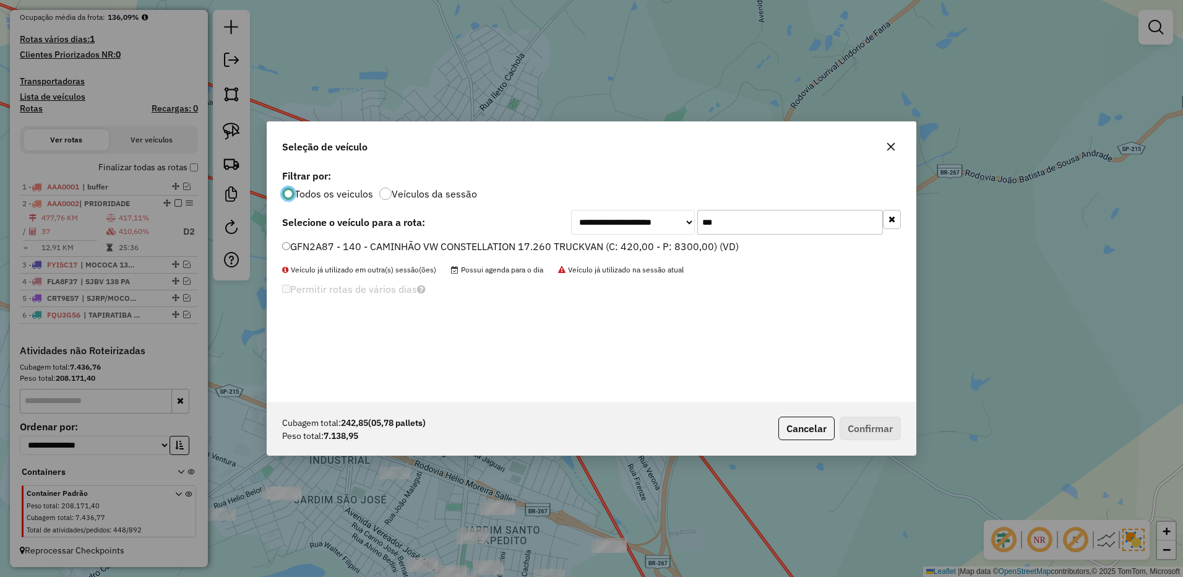
click at [718, 251] on label "GFN2A87 - 140 - CAMINHÃO VW CONSTELLATION 17.260 TRUCKVAN (C: 420,00 - P: 8300,…" at bounding box center [510, 246] width 457 height 15
click at [703, 246] on label "GFN2A87 - 140 - CAMINHÃO VW CONSTELLATION 17.260 TRUCKVAN (C: 420,00 - P: 8300,…" at bounding box center [510, 246] width 457 height 15
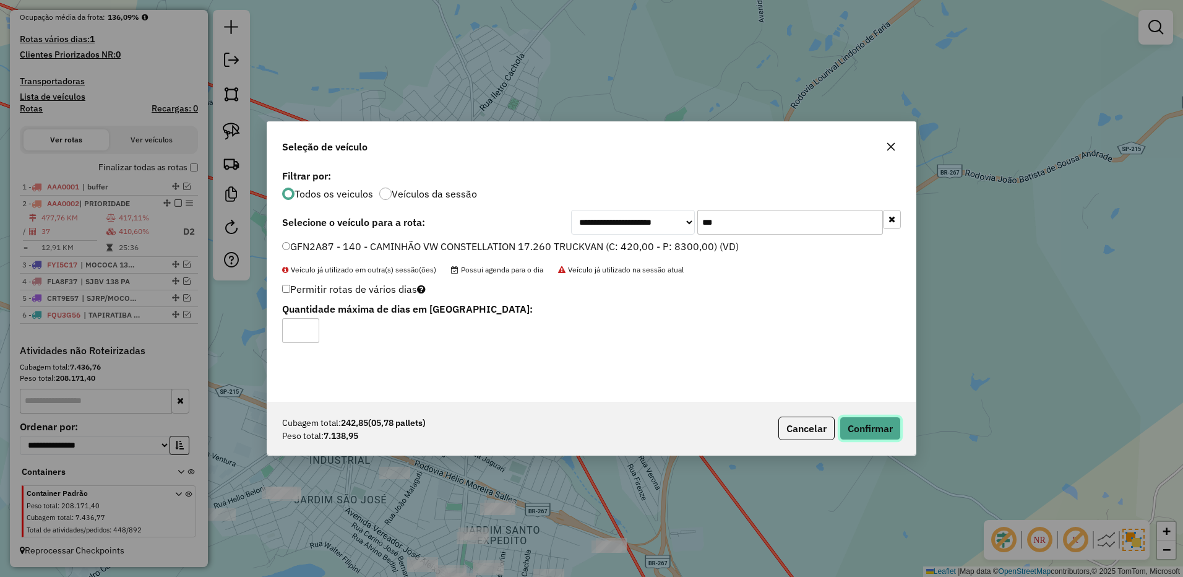
click at [865, 426] on button "Confirmar" at bounding box center [869, 428] width 61 height 24
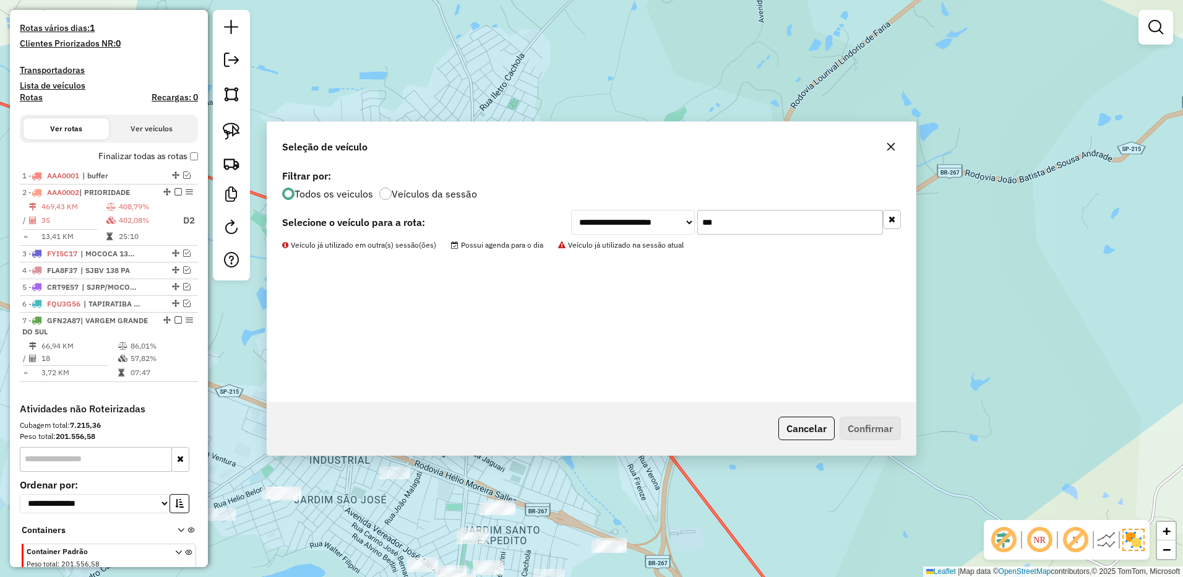
scroll to position [395, 0]
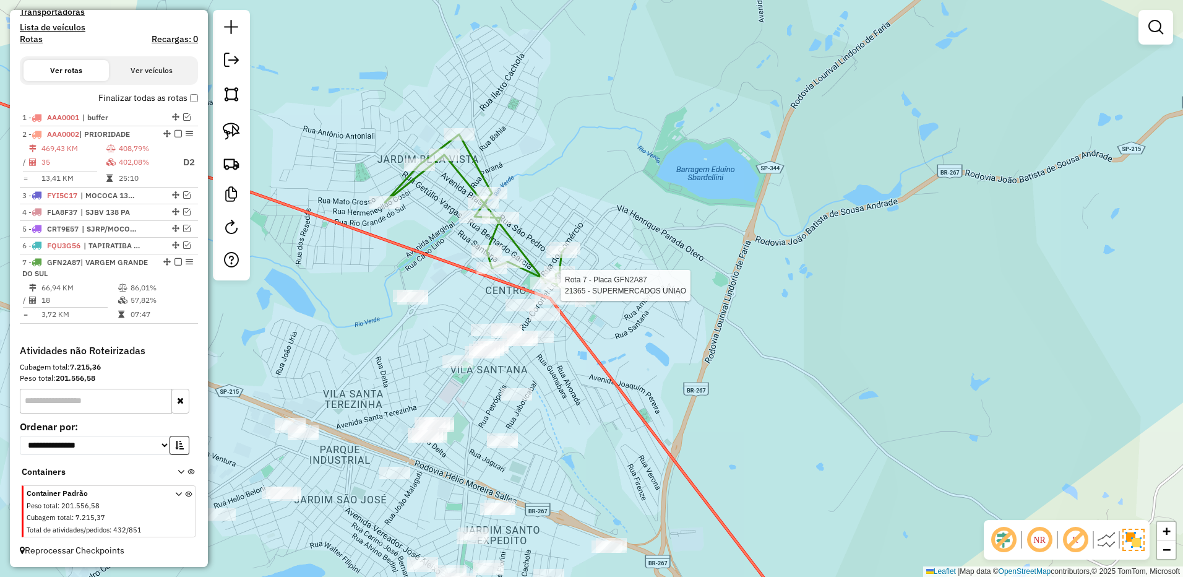
select select "**********"
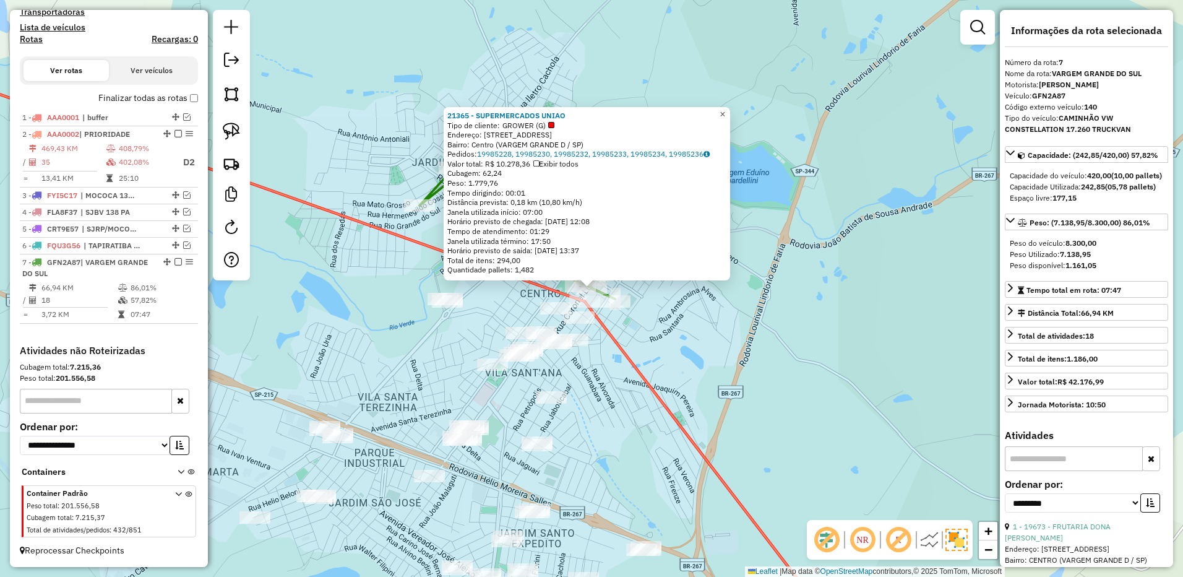
click at [725, 112] on span "×" at bounding box center [722, 114] width 6 height 11
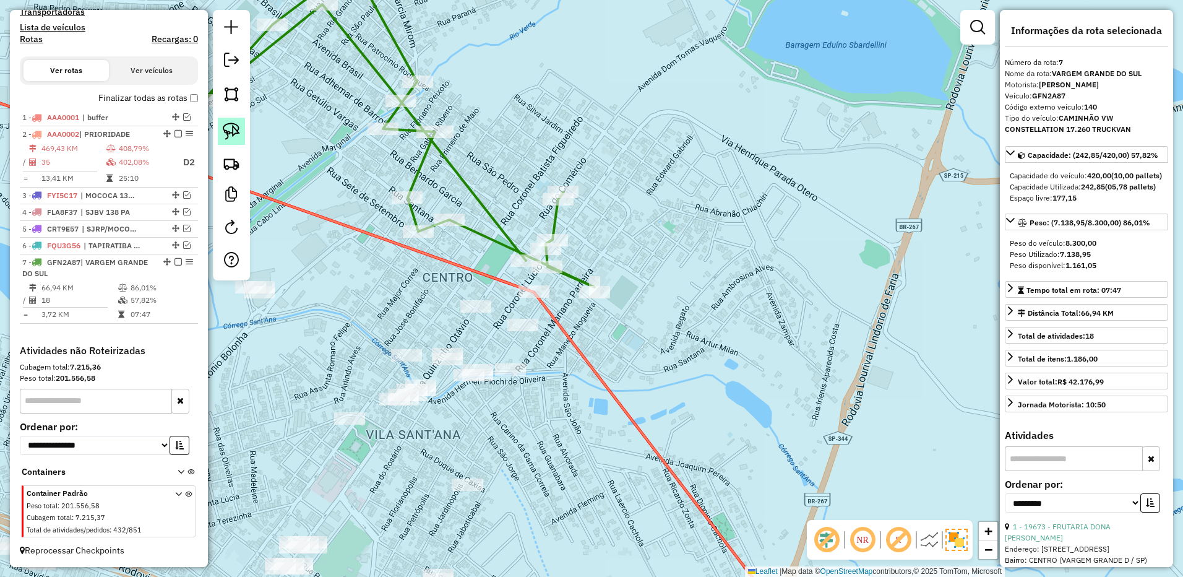
click at [242, 135] on link at bounding box center [231, 131] width 27 height 27
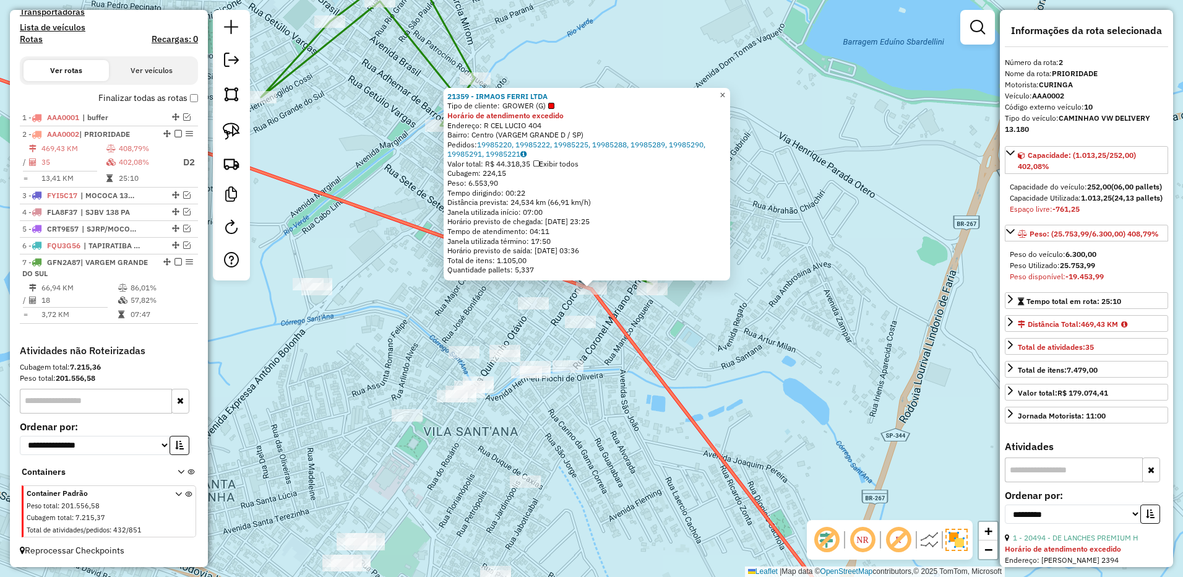
click at [725, 90] on span "×" at bounding box center [722, 95] width 6 height 11
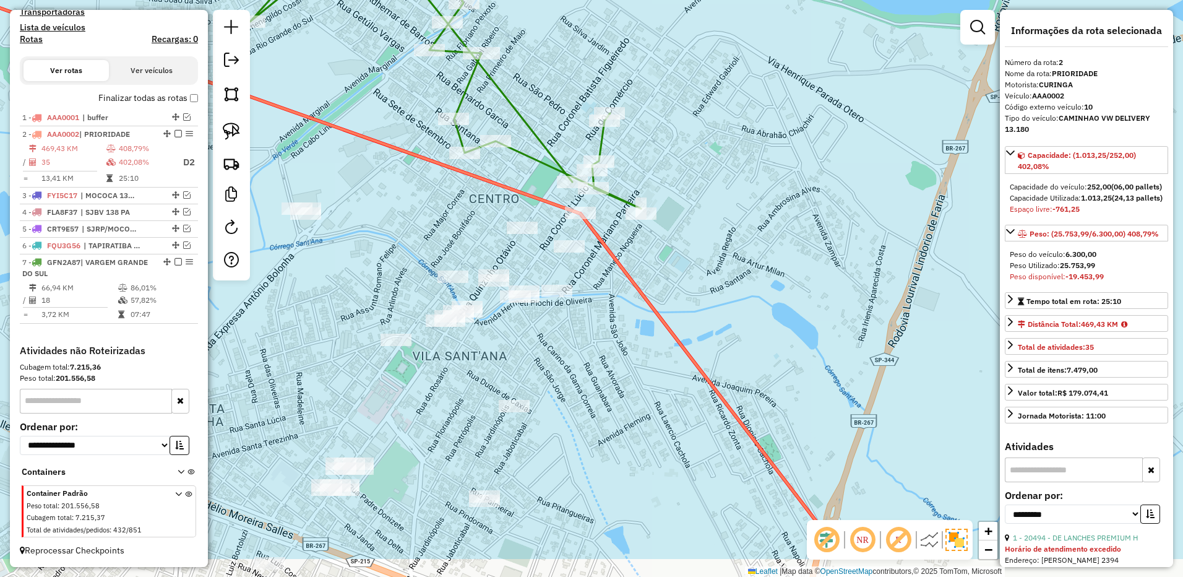
drag, startPoint x: 771, startPoint y: 359, endPoint x: 457, endPoint y: 222, distance: 343.0
click at [759, 283] on div "Janela de atendimento Grade de atendimento Capacidade Transportadoras Veículos …" at bounding box center [591, 288] width 1183 height 577
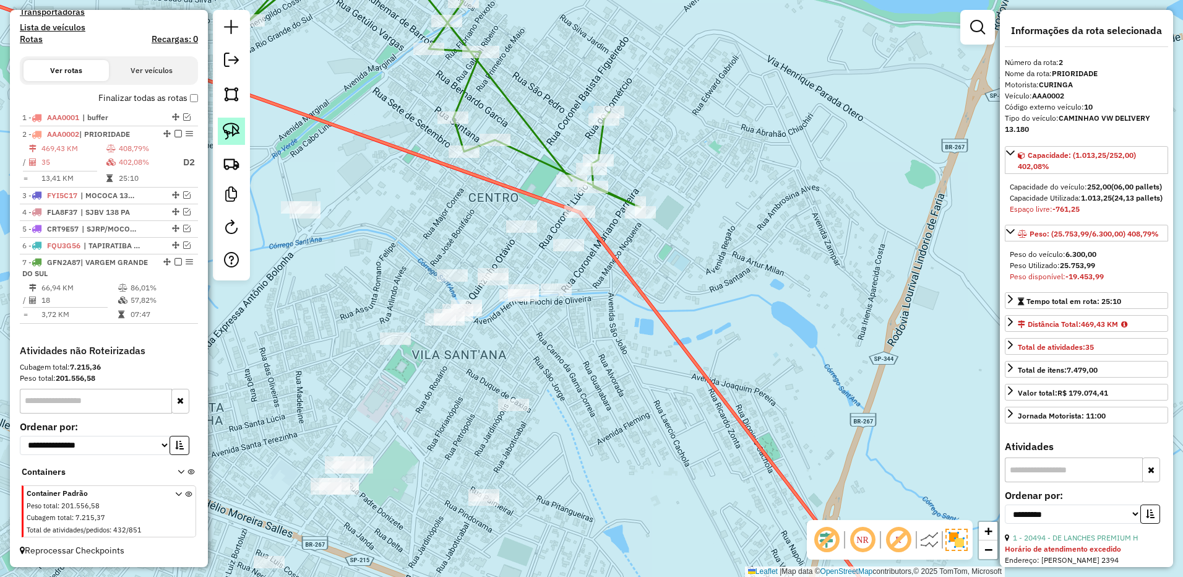
click at [231, 131] on img at bounding box center [231, 130] width 17 height 17
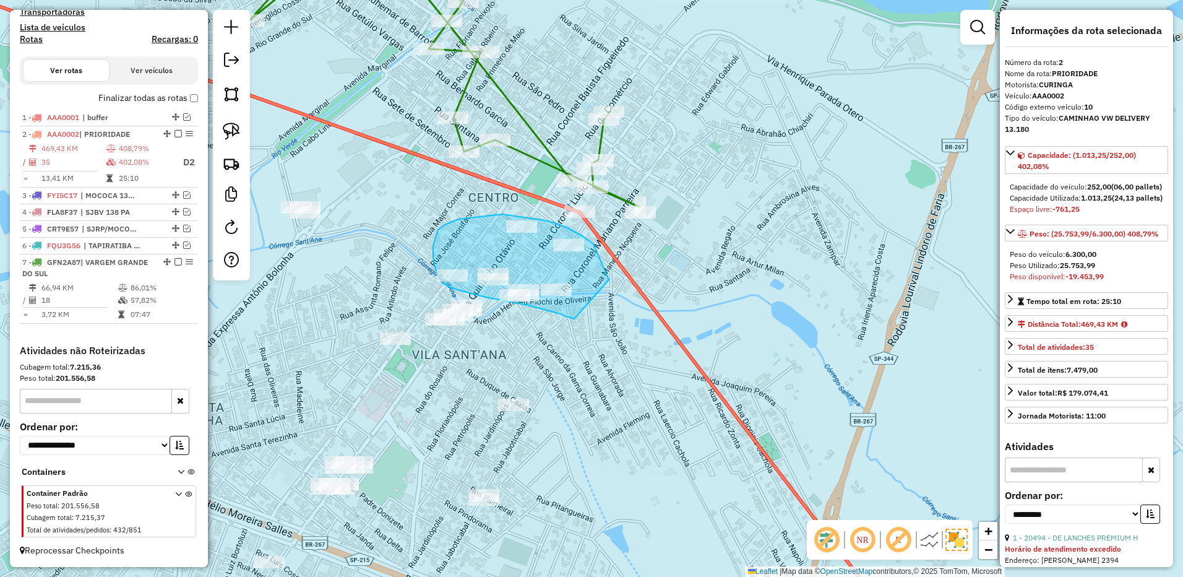
drag, startPoint x: 593, startPoint y: 244, endPoint x: 579, endPoint y: 320, distance: 78.0
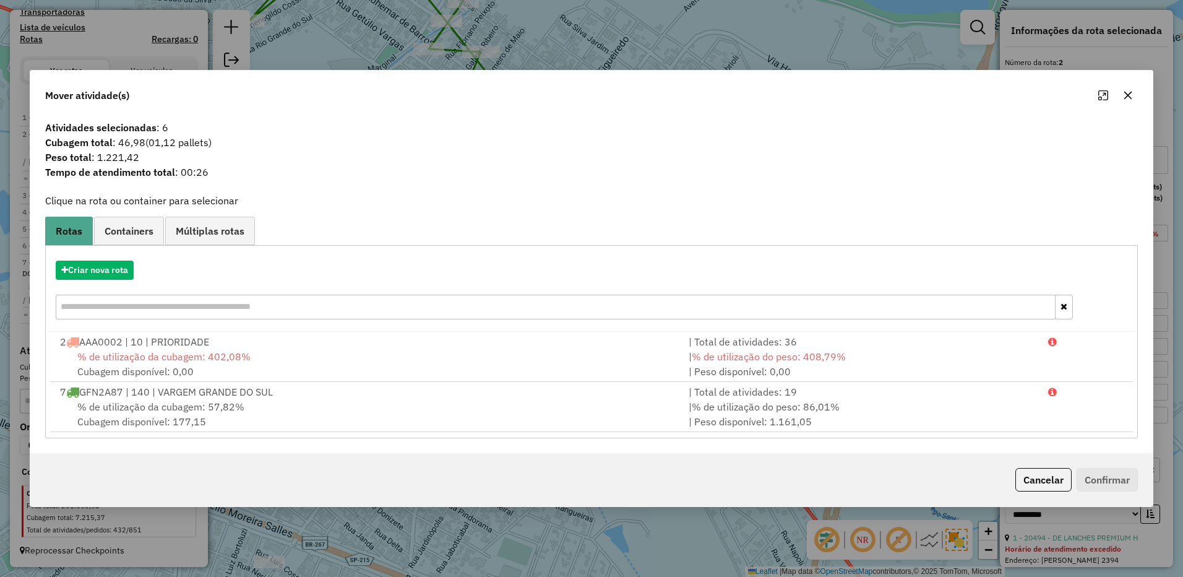
drag, startPoint x: 1135, startPoint y: 100, endPoint x: 1112, endPoint y: 100, distance: 22.9
click at [1133, 100] on button "button" at bounding box center [1128, 95] width 20 height 20
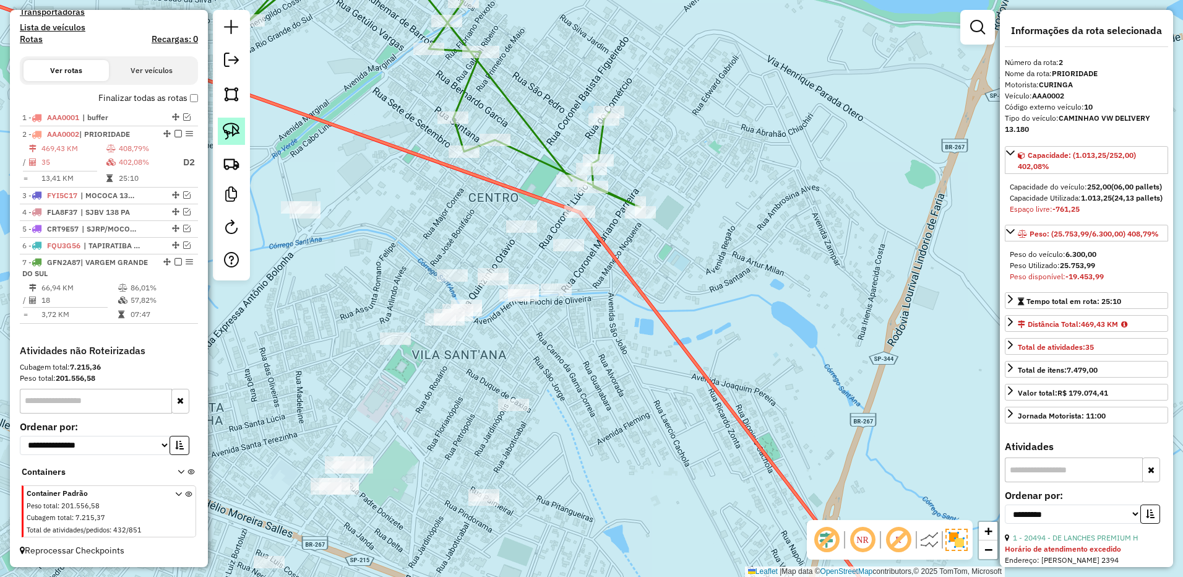
click at [242, 135] on link at bounding box center [231, 131] width 27 height 27
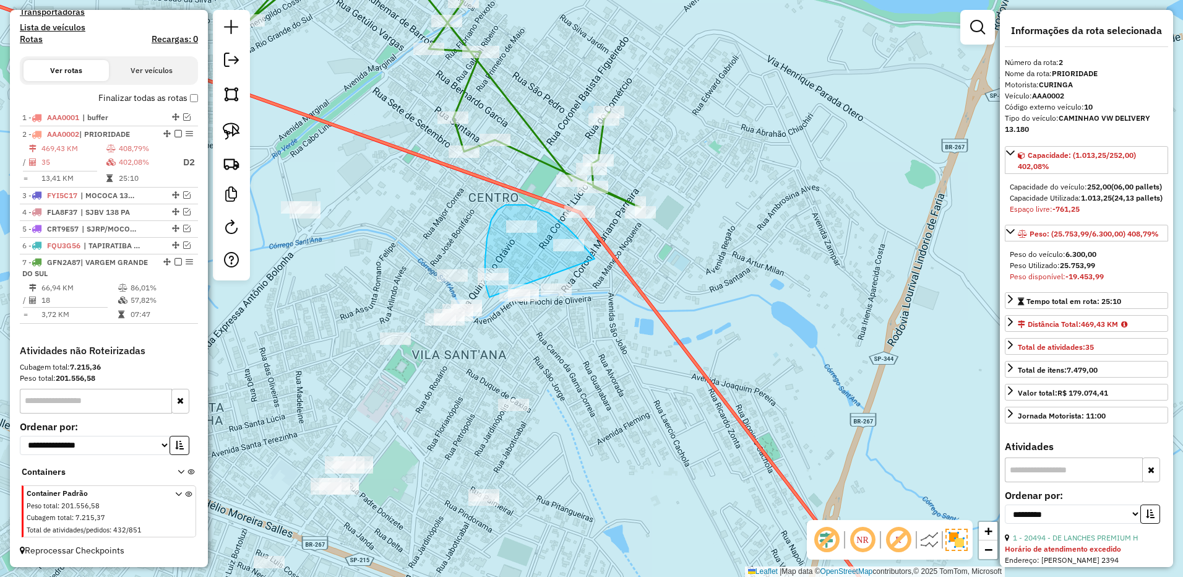
drag, startPoint x: 576, startPoint y: 236, endPoint x: 613, endPoint y: 320, distance: 92.0
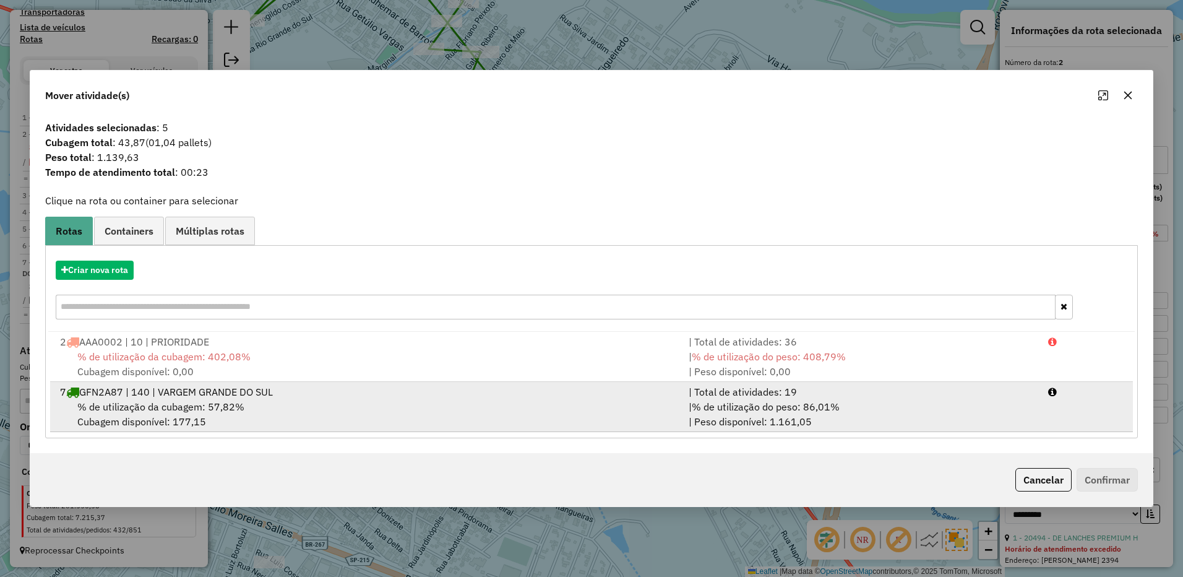
drag, startPoint x: 848, startPoint y: 400, endPoint x: 884, endPoint y: 404, distance: 36.7
click at [848, 401] on div "| % de utilização do peso: 86,01% | Peso disponível: 1.161,05" at bounding box center [860, 414] width 359 height 30
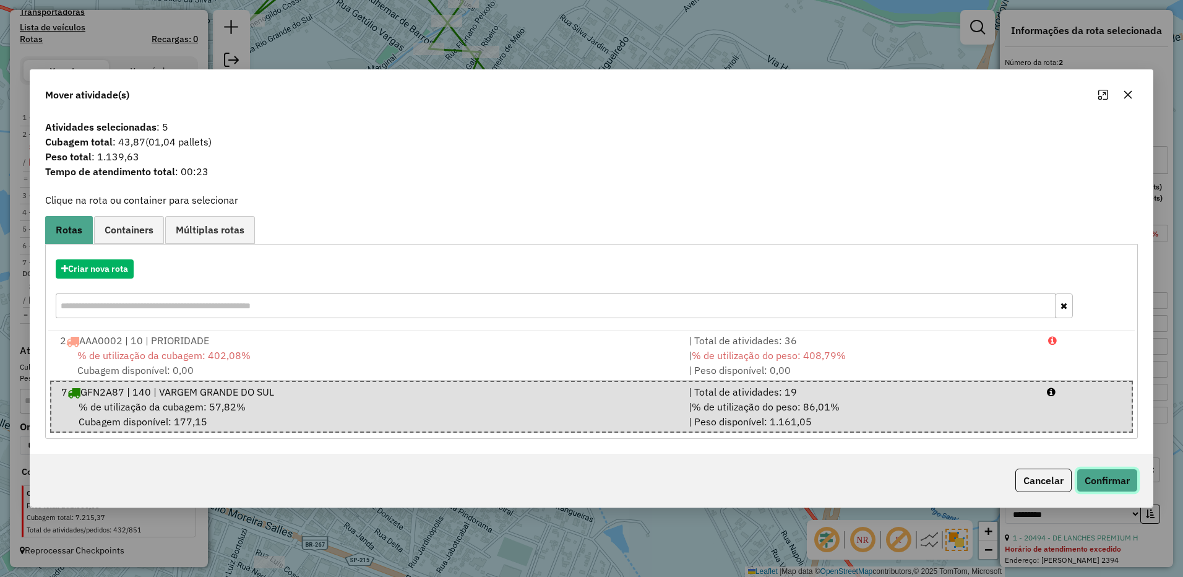
click at [1108, 484] on button "Confirmar" at bounding box center [1106, 480] width 61 height 24
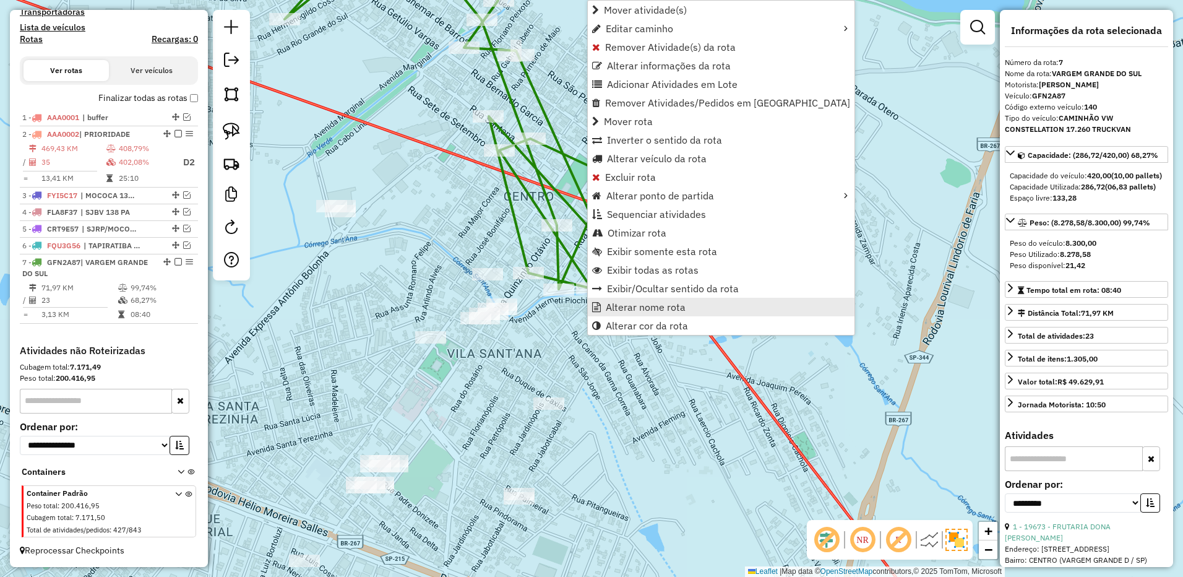
click at [626, 298] on link "Alterar nome rota" at bounding box center [721, 307] width 267 height 19
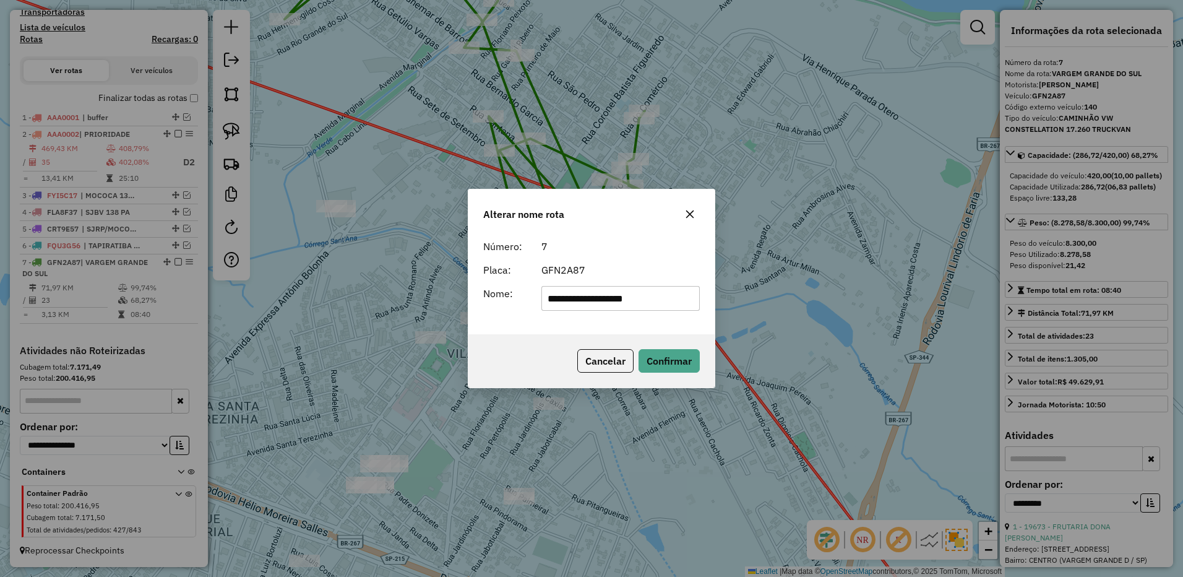
drag, startPoint x: 590, startPoint y: 298, endPoint x: 843, endPoint y: 249, distance: 257.1
click at [841, 263] on div "**********" at bounding box center [591, 288] width 1183 height 577
type input "**********"
drag, startPoint x: 680, startPoint y: 368, endPoint x: 658, endPoint y: 327, distance: 46.5
click at [679, 368] on button "Confirmar" at bounding box center [668, 361] width 61 height 24
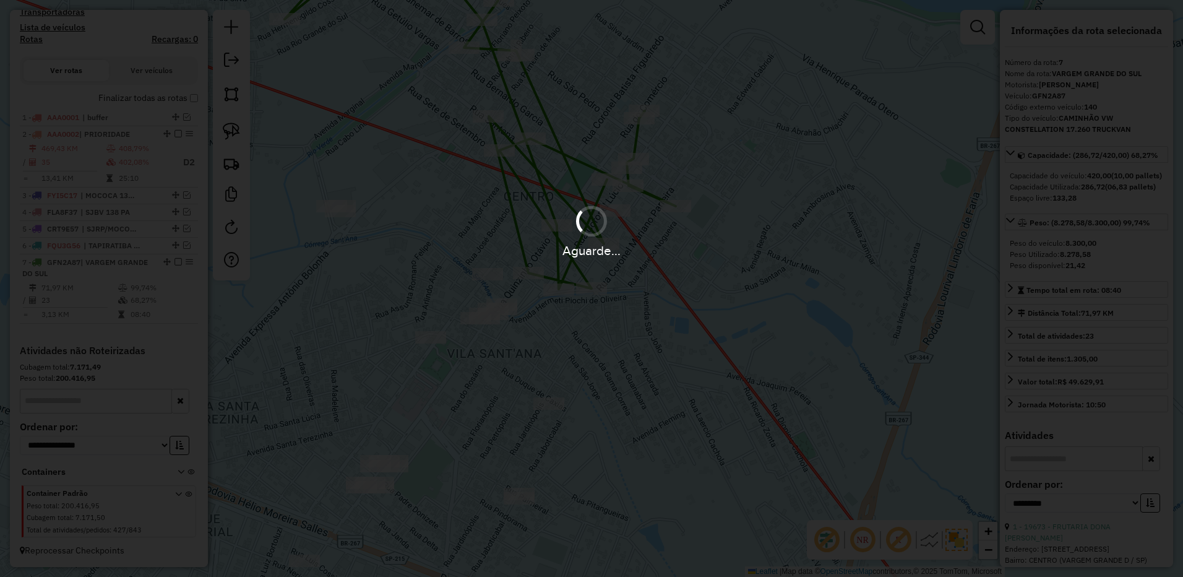
scroll to position [384, 0]
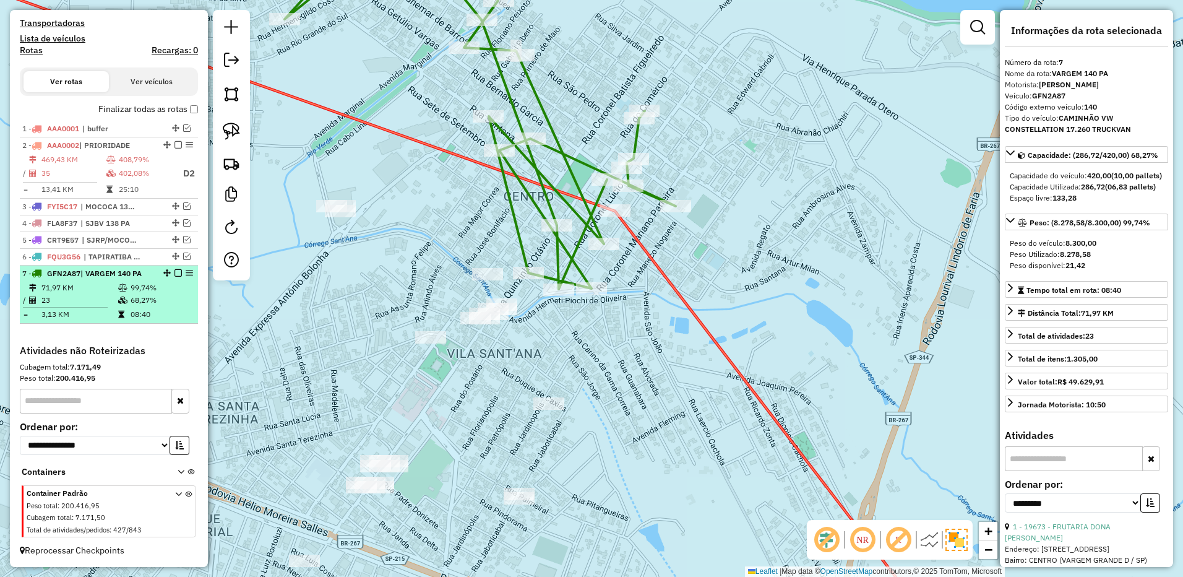
click at [176, 272] on em at bounding box center [177, 272] width 7 height 7
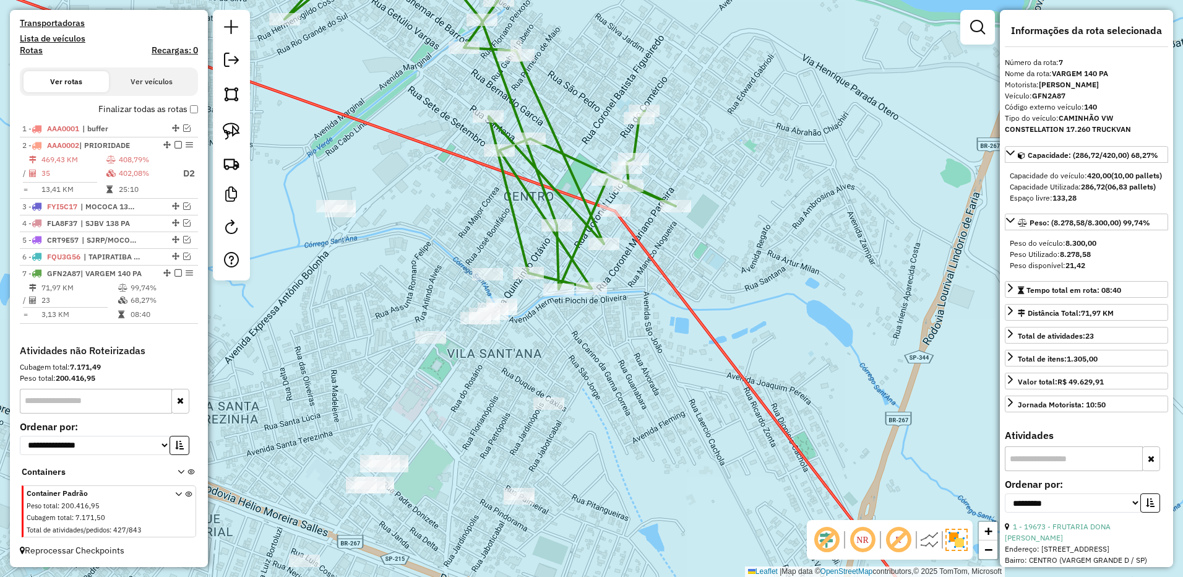
scroll to position [342, 0]
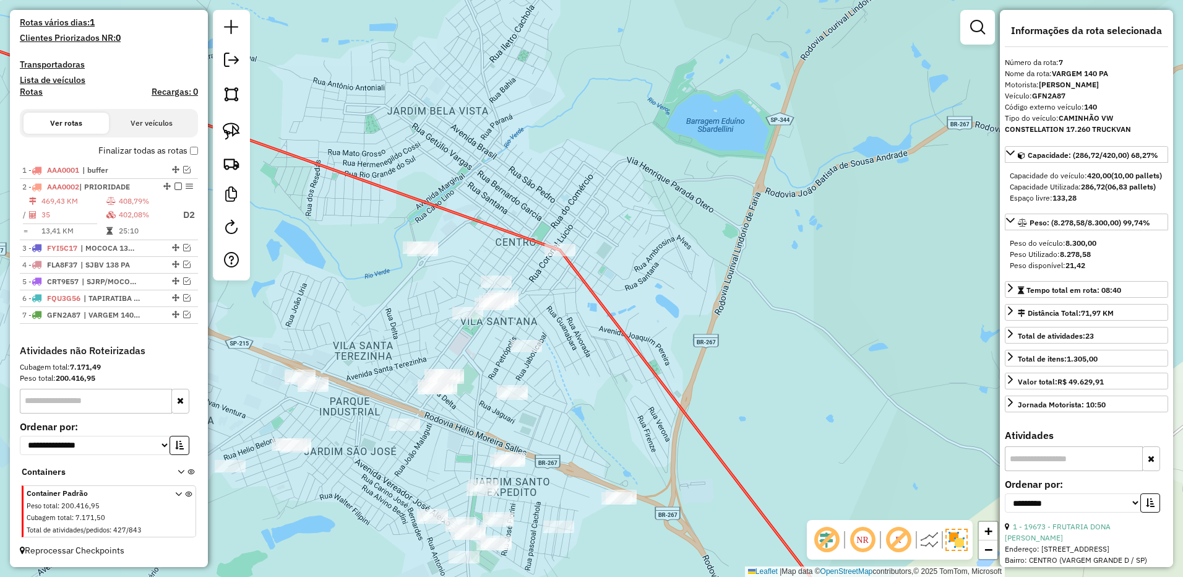
drag, startPoint x: 745, startPoint y: 270, endPoint x: 653, endPoint y: 270, distance: 91.6
click at [653, 270] on div "Janela de atendimento Grade de atendimento Capacidade Transportadoras Veículos …" at bounding box center [591, 288] width 1183 height 577
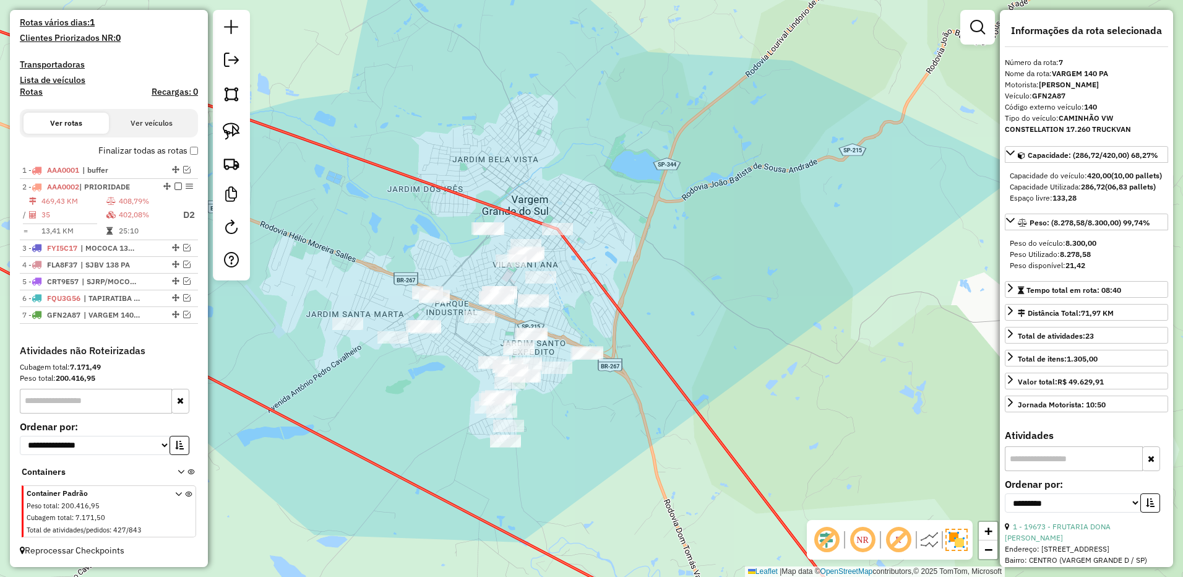
drag, startPoint x: 643, startPoint y: 337, endPoint x: 581, endPoint y: 307, distance: 68.9
click at [581, 307] on div "Janela de atendimento Grade de atendimento Capacidade Transportadoras Veículos …" at bounding box center [591, 288] width 1183 height 577
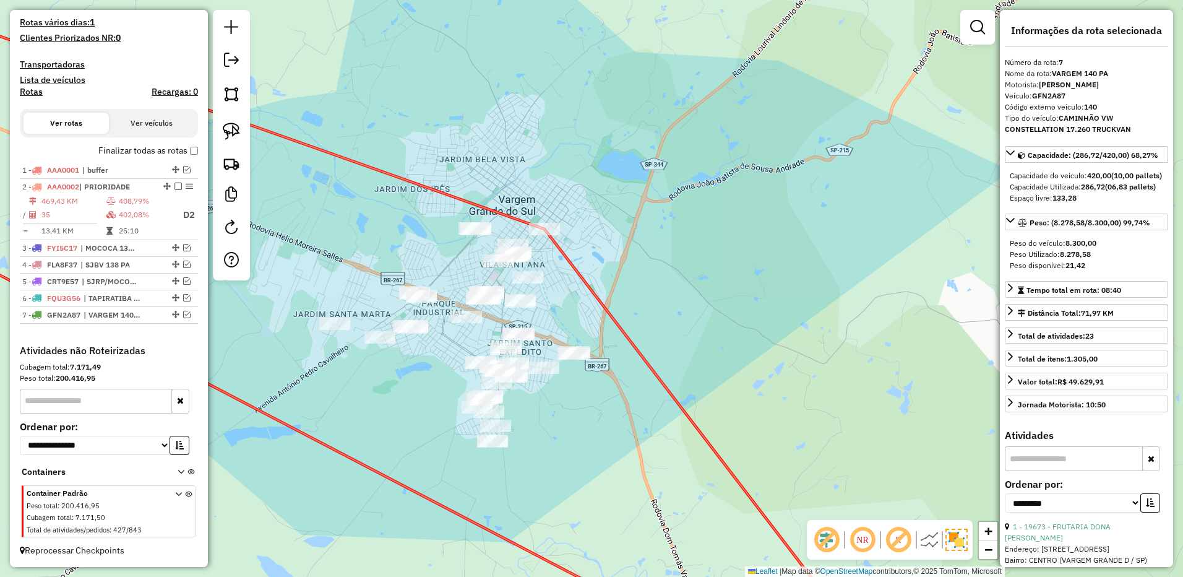
drag, startPoint x: 244, startPoint y: 129, endPoint x: 257, endPoint y: 146, distance: 21.7
click at [244, 129] on link at bounding box center [231, 131] width 27 height 27
drag, startPoint x: 472, startPoint y: 272, endPoint x: 499, endPoint y: 272, distance: 26.6
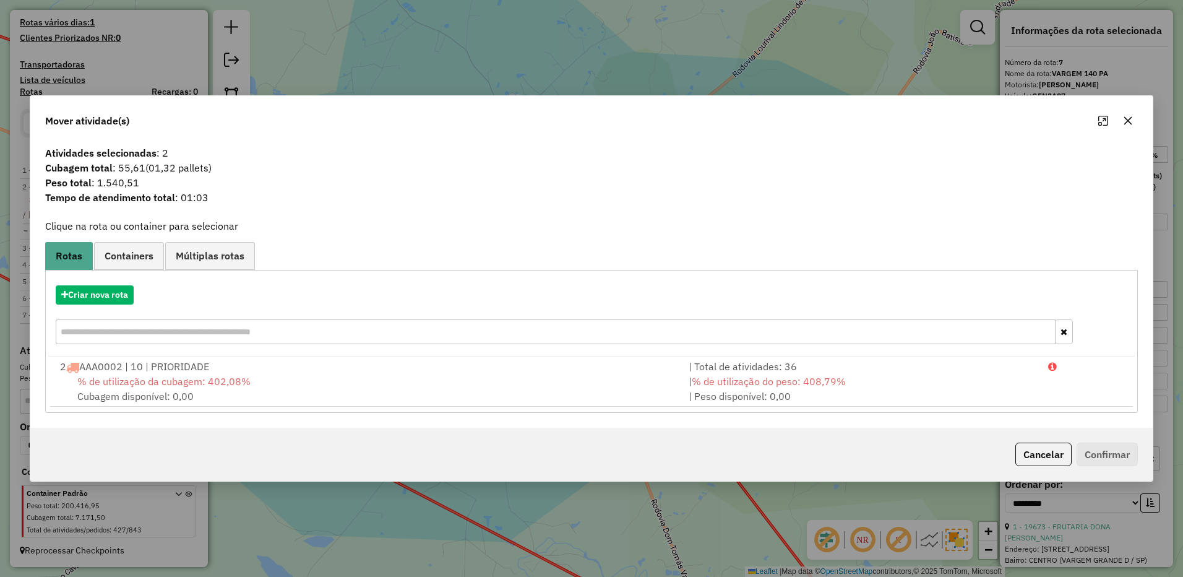
drag, startPoint x: 1125, startPoint y: 122, endPoint x: 599, endPoint y: 129, distance: 526.5
click at [1125, 122] on icon "button" at bounding box center [1128, 120] width 8 height 8
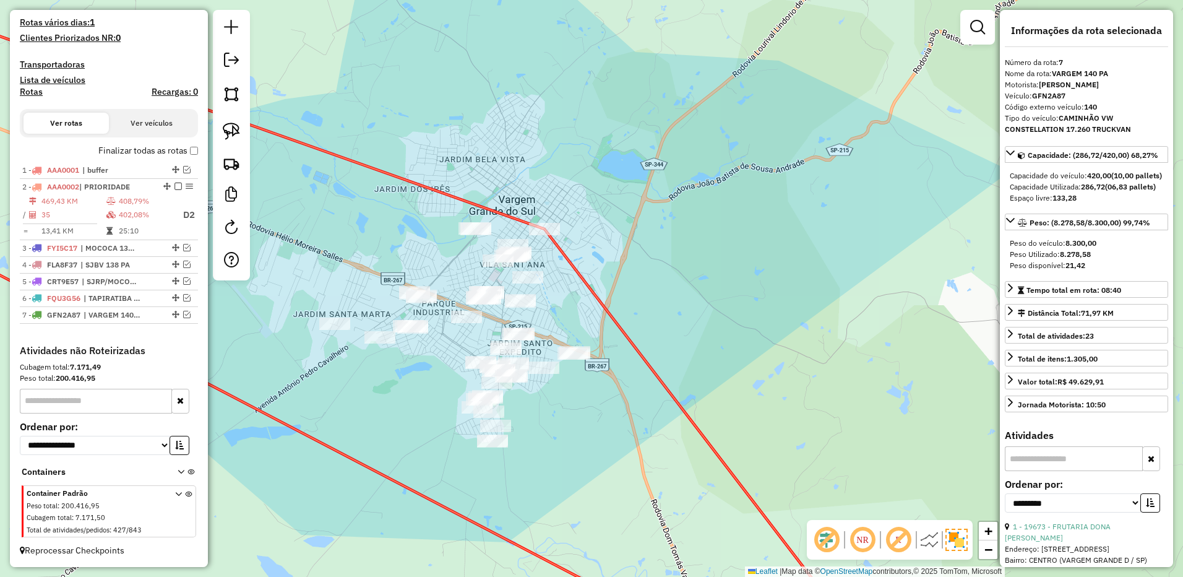
drag, startPoint x: 229, startPoint y: 126, endPoint x: 486, endPoint y: 272, distance: 296.2
click at [230, 126] on img at bounding box center [231, 130] width 17 height 17
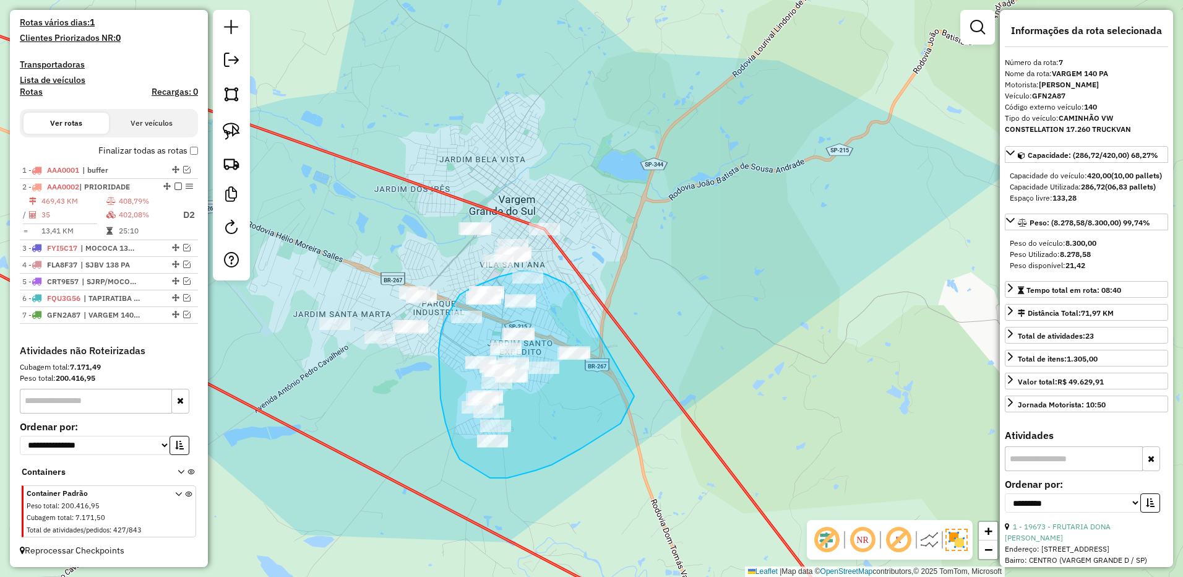
drag, startPoint x: 565, startPoint y: 283, endPoint x: 630, endPoint y: 361, distance: 101.9
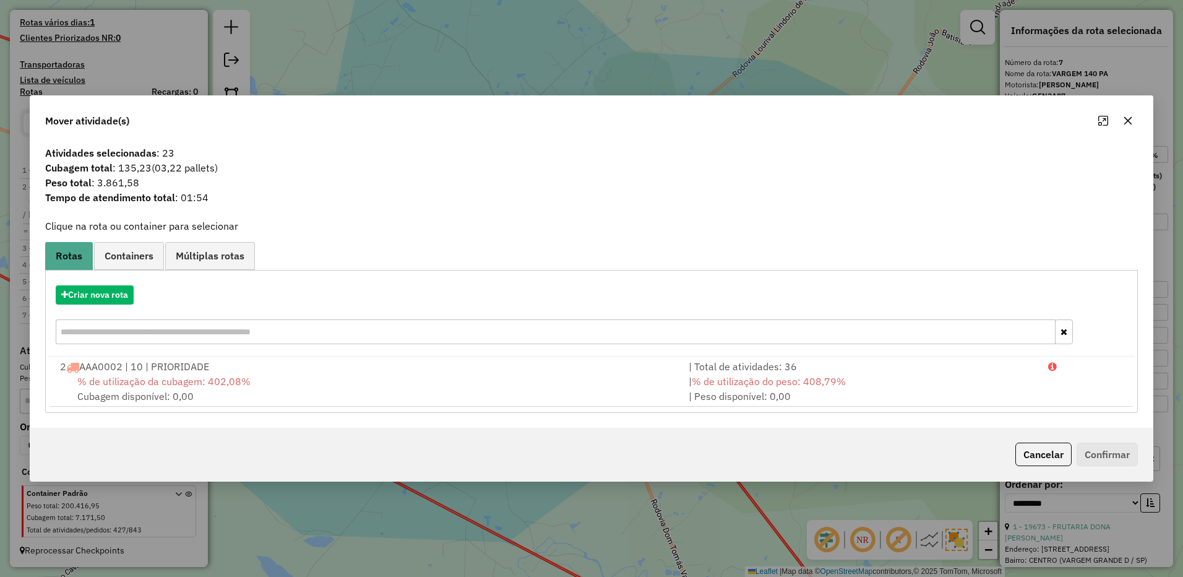
drag, startPoint x: 1128, startPoint y: 123, endPoint x: 912, endPoint y: 122, distance: 215.9
click at [1128, 122] on icon "button" at bounding box center [1128, 121] width 10 height 10
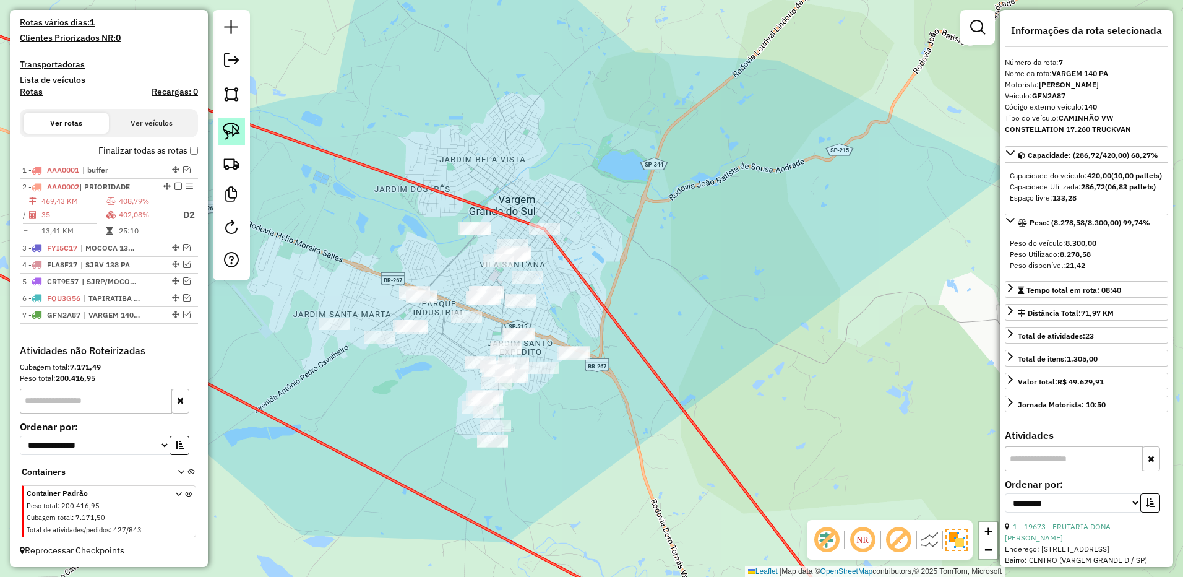
click at [241, 129] on link at bounding box center [231, 131] width 27 height 27
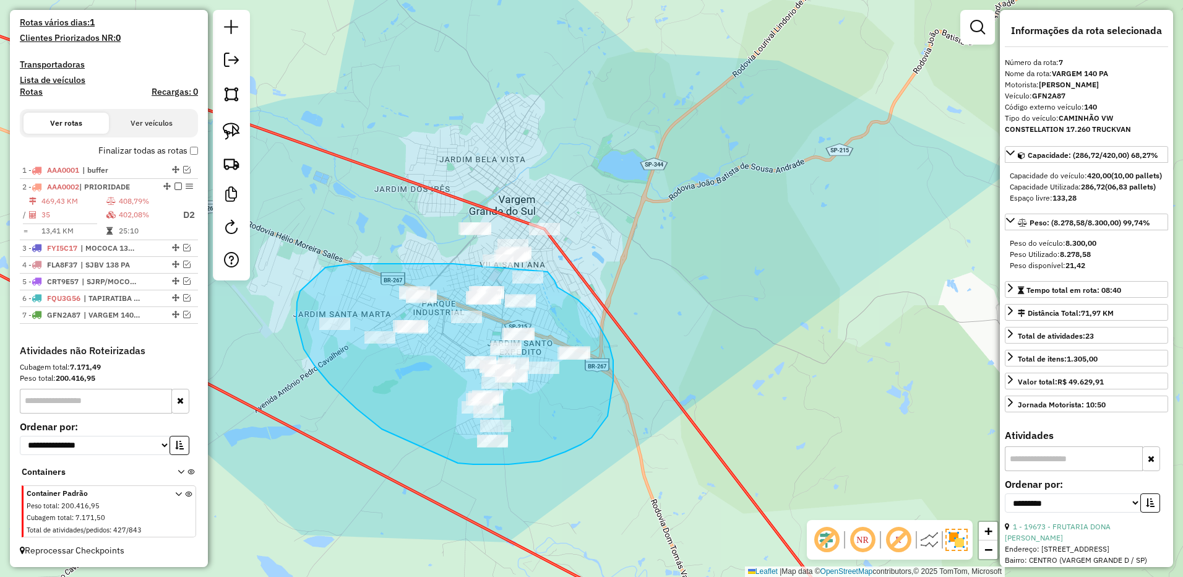
drag, startPoint x: 414, startPoint y: 264, endPoint x: 547, endPoint y: 272, distance: 133.9
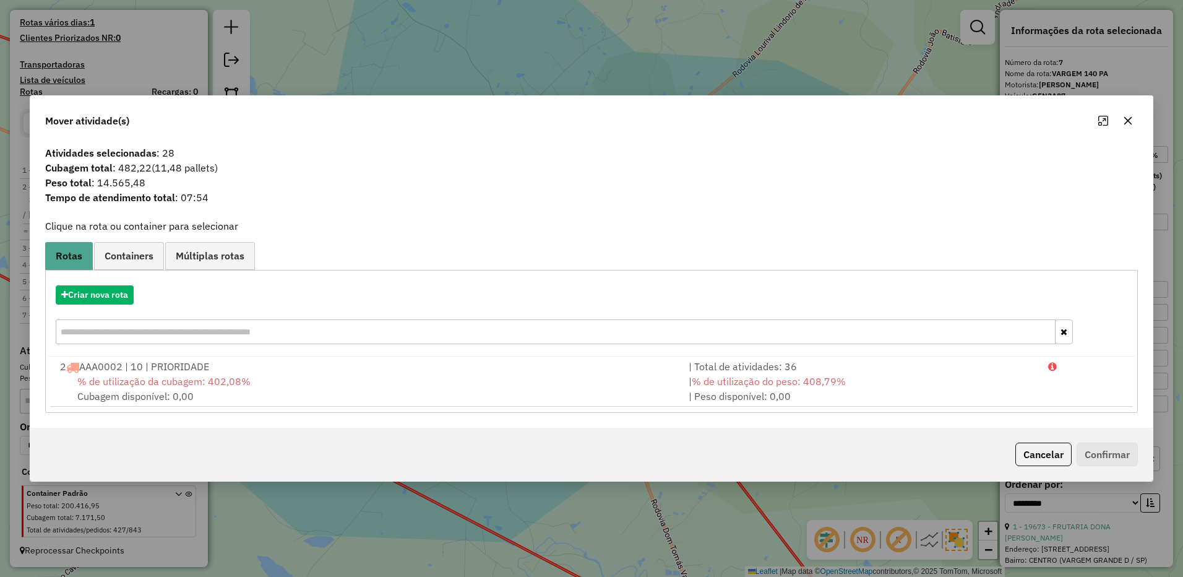
drag, startPoint x: 1129, startPoint y: 120, endPoint x: 1027, endPoint y: 120, distance: 102.1
click at [1128, 120] on icon "button" at bounding box center [1128, 120] width 8 height 8
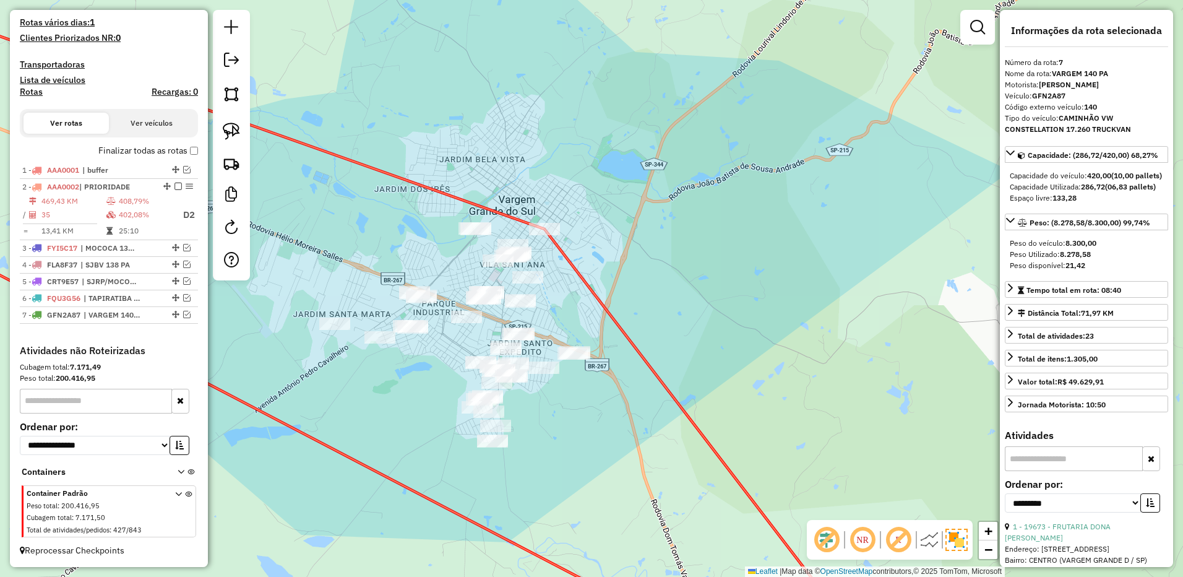
drag, startPoint x: 226, startPoint y: 122, endPoint x: 413, endPoint y: 279, distance: 243.7
click at [228, 122] on img at bounding box center [231, 130] width 17 height 17
drag, startPoint x: 401, startPoint y: 306, endPoint x: 471, endPoint y: 344, distance: 79.4
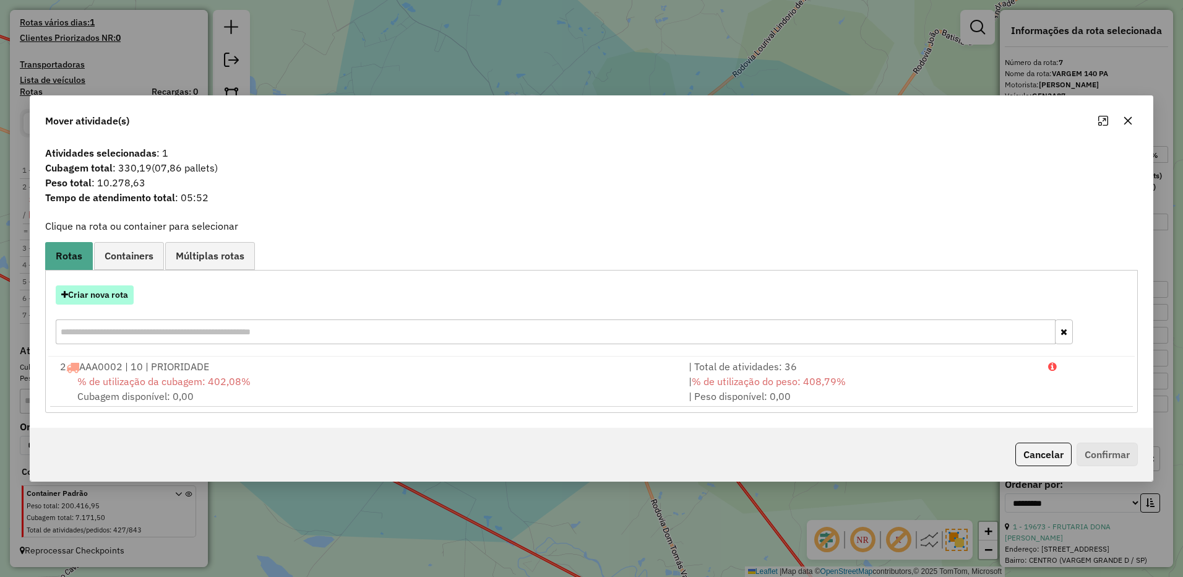
click at [101, 290] on button "Criar nova rota" at bounding box center [95, 294] width 78 height 19
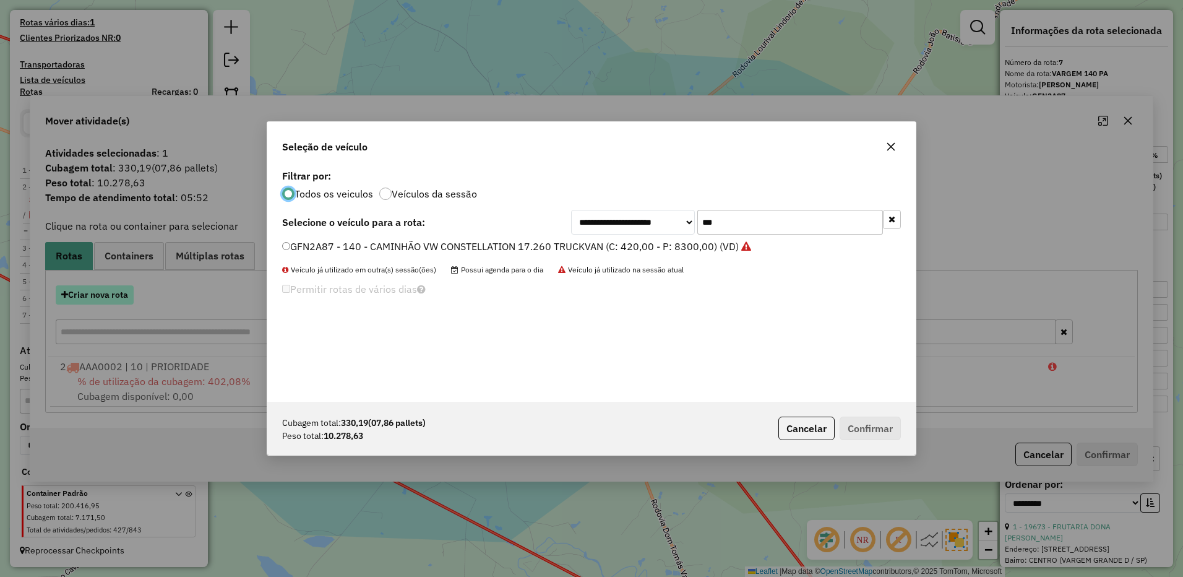
scroll to position [7, 4]
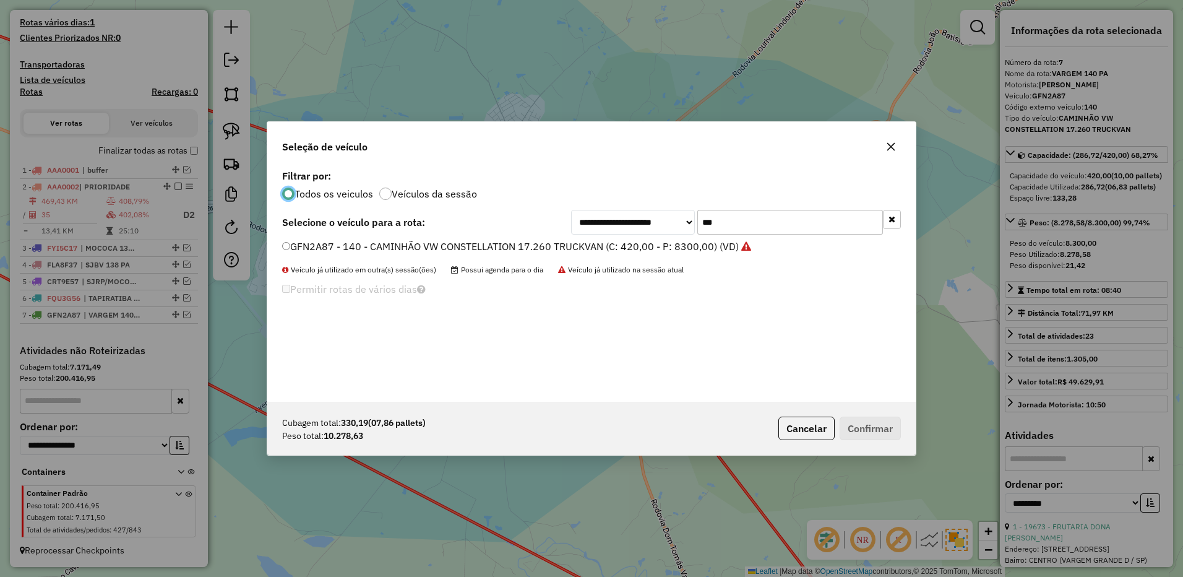
click at [748, 227] on input "***" at bounding box center [790, 222] width 186 height 25
click at [882, 144] on button "button" at bounding box center [891, 147] width 20 height 20
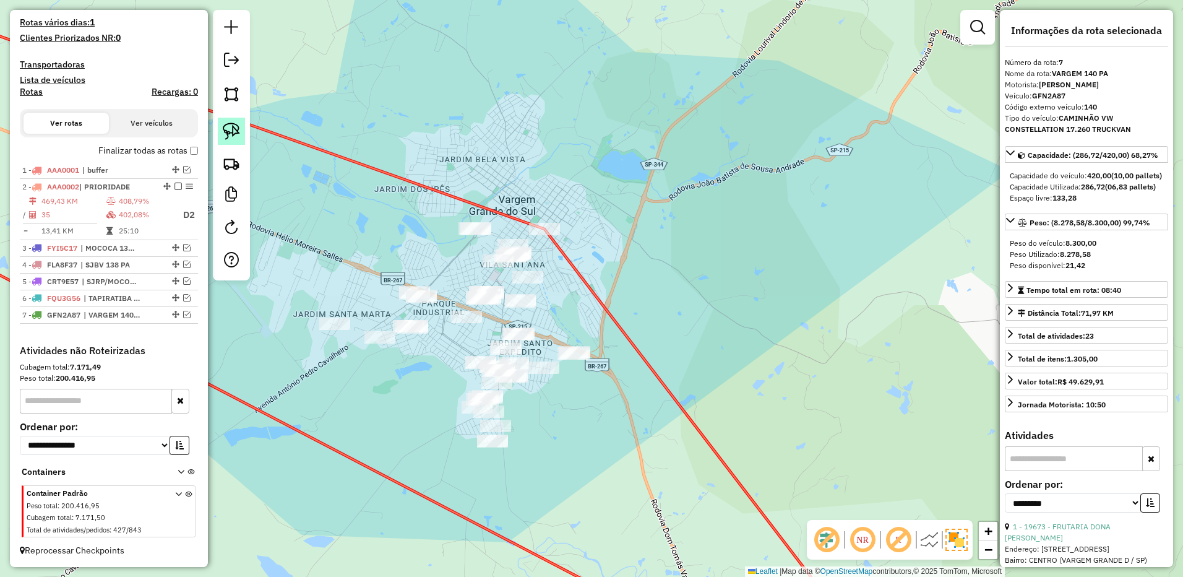
click at [229, 132] on img at bounding box center [231, 130] width 17 height 17
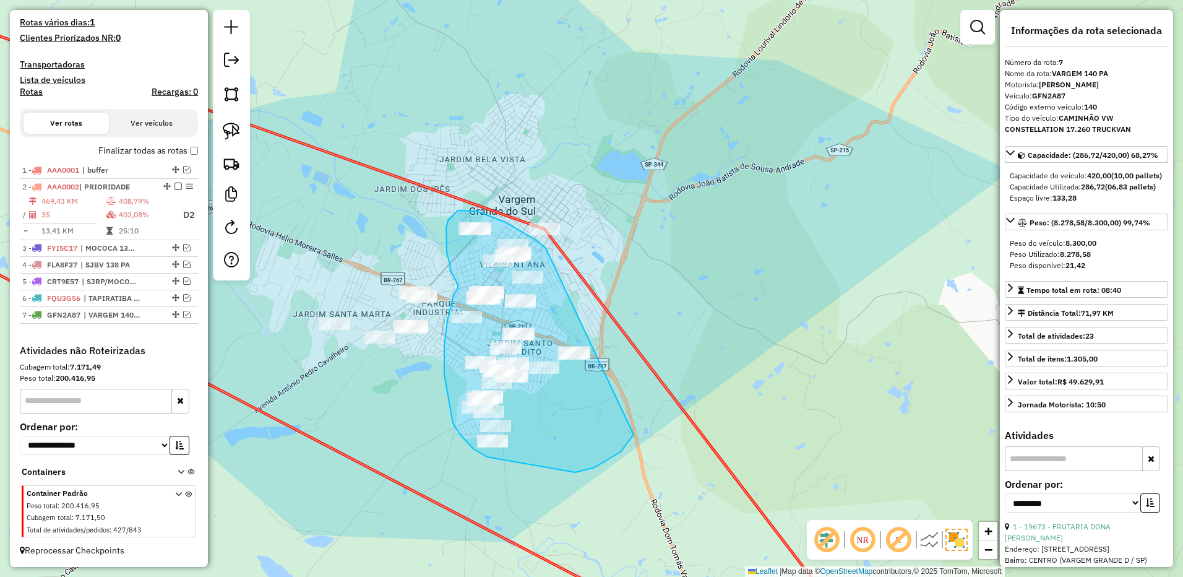
drag, startPoint x: 540, startPoint y: 243, endPoint x: 640, endPoint y: 383, distance: 172.0
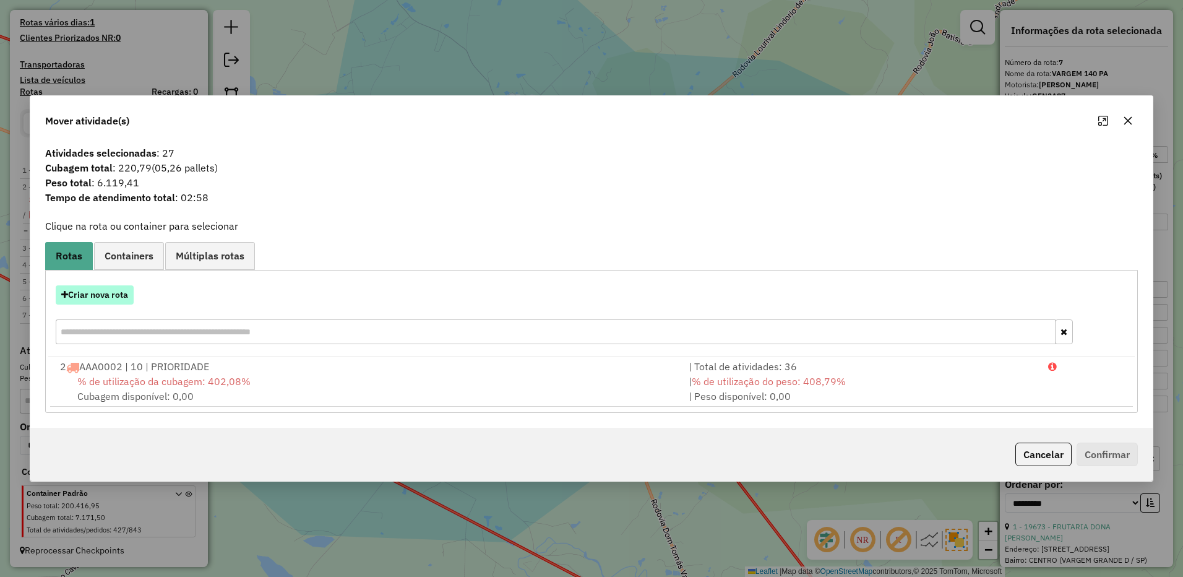
click at [115, 298] on button "Criar nova rota" at bounding box center [95, 294] width 78 height 19
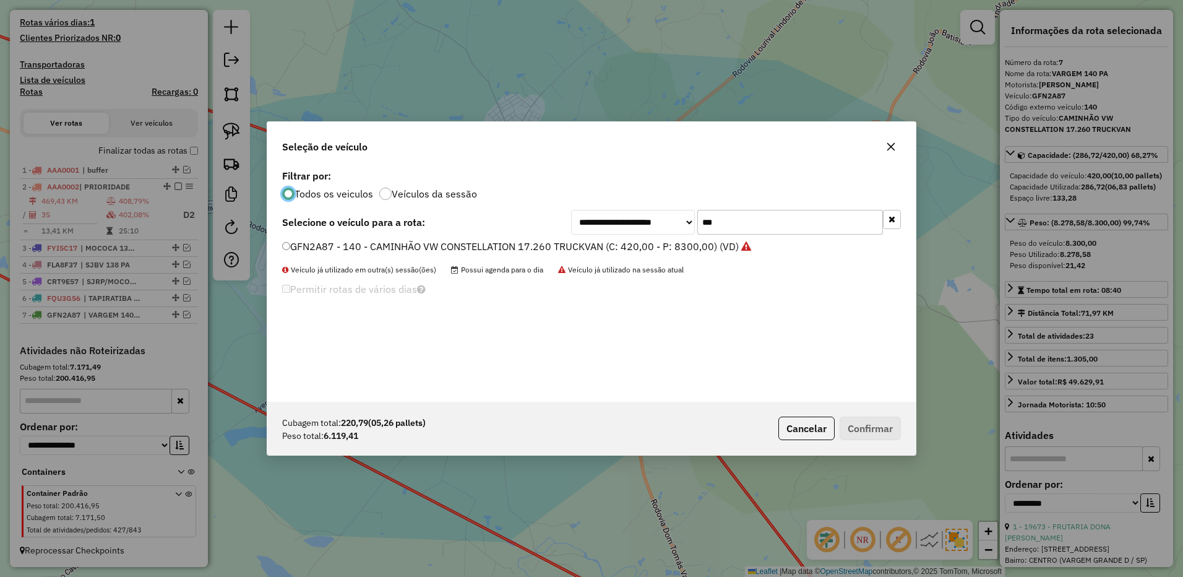
click at [744, 217] on input "***" at bounding box center [790, 222] width 186 height 25
type input "***"
click at [681, 251] on label "GFW7E57 - 141 - CAMINHÃO VW CONSTELLATION 17.260 TRUCKVAN (C: 420,00 - P: 8300,…" at bounding box center [511, 246] width 458 height 15
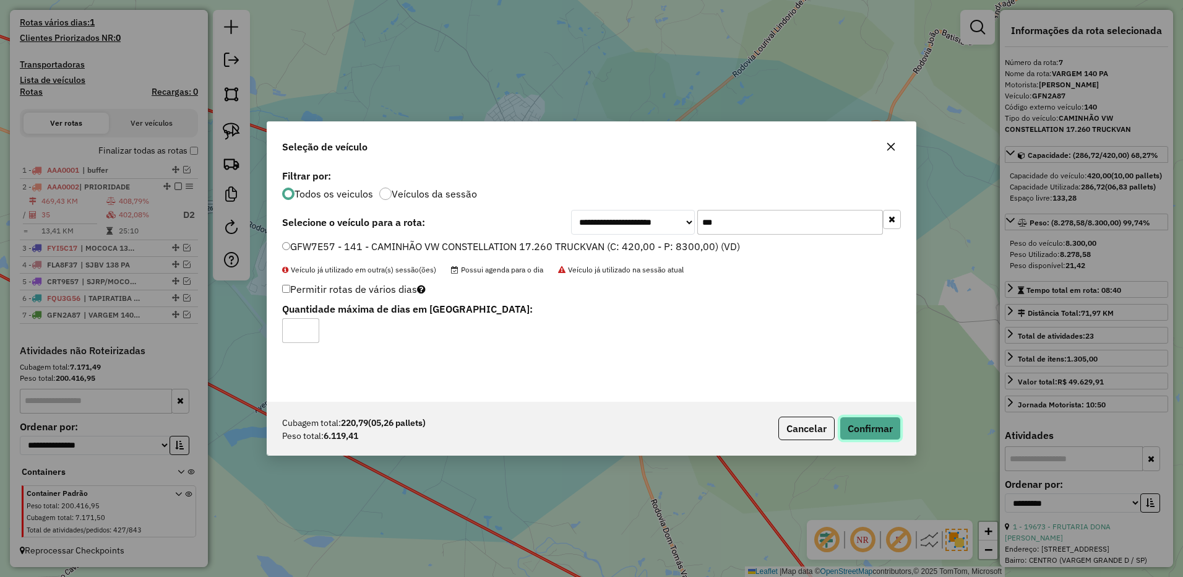
click at [858, 432] on button "Confirmar" at bounding box center [869, 428] width 61 height 24
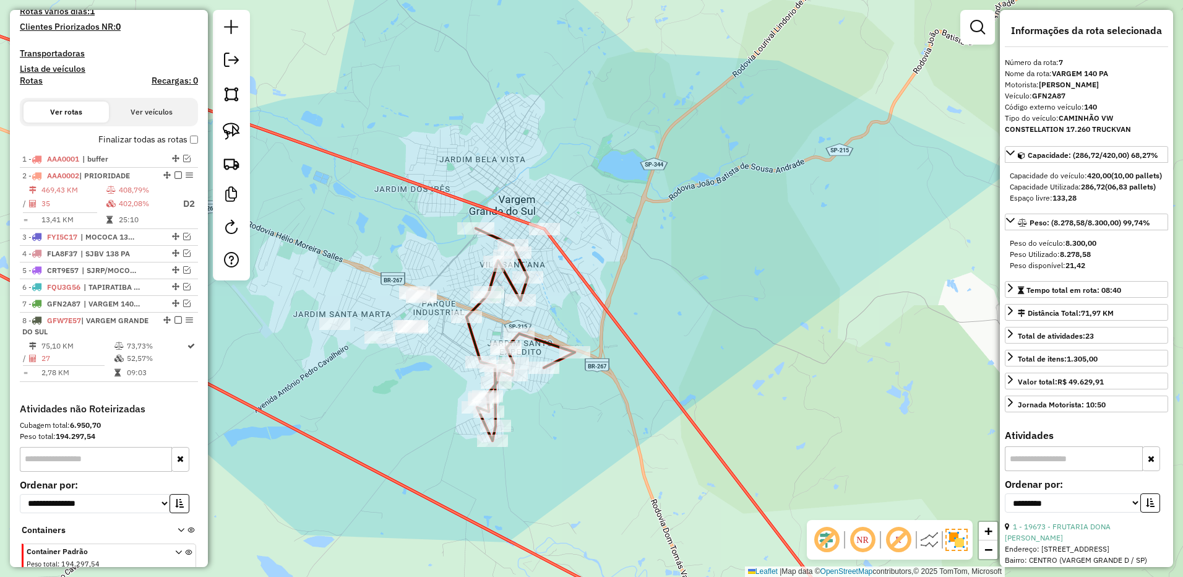
scroll to position [411, 0]
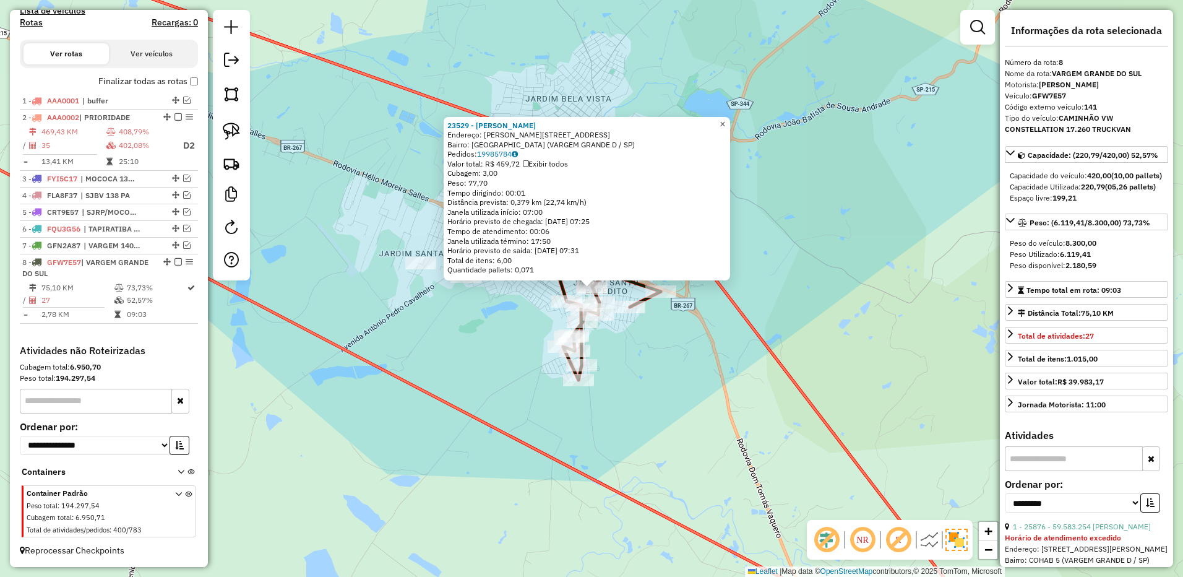
click at [730, 121] on link "×" at bounding box center [722, 124] width 15 height 15
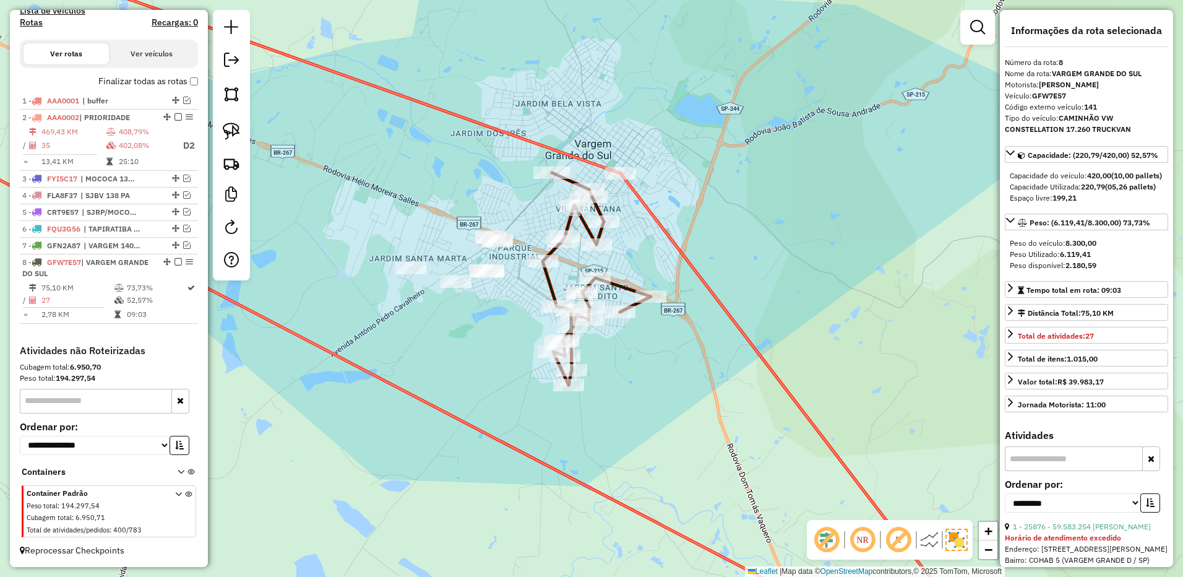
drag, startPoint x: 504, startPoint y: 307, endPoint x: 489, endPoint y: 314, distance: 17.2
click at [489, 314] on div "Janela de atendimento Grade de atendimento Capacidade Transportadoras Veículos …" at bounding box center [591, 288] width 1183 height 577
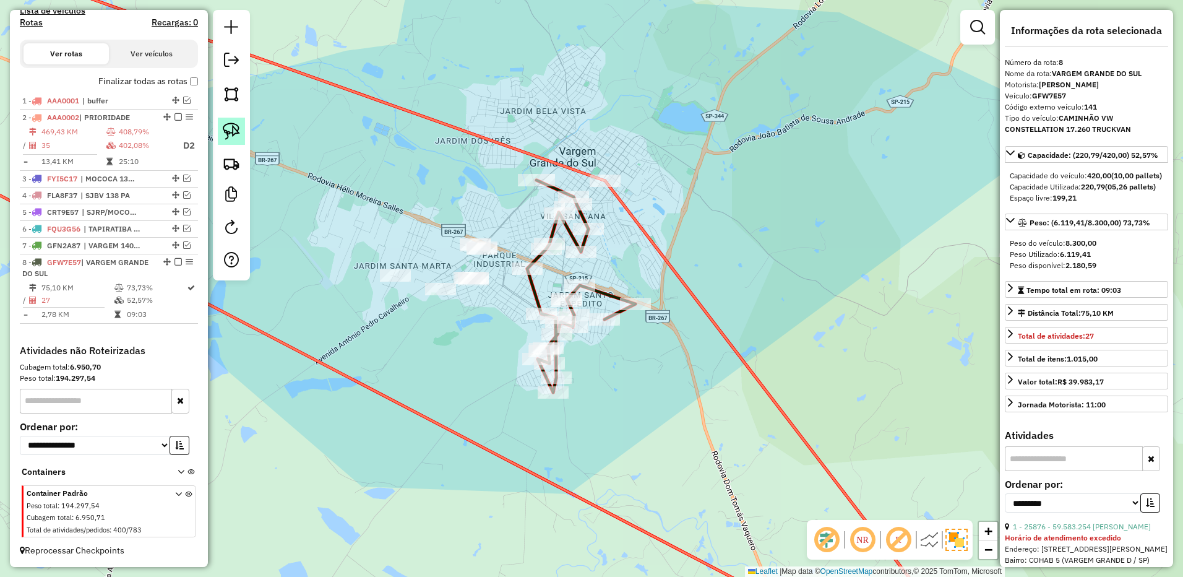
click at [227, 121] on link at bounding box center [231, 131] width 27 height 27
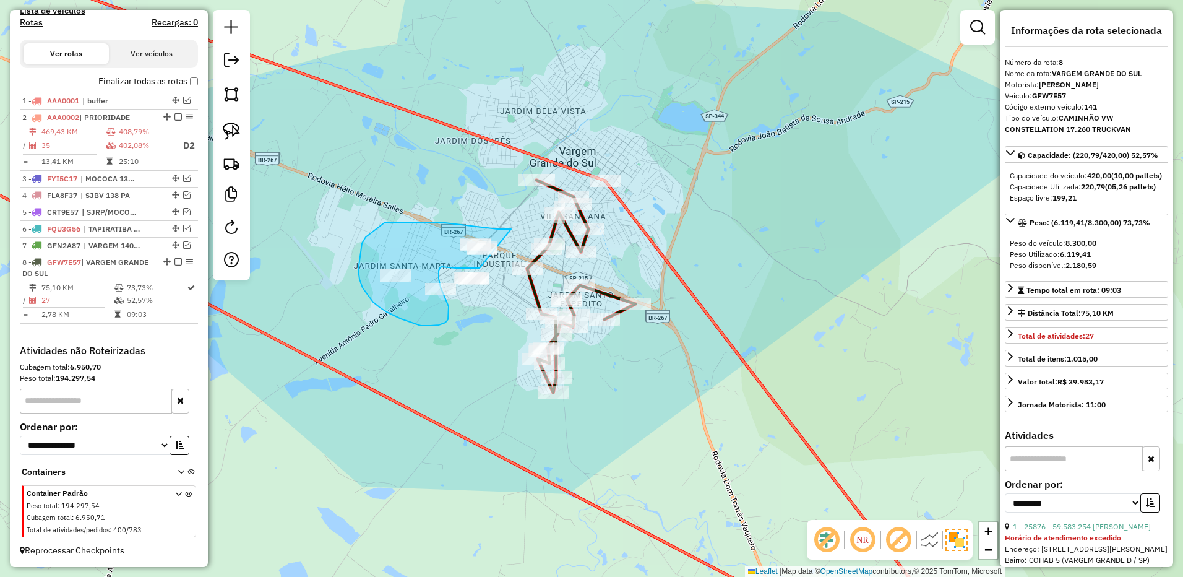
drag, startPoint x: 511, startPoint y: 229, endPoint x: 510, endPoint y: 263, distance: 34.0
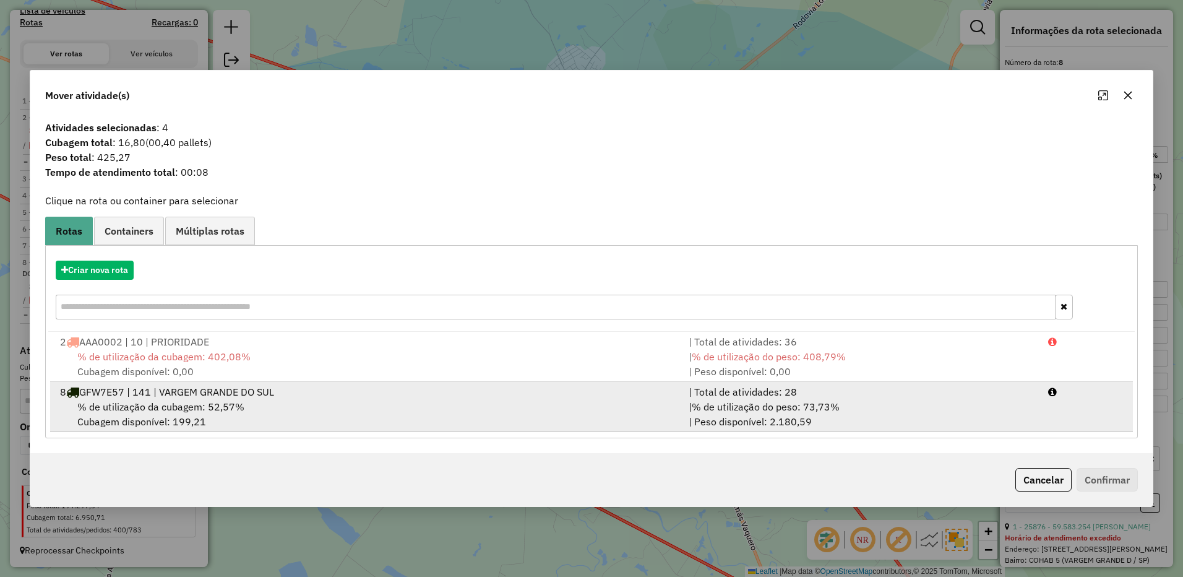
click at [965, 409] on div "| % de utilização do peso: 73,73% | Peso disponível: 2.180,59" at bounding box center [860, 414] width 359 height 30
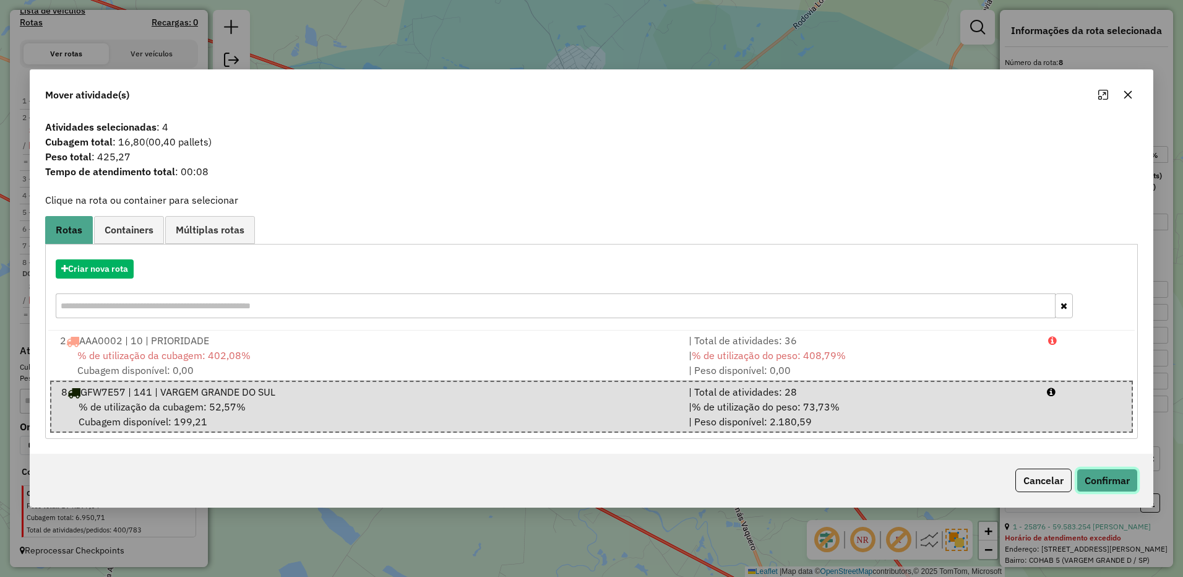
click at [1085, 478] on button "Confirmar" at bounding box center [1106, 480] width 61 height 24
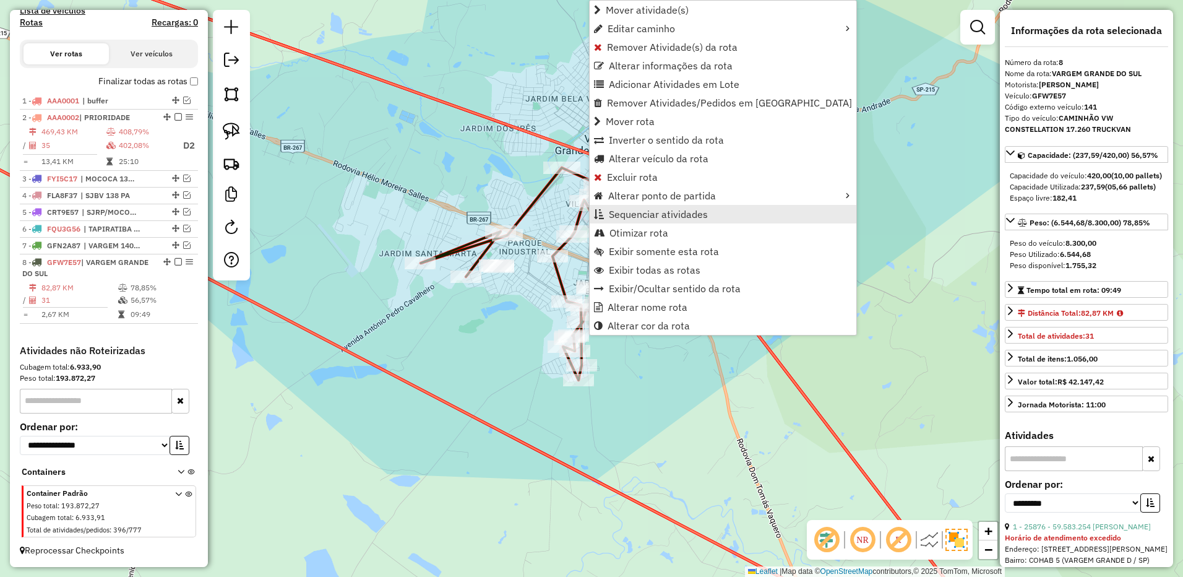
click at [671, 207] on link "Sequenciar atividades" at bounding box center [723, 214] width 267 height 19
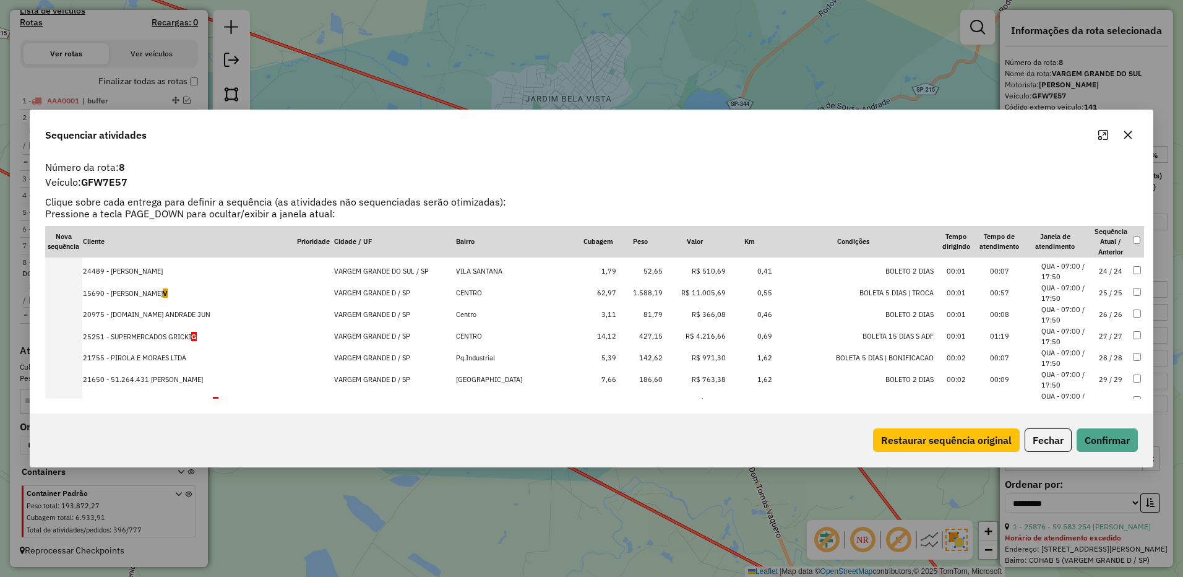
scroll to position [541, 0]
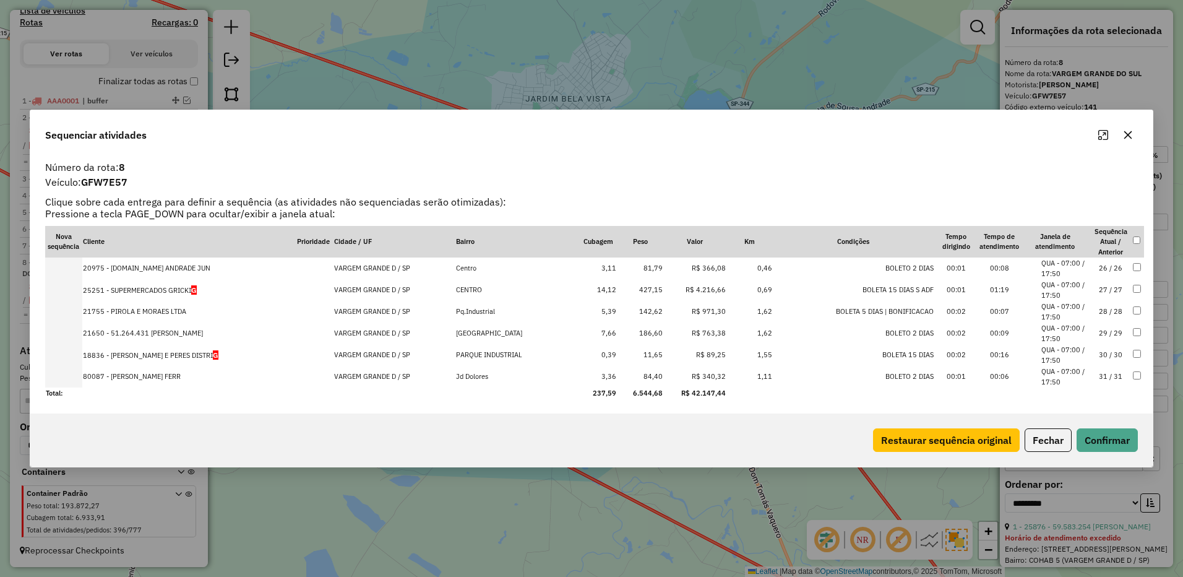
click at [1123, 135] on icon "button" at bounding box center [1128, 135] width 10 height 10
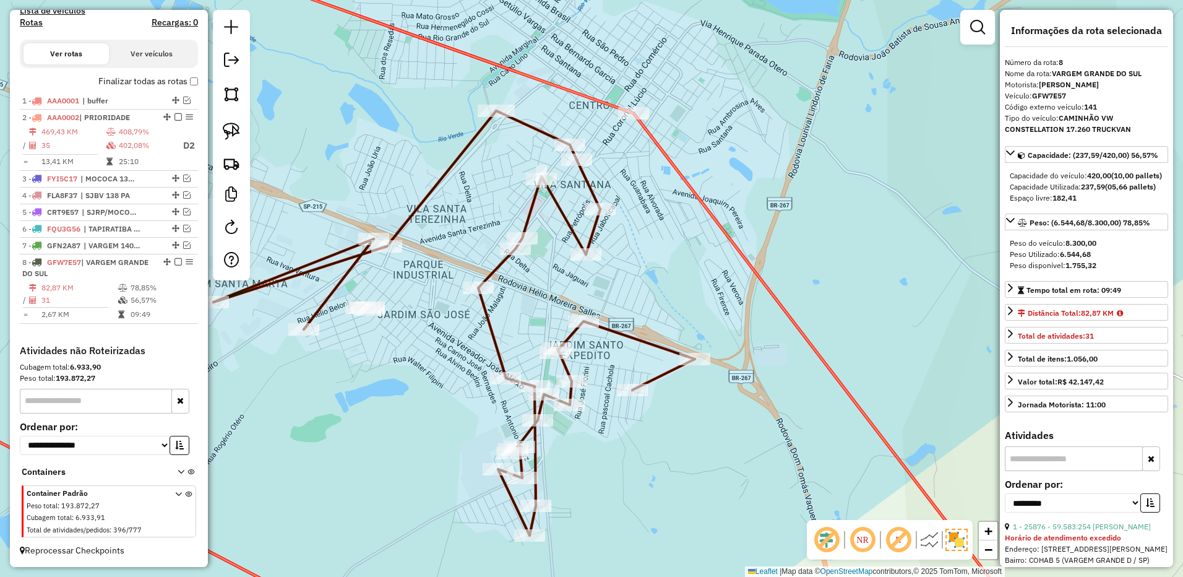
drag, startPoint x: 665, startPoint y: 260, endPoint x: 674, endPoint y: 306, distance: 46.6
click at [674, 306] on div "Janela de atendimento Grade de atendimento Capacidade Transportadoras Veículos …" at bounding box center [591, 288] width 1183 height 577
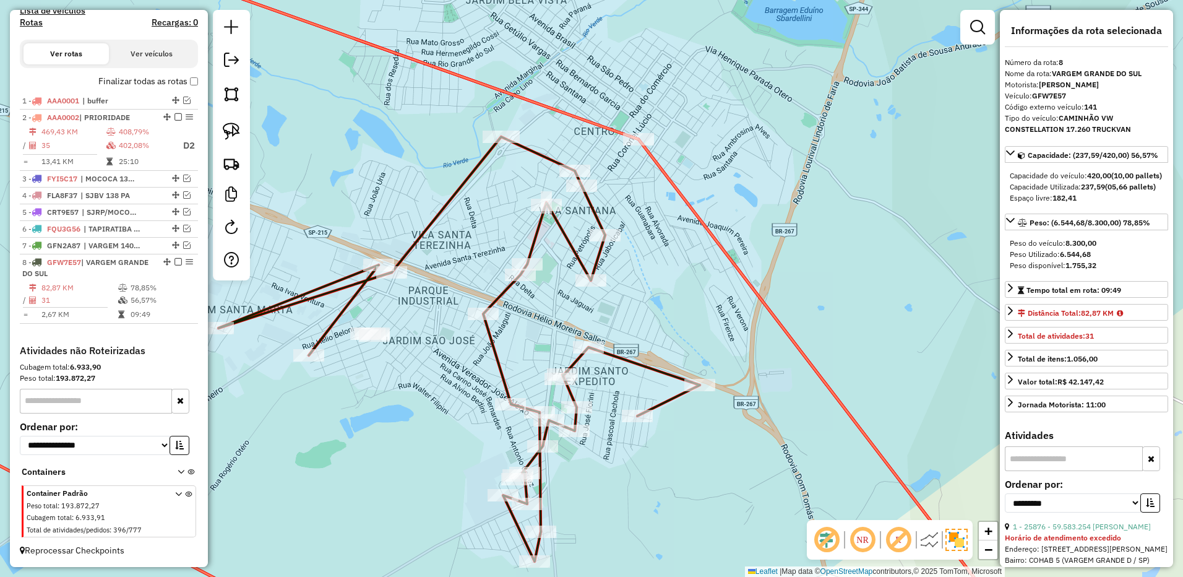
drag, startPoint x: 226, startPoint y: 124, endPoint x: 312, endPoint y: 233, distance: 138.6
click at [226, 124] on img at bounding box center [231, 130] width 17 height 17
drag, startPoint x: 408, startPoint y: 320, endPoint x: 437, endPoint y: 367, distance: 55.3
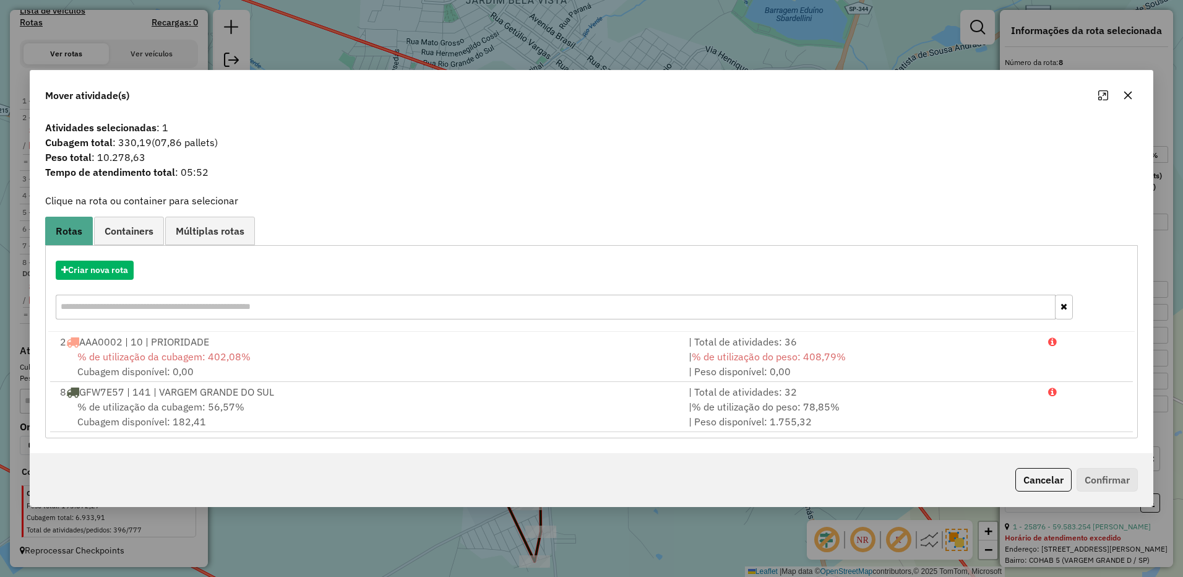
drag, startPoint x: 1129, startPoint y: 93, endPoint x: 355, endPoint y: 103, distance: 774.0
click at [1127, 96] on icon "button" at bounding box center [1128, 95] width 10 height 10
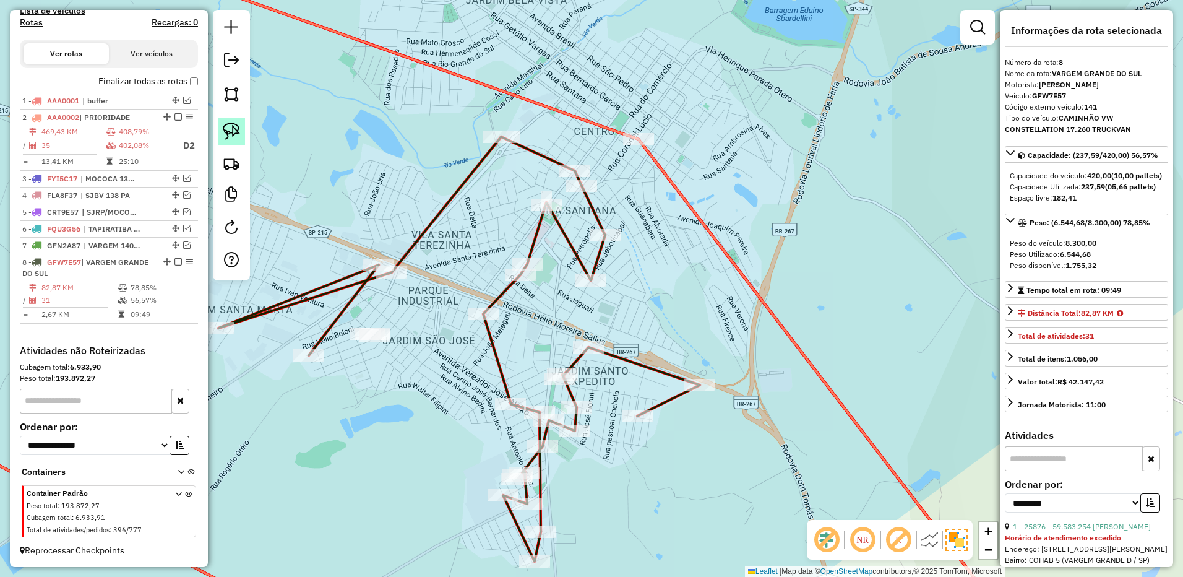
click at [238, 125] on img at bounding box center [231, 130] width 17 height 17
drag, startPoint x: 667, startPoint y: 122, endPoint x: 711, endPoint y: 151, distance: 52.7
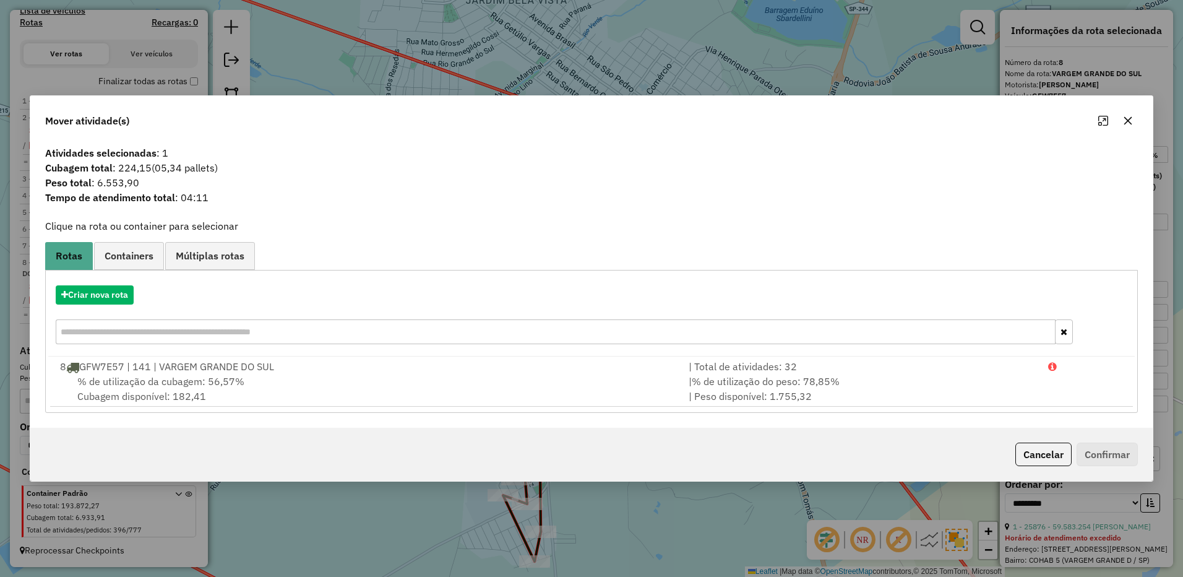
click at [1122, 111] on div at bounding box center [1115, 121] width 45 height 20
click at [1125, 117] on icon "button" at bounding box center [1128, 120] width 8 height 8
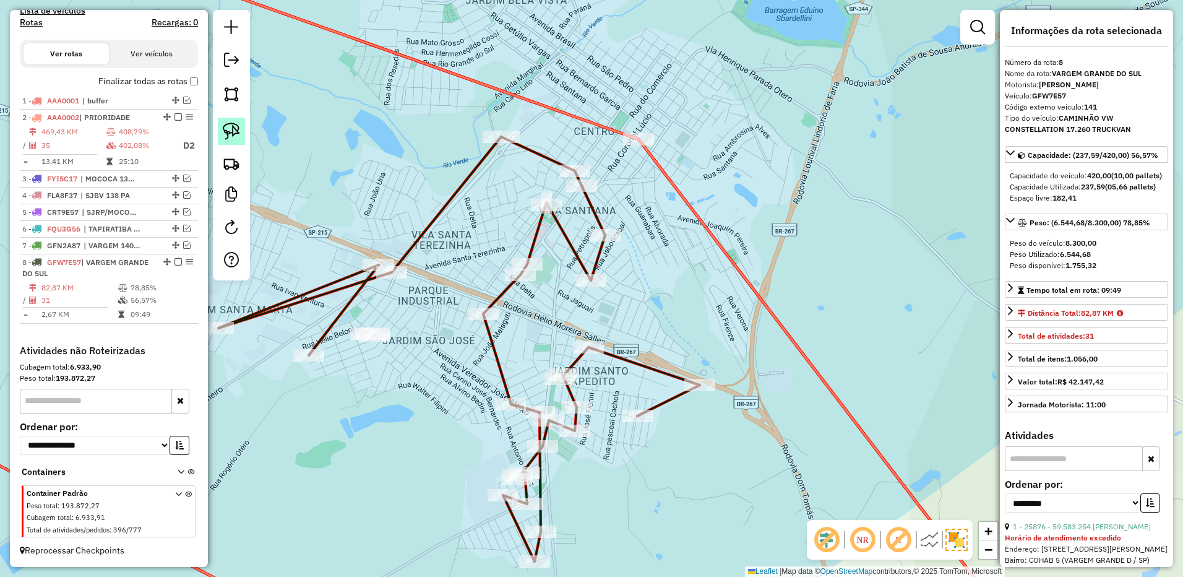
click at [223, 127] on img at bounding box center [231, 130] width 17 height 17
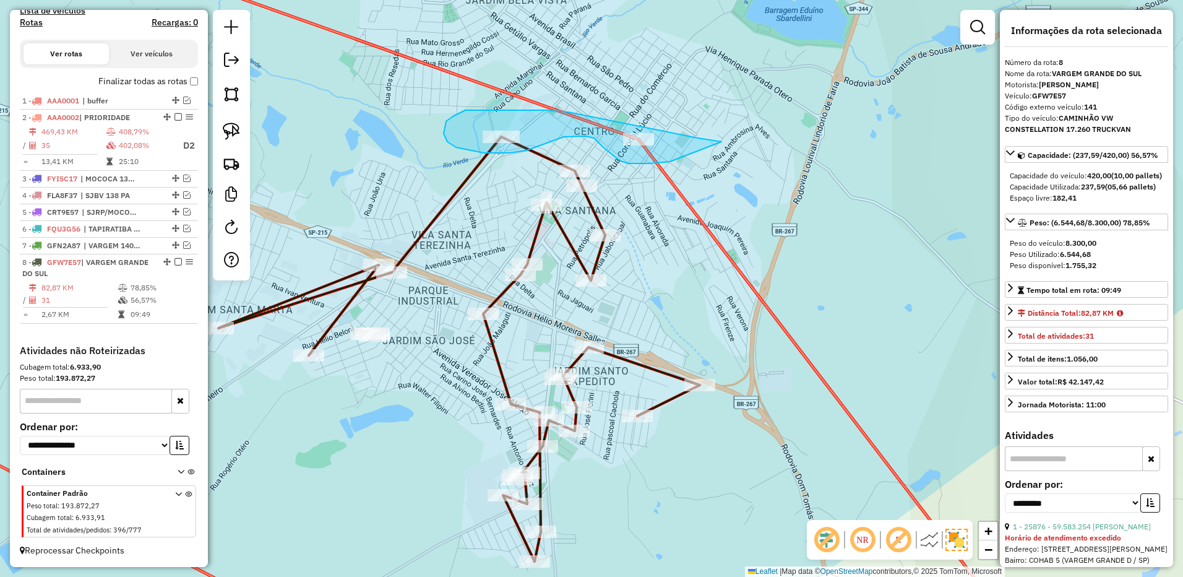
drag, startPoint x: 721, startPoint y: 142, endPoint x: 689, endPoint y: 161, distance: 38.0
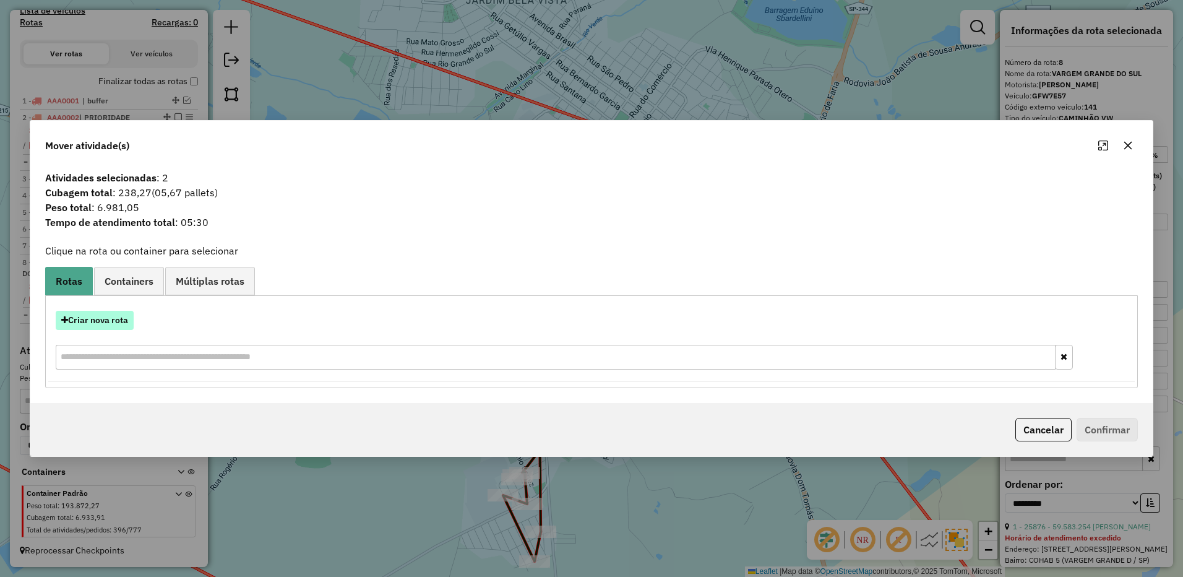
click at [111, 319] on button "Criar nova rota" at bounding box center [95, 320] width 78 height 19
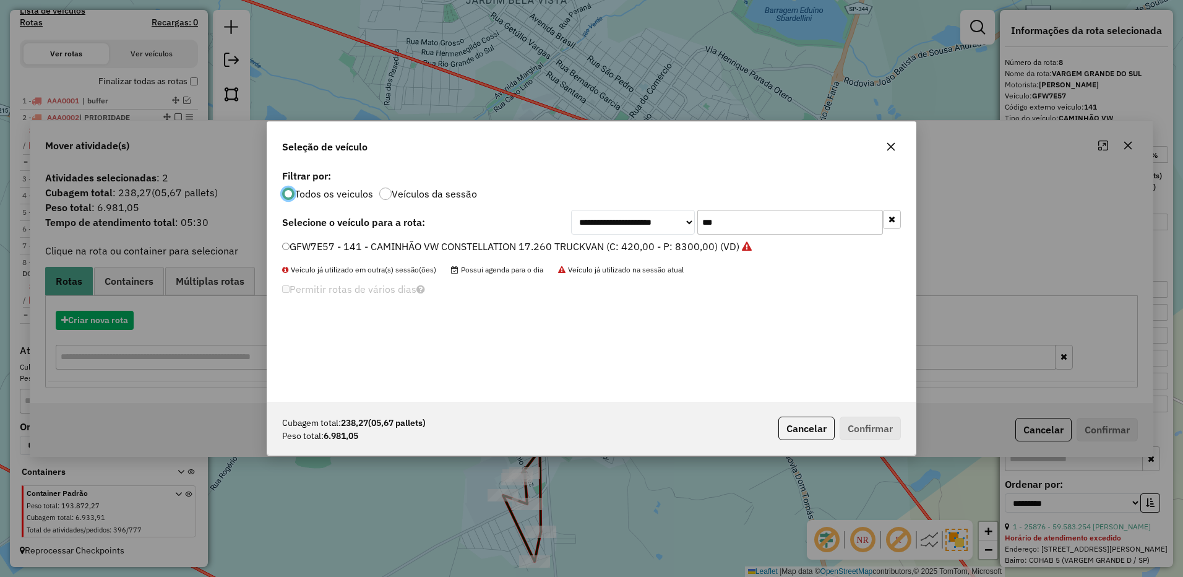
scroll to position [7, 4]
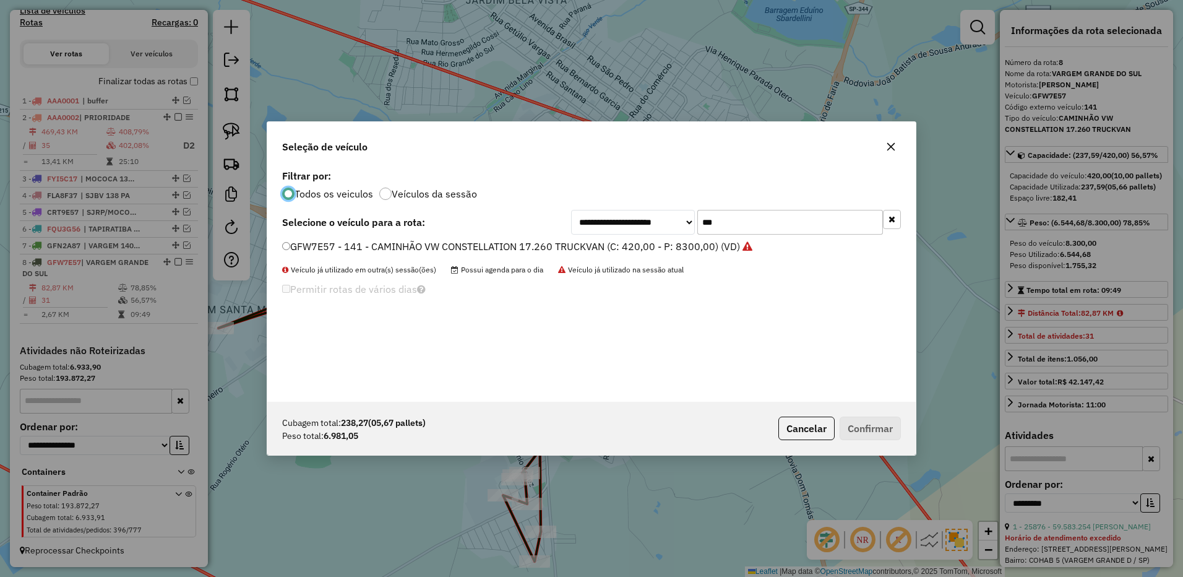
click at [730, 223] on input "***" at bounding box center [790, 222] width 186 height 25
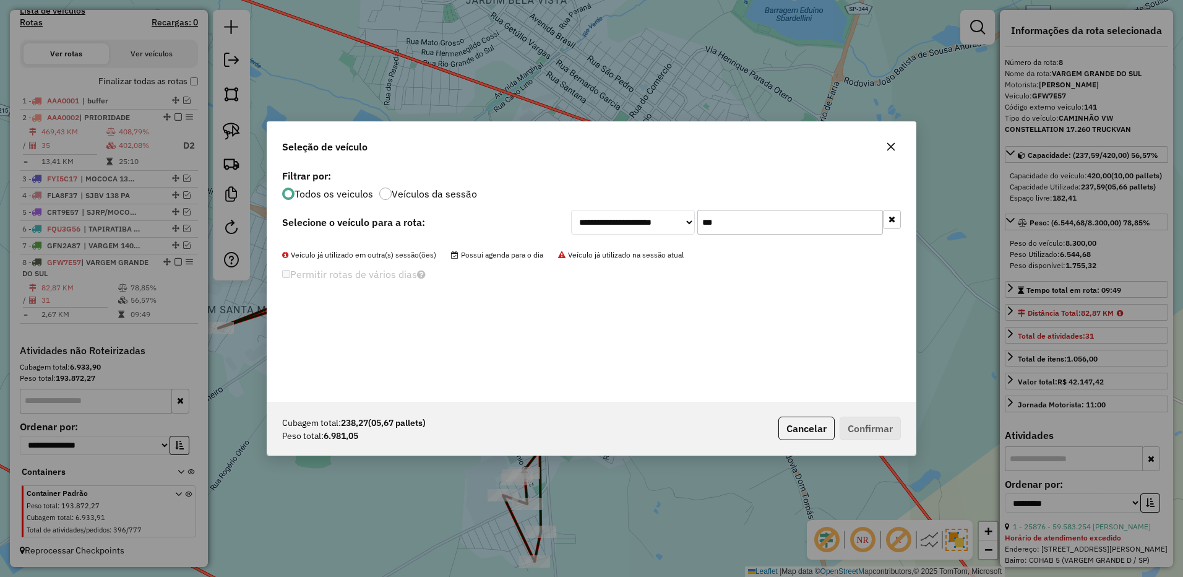
click at [715, 218] on input "***" at bounding box center [790, 222] width 186 height 25
type input "***"
click at [696, 249] on label "FXE5C06 - 143 - CAMINHÃO VW CONSTELLATION 17.260 FACCHINI (C: 420,00 - P: 7150,…" at bounding box center [507, 246] width 450 height 15
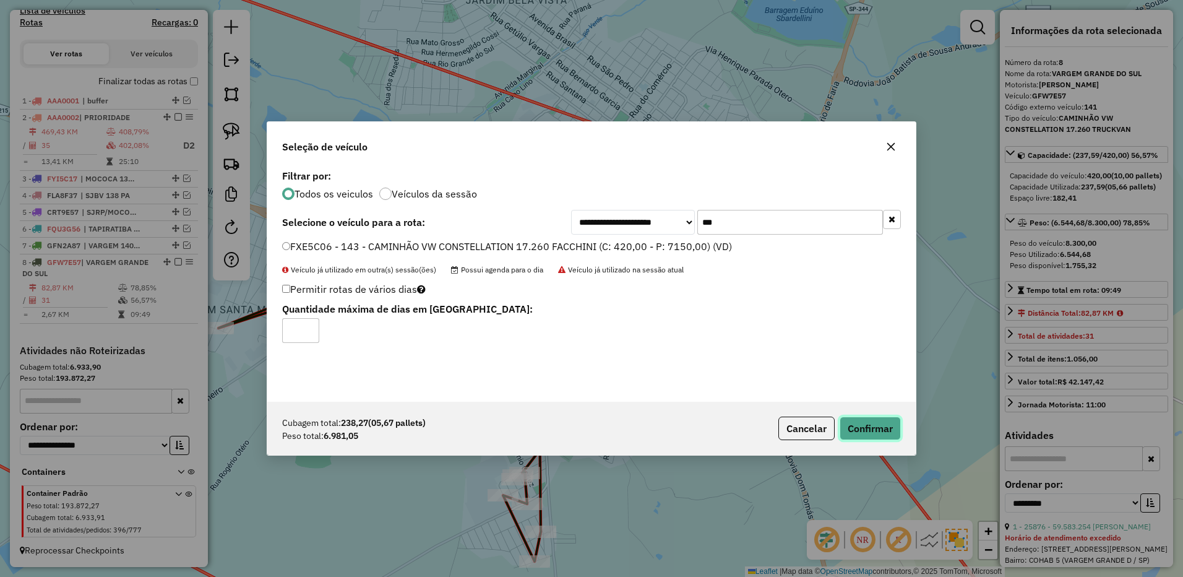
click at [864, 434] on button "Confirmar" at bounding box center [869, 428] width 61 height 24
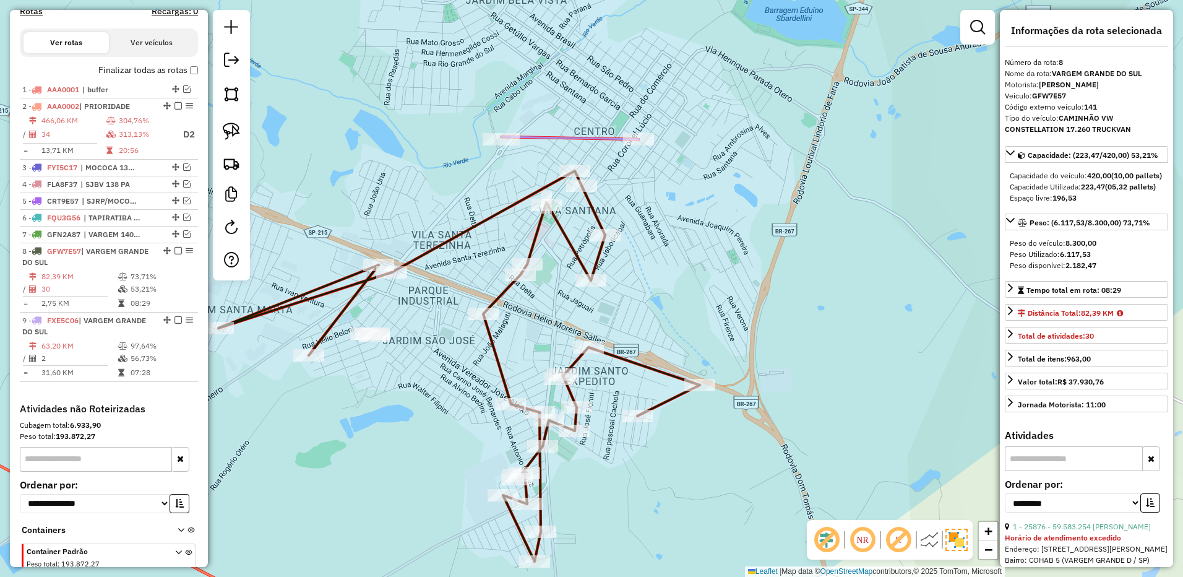
scroll to position [481, 0]
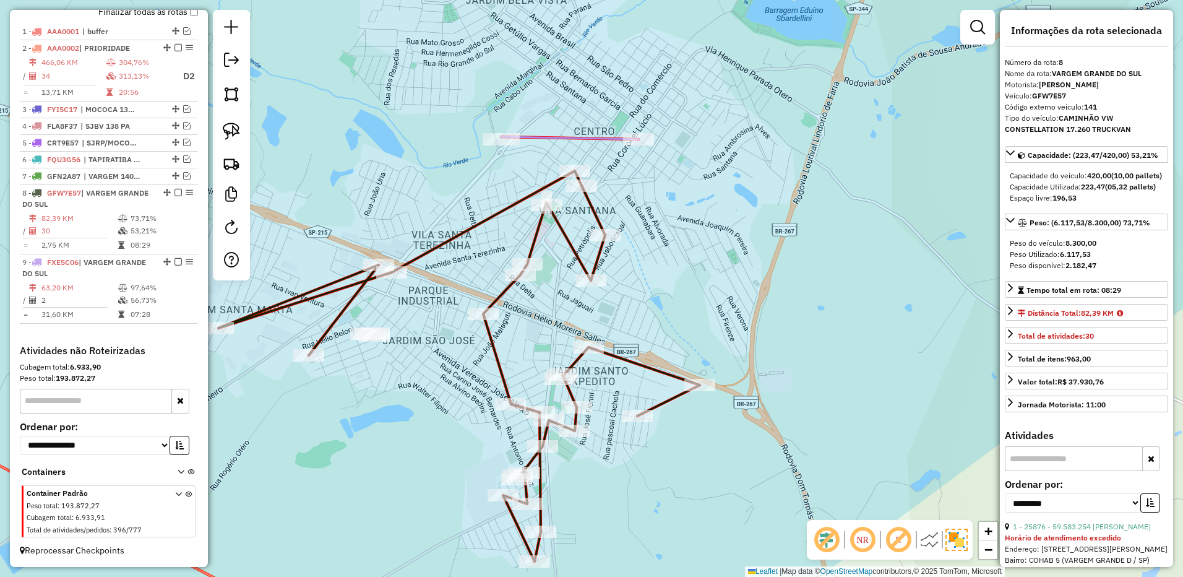
click at [633, 137] on icon at bounding box center [569, 138] width 137 height 2
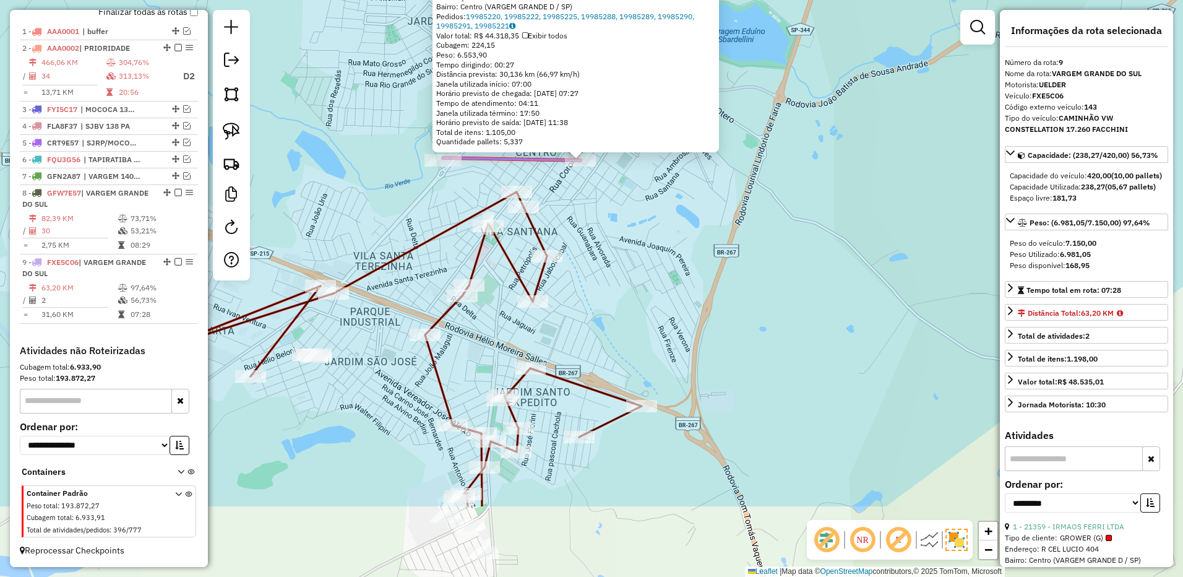
drag, startPoint x: 862, startPoint y: 351, endPoint x: 661, endPoint y: 289, distance: 209.8
click at [853, 237] on div "21359 - IRMAOS FERRI LTDA Tipo de cliente: GROWER (G) Endereço: [STREET_ADDRESS…" at bounding box center [591, 288] width 1183 height 577
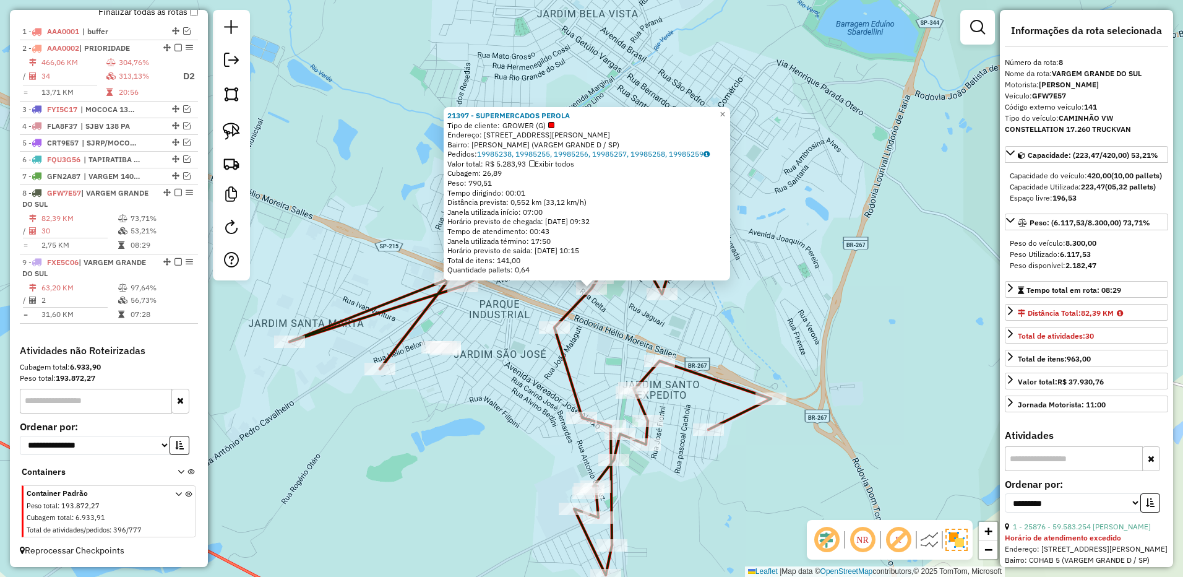
click at [890, 353] on div "21397 - SUPERMERCADOS PEROLA Tipo de cliente: GROWER (G) Endereço: AV [PERSON_N…" at bounding box center [591, 288] width 1183 height 577
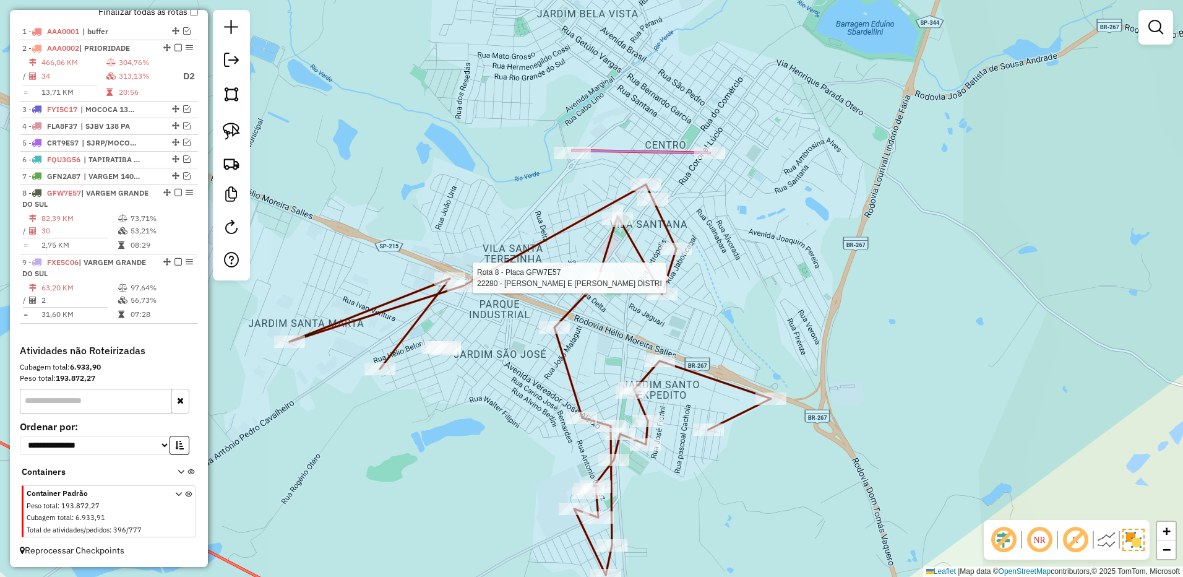
select select "**********"
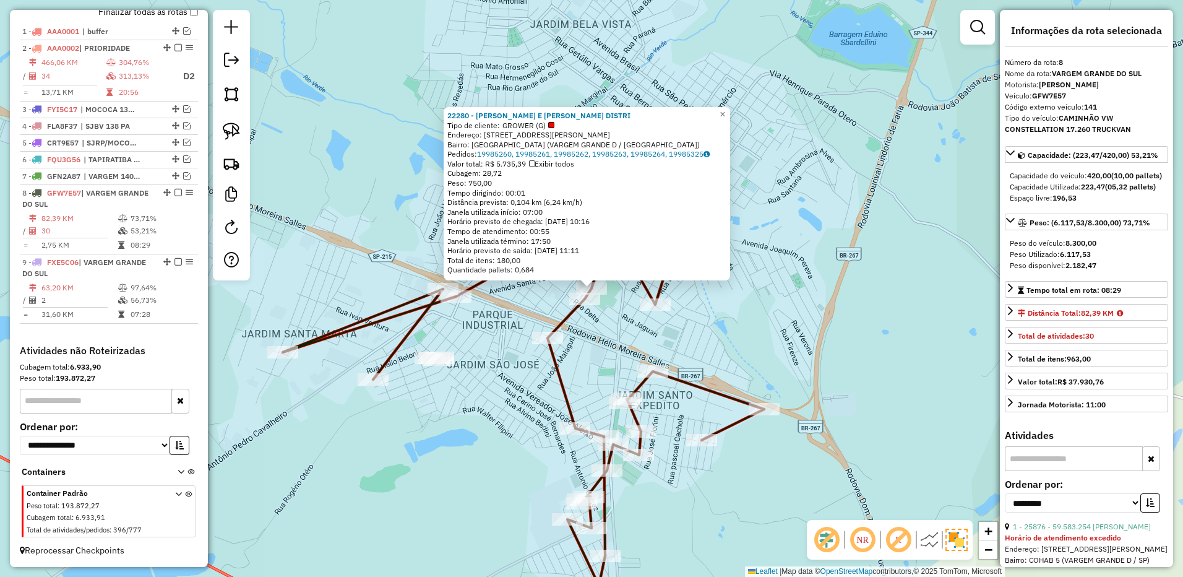
click at [820, 321] on div "22280 - [PERSON_NAME] E [PERSON_NAME] DISTRI Tipo de cliente: GROWER (G) Endere…" at bounding box center [591, 288] width 1183 height 577
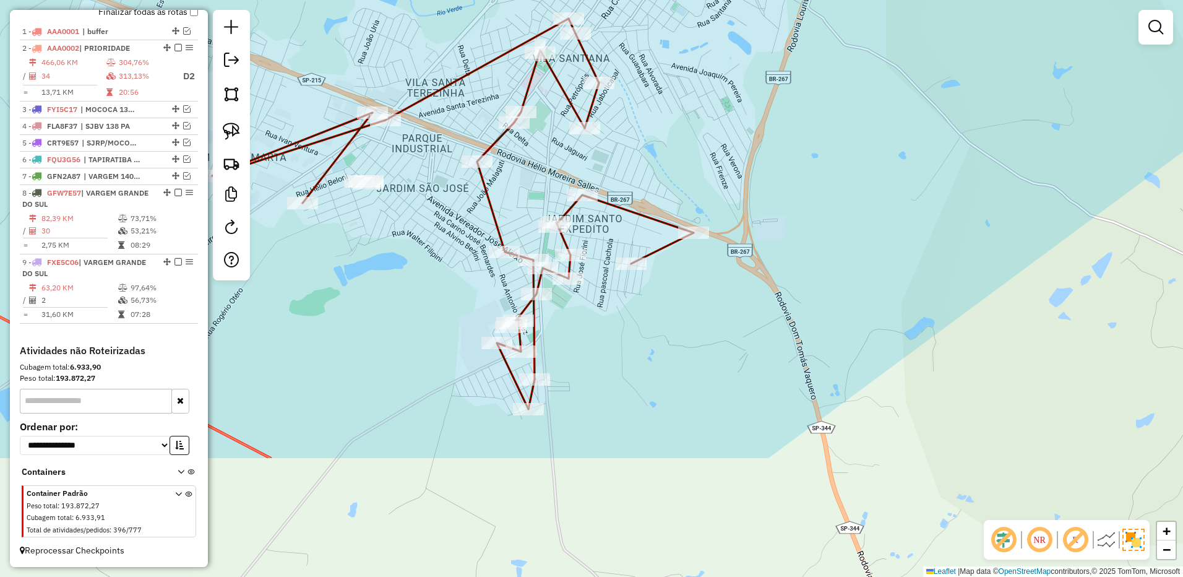
drag, startPoint x: 817, startPoint y: 354, endPoint x: 746, endPoint y: 178, distance: 189.9
click at [746, 178] on div "Janela de atendimento Grade de atendimento Capacidade Transportadoras Veículos …" at bounding box center [591, 288] width 1183 height 577
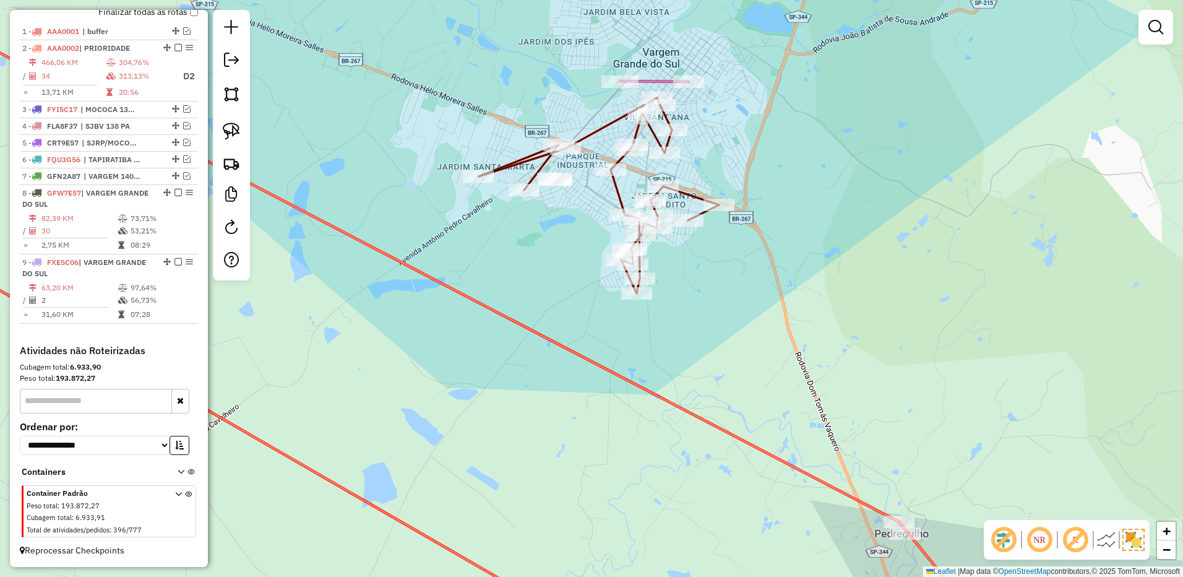
drag, startPoint x: 750, startPoint y: 157, endPoint x: 742, endPoint y: 200, distance: 44.0
click at [715, 244] on div "Janela de atendimento Grade de atendimento Capacidade Transportadoras Veículos …" at bounding box center [591, 288] width 1183 height 577
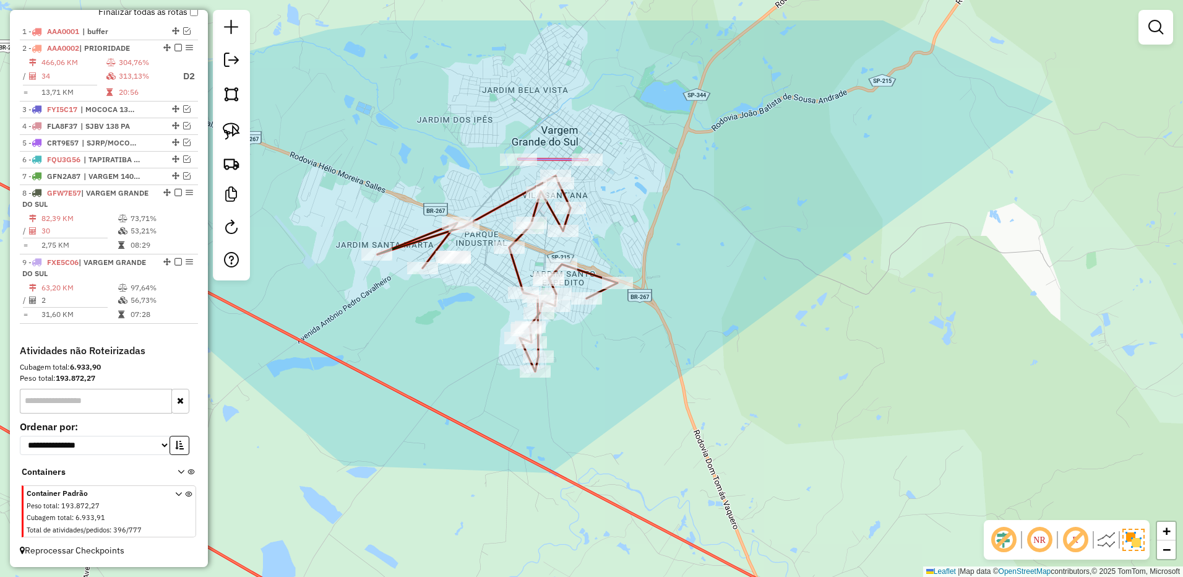
drag, startPoint x: 753, startPoint y: 168, endPoint x: 593, endPoint y: 267, distance: 187.8
click at [632, 255] on div "Janela de atendimento Grade de atendimento Capacidade Transportadoras Veículos …" at bounding box center [591, 288] width 1183 height 577
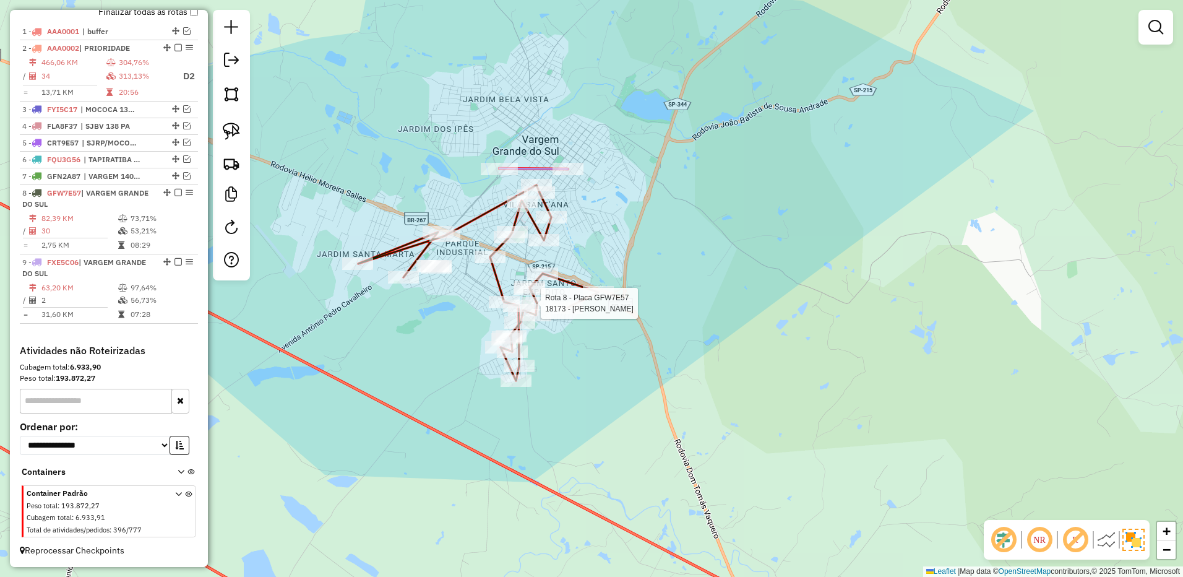
select select "**********"
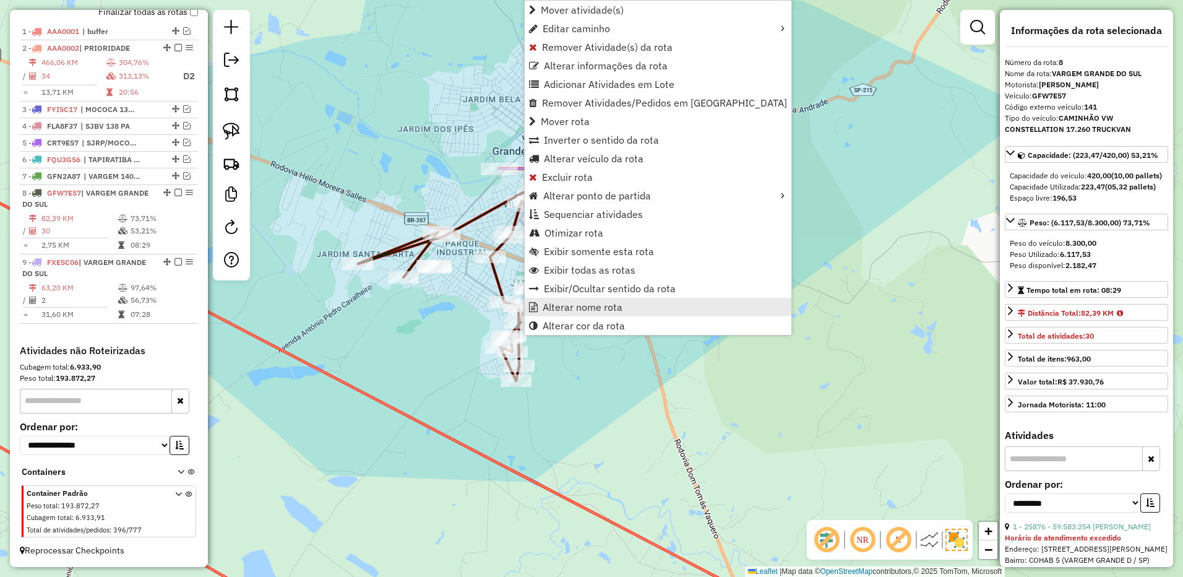
click at [588, 302] on span "Alterar nome rota" at bounding box center [583, 307] width 80 height 10
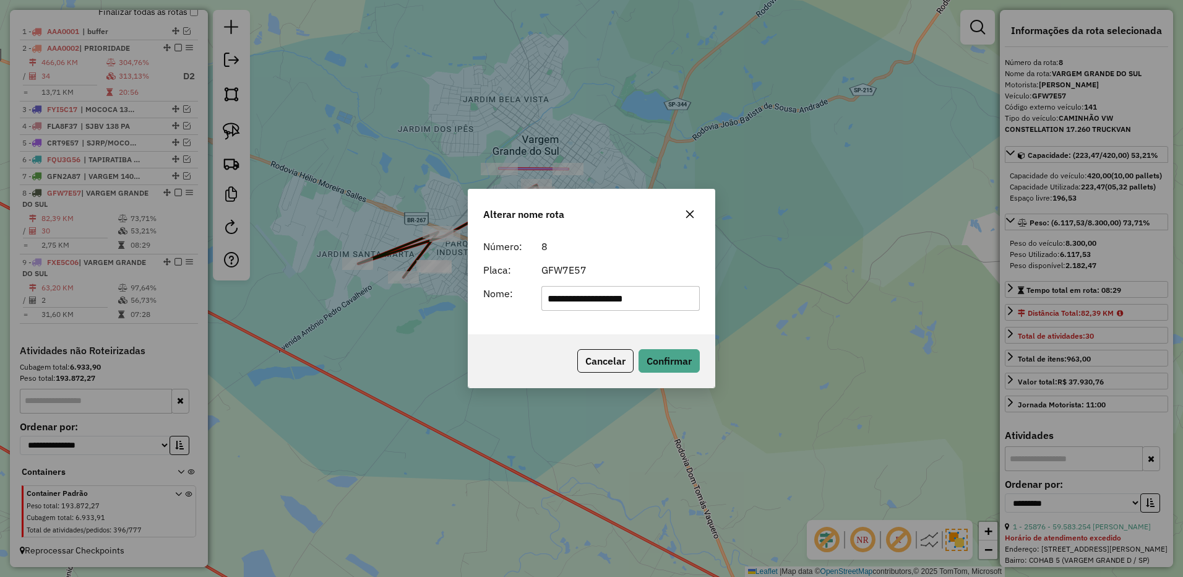
drag, startPoint x: 590, startPoint y: 299, endPoint x: 801, endPoint y: 285, distance: 211.4
click at [801, 285] on div "**********" at bounding box center [591, 288] width 1183 height 577
type input "**********"
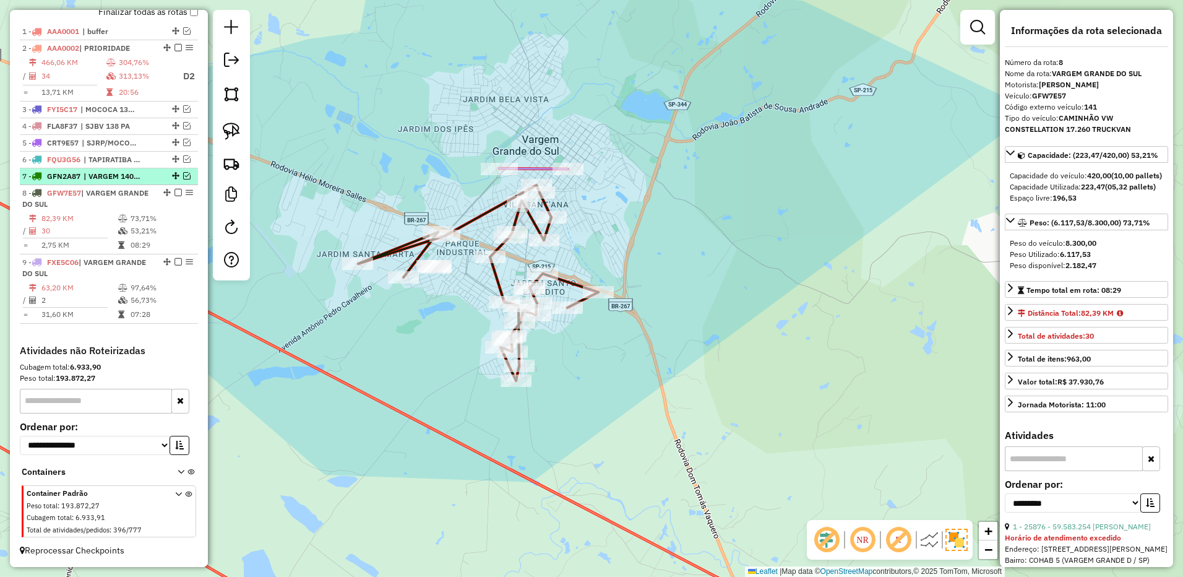
click at [128, 179] on span "| VARGEM 140 PA" at bounding box center [112, 176] width 57 height 11
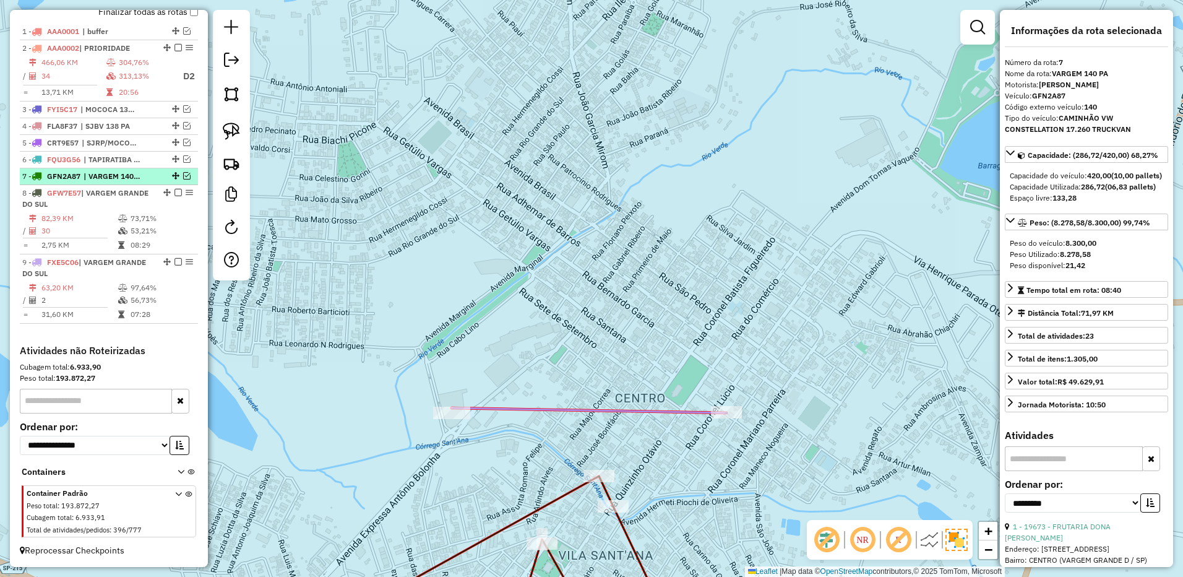
click at [183, 176] on em at bounding box center [186, 175] width 7 height 7
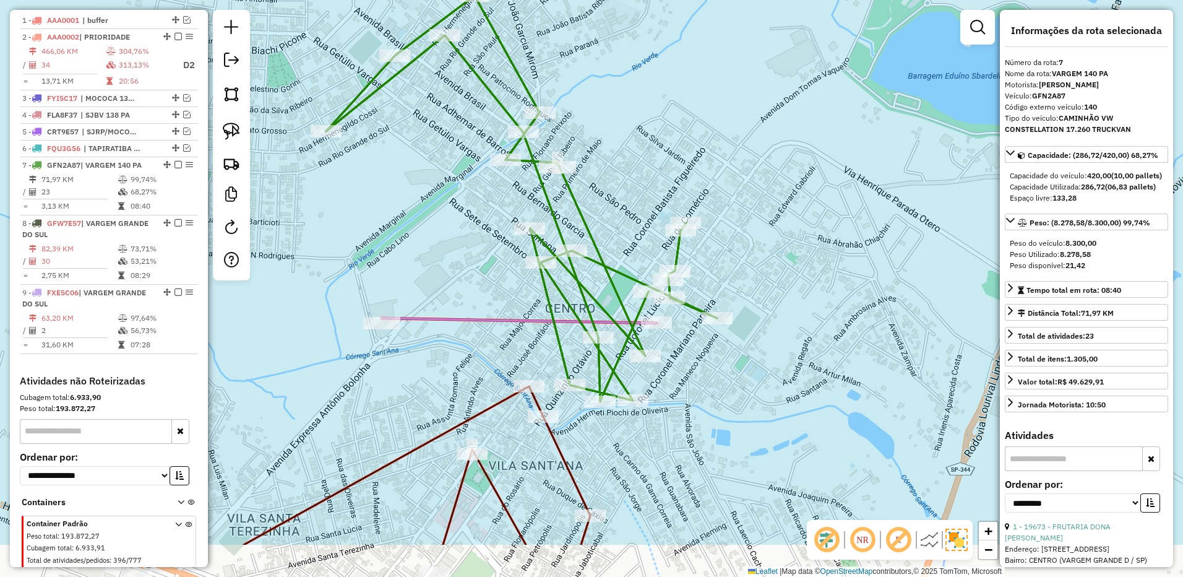
drag, startPoint x: 811, startPoint y: 482, endPoint x: 661, endPoint y: 379, distance: 182.4
click at [740, 392] on div "Janela de atendimento Grade de atendimento Capacidade Transportadoras Veículos …" at bounding box center [591, 288] width 1183 height 577
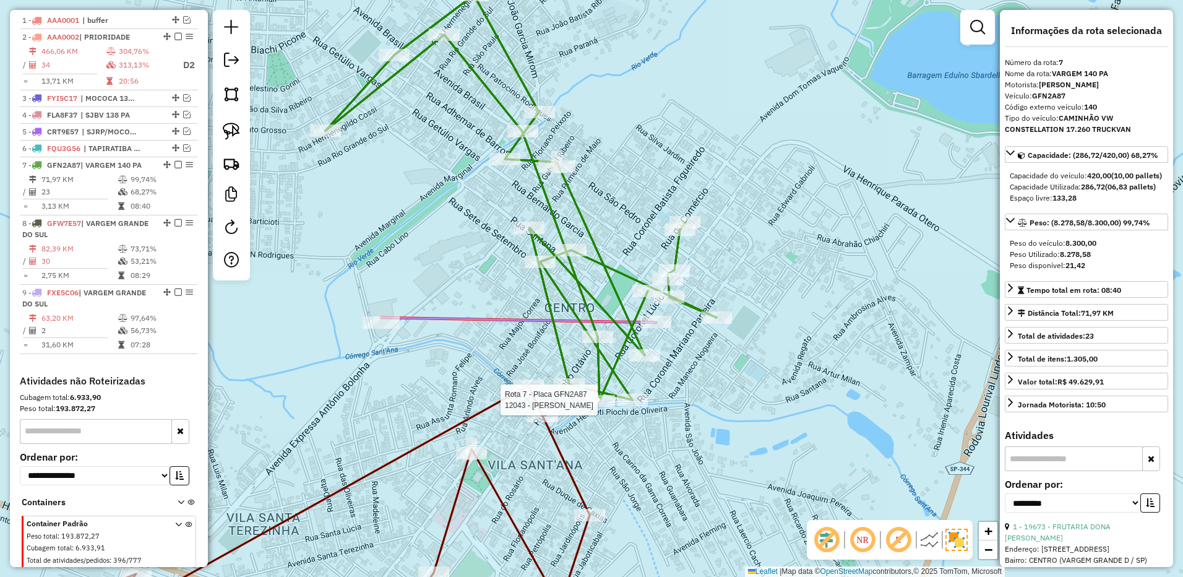
scroll to position [522, 0]
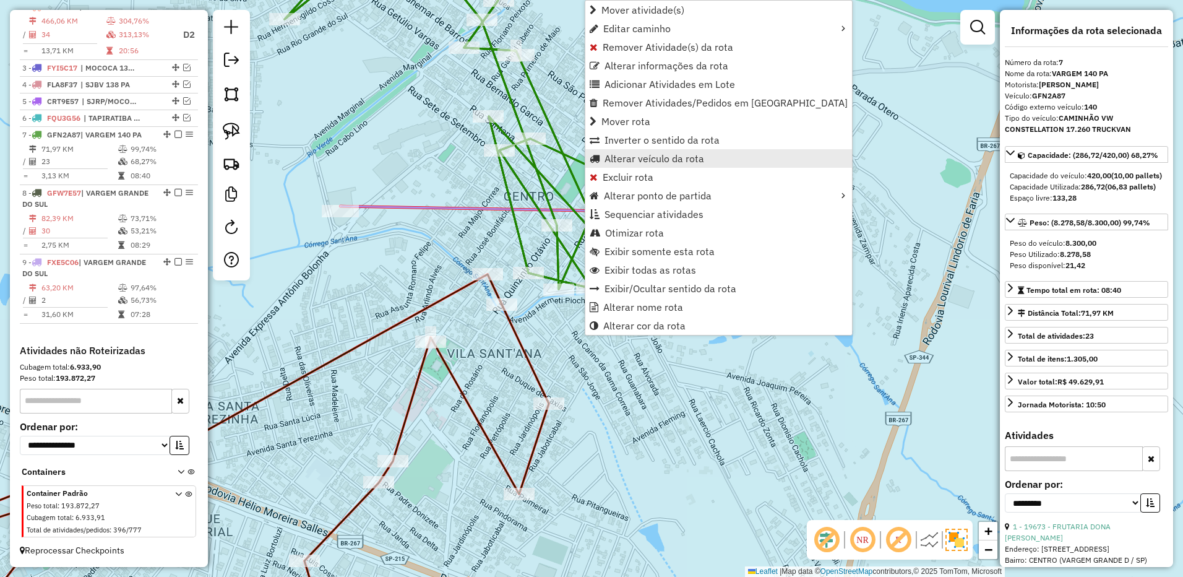
click at [669, 152] on link "Alterar veículo da rota" at bounding box center [718, 158] width 267 height 19
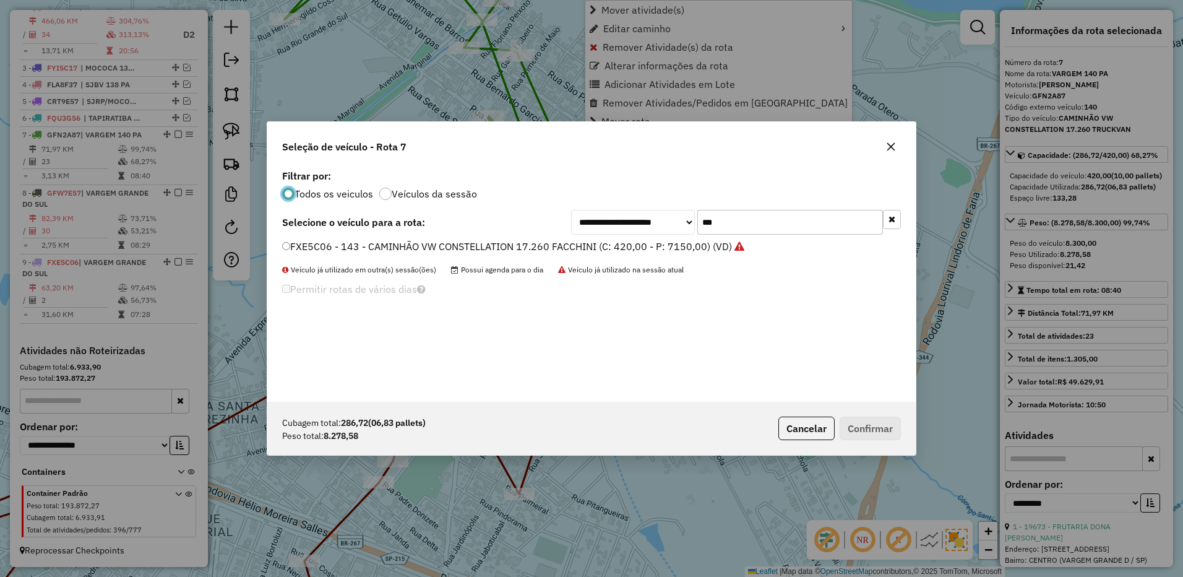
scroll to position [7, 4]
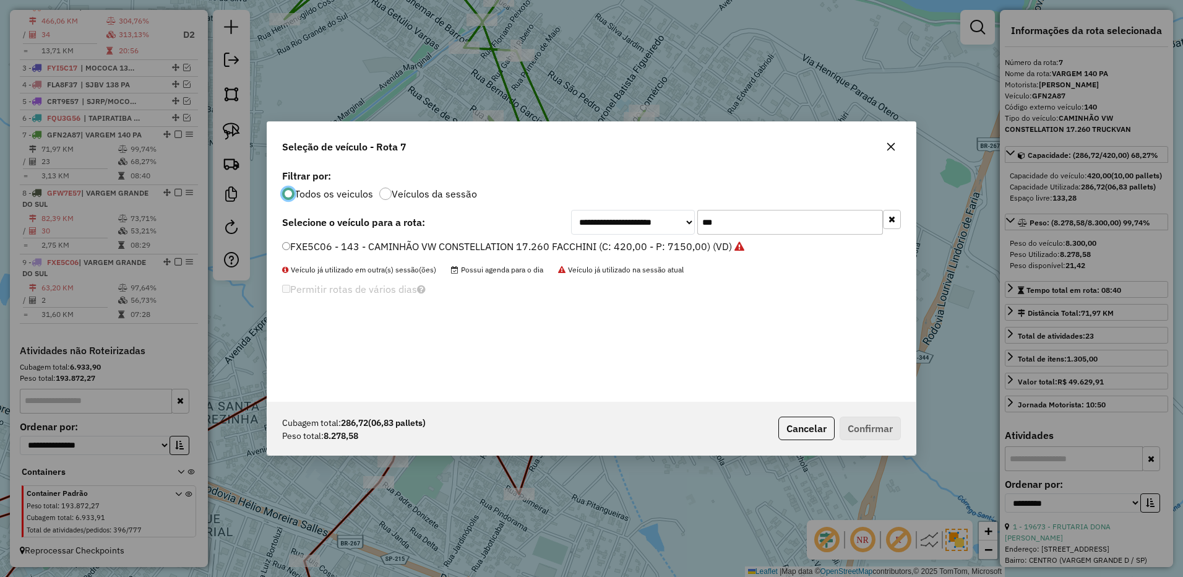
click at [752, 220] on input "***" at bounding box center [790, 222] width 186 height 25
type input "***"
click at [706, 247] on label "GFW7E57 - 141 - CAMINHÃO VW CONSTELLATION 17.260 TRUCKVAN (C: 420,00 - P: 8300,…" at bounding box center [517, 246] width 470 height 15
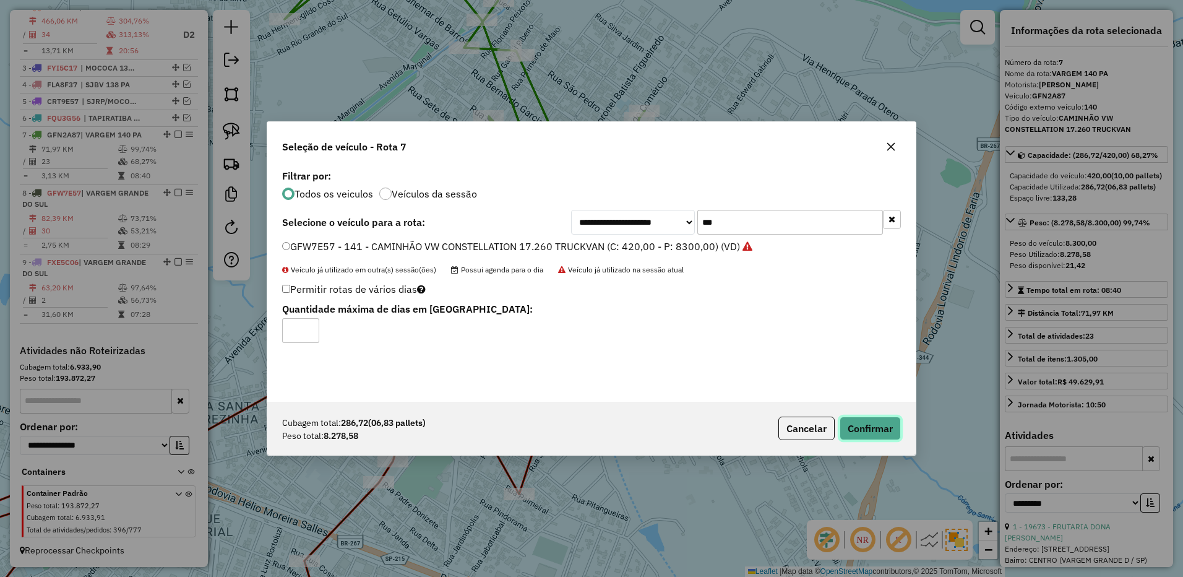
click at [862, 423] on button "Confirmar" at bounding box center [869, 428] width 61 height 24
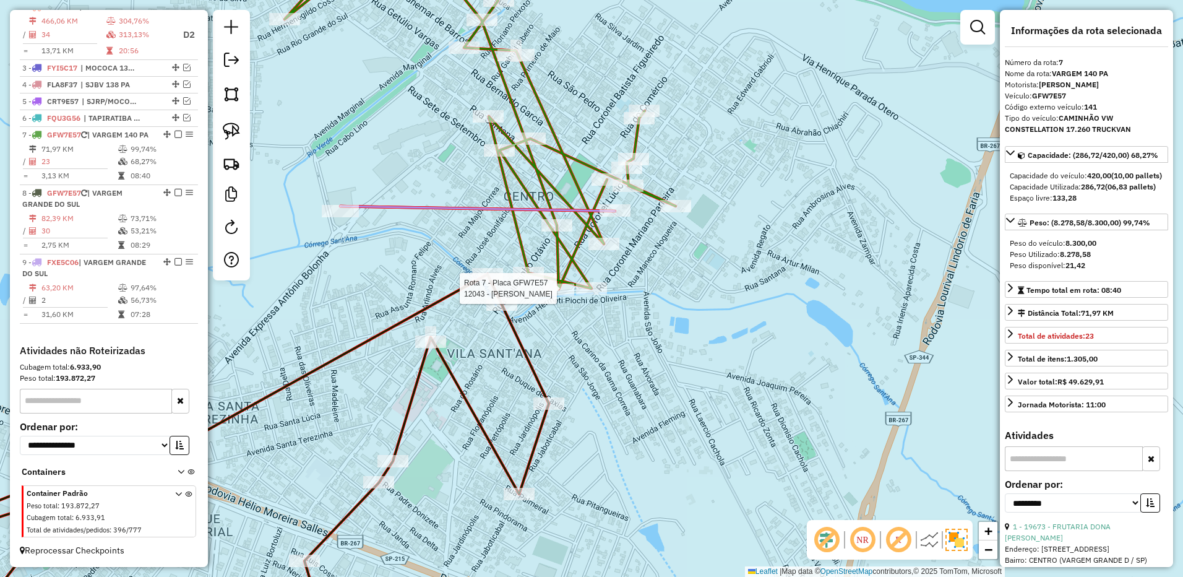
scroll to position [533, 0]
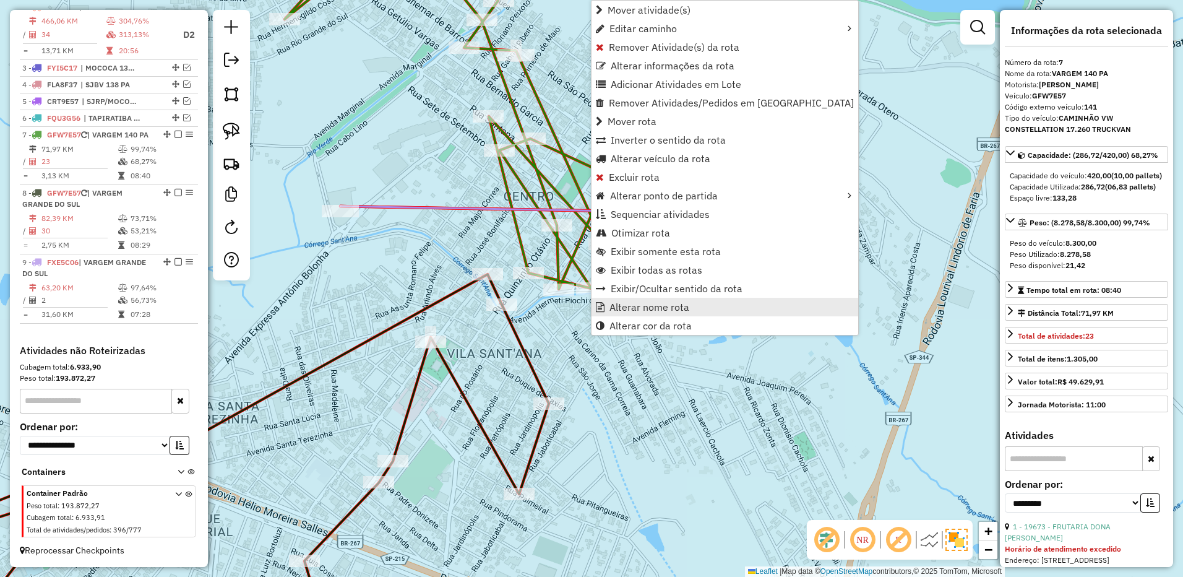
click at [627, 307] on span "Alterar nome rota" at bounding box center [649, 307] width 80 height 10
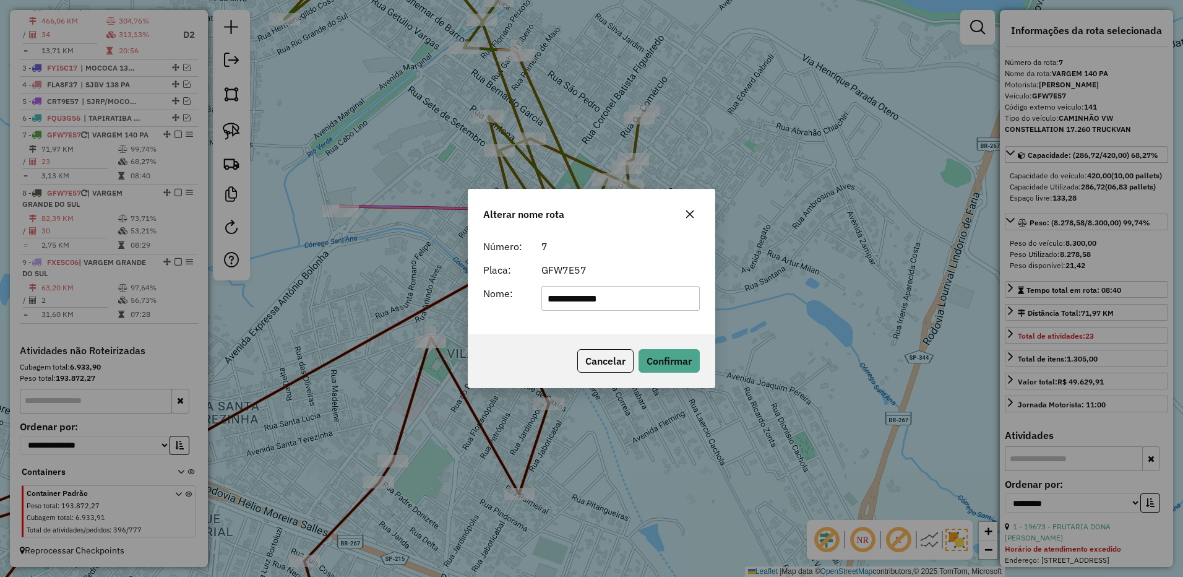
click at [605, 301] on input "**********" at bounding box center [620, 298] width 159 height 25
type input "**********"
click at [669, 356] on button "Confirmar" at bounding box center [668, 361] width 61 height 24
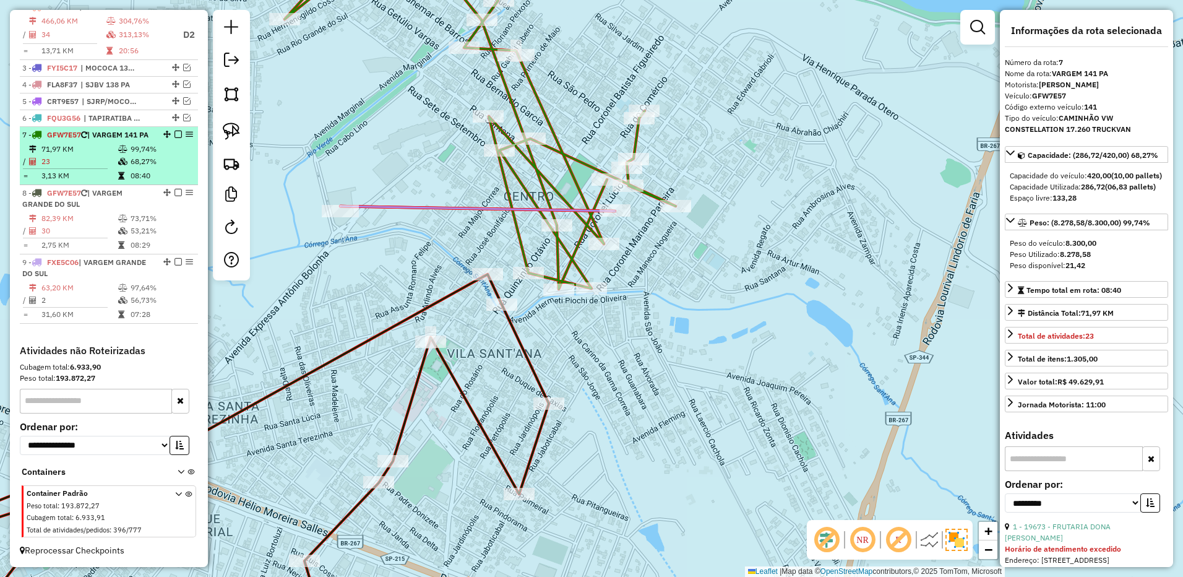
click at [174, 131] on em at bounding box center [177, 134] width 7 height 7
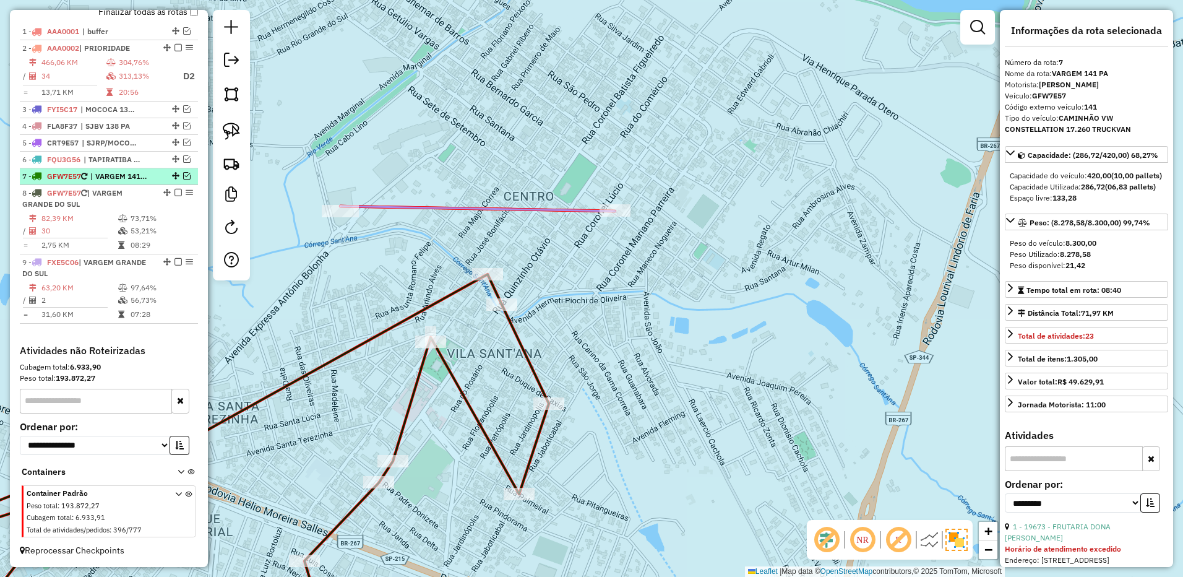
scroll to position [481, 0]
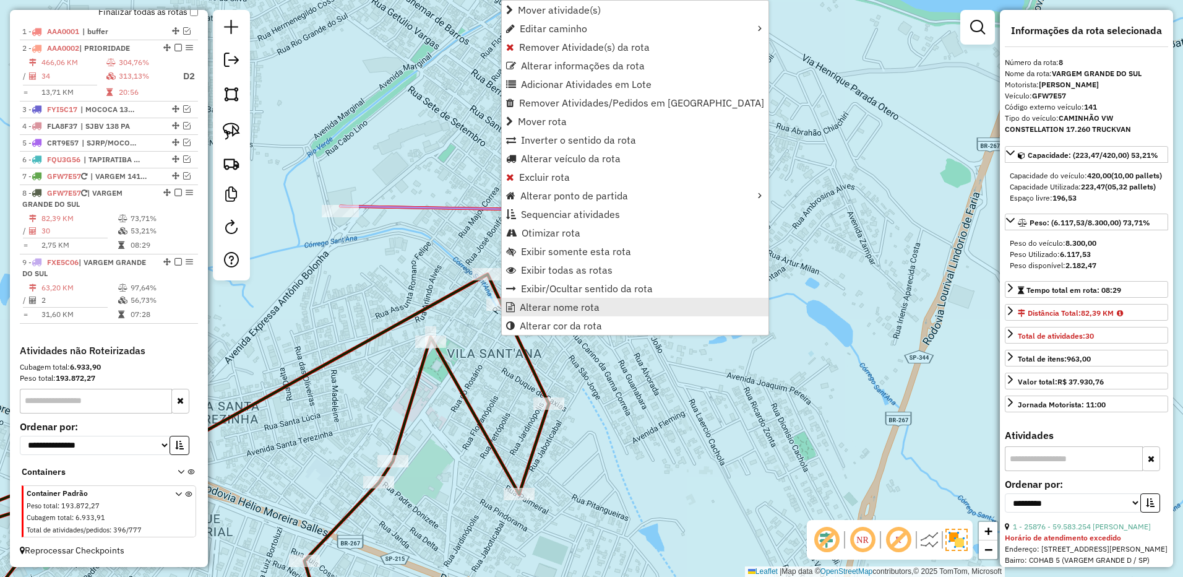
click at [565, 302] on span "Alterar nome rota" at bounding box center [560, 307] width 80 height 10
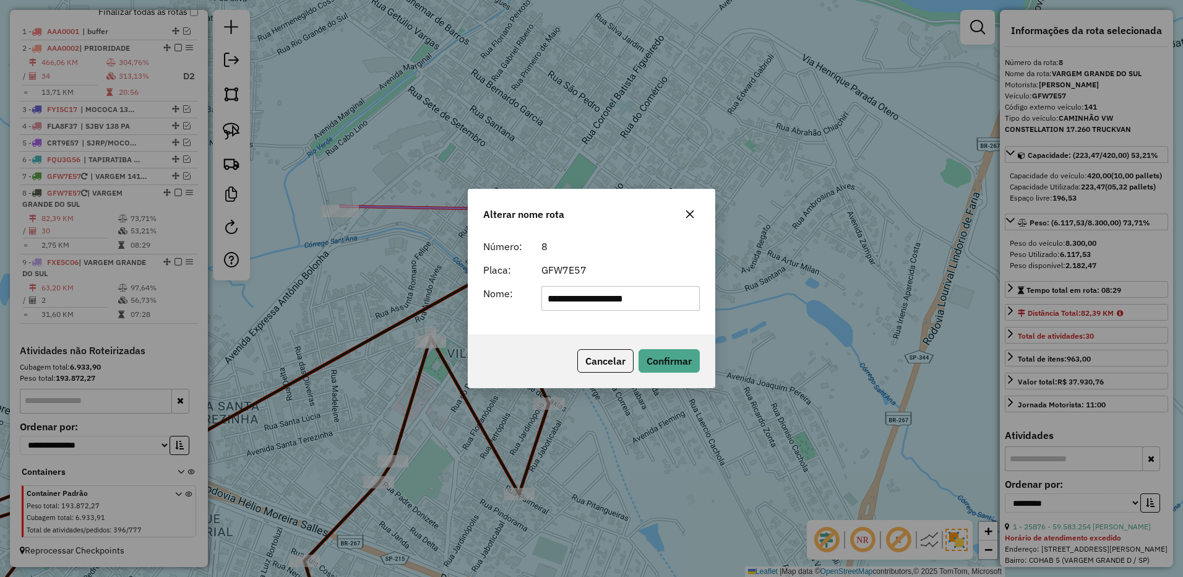
drag, startPoint x: 687, startPoint y: 213, endPoint x: 444, endPoint y: 338, distance: 273.1
click at [685, 213] on icon "button" at bounding box center [690, 214] width 10 height 10
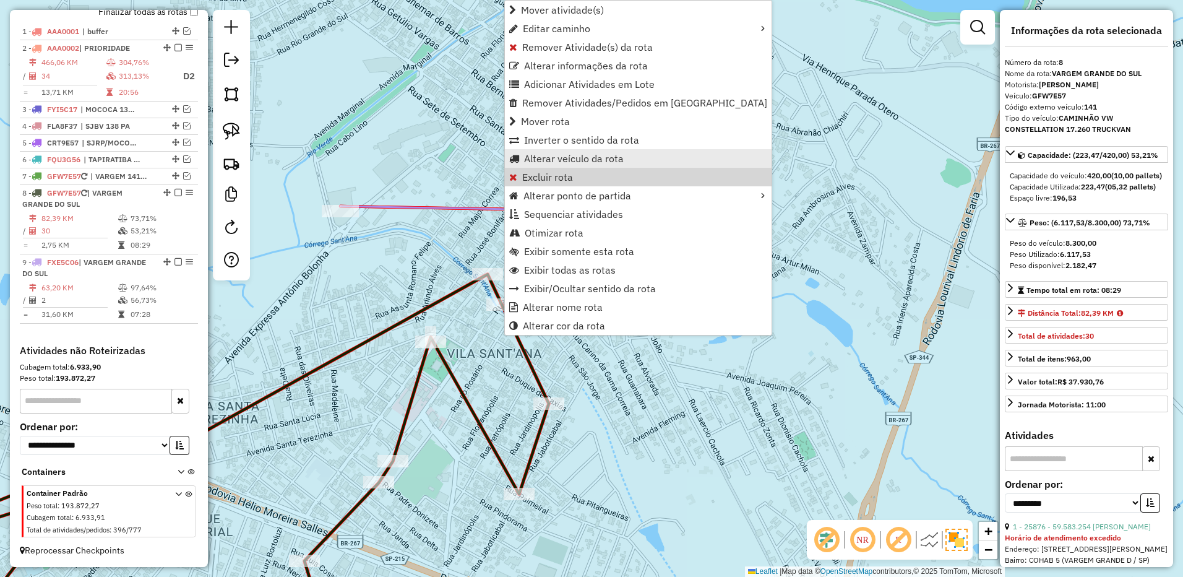
click at [559, 158] on span "Alterar veículo da rota" at bounding box center [574, 158] width 100 height 10
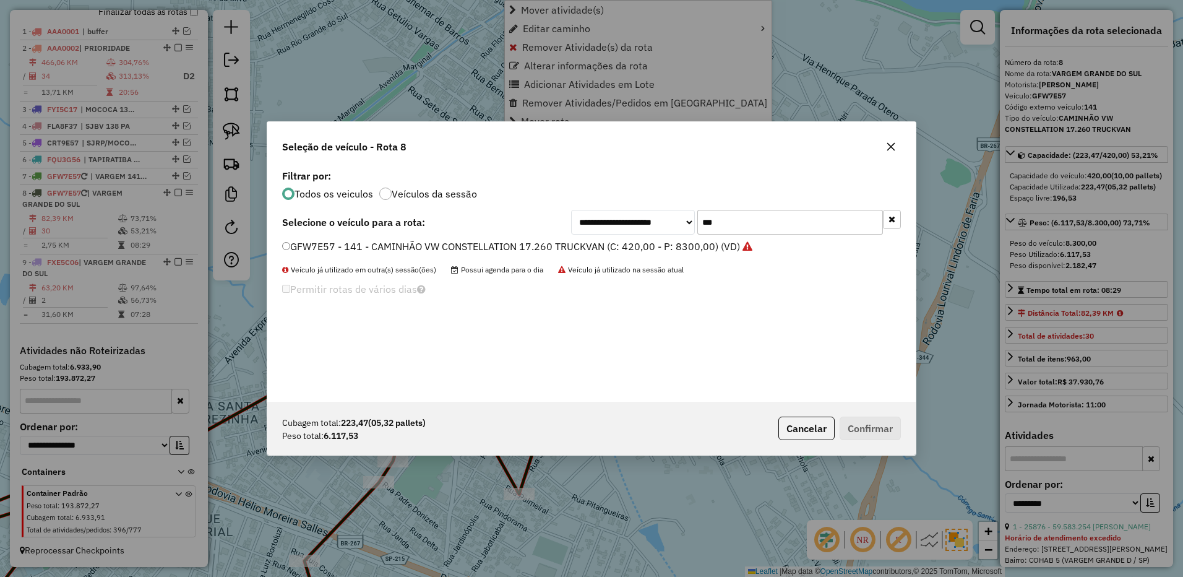
scroll to position [7, 4]
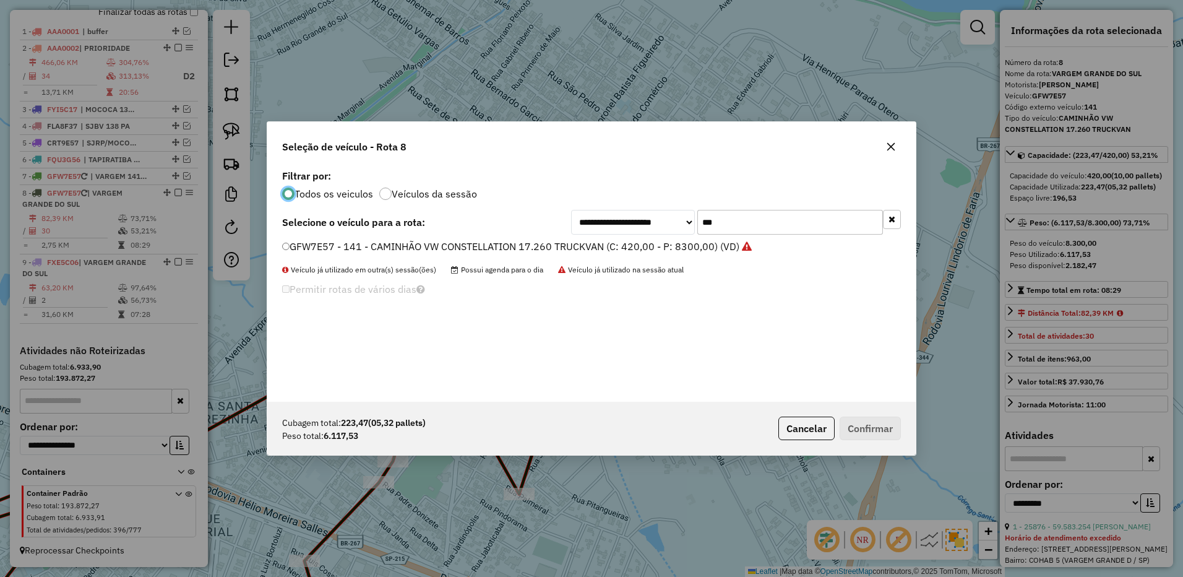
click at [730, 220] on input "***" at bounding box center [790, 222] width 186 height 25
type input "***"
click at [697, 264] on div "Veículo já utilizado em outra(s) sessão(ões) Possui agenda para o dia Veículo j…" at bounding box center [591, 269] width 619 height 11
click at [705, 240] on label "GFN2A87 - 140 - CAMINHÃO VW CONSTELLATION 17.260 TRUCKVAN (C: 420,00 - P: 8300,…" at bounding box center [510, 246] width 457 height 15
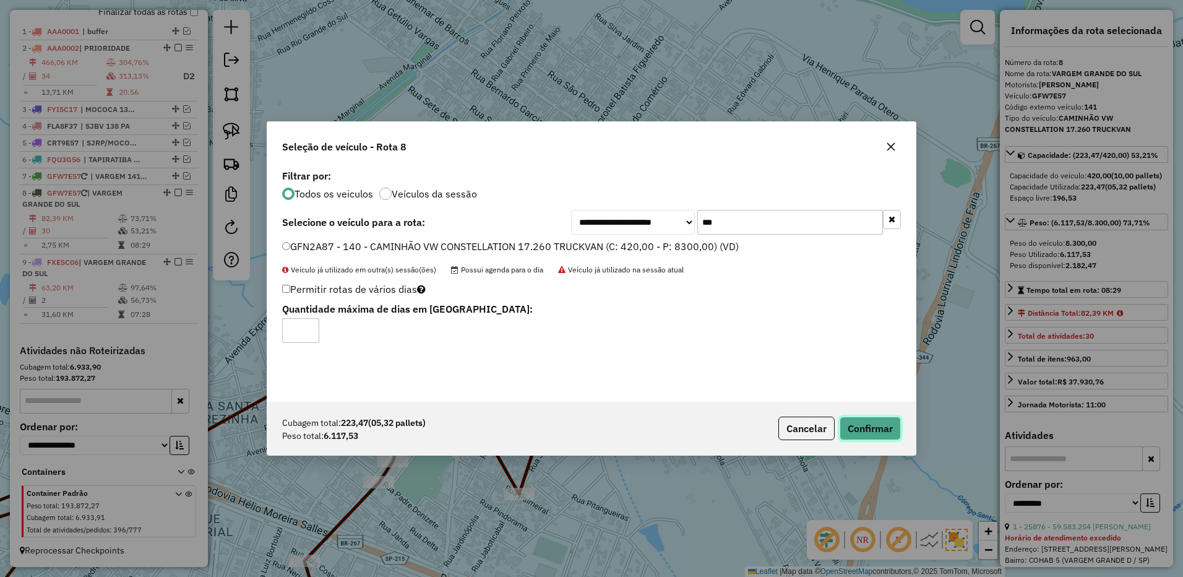
click at [881, 421] on button "Confirmar" at bounding box center [869, 428] width 61 height 24
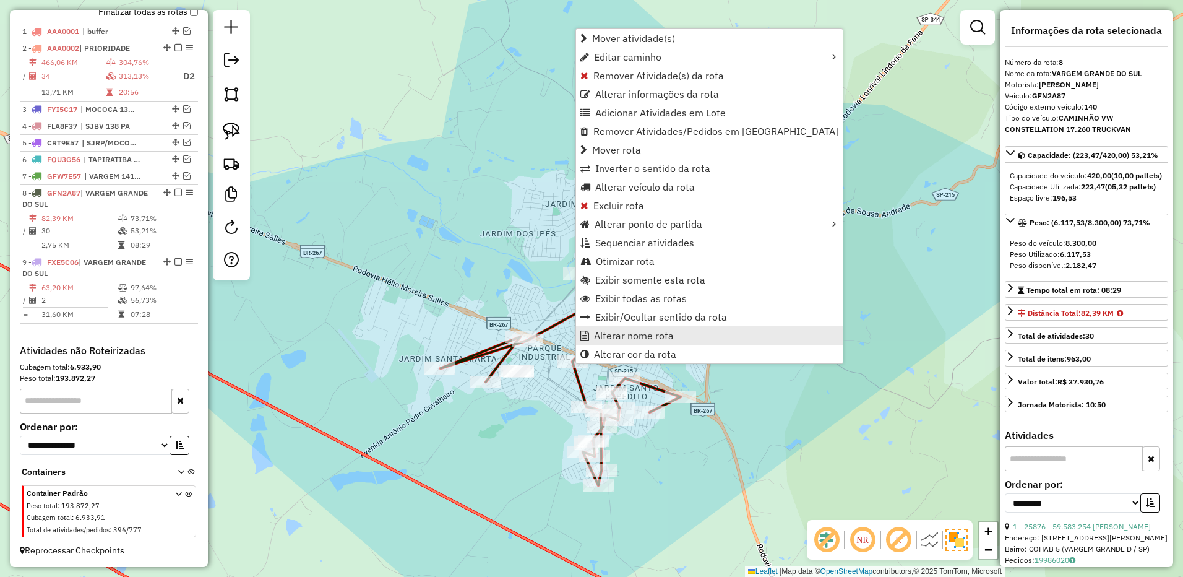
click at [626, 335] on span "Alterar nome rota" at bounding box center [634, 335] width 80 height 10
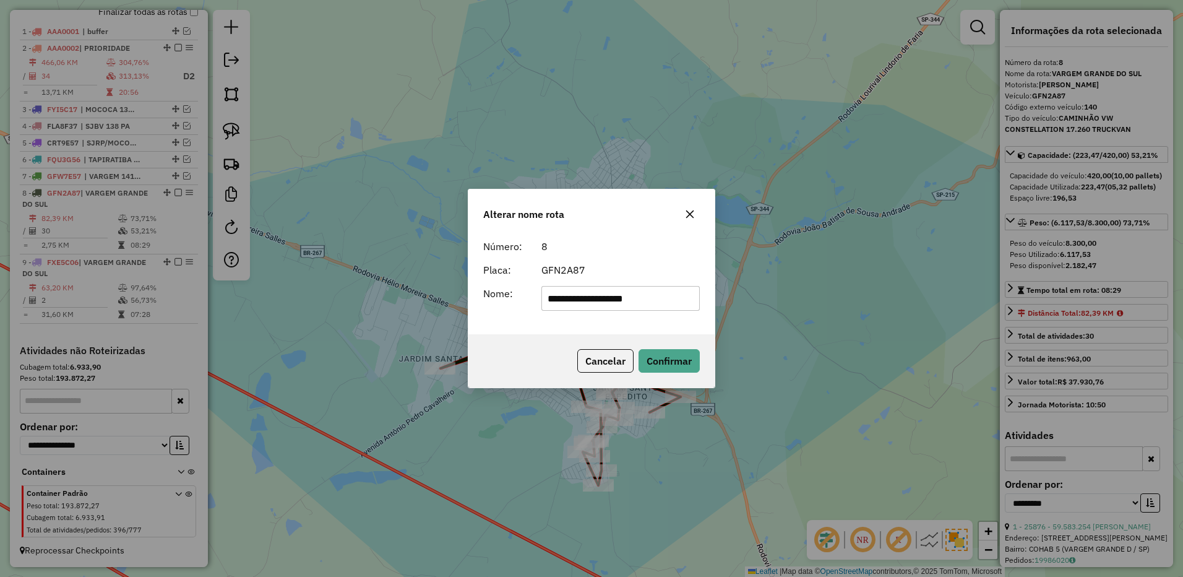
drag, startPoint x: 591, startPoint y: 299, endPoint x: 781, endPoint y: 290, distance: 190.8
click at [781, 290] on div "**********" at bounding box center [591, 288] width 1183 height 577
type input "**********"
click at [654, 353] on button "Confirmar" at bounding box center [668, 361] width 61 height 24
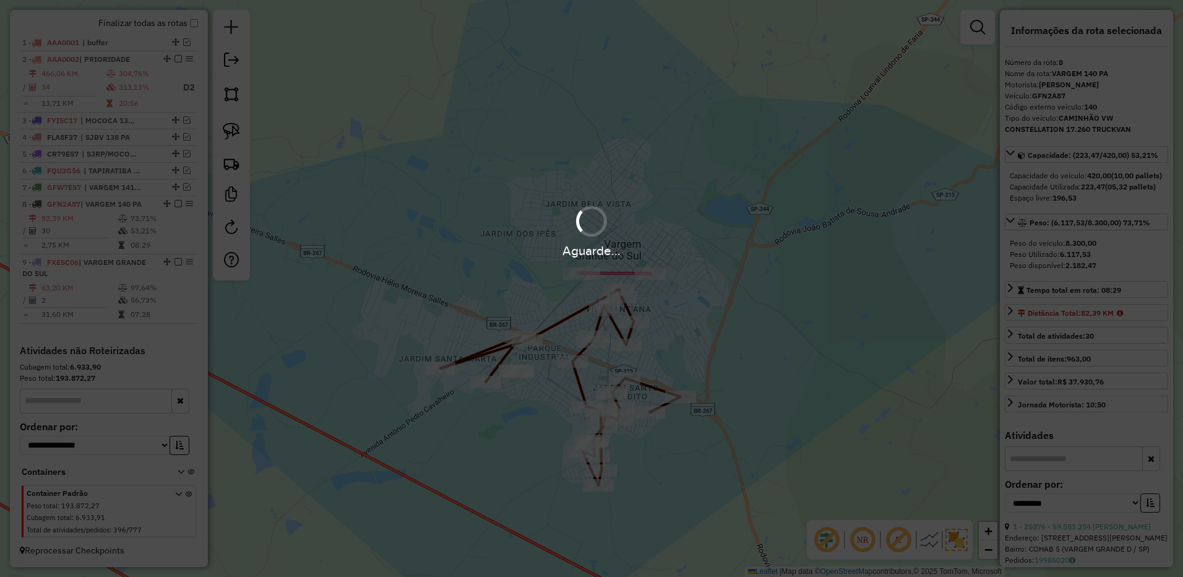
scroll to position [470, 0]
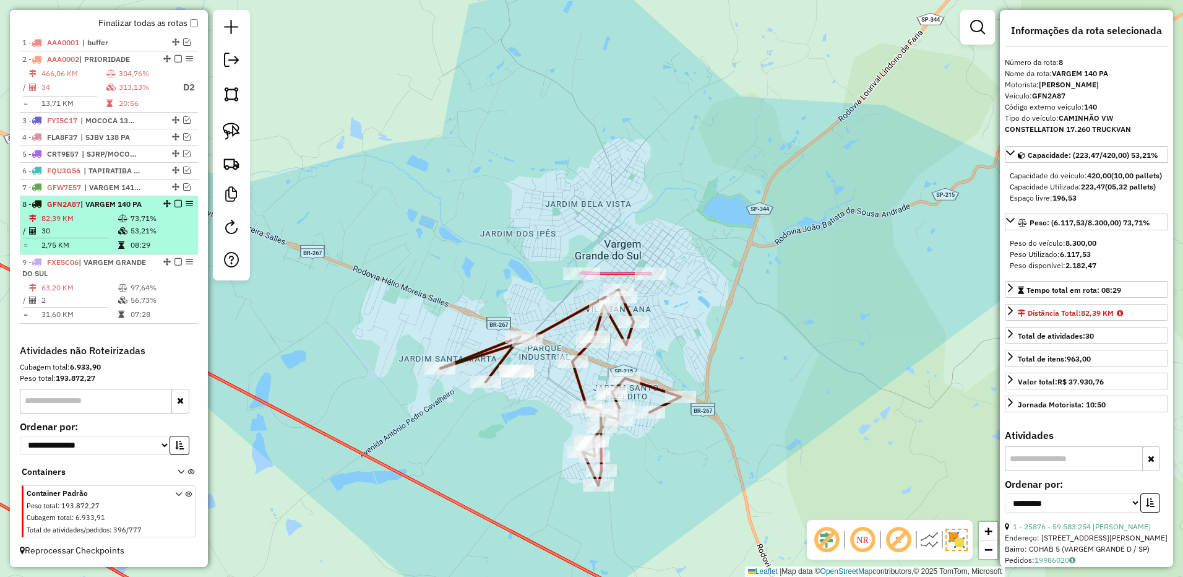
click at [176, 204] on em at bounding box center [177, 203] width 7 height 7
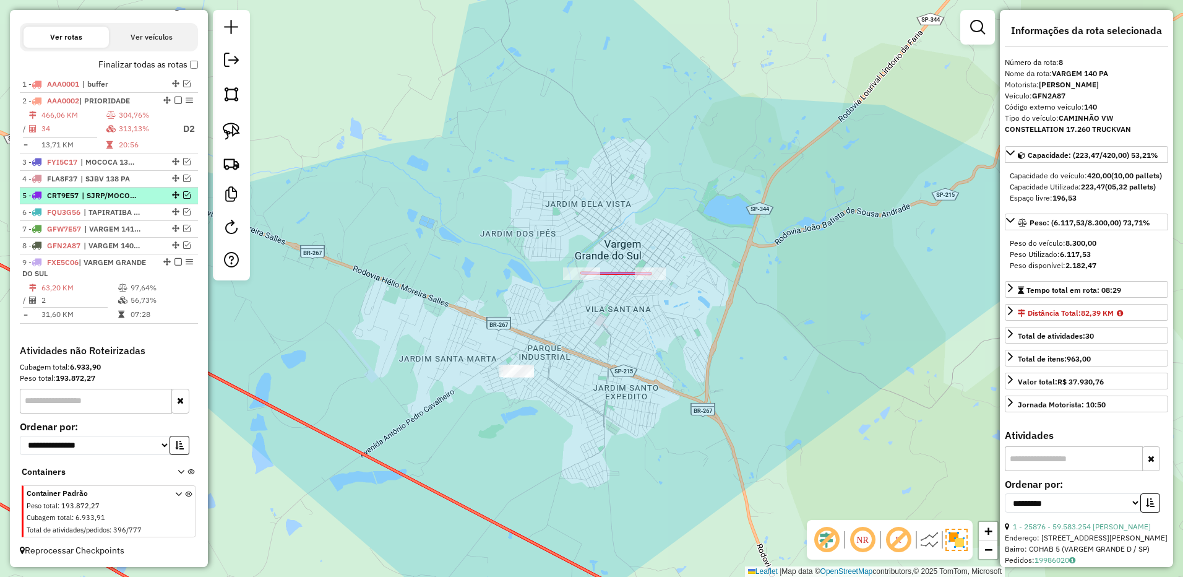
scroll to position [428, 0]
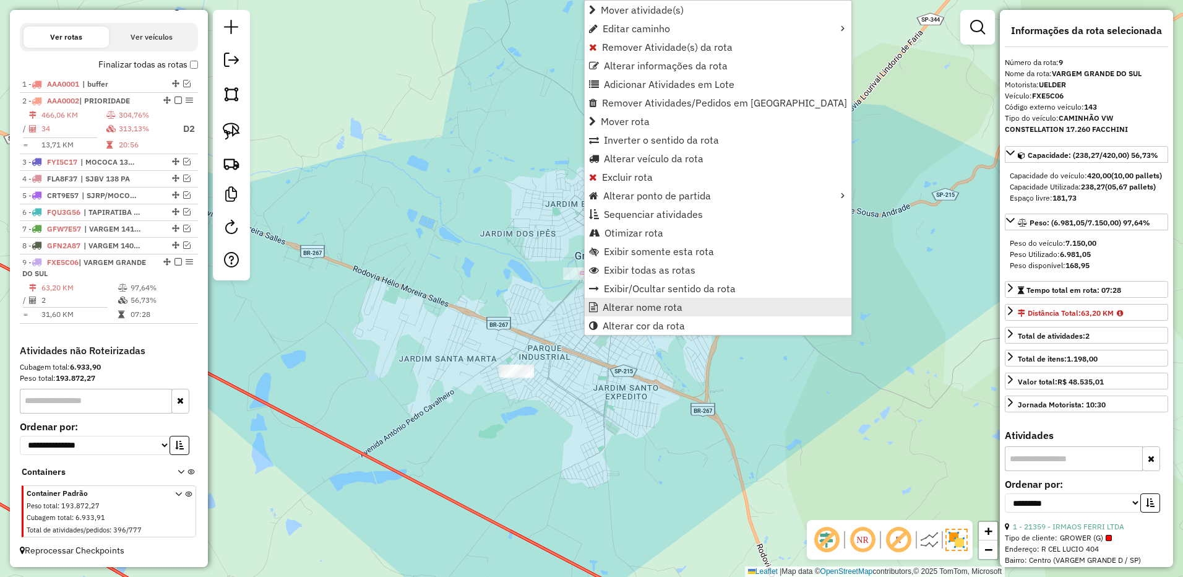
click at [629, 303] on span "Alterar nome rota" at bounding box center [643, 307] width 80 height 10
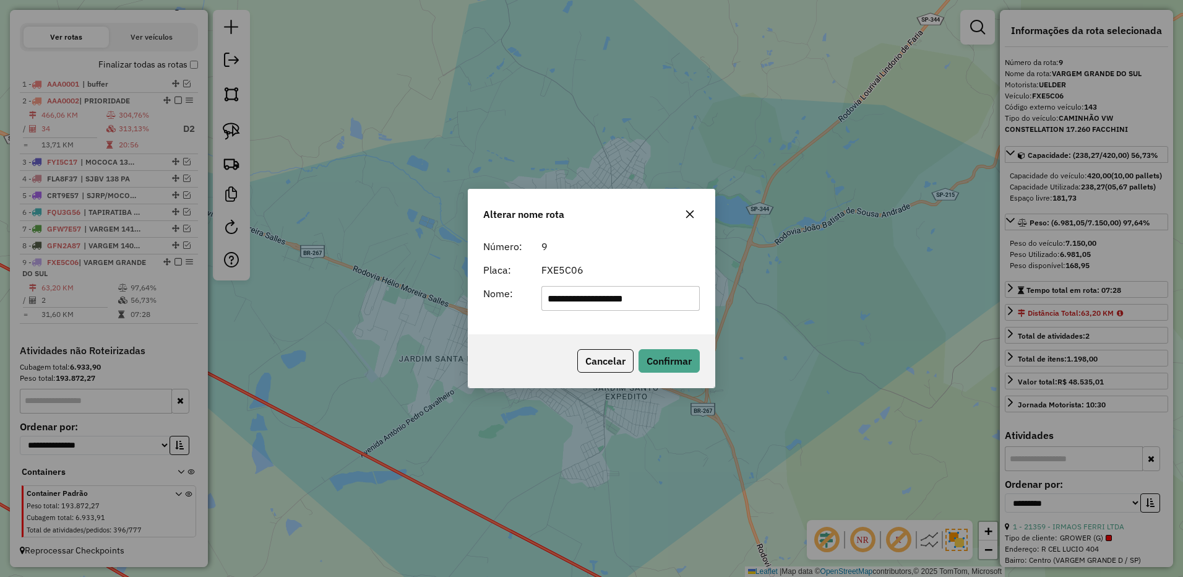
drag, startPoint x: 590, startPoint y: 298, endPoint x: 788, endPoint y: 288, distance: 198.8
click at [788, 288] on div "**********" at bounding box center [591, 288] width 1183 height 577
type input "**********"
click at [656, 362] on button "Confirmar" at bounding box center [668, 361] width 61 height 24
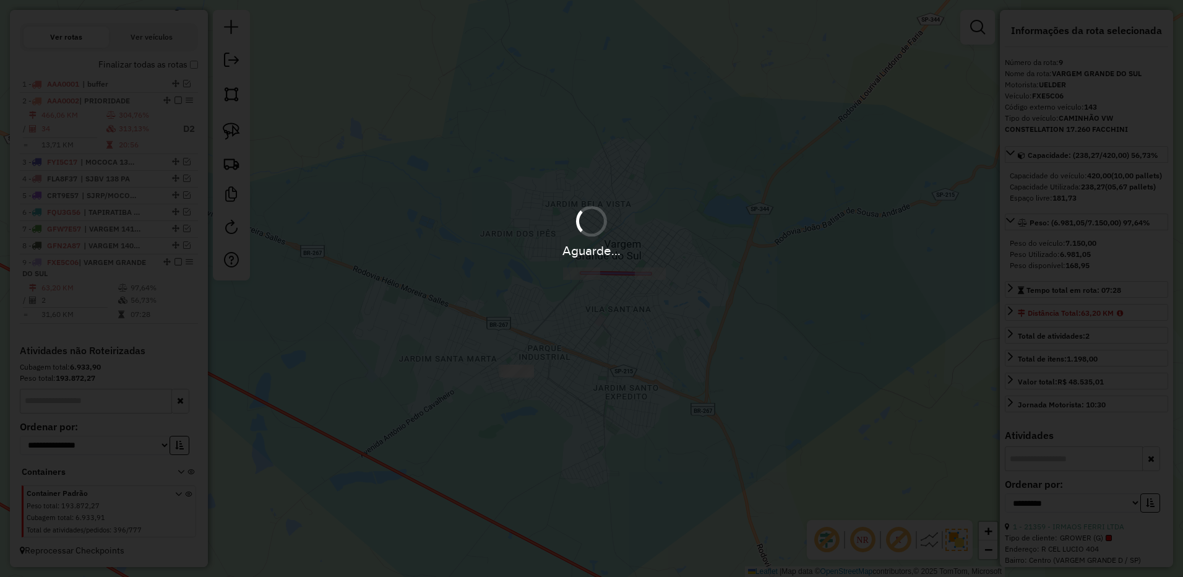
scroll to position [417, 0]
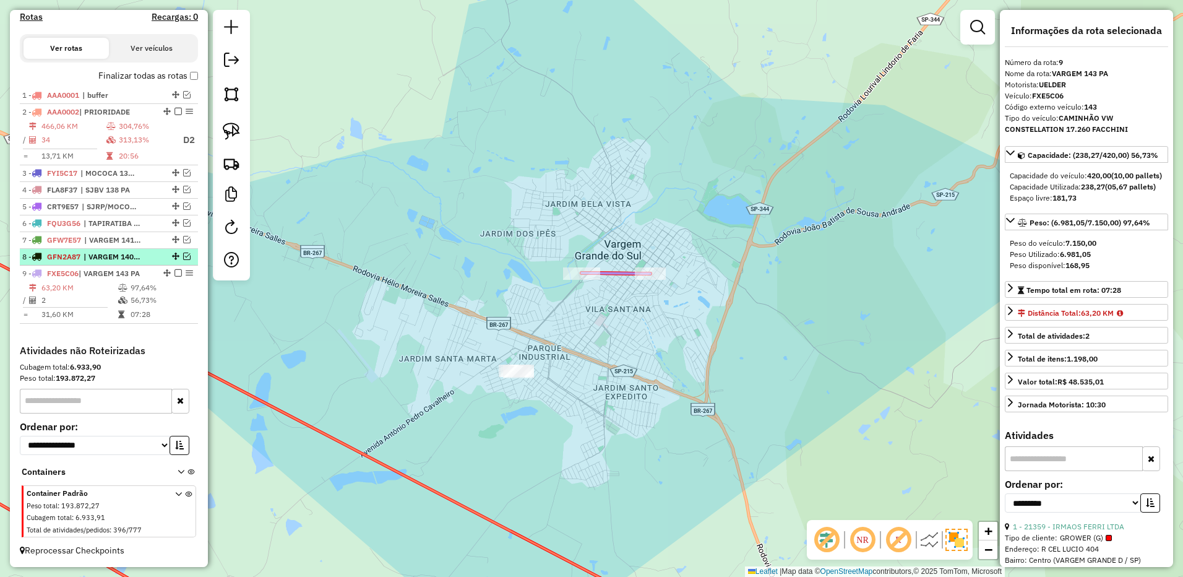
click at [174, 272] on em at bounding box center [177, 272] width 7 height 7
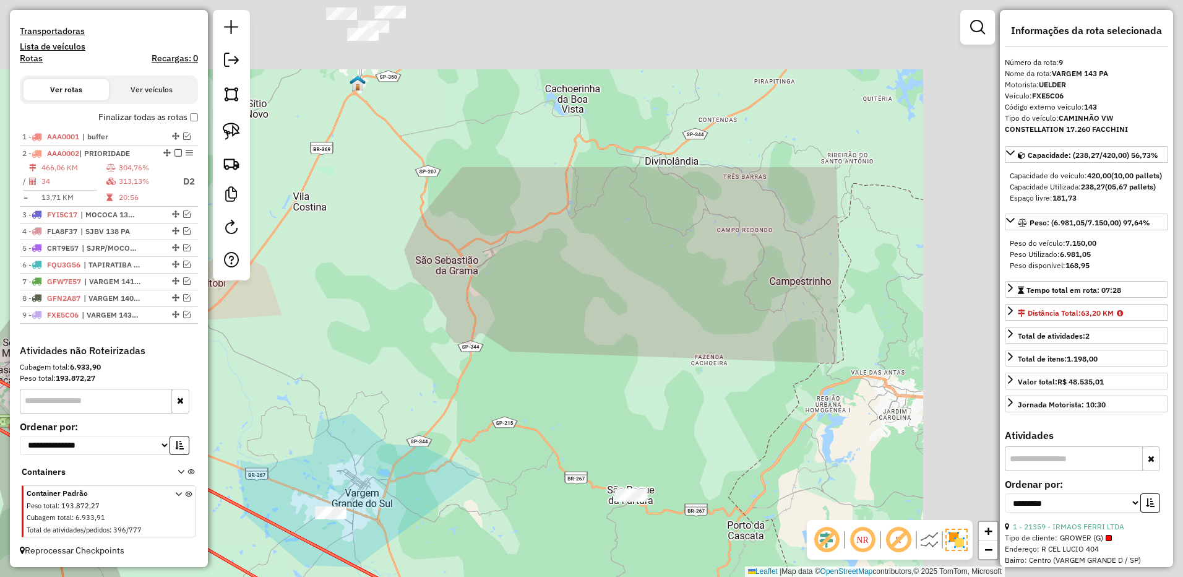
drag, startPoint x: 668, startPoint y: 284, endPoint x: 476, endPoint y: 398, distance: 223.5
click at [476, 400] on div "Janela de atendimento Grade de atendimento Capacidade Transportadoras Veículos …" at bounding box center [591, 288] width 1183 height 577
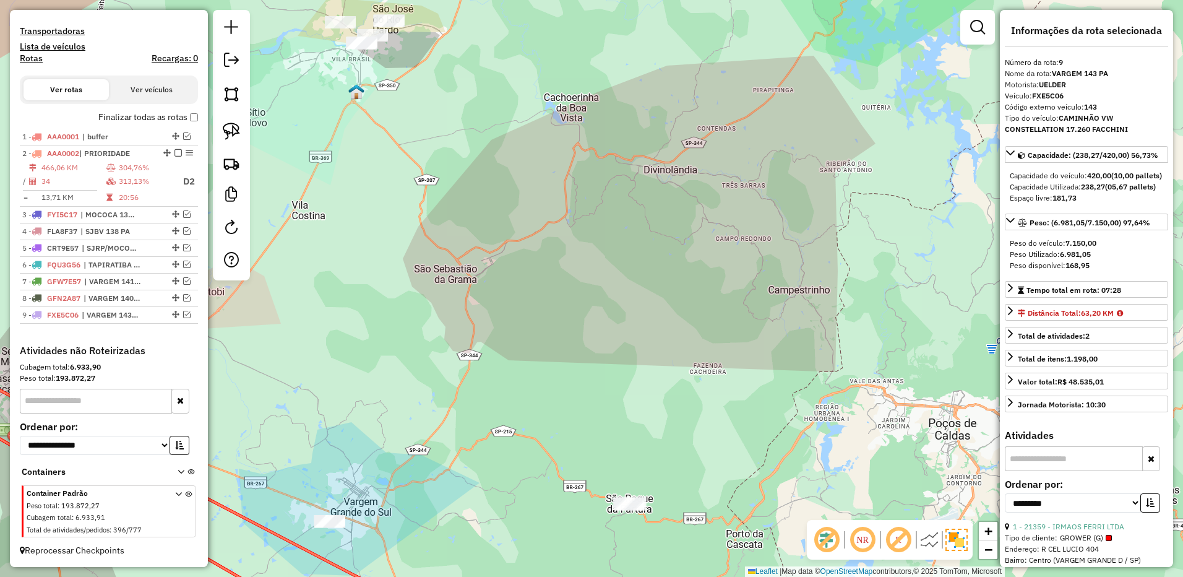
drag, startPoint x: 572, startPoint y: 204, endPoint x: 650, endPoint y: 427, distance: 237.1
click at [663, 437] on div "Janela de atendimento Grade de atendimento Capacidade Transportadoras Veículos …" at bounding box center [591, 288] width 1183 height 577
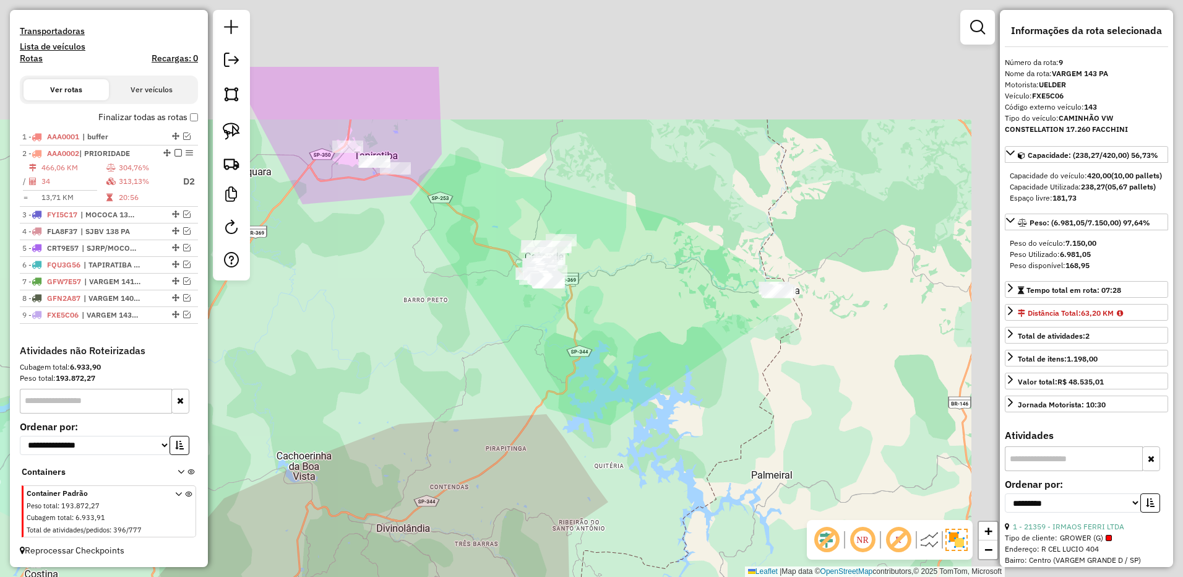
drag, startPoint x: 553, startPoint y: 414, endPoint x: 534, endPoint y: 422, distance: 20.6
click at [534, 422] on div "Janela de atendimento Grade de atendimento Capacidade Transportadoras Veículos …" at bounding box center [591, 288] width 1183 height 577
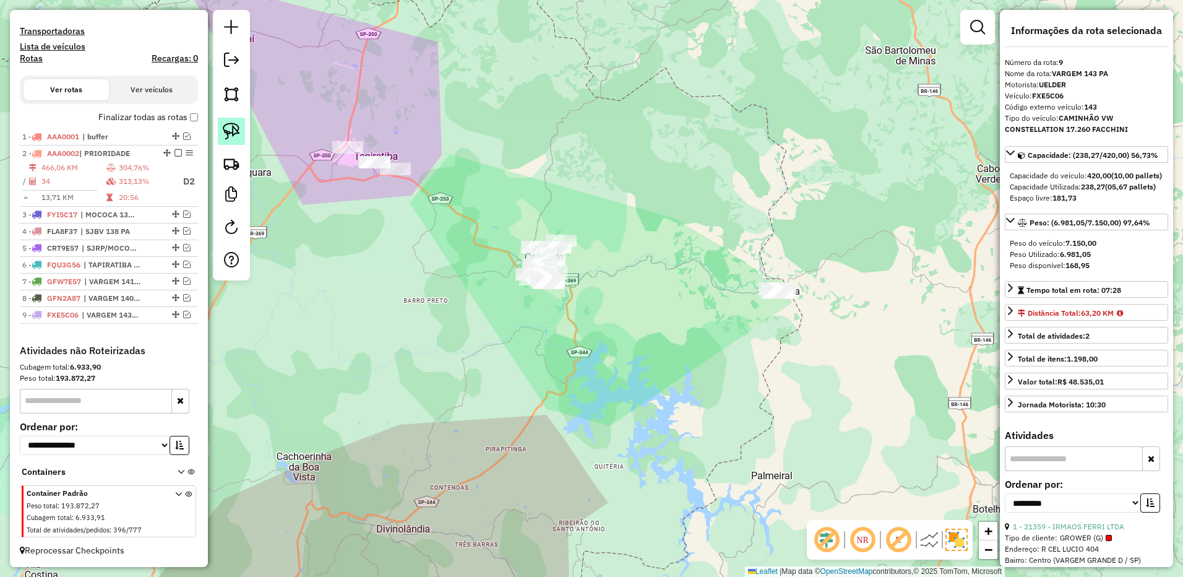
click at [230, 132] on img at bounding box center [231, 130] width 17 height 17
drag, startPoint x: 368, startPoint y: 125, endPoint x: 478, endPoint y: 169, distance: 118.6
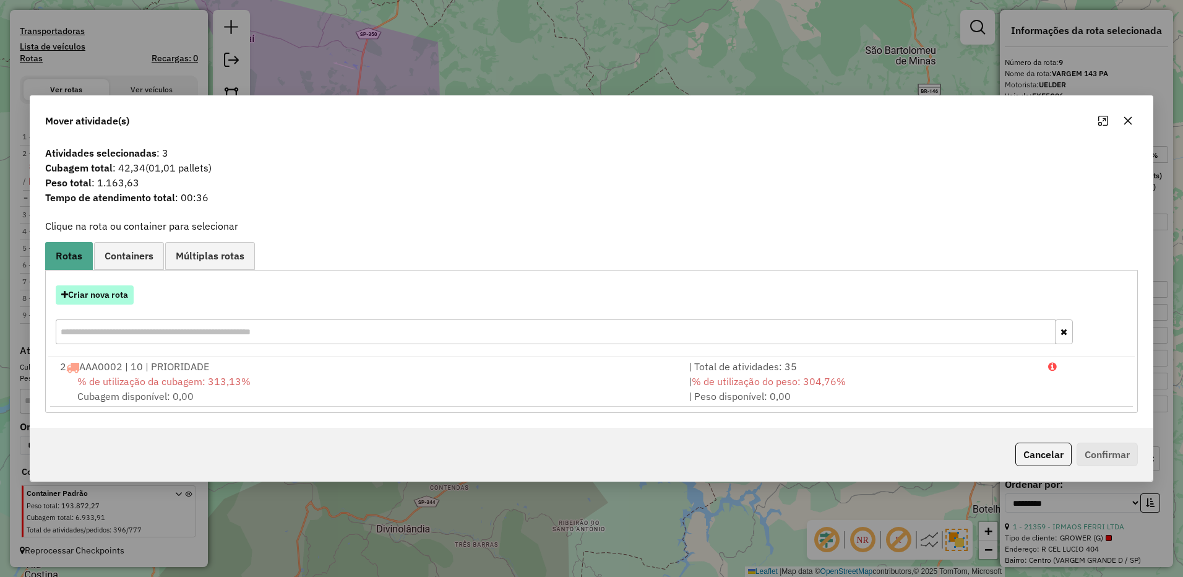
click at [118, 292] on button "Criar nova rota" at bounding box center [95, 294] width 78 height 19
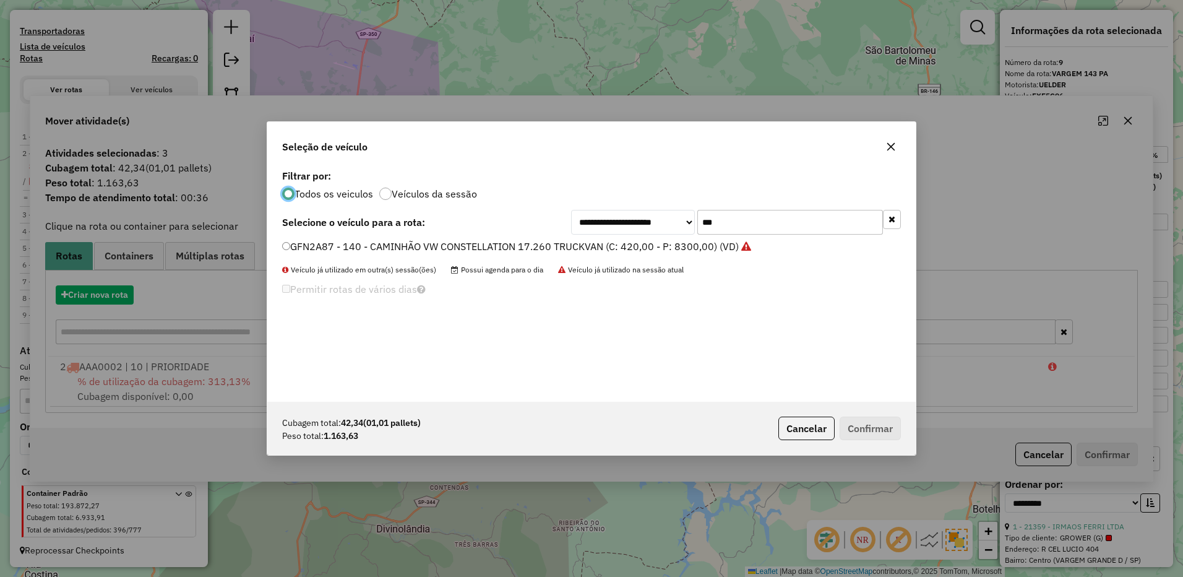
scroll to position [7, 4]
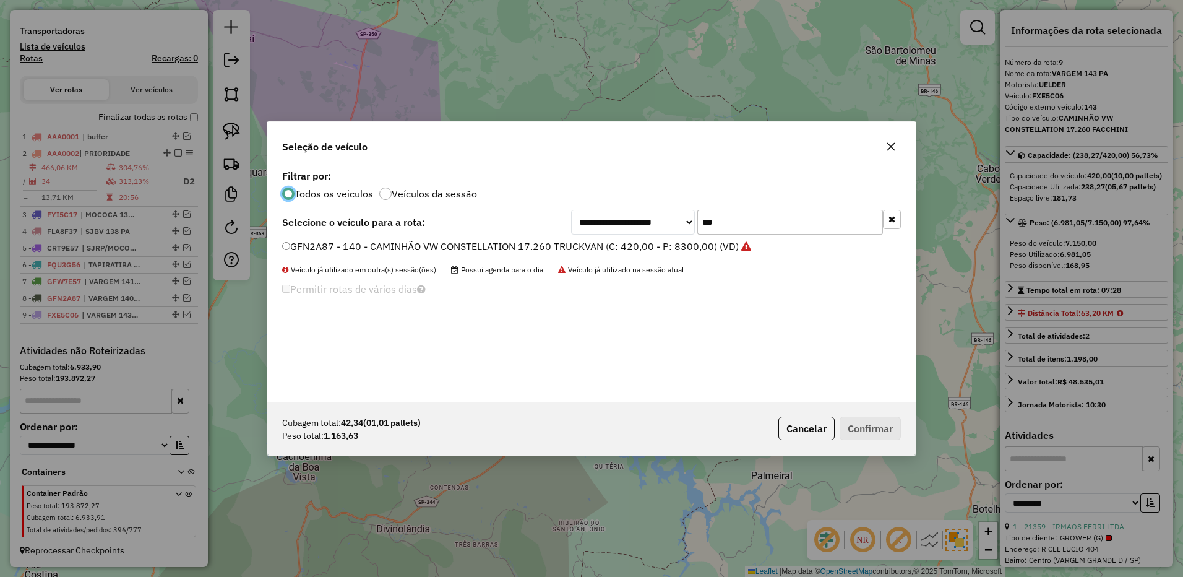
click at [737, 224] on input "***" at bounding box center [790, 222] width 186 height 25
click at [897, 148] on button "button" at bounding box center [891, 147] width 20 height 20
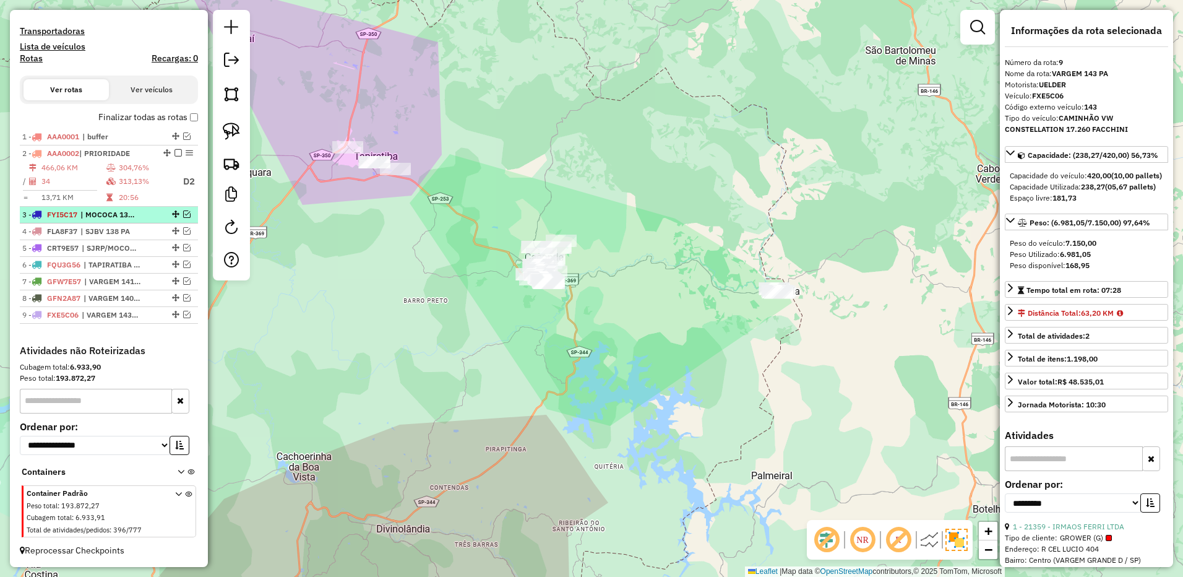
click at [132, 215] on span "| MOCOCA 137 PA" at bounding box center [108, 214] width 57 height 11
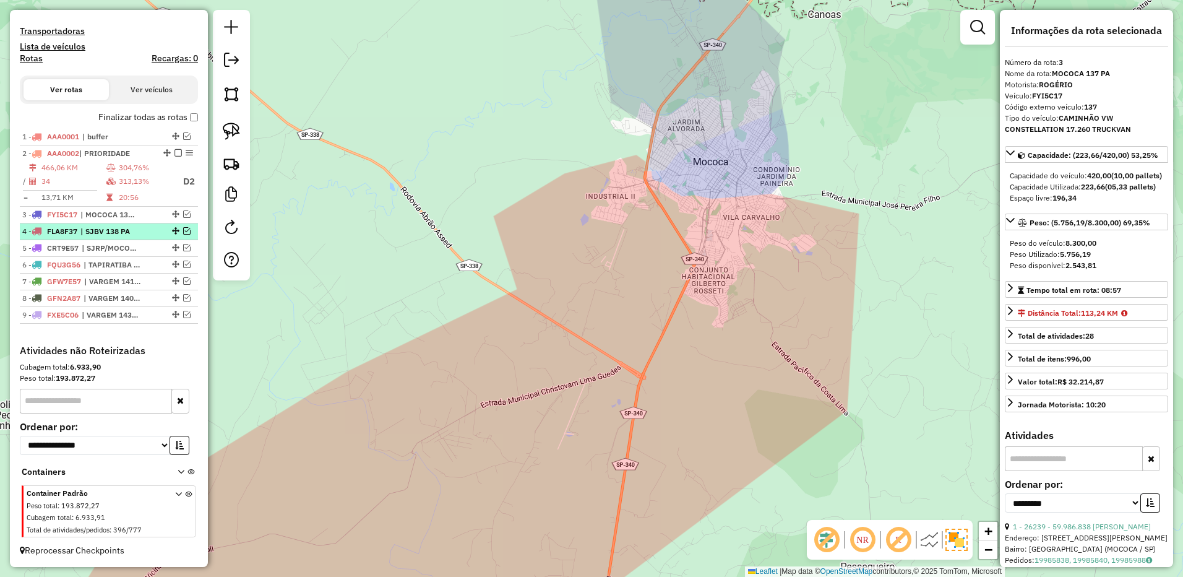
click at [130, 227] on span "| SJBV 138 PA" at bounding box center [108, 231] width 57 height 11
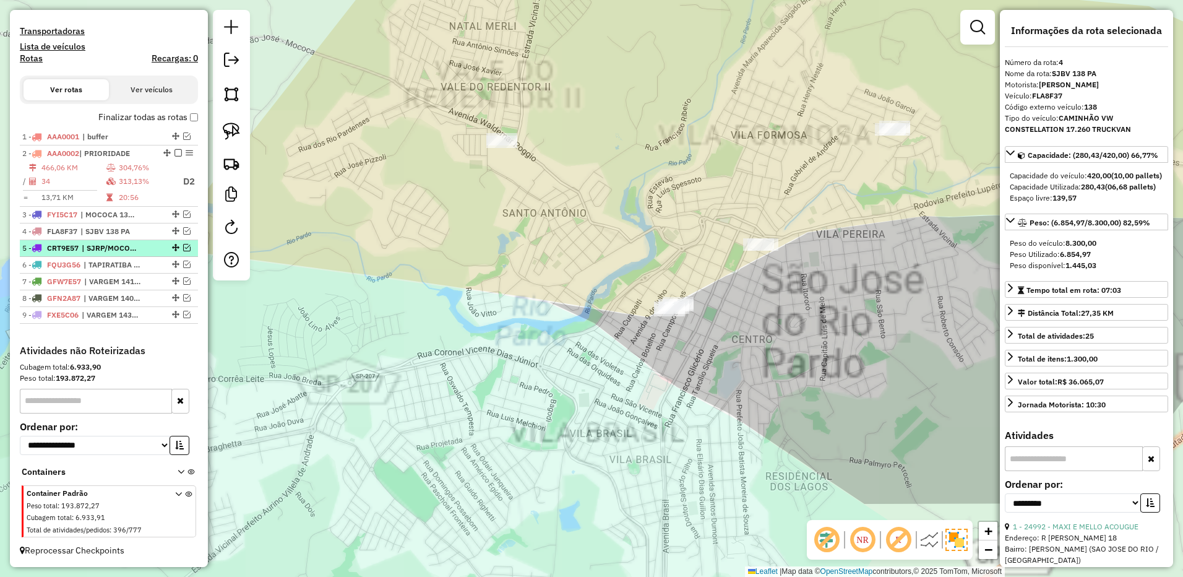
click at [124, 244] on span "| SJRP/MOCOCA 139 PA" at bounding box center [110, 247] width 57 height 11
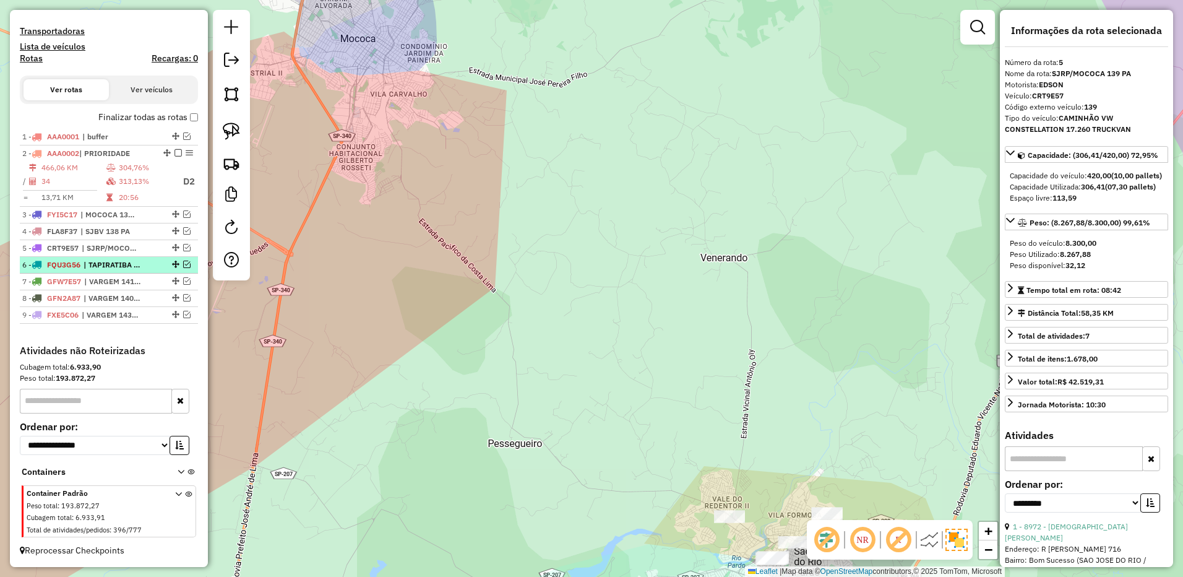
click at [122, 262] on span "| TAPIRATIBA 136 PA" at bounding box center [112, 264] width 57 height 11
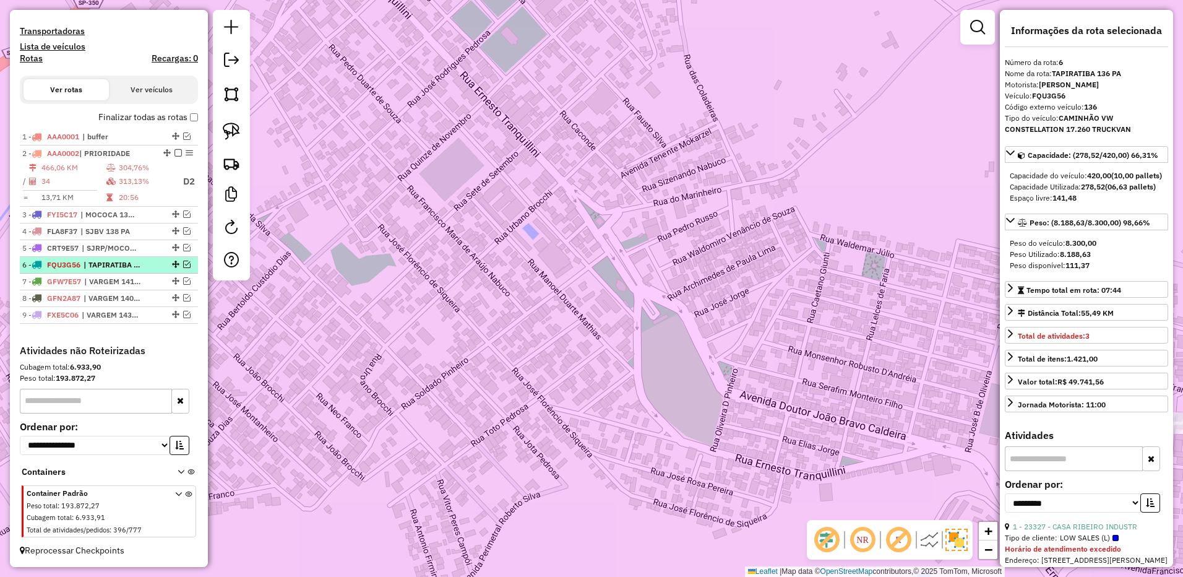
click at [183, 263] on em at bounding box center [186, 263] width 7 height 7
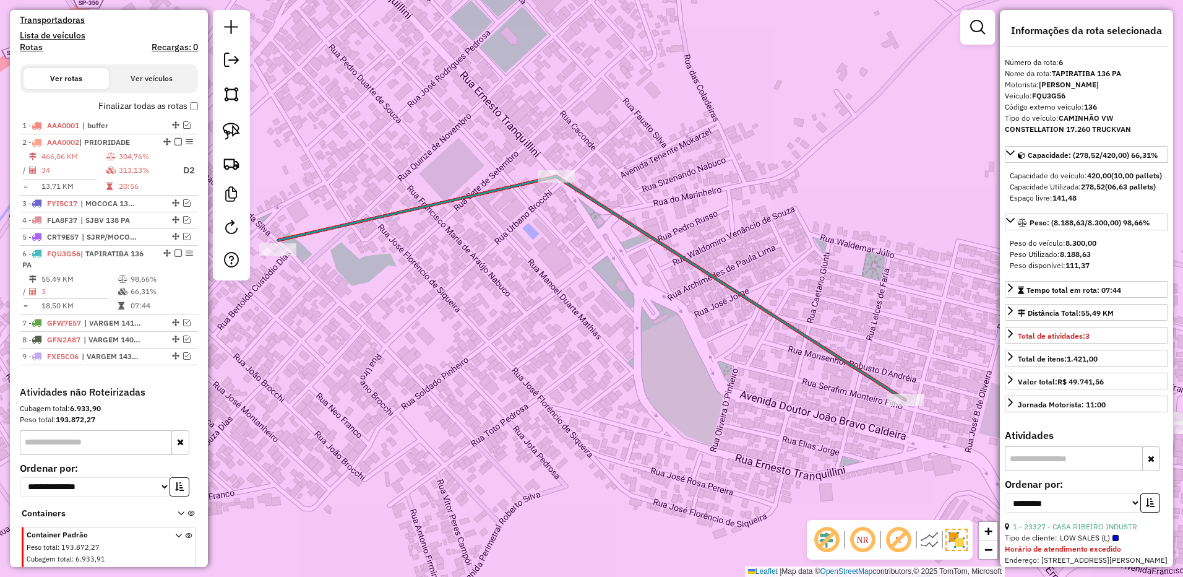
scroll to position [428, 0]
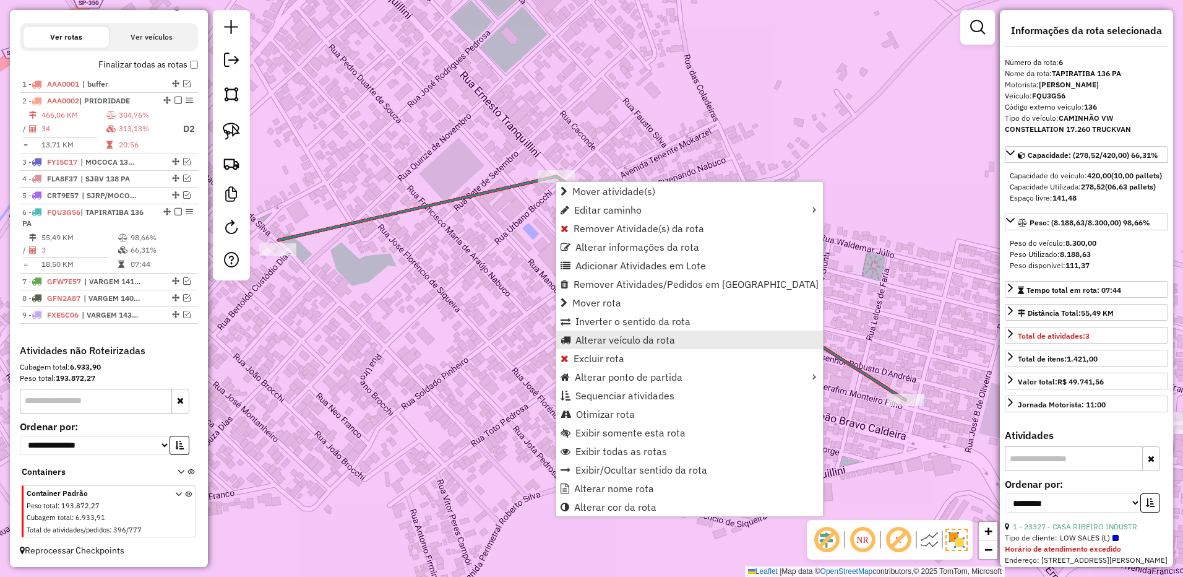
click at [639, 335] on span "Alterar veículo da rota" at bounding box center [625, 340] width 100 height 10
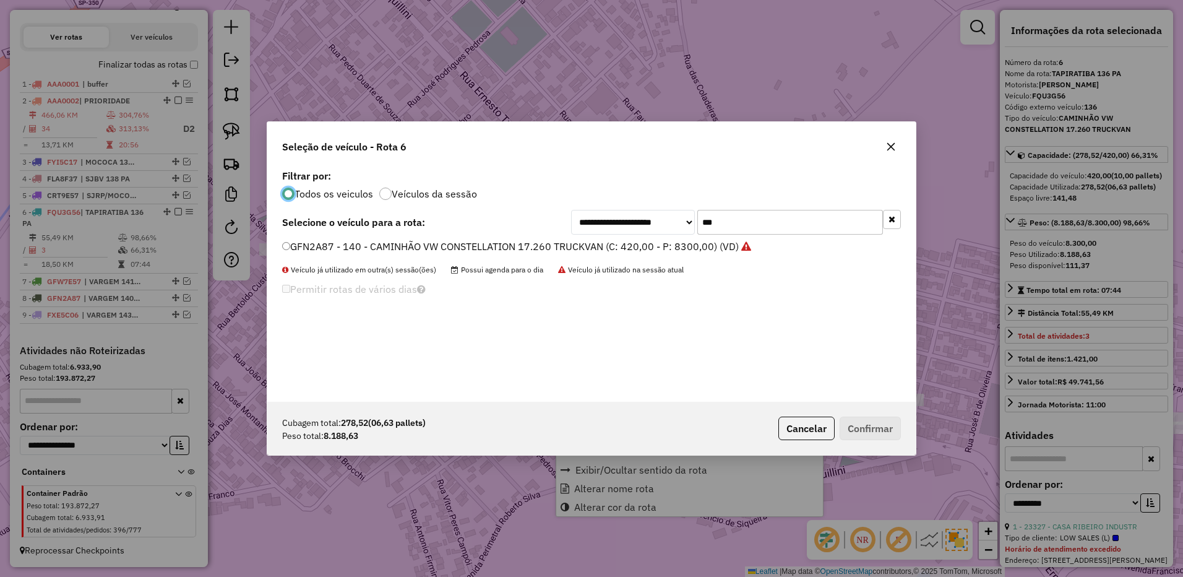
scroll to position [7, 4]
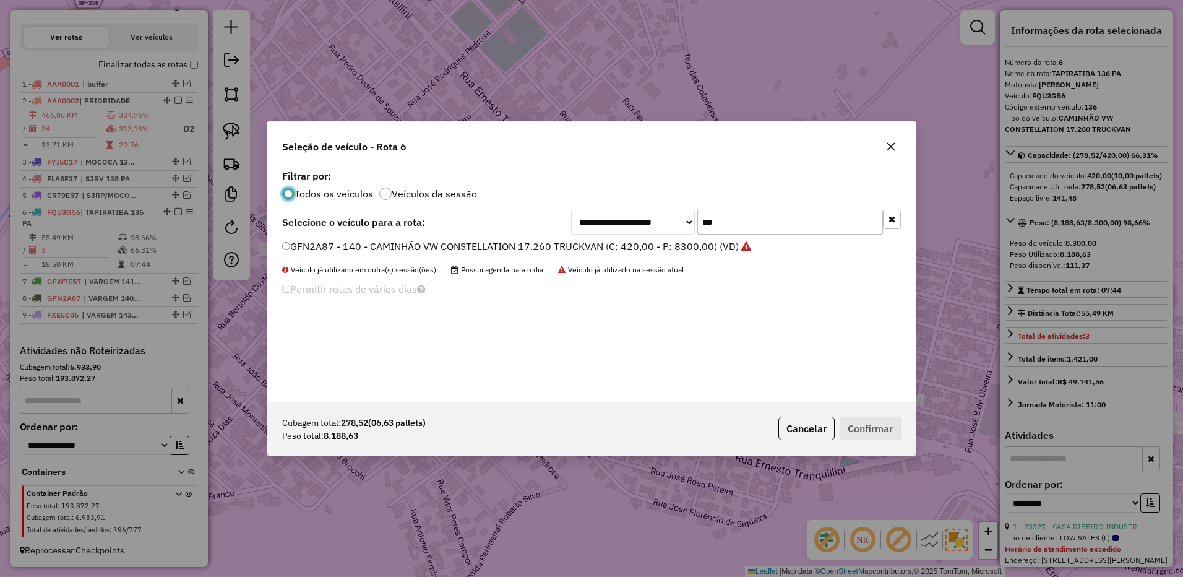
click at [747, 224] on input "***" at bounding box center [790, 222] width 186 height 25
type input "***"
click at [695, 244] on label "GIL8479 - 112 - CAMINHÃO VW CONSTELLATION 17.280 BAÚ AZUL (C: 420,00 - P: 8750,…" at bounding box center [506, 246] width 448 height 15
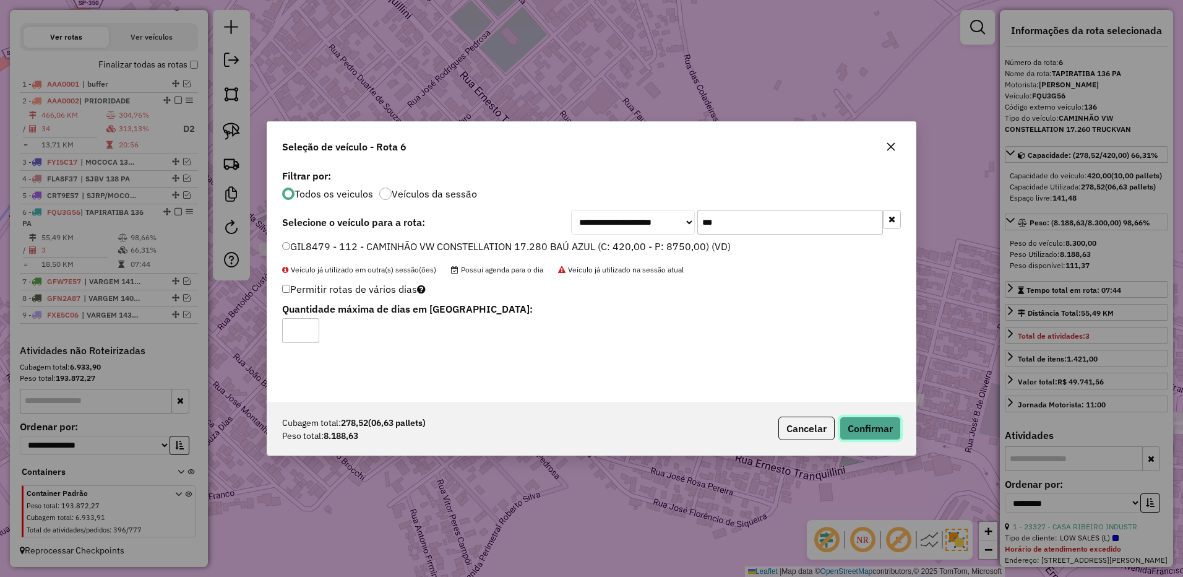
click at [868, 434] on button "Confirmar" at bounding box center [869, 428] width 61 height 24
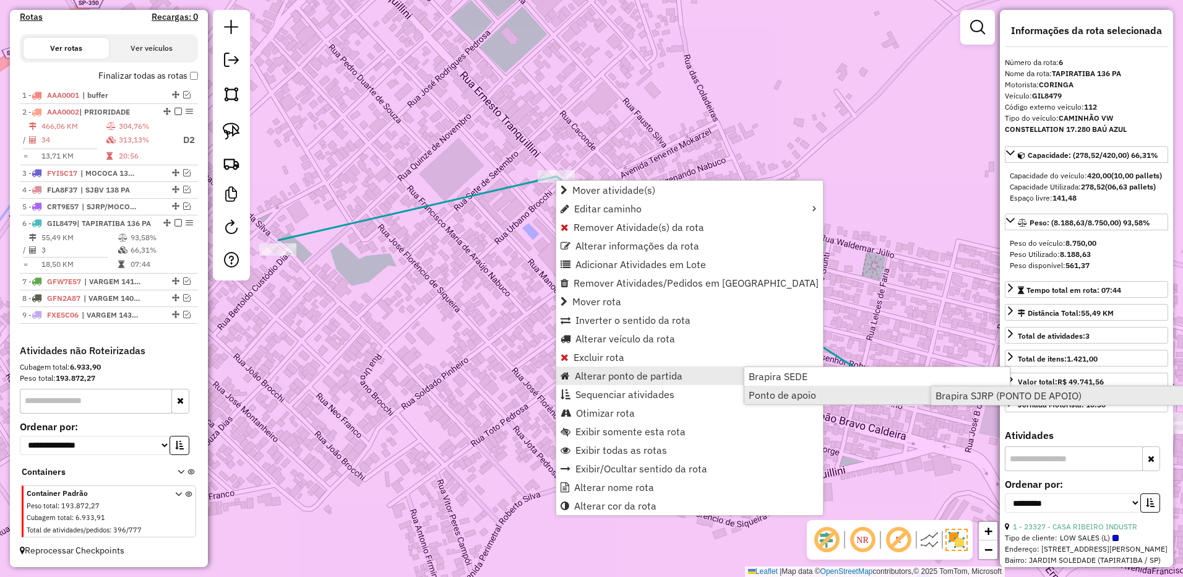
click at [979, 403] on link "Brapira SJRP (PONTO DE APOIO)" at bounding box center [1063, 395] width 264 height 19
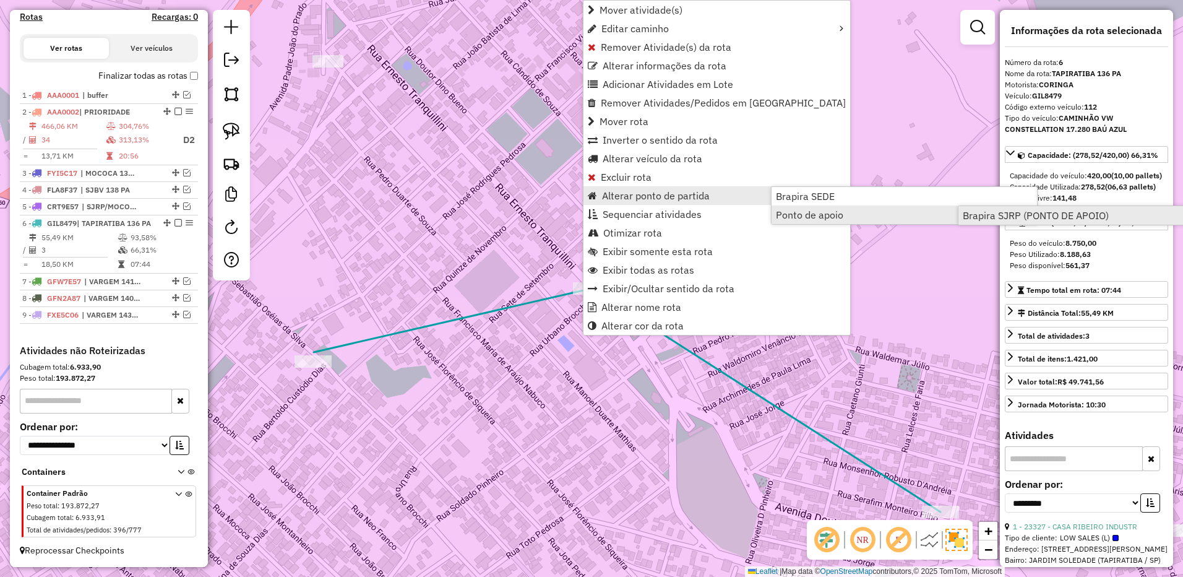
click at [969, 216] on span "Brapira SJRP (PONTO DE APOIO)" at bounding box center [1036, 215] width 146 height 10
click at [992, 215] on span "Brapira SJRP (PONTO DE APOIO)" at bounding box center [1035, 215] width 146 height 10
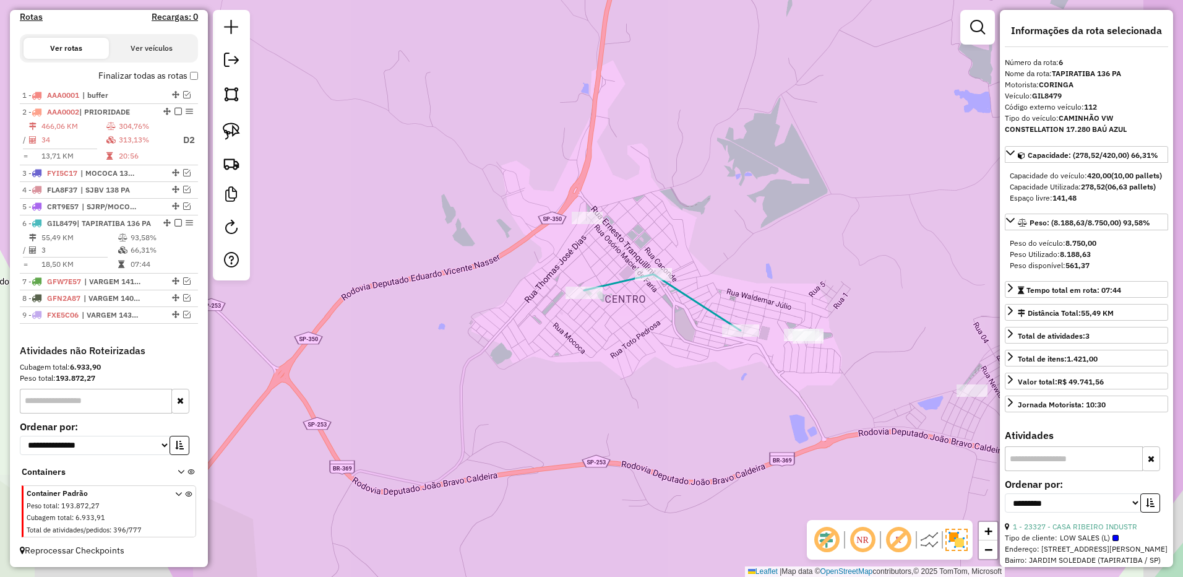
drag, startPoint x: 758, startPoint y: 228, endPoint x: 732, endPoint y: 233, distance: 25.8
click at [732, 233] on div "Janela de atendimento Grade de atendimento Capacidade Transportadoras Veículos …" at bounding box center [591, 288] width 1183 height 577
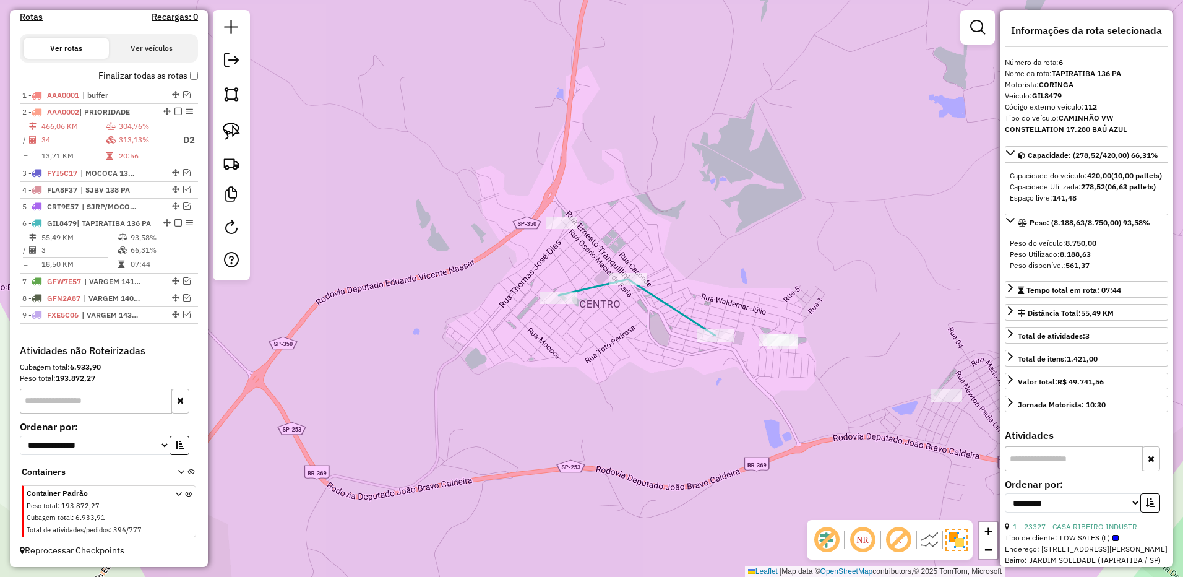
drag, startPoint x: 741, startPoint y: 230, endPoint x: 684, endPoint y: 234, distance: 57.7
click at [689, 236] on div "Janela de atendimento Grade de atendimento Capacidade Transportadoras Veículos …" at bounding box center [591, 288] width 1183 height 577
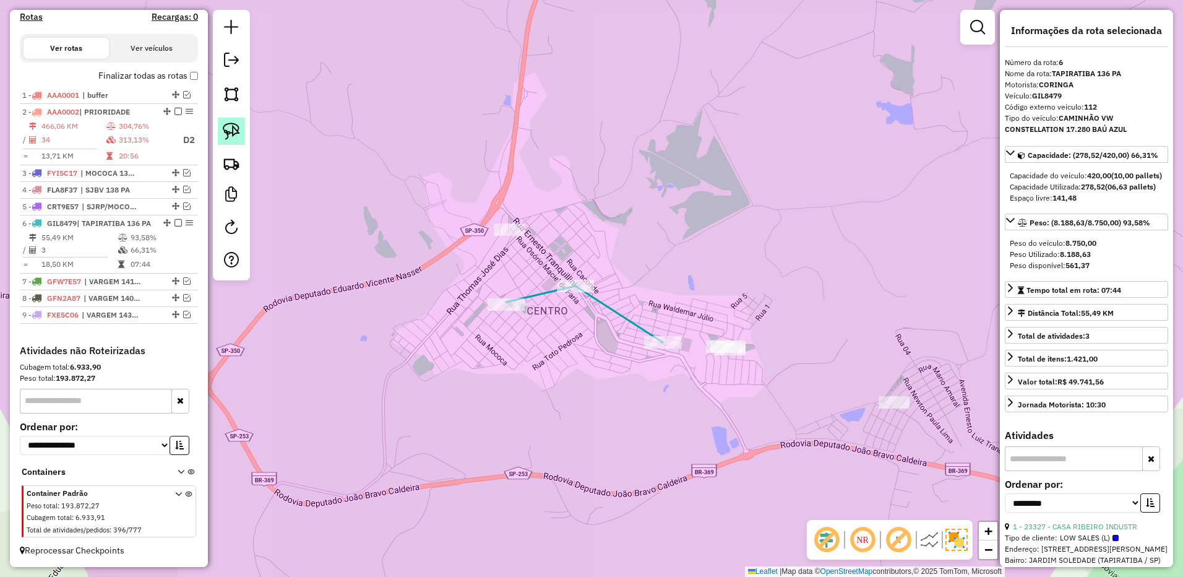
click at [238, 127] on img at bounding box center [231, 130] width 17 height 17
drag, startPoint x: 513, startPoint y: 179, endPoint x: 565, endPoint y: 224, distance: 68.4
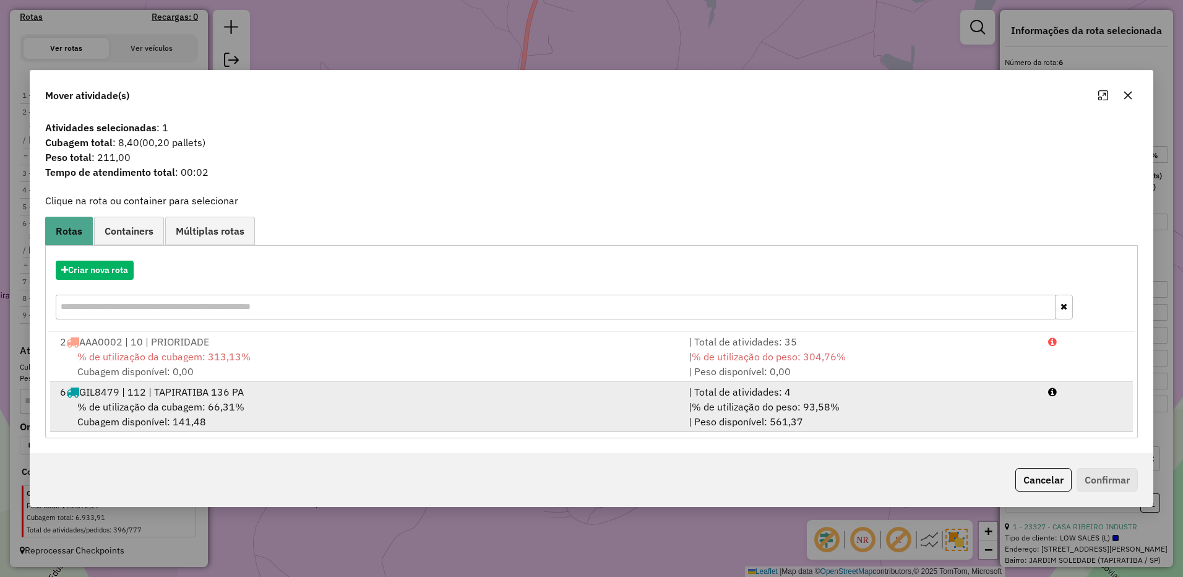
click at [924, 403] on div "| % de utilização do peso: 93,58% | Peso disponível: 561,37" at bounding box center [860, 414] width 359 height 30
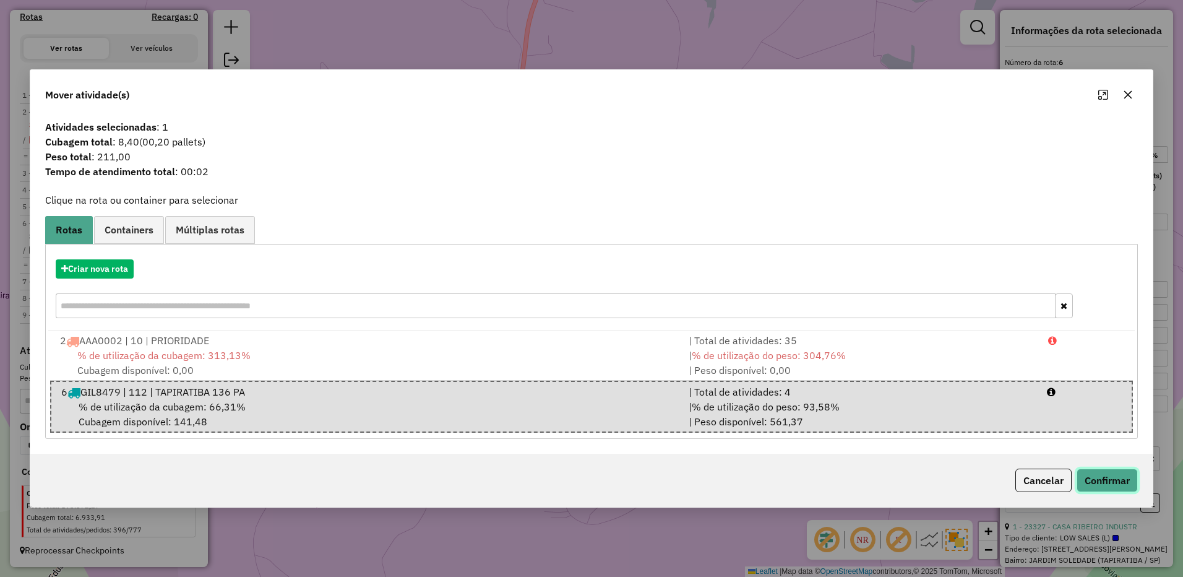
click at [1115, 473] on button "Confirmar" at bounding box center [1106, 480] width 61 height 24
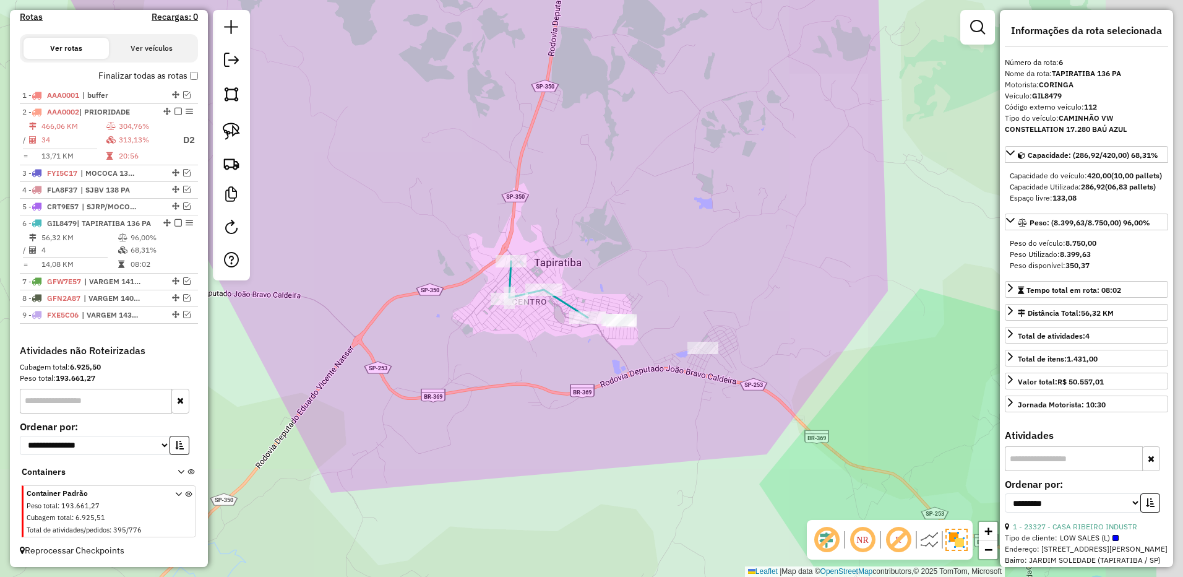
drag, startPoint x: 805, startPoint y: 437, endPoint x: 632, endPoint y: 375, distance: 184.5
click at [640, 392] on div "Janela de atendimento Grade de atendimento Capacidade Transportadoras Veículos …" at bounding box center [591, 288] width 1183 height 577
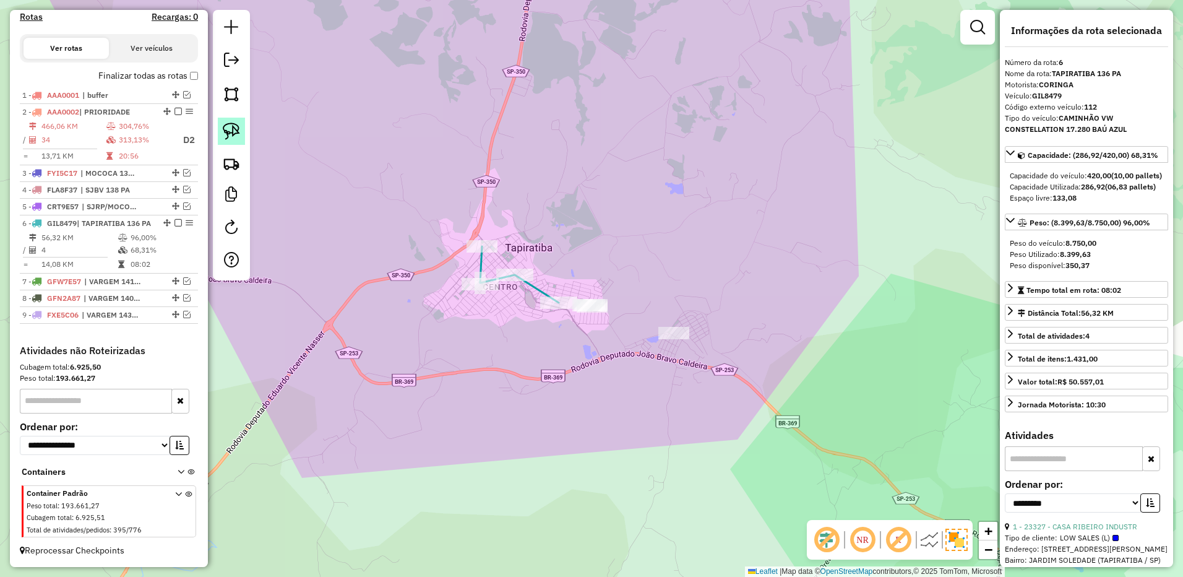
click at [243, 131] on link at bounding box center [231, 131] width 27 height 27
drag, startPoint x: 653, startPoint y: 312, endPoint x: 753, endPoint y: 352, distance: 108.3
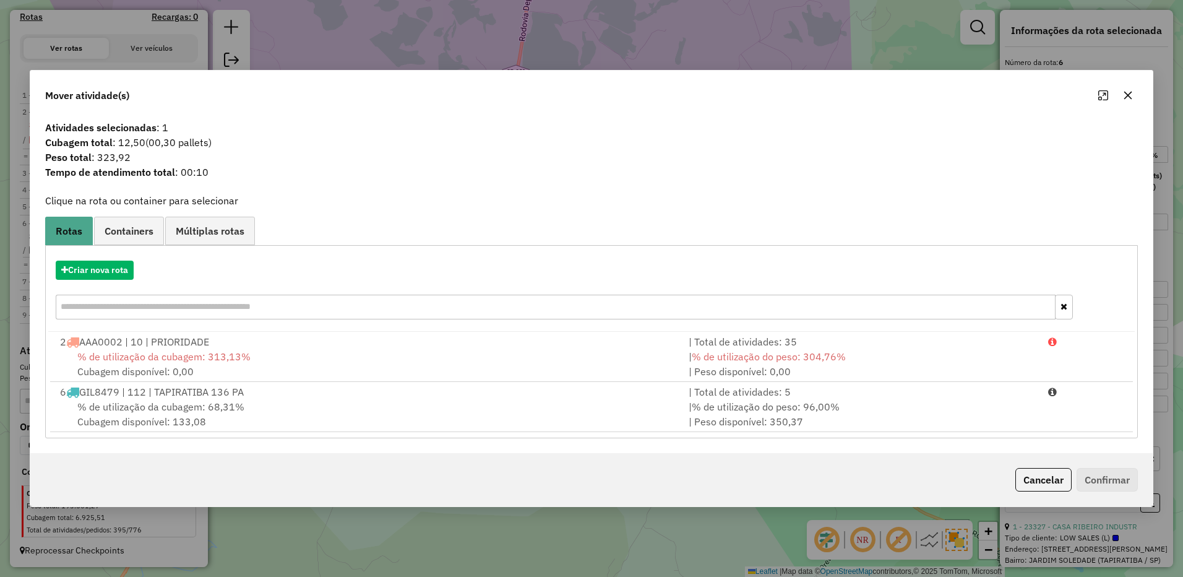
drag, startPoint x: 934, startPoint y: 413, endPoint x: 1077, endPoint y: 446, distance: 146.6
click at [937, 413] on div "| % de utilização do peso: 96,00% | Peso disponível: 350,37" at bounding box center [860, 414] width 359 height 30
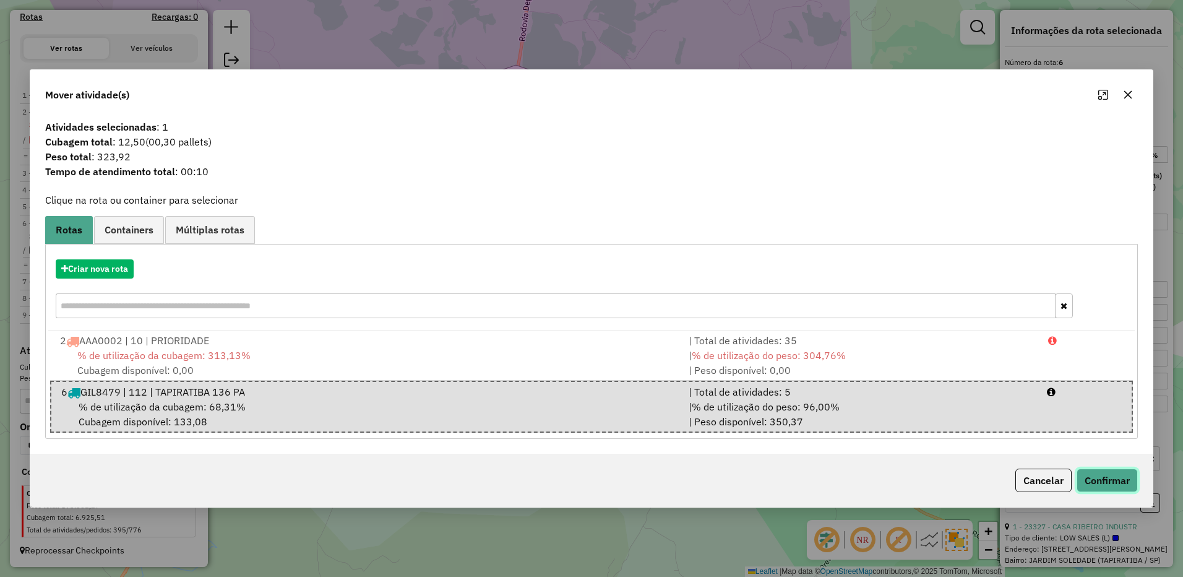
click at [1134, 480] on button "Confirmar" at bounding box center [1106, 480] width 61 height 24
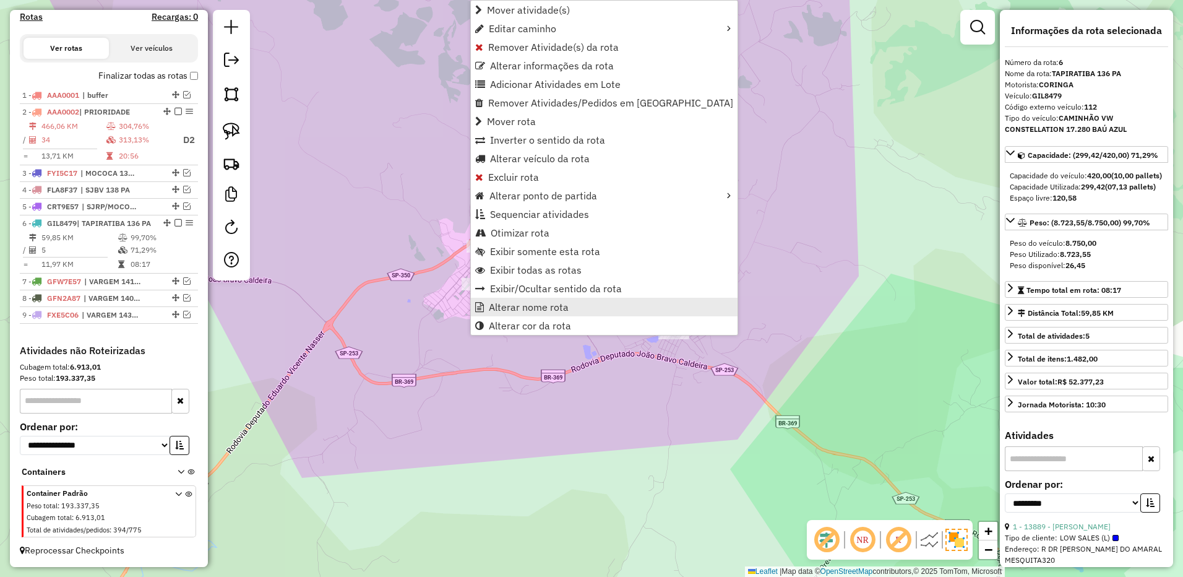
click at [531, 309] on span "Alterar nome rota" at bounding box center [529, 307] width 80 height 10
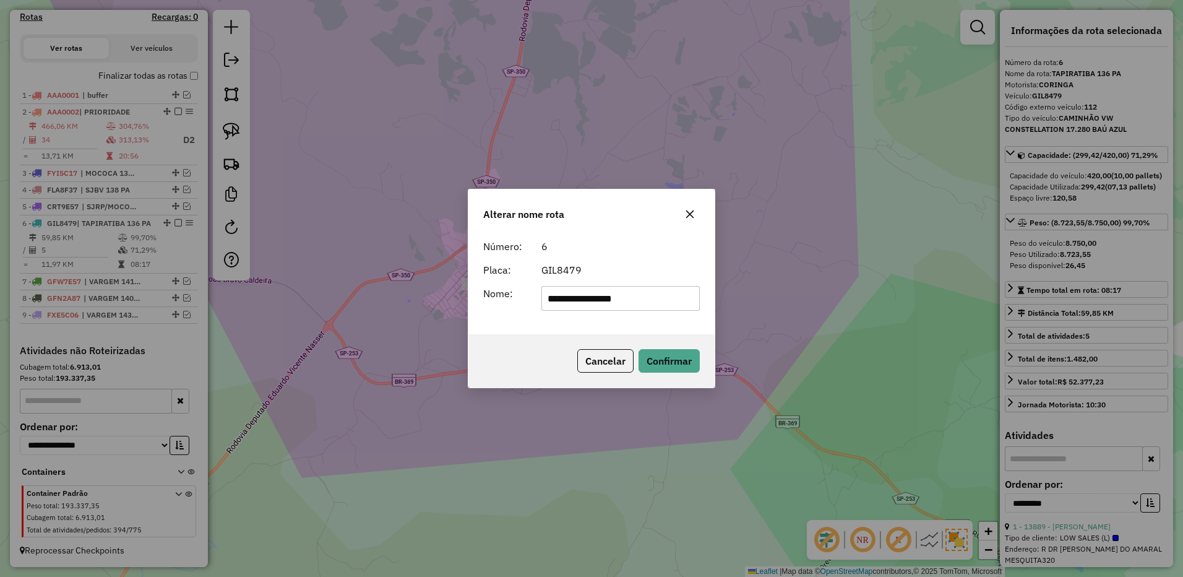
click at [621, 296] on input "**********" at bounding box center [620, 298] width 159 height 25
type input "**********"
click at [669, 363] on button "Confirmar" at bounding box center [668, 361] width 61 height 24
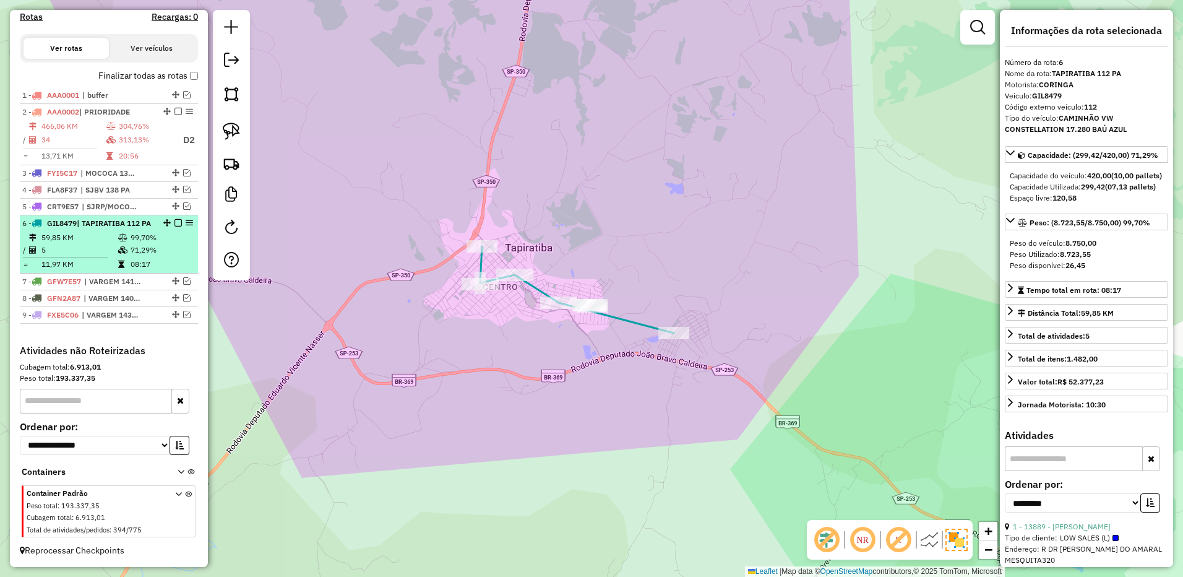
click at [176, 219] on em at bounding box center [177, 222] width 7 height 7
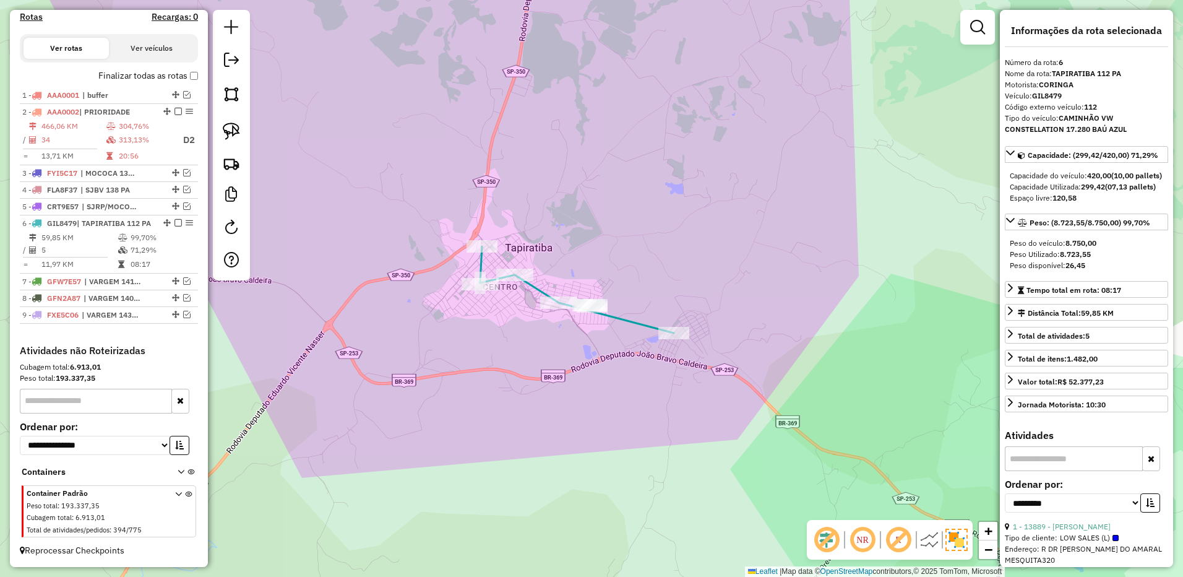
scroll to position [375, 0]
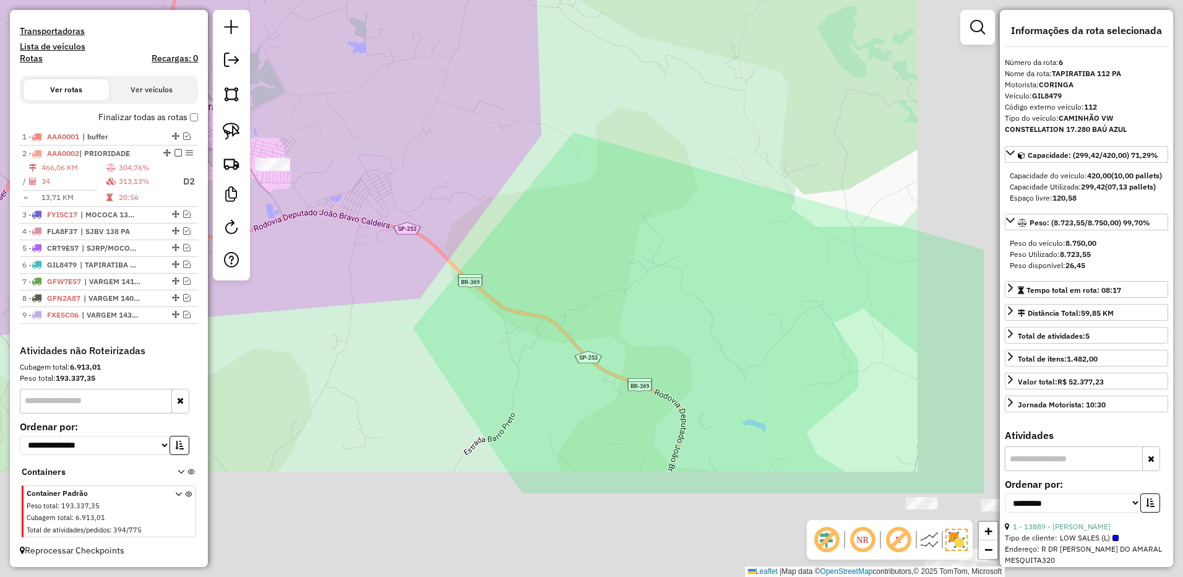
drag, startPoint x: 496, startPoint y: 231, endPoint x: 359, endPoint y: 154, distance: 157.3
click at [359, 154] on div "Janela de atendimento Grade de atendimento Capacidade Transportadoras Veículos …" at bounding box center [591, 288] width 1183 height 577
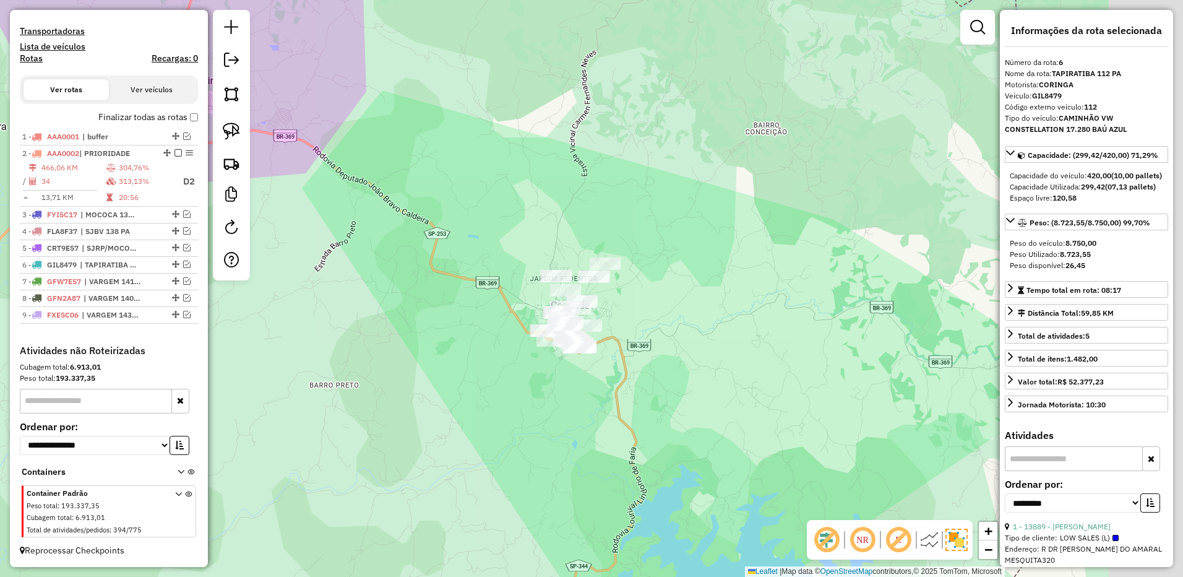
drag, startPoint x: 731, startPoint y: 332, endPoint x: 640, endPoint y: 289, distance: 99.9
click at [655, 290] on div "Janela de atendimento Grade de atendimento Capacidade Transportadoras Veículos …" at bounding box center [591, 288] width 1183 height 577
drag, startPoint x: 229, startPoint y: 124, endPoint x: 559, endPoint y: 211, distance: 341.5
click at [231, 124] on img at bounding box center [231, 130] width 17 height 17
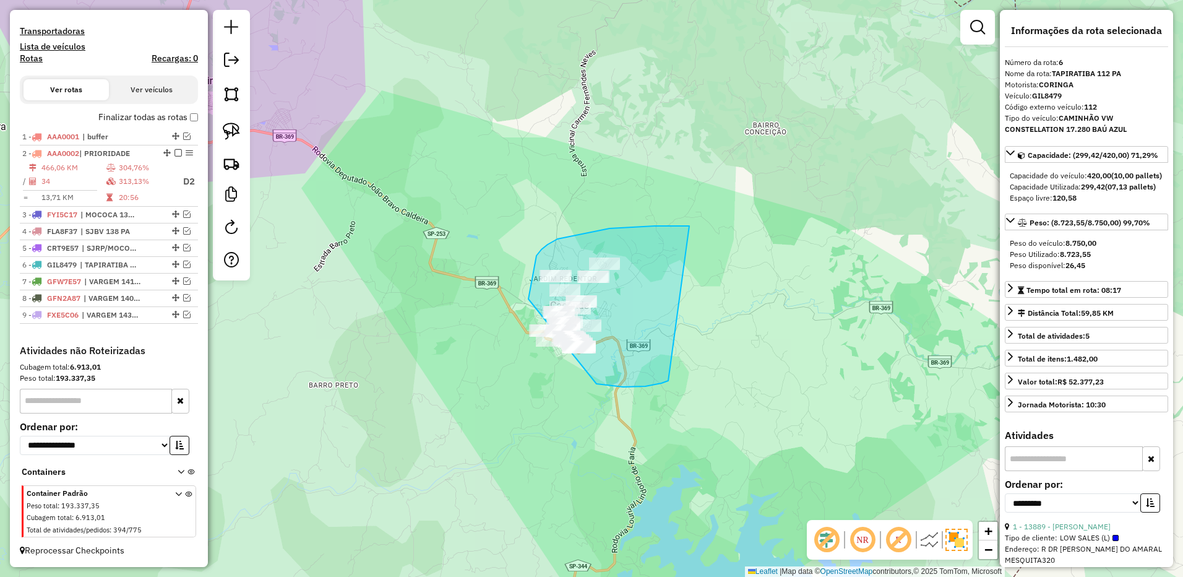
drag, startPoint x: 557, startPoint y: 239, endPoint x: 684, endPoint y: 360, distance: 175.0
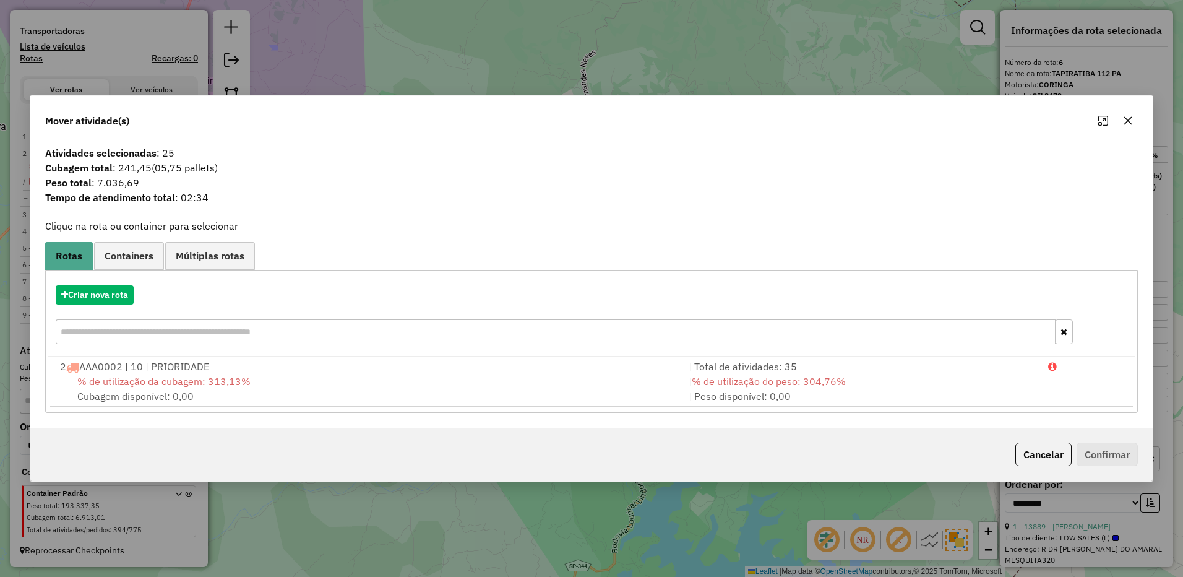
drag, startPoint x: 1128, startPoint y: 118, endPoint x: 956, endPoint y: 220, distance: 200.3
click at [1128, 117] on icon "button" at bounding box center [1128, 121] width 10 height 10
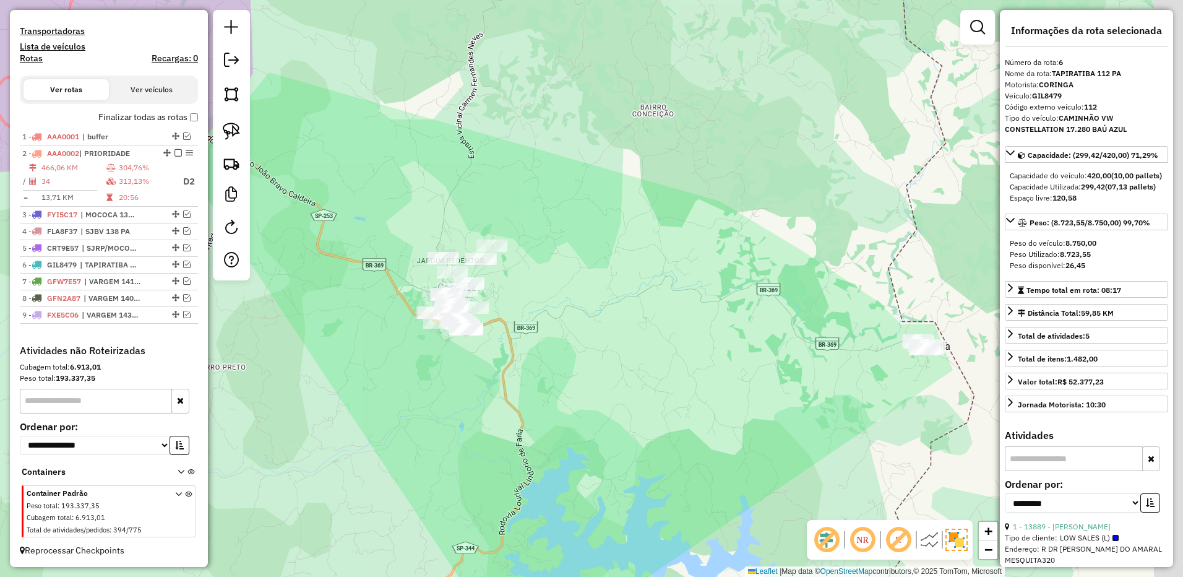
drag, startPoint x: 872, startPoint y: 280, endPoint x: 797, endPoint y: 264, distance: 77.2
click at [797, 264] on div "Janela de atendimento Grade de atendimento Capacidade Transportadoras Veículos …" at bounding box center [591, 288] width 1183 height 577
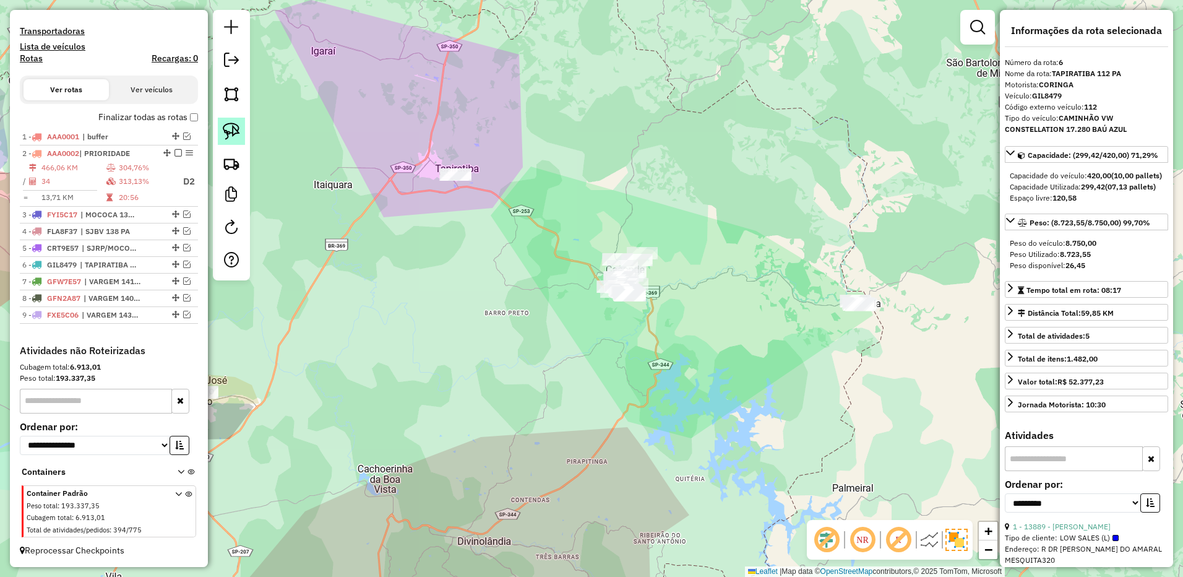
click at [242, 139] on link at bounding box center [231, 131] width 27 height 27
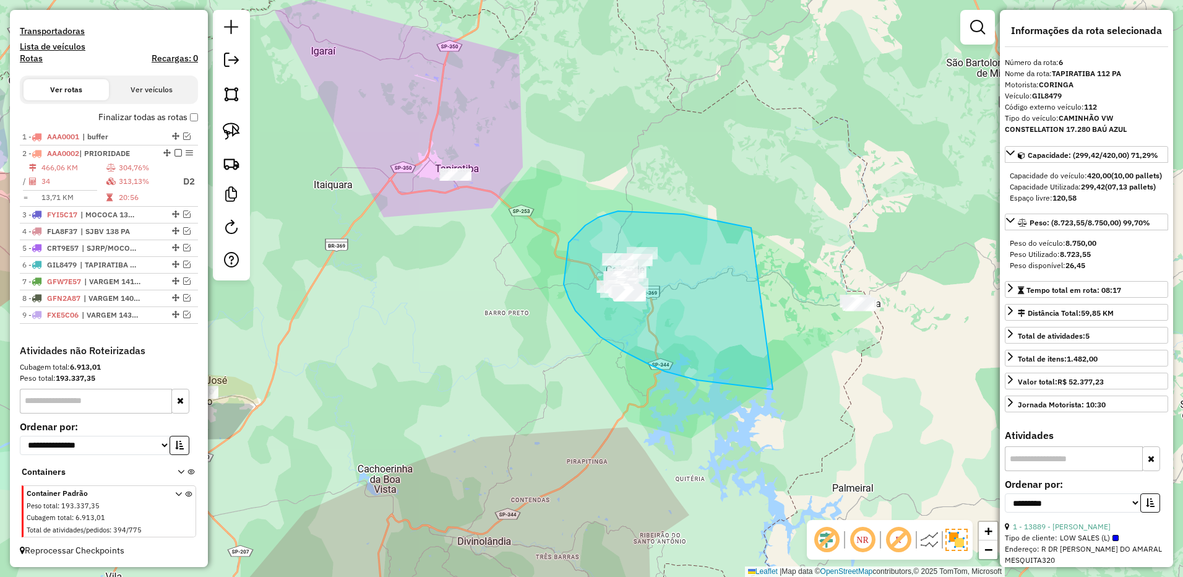
drag, startPoint x: 737, startPoint y: 225, endPoint x: 1017, endPoint y: 249, distance: 281.3
click at [1017, 249] on hb-router-mapa "Informações da Sessão 991499 - [DATE] Criação: [DATE] 17:33 Depósito: Brapira S…" at bounding box center [591, 288] width 1183 height 577
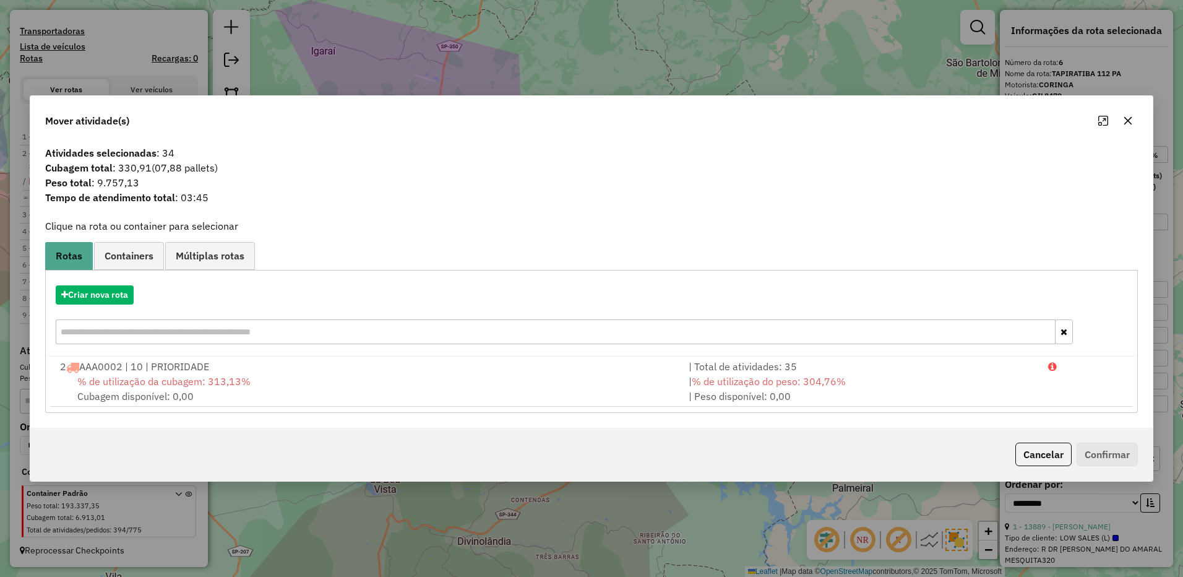
drag, startPoint x: 1123, startPoint y: 116, endPoint x: 940, endPoint y: 175, distance: 192.9
click at [1123, 116] on icon "button" at bounding box center [1128, 121] width 10 height 10
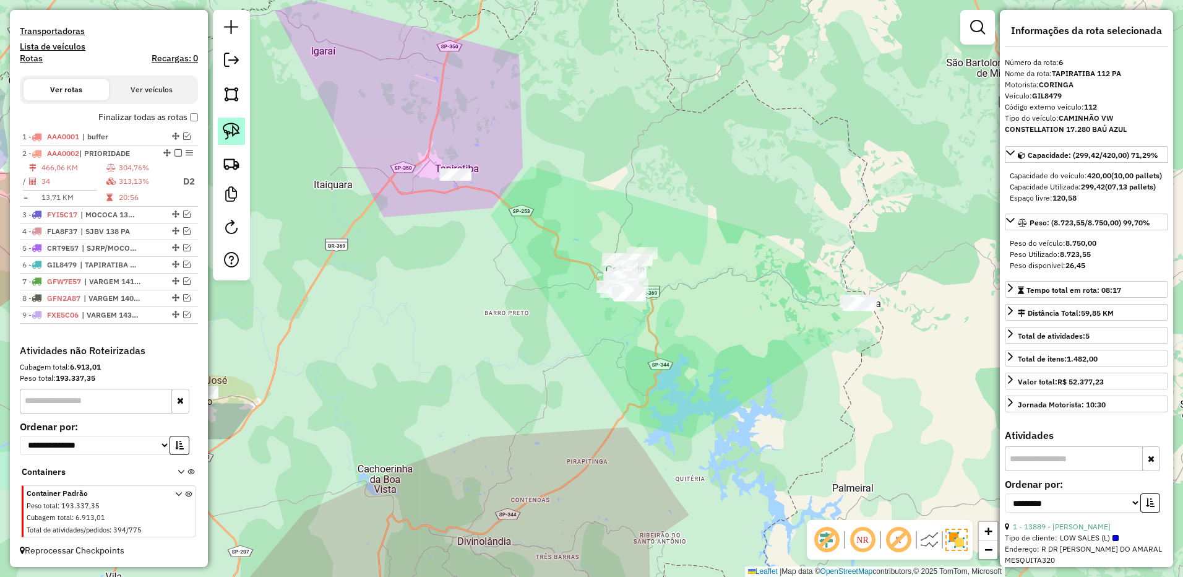
click at [228, 126] on img at bounding box center [231, 130] width 17 height 17
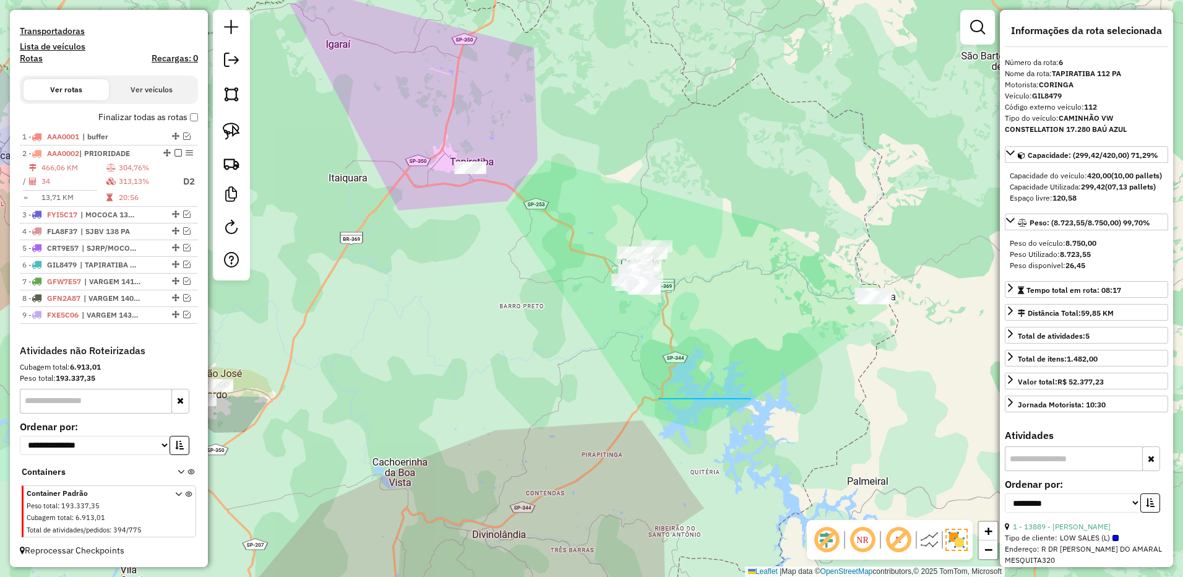
drag, startPoint x: 704, startPoint y: 398, endPoint x: 545, endPoint y: 398, distance: 159.0
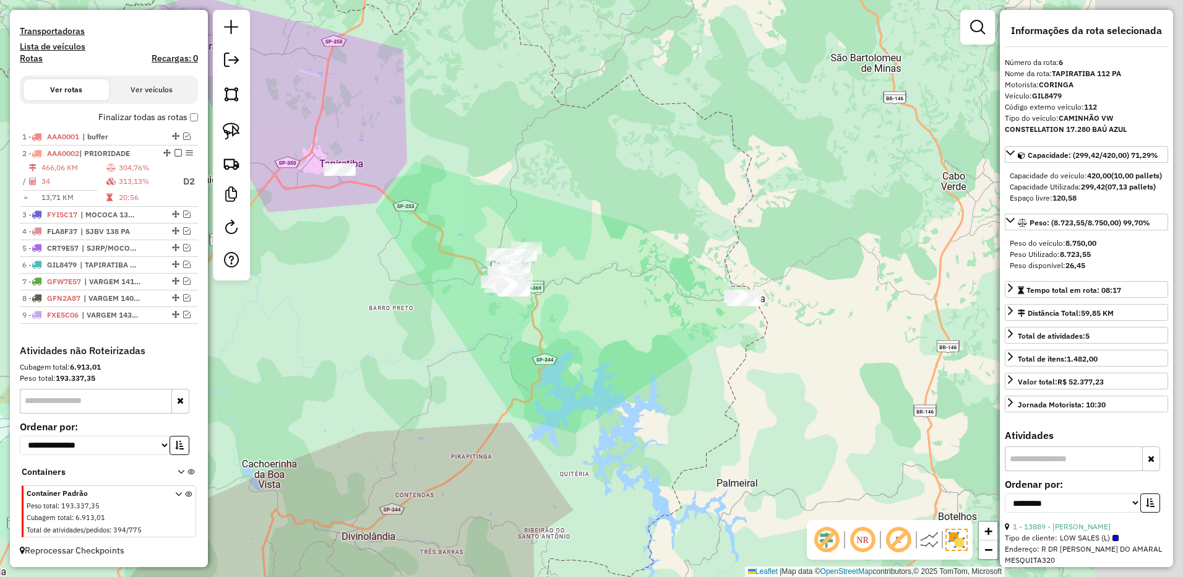
drag, startPoint x: 674, startPoint y: 353, endPoint x: 504, endPoint y: 351, distance: 170.1
click at [513, 355] on div "Janela de atendimento Grade de atendimento Capacidade Transportadoras Veículos …" at bounding box center [591, 288] width 1183 height 577
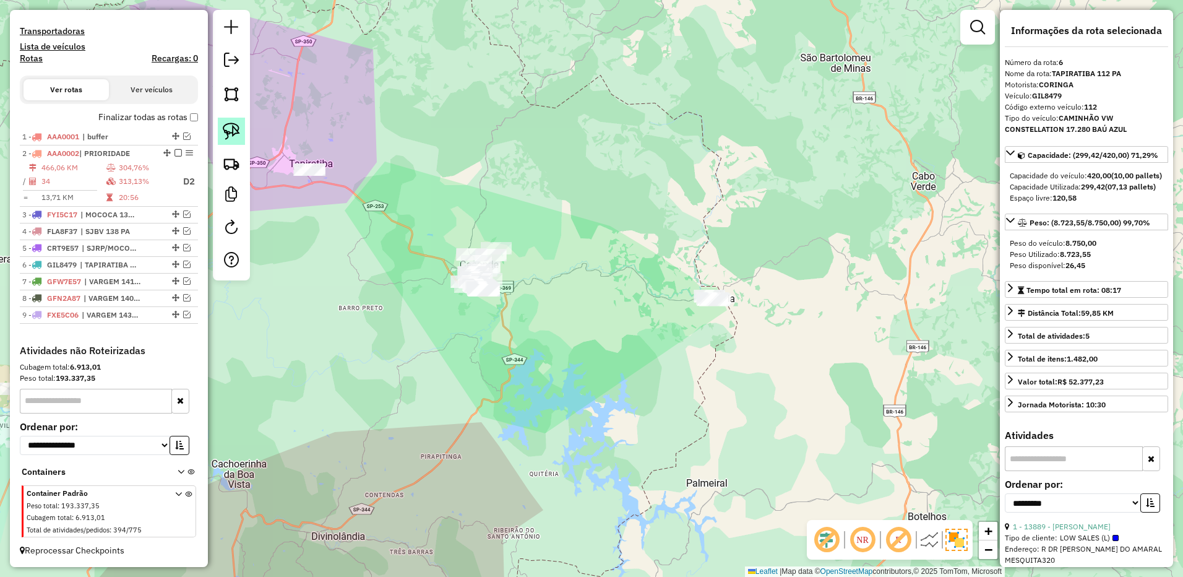
click at [231, 123] on img at bounding box center [231, 130] width 17 height 17
drag, startPoint x: 767, startPoint y: 291, endPoint x: 740, endPoint y: 329, distance: 46.2
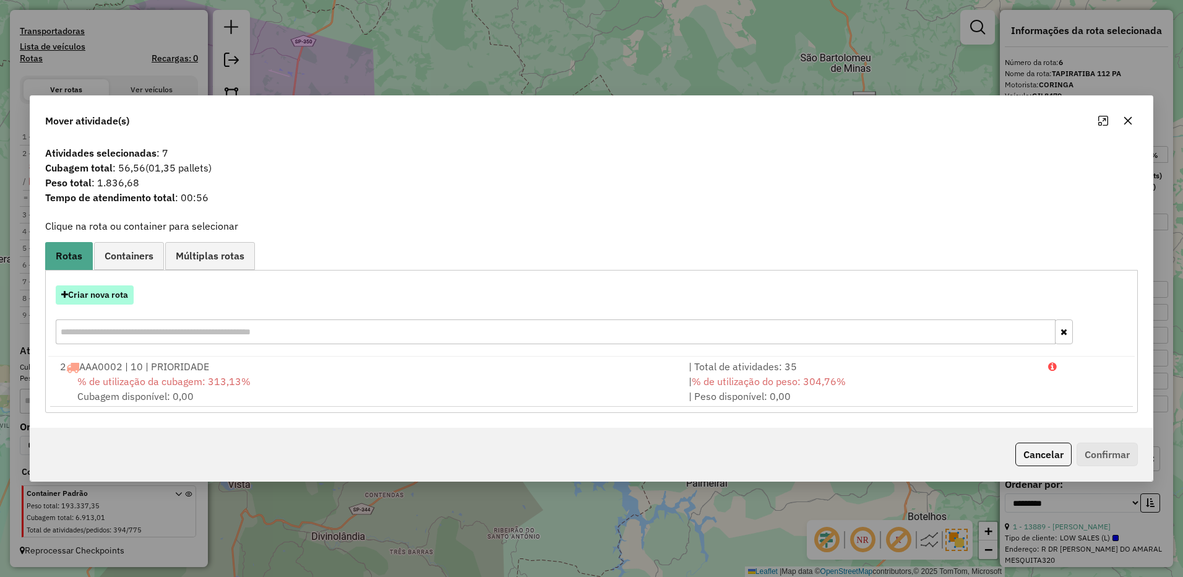
click at [98, 290] on button "Criar nova rota" at bounding box center [95, 294] width 78 height 19
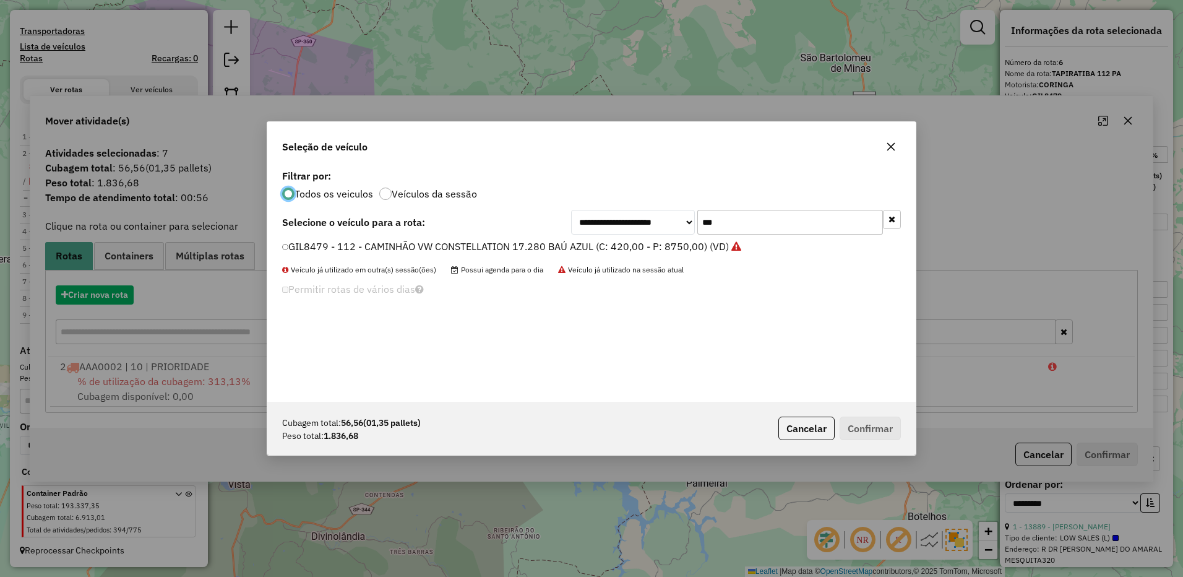
scroll to position [7, 4]
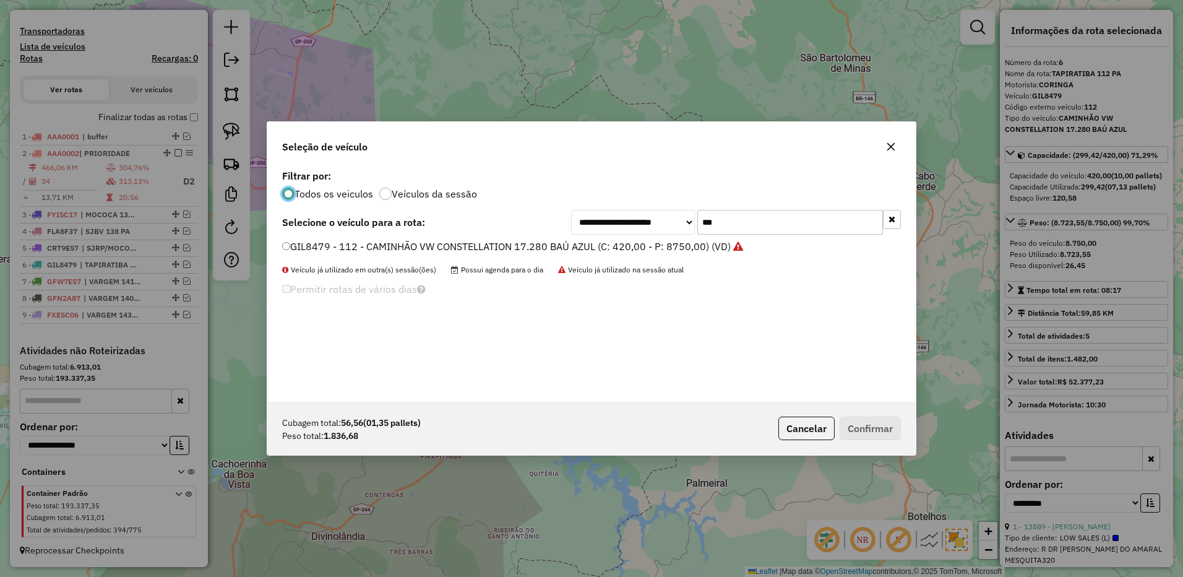
click at [731, 213] on input "***" at bounding box center [790, 222] width 186 height 25
type input "***"
click at [685, 247] on label "FQU3G56 - 136 - CAMINHÃO VW CONSTELLATION 17.260 TRUCKVAN (C: 420,00 - P: 8300,…" at bounding box center [510, 246] width 457 height 15
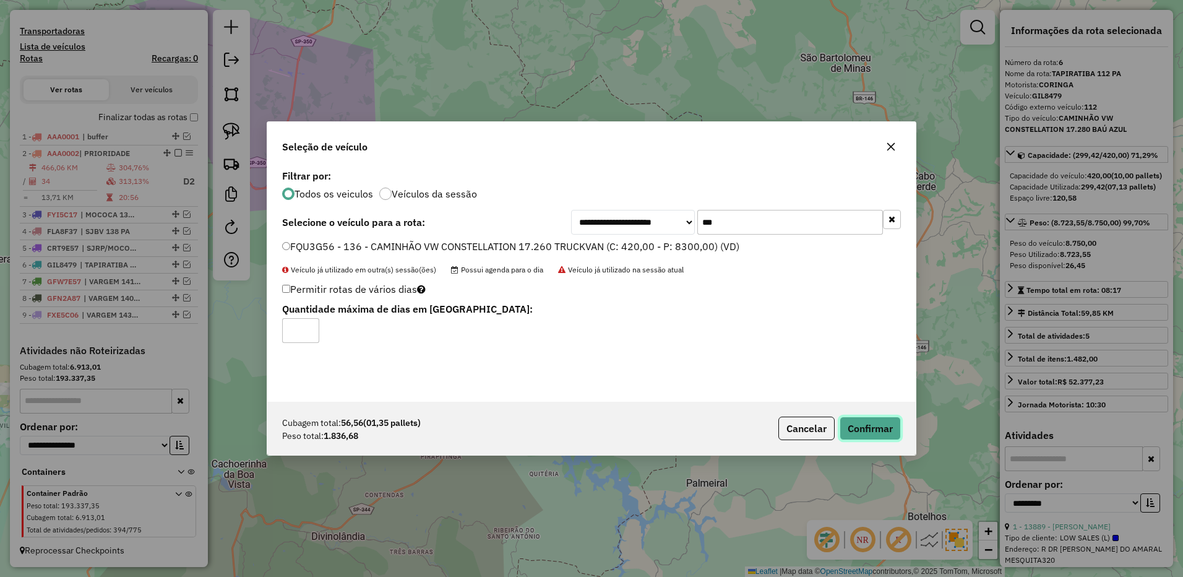
click at [880, 434] on button "Confirmar" at bounding box center [869, 428] width 61 height 24
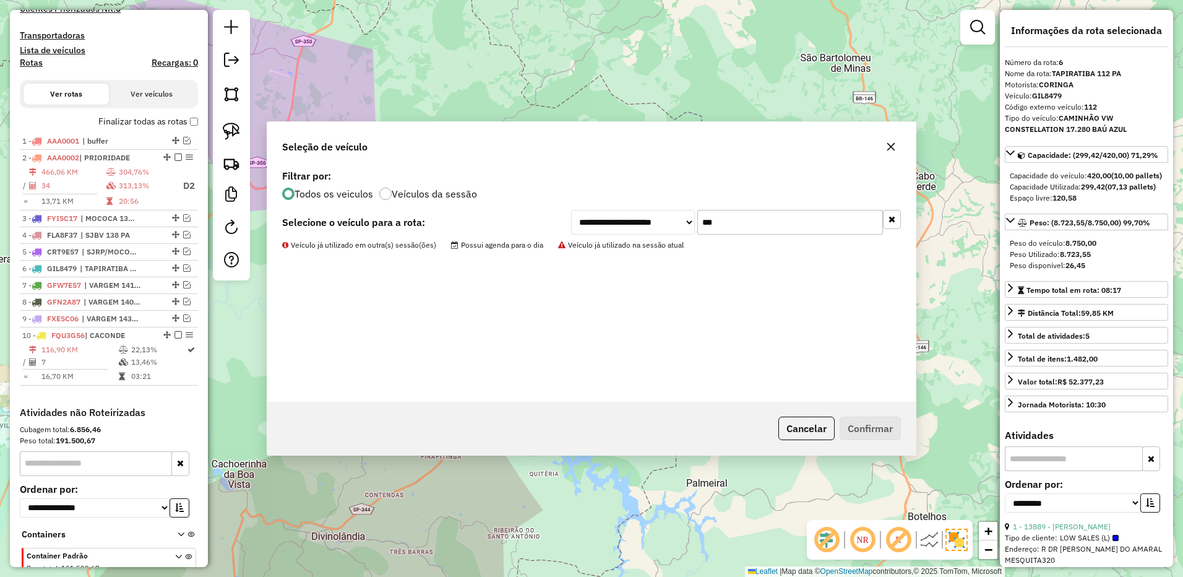
scroll to position [449, 0]
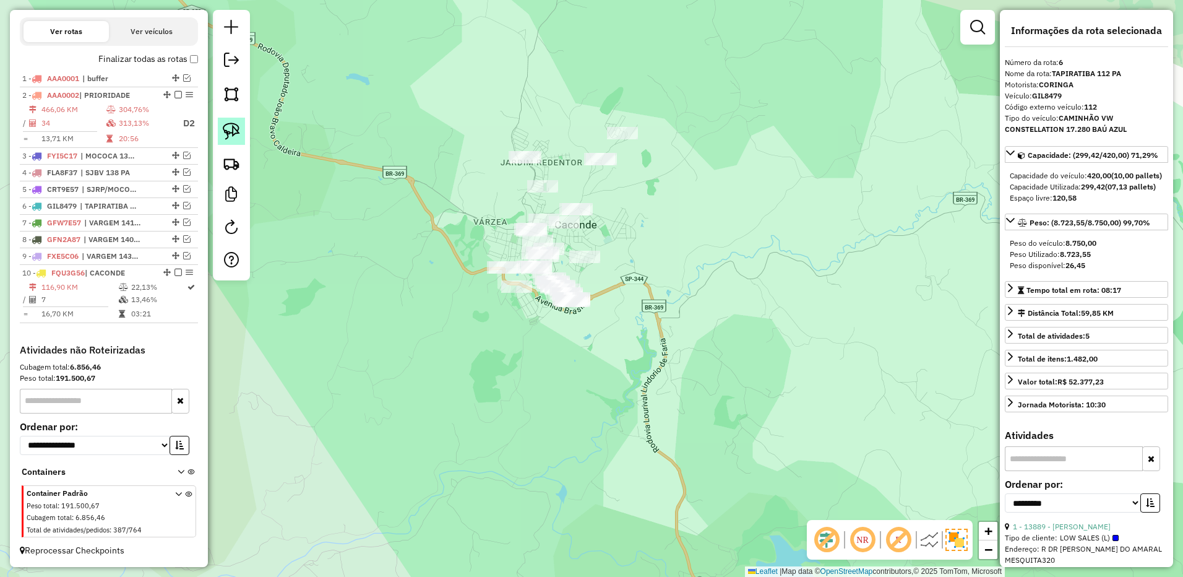
click at [225, 129] on img at bounding box center [231, 130] width 17 height 17
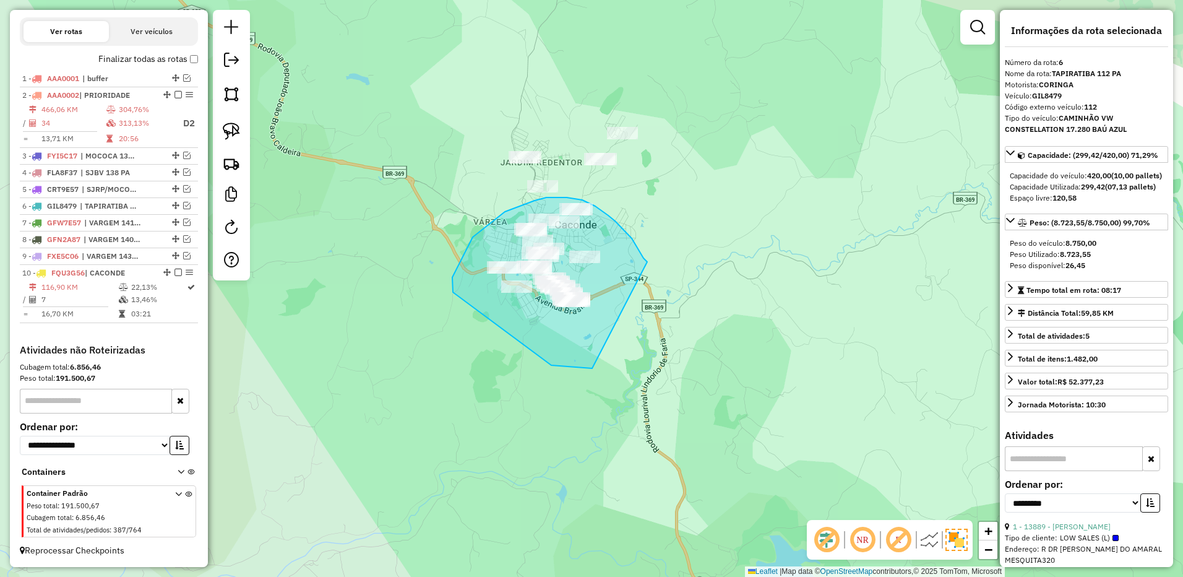
drag, startPoint x: 632, startPoint y: 238, endPoint x: 637, endPoint y: 357, distance: 118.9
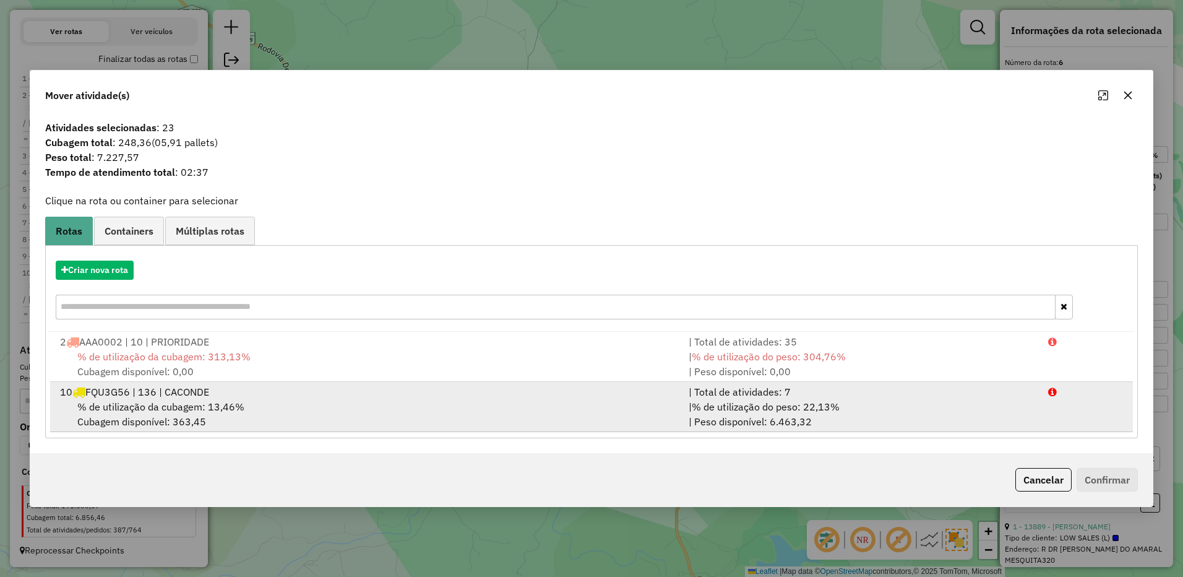
click at [848, 409] on div "| % de utilização do peso: 22,13% | Peso disponível: 6.463,32" at bounding box center [860, 414] width 359 height 30
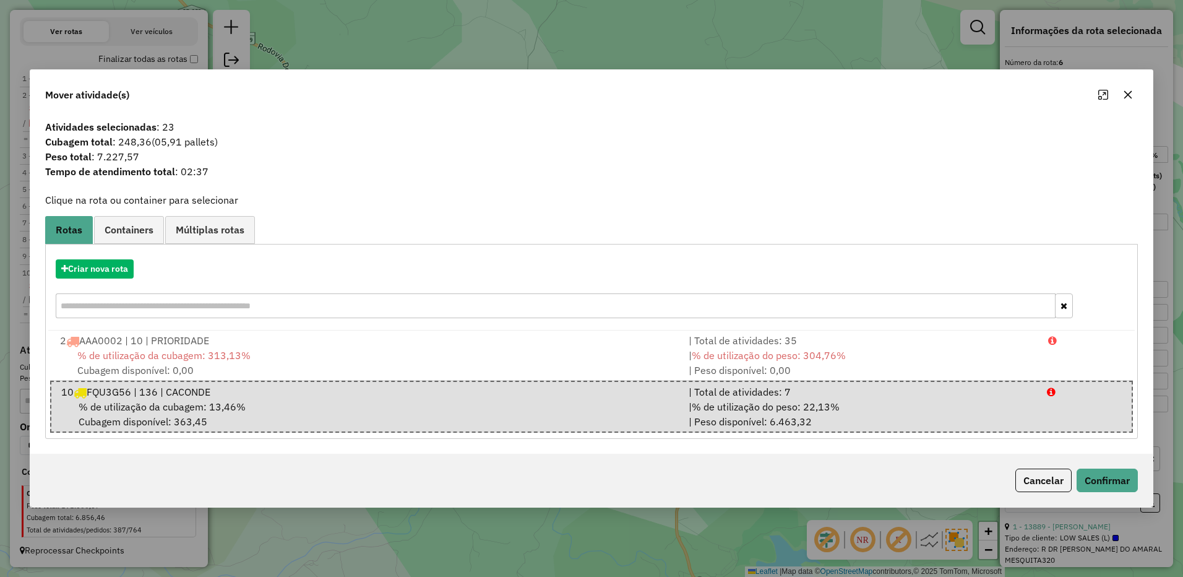
drag, startPoint x: 1133, startPoint y: 88, endPoint x: 1126, endPoint y: 89, distance: 6.3
click at [1132, 88] on button "button" at bounding box center [1128, 95] width 20 height 20
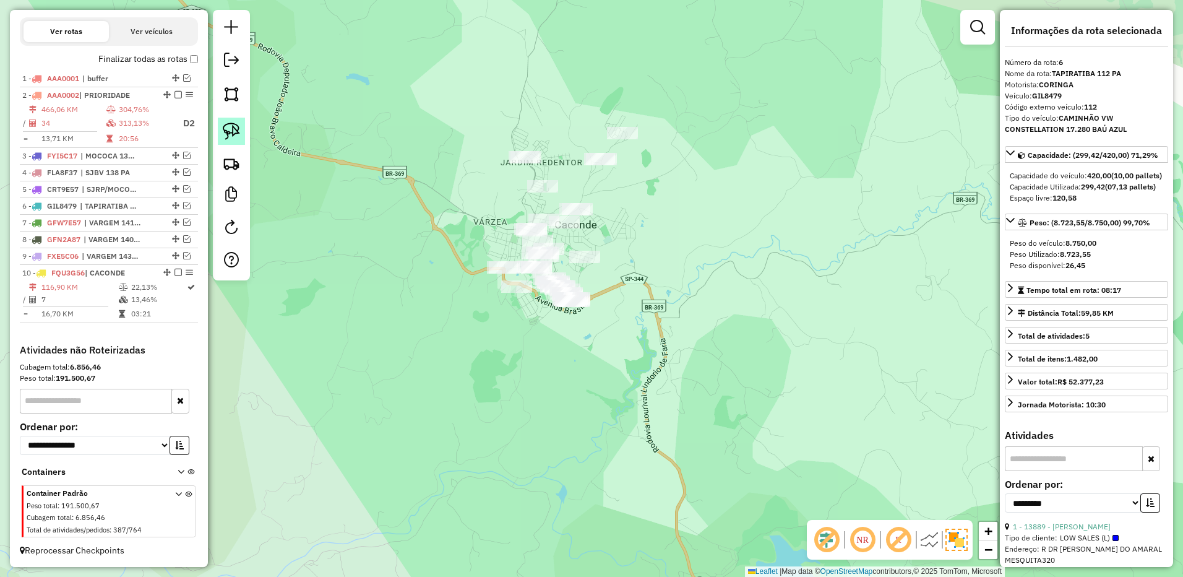
click at [235, 136] on img at bounding box center [231, 130] width 17 height 17
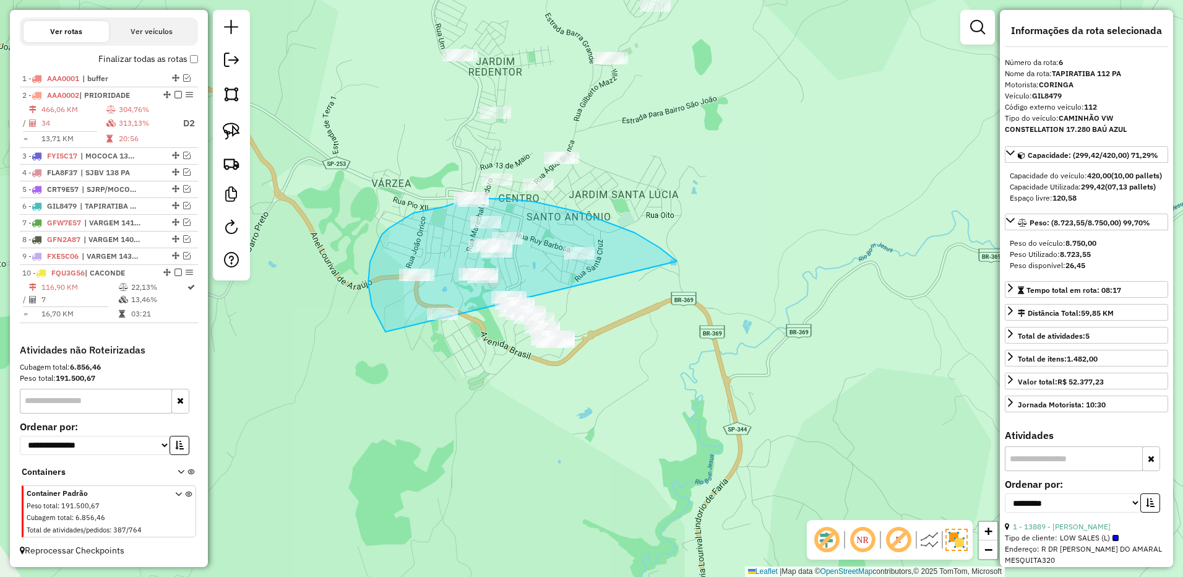
drag, startPoint x: 677, startPoint y: 261, endPoint x: 654, endPoint y: 321, distance: 64.2
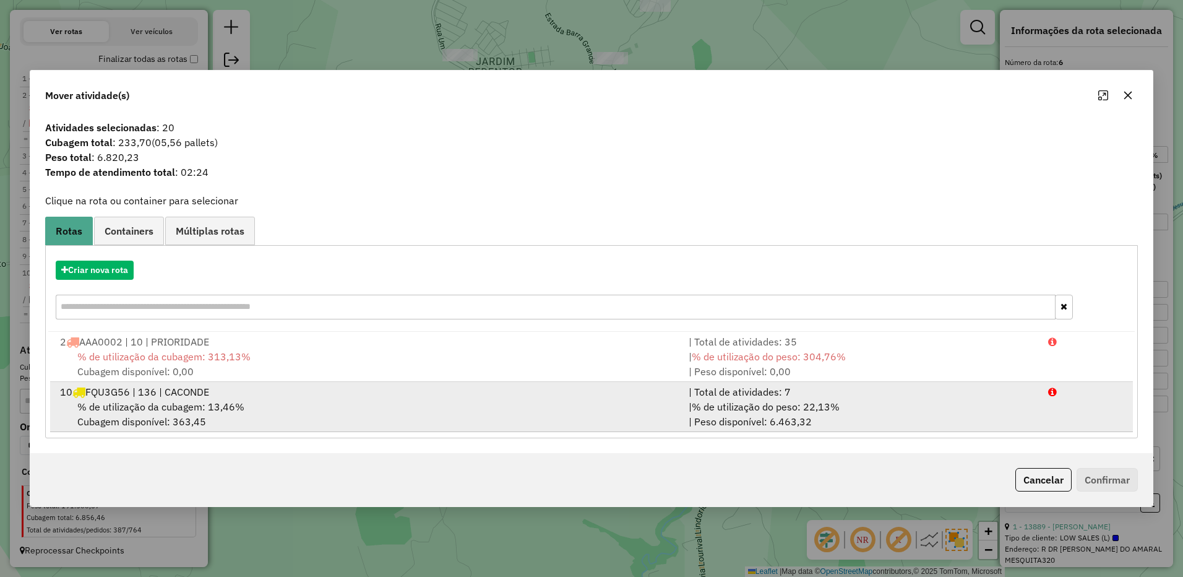
click at [839, 398] on div "| Total de atividades: 7" at bounding box center [860, 391] width 359 height 15
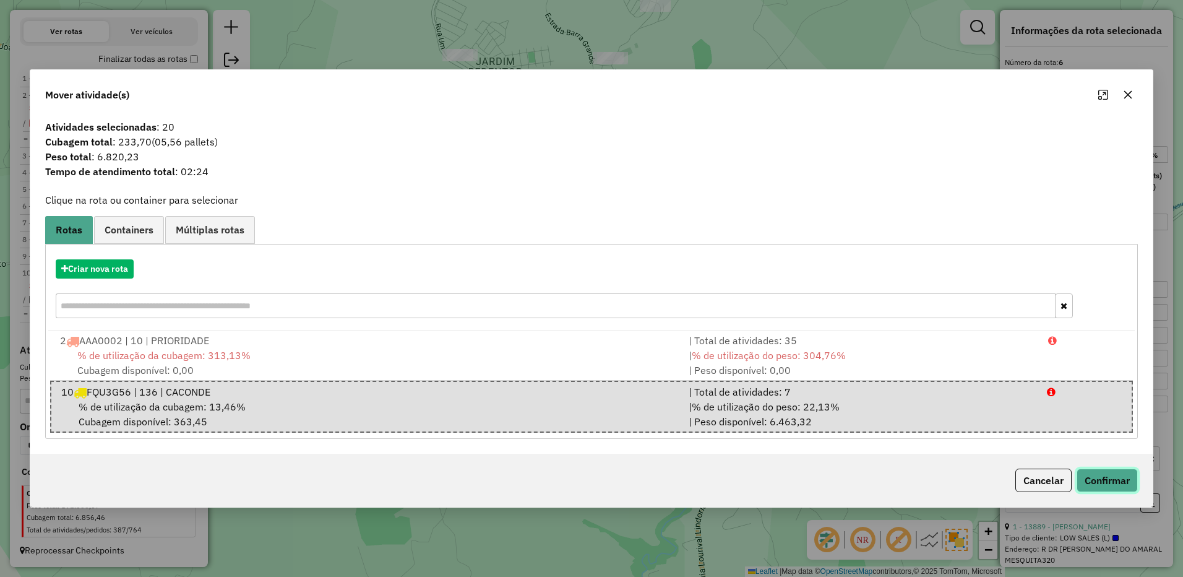
click at [1105, 482] on button "Confirmar" at bounding box center [1106, 480] width 61 height 24
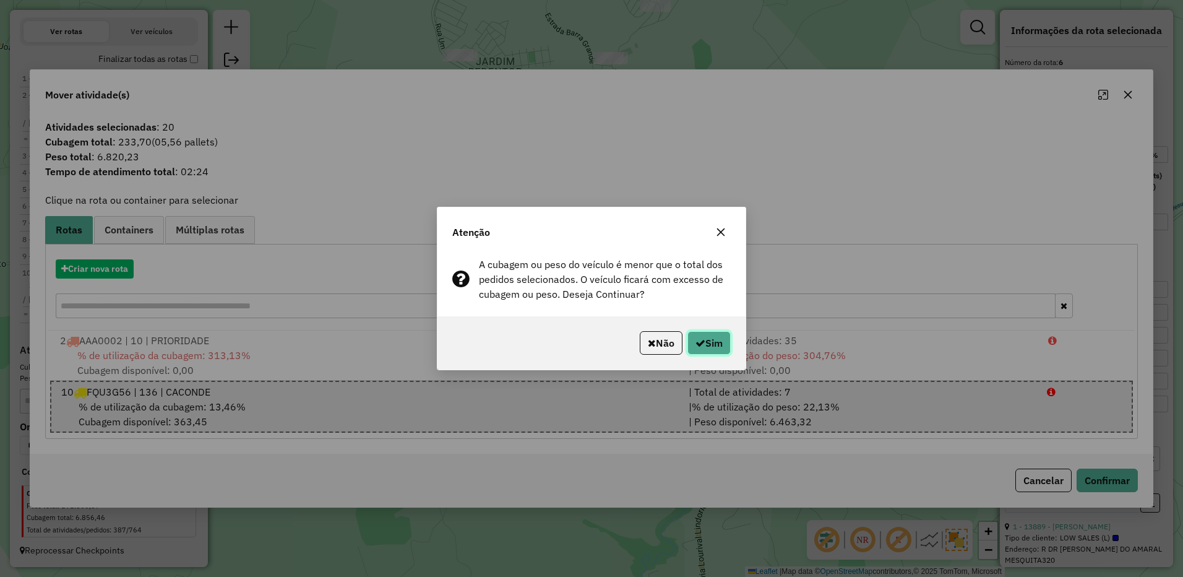
click at [715, 343] on button "Sim" at bounding box center [708, 343] width 43 height 24
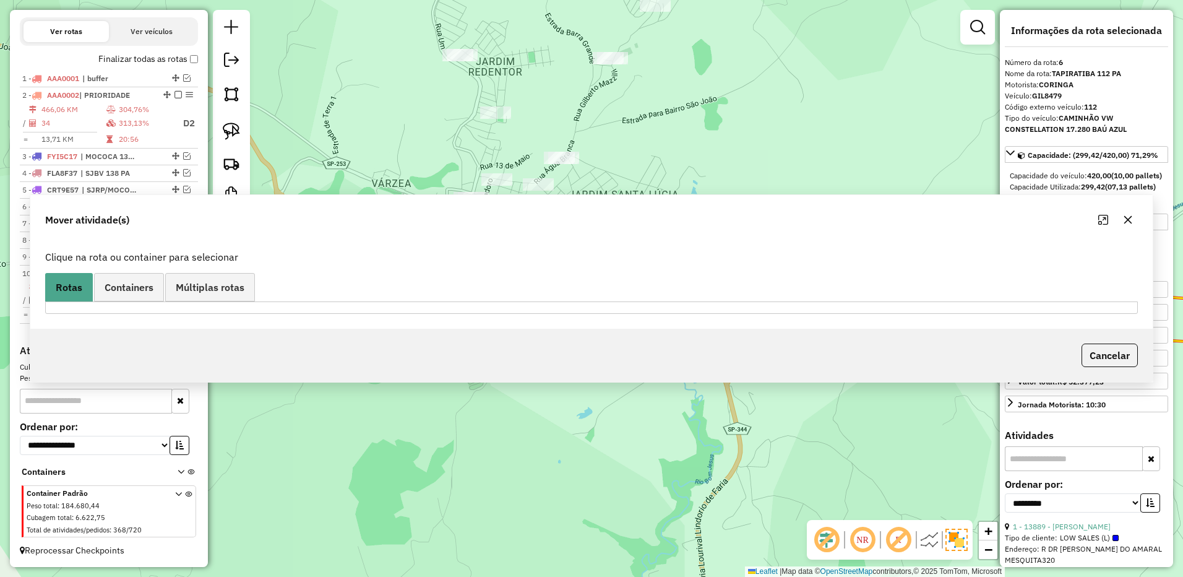
scroll to position [434, 0]
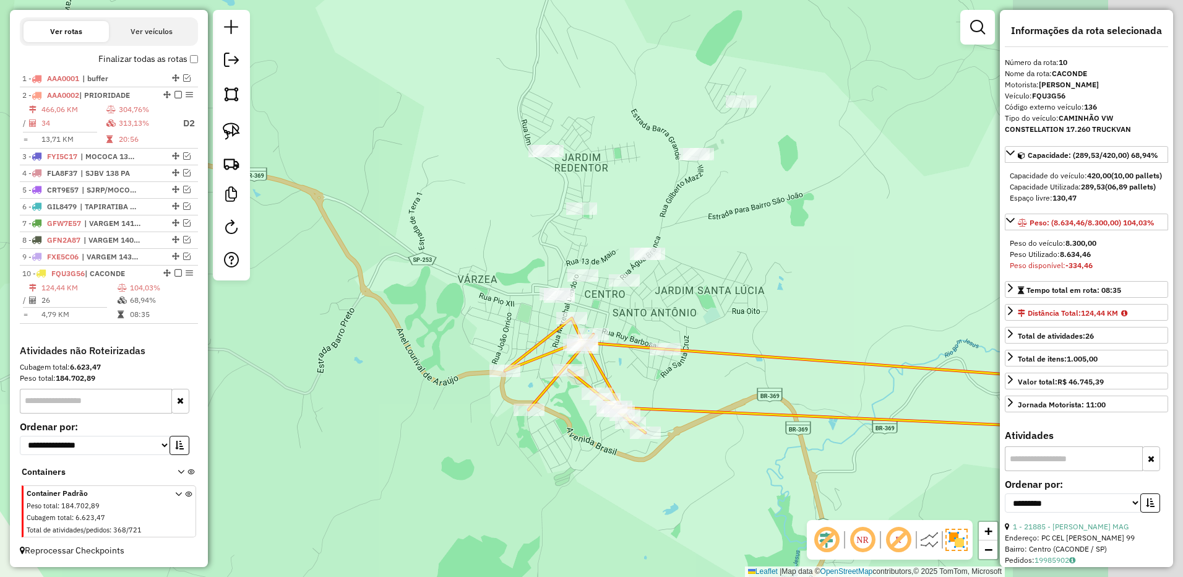
drag, startPoint x: 874, startPoint y: 314, endPoint x: 649, endPoint y: 307, distance: 225.3
click at [651, 307] on div "Janela de atendimento Grade de atendimento Capacidade Transportadoras Veículos …" at bounding box center [591, 288] width 1183 height 577
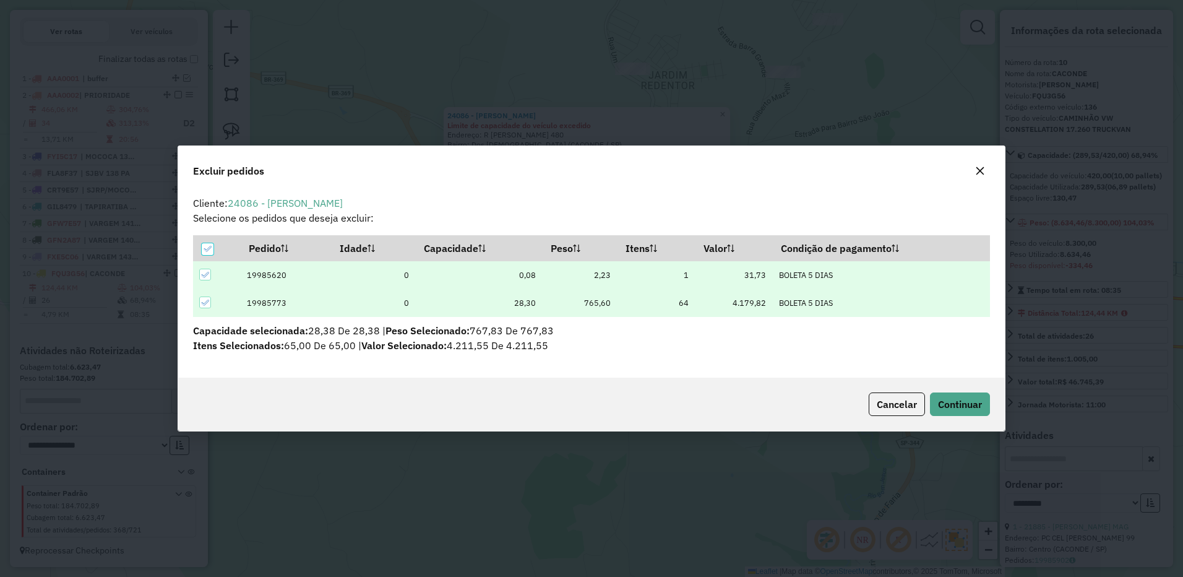
scroll to position [7, 4]
click at [969, 401] on span "Continuar" at bounding box center [960, 404] width 44 height 12
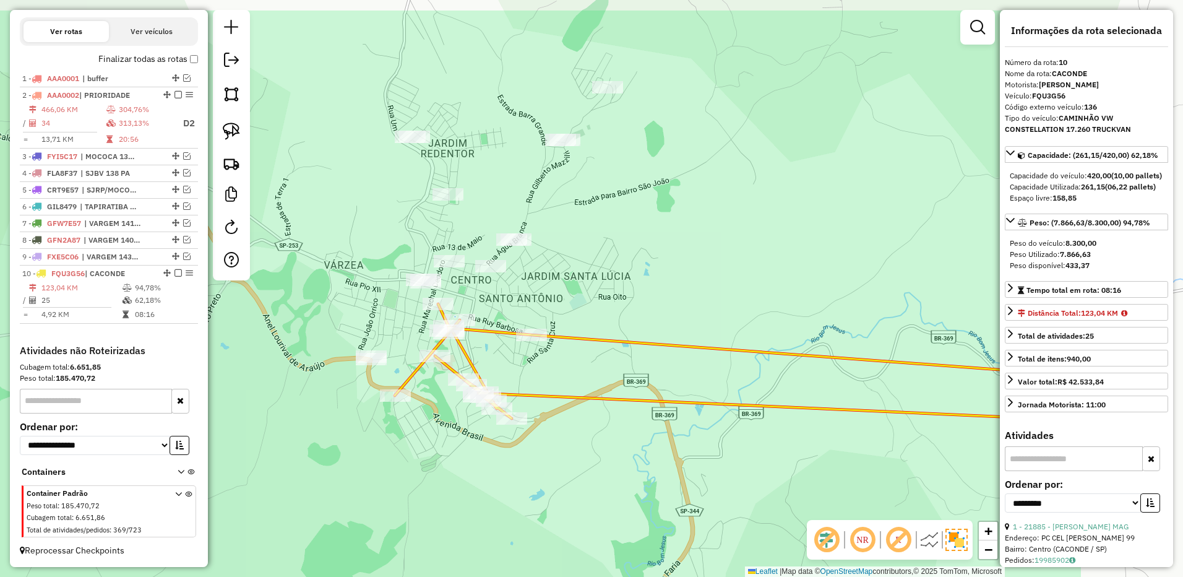
drag, startPoint x: 779, startPoint y: 386, endPoint x: 528, endPoint y: 402, distance: 252.3
click at [572, 448] on div "Janela de atendimento Grade de atendimento Capacidade Transportadoras Veículos …" at bounding box center [591, 288] width 1183 height 577
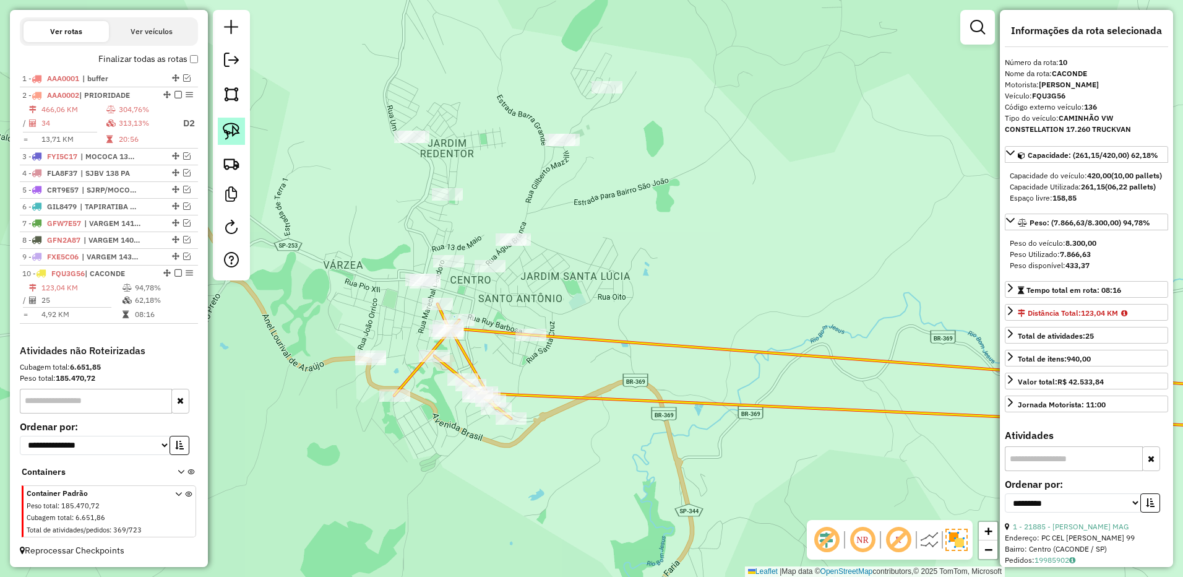
click at [234, 132] on img at bounding box center [231, 130] width 17 height 17
drag, startPoint x: 429, startPoint y: 267, endPoint x: 451, endPoint y: 280, distance: 25.6
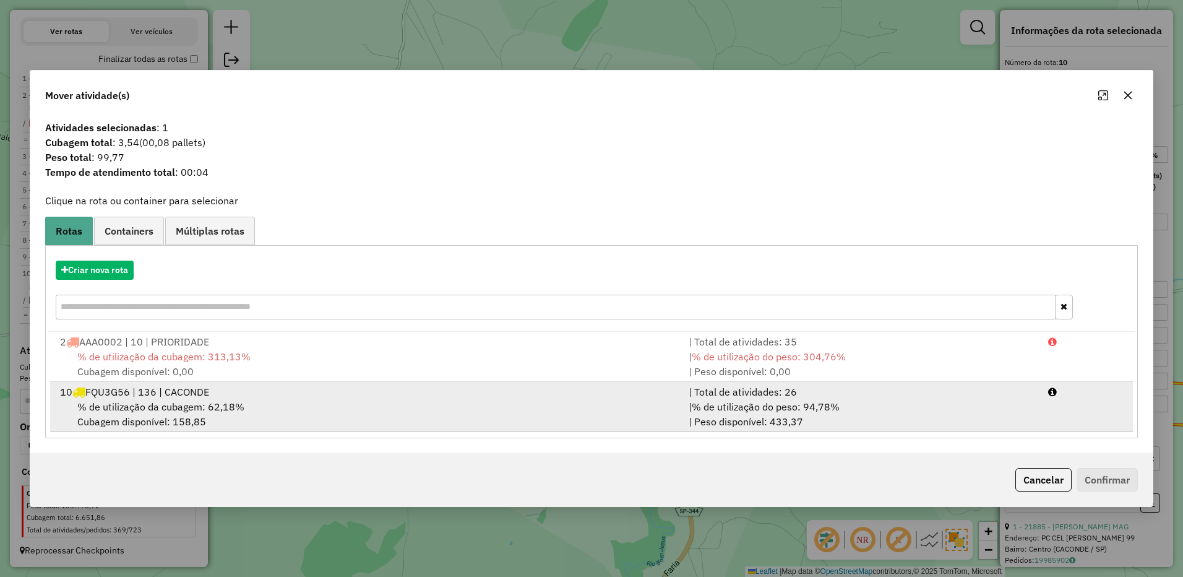
drag, startPoint x: 894, startPoint y: 394, endPoint x: 1091, endPoint y: 461, distance: 208.0
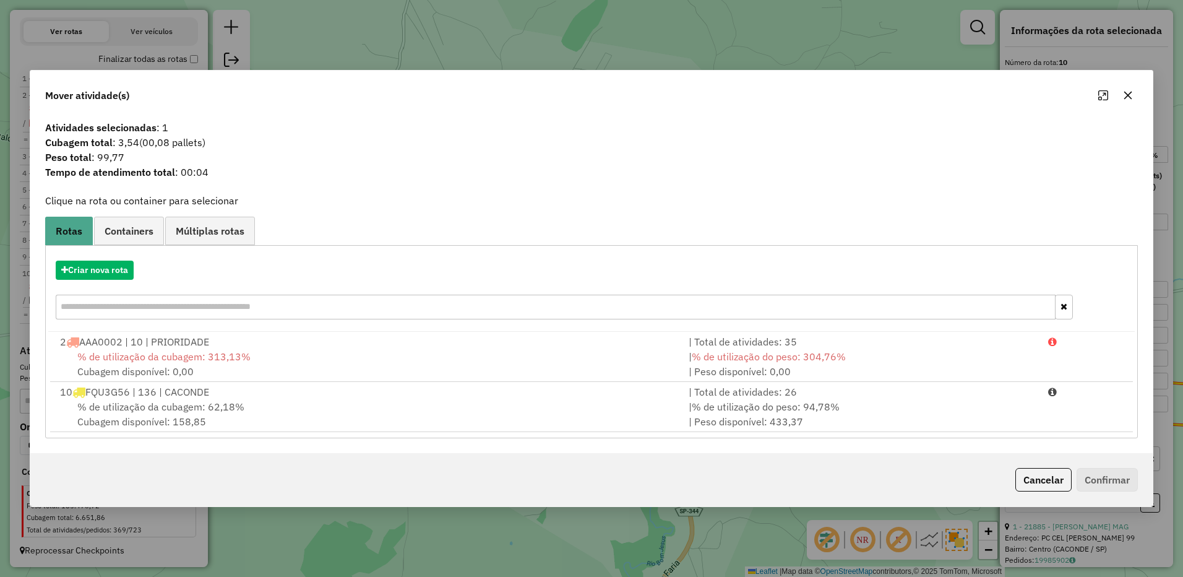
click at [895, 393] on div "| Total de atividades: 26" at bounding box center [860, 391] width 359 height 15
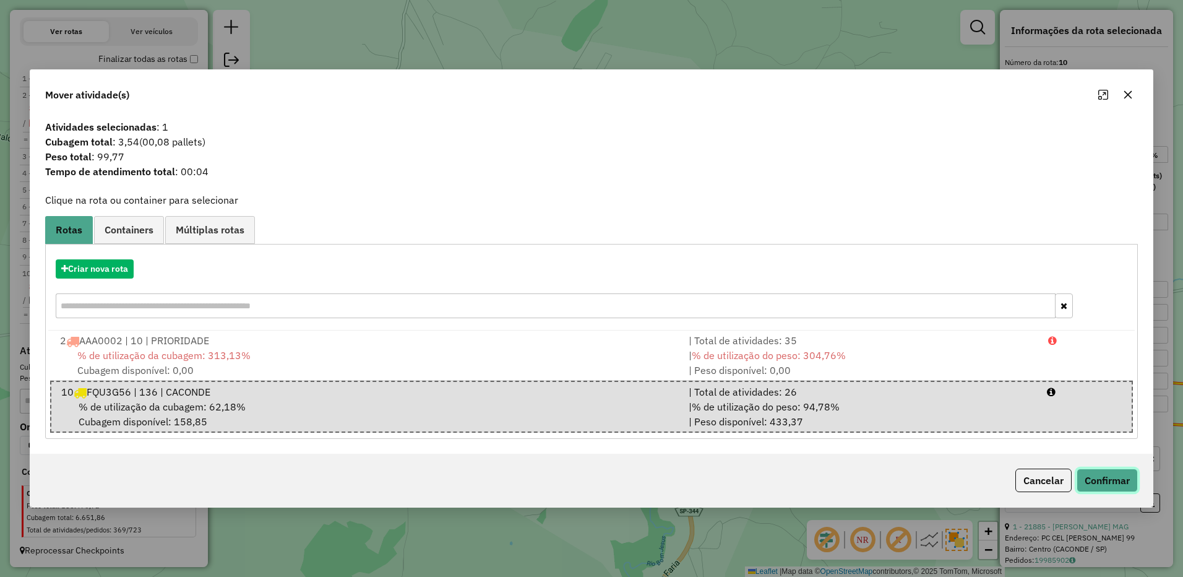
drag, startPoint x: 1102, startPoint y: 479, endPoint x: 491, endPoint y: 179, distance: 681.7
click at [1102, 480] on button "Confirmar" at bounding box center [1106, 480] width 61 height 24
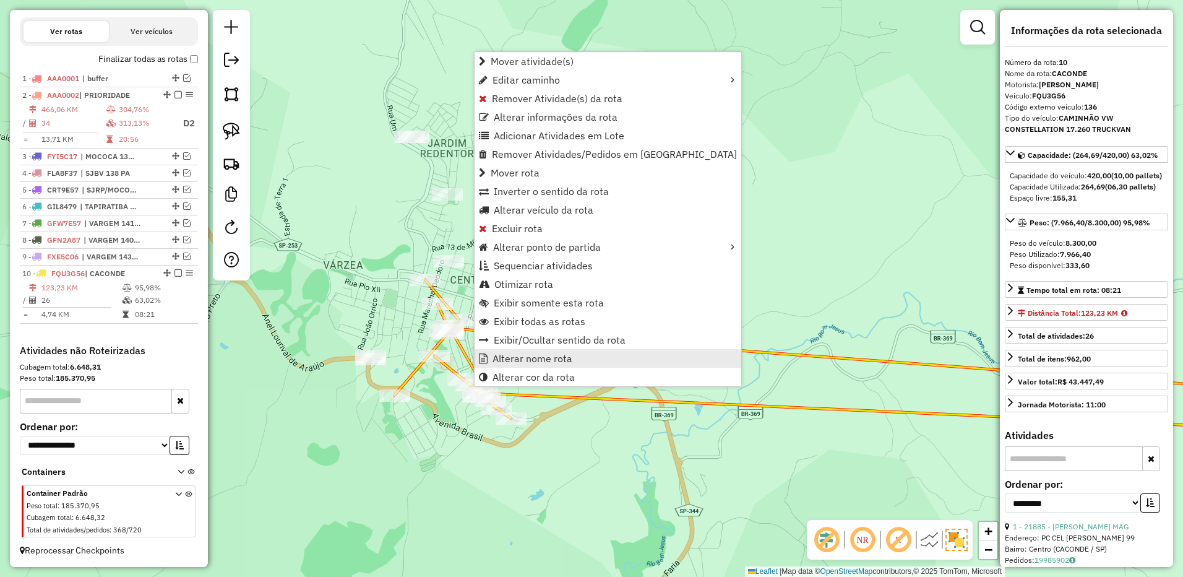
click at [530, 357] on span "Alterar nome rota" at bounding box center [532, 358] width 80 height 10
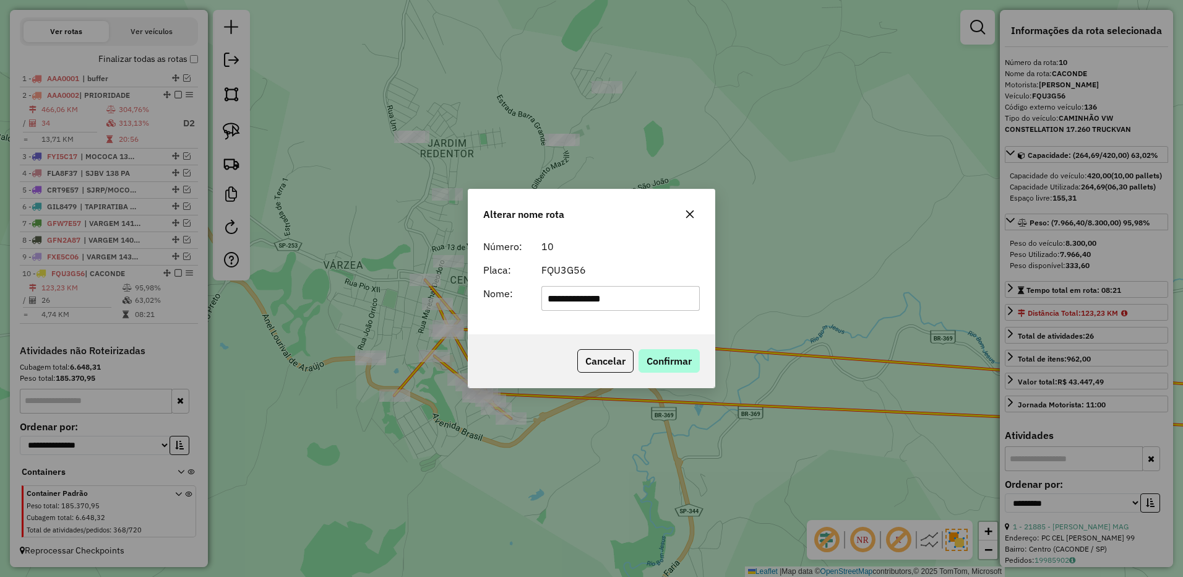
type input "**********"
click at [690, 367] on button "Confirmar" at bounding box center [668, 361] width 61 height 24
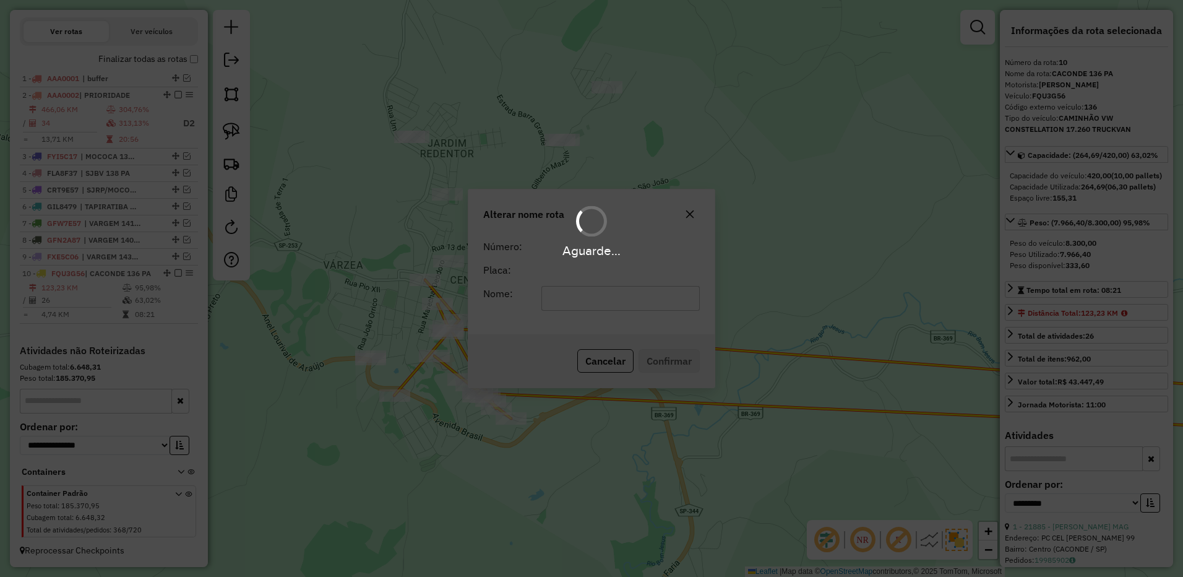
scroll to position [445, 0]
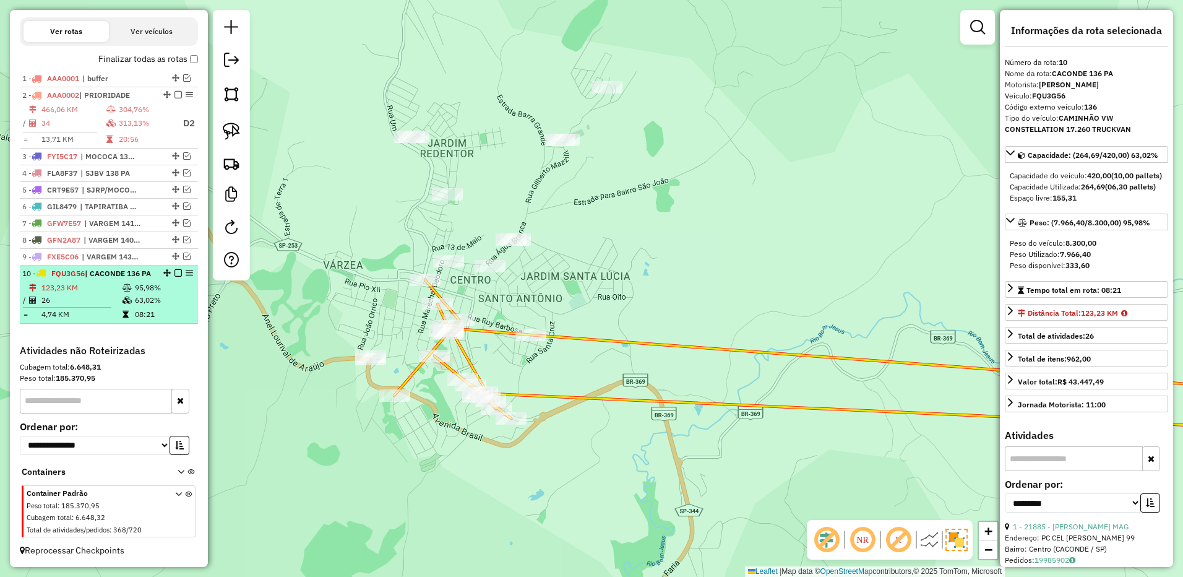
click at [176, 269] on em at bounding box center [177, 272] width 7 height 7
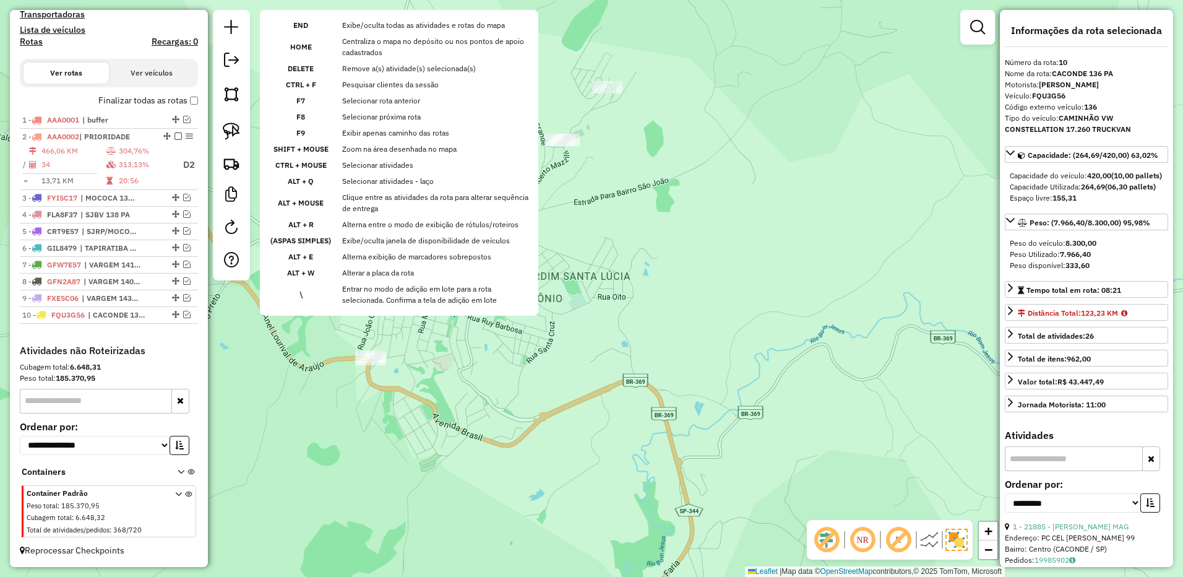
scroll to position [392, 0]
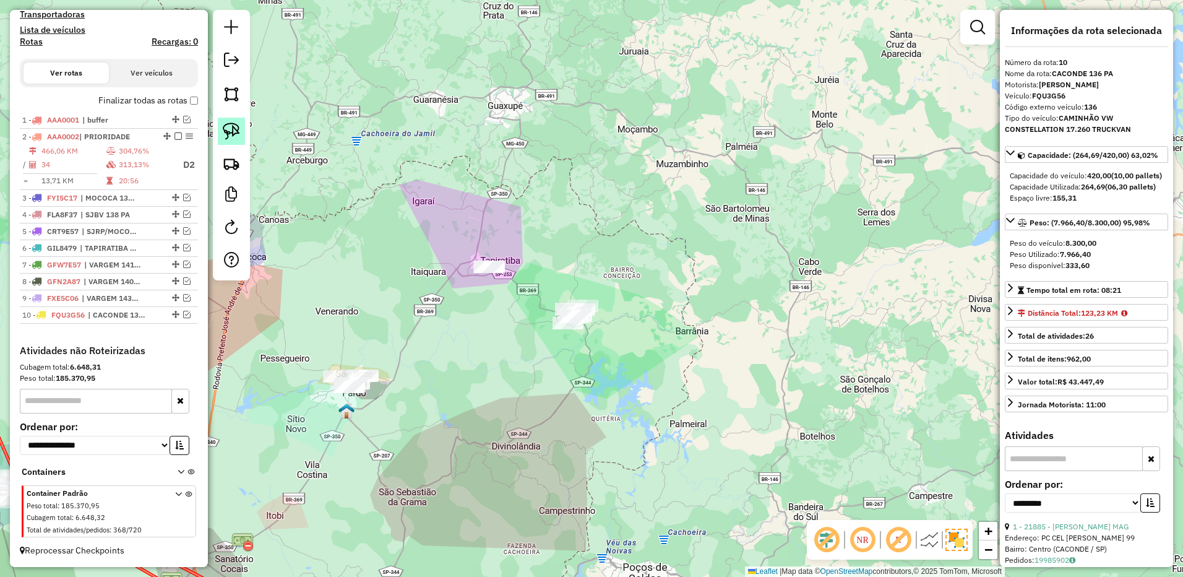
click at [231, 141] on link at bounding box center [231, 131] width 27 height 27
drag, startPoint x: 510, startPoint y: 238, endPoint x: 719, endPoint y: 301, distance: 218.2
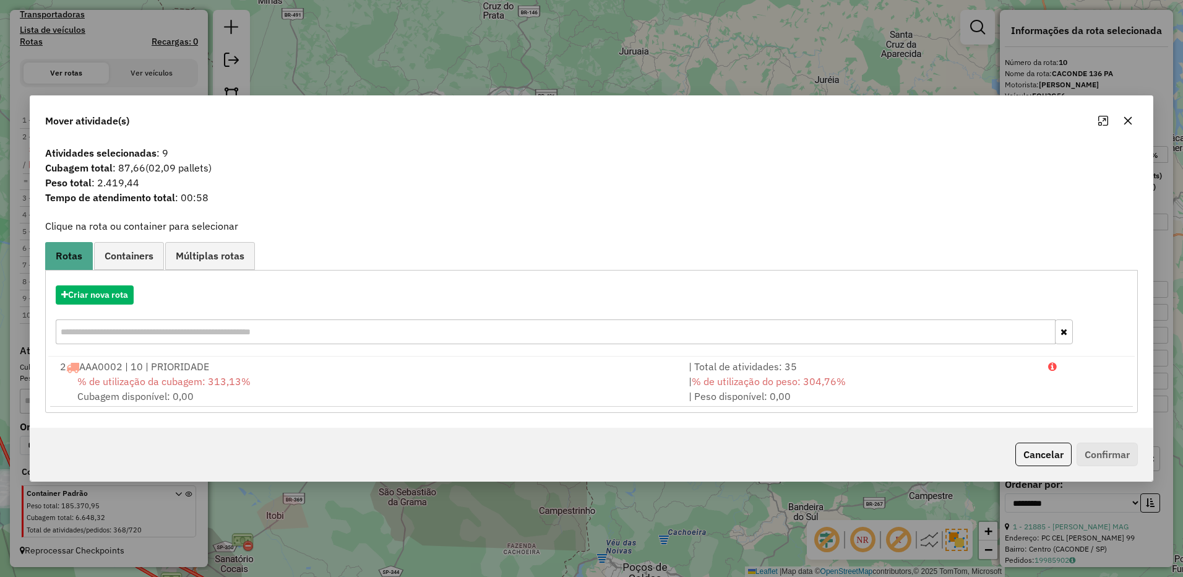
click at [1136, 118] on button "button" at bounding box center [1128, 121] width 20 height 20
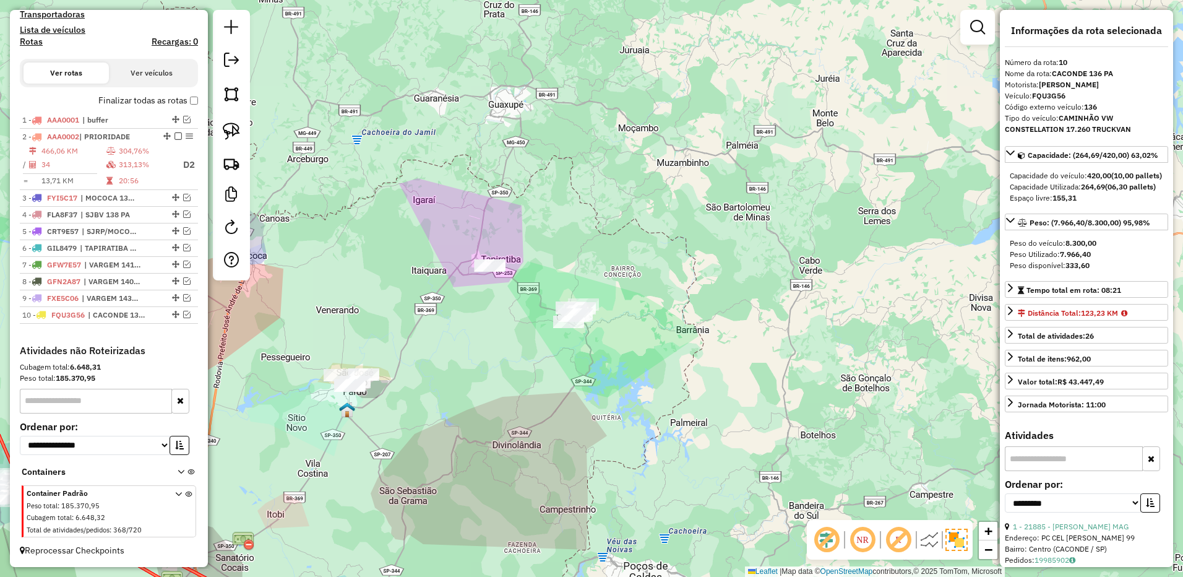
drag, startPoint x: 411, startPoint y: 320, endPoint x: 384, endPoint y: 225, distance: 99.8
click at [429, 235] on div "Janela de atendimento Grade de atendimento Capacidade Transportadoras Veículos …" at bounding box center [591, 288] width 1183 height 577
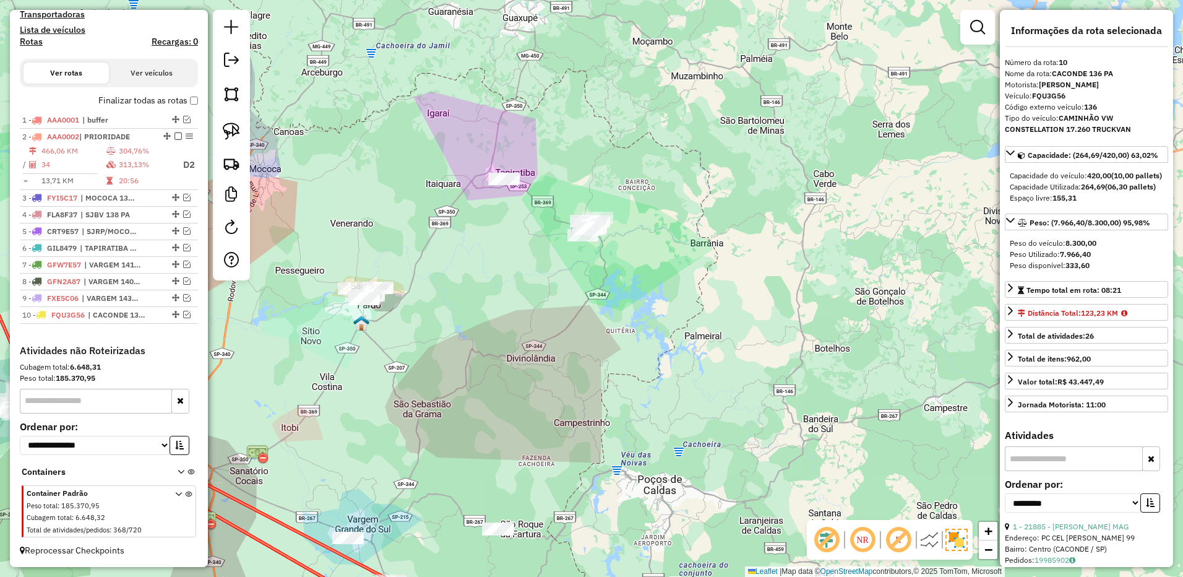
drag, startPoint x: 238, startPoint y: 132, endPoint x: 275, endPoint y: 137, distance: 37.4
click at [238, 132] on img at bounding box center [231, 130] width 17 height 17
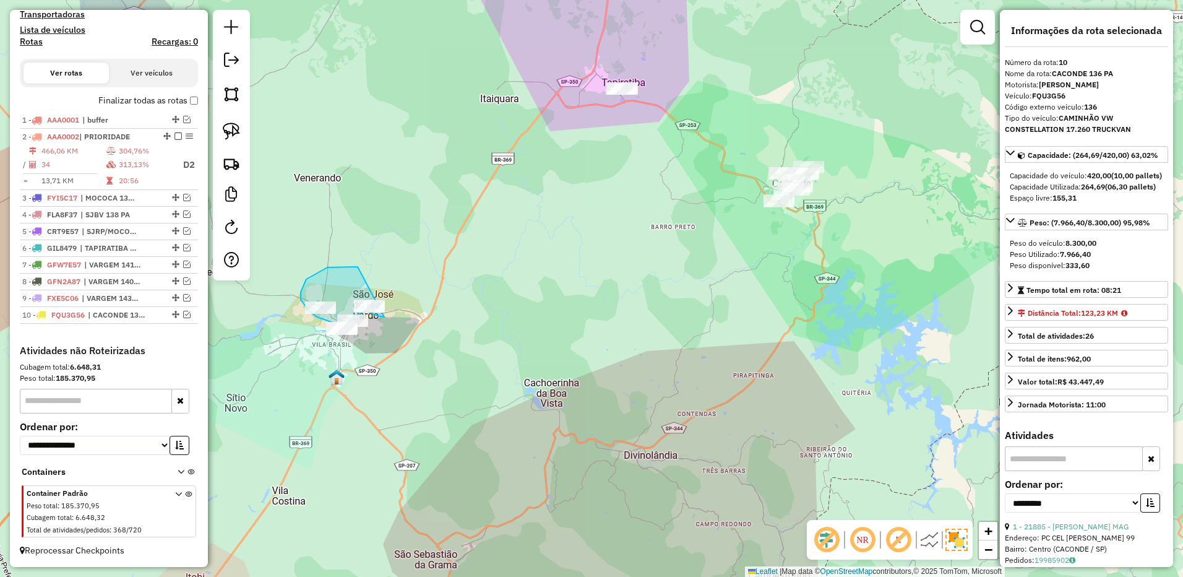
drag, startPoint x: 346, startPoint y: 267, endPoint x: 440, endPoint y: 286, distance: 96.7
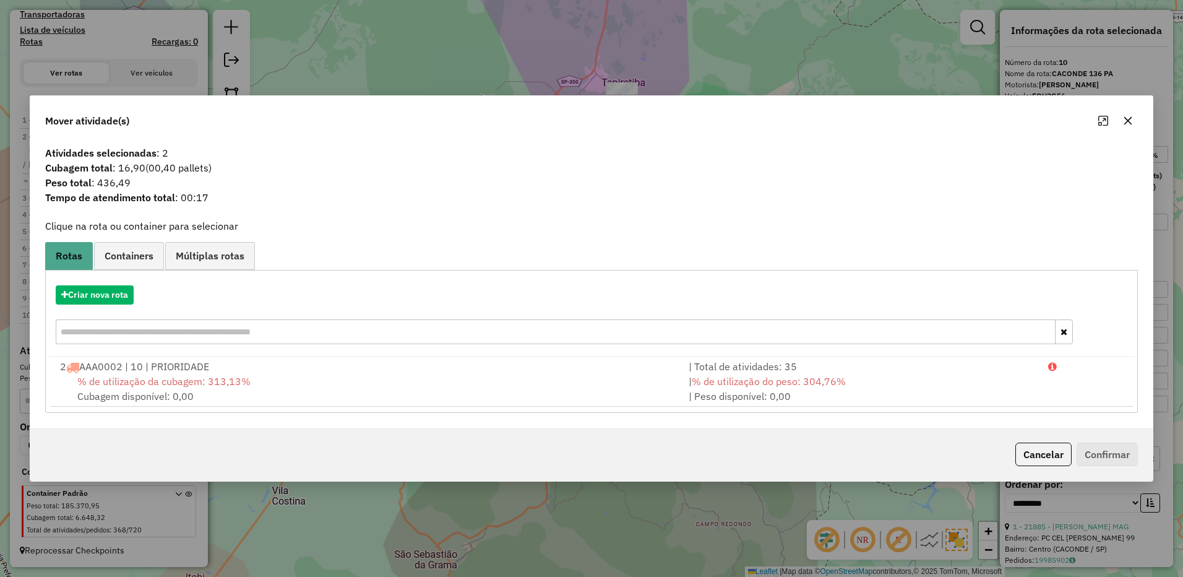
click at [1122, 120] on button "button" at bounding box center [1128, 121] width 20 height 20
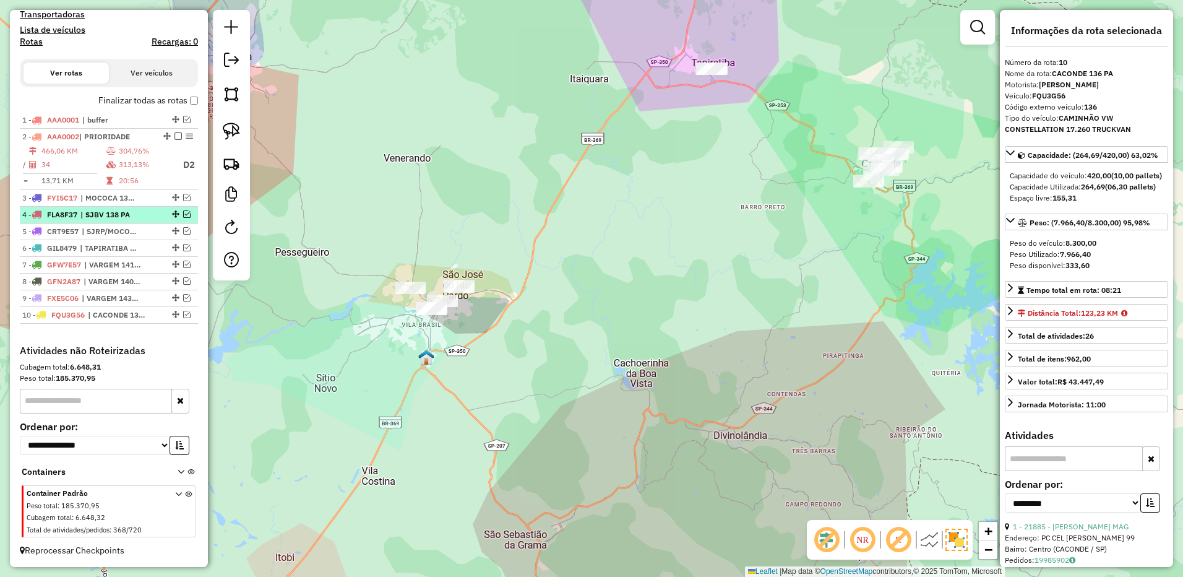
click at [126, 215] on span "| SJBV 138 PA" at bounding box center [108, 214] width 57 height 11
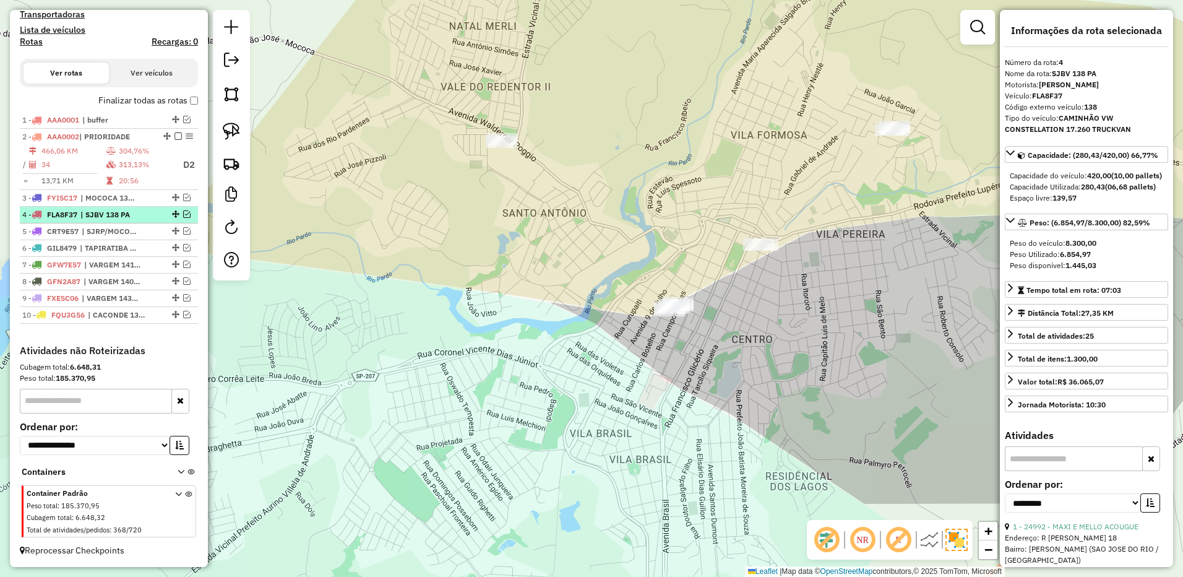
click at [183, 215] on em at bounding box center [186, 213] width 7 height 7
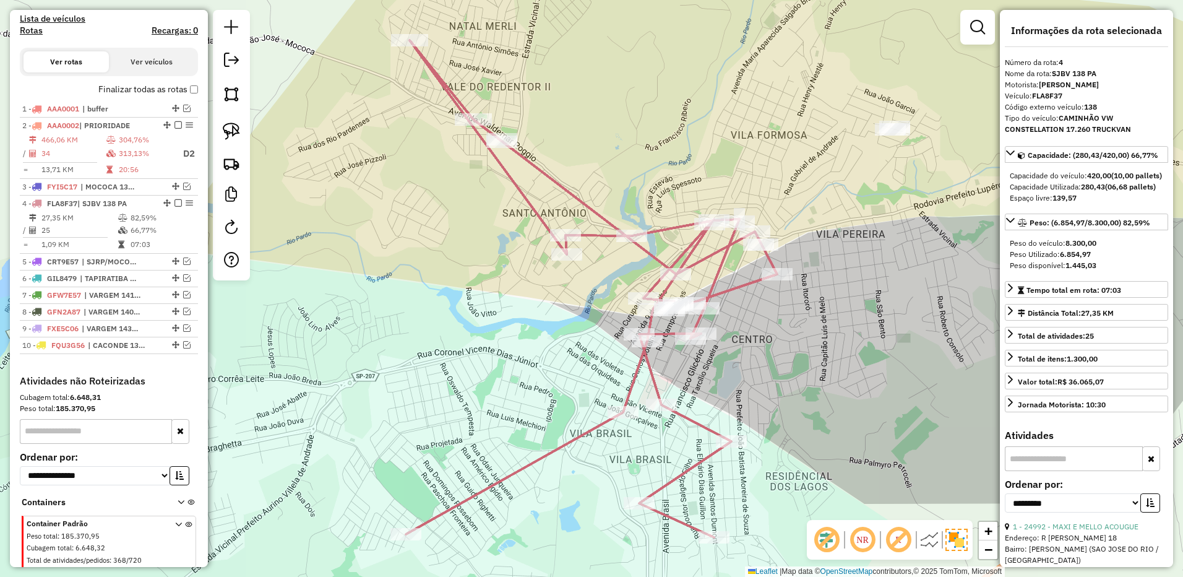
scroll to position [434, 0]
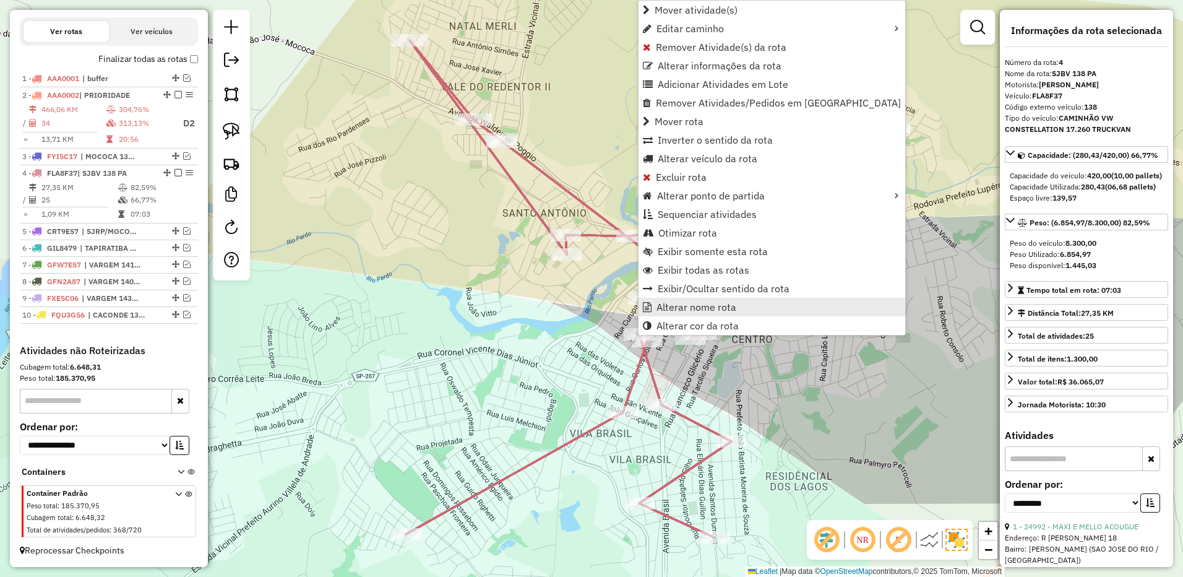
click at [680, 302] on span "Alterar nome rota" at bounding box center [696, 307] width 80 height 10
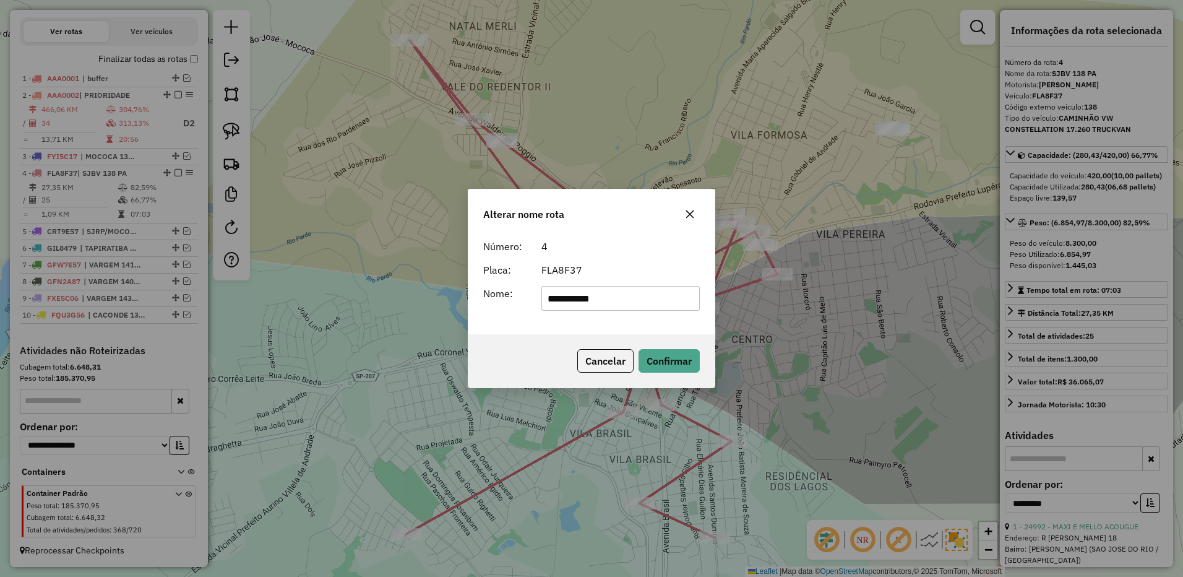
click at [568, 299] on input "**********" at bounding box center [620, 298] width 159 height 25
type input "**********"
click at [668, 350] on button "Confirmar" at bounding box center [668, 361] width 61 height 24
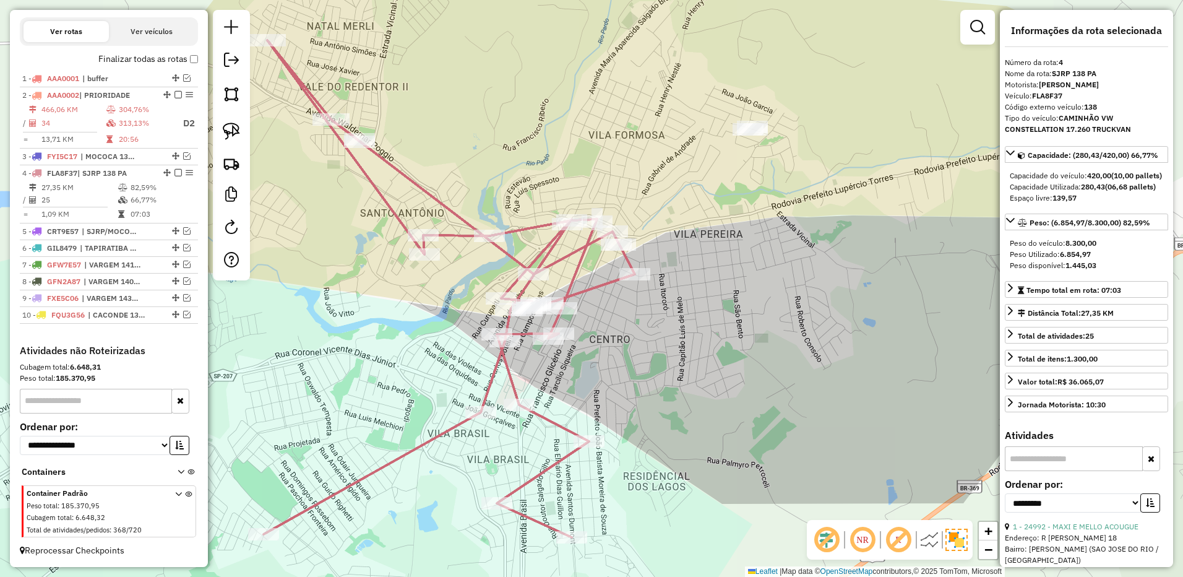
click at [685, 361] on div "Janela de atendimento Grade de atendimento Capacidade Transportadoras Veículos …" at bounding box center [591, 288] width 1183 height 577
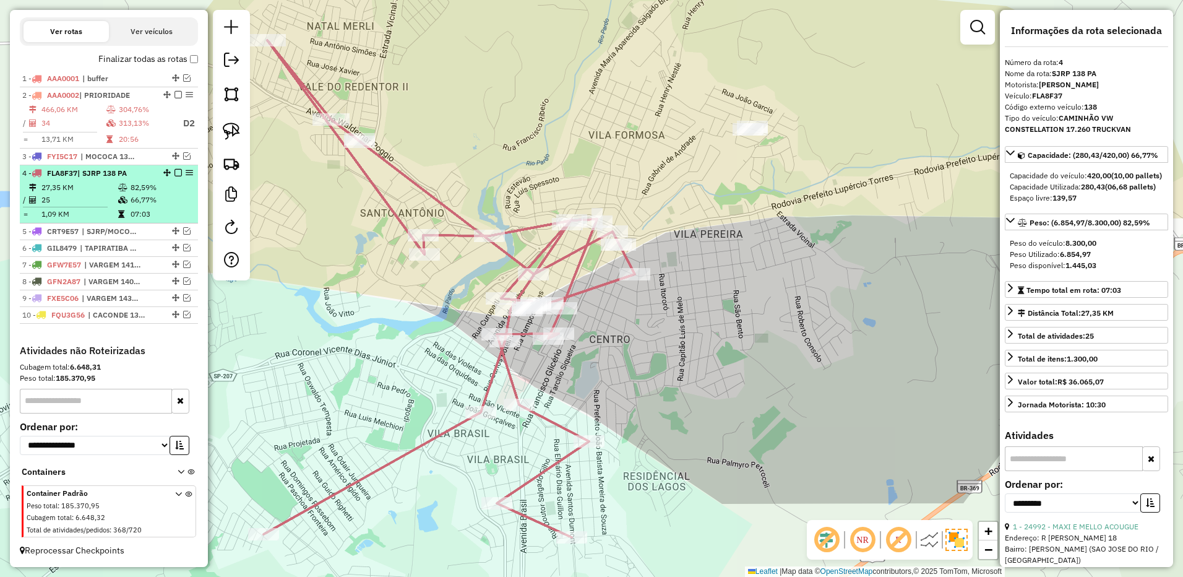
click at [174, 172] on em at bounding box center [177, 172] width 7 height 7
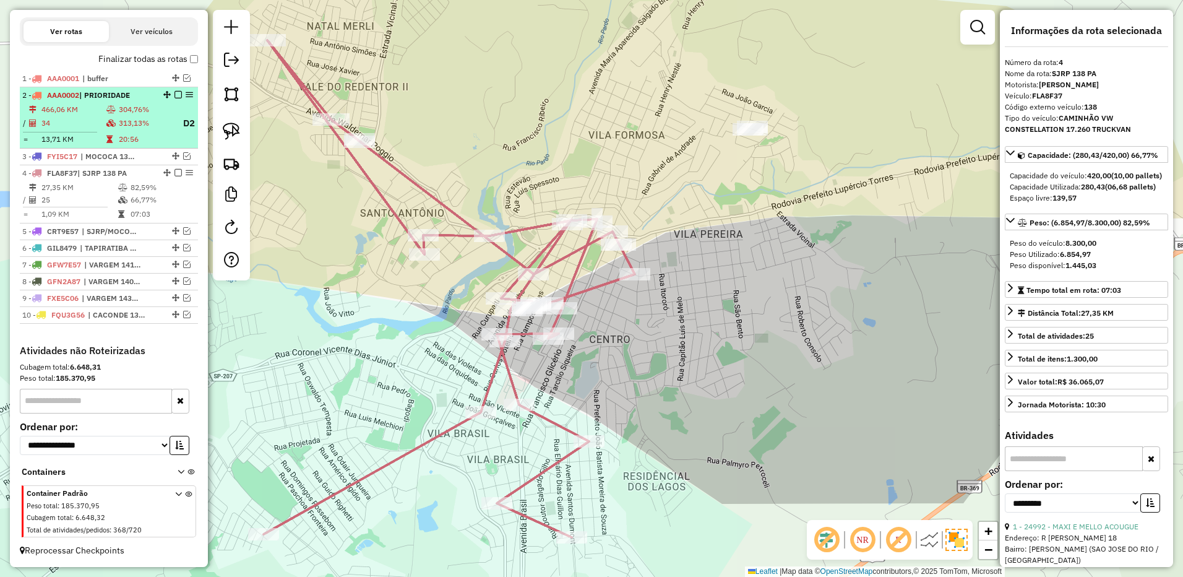
scroll to position [392, 0]
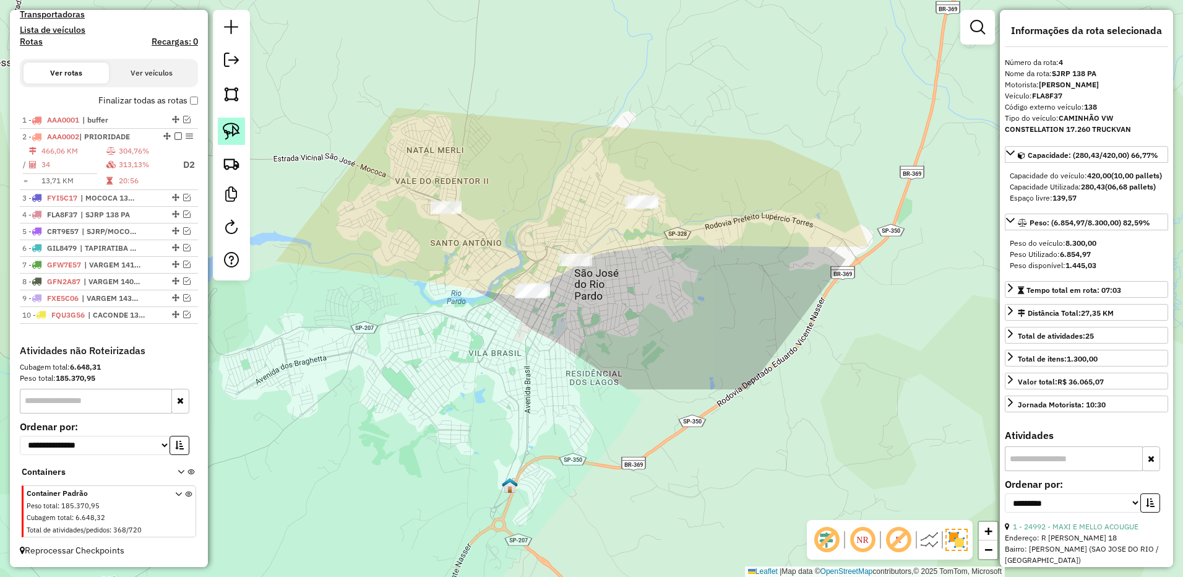
drag, startPoint x: 224, startPoint y: 129, endPoint x: 234, endPoint y: 132, distance: 10.2
click at [225, 129] on img at bounding box center [231, 130] width 17 height 17
drag, startPoint x: 486, startPoint y: 266, endPoint x: 562, endPoint y: 286, distance: 79.2
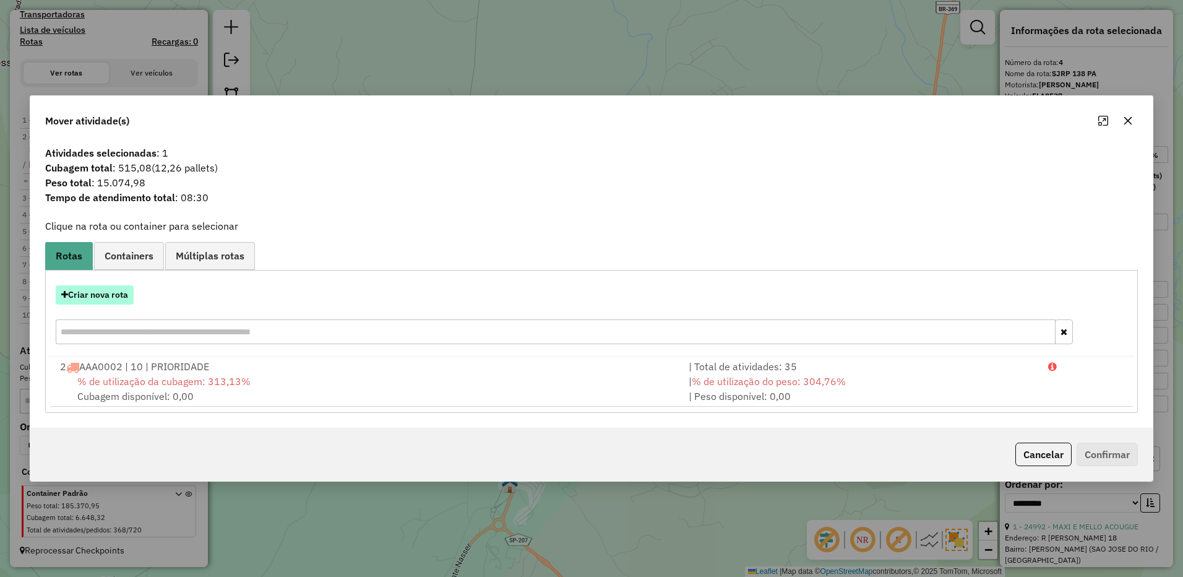
click at [134, 291] on button "Criar nova rota" at bounding box center [95, 294] width 78 height 19
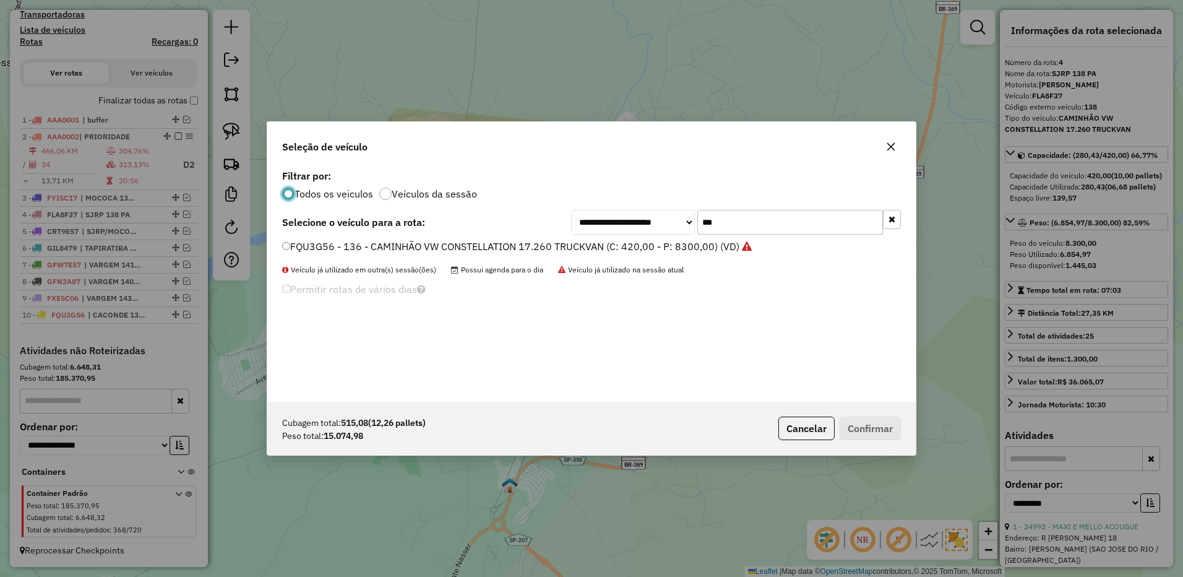
scroll to position [7, 4]
click at [731, 218] on input "***" at bounding box center [790, 222] width 186 height 25
type input "***"
click at [676, 237] on div "**********" at bounding box center [591, 283] width 648 height 235
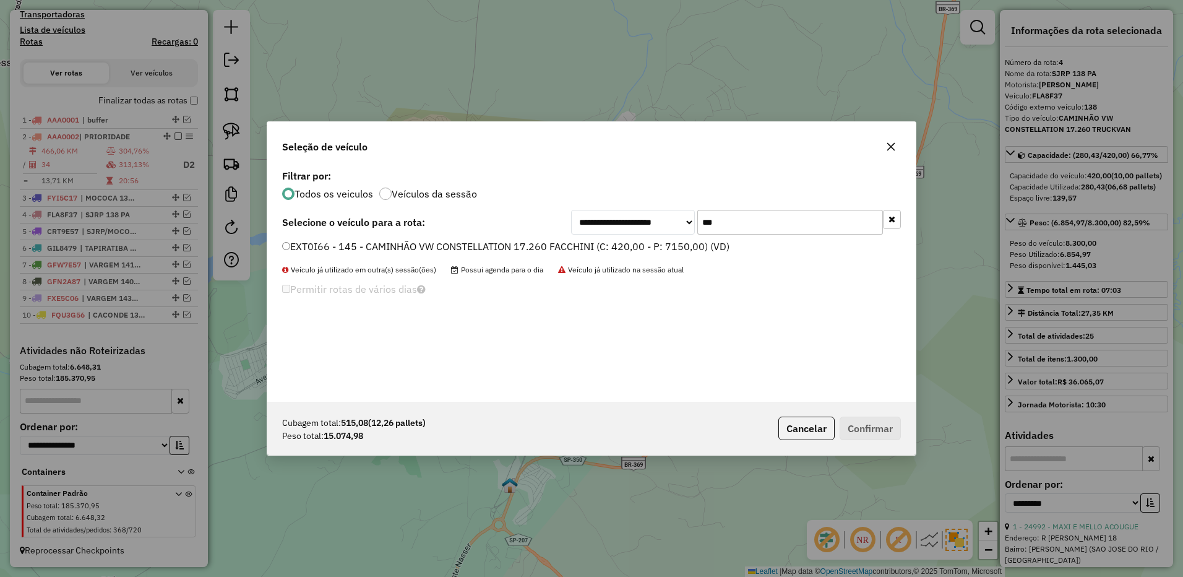
click at [679, 241] on label "EXT0I66 - 145 - CAMINHÃO VW CONSTELLATION 17.260 FACCHINI (C: 420,00 - P: 7150,…" at bounding box center [505, 246] width 447 height 15
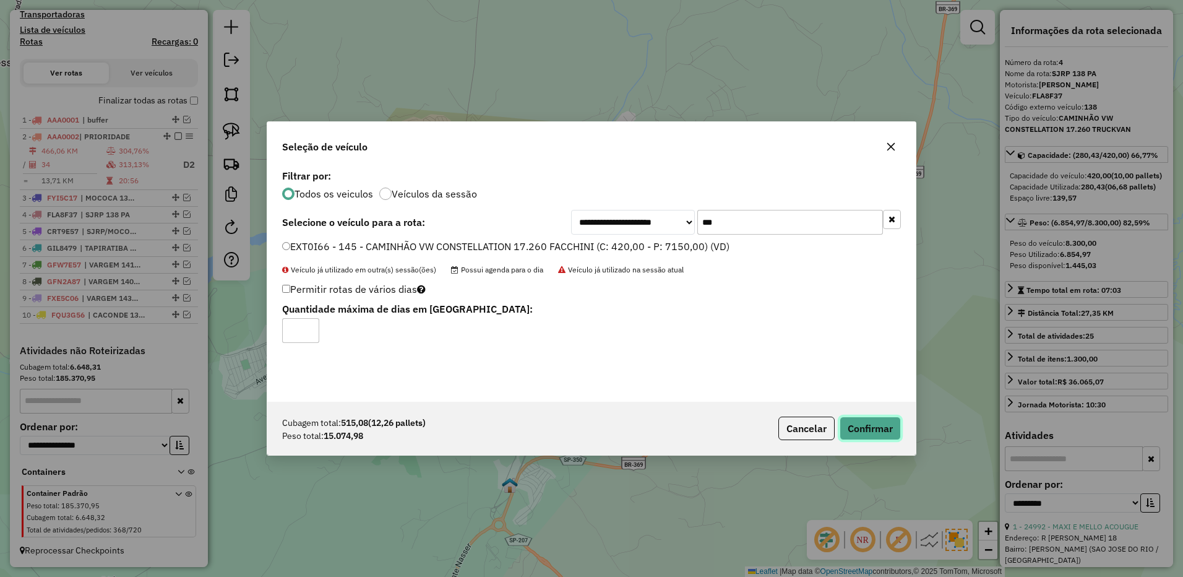
click at [877, 426] on button "Confirmar" at bounding box center [869, 428] width 61 height 24
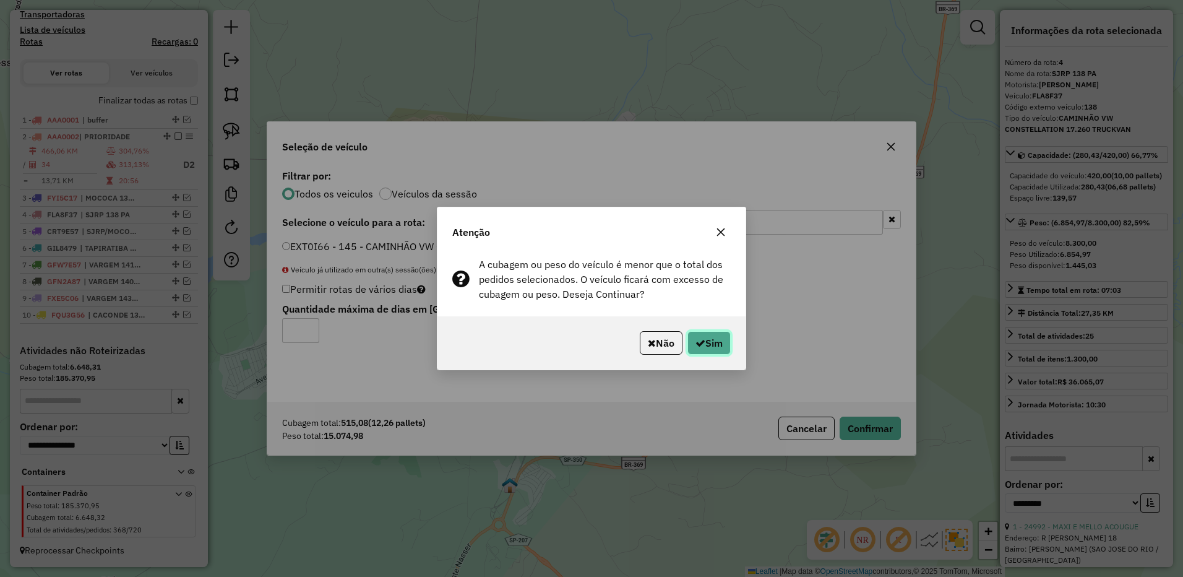
click at [716, 340] on button "Sim" at bounding box center [708, 343] width 43 height 24
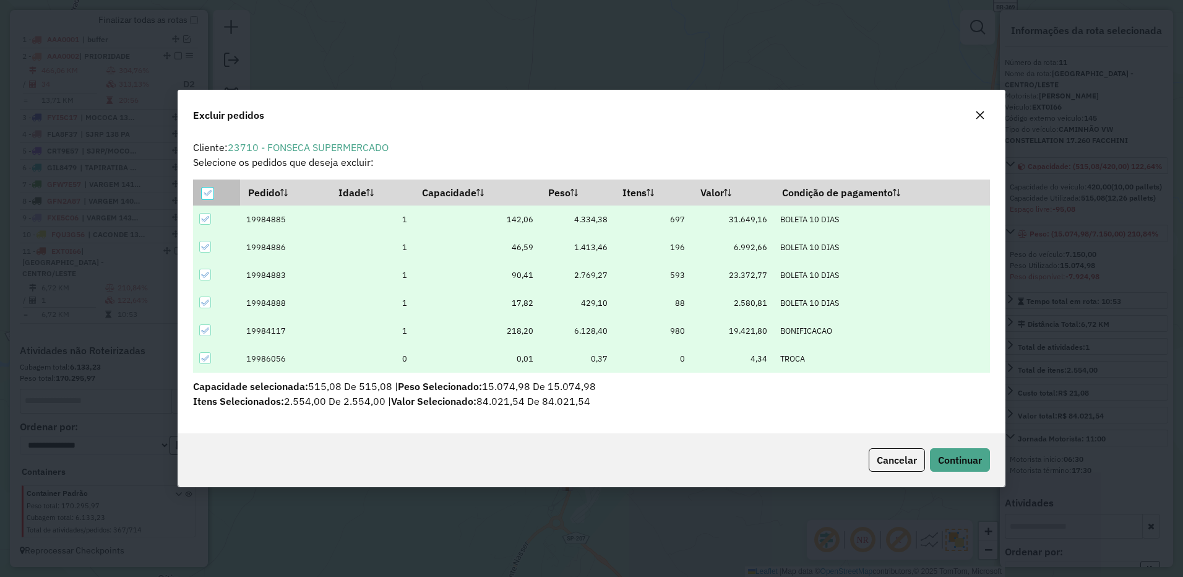
click at [209, 189] on icon at bounding box center [207, 193] width 9 height 9
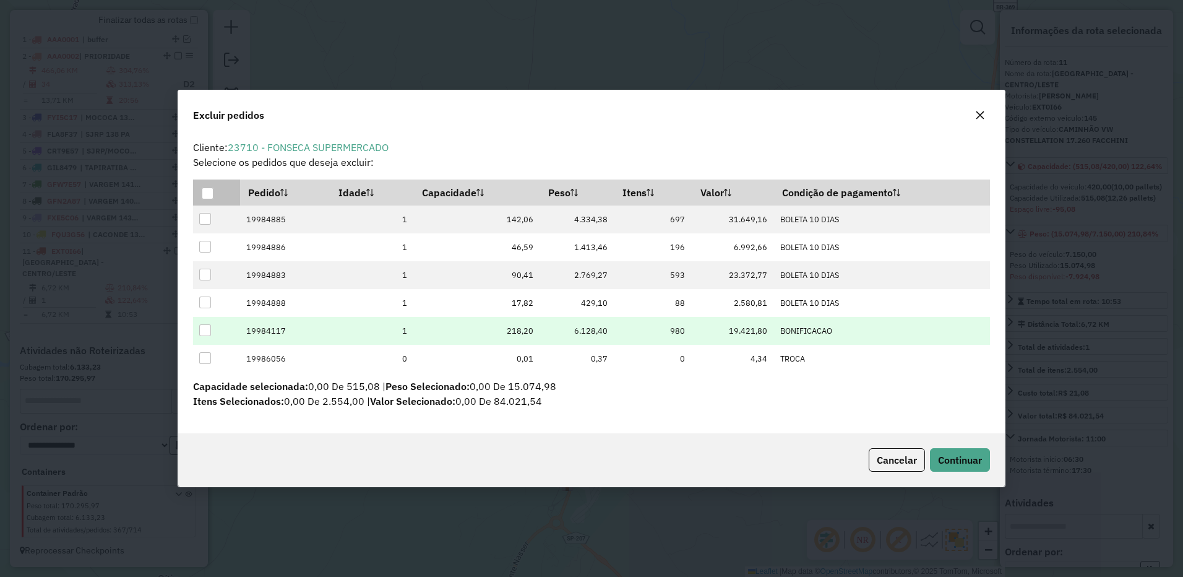
click at [202, 325] on div at bounding box center [205, 330] width 12 height 12
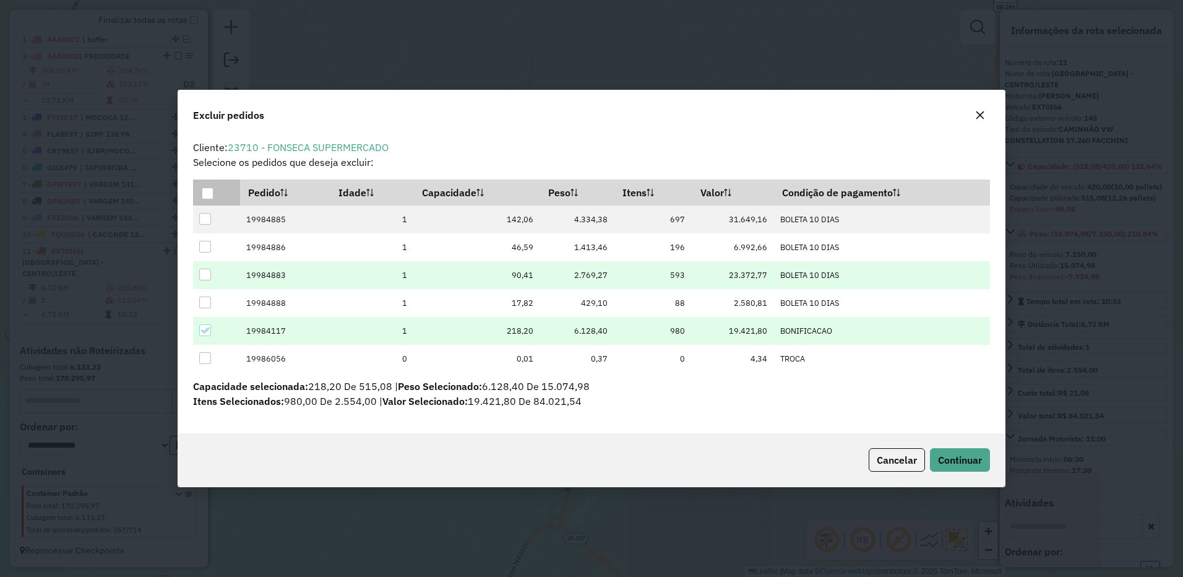
click at [200, 271] on div at bounding box center [205, 274] width 12 height 12
click at [951, 452] on button "Continuar" at bounding box center [960, 460] width 60 height 24
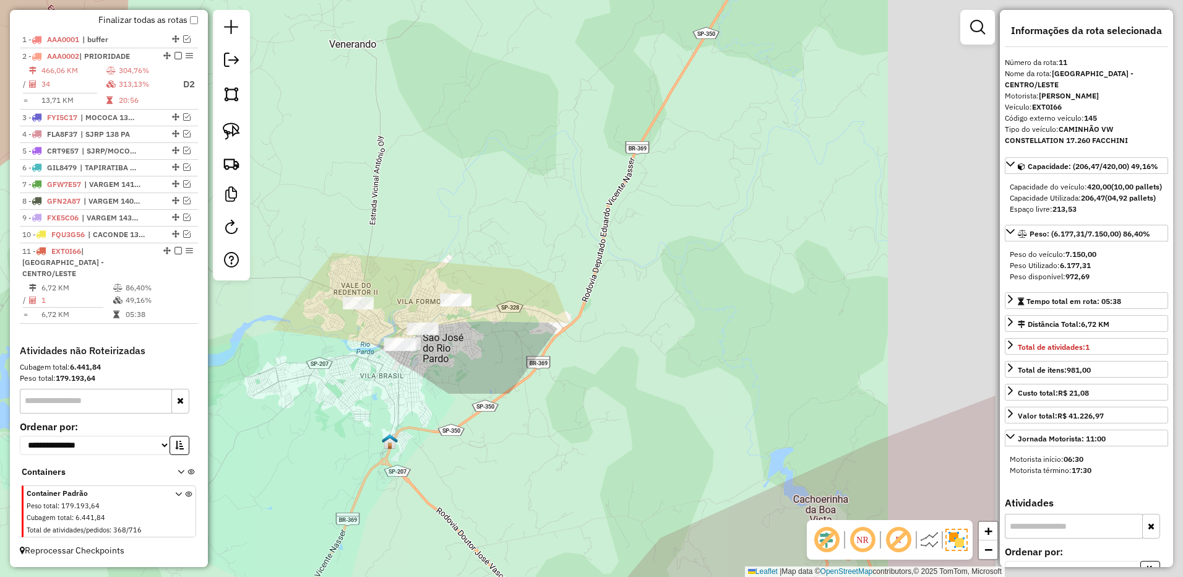
drag, startPoint x: 784, startPoint y: 333, endPoint x: 327, endPoint y: 332, distance: 456.5
click at [291, 337] on div "Janela de atendimento Grade de atendimento Capacidade Transportadoras Veículos …" at bounding box center [591, 288] width 1183 height 577
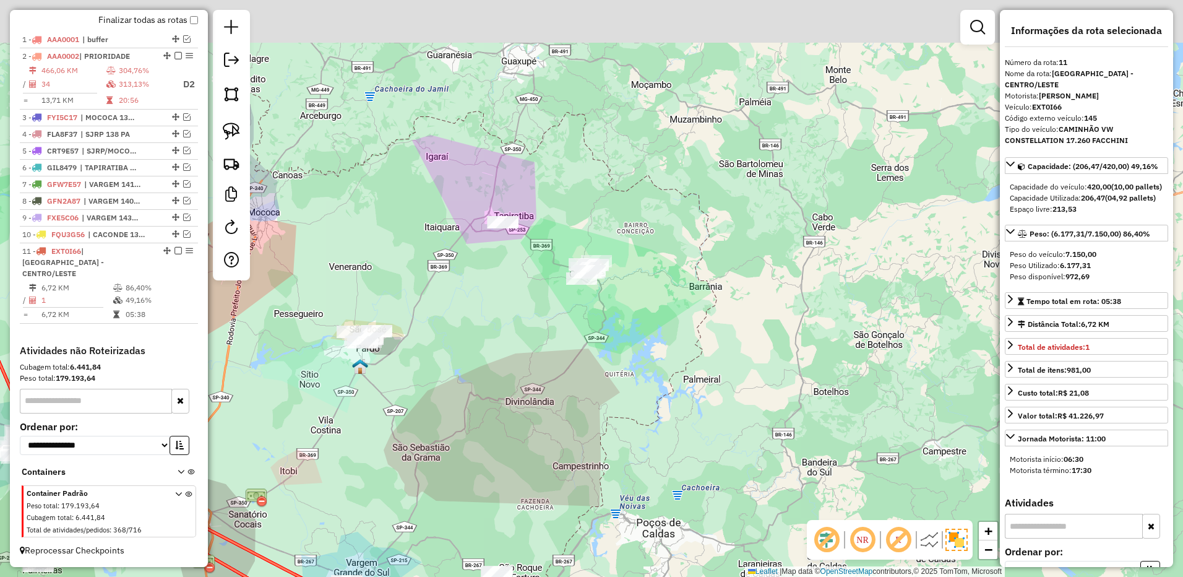
drag, startPoint x: 497, startPoint y: 302, endPoint x: 471, endPoint y: 293, distance: 28.0
click at [486, 304] on div "Janela de atendimento Grade de atendimento Capacidade Transportadoras Veículos …" at bounding box center [591, 288] width 1183 height 577
